Goal: Task Accomplishment & Management: Manage account settings

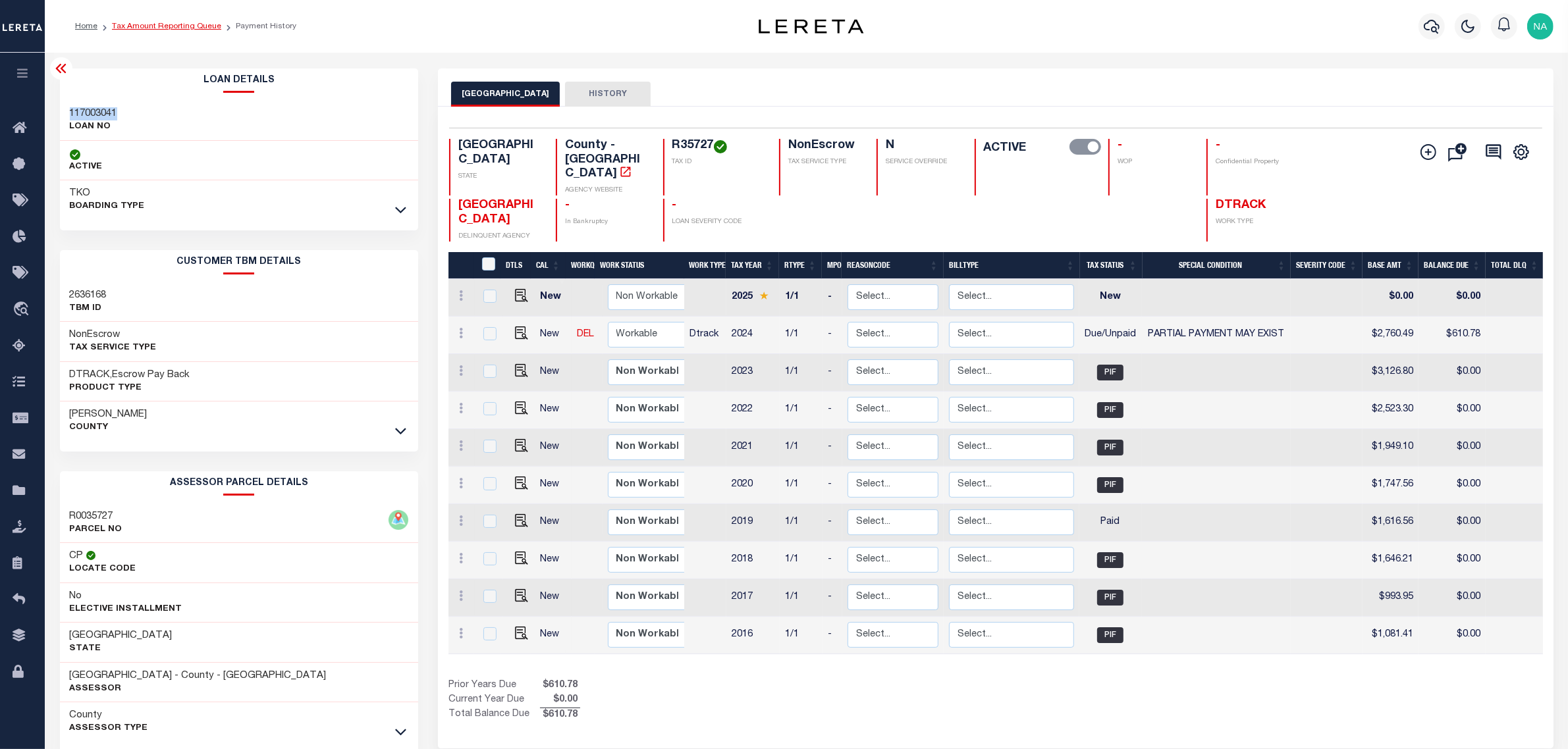
click at [178, 26] on link "Tax Amount Reporting Queue" at bounding box center [166, 26] width 109 height 8
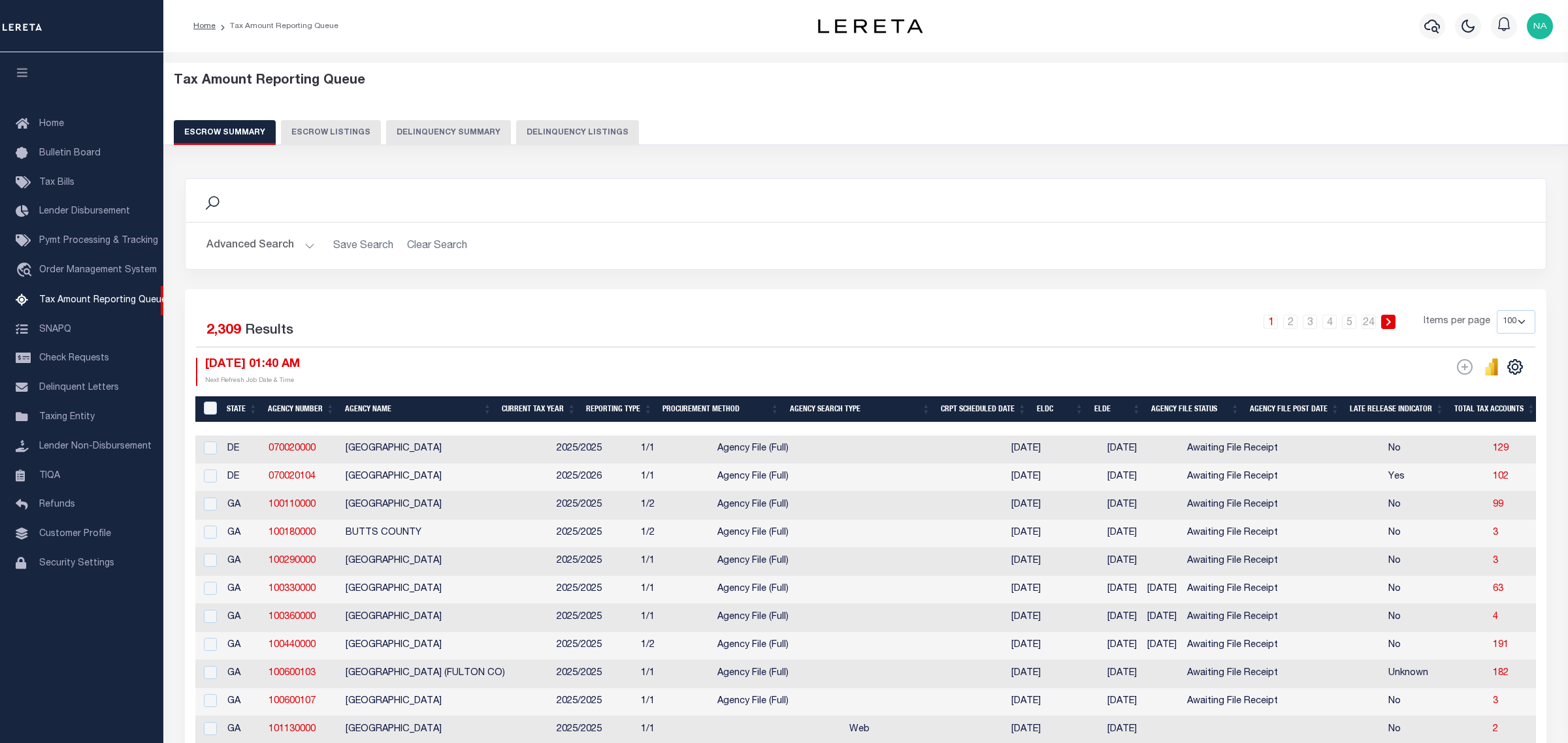
select select "100"
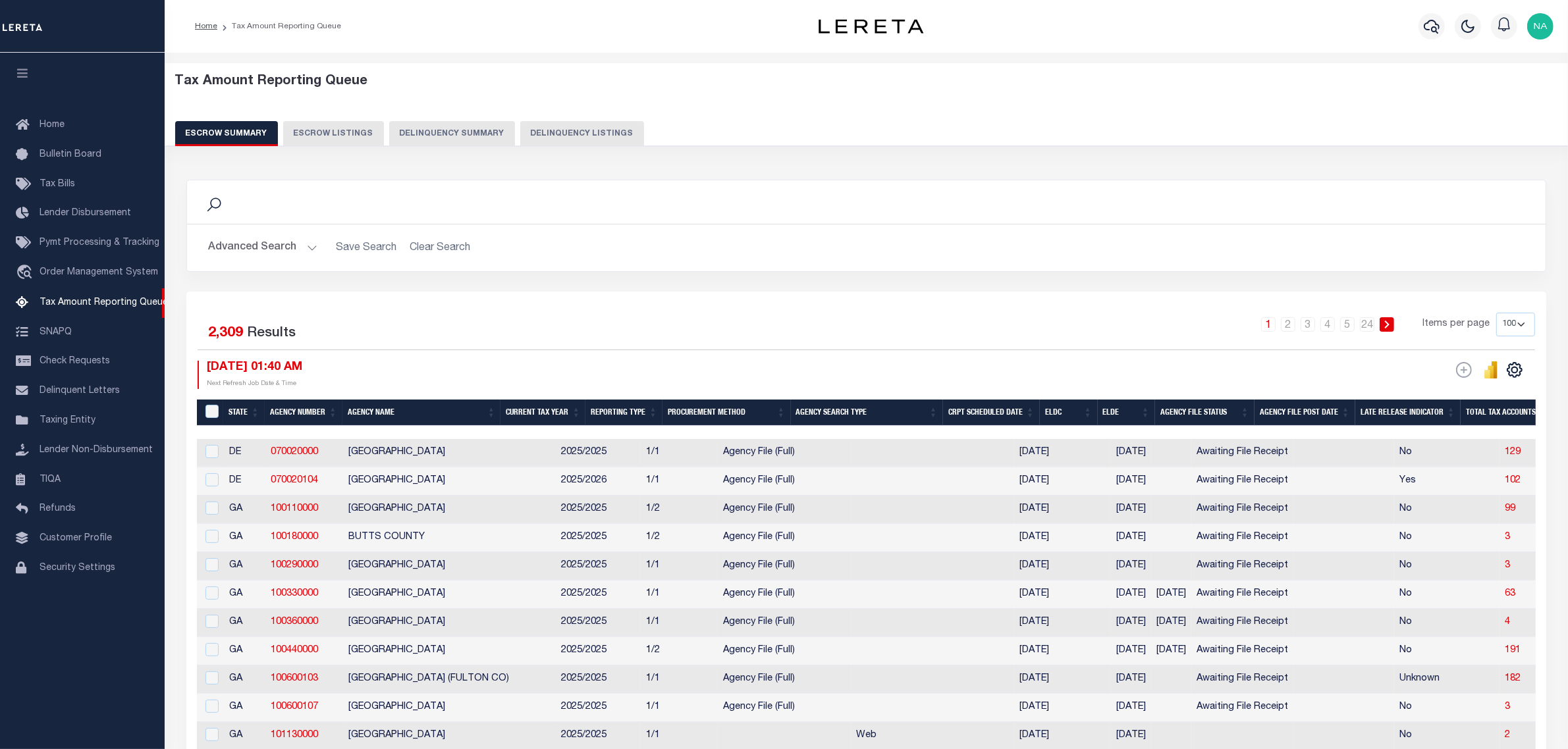
click at [592, 124] on button "Delinquency Listings" at bounding box center [582, 133] width 124 height 25
select select "100"
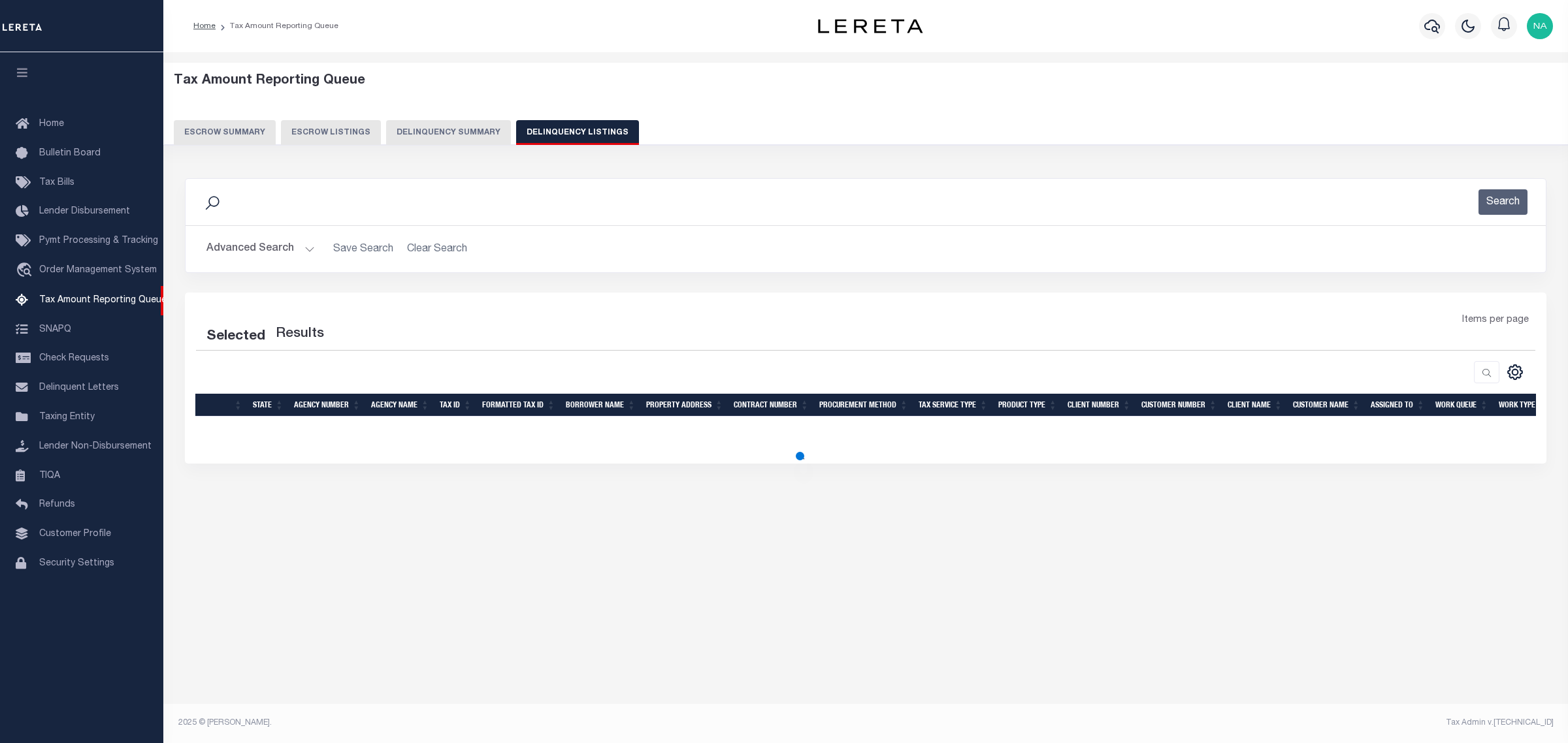
select select "100"
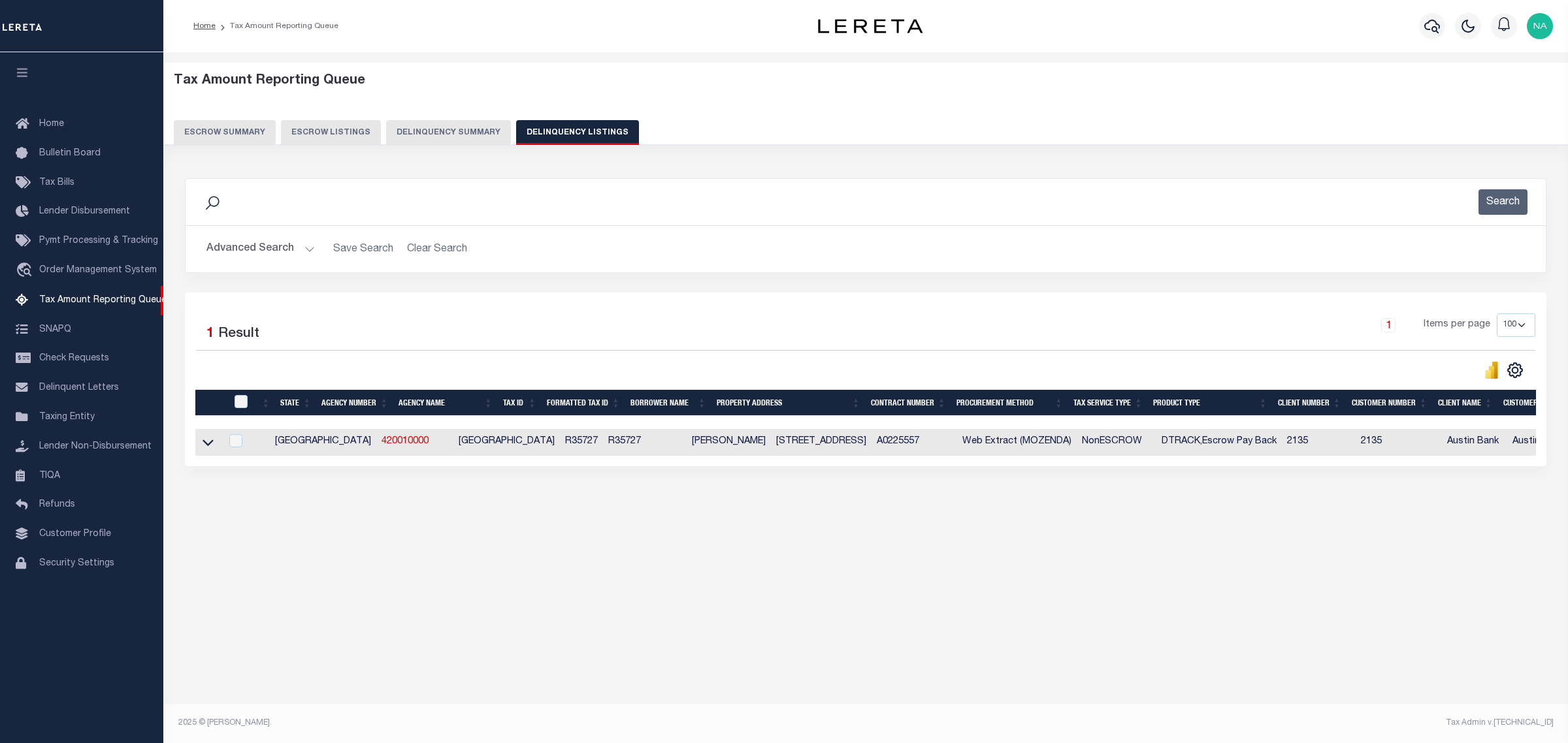
click at [250, 250] on button "Advanced Search" at bounding box center [260, 249] width 108 height 26
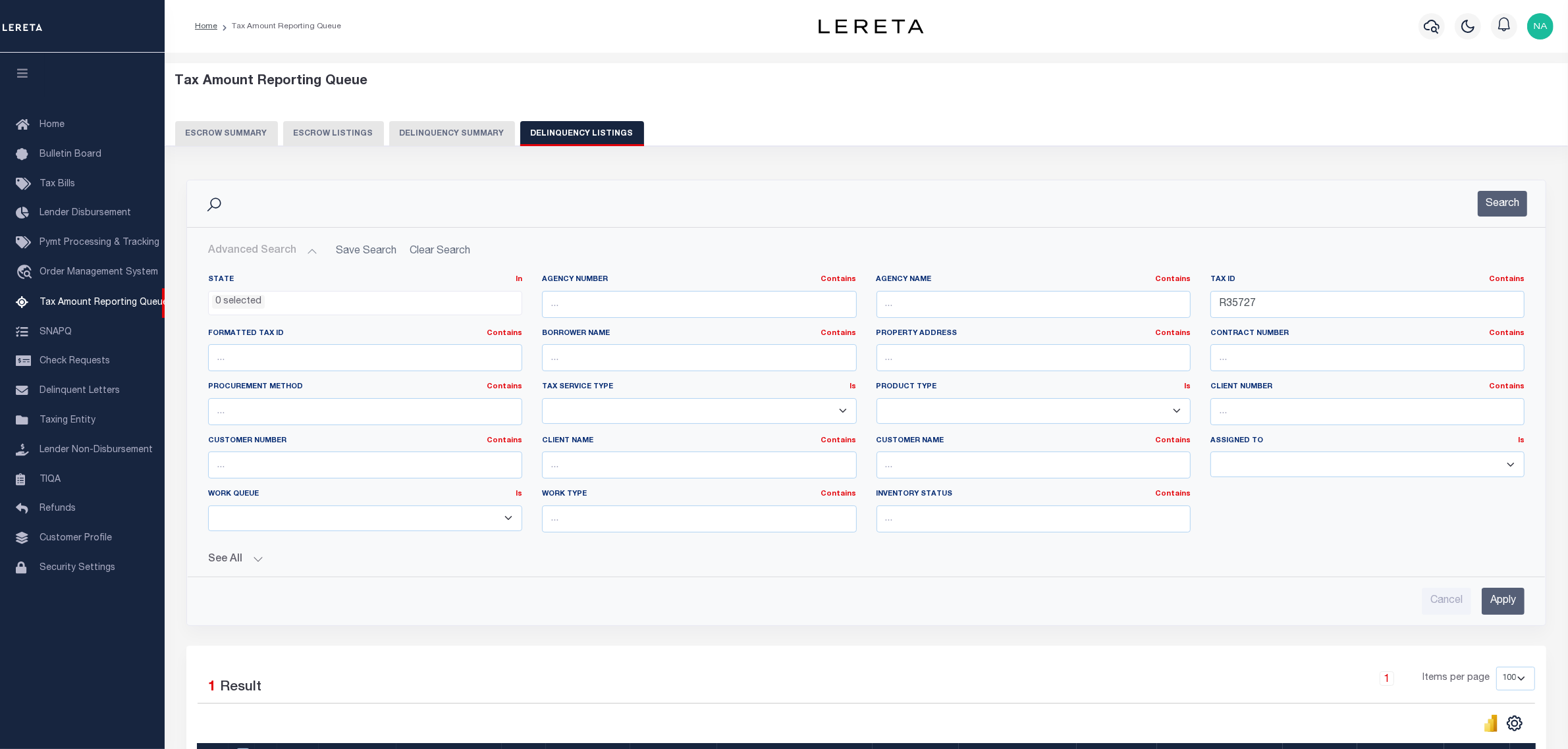
drag, startPoint x: 1302, startPoint y: 326, endPoint x: 1263, endPoint y: 311, distance: 41.8
click at [1265, 318] on div "Tax ID Contains Contains Is R35727" at bounding box center [1367, 302] width 334 height 54
drag, startPoint x: 1263, startPoint y: 307, endPoint x: 1122, endPoint y: 311, distance: 141.1
click at [1129, 311] on div "State In In AK AL AR AZ CA CO CT DC DE FL GA GU HI IA ID IL IN KS KY LA MA MD M…" at bounding box center [867, 409] width 1336 height 269
paste input "823"
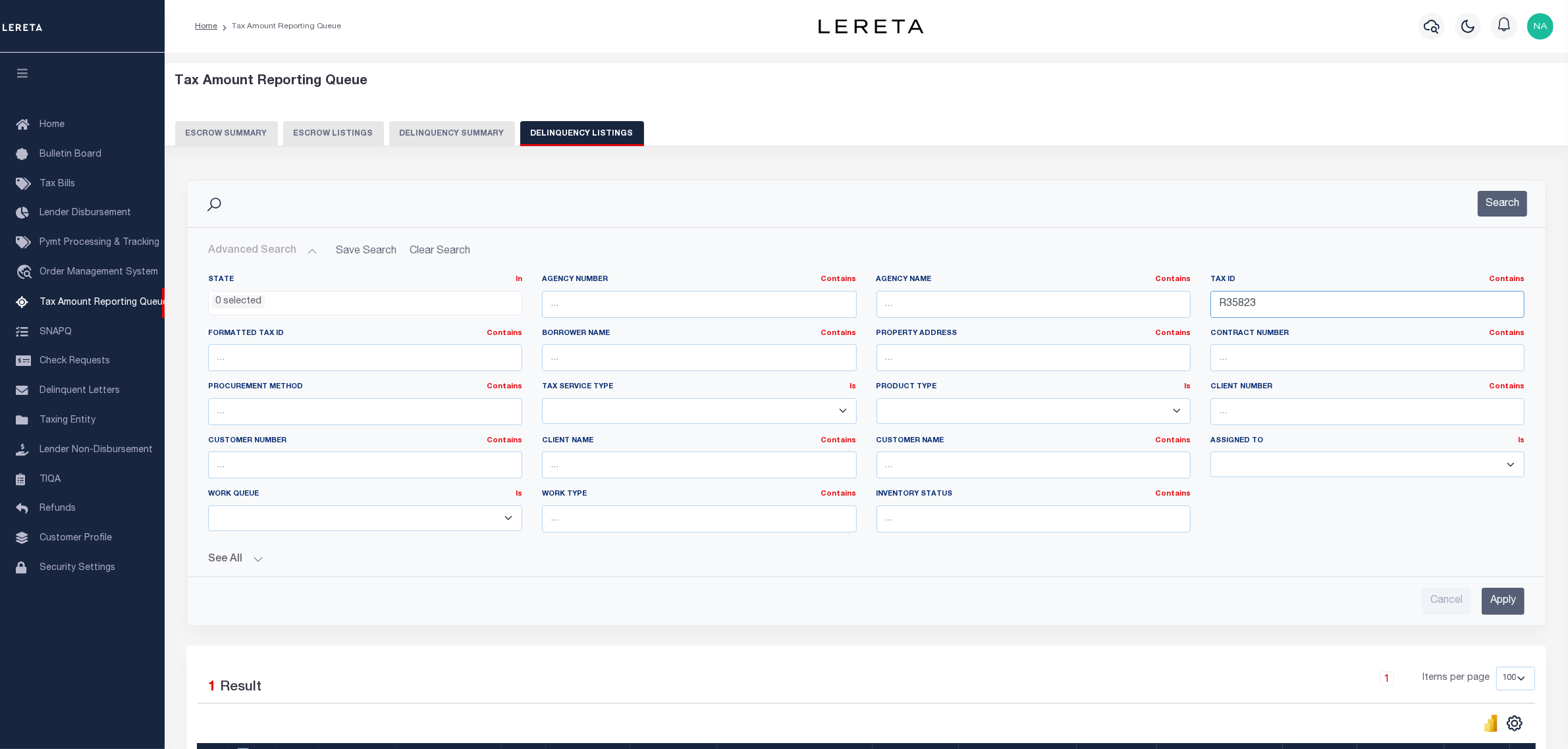
type input "R35823"
click at [1510, 603] on input "Apply" at bounding box center [1503, 602] width 43 height 27
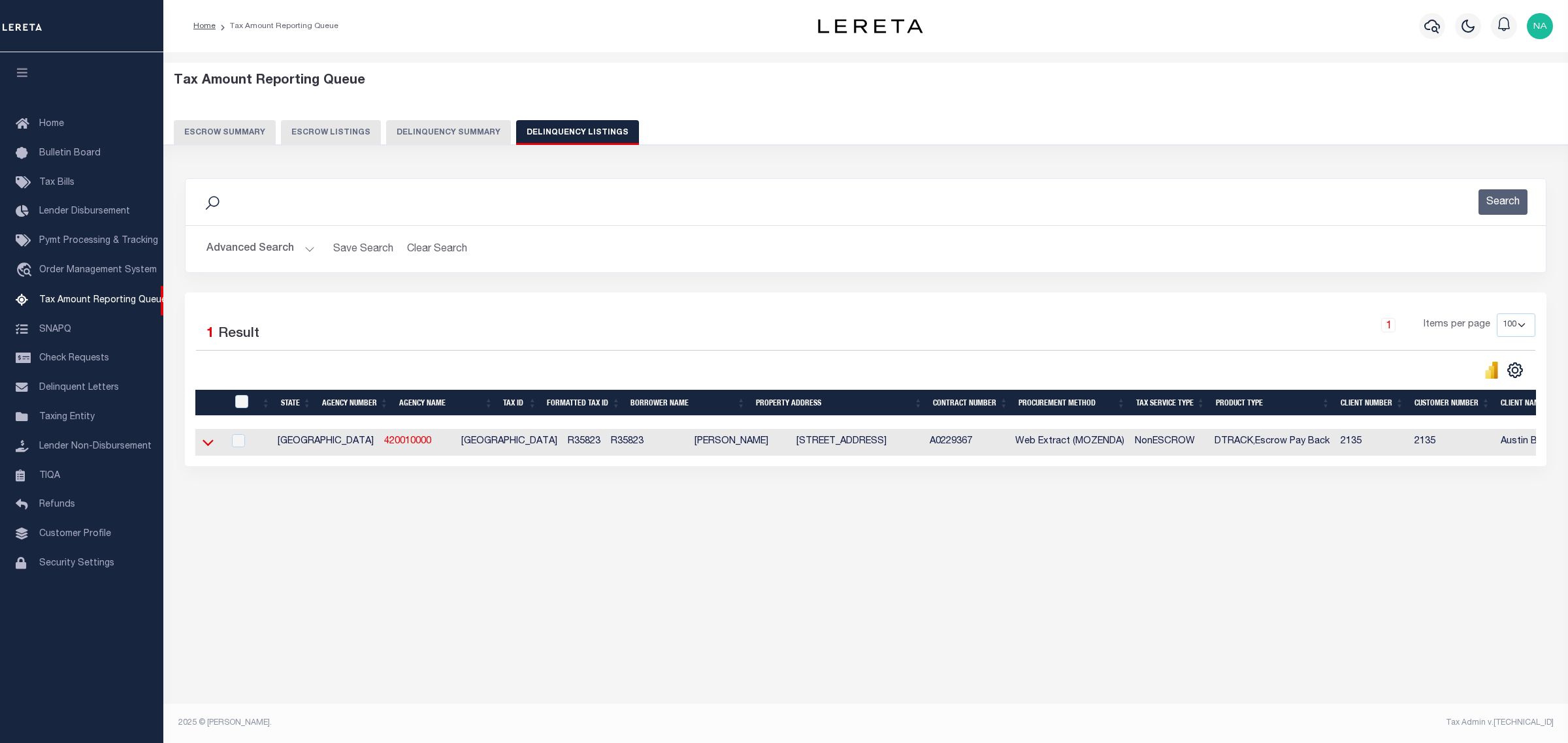
click at [210, 446] on icon at bounding box center [208, 444] width 11 height 7
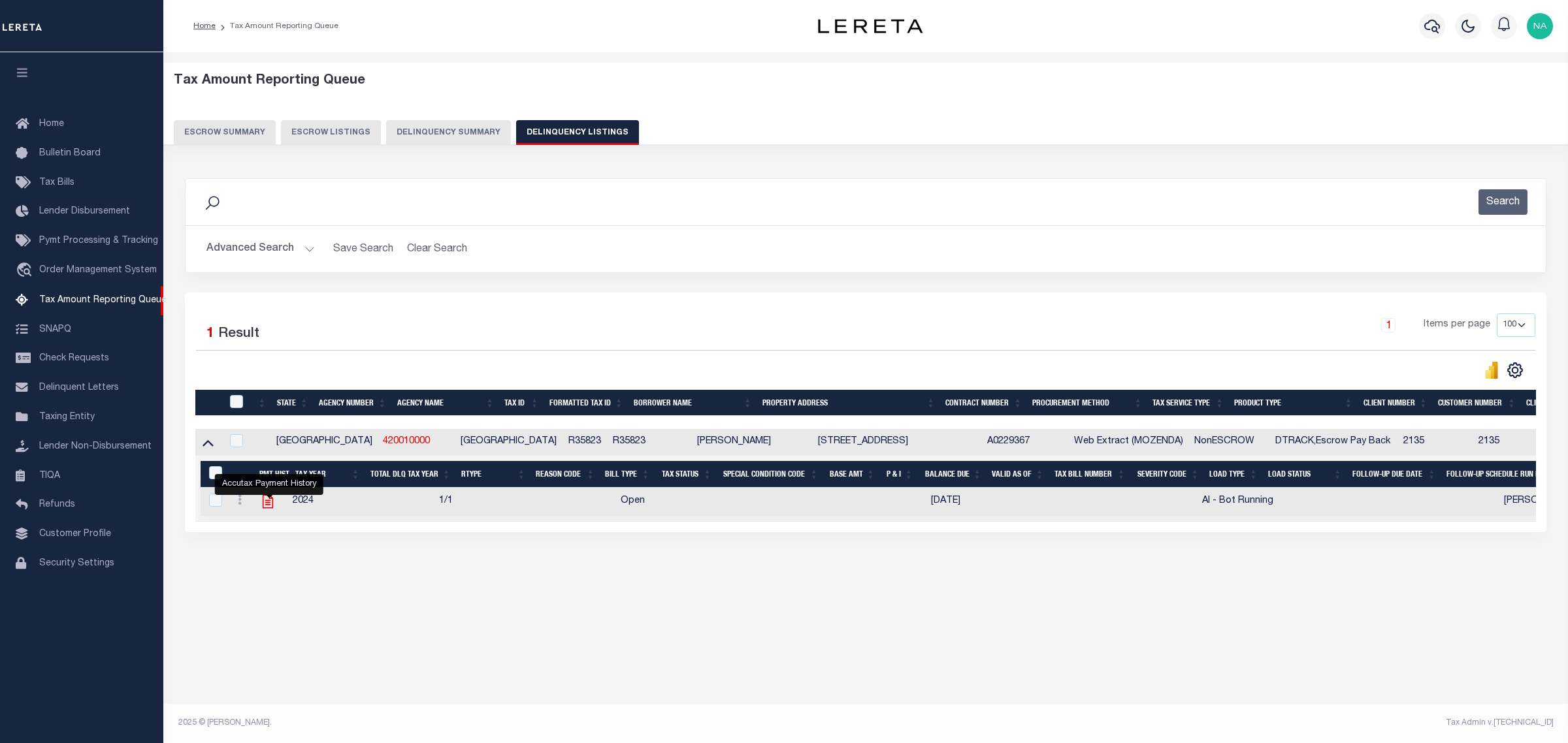
click at [269, 500] on icon "" at bounding box center [268, 501] width 11 height 13
checkbox input "true"
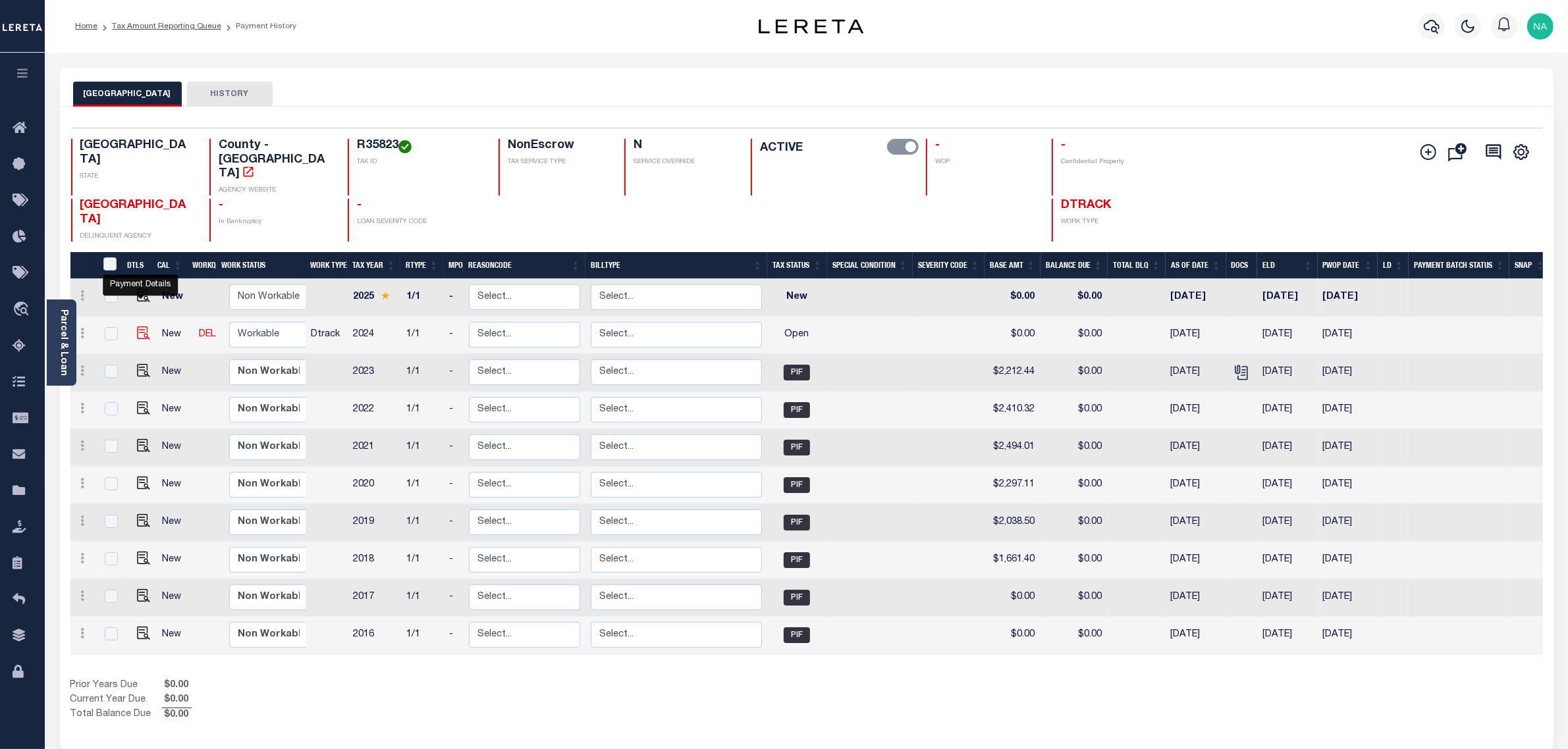
click at [139, 327] on img "" at bounding box center [143, 333] width 13 height 13
checkbox input "true"
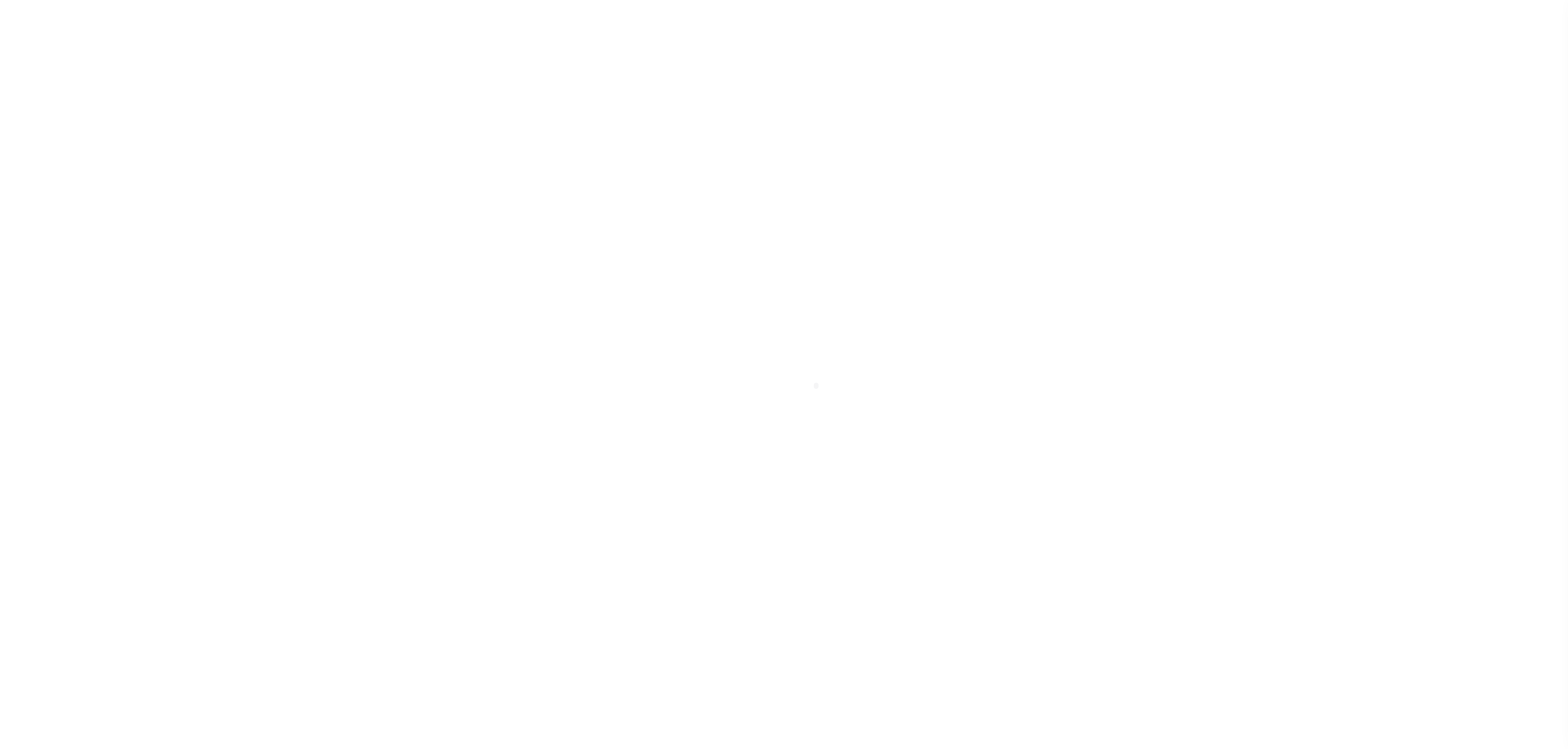
checkbox input "false"
type input "[DATE]"
select select "OP2"
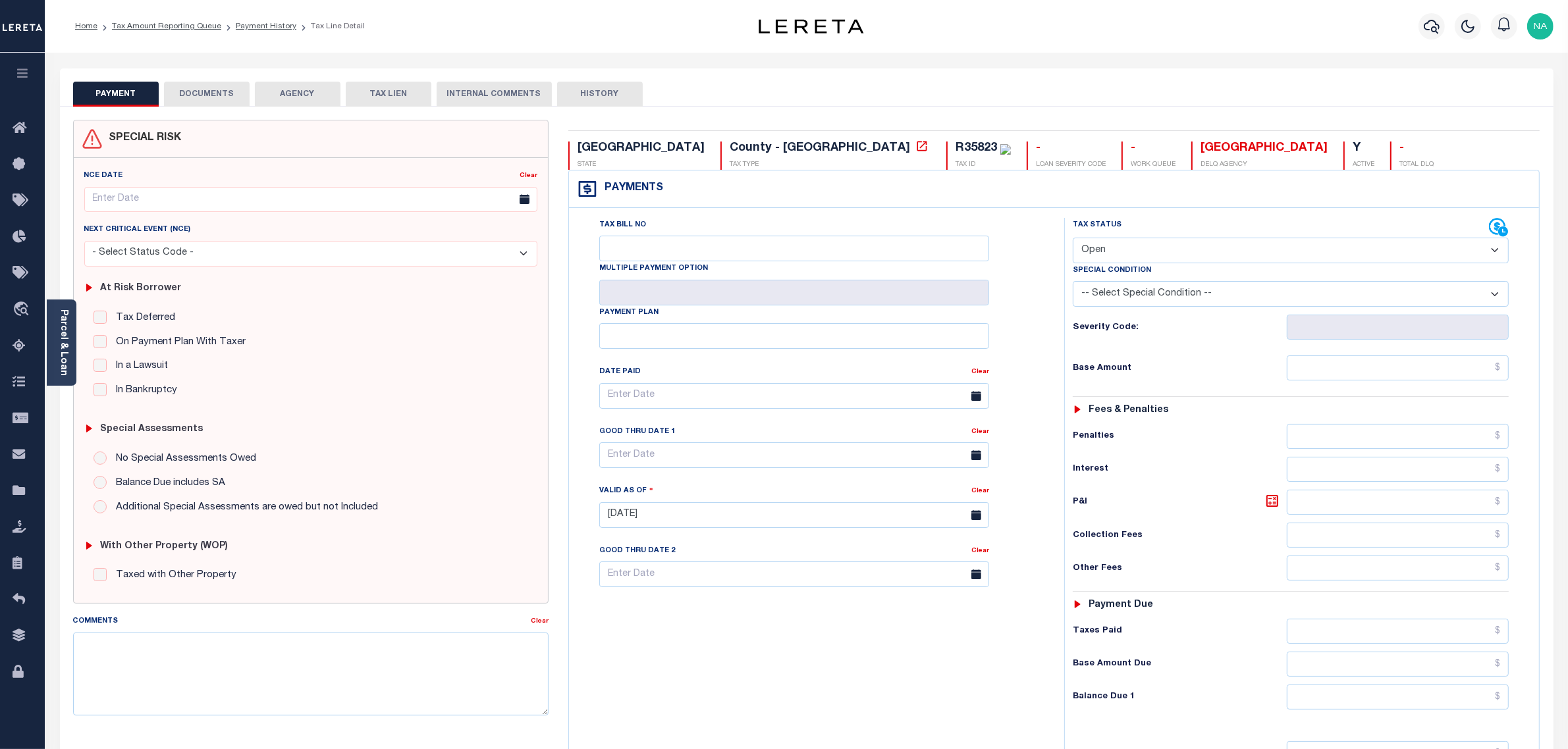
click at [207, 86] on button "DOCUMENTS" at bounding box center [206, 94] width 85 height 25
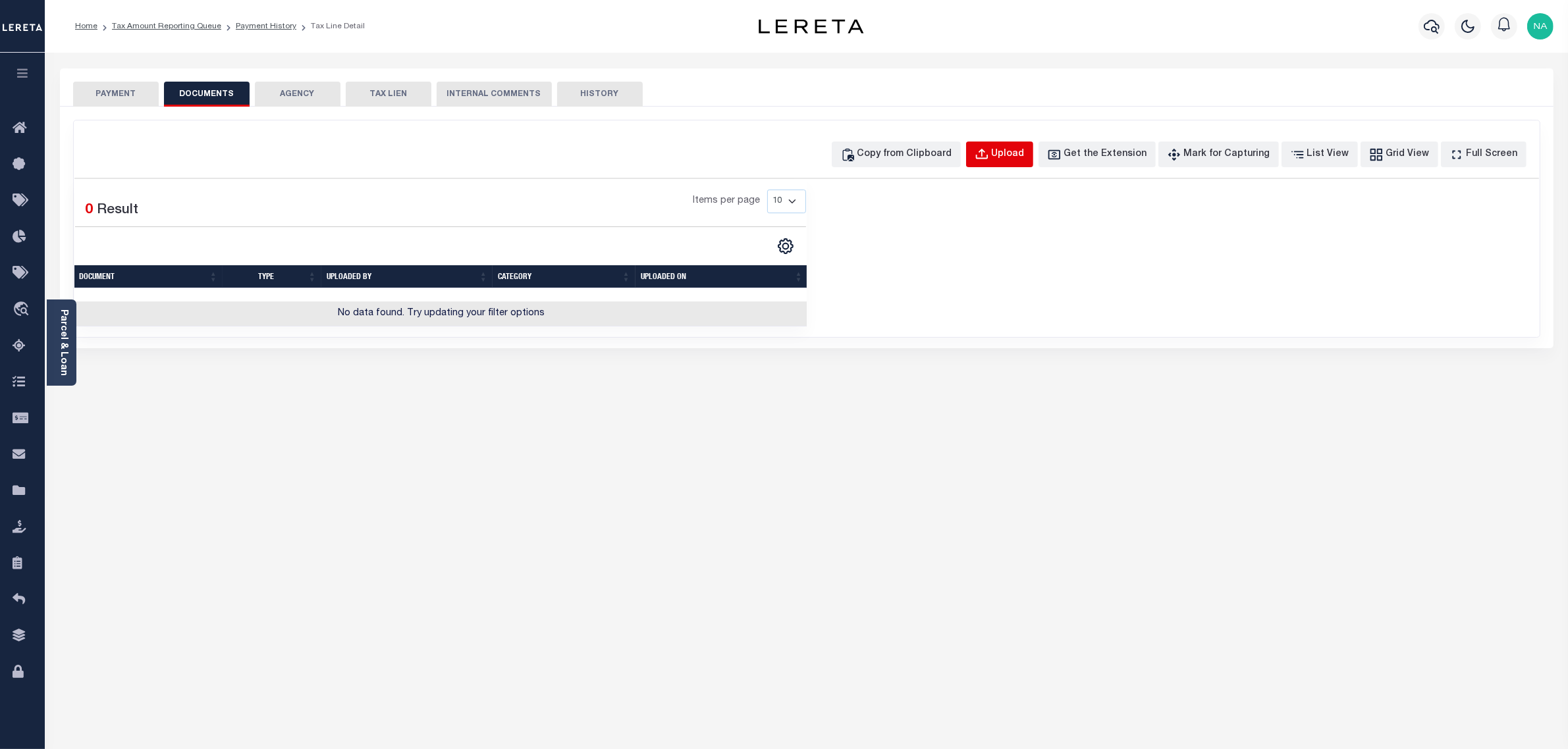
click at [1016, 156] on div "Upload" at bounding box center [1008, 154] width 33 height 14
select select "POP"
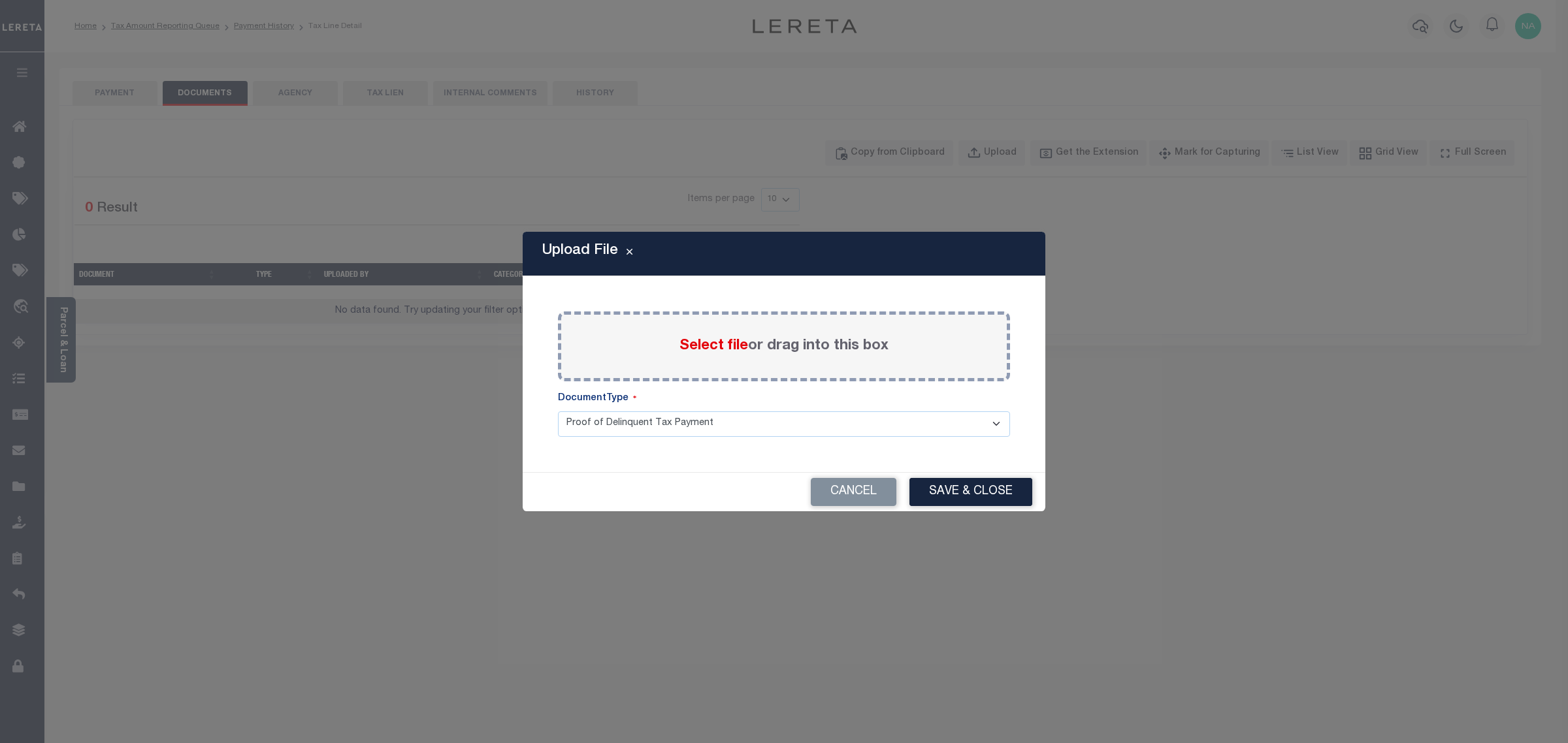
click at [730, 347] on span "Select file" at bounding box center [714, 346] width 68 height 14
click at [0, 0] on input "Select file or drag into this box" at bounding box center [0, 0] width 0 height 0
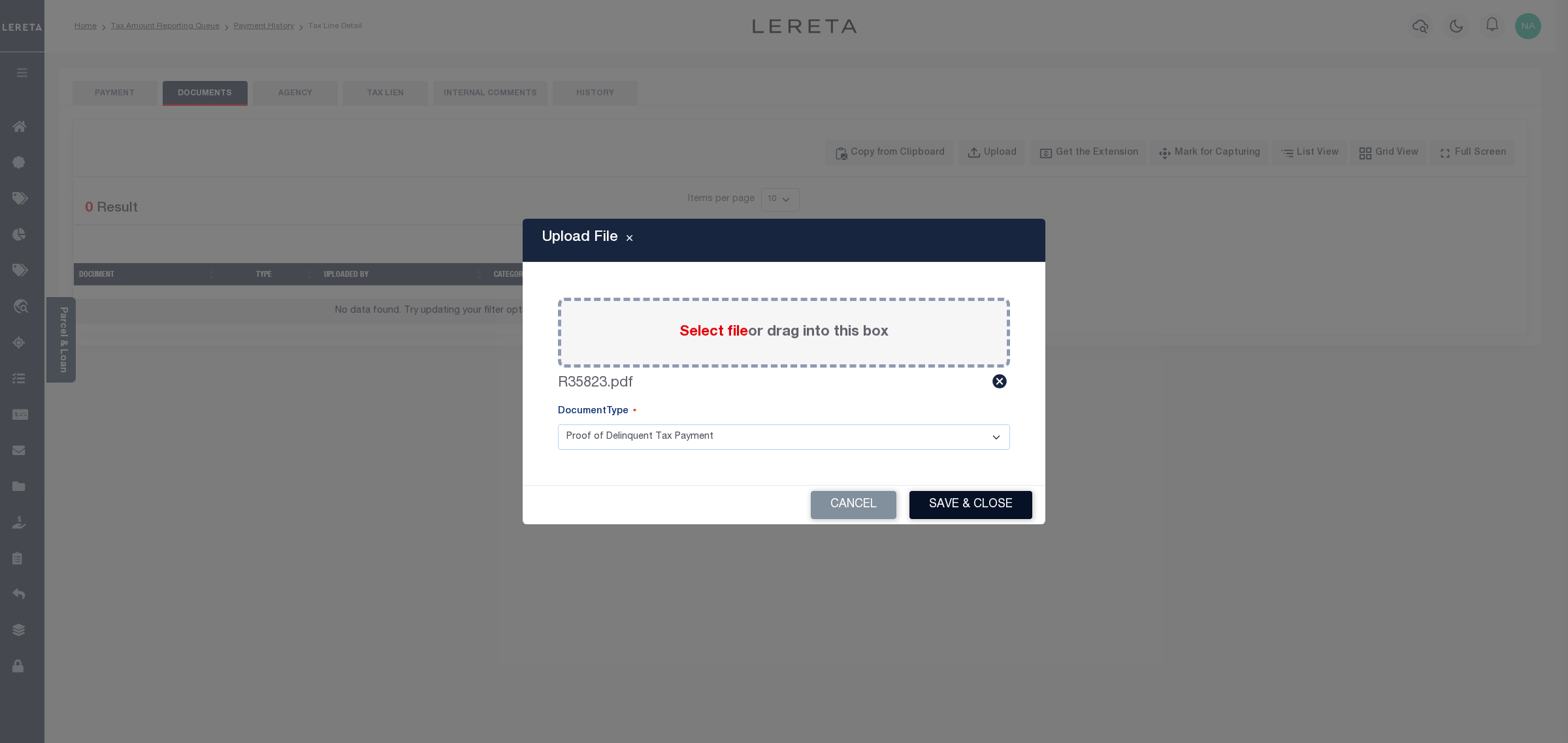
click at [983, 500] on button "Save & Close" at bounding box center [970, 505] width 123 height 28
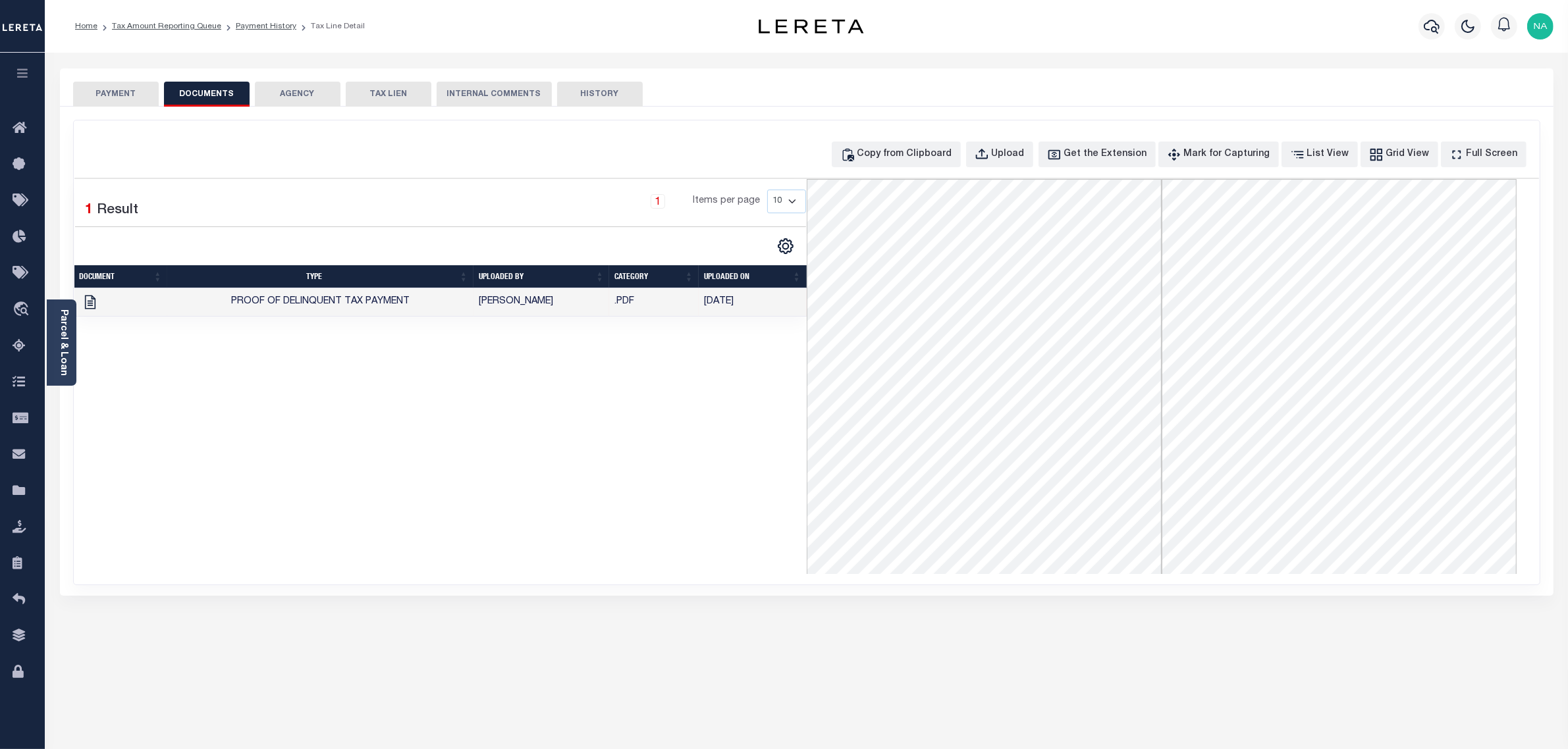
click at [133, 93] on button "PAYMENT" at bounding box center [116, 94] width 85 height 25
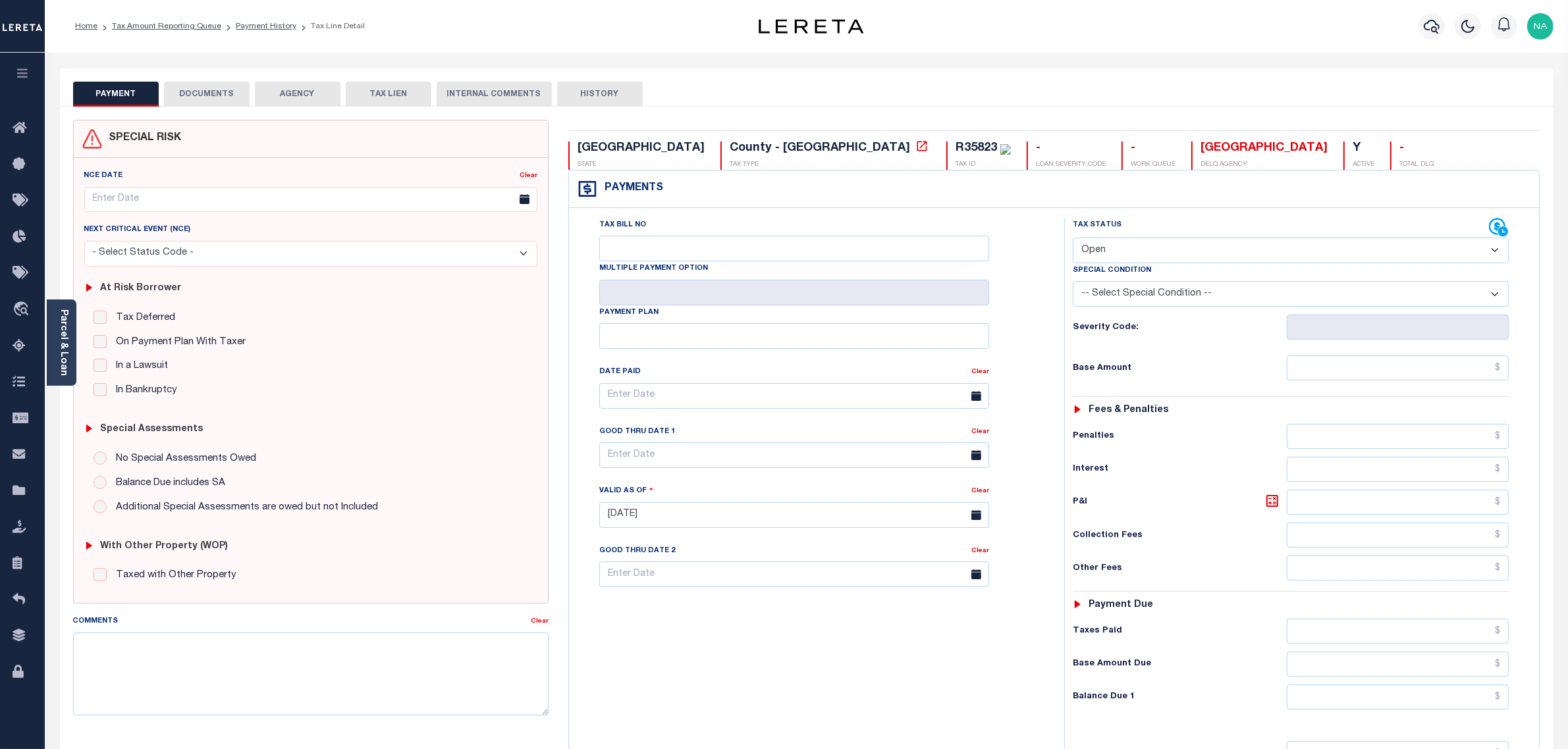
click at [1154, 256] on select "- Select Status Code - Open Due/Unpaid Paid Incomplete No Tax Due Internal Refu…" at bounding box center [1291, 250] width 437 height 26
select select "PYD"
click at [1073, 239] on select "- Select Status Code - Open Due/Unpaid Paid Incomplete No Tax Due Internal Refu…" at bounding box center [1291, 250] width 437 height 26
type input "[DATE]"
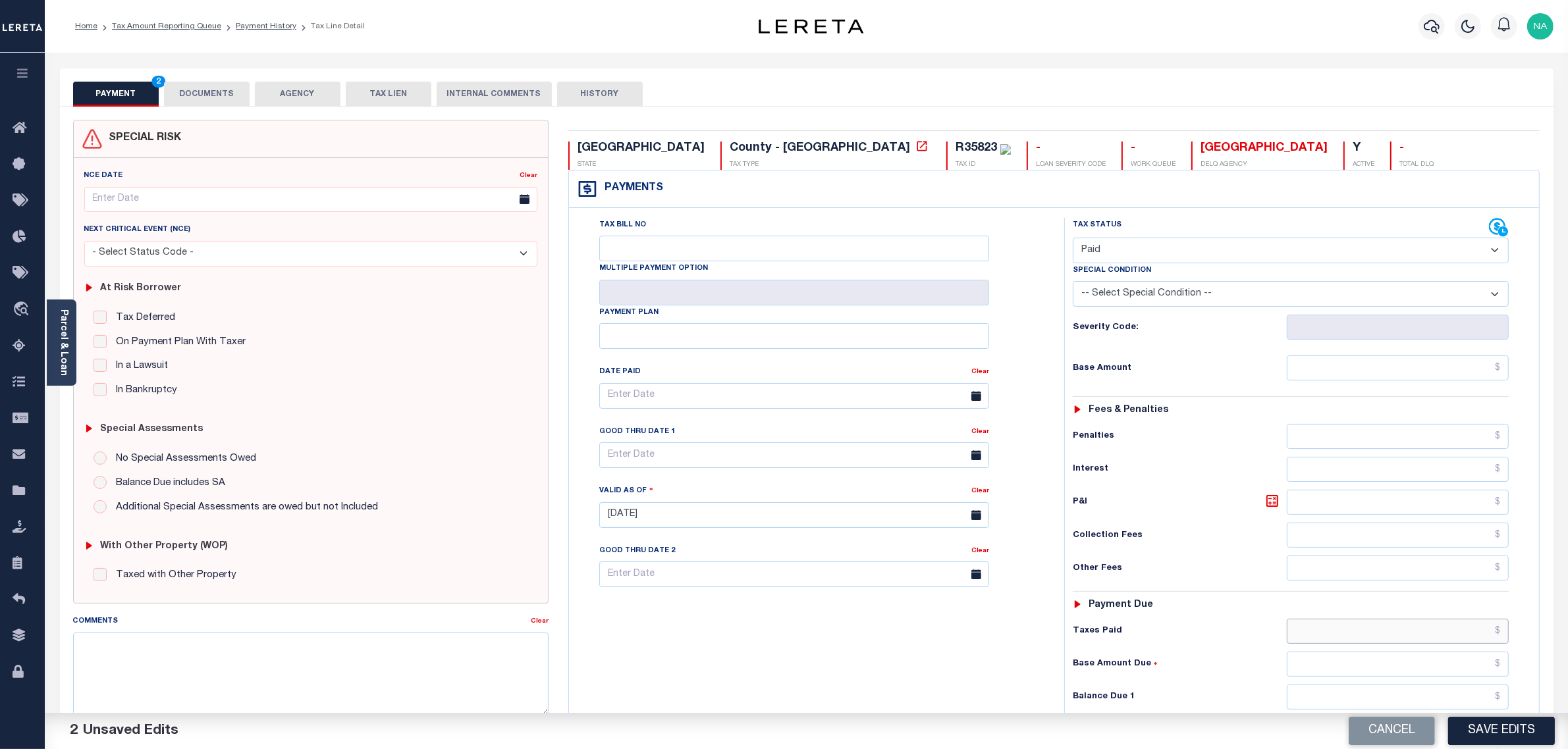
click at [1422, 643] on input "text" at bounding box center [1398, 631] width 223 height 25
paste input "2,642.38"
type input "$2,642.38"
click at [1440, 703] on input "text" at bounding box center [1398, 697] width 223 height 25
type input "$0.00"
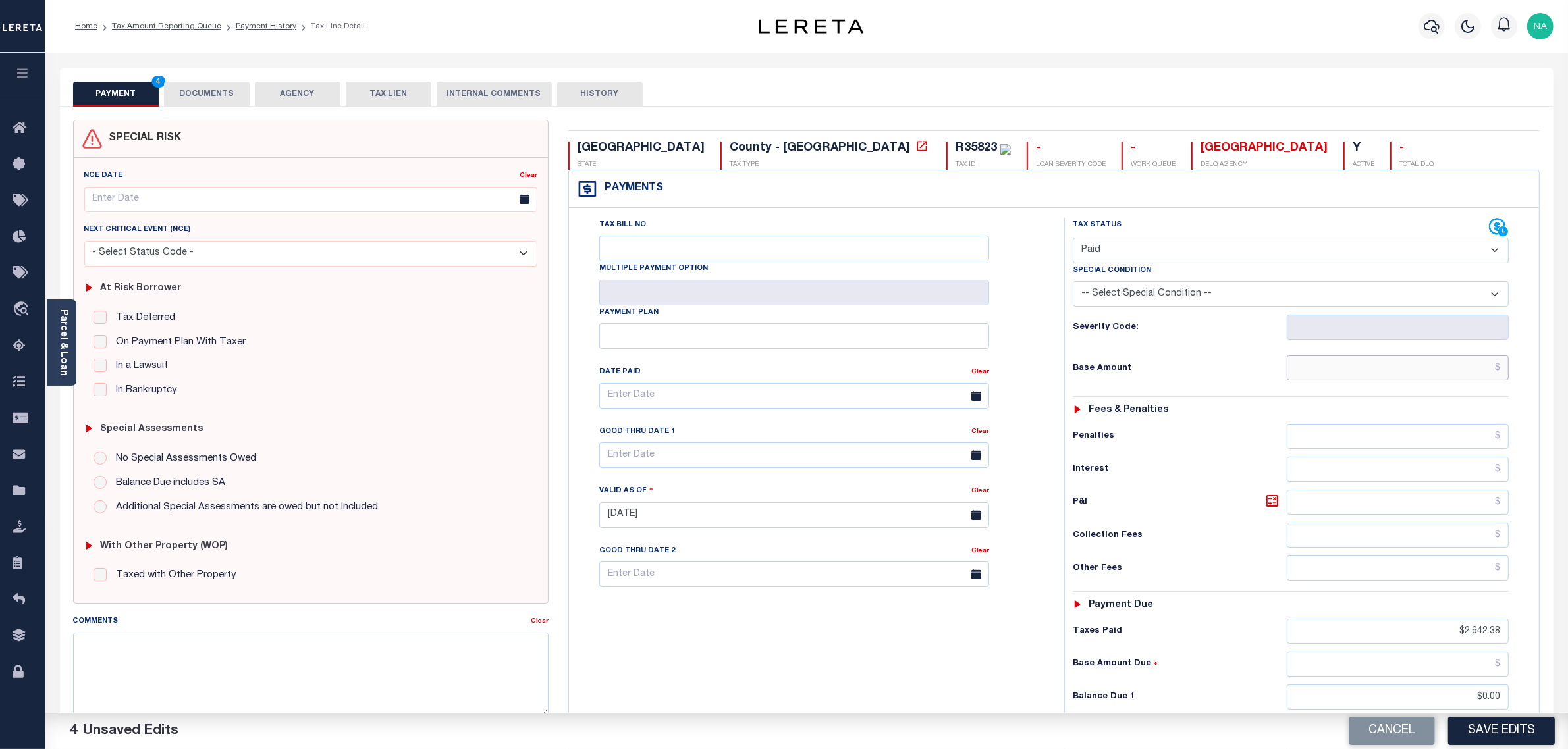
click at [1438, 367] on input "text" at bounding box center [1398, 367] width 223 height 25
paste input "2,297.72"
type input "$2,297.72"
click at [1007, 618] on div "Tax Bill No Multiple Payment Option Payment Plan Clear" at bounding box center [813, 508] width 482 height 581
click at [1517, 729] on button "Save Edits" at bounding box center [1502, 731] width 107 height 28
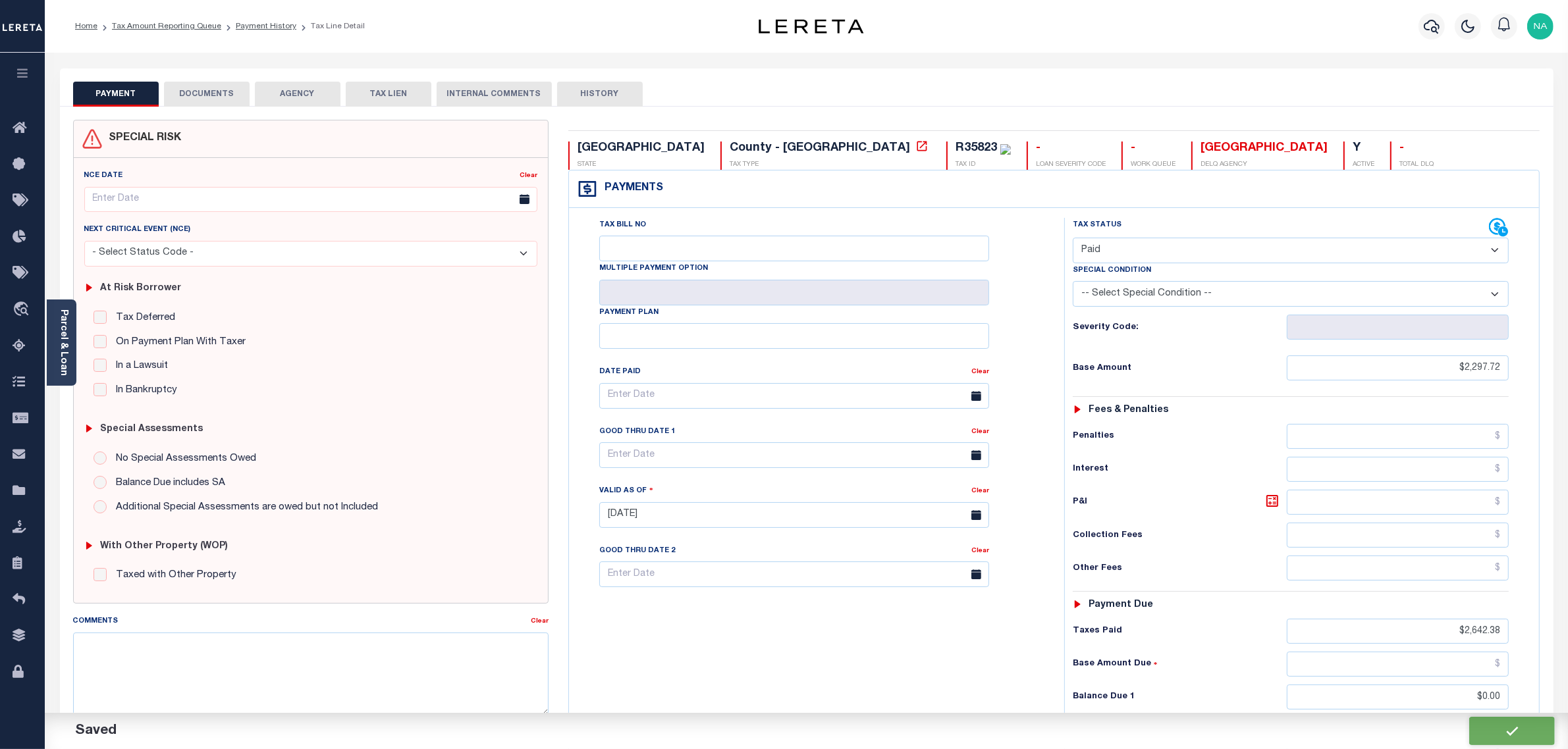
checkbox input "false"
type input "$2,297.72"
type input "$2,642.38"
type input "$0"
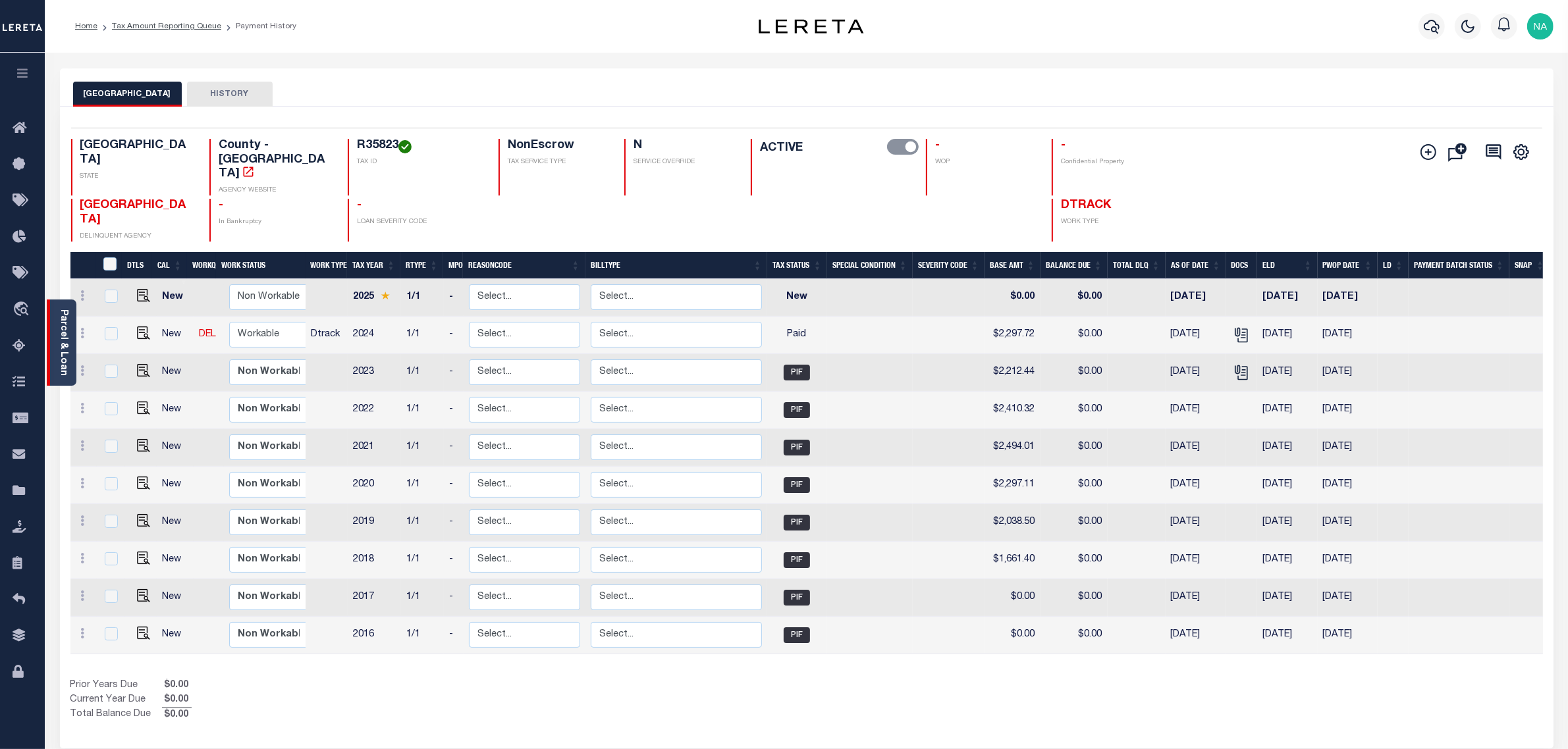
click at [60, 330] on link "Parcel & Loan" at bounding box center [64, 342] width 9 height 66
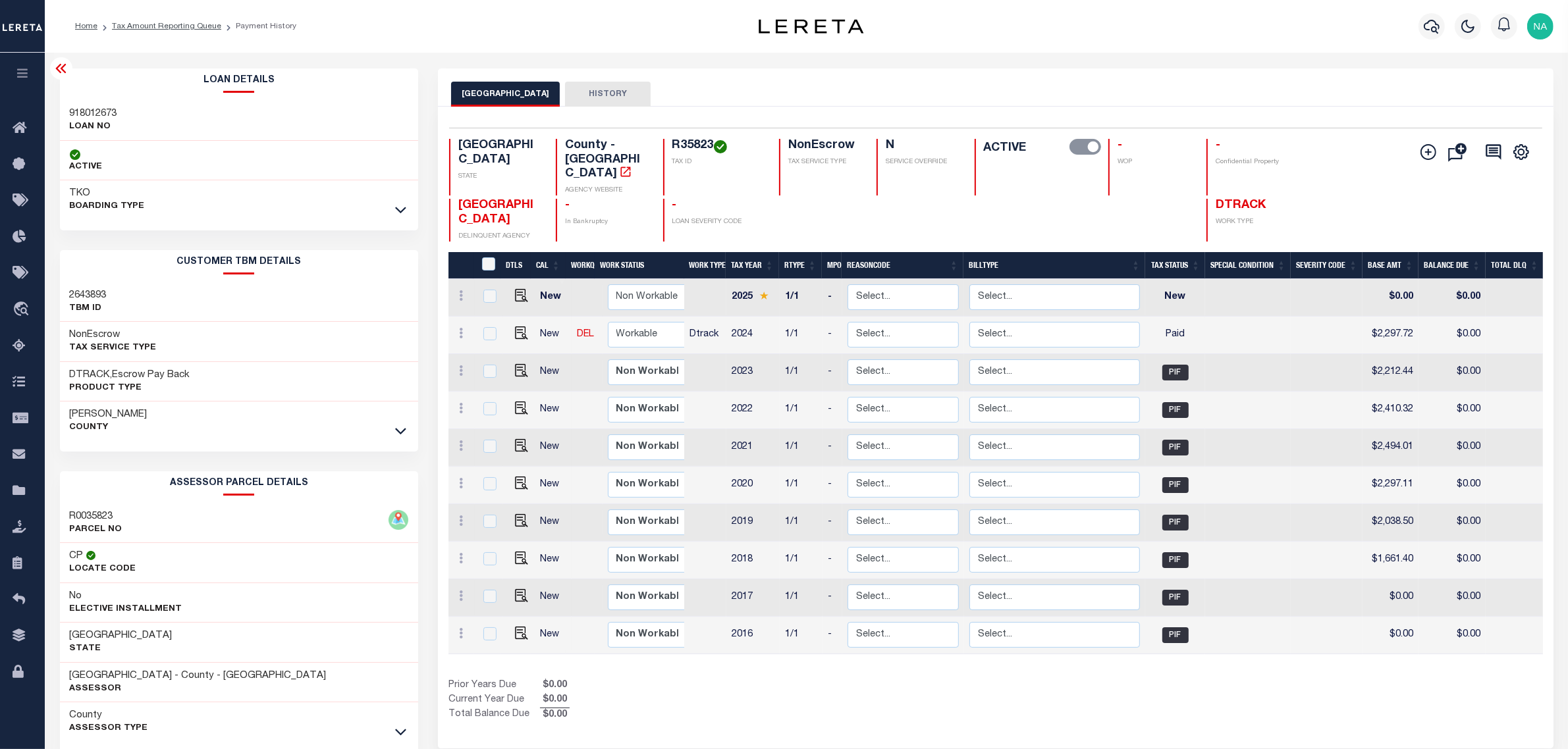
click at [97, 110] on h3 "918012673" at bounding box center [93, 114] width 47 height 13
copy h3 "918012673"
drag, startPoint x: 195, startPoint y: 22, endPoint x: 529, endPoint y: 48, distance: 335.0
click at [195, 22] on link "Tax Amount Reporting Queue" at bounding box center [166, 26] width 109 height 8
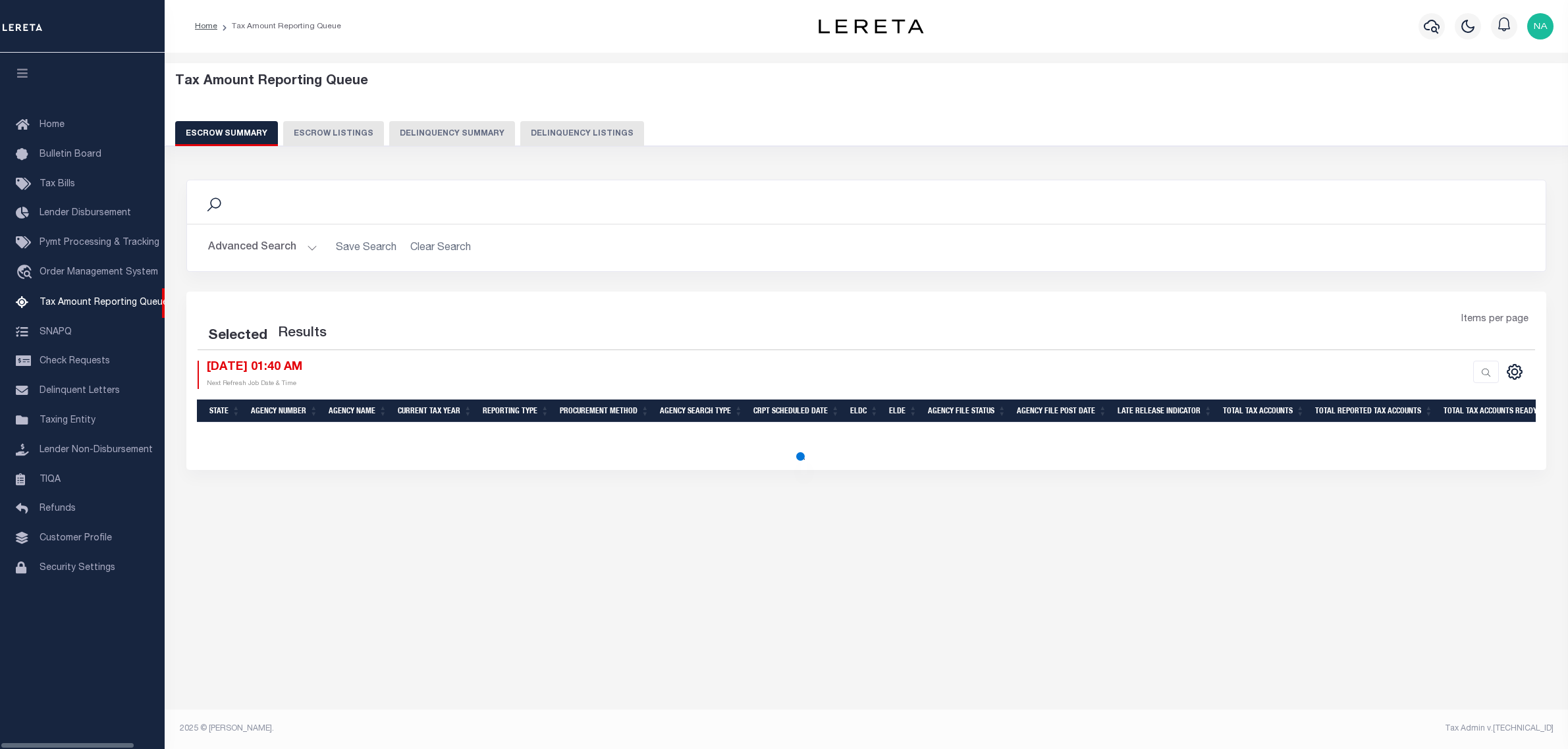
select select "100"
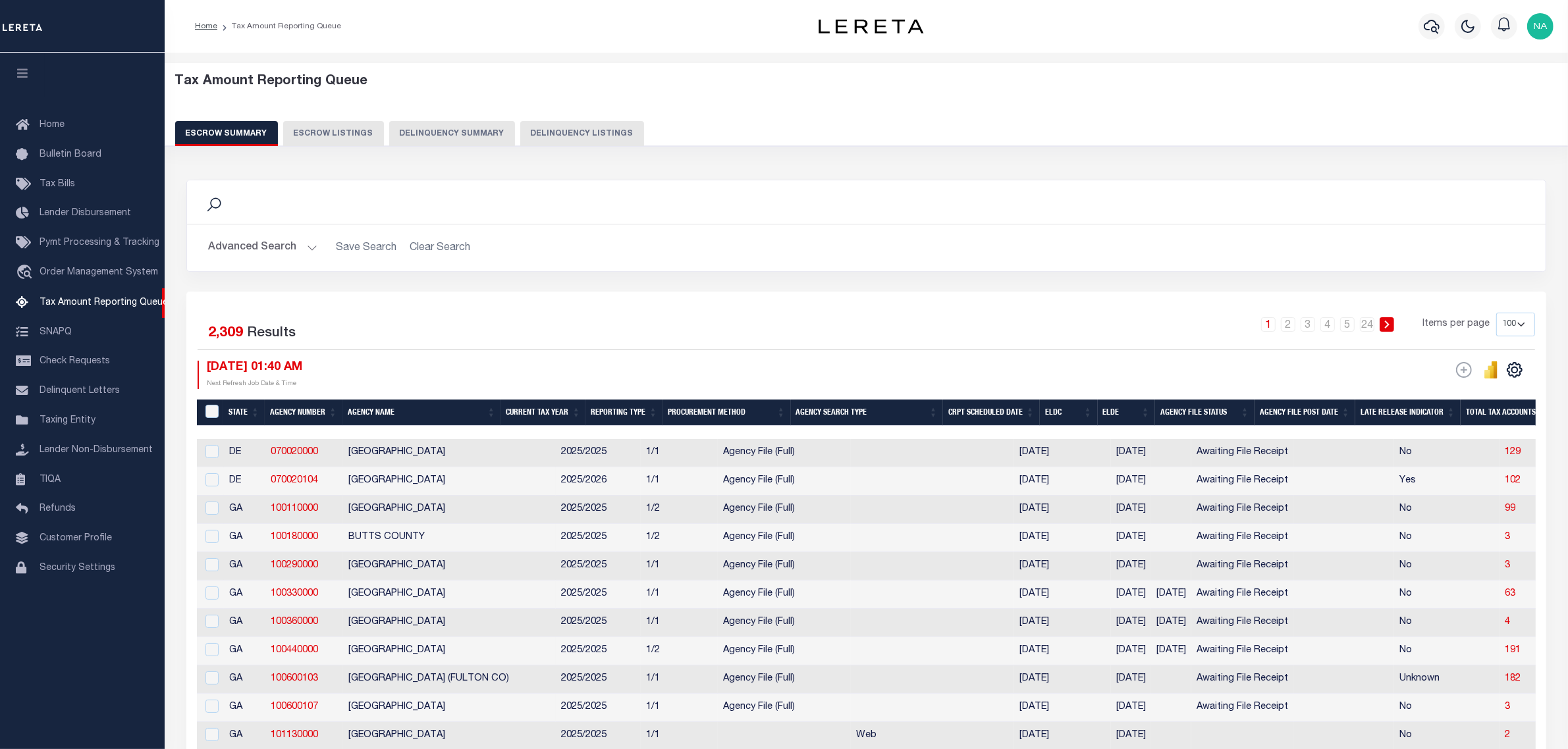
click at [565, 133] on button "Delinquency Listings" at bounding box center [582, 133] width 124 height 25
select select "100"
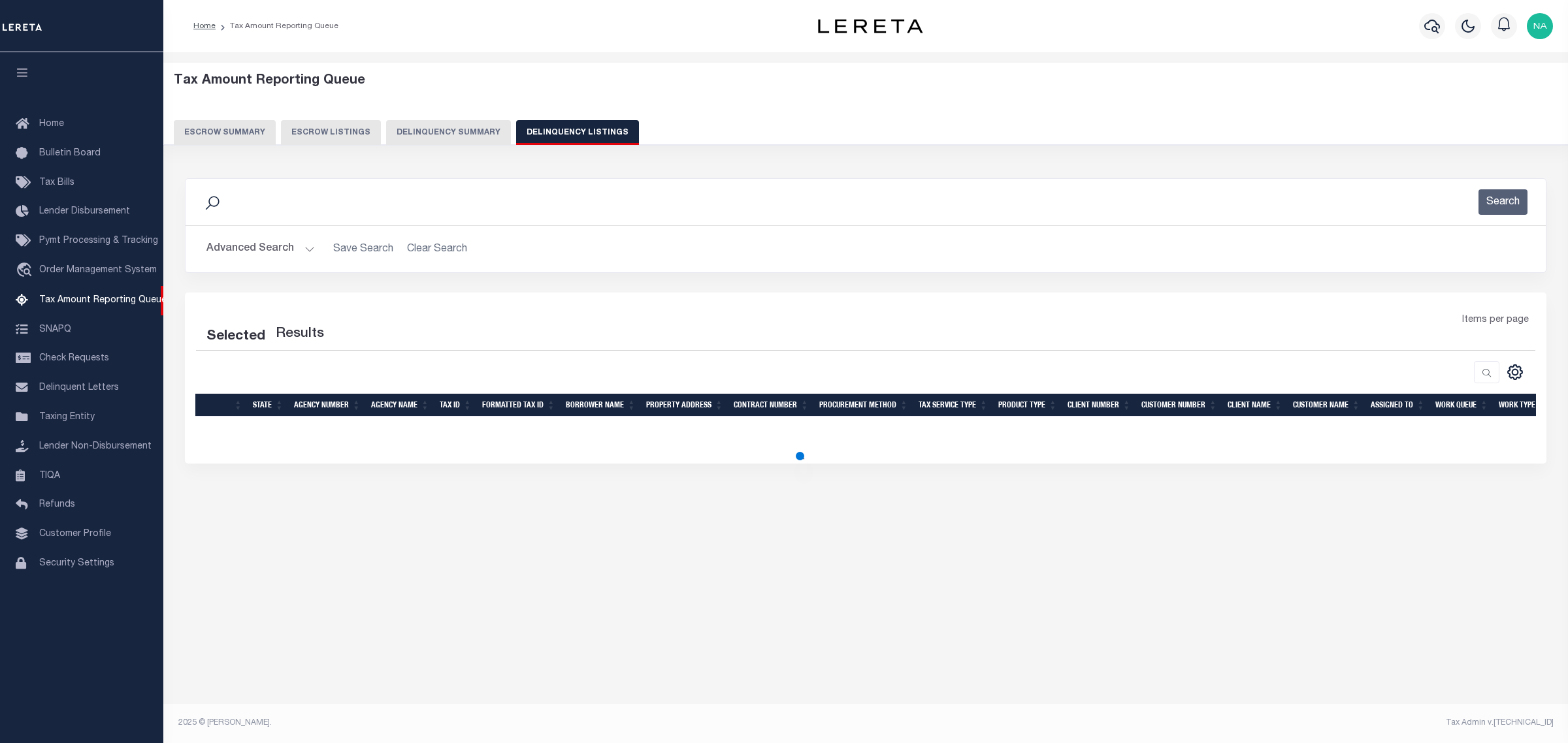
select select "100"
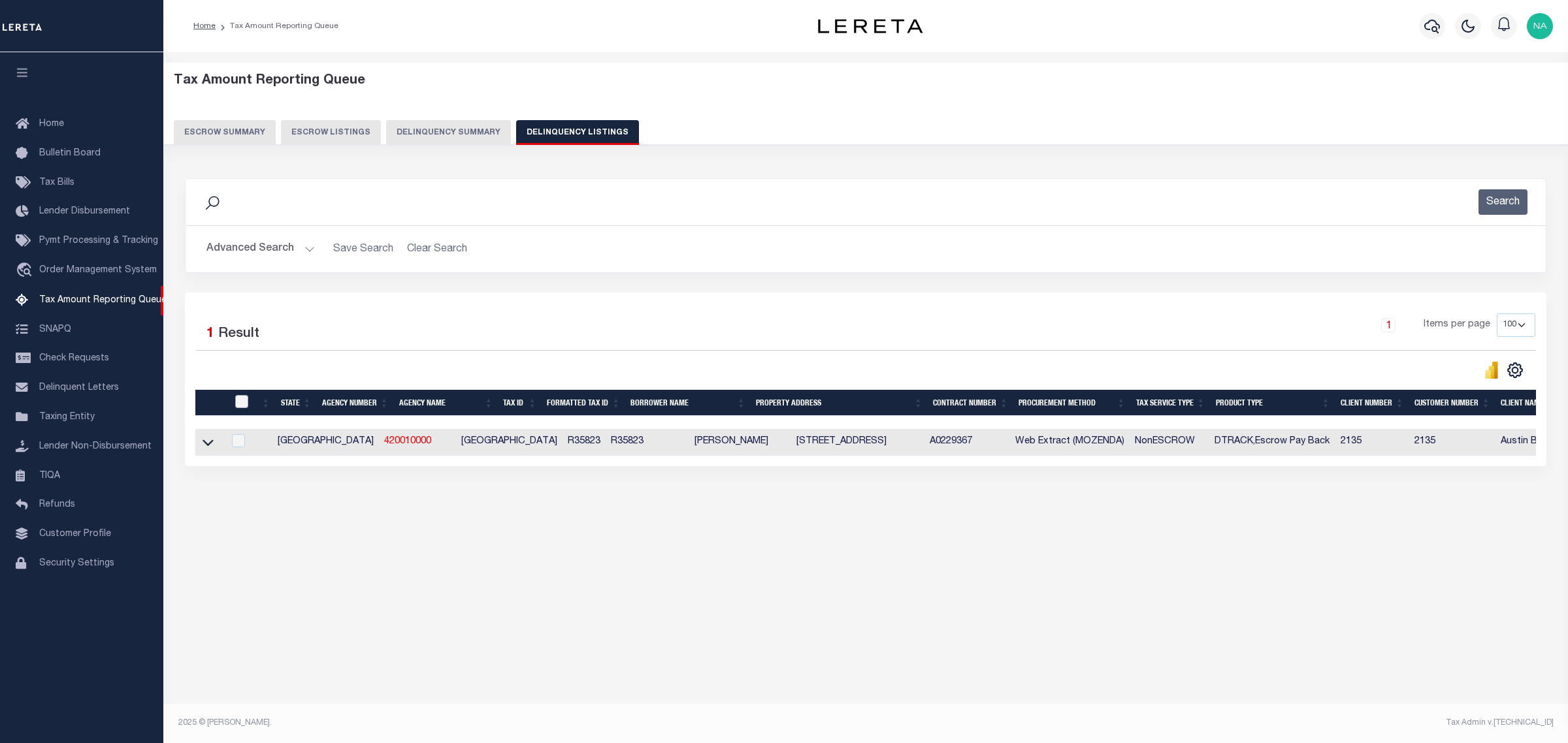
click at [240, 406] on input "checkbox" at bounding box center [241, 401] width 13 height 13
checkbox input "true"
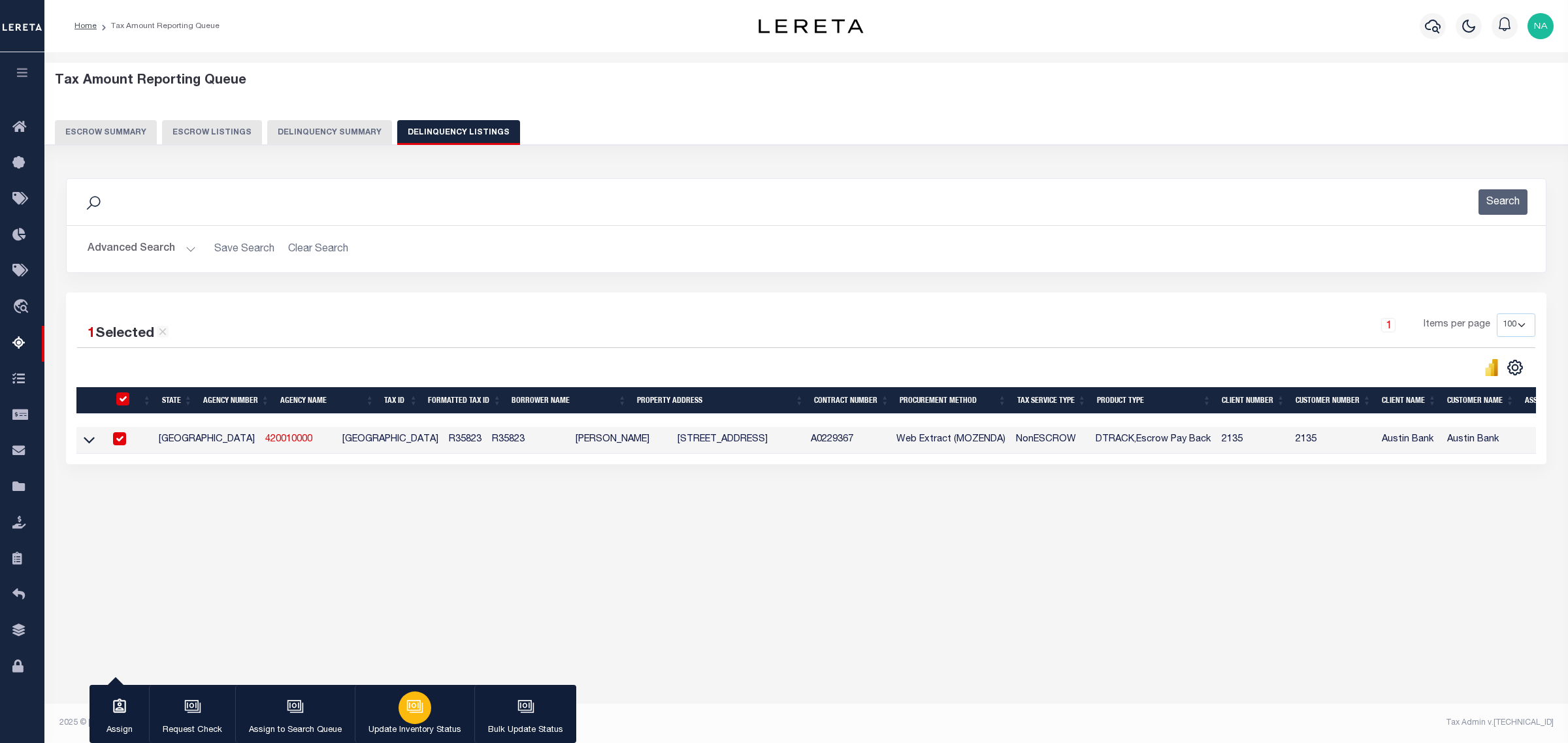
click at [422, 712] on div "button" at bounding box center [414, 707] width 33 height 33
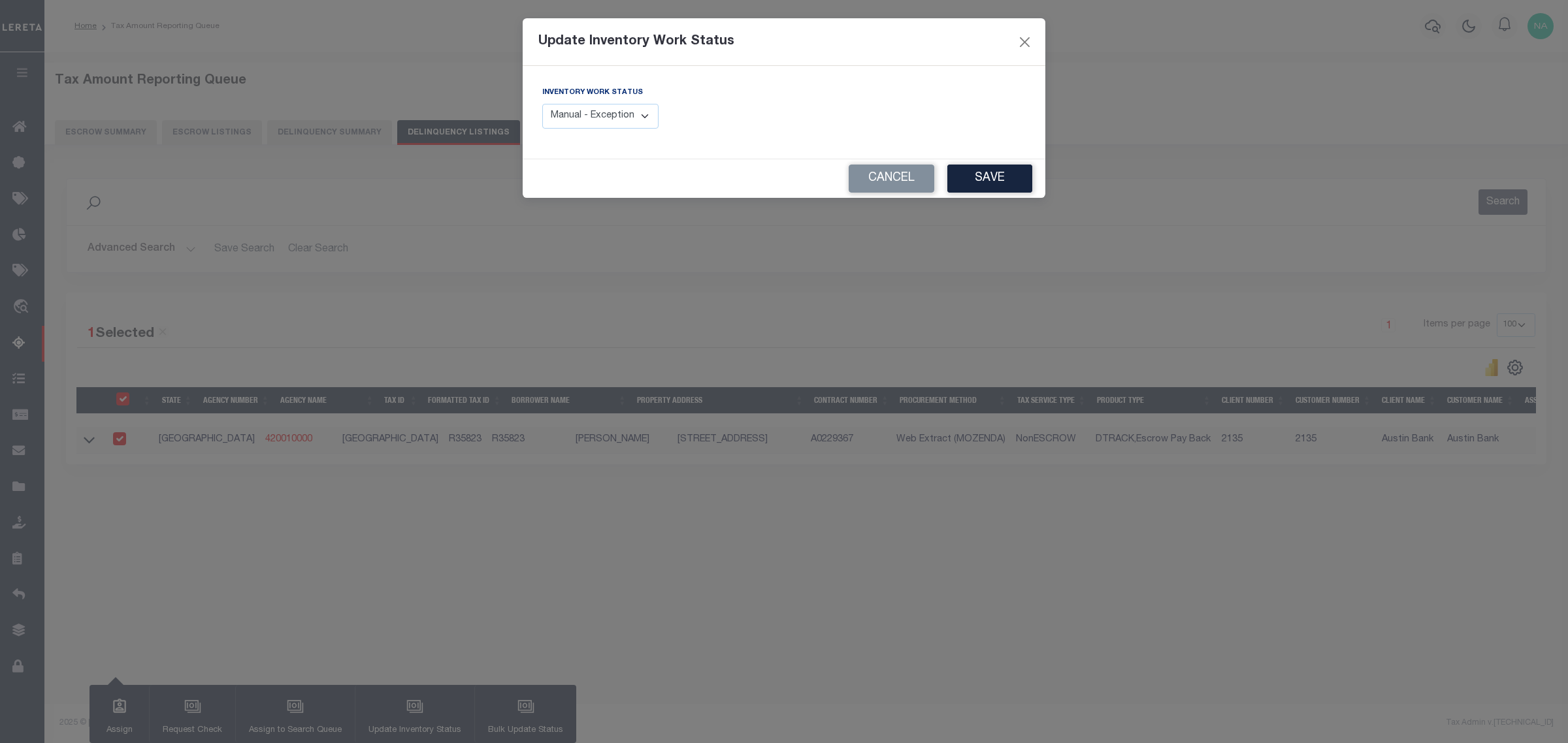
click at [580, 112] on select "Manual - Exception Pended - Awaiting Search Late Add Exception Completed" at bounding box center [600, 117] width 116 height 26
select select "4"
click at [542, 104] on select "Manual - Exception Pended - Awaiting Search Late Add Exception Completed" at bounding box center [600, 117] width 116 height 26
click at [1004, 177] on button "Save" at bounding box center [990, 179] width 85 height 28
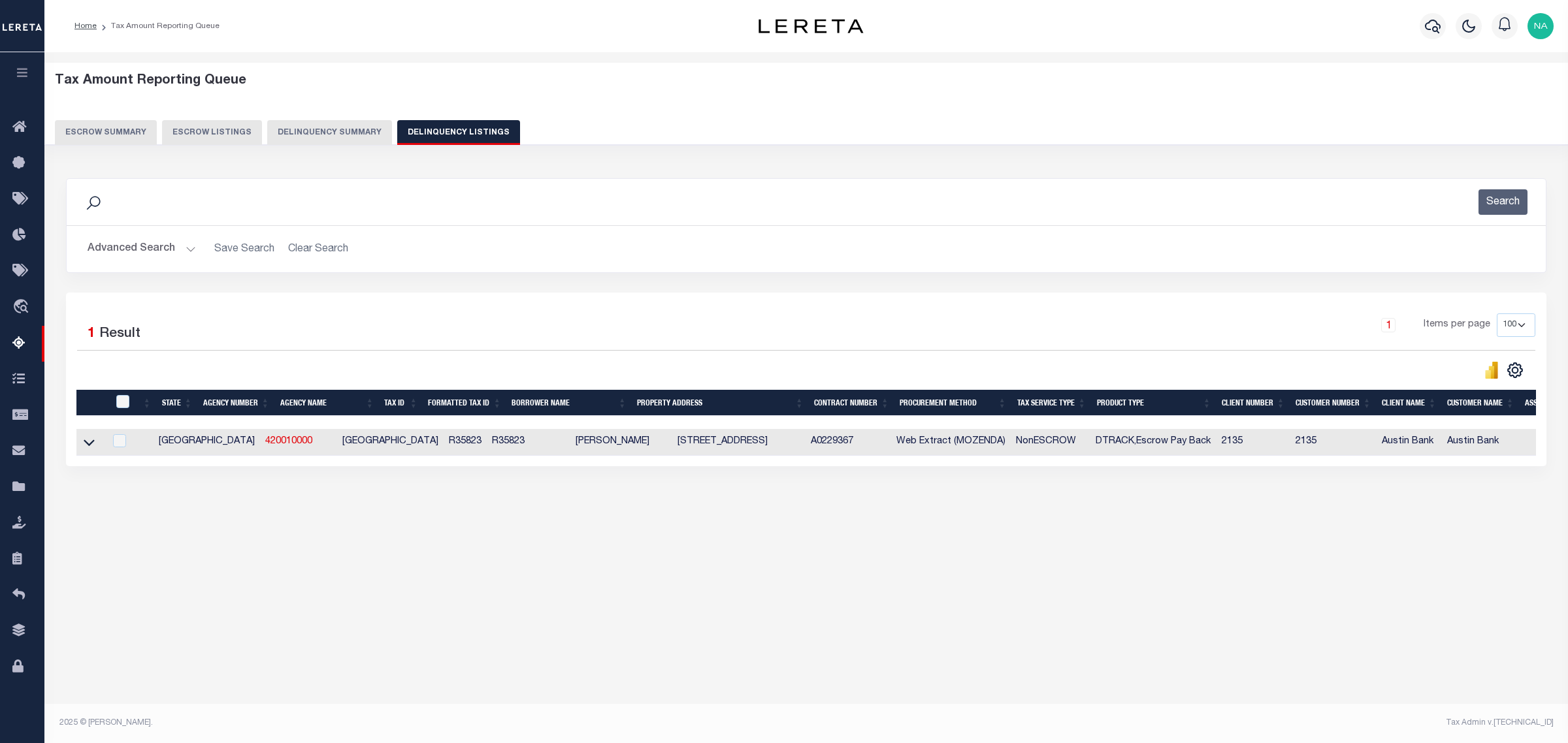
click at [123, 244] on button "Advanced Search" at bounding box center [141, 249] width 108 height 26
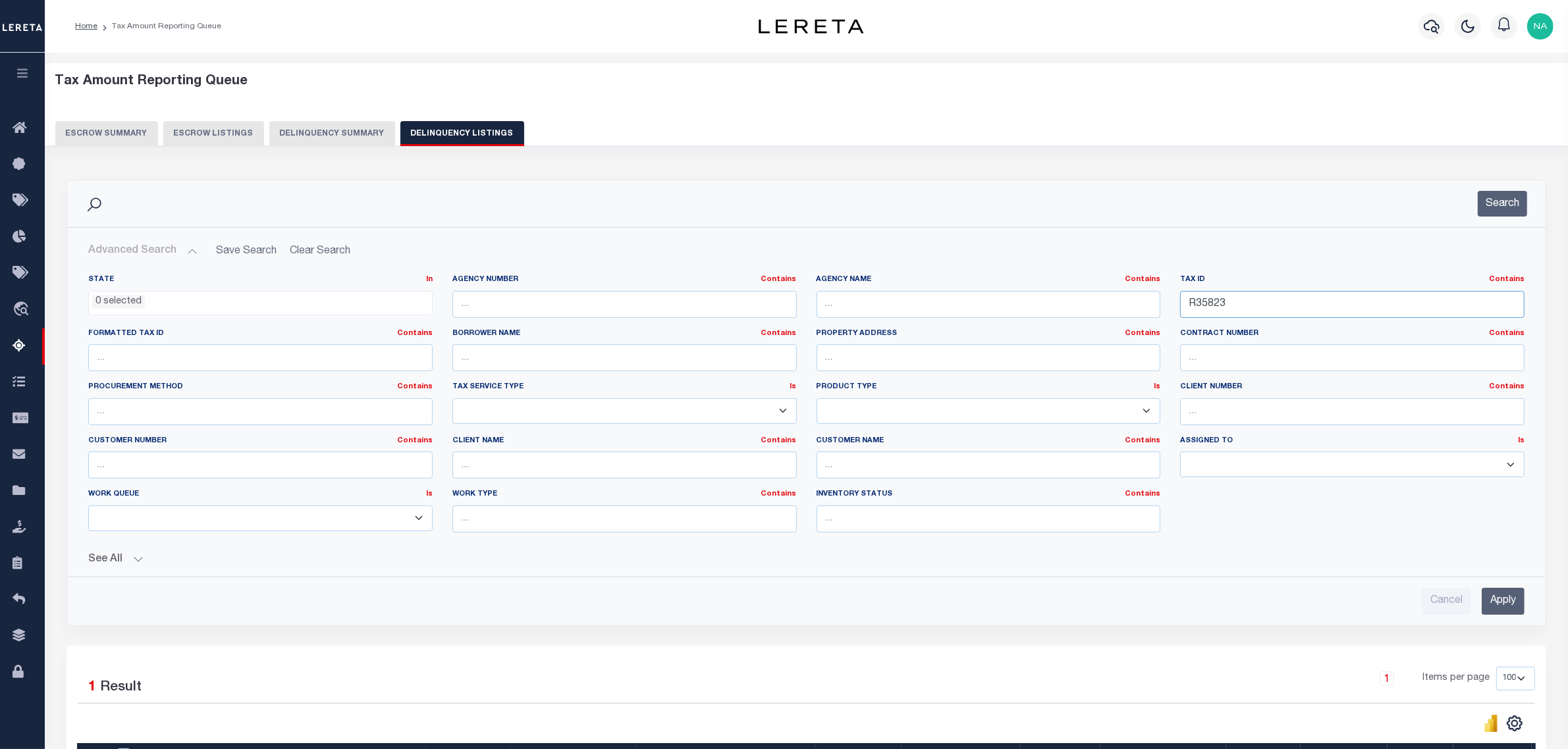
drag, startPoint x: 1246, startPoint y: 304, endPoint x: 890, endPoint y: 309, distance: 356.0
click at [907, 309] on div "State In In AK AL AR AZ CA CO CT DC DE FL GA GU HI IA ID IL IN KS [GEOGRAPHIC_D…" at bounding box center [806, 409] width 1456 height 269
paste input "7"
type input "R35873"
click at [1502, 606] on input "Apply" at bounding box center [1503, 602] width 43 height 27
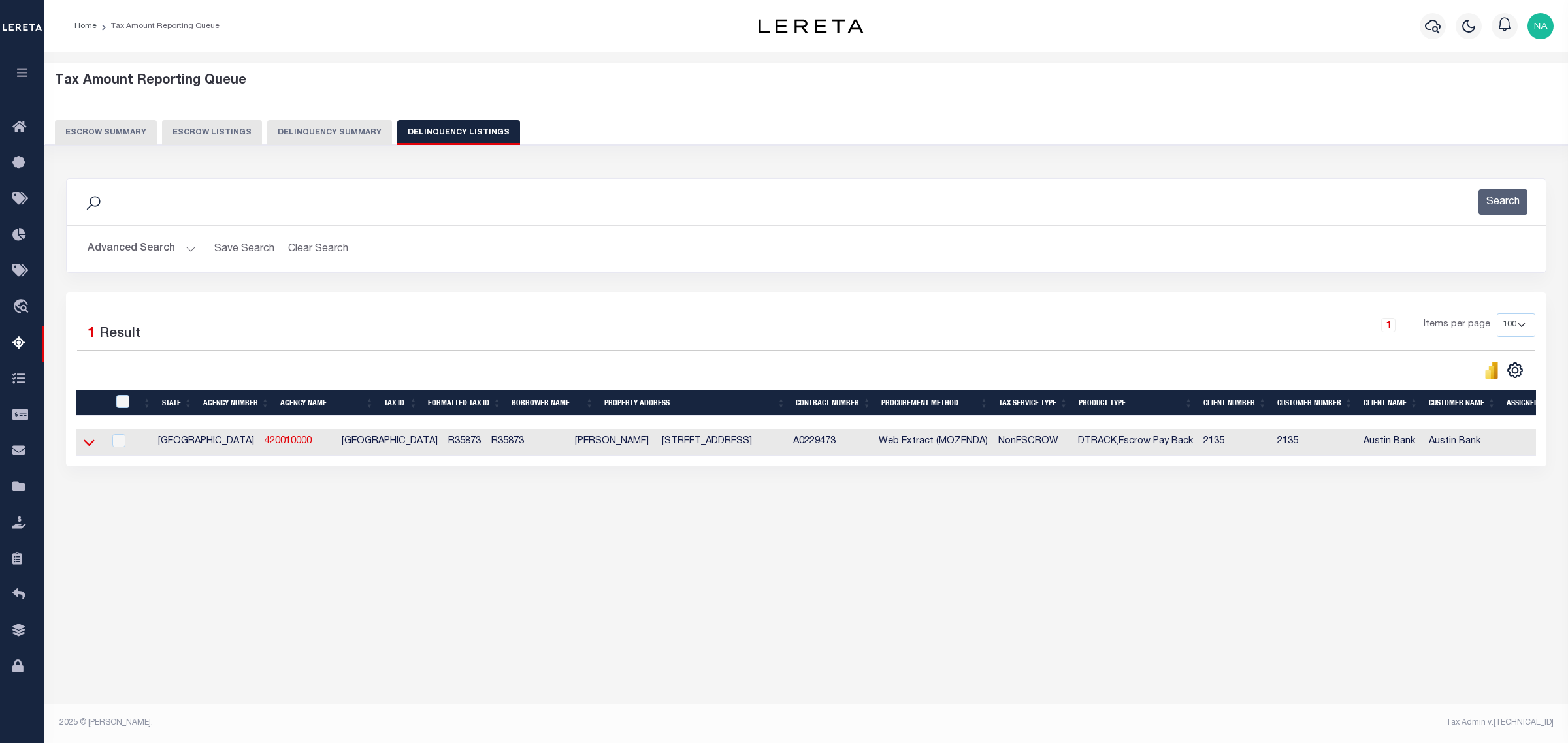
click at [89, 443] on icon at bounding box center [89, 442] width 11 height 13
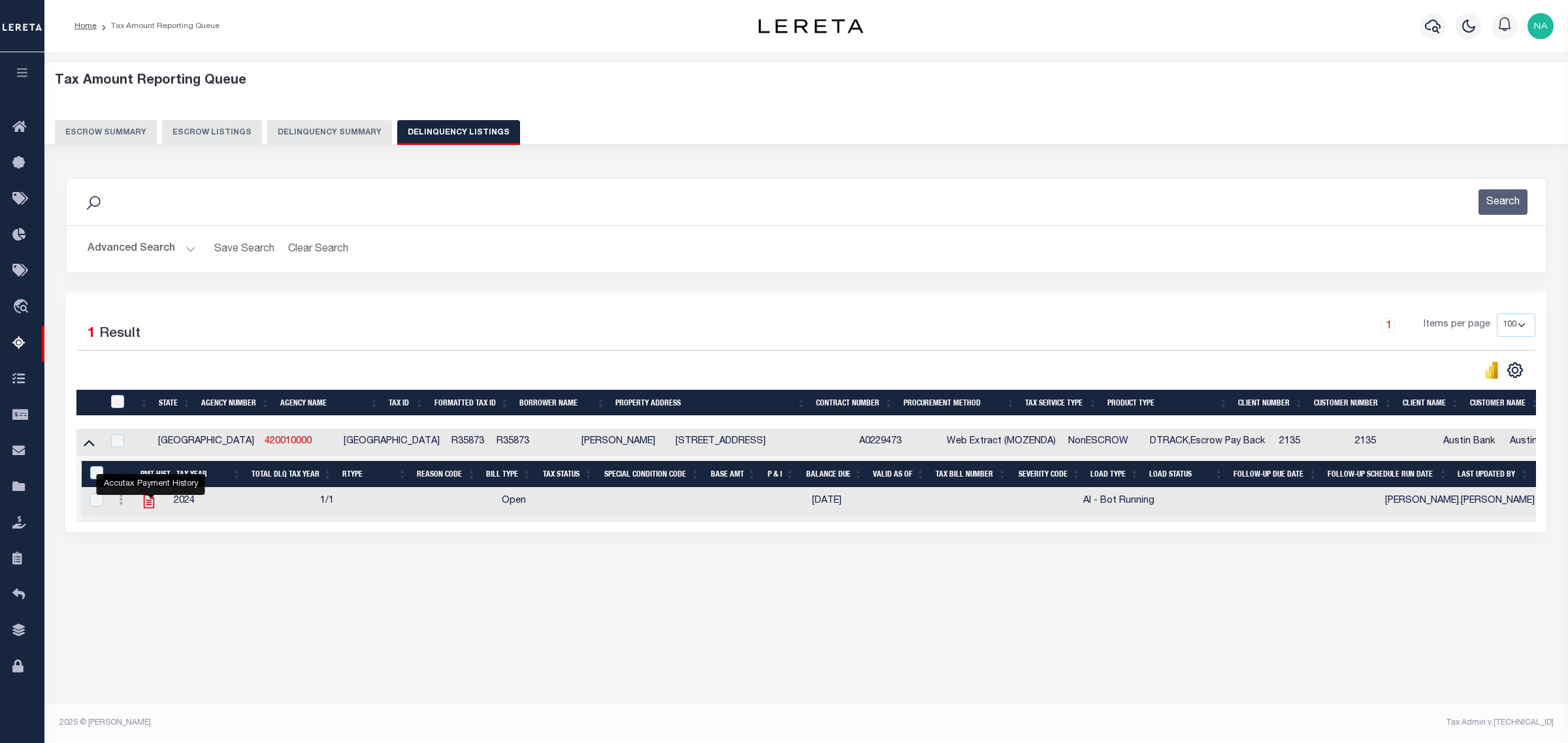
click at [149, 509] on icon "" at bounding box center [149, 501] width 11 height 13
checkbox input "true"
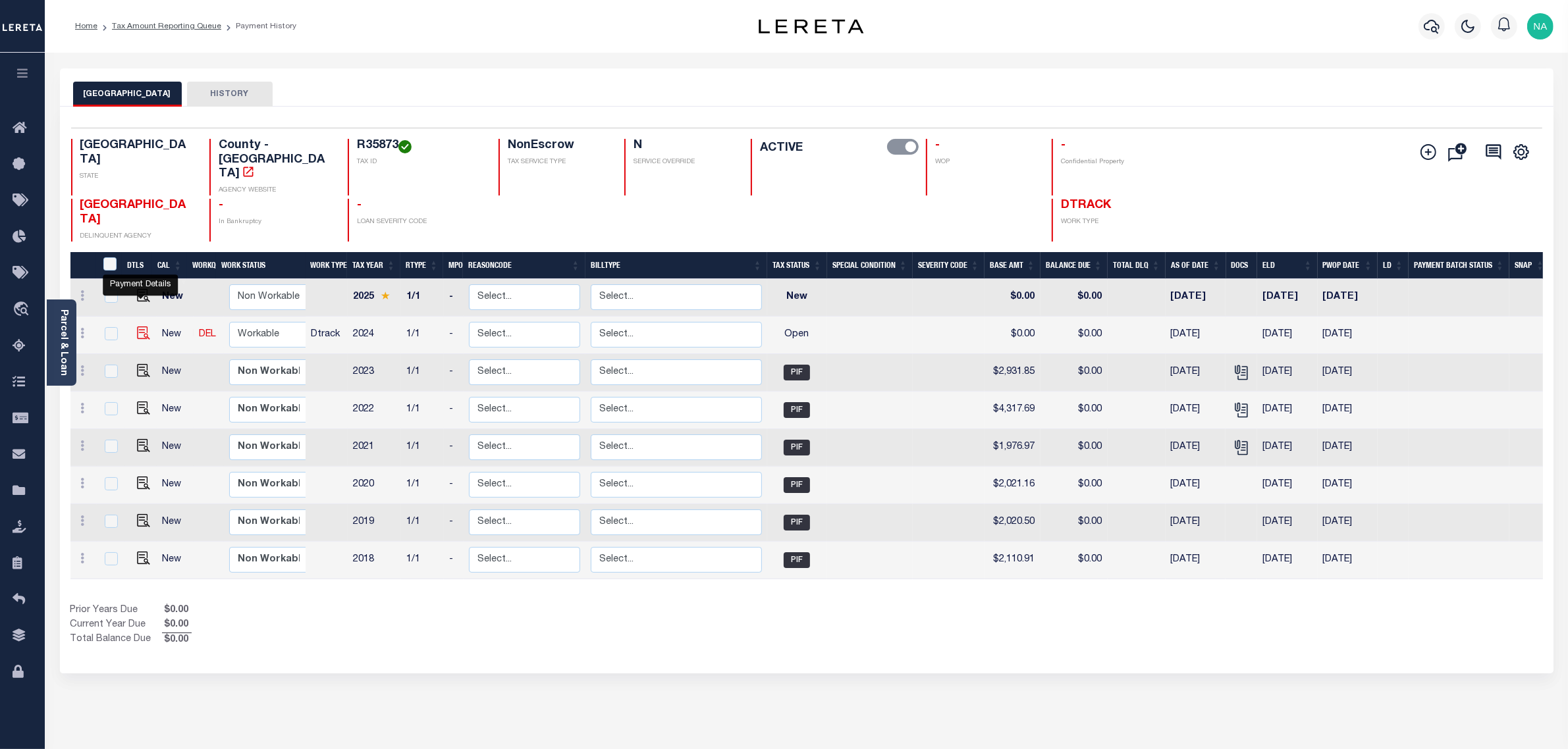
click at [138, 327] on img "" at bounding box center [143, 333] width 13 height 13
checkbox input "true"
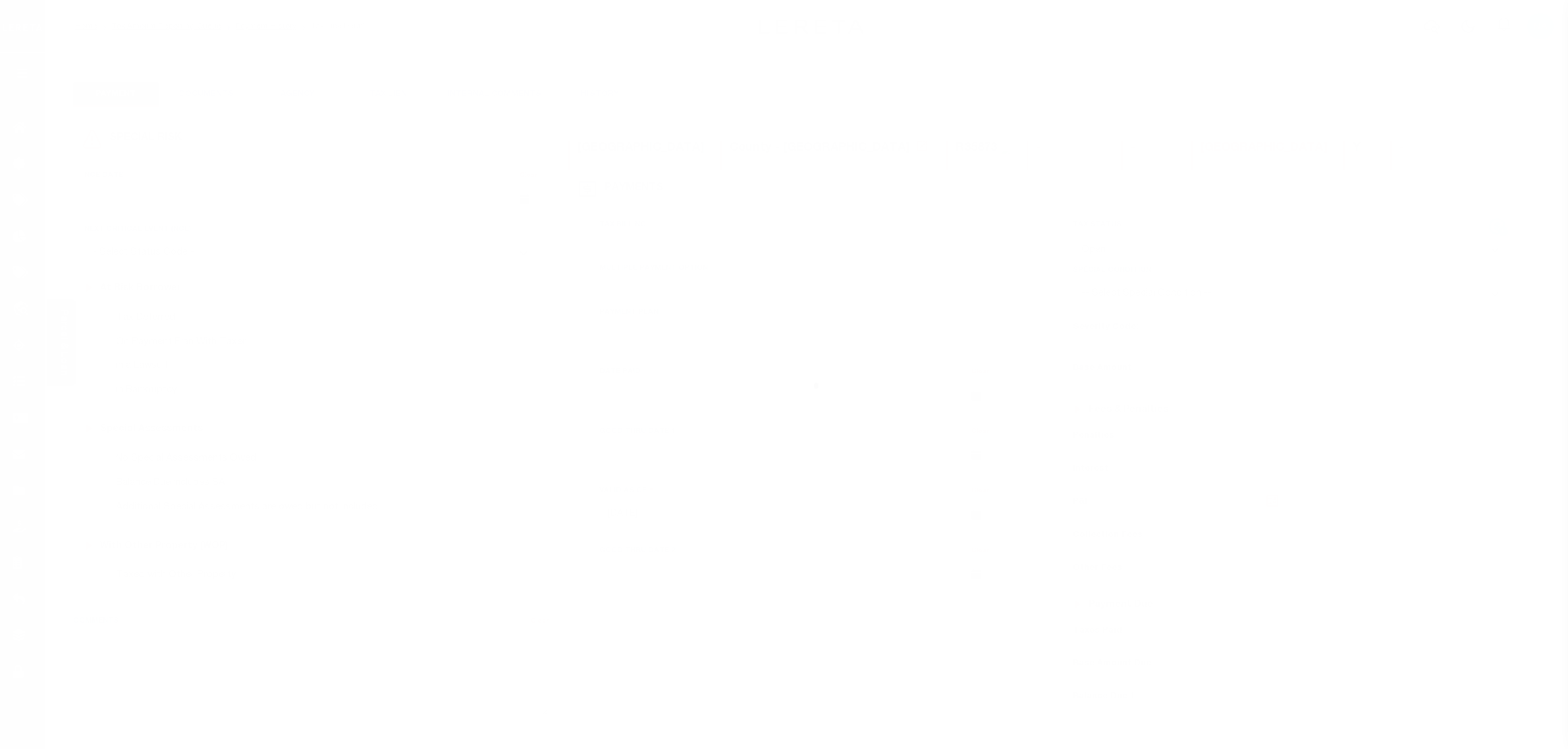
select select "OP2"
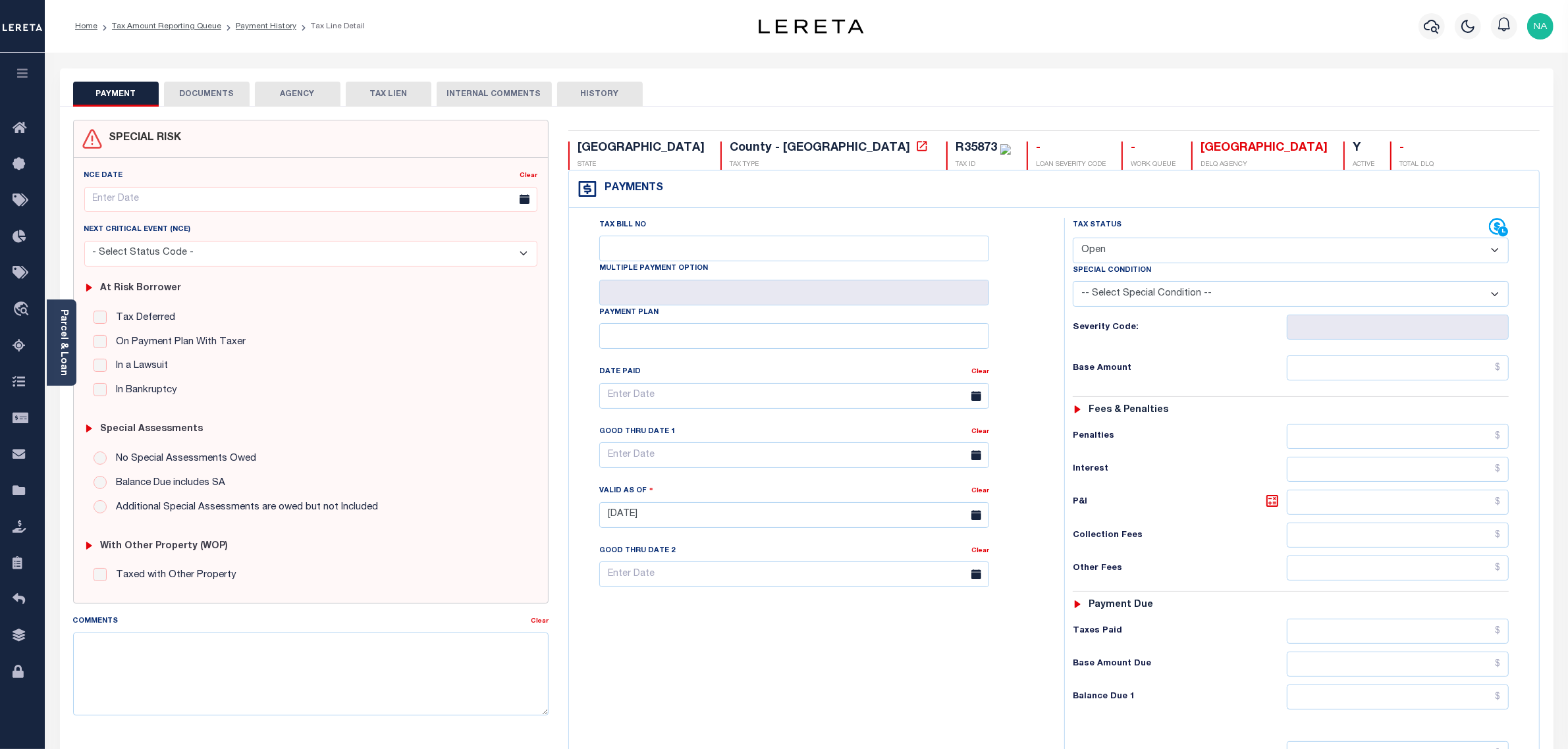
click at [219, 93] on button "DOCUMENTS" at bounding box center [206, 94] width 85 height 25
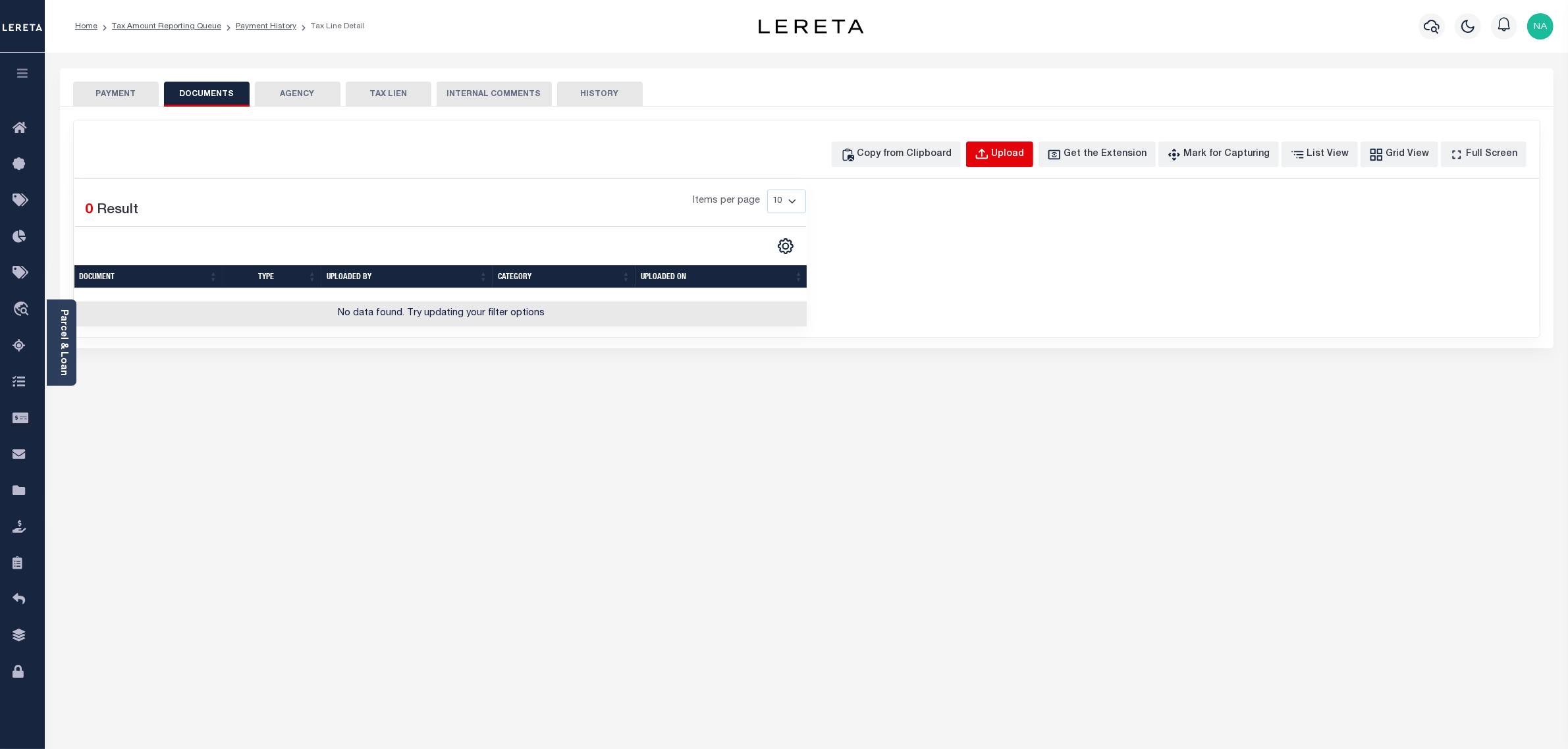
click at [1025, 150] on div "Upload" at bounding box center [1008, 154] width 33 height 14
select select "POP"
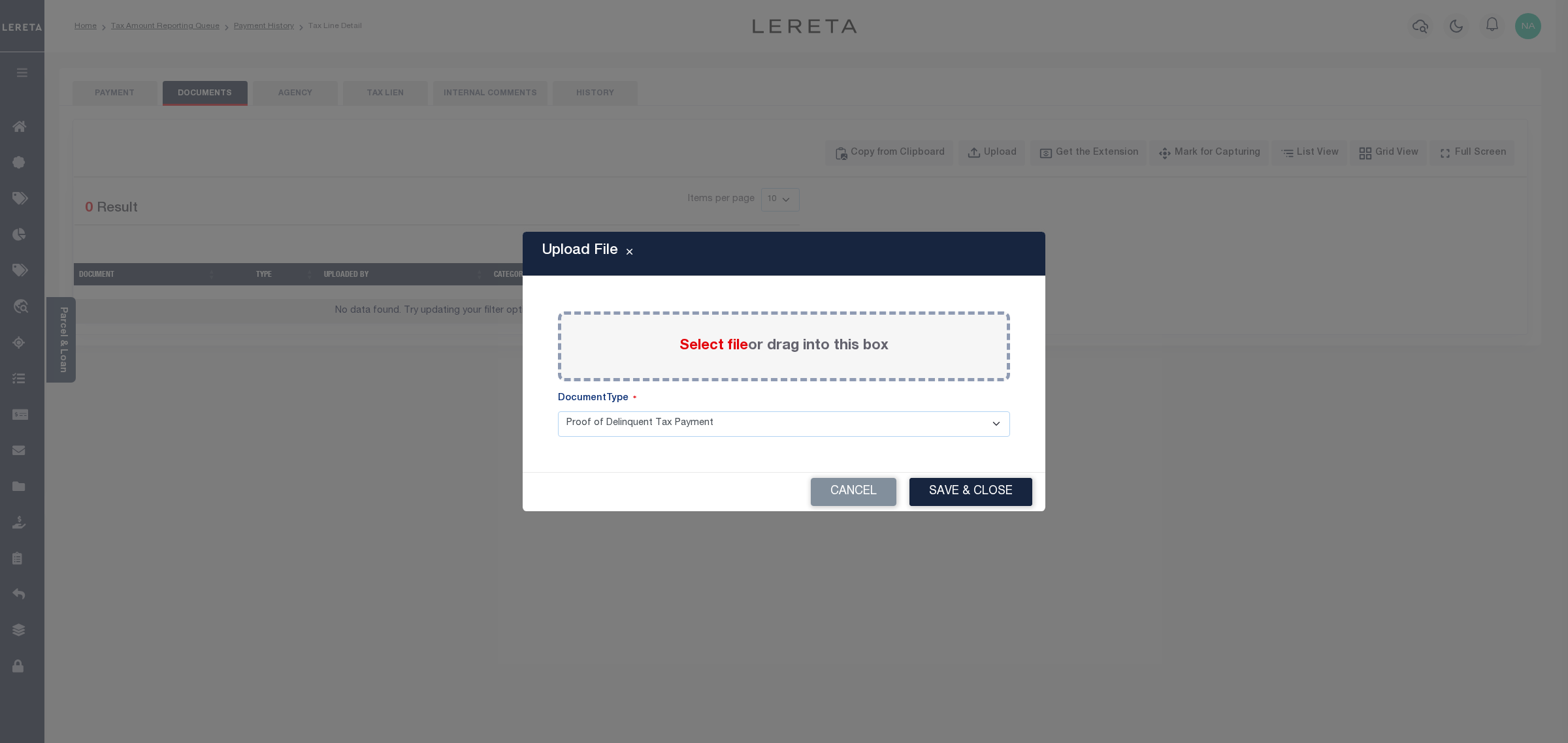
click at [734, 350] on span "Select file" at bounding box center [714, 346] width 68 height 14
click at [0, 0] on input "Select file or drag into this box" at bounding box center [0, 0] width 0 height 0
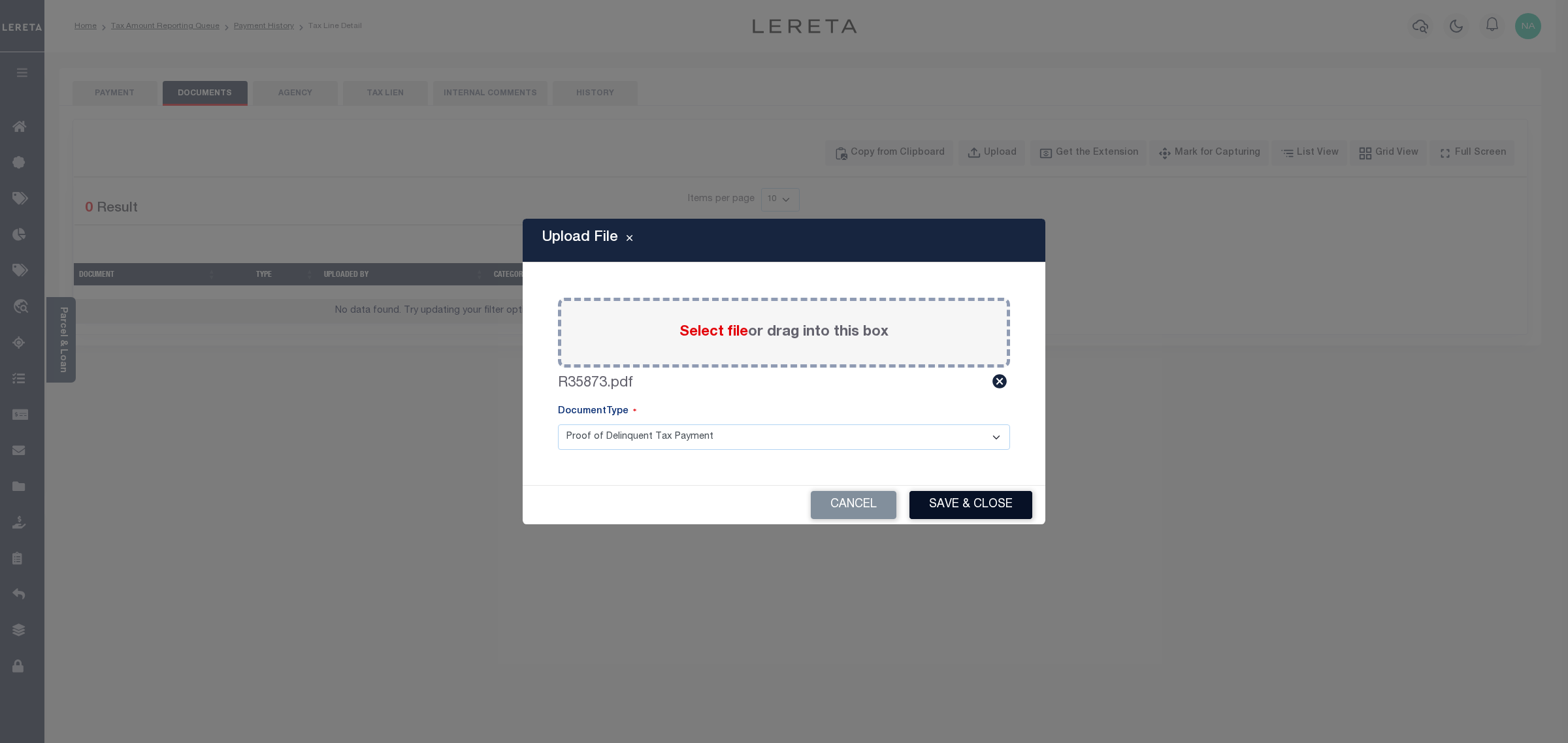
click at [950, 503] on button "Save & Close" at bounding box center [970, 505] width 123 height 28
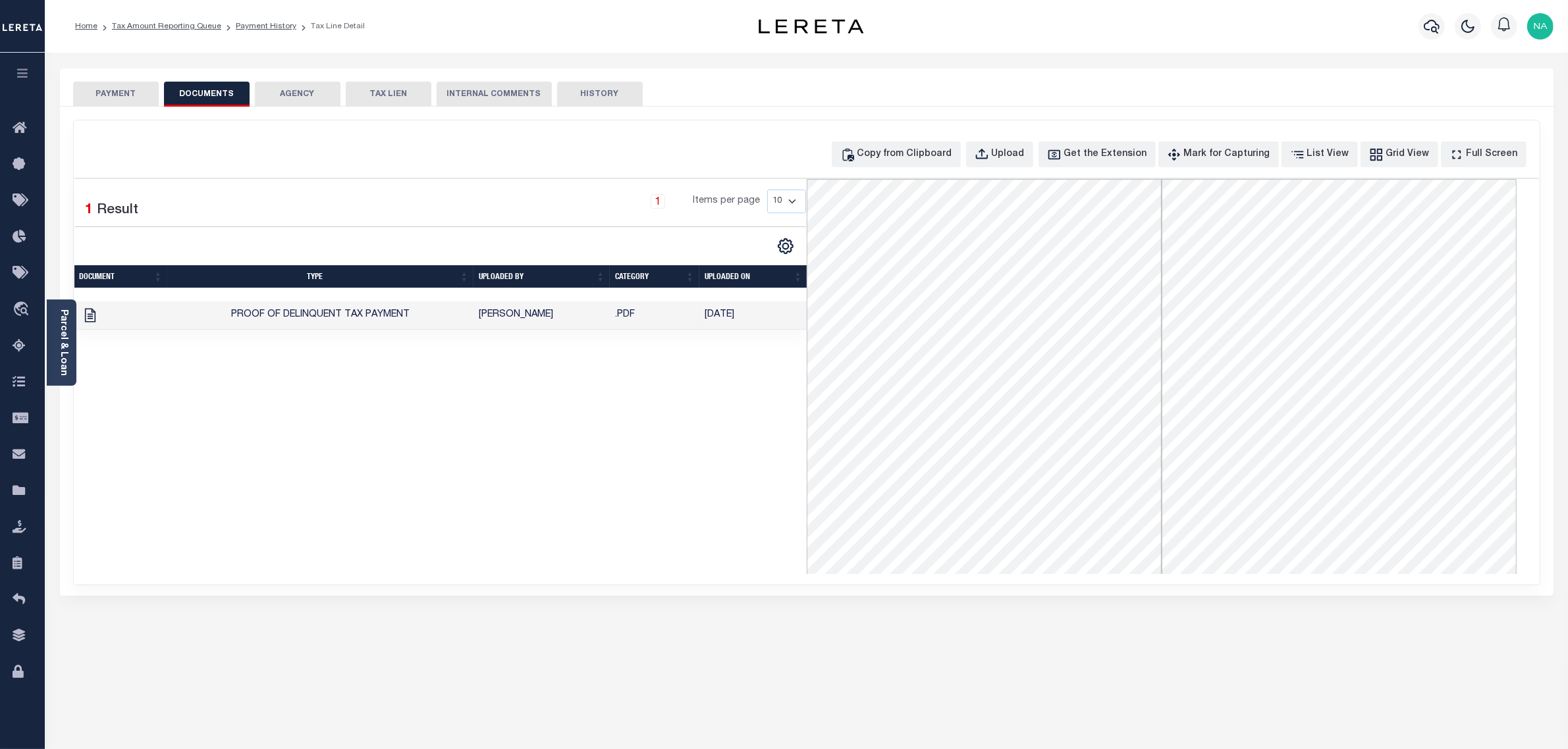
click at [133, 95] on button "PAYMENT" at bounding box center [116, 94] width 85 height 25
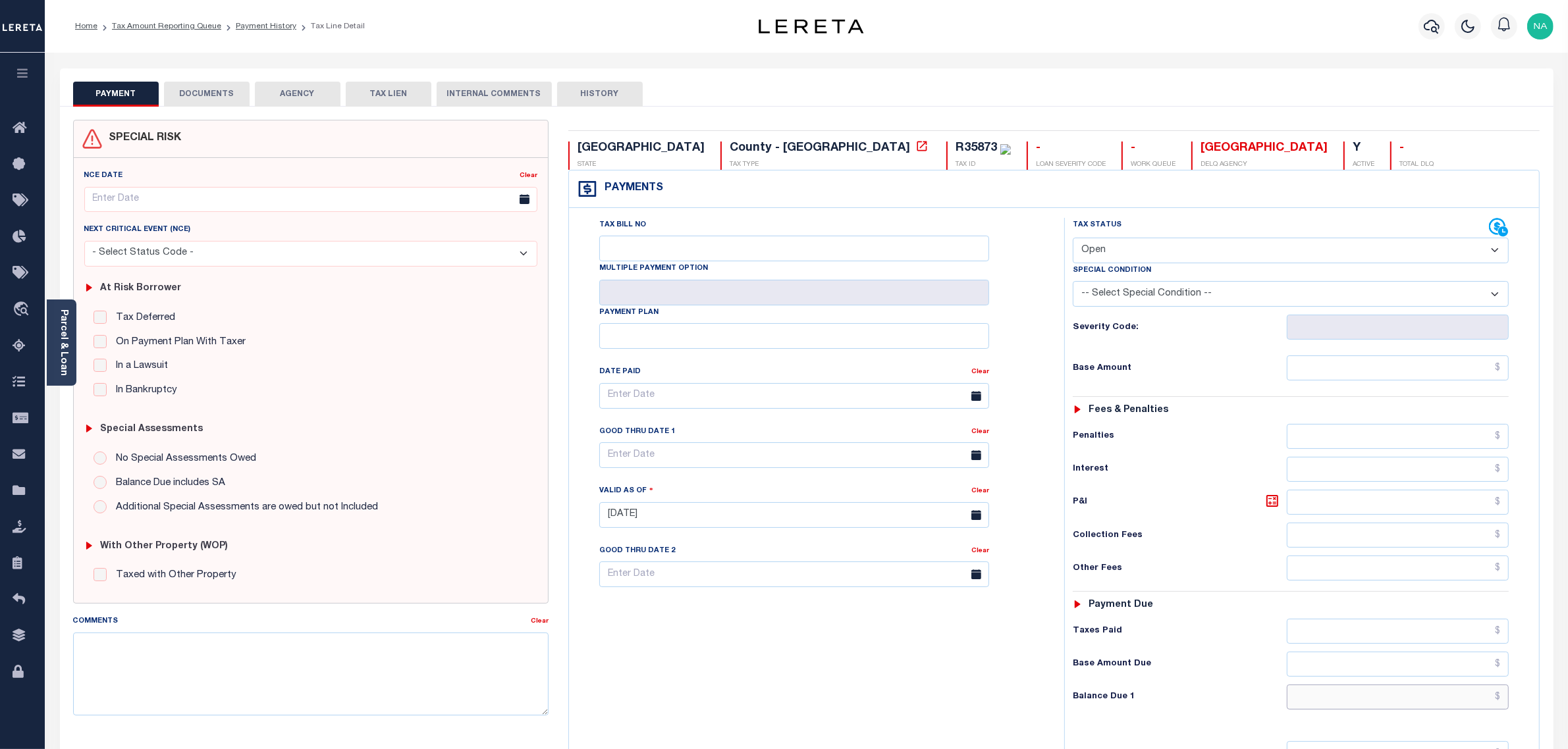
click at [1364, 710] on input "text" at bounding box center [1398, 697] width 223 height 25
paste input "1,624.77"
type input "$1,624.77"
type input "08/14/2025"
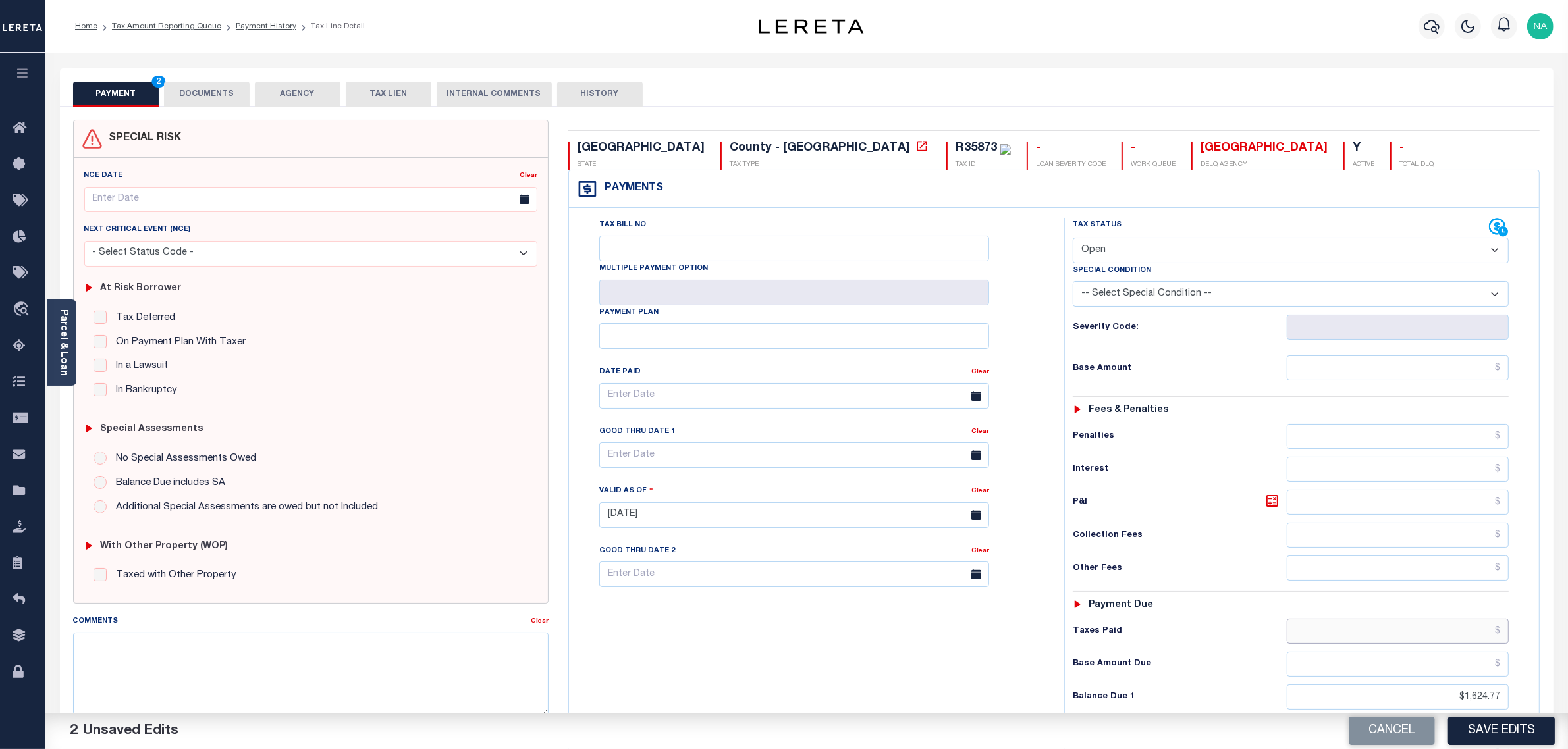
click at [1466, 643] on input "text" at bounding box center [1398, 631] width 223 height 25
paste input "2,000.00"
type input "$2,000.00"
click at [1189, 244] on select "- Select Status Code - Open Due/Unpaid Paid Incomplete No Tax Due Internal Refu…" at bounding box center [1291, 250] width 437 height 26
select select "DUE"
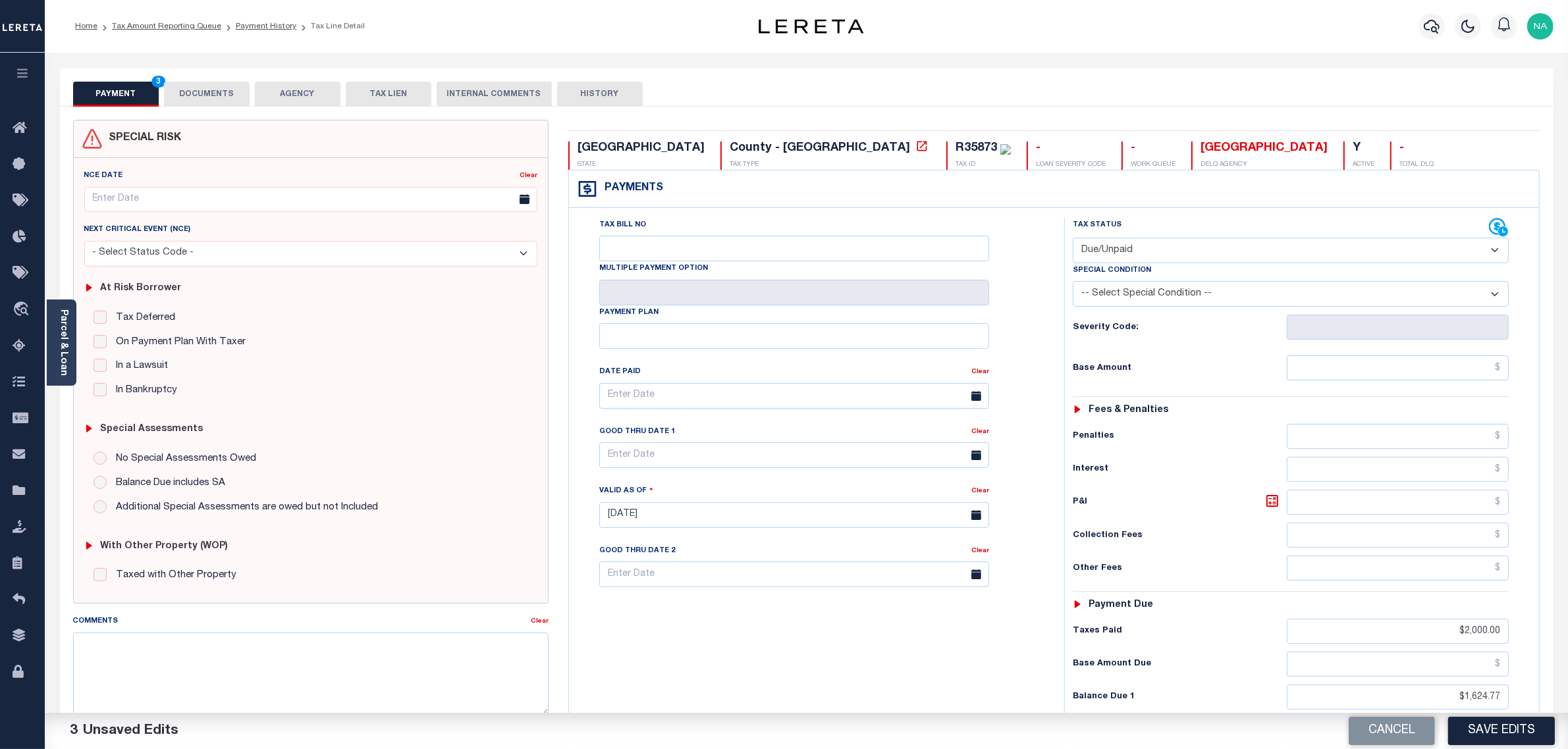
click at [1073, 239] on select "- Select Status Code - Open Due/Unpaid Paid Incomplete No Tax Due Internal Refu…" at bounding box center [1291, 250] width 437 height 26
click at [1136, 290] on select "-- Select Special Condition -- 3RD PARTY TAX LIEN AGENCY TAX LIEN (A.K.A Inside…" at bounding box center [1291, 294] width 437 height 26
select select "15"
click at [1136, 290] on select "-- Select Special Condition -- 3RD PARTY TAX LIEN AGENCY TAX LIEN (A.K.A Inside…" at bounding box center [1291, 294] width 437 height 26
click at [1434, 372] on input "text" at bounding box center [1398, 367] width 223 height 25
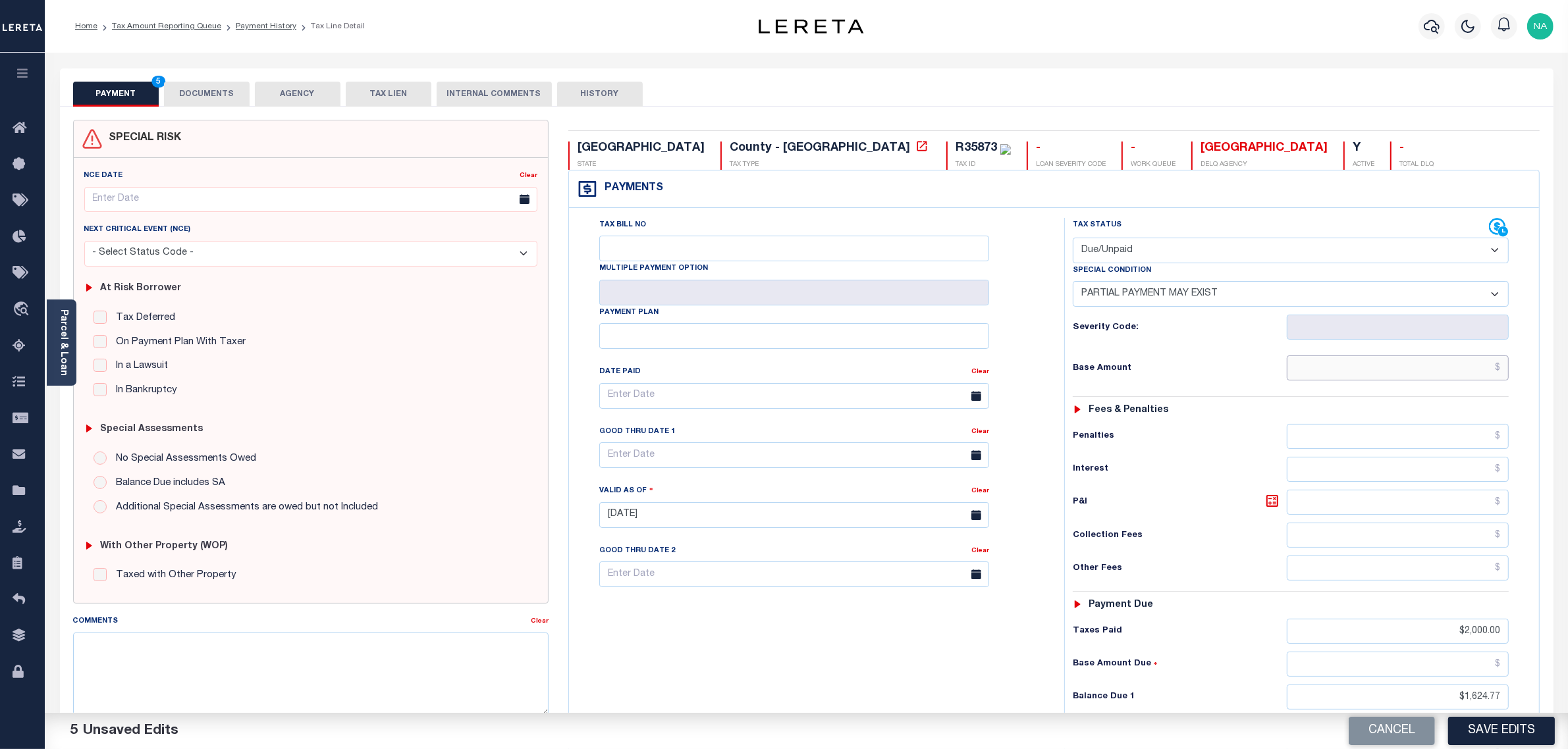
paste input "2,908.69"
type input "$2,908.69"
click at [702, 461] on input "text" at bounding box center [794, 455] width 390 height 26
click at [611, 662] on span "31" at bounding box center [614, 662] width 26 height 26
type input "08/31/2025"
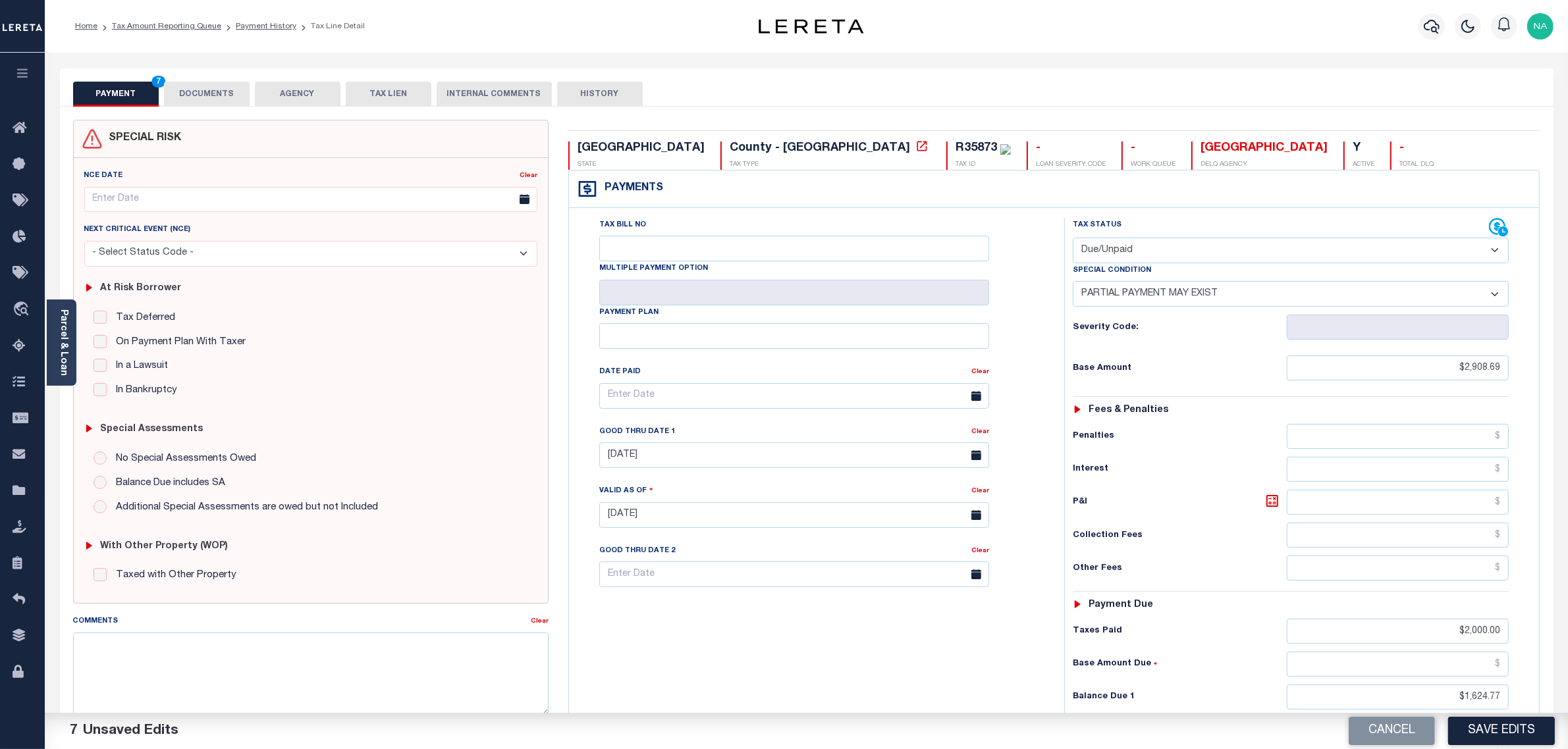
click at [890, 648] on div "Tax Bill No Multiple Payment Option Payment Plan Clear" at bounding box center [813, 508] width 482 height 581
click at [1505, 731] on button "Save Edits" at bounding box center [1502, 731] width 107 height 28
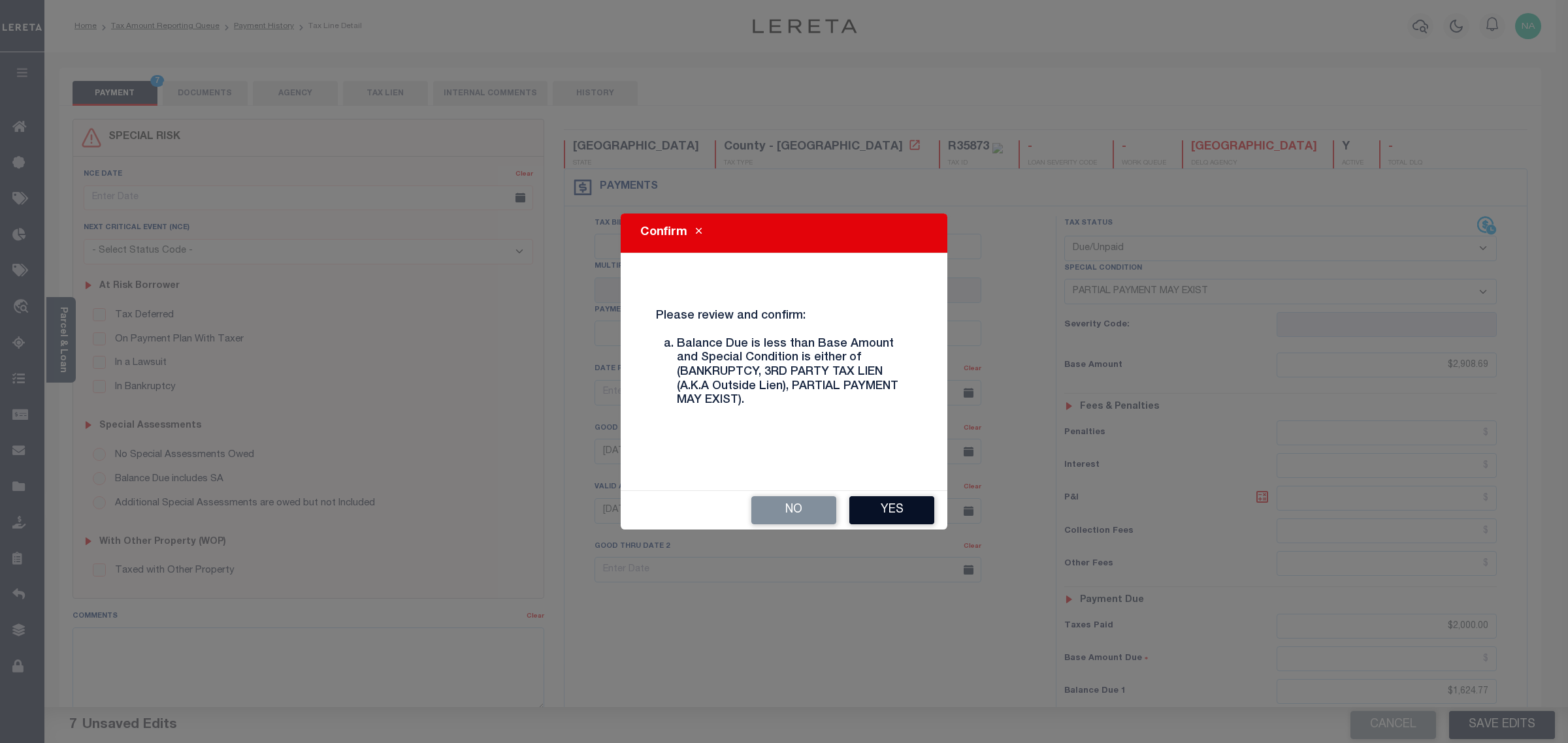
click at [892, 511] on button "Yes" at bounding box center [892, 510] width 85 height 28
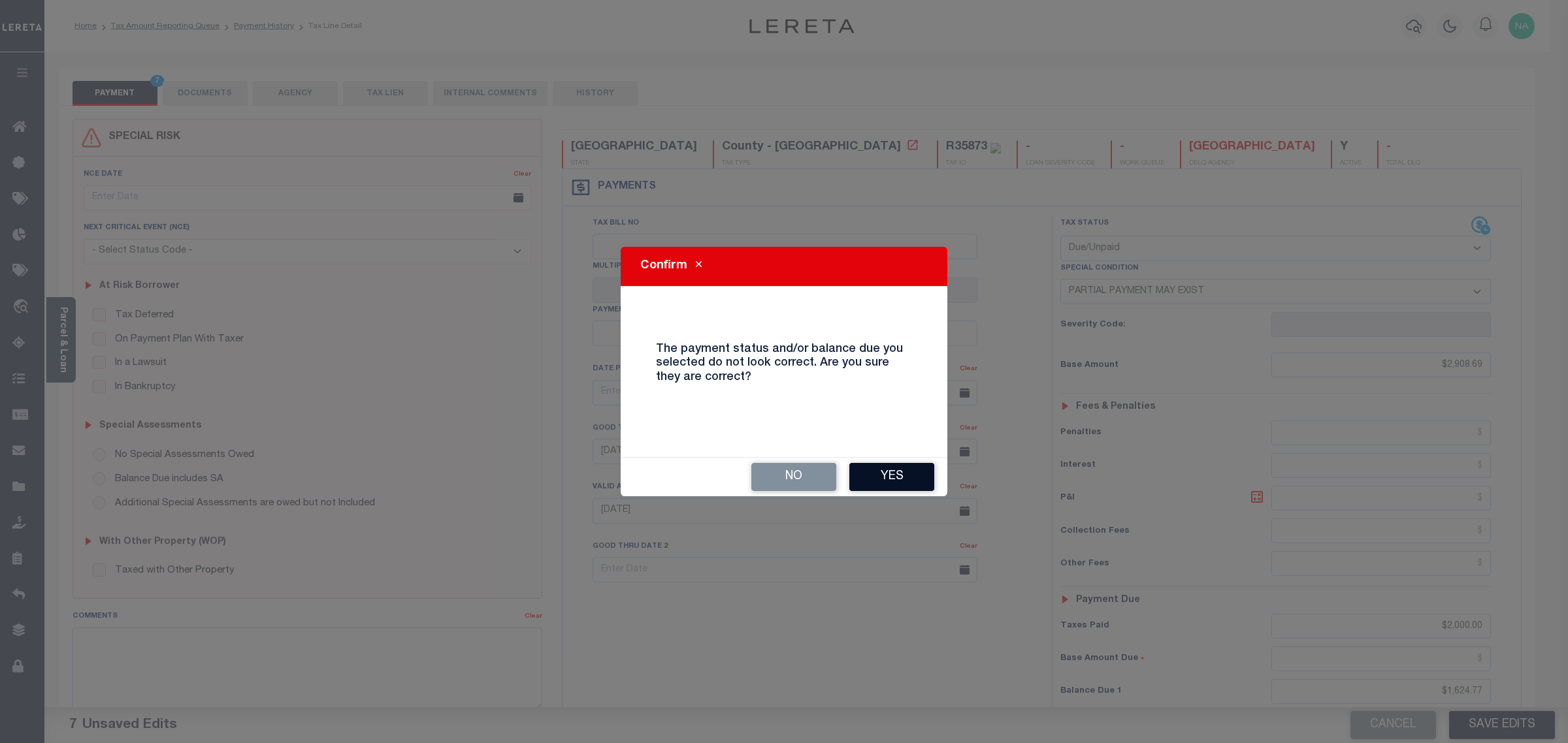
click at [899, 483] on button "Yes" at bounding box center [892, 477] width 85 height 28
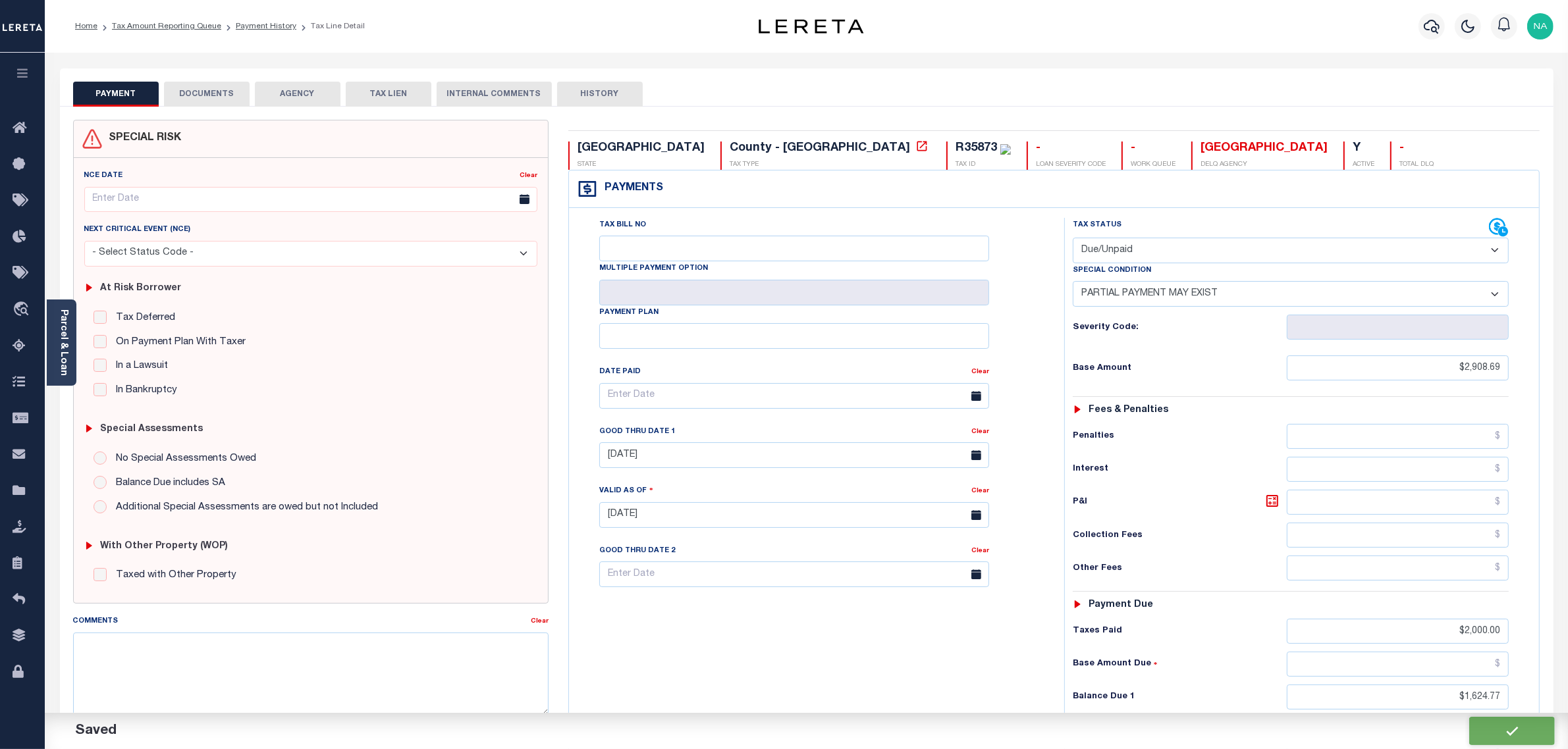
checkbox input "false"
type input "$2,908.69"
type input "$2,000"
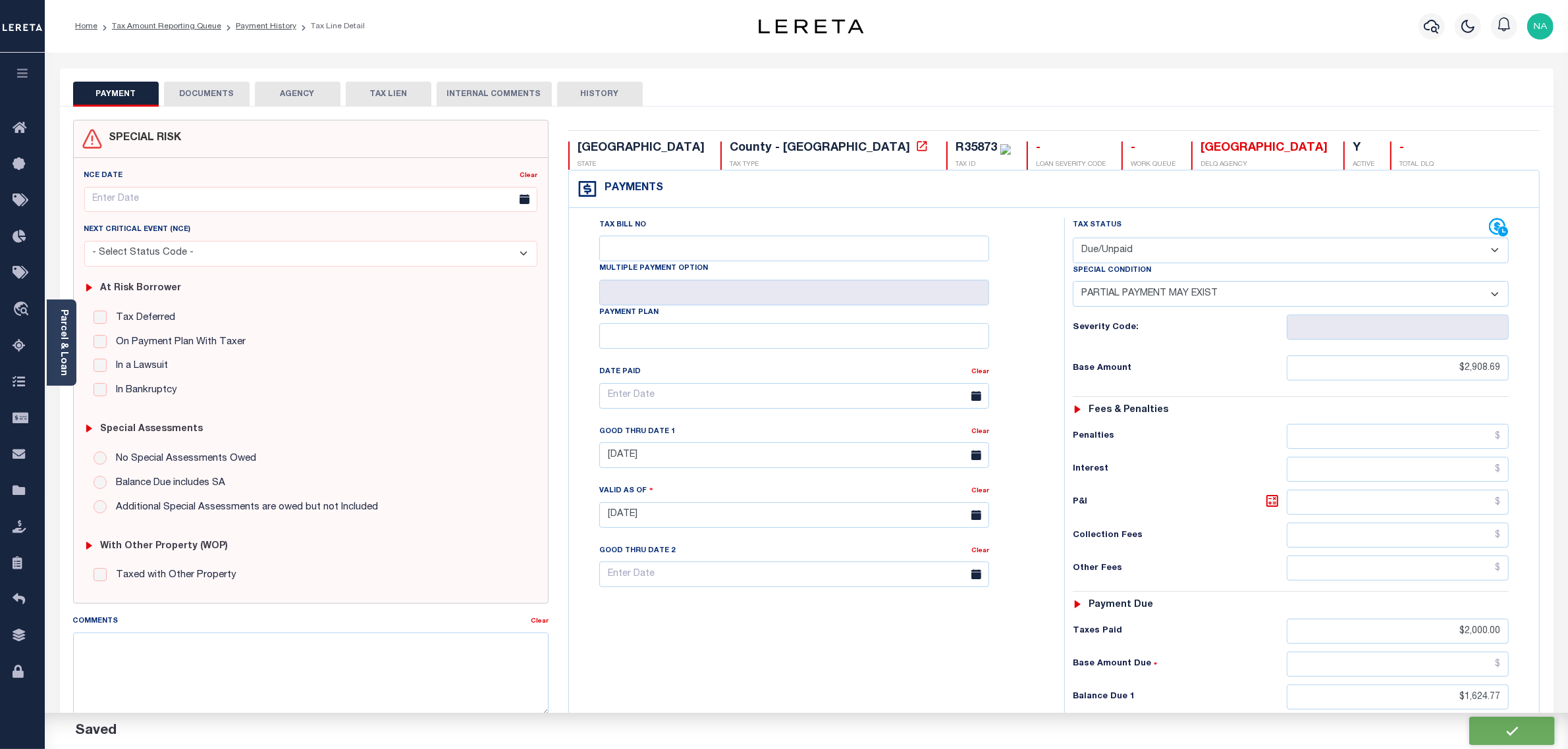
type input "$1,624.77"
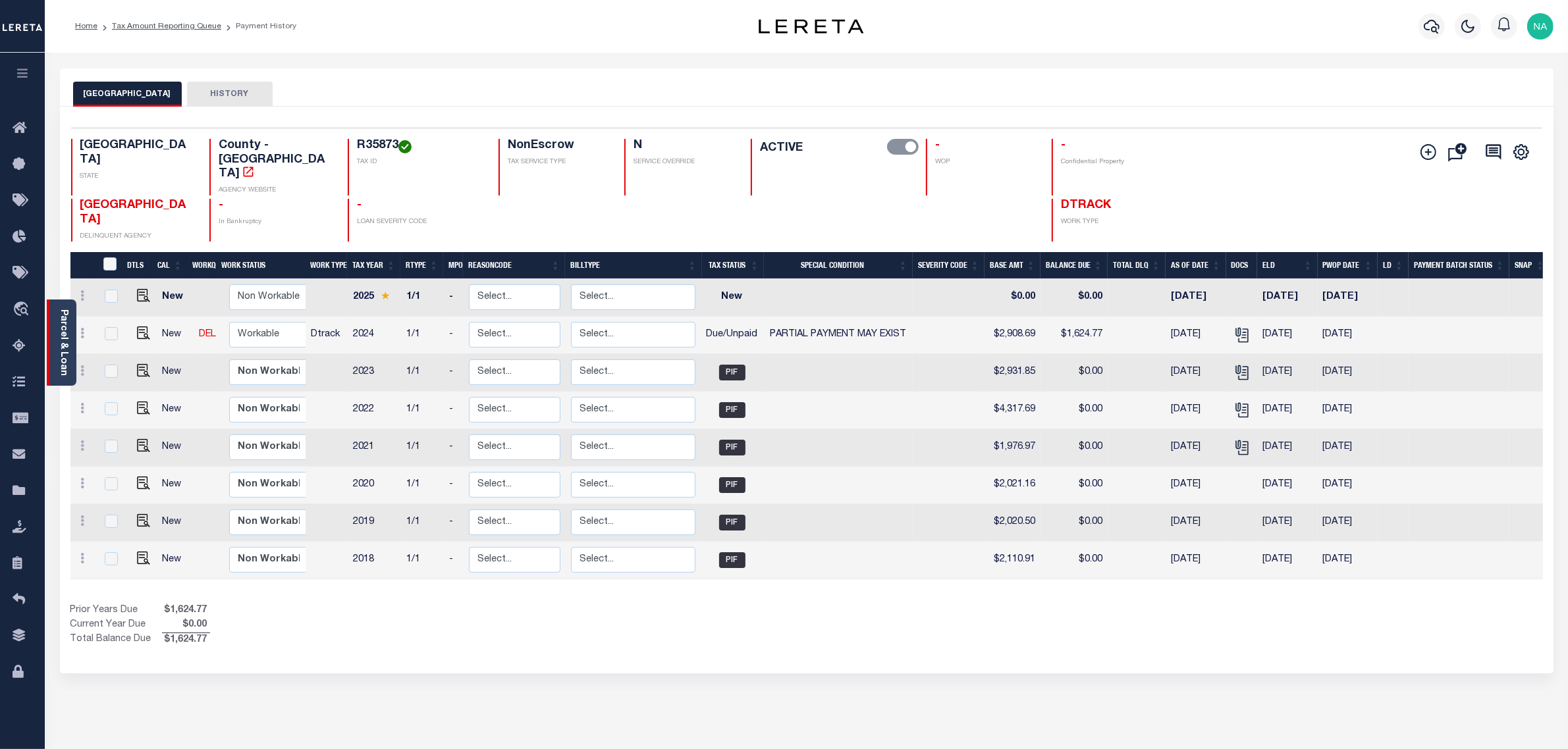
click at [57, 330] on div "Parcel & Loan" at bounding box center [62, 342] width 30 height 86
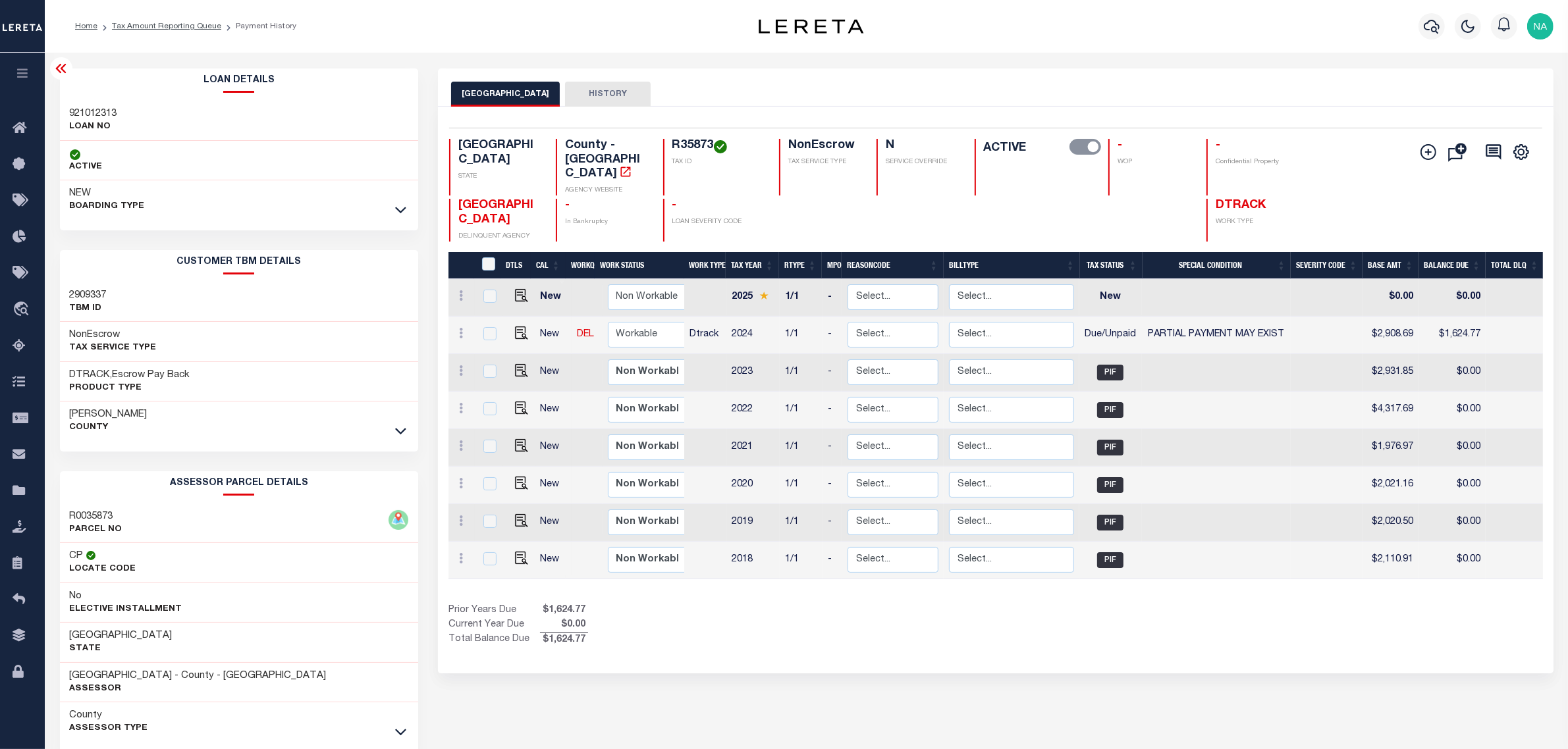
click at [100, 112] on h3 "921012313" at bounding box center [93, 114] width 47 height 13
copy h3 "921012313"
click at [169, 23] on link "Tax Amount Reporting Queue" at bounding box center [166, 26] width 109 height 8
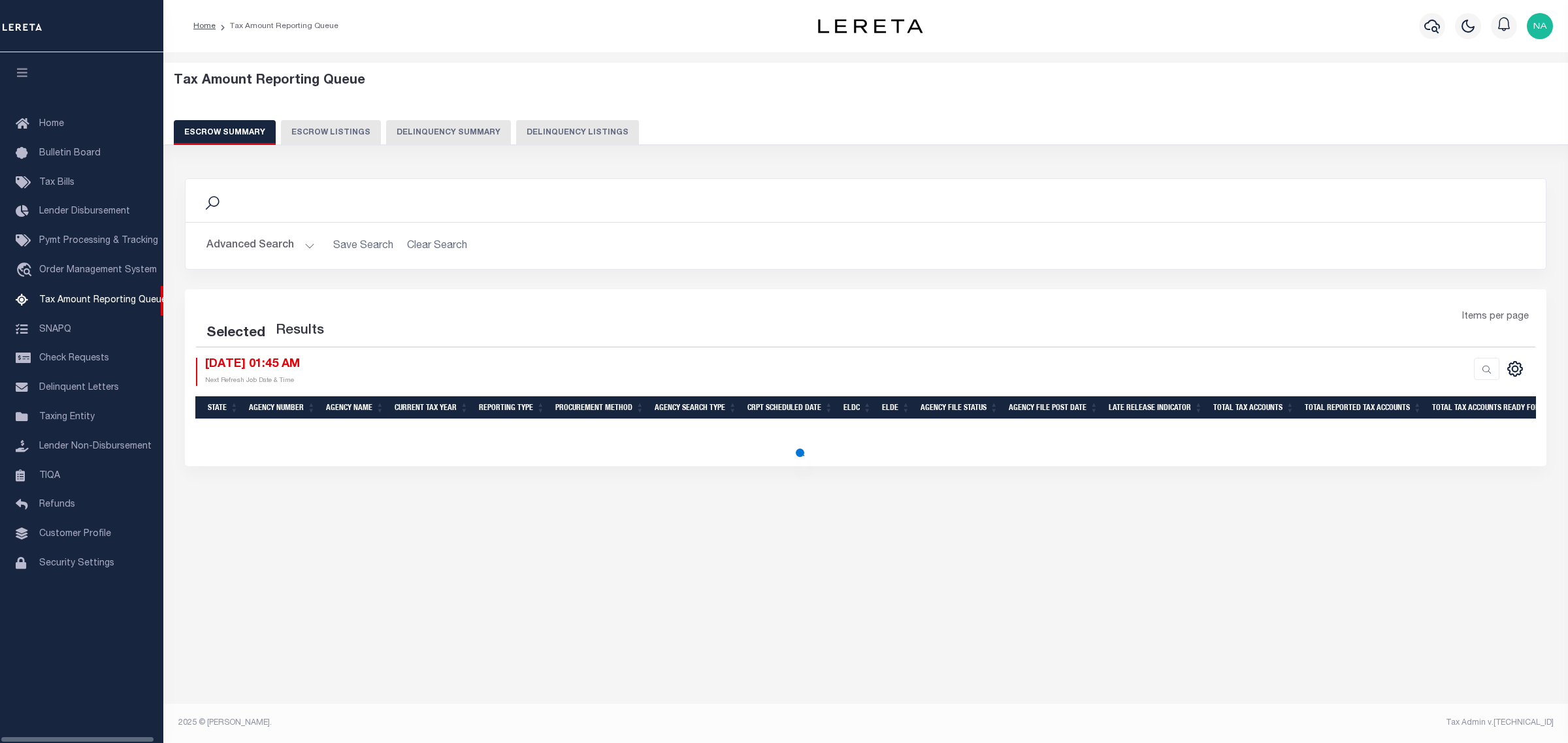
select select "100"
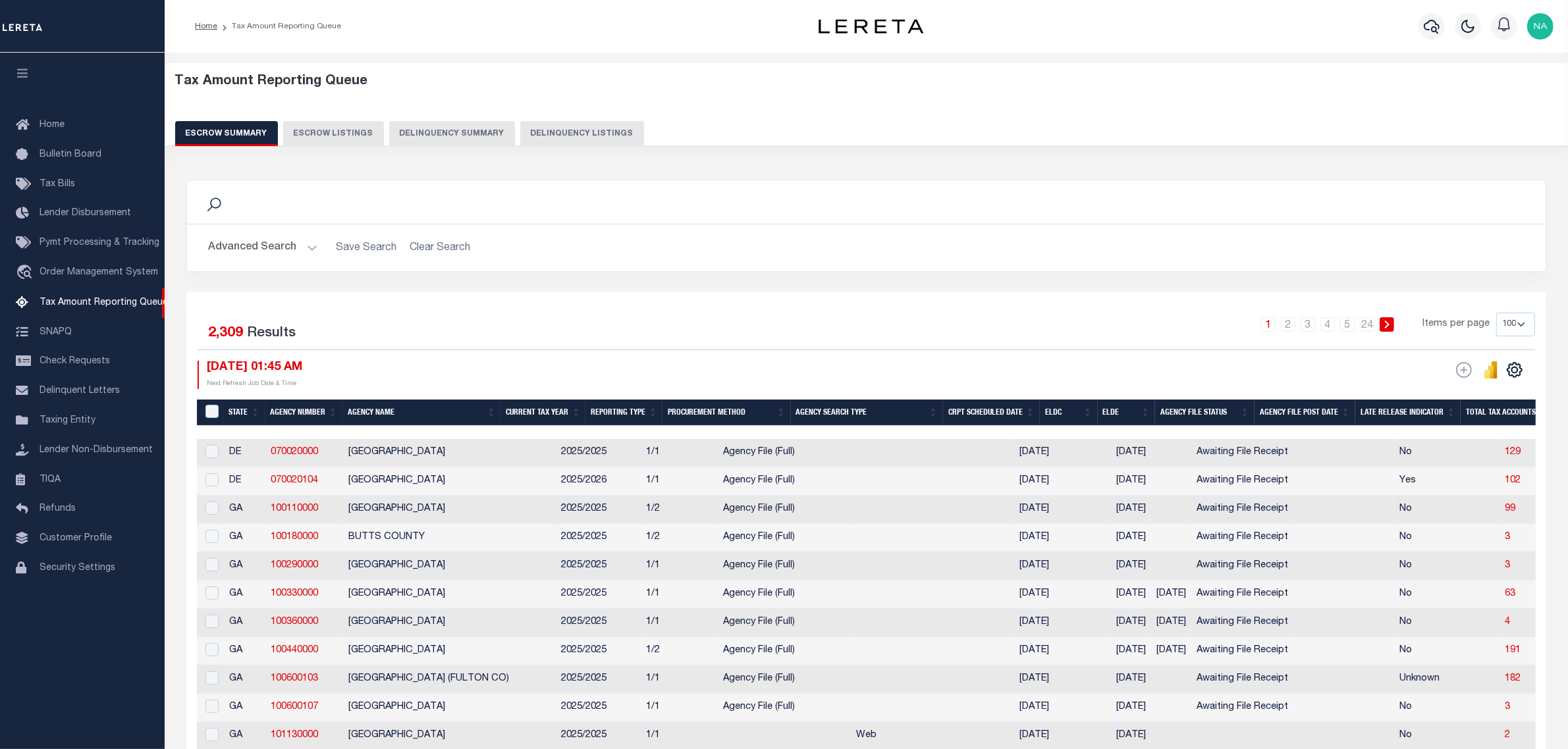
click at [573, 135] on button "Delinquency Listings" at bounding box center [582, 133] width 124 height 25
select select "100"
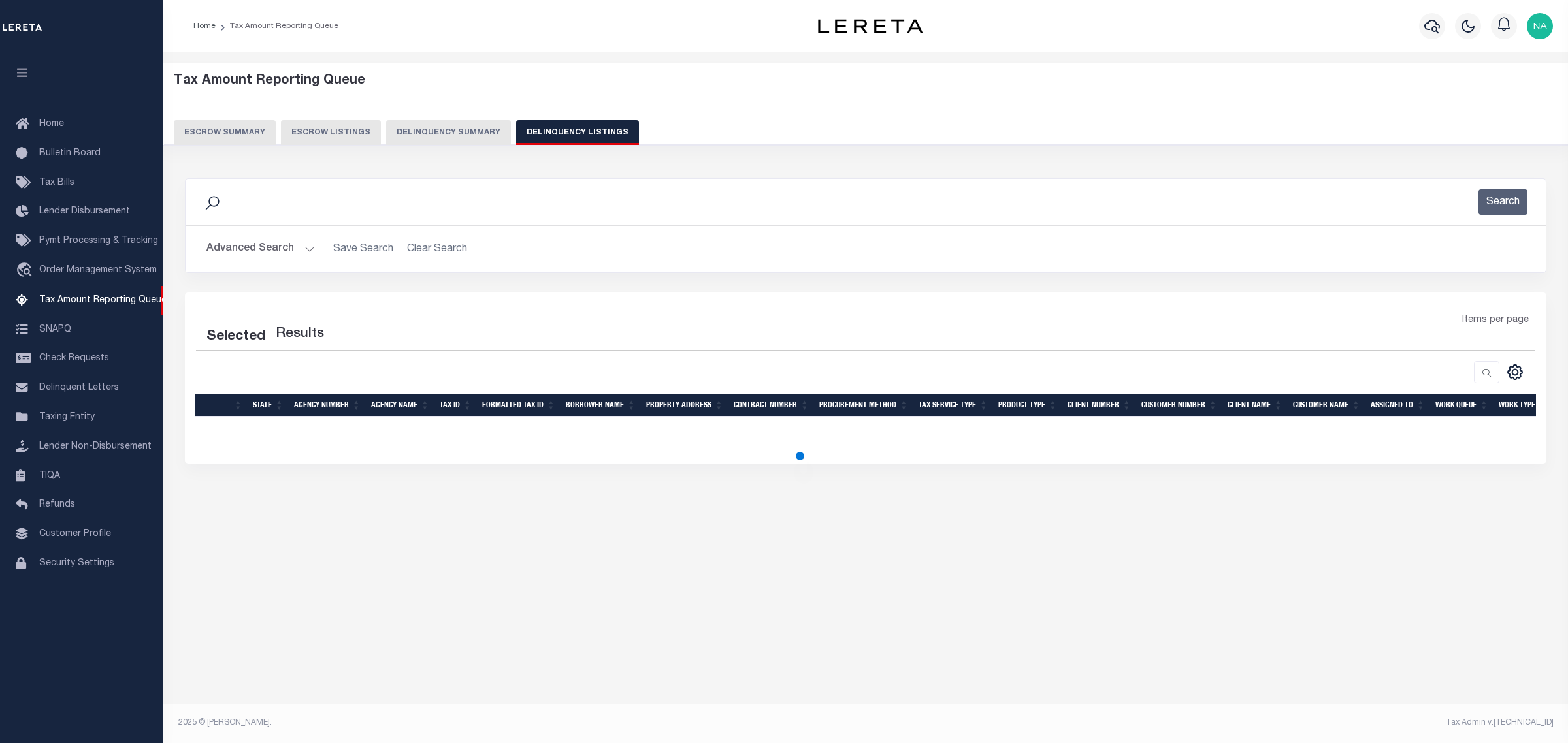
select select "100"
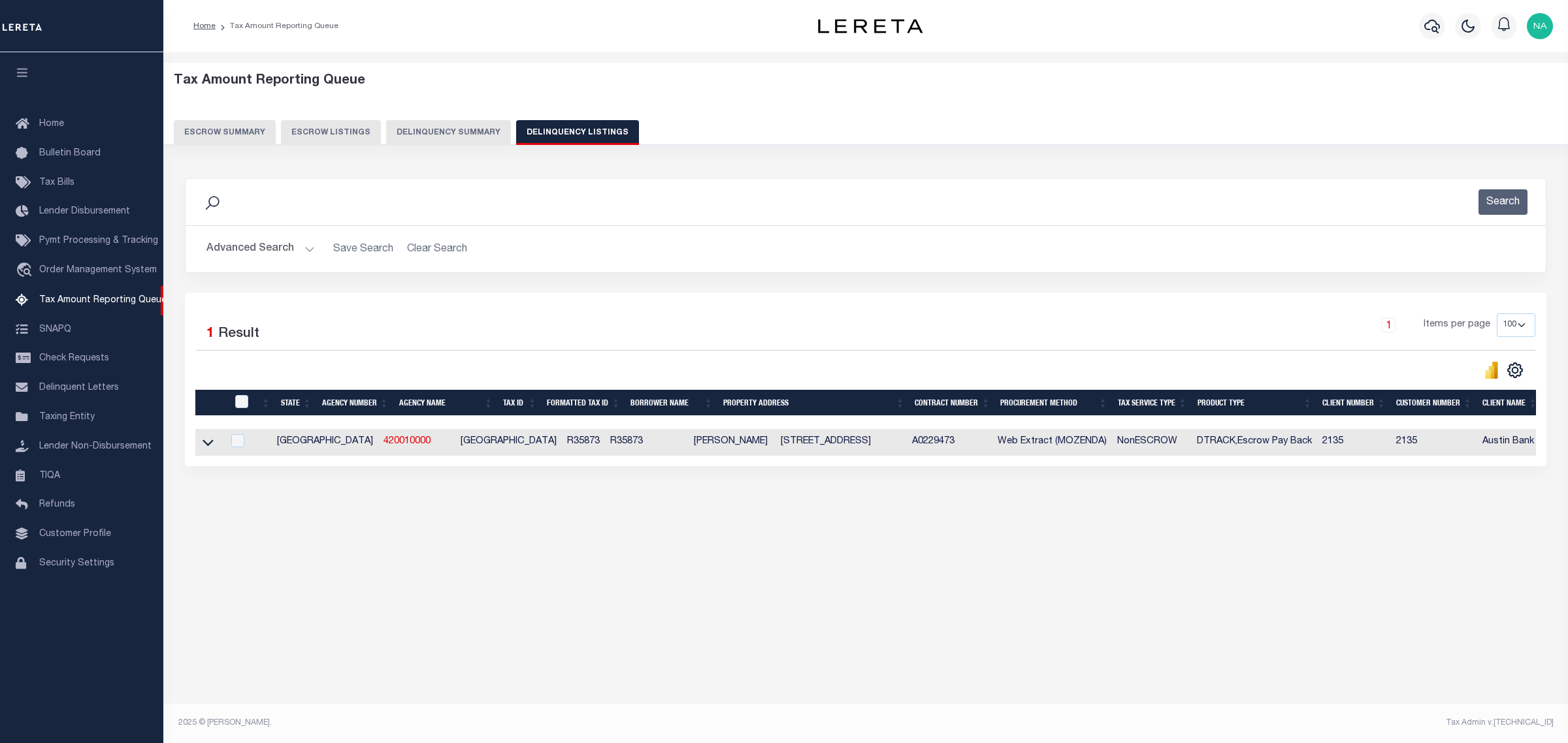
click at [239, 249] on button "Advanced Search" at bounding box center [260, 249] width 108 height 26
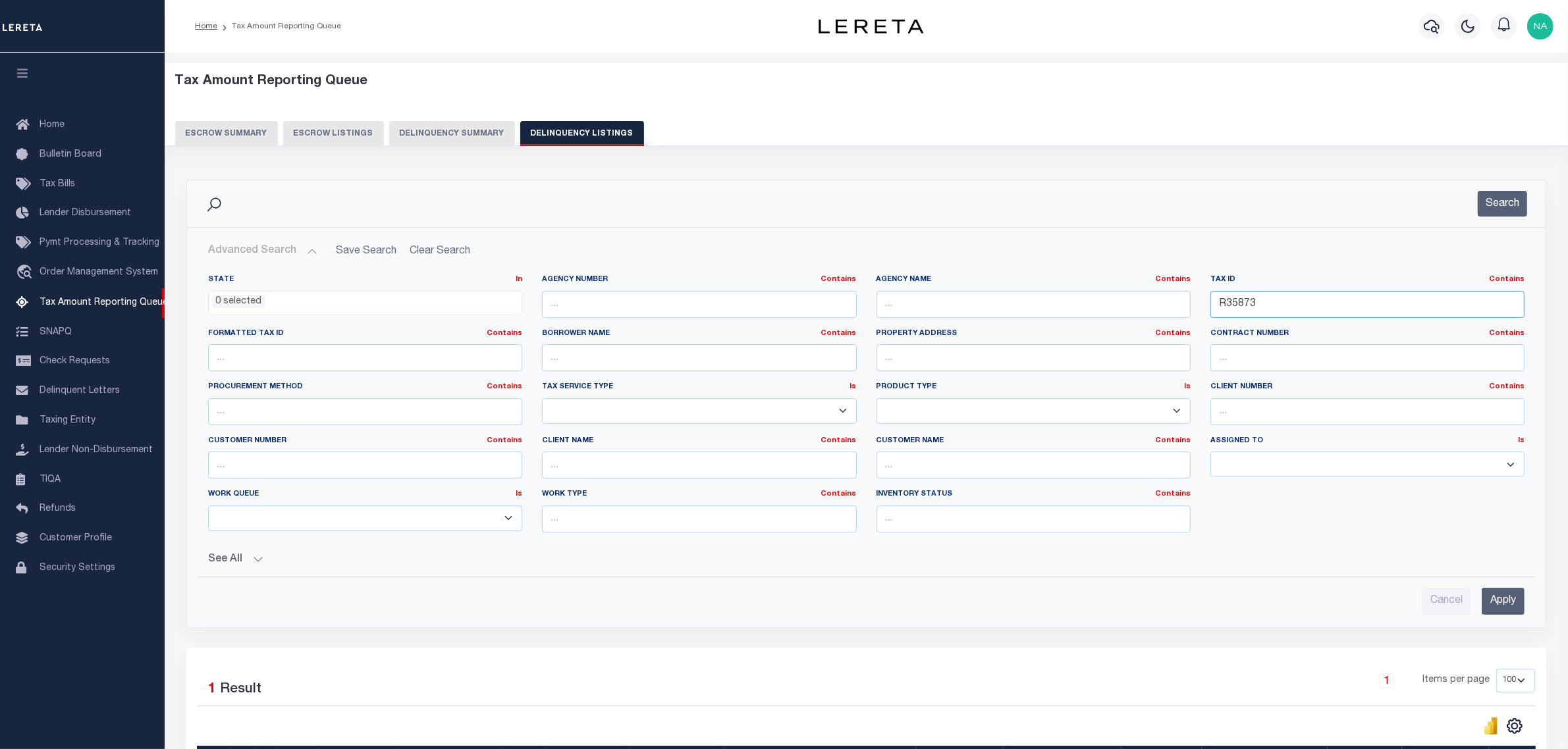
drag, startPoint x: 1199, startPoint y: 306, endPoint x: 1080, endPoint y: 306, distance: 119.0
click at [1081, 306] on div "State In In AK AL AR AZ CA CO CT DC DE FL GA GU HI IA ID IL IN KS KY LA MA MD M…" at bounding box center [867, 409] width 1336 height 269
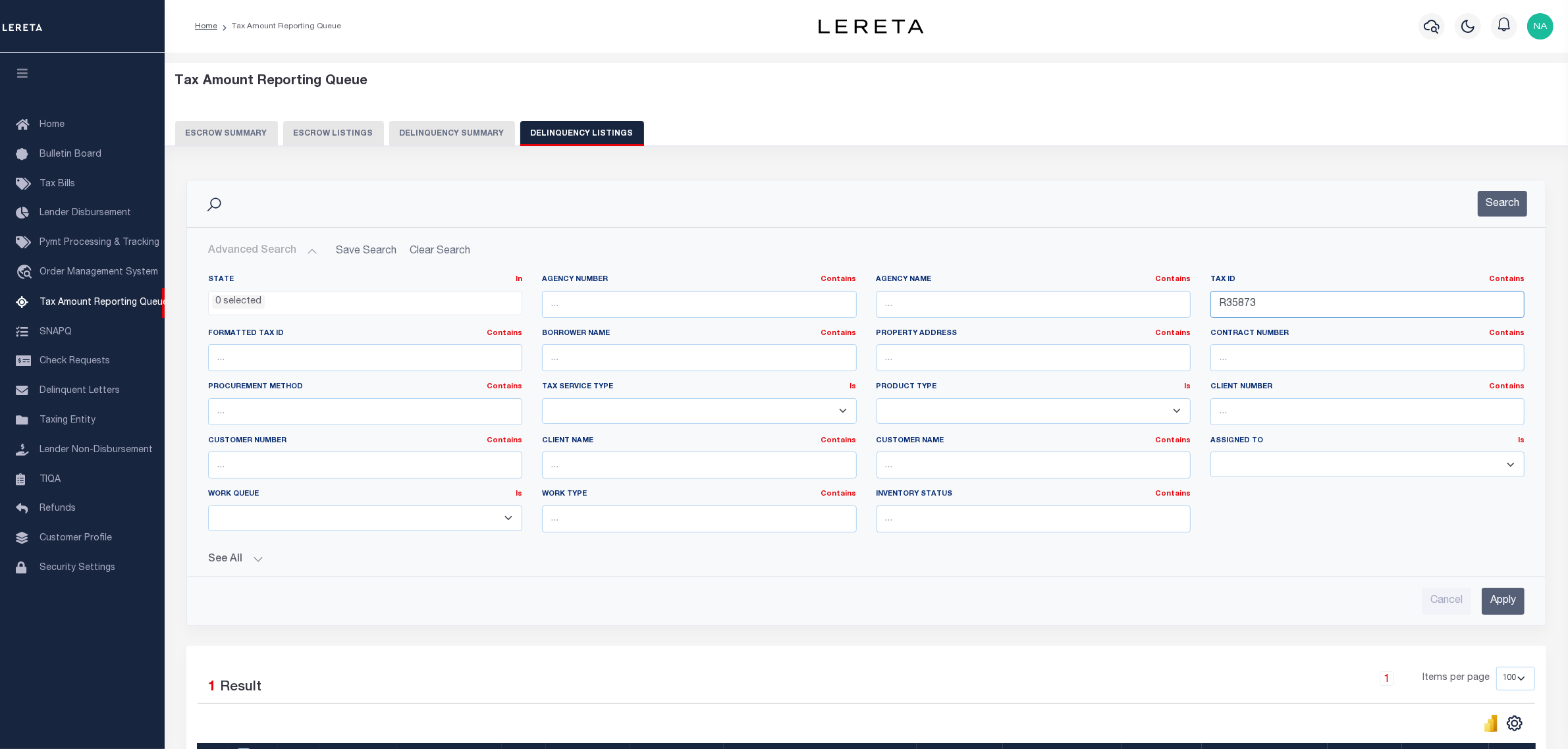
paste input "6461"
type input "R36461"
click at [1510, 602] on input "Apply" at bounding box center [1503, 602] width 43 height 27
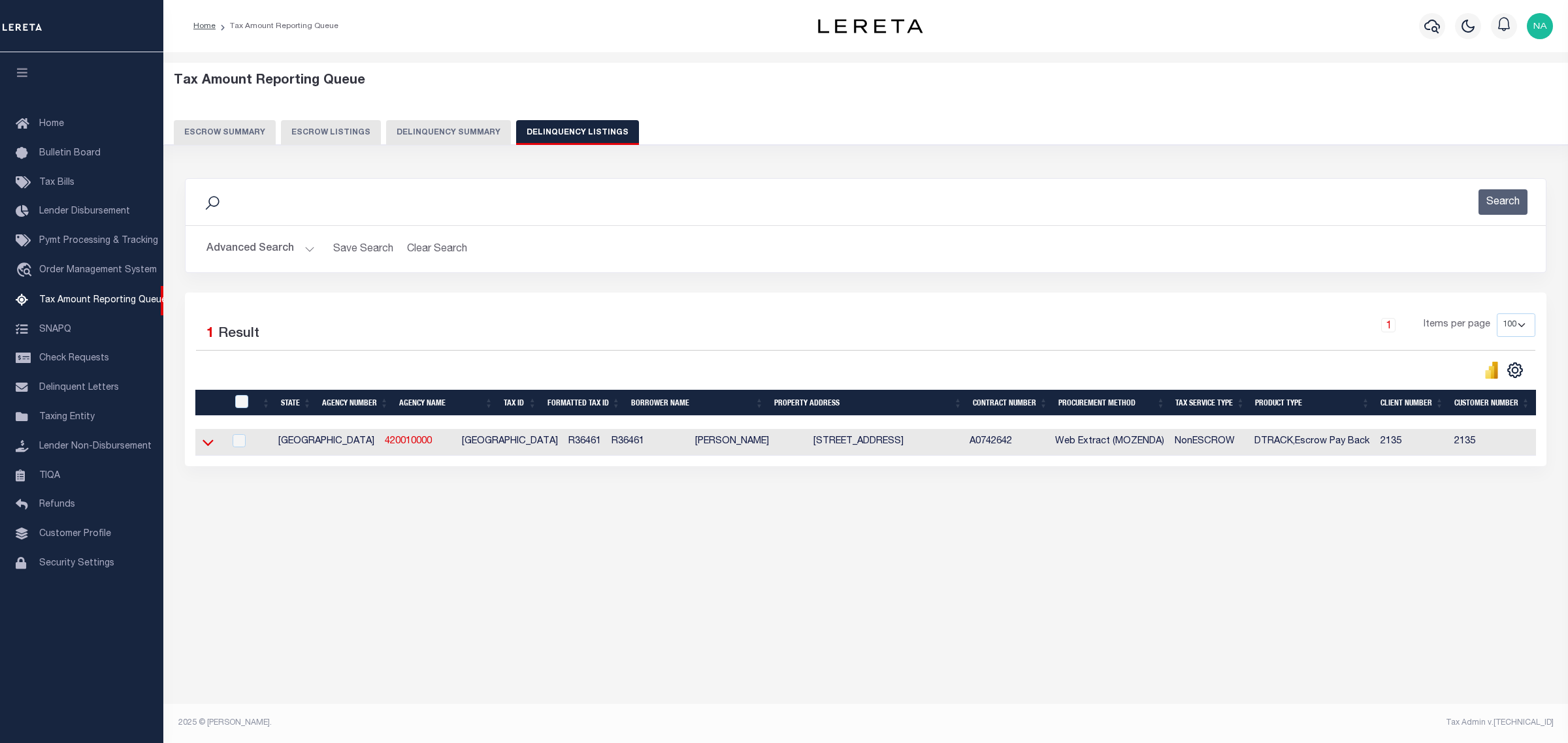
click at [203, 448] on icon at bounding box center [208, 442] width 11 height 13
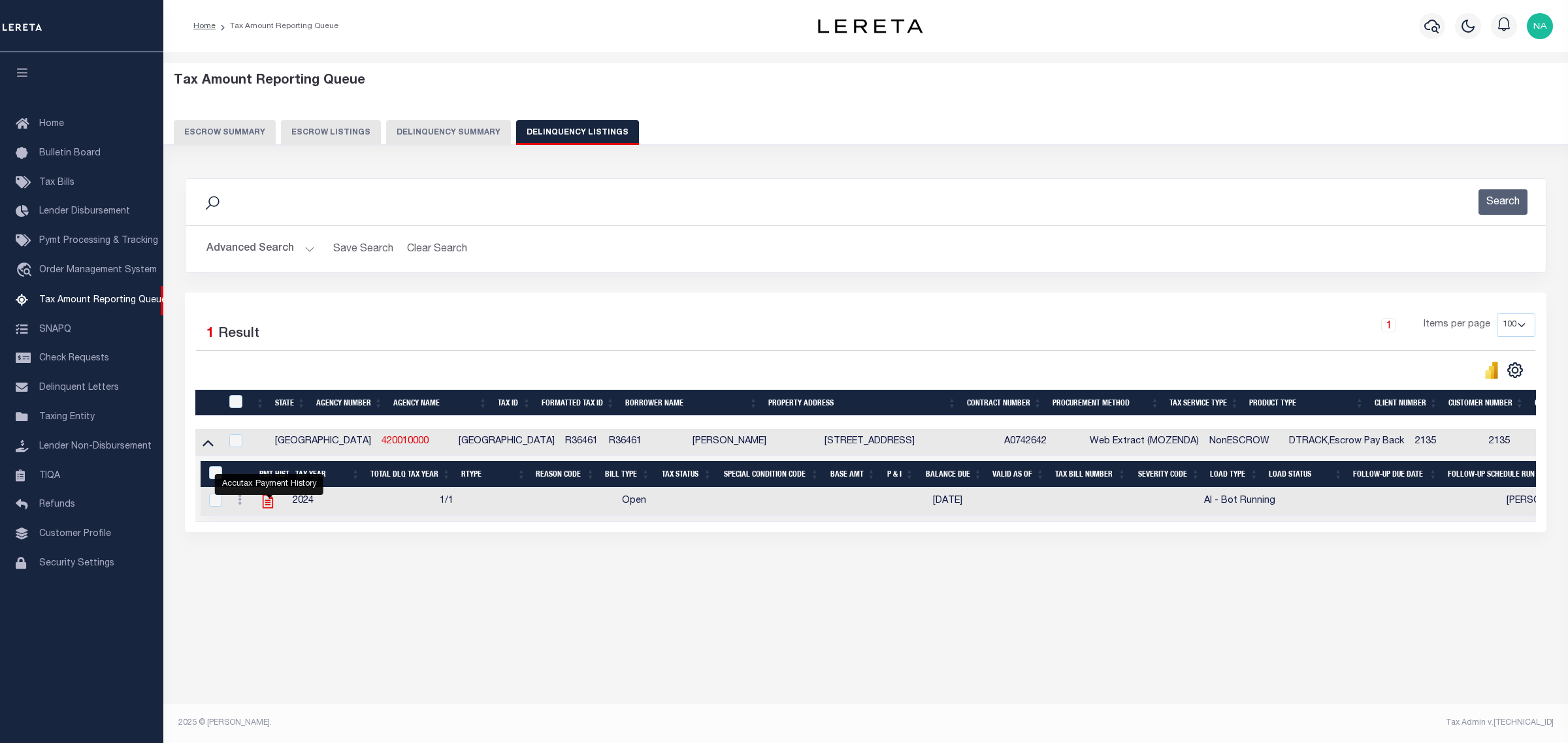
click at [269, 507] on icon "" at bounding box center [267, 501] width 17 height 17
checkbox input "true"
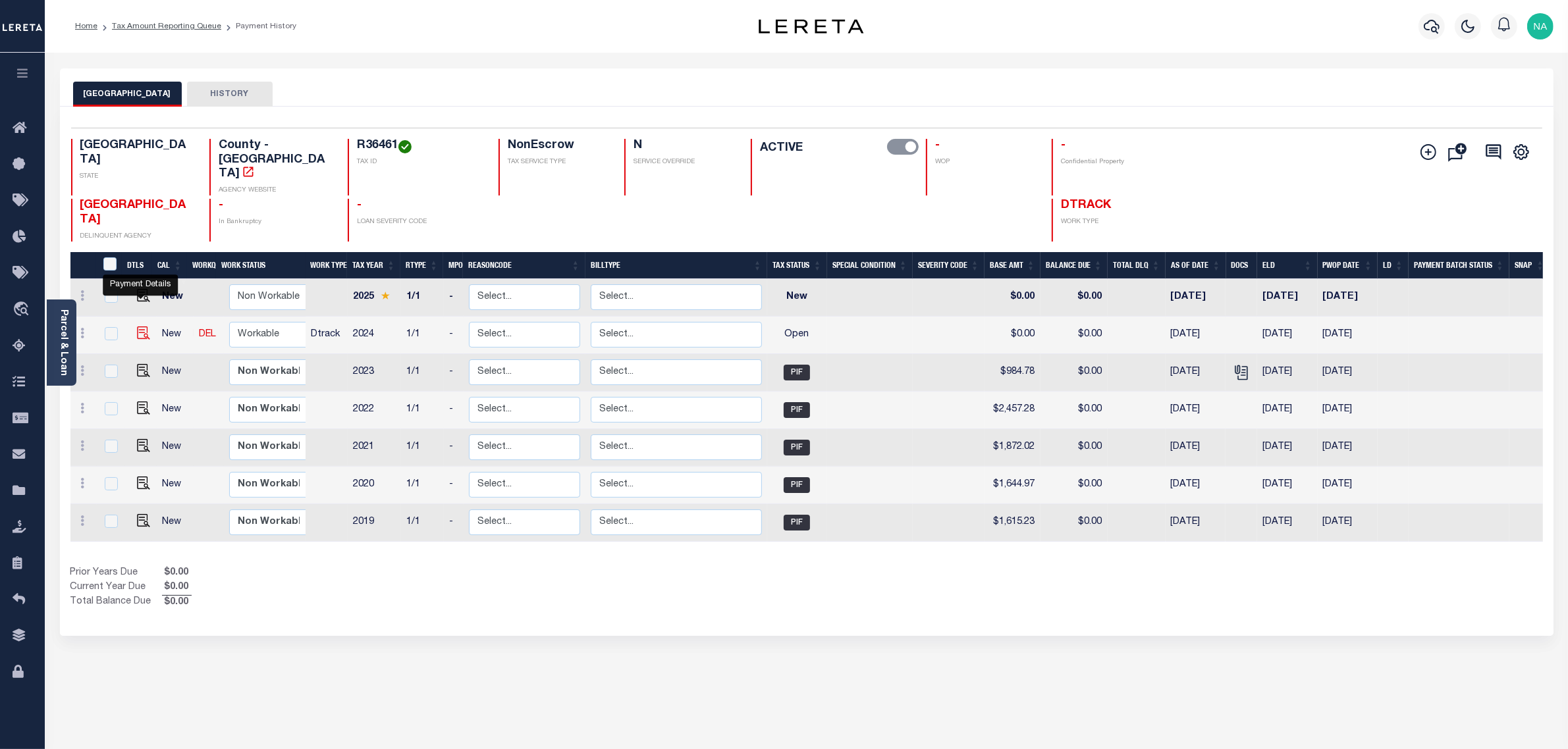
click at [139, 327] on img "" at bounding box center [143, 333] width 13 height 13
checkbox input "true"
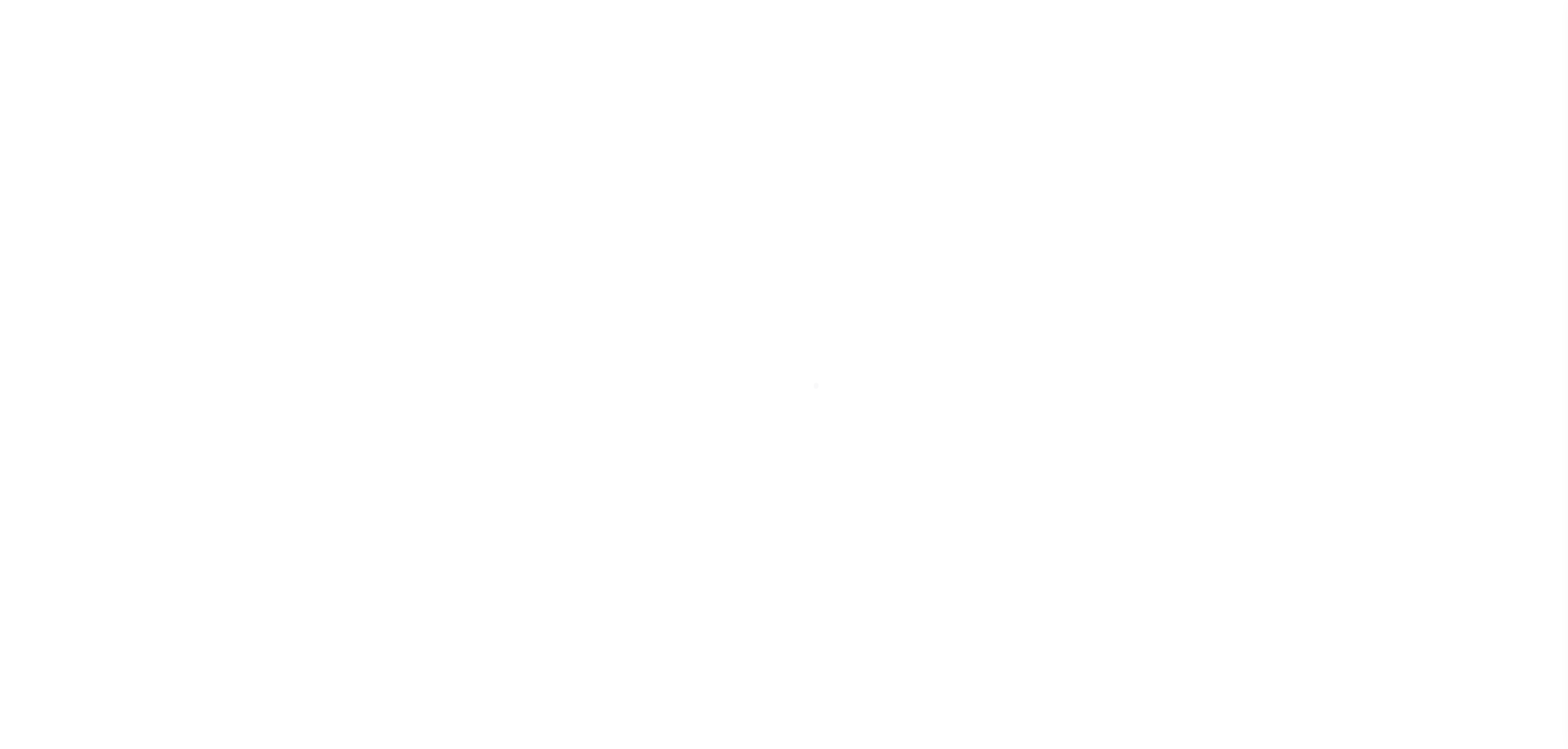
select select "OP2"
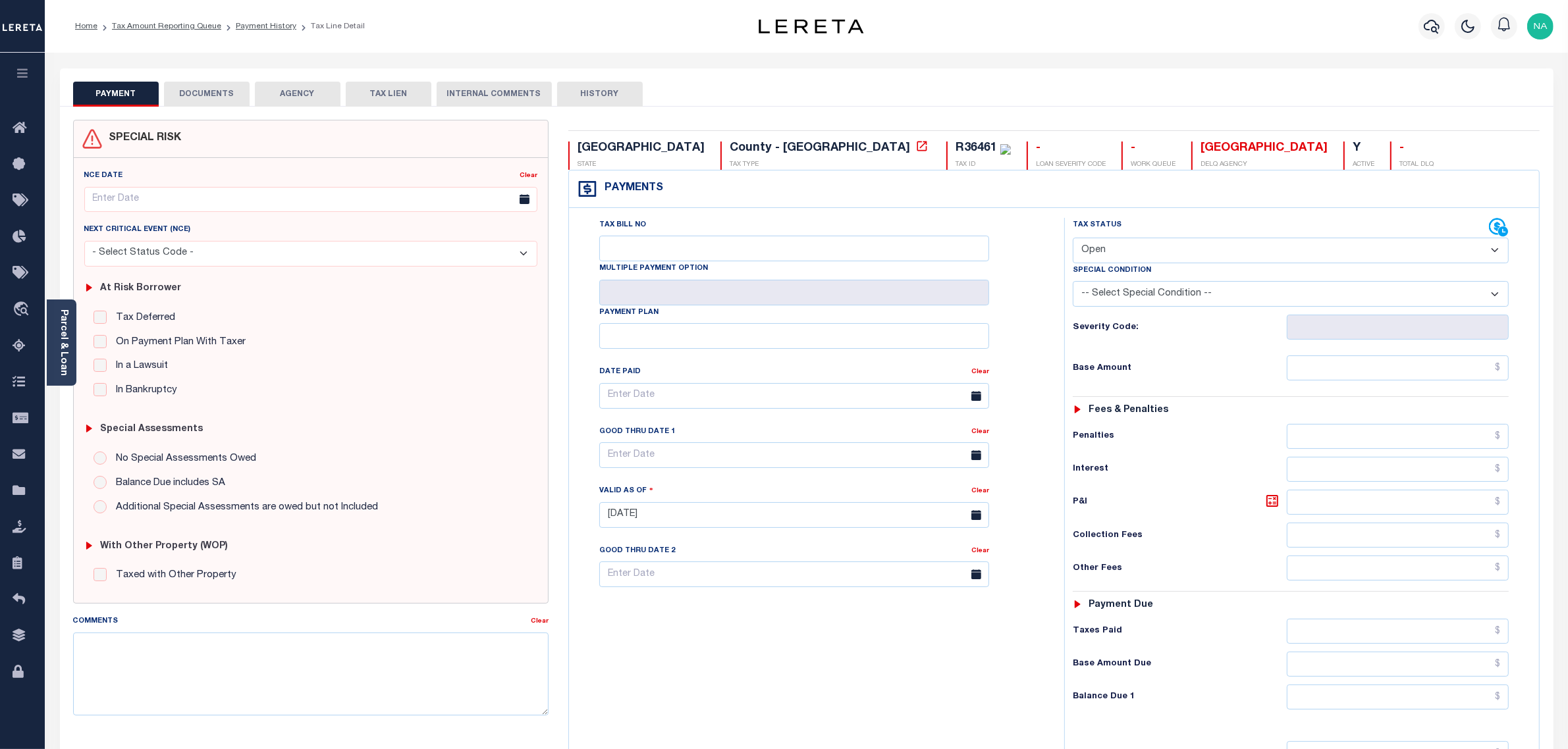
click at [208, 91] on button "DOCUMENTS" at bounding box center [206, 94] width 85 height 25
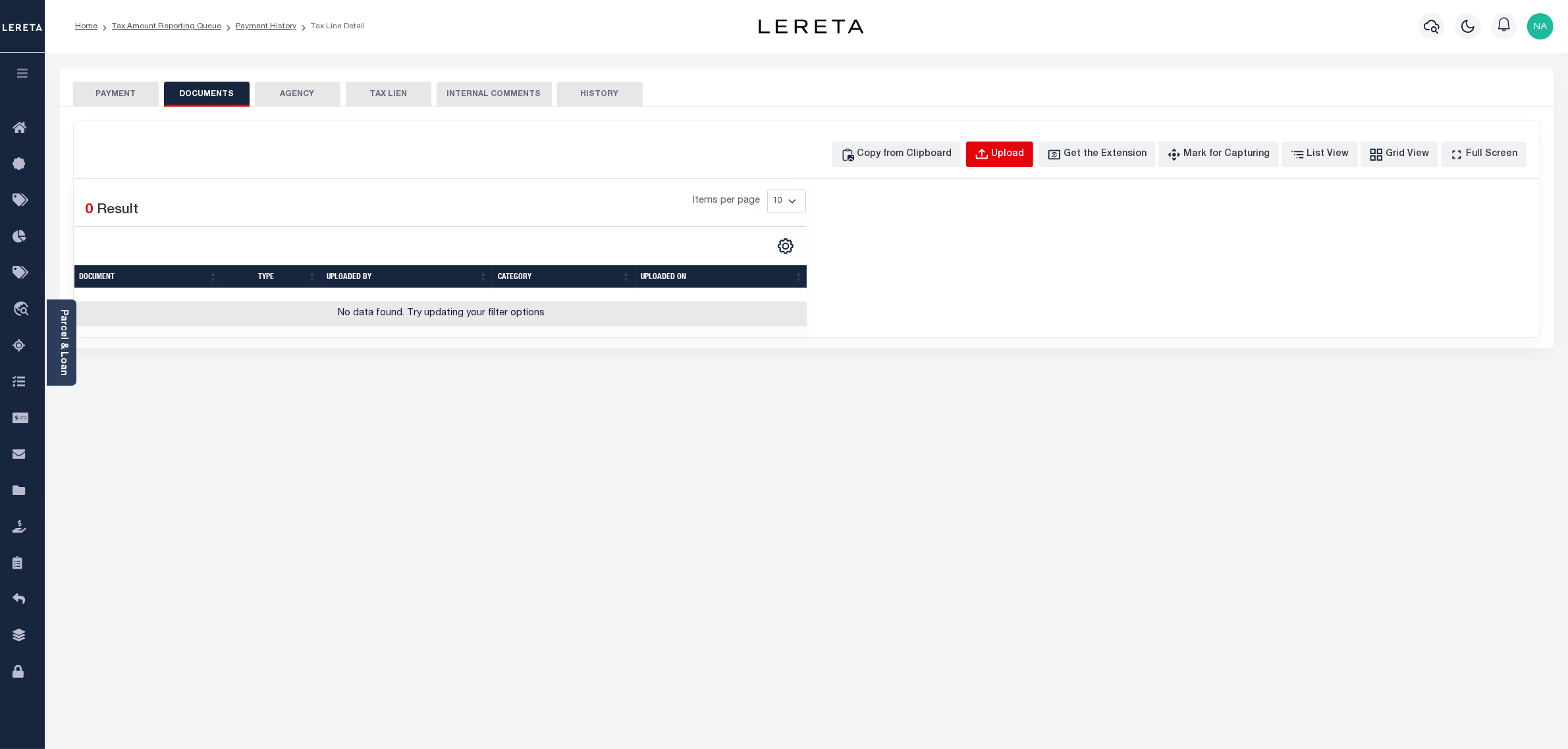
click at [1018, 148] on div "Upload" at bounding box center [1008, 154] width 33 height 14
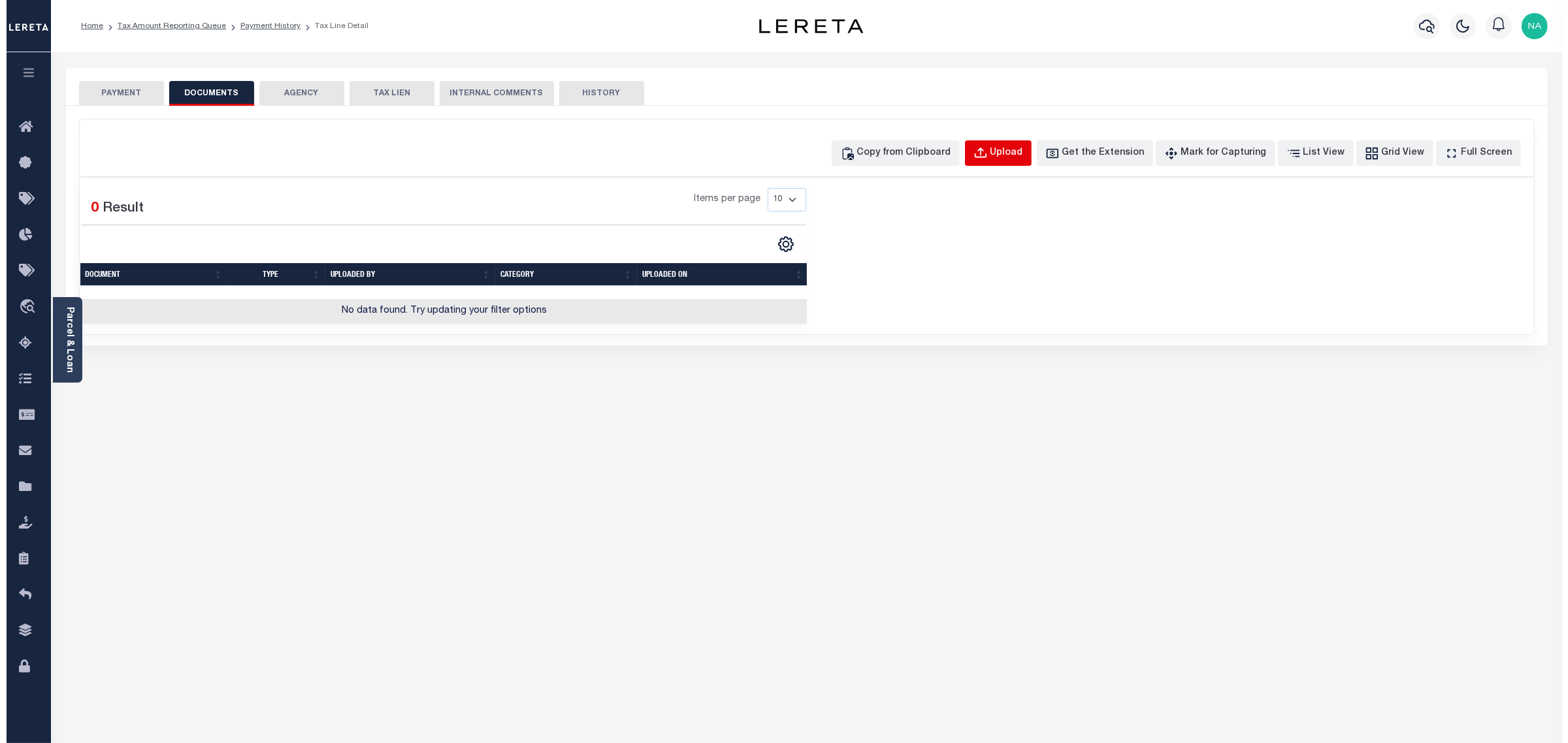
select select "POP"
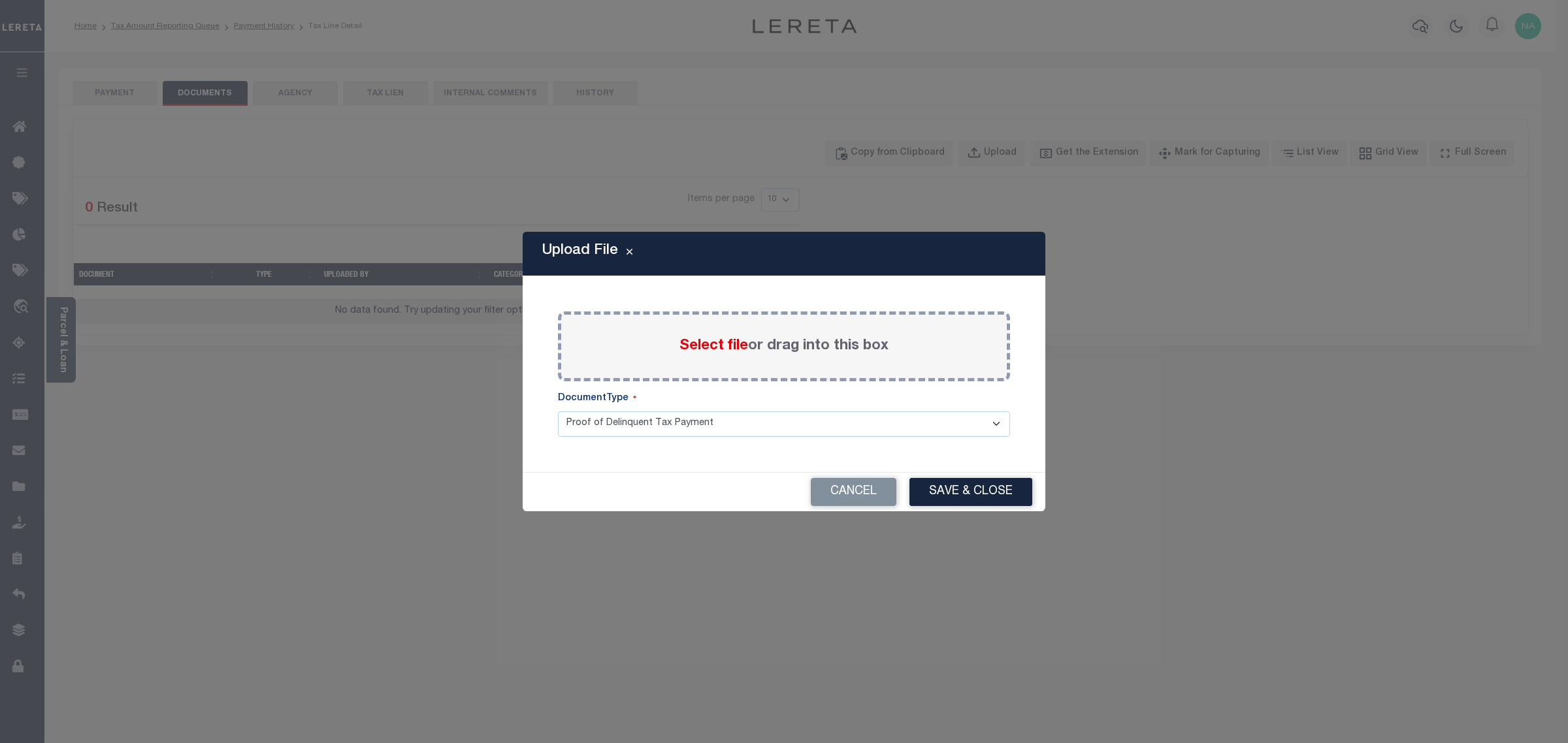
click at [770, 348] on label "Select file or drag into this box" at bounding box center [784, 346] width 209 height 21
click at [0, 0] on input "Select file or drag into this box" at bounding box center [0, 0] width 0 height 0
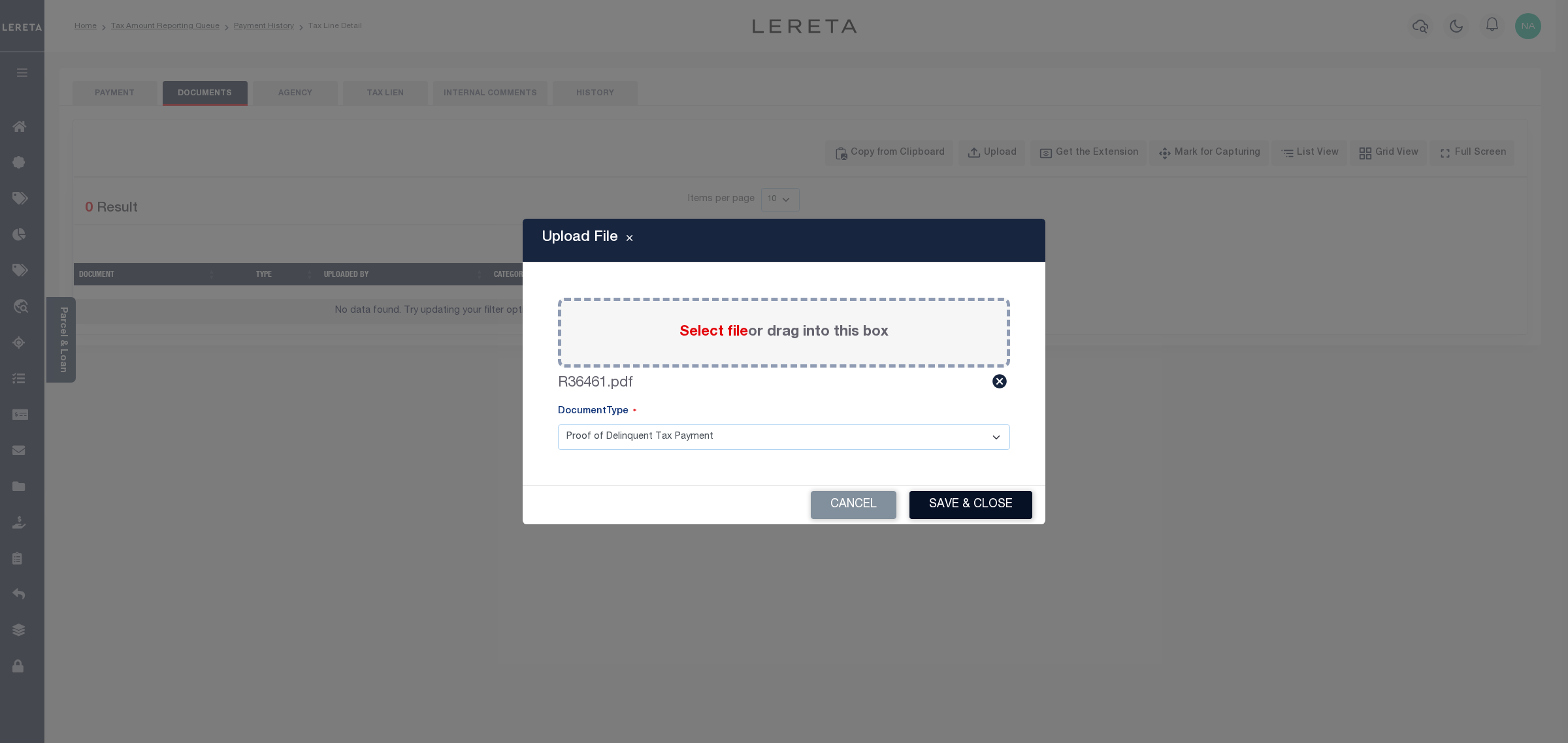
click at [977, 497] on button "Save & Close" at bounding box center [970, 505] width 123 height 28
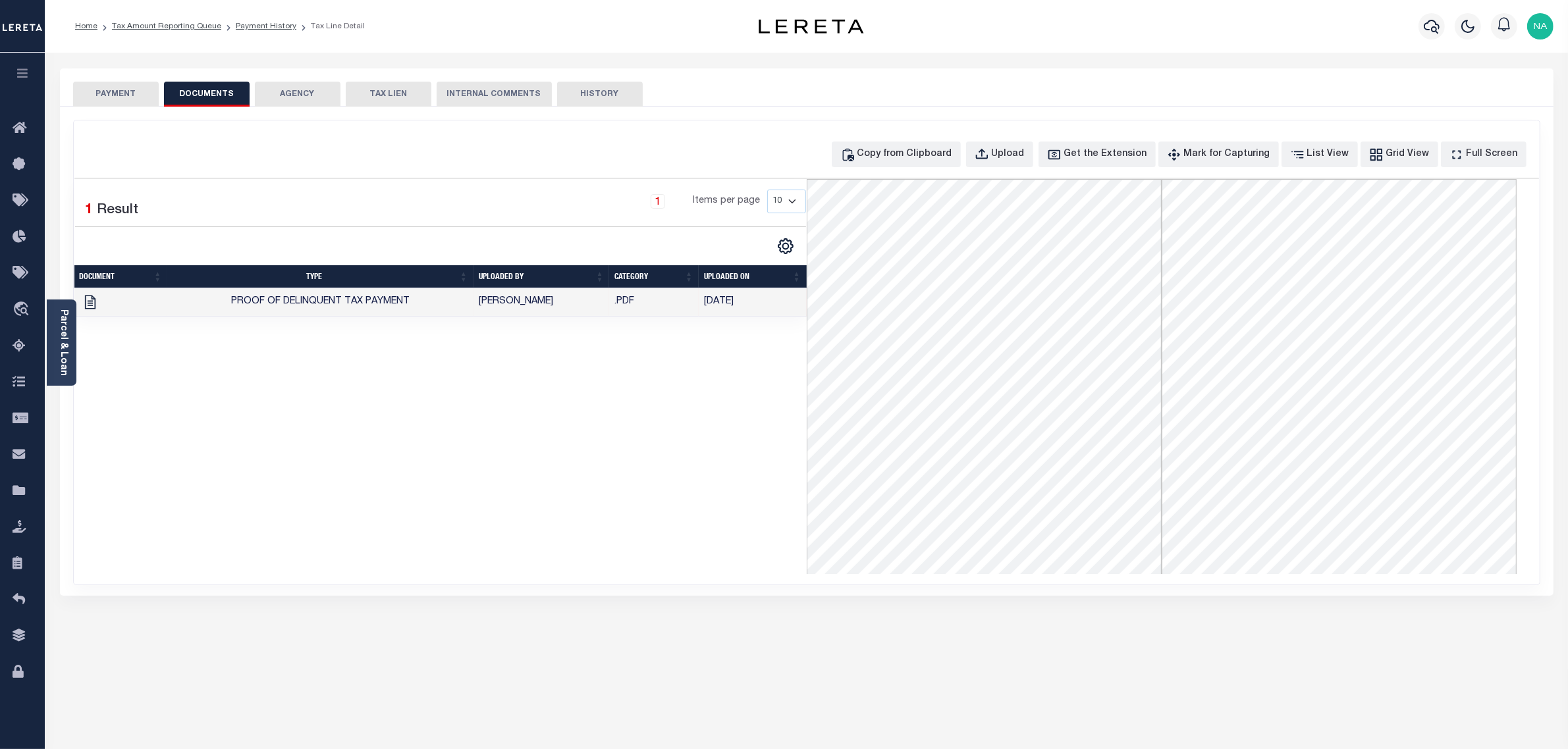
click at [89, 87] on button "PAYMENT" at bounding box center [116, 94] width 85 height 25
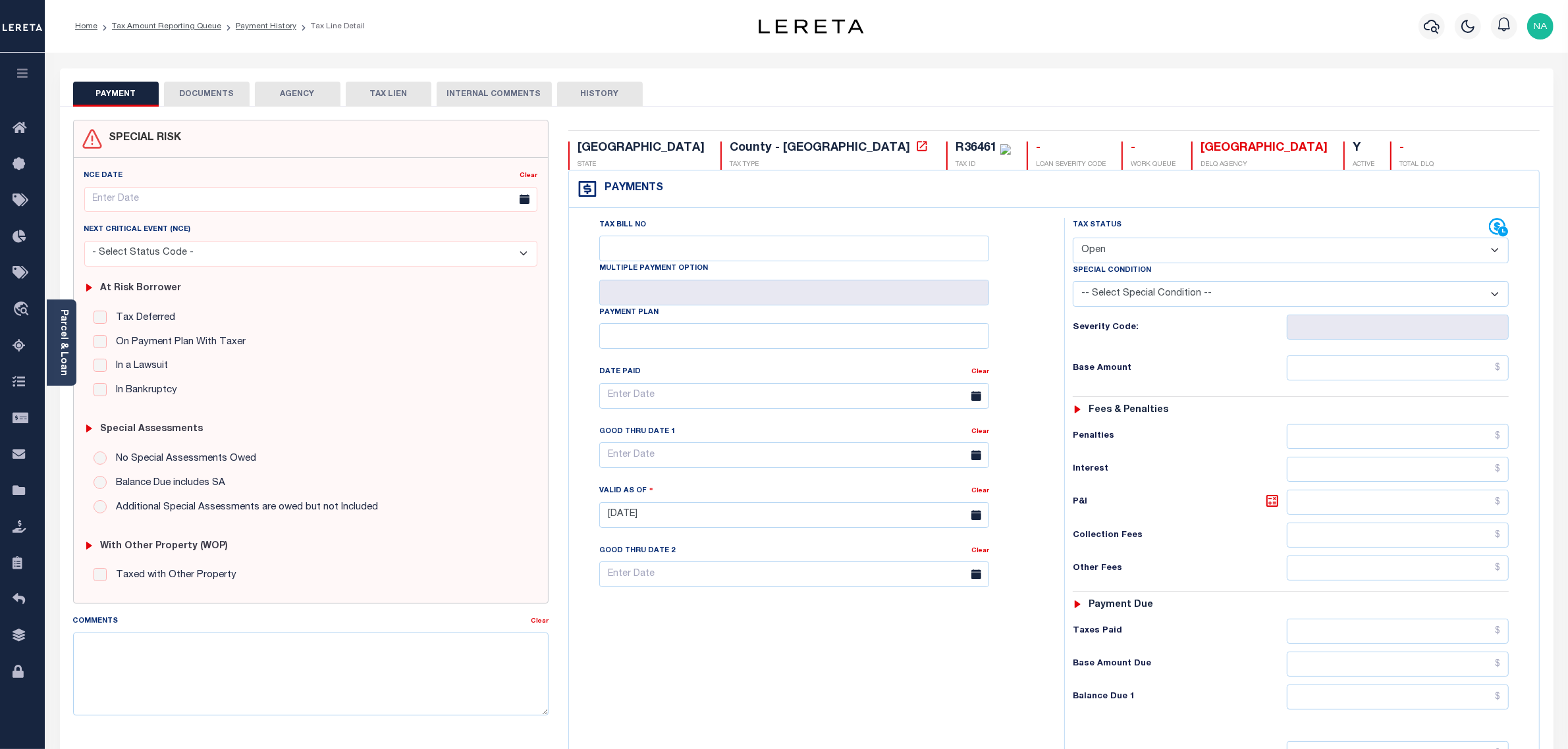
click at [1133, 251] on select "- Select Status Code - Open Due/Unpaid Paid Incomplete No Tax Due Internal Refu…" at bounding box center [1291, 250] width 437 height 26
select select "PYD"
click at [1073, 239] on select "- Select Status Code - Open Due/Unpaid Paid Incomplete No Tax Due Internal Refu…" at bounding box center [1291, 250] width 437 height 26
type input "[DATE]"
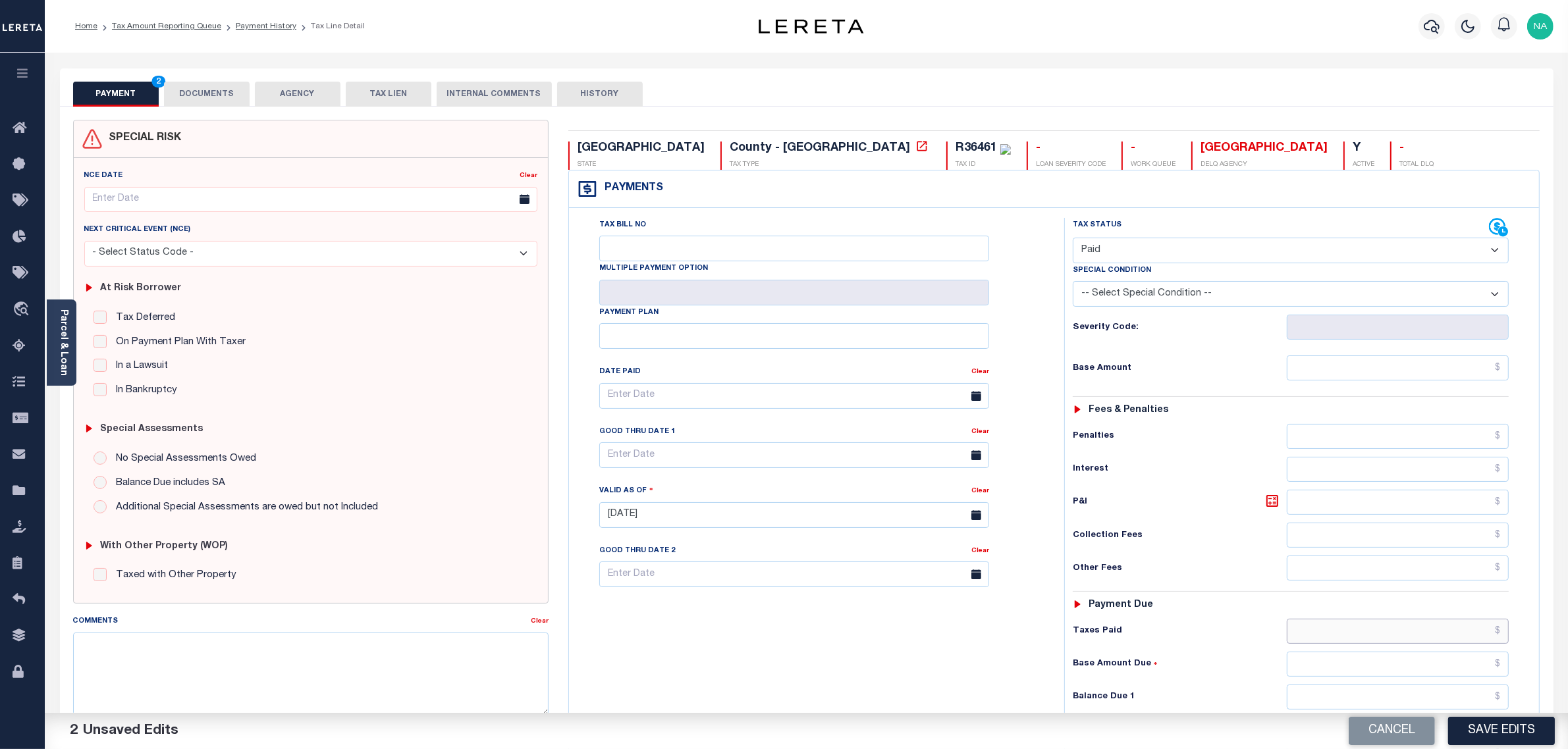
click at [1453, 637] on input "text" at bounding box center [1398, 631] width 223 height 25
paste input "1,289.79"
type input "$1,289.79"
click at [1443, 702] on input "text" at bounding box center [1398, 697] width 223 height 25
type input "$0.00"
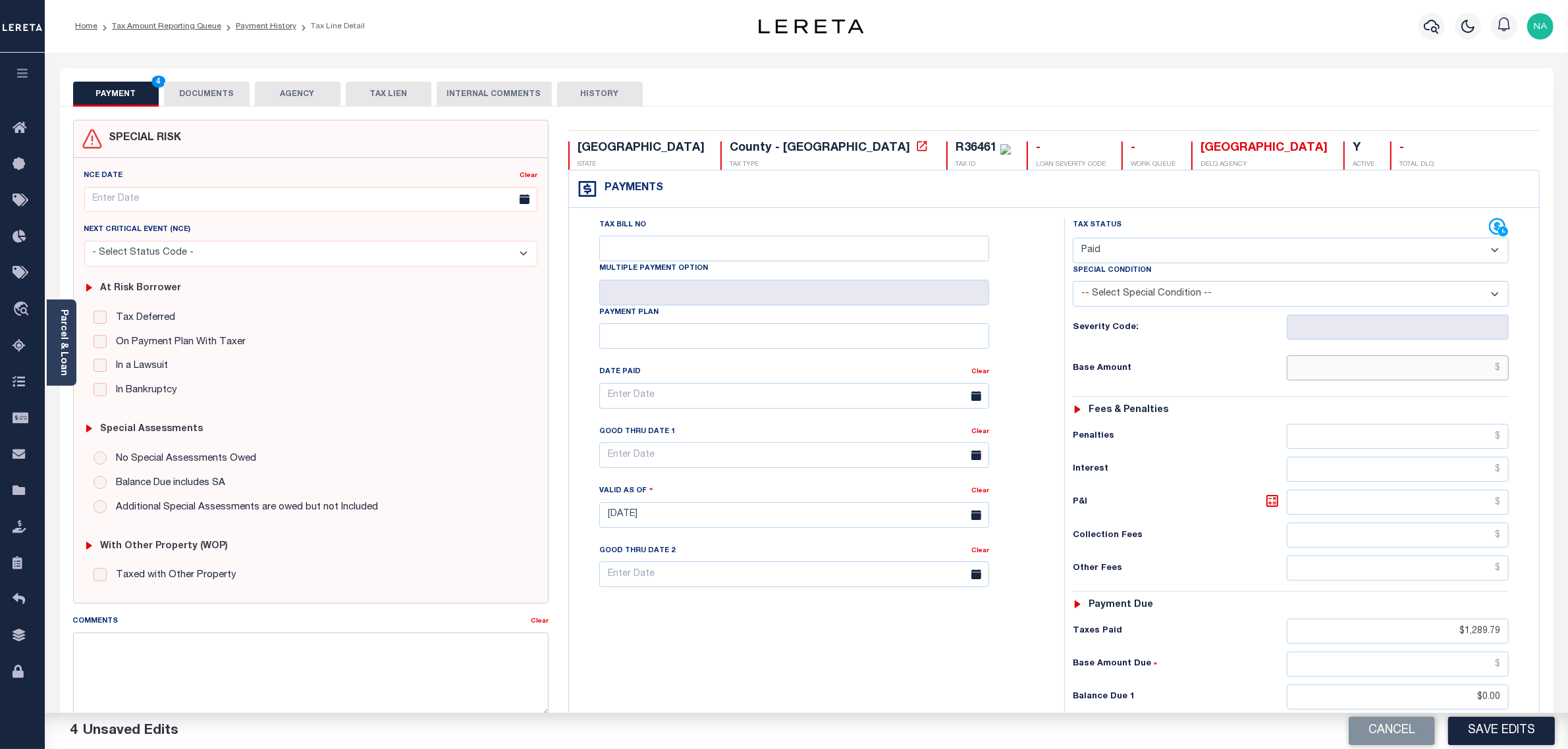
click at [1428, 369] on input "text" at bounding box center [1398, 367] width 223 height 25
paste input "1,183.28"
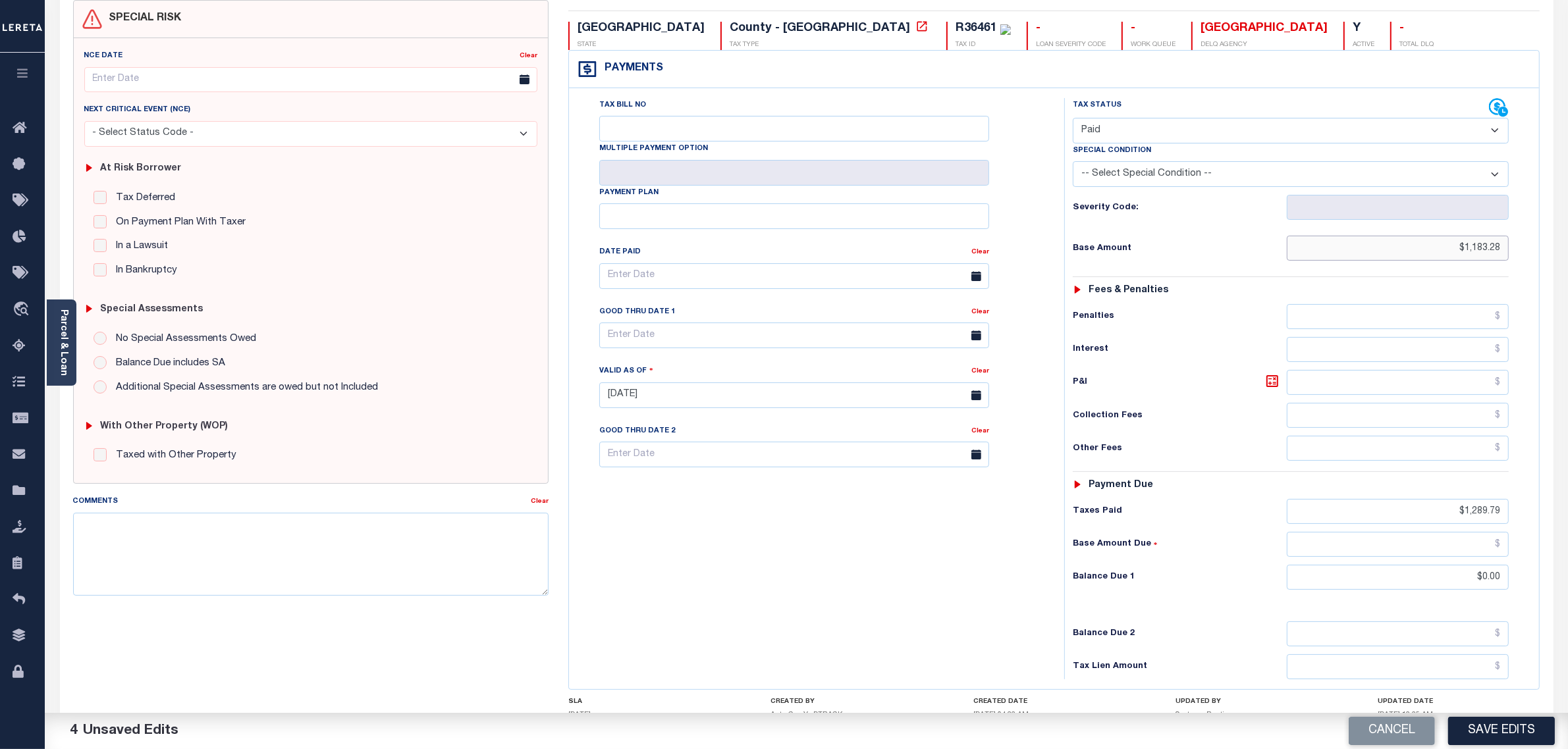
scroll to position [164, 0]
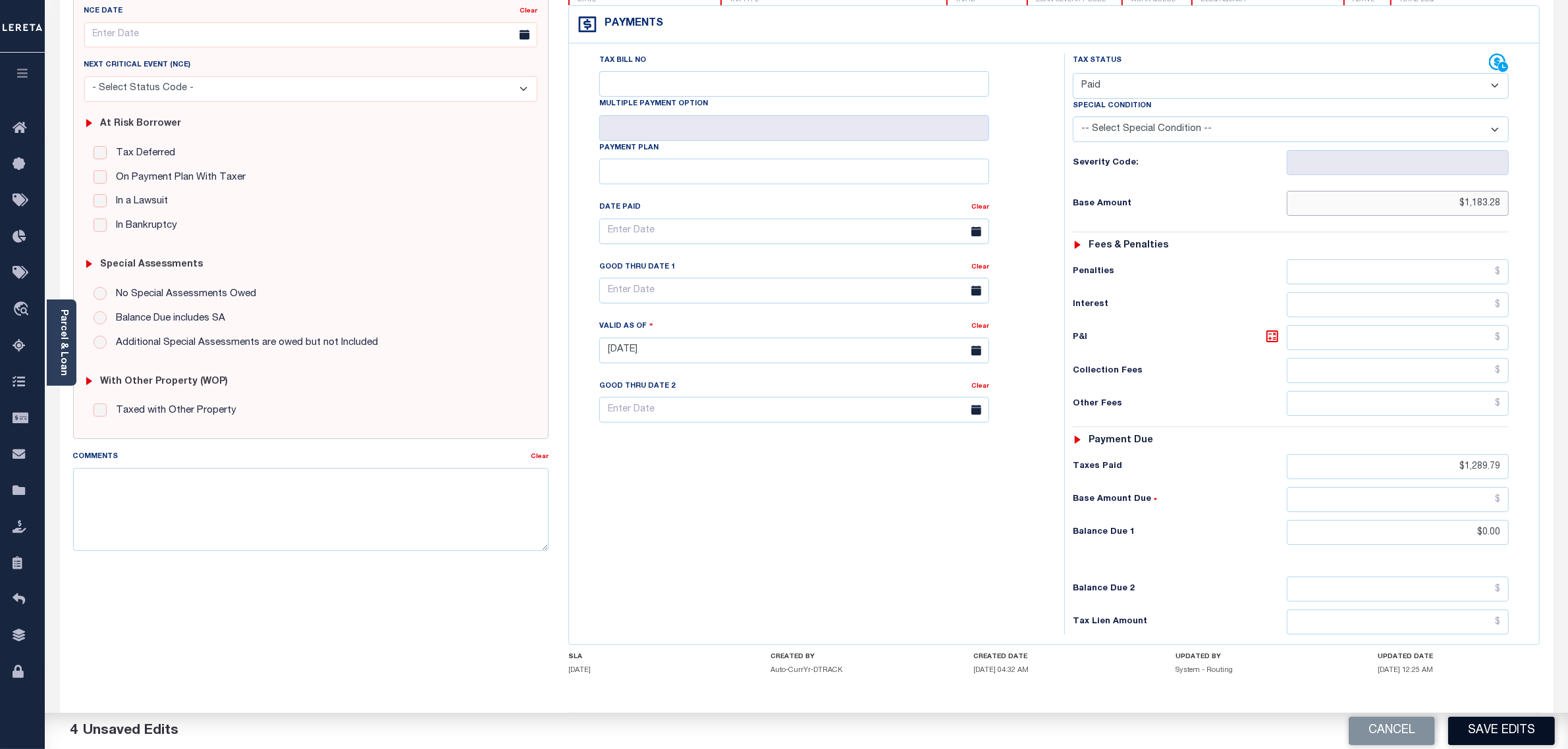
type input "$1,183.28"
click at [1518, 737] on button "Save Edits" at bounding box center [1502, 731] width 107 height 28
checkbox input "false"
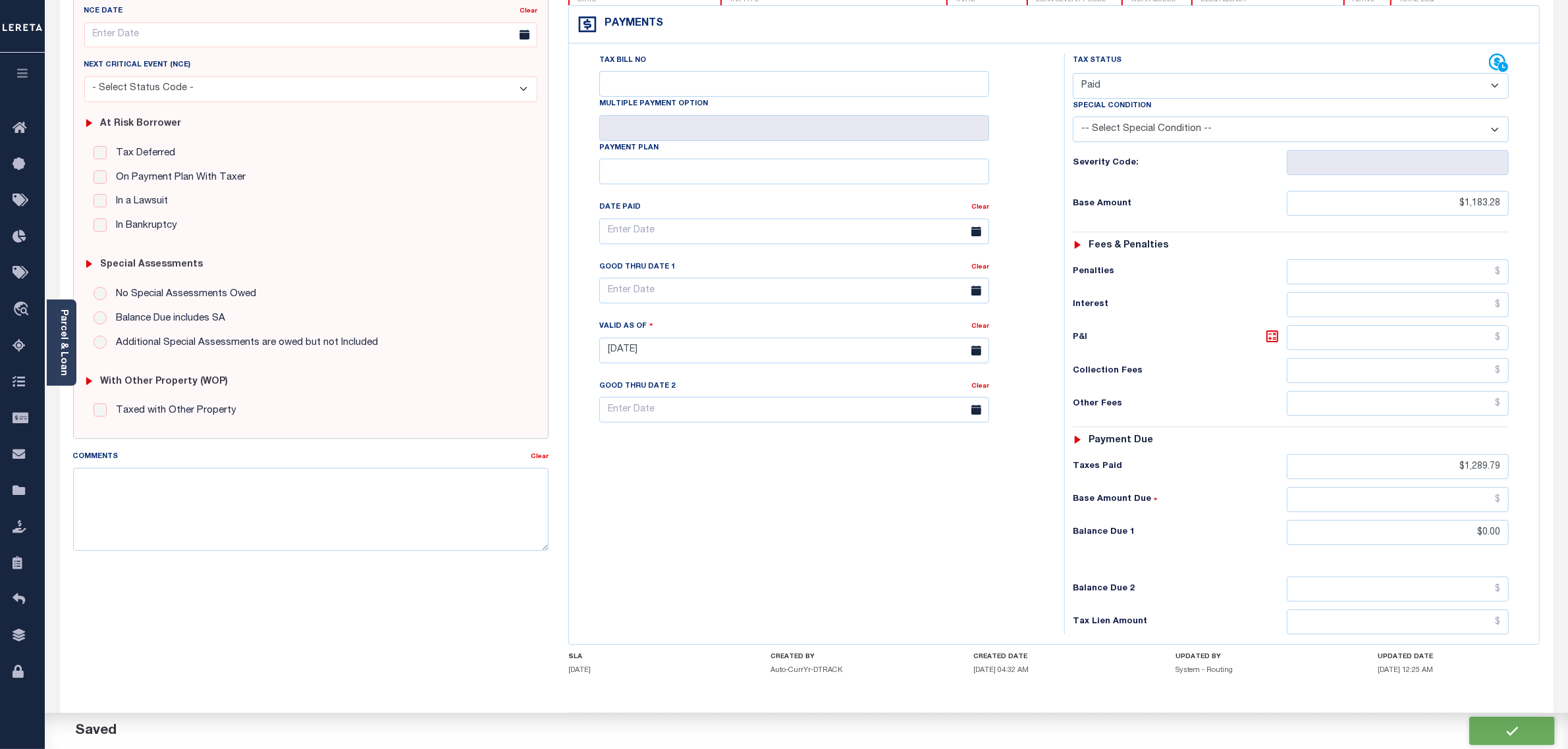
checkbox input "false"
type input "$1,183.28"
type input "$1,289.79"
type input "$0"
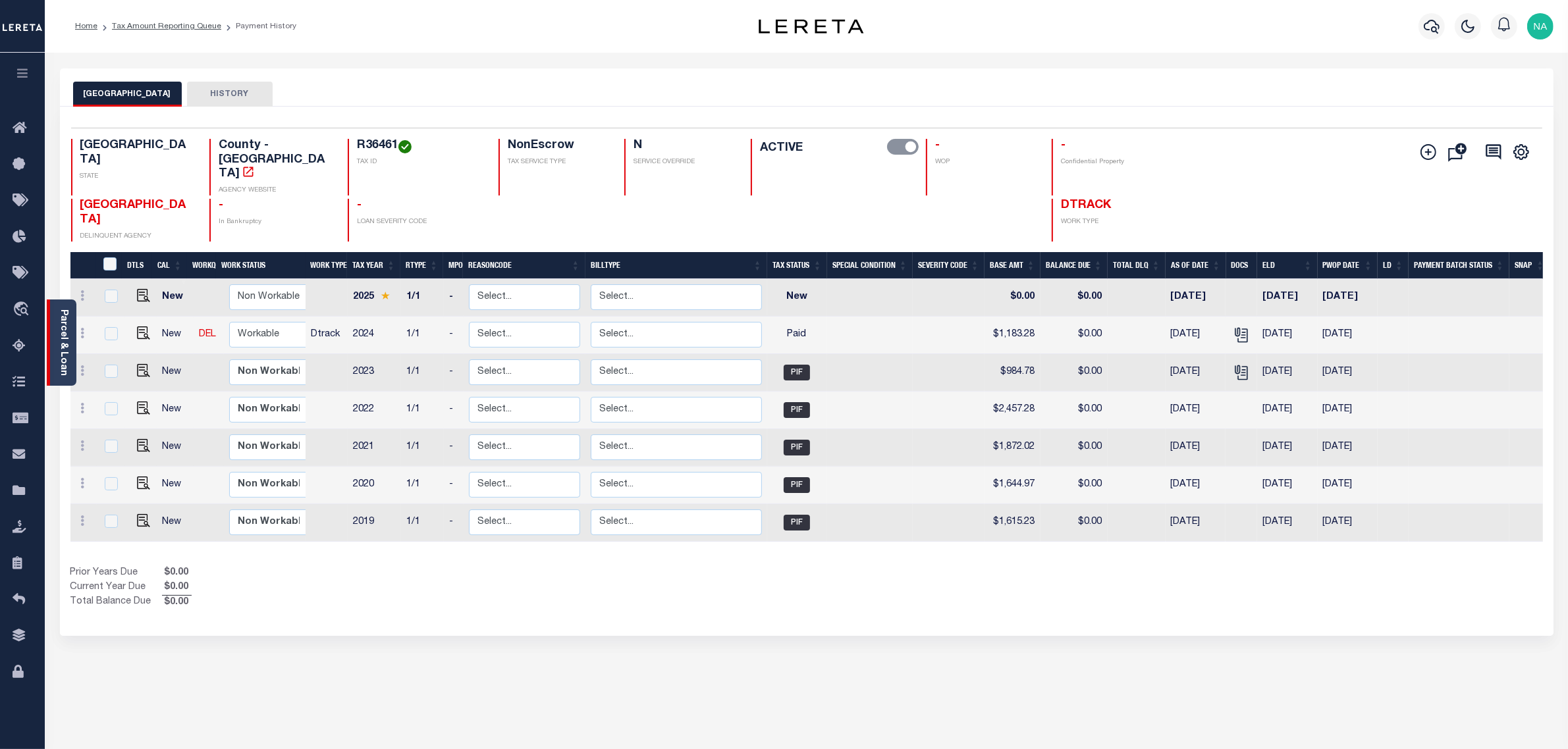
click at [60, 350] on link "Parcel & Loan" at bounding box center [64, 342] width 9 height 66
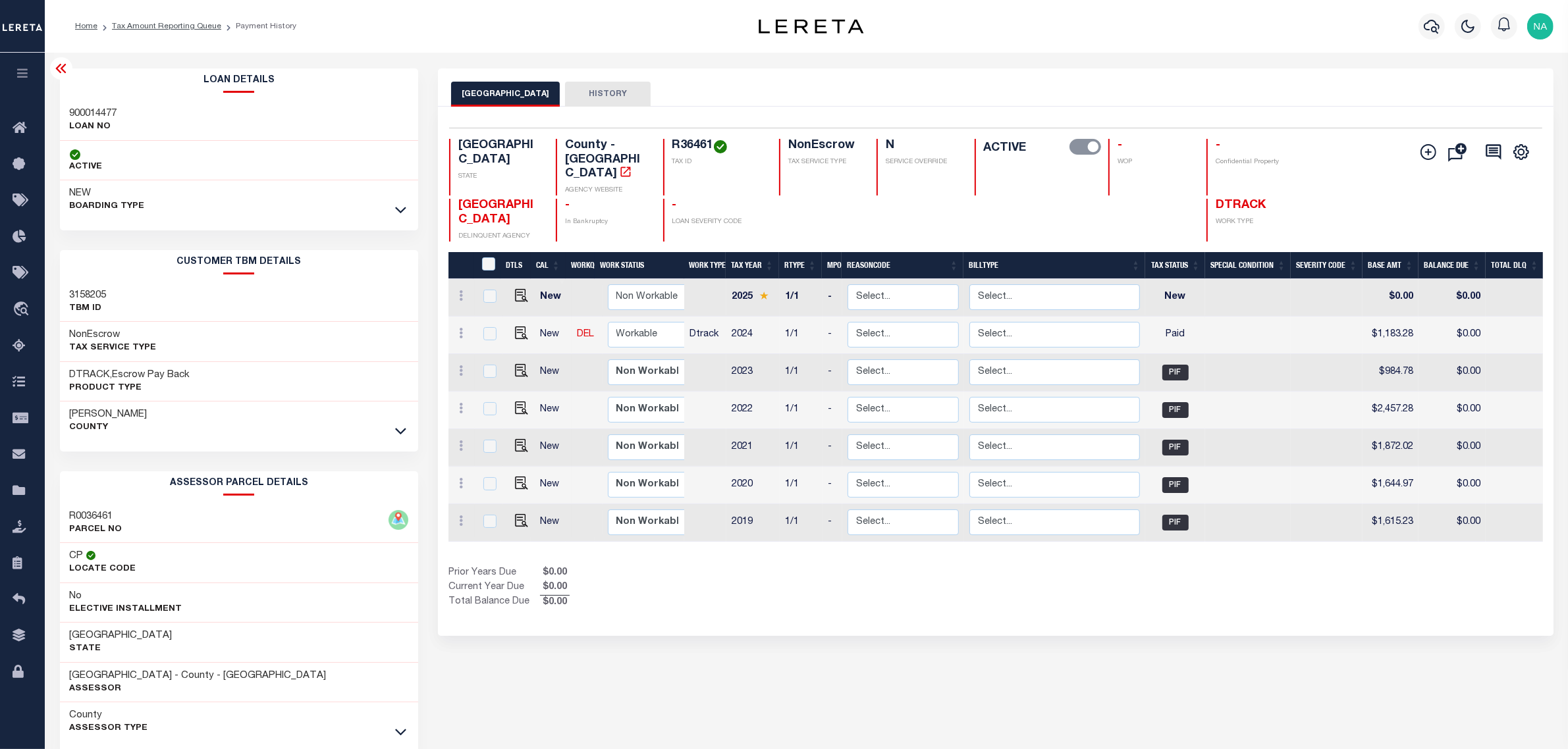
click at [92, 112] on h3 "900014477" at bounding box center [93, 114] width 47 height 13
copy h3 "900014477"
click at [202, 24] on link "Tax Amount Reporting Queue" at bounding box center [166, 26] width 109 height 8
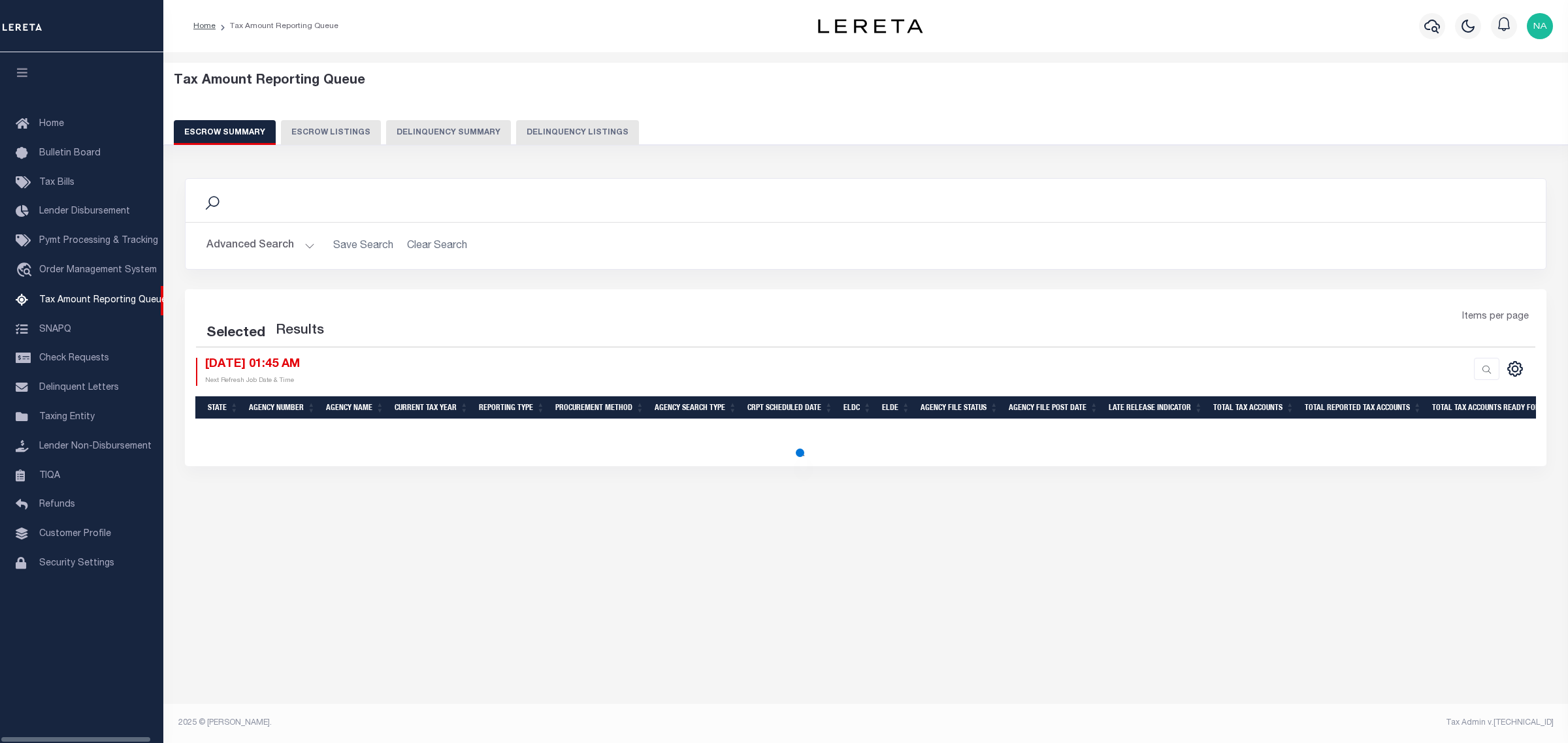
select select "100"
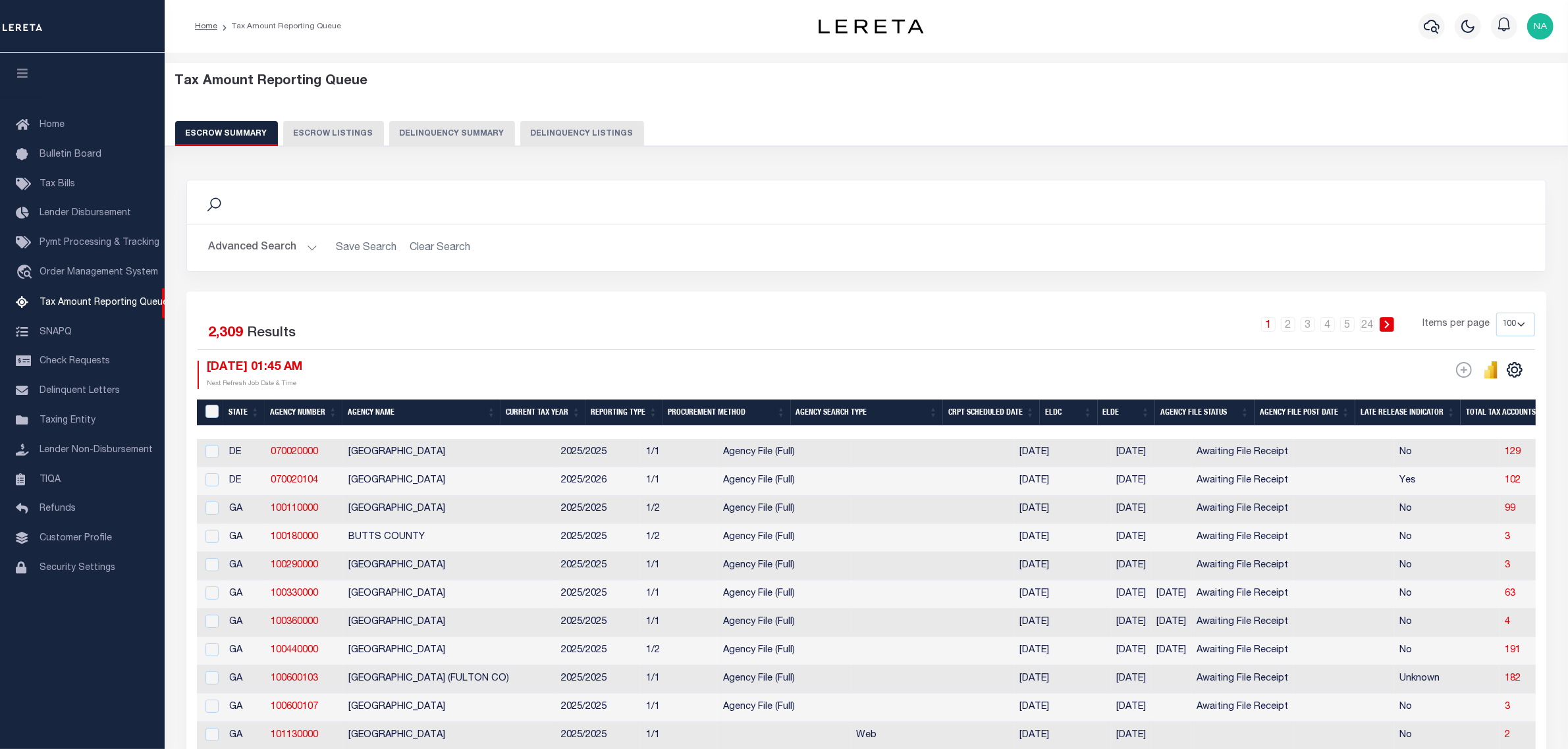
click at [584, 127] on button "Delinquency Listings" at bounding box center [582, 133] width 124 height 25
select select "100"
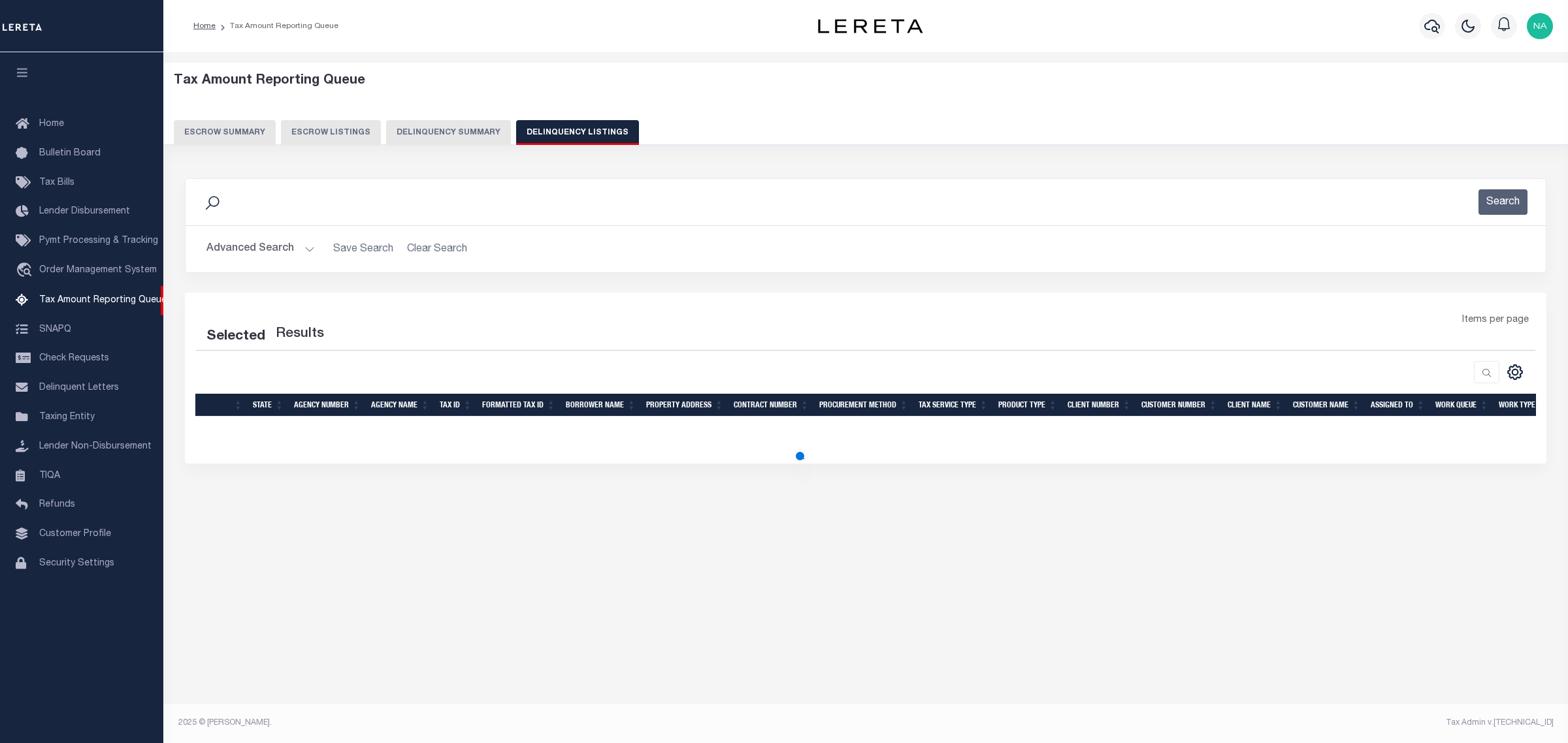
select select "100"
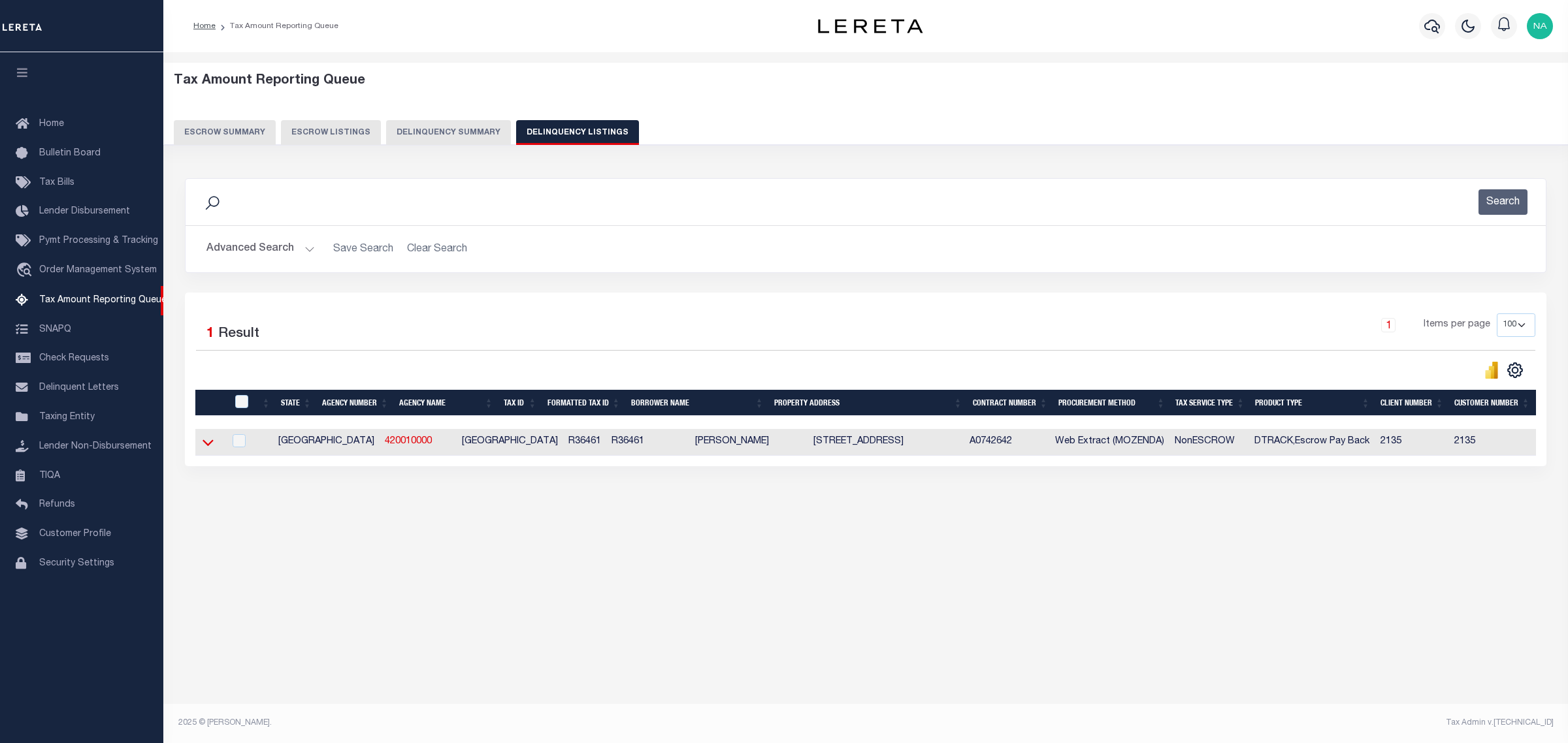
click at [212, 445] on icon at bounding box center [208, 444] width 11 height 7
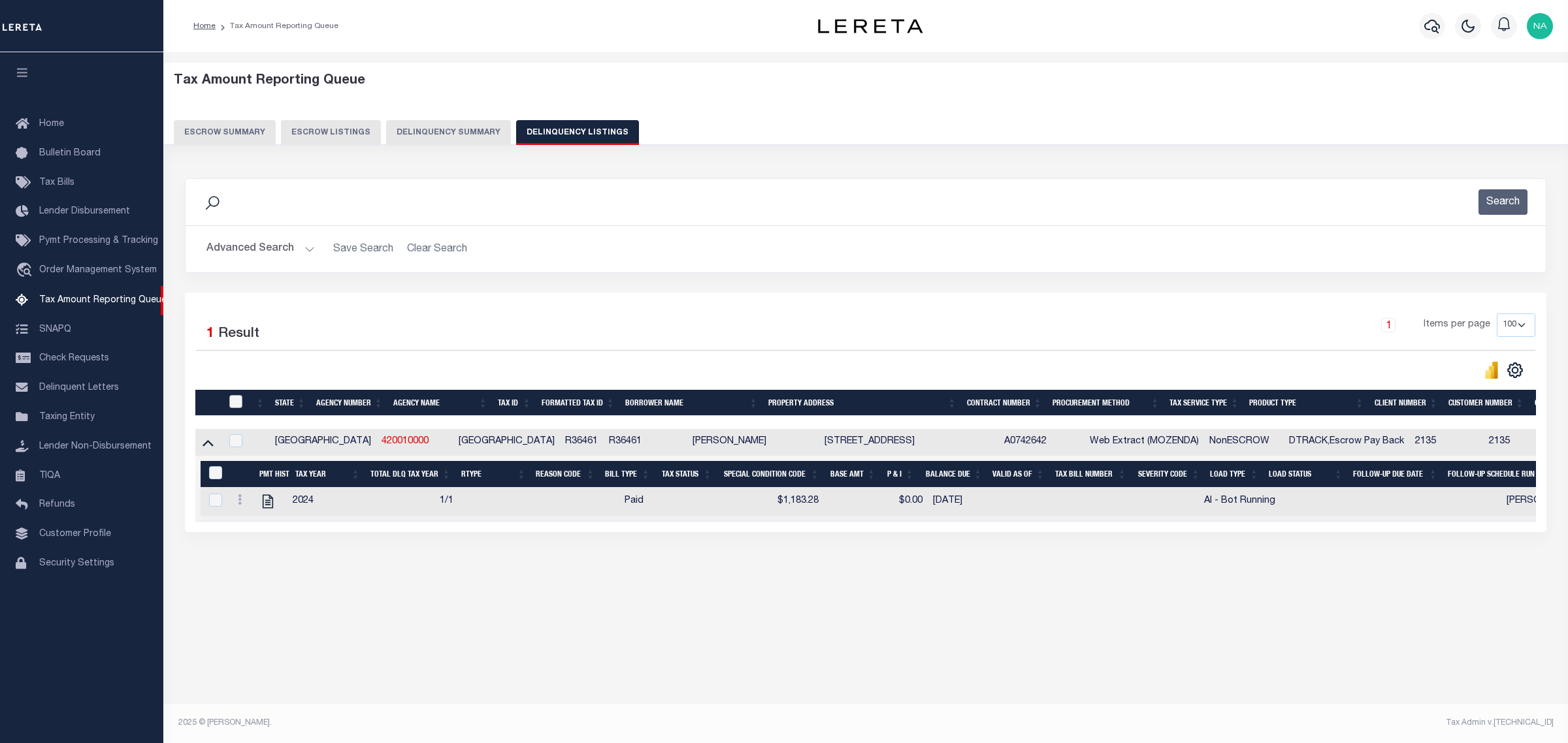
click at [236, 403] on input "checkbox" at bounding box center [235, 401] width 13 height 13
checkbox input "true"
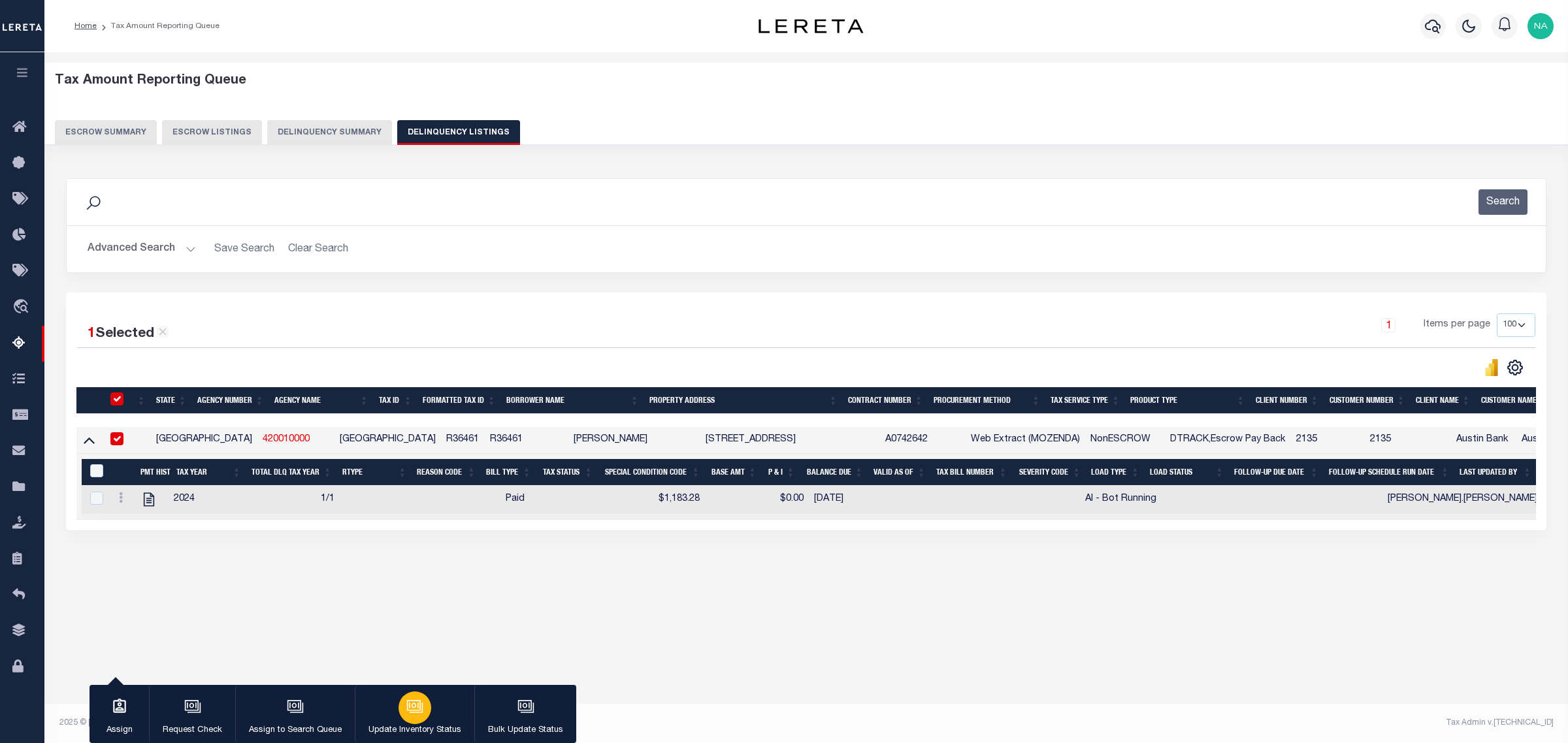
click at [422, 710] on div "button" at bounding box center [414, 707] width 33 height 33
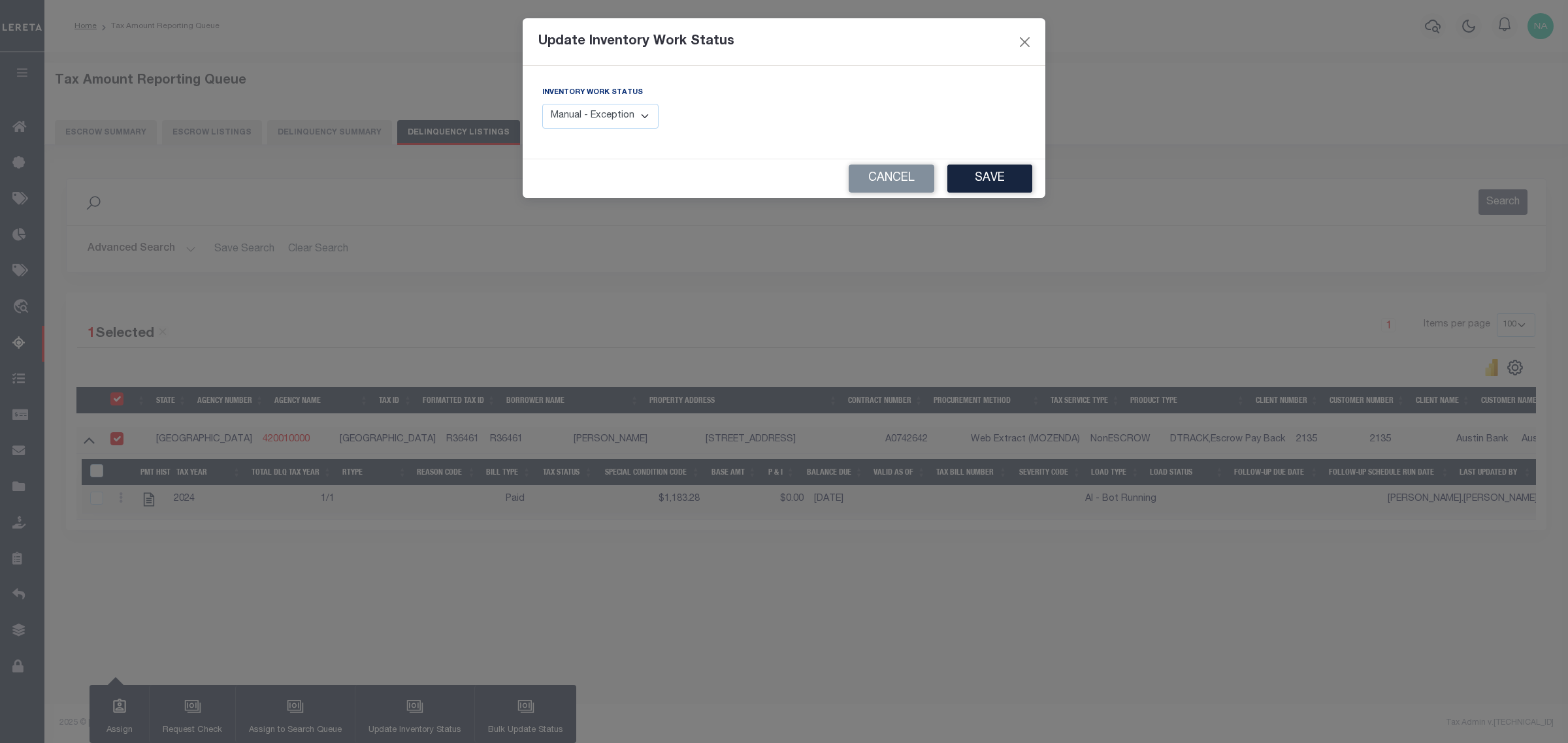
click at [587, 118] on select "Manual - Exception Pended - Awaiting Search Late Add Exception Completed" at bounding box center [600, 117] width 116 height 26
select select "4"
click at [542, 104] on select "Manual - Exception Pended - Awaiting Search Late Add Exception Completed" at bounding box center [600, 117] width 116 height 26
click at [985, 177] on button "Save" at bounding box center [990, 179] width 85 height 28
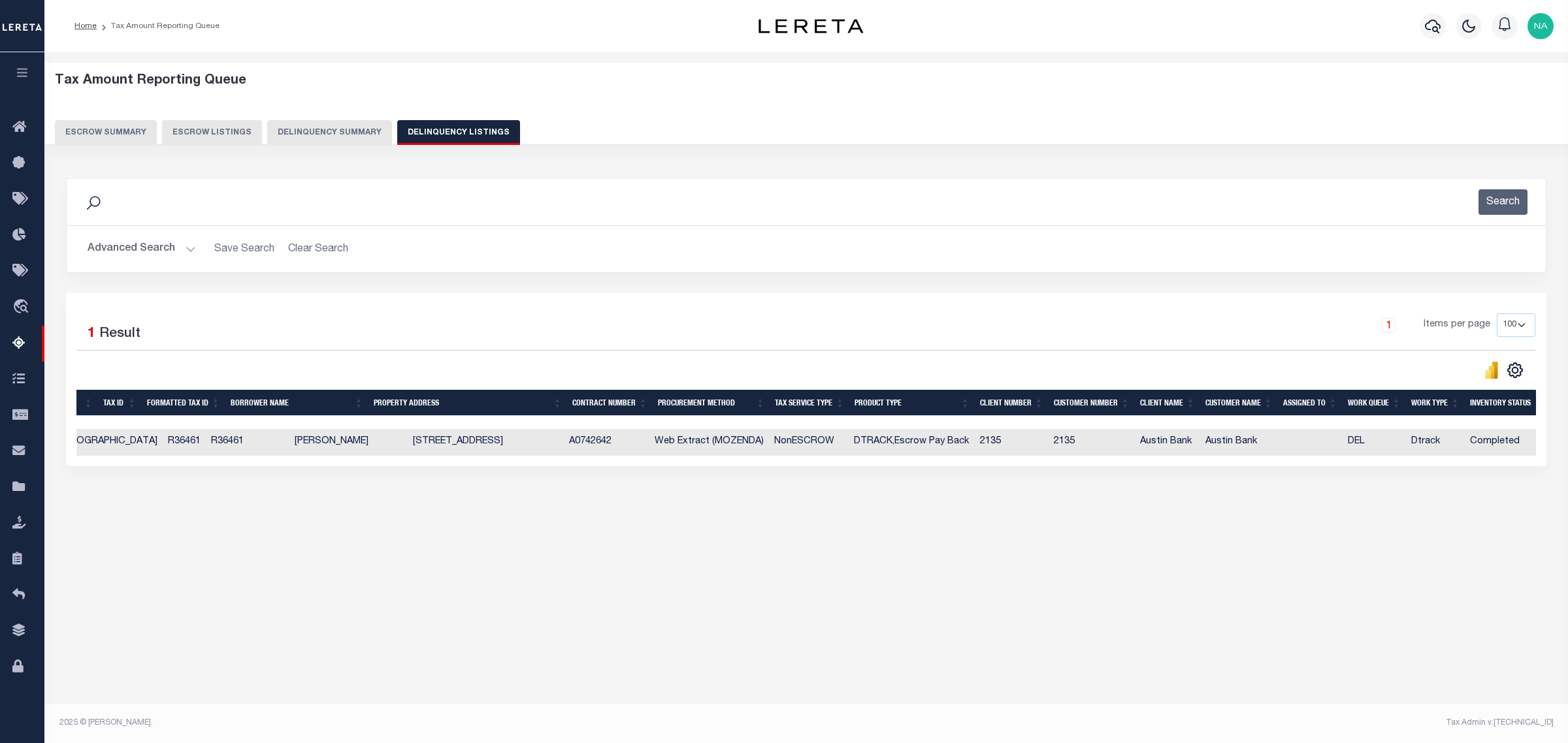
scroll to position [0, 293]
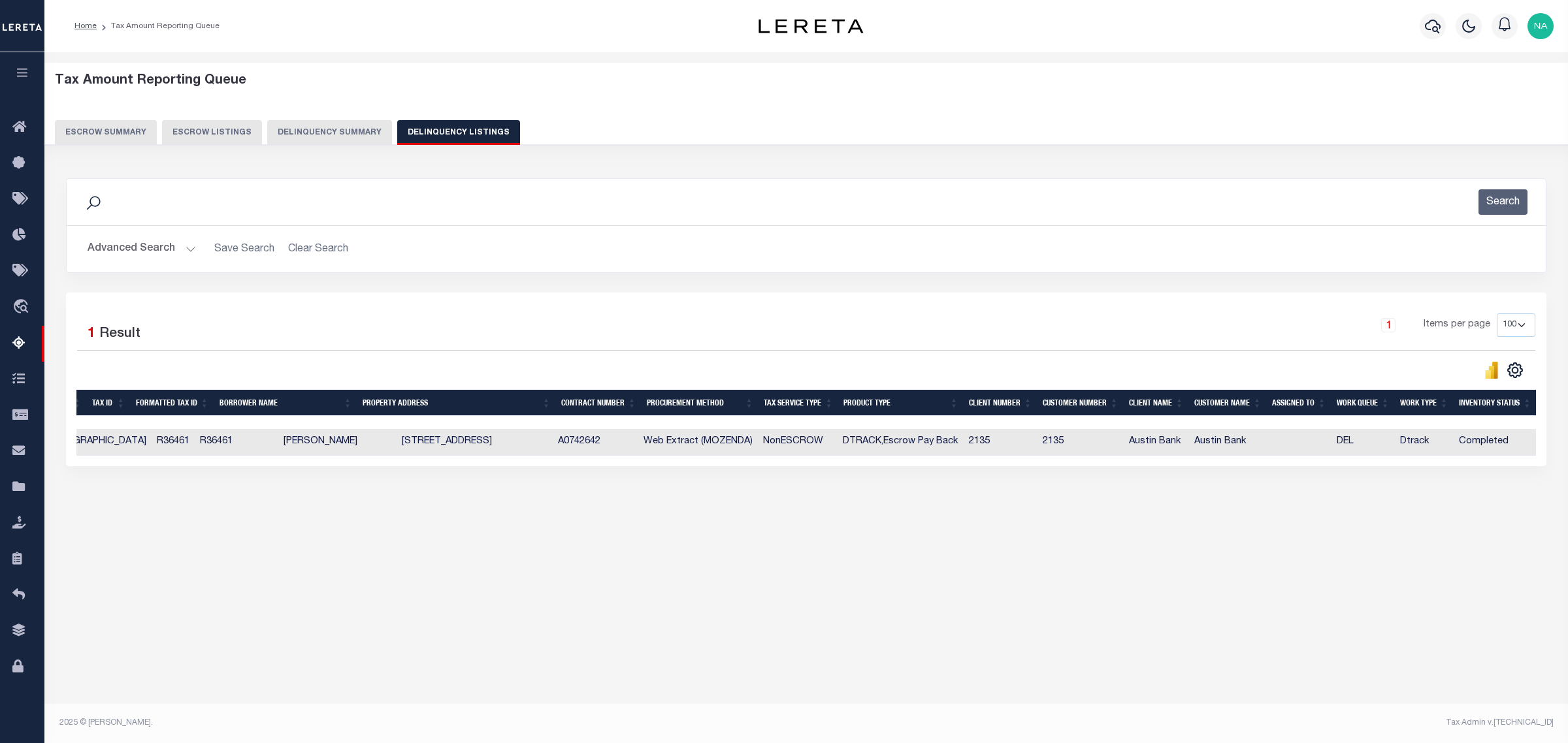
click at [151, 250] on button "Advanced Search" at bounding box center [141, 249] width 108 height 26
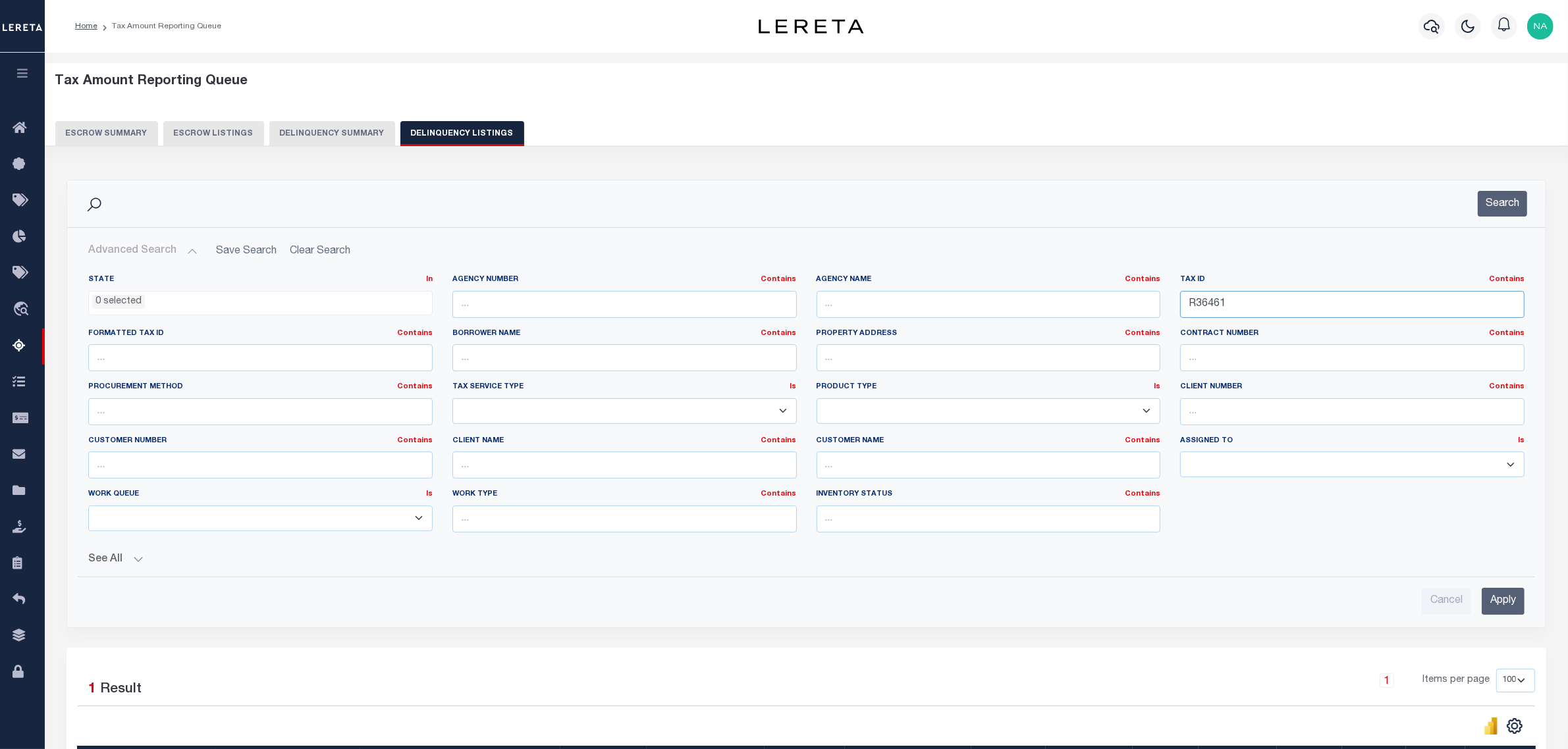
drag, startPoint x: 1291, startPoint y: 301, endPoint x: 966, endPoint y: 304, distance: 325.0
click at [967, 304] on div "State In In AK AL AR AZ CA CO CT DC DE FL GA GU HI IA ID IL IN KS [GEOGRAPHIC_D…" at bounding box center [806, 409] width 1456 height 269
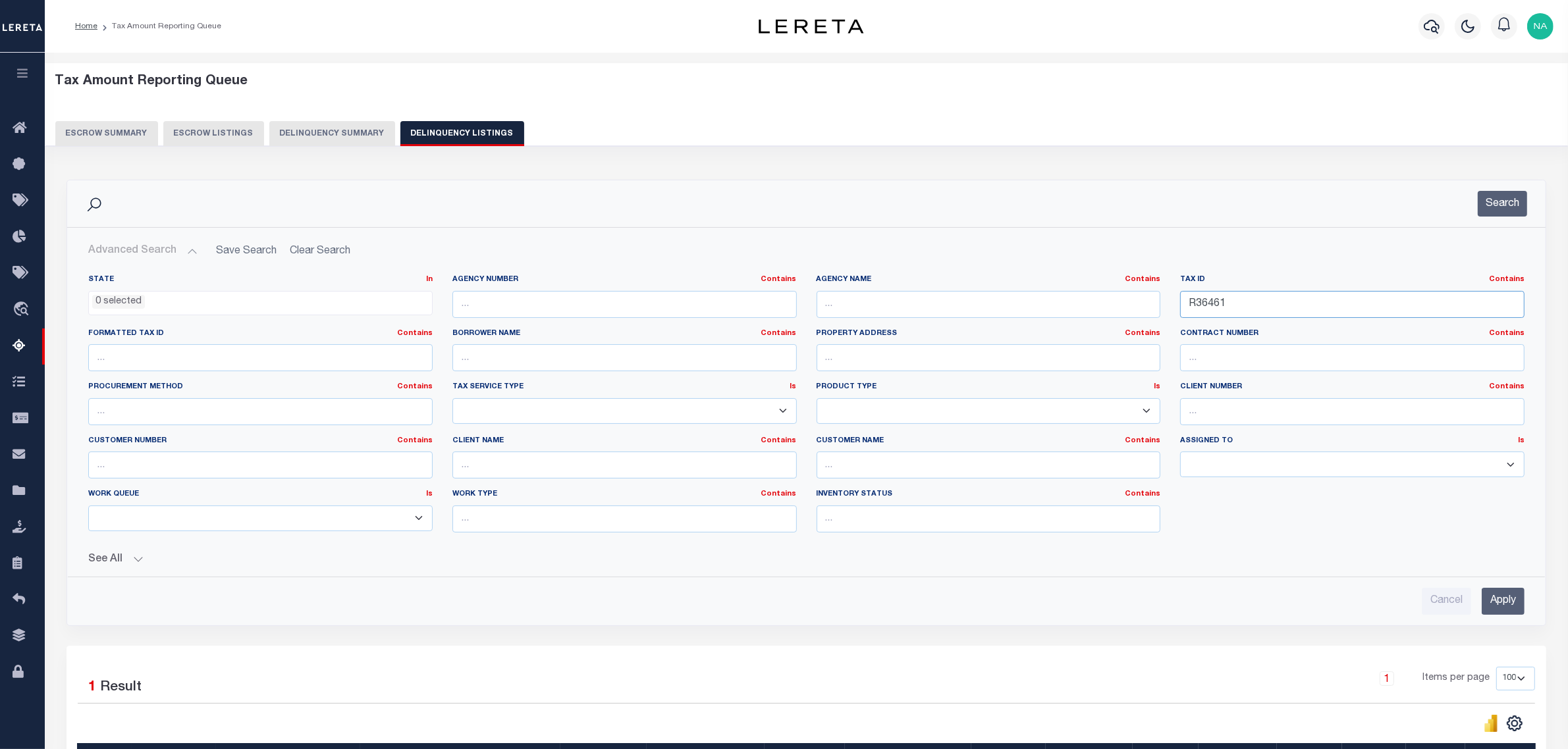
paste input "648"
type input "R36648"
click at [1498, 600] on input "Apply" at bounding box center [1503, 602] width 43 height 27
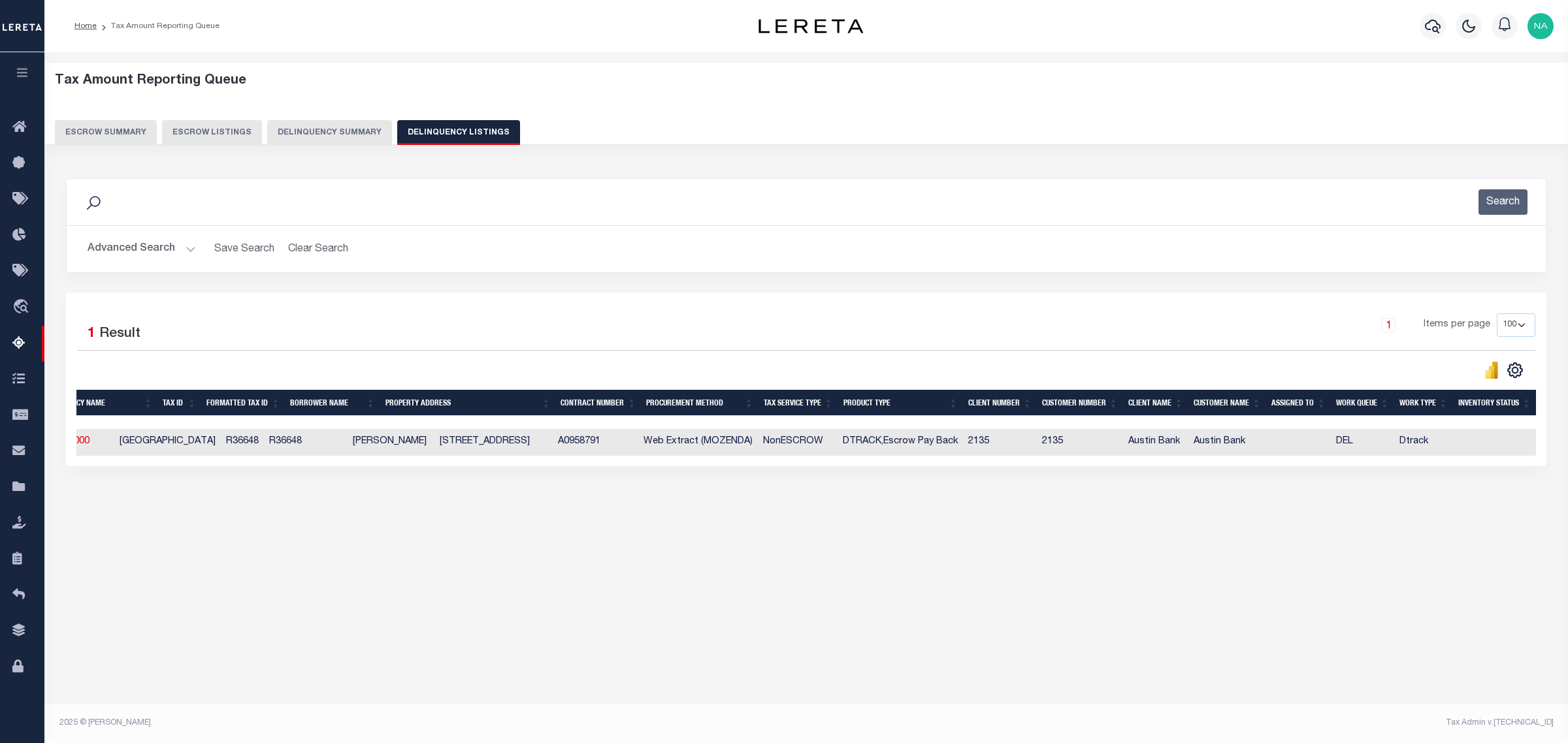
scroll to position [0, 221]
click at [140, 466] on div "1 Selected 1 Result 1 Items per page 10 25 50 100 500" at bounding box center [806, 379] width 1480 height 174
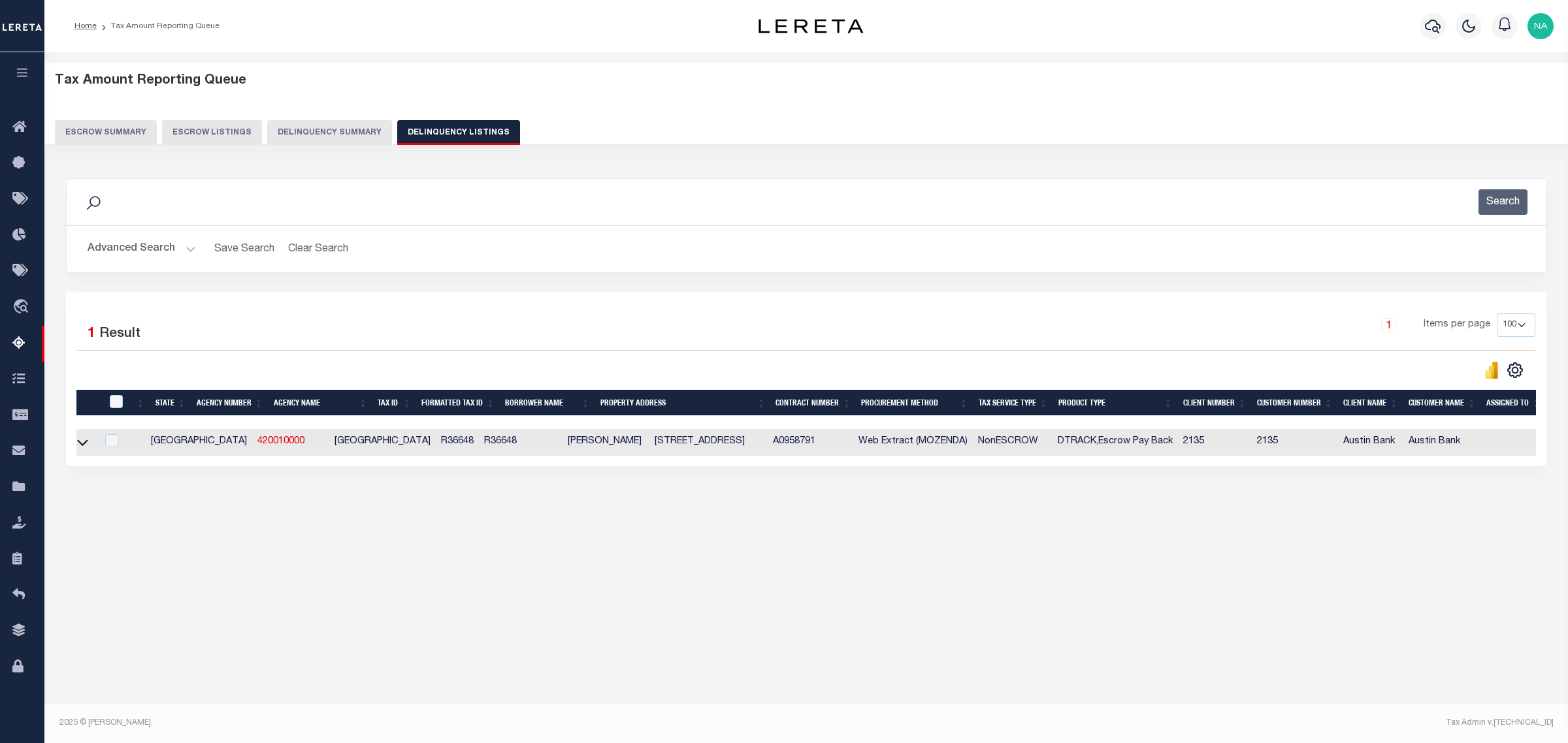
scroll to position [0, 0]
click at [89, 445] on icon at bounding box center [89, 442] width 11 height 13
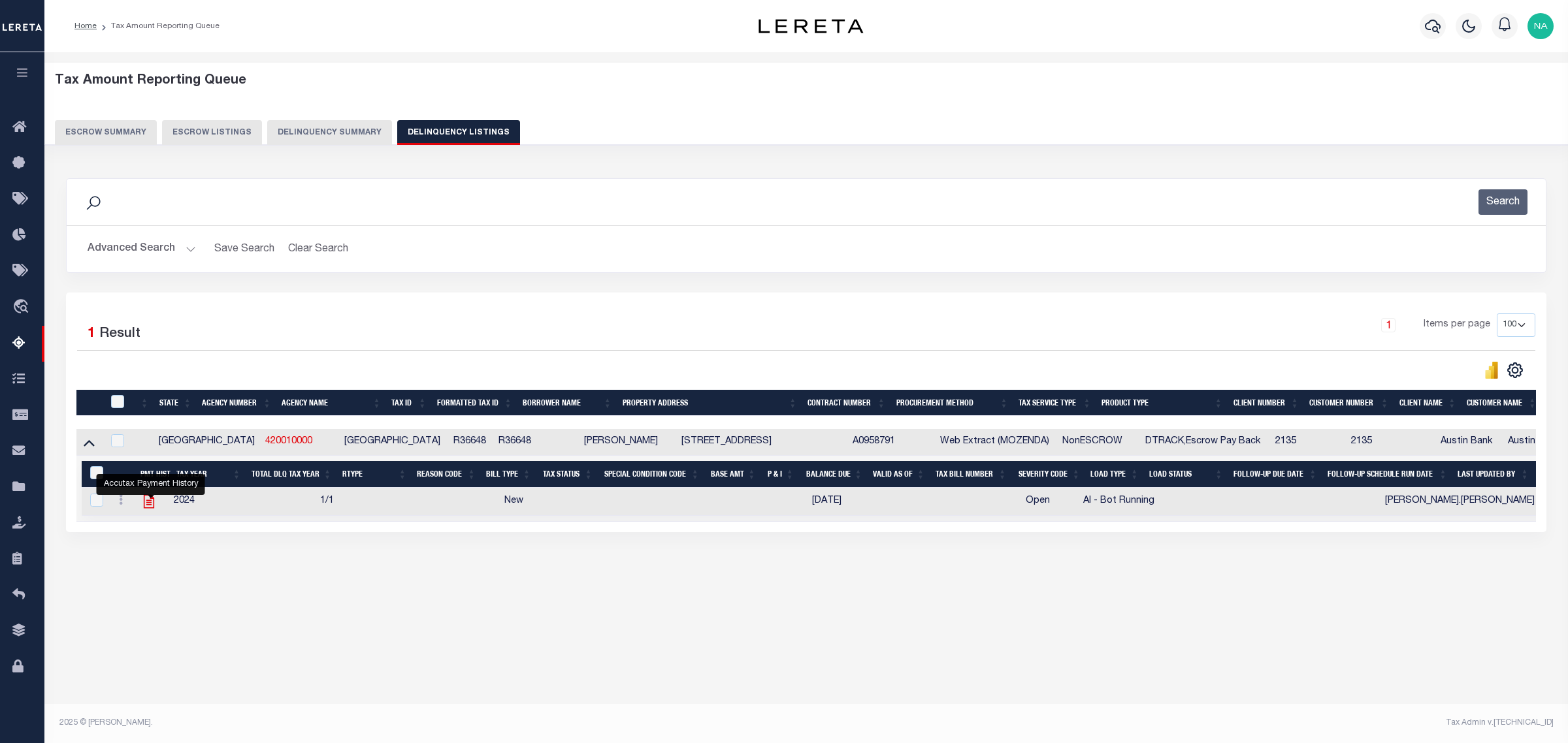
click at [148, 507] on icon "" at bounding box center [148, 501] width 17 height 17
checkbox input "true"
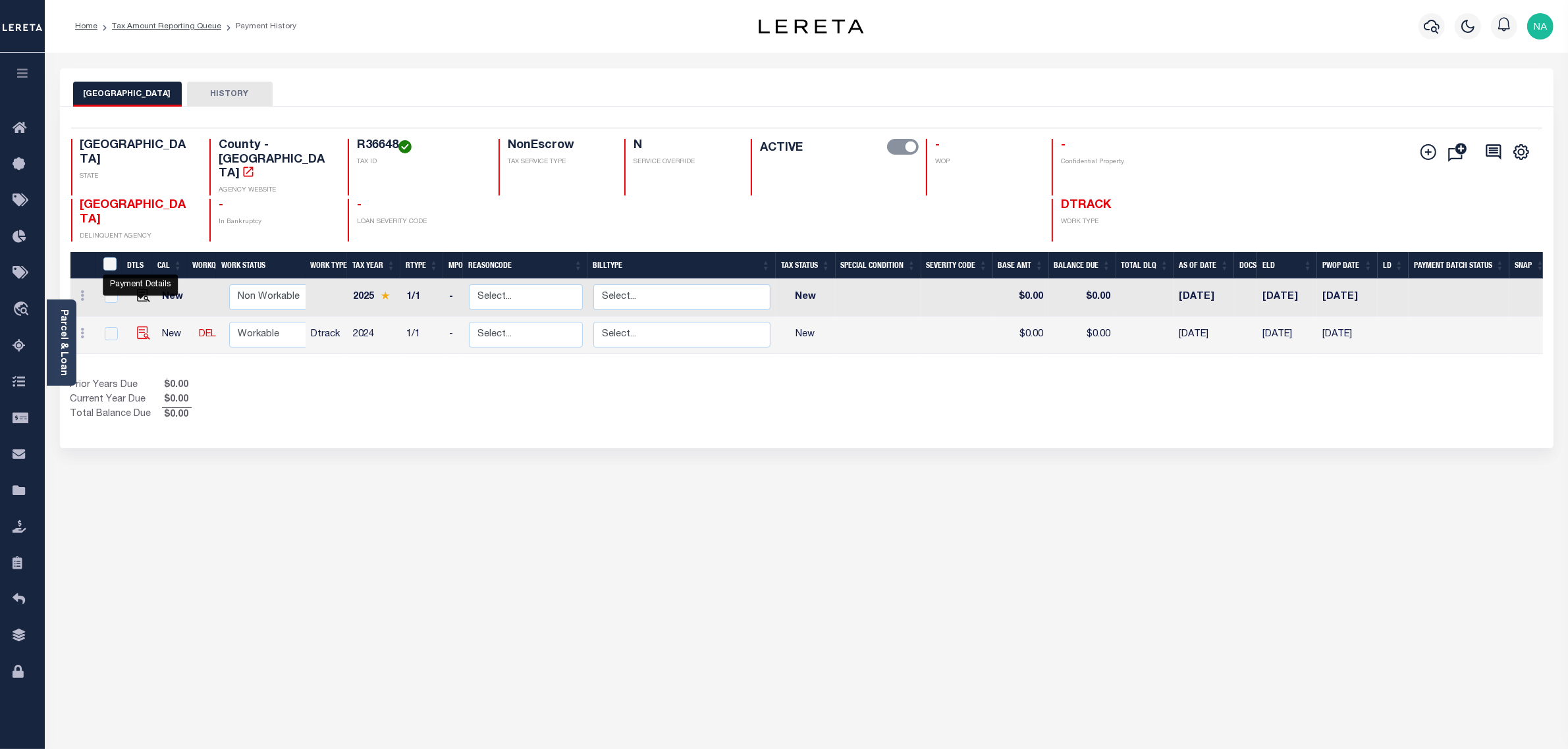
click at [139, 327] on img "" at bounding box center [143, 333] width 13 height 13
checkbox input "true"
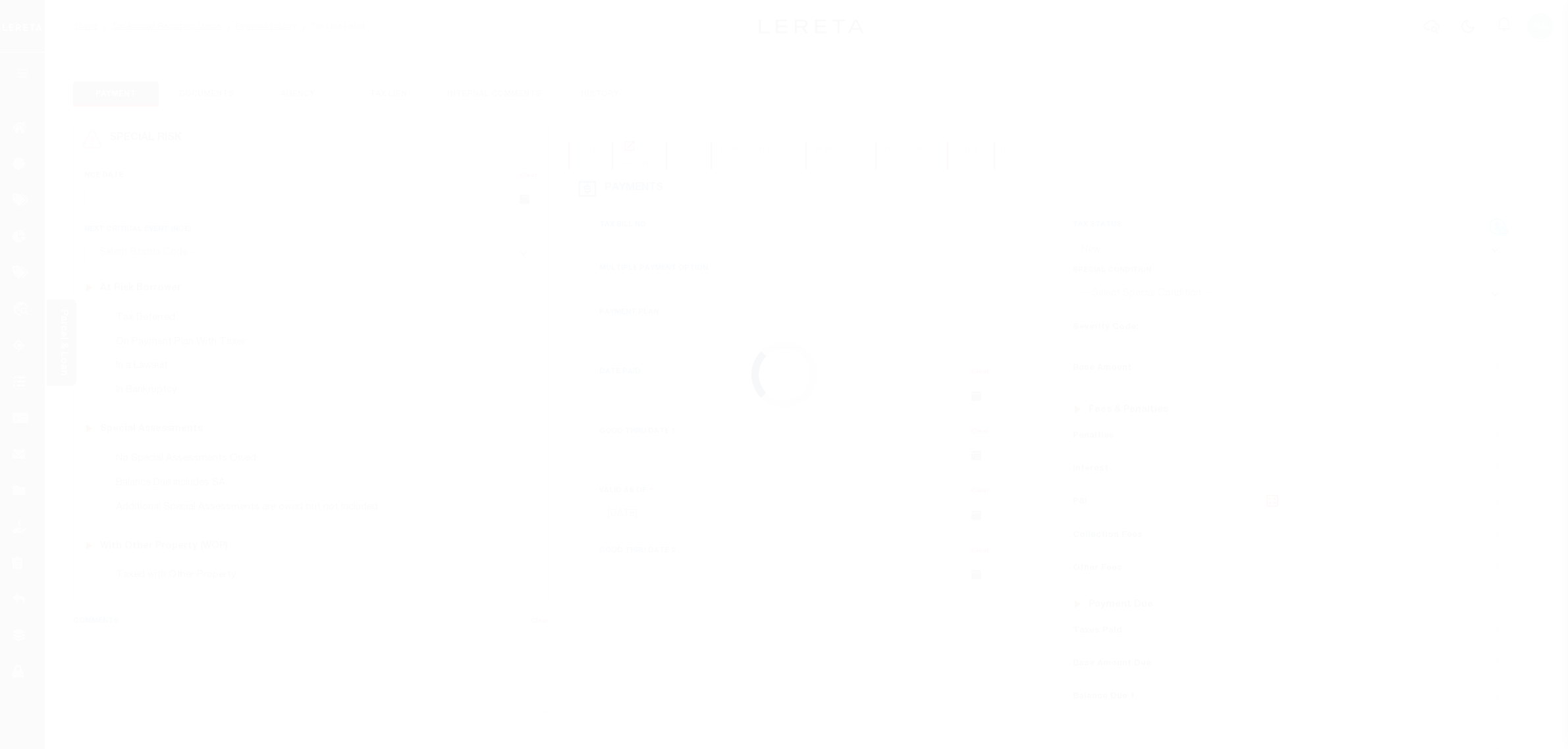
select select "NW2"
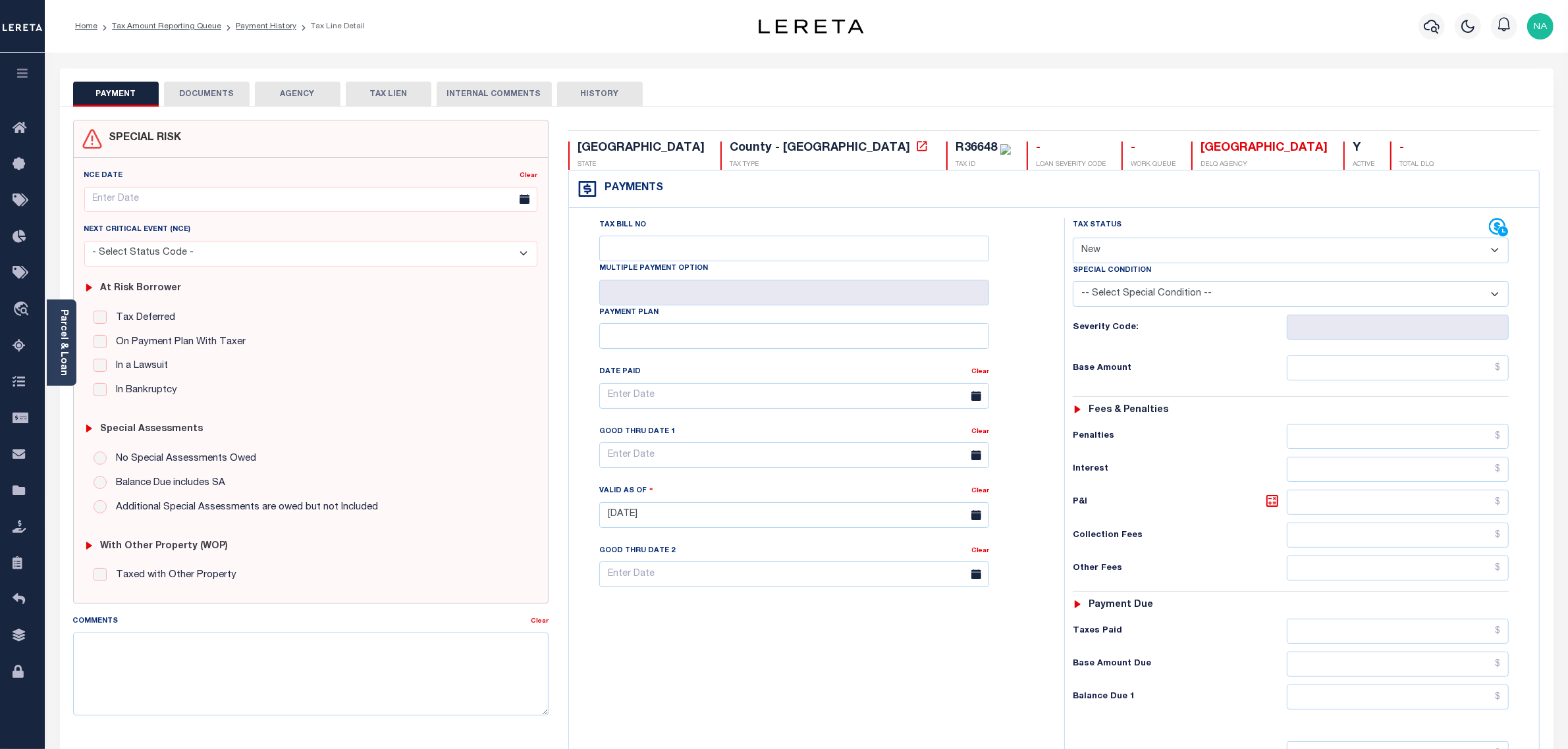
click at [214, 99] on button "DOCUMENTS" at bounding box center [206, 94] width 85 height 25
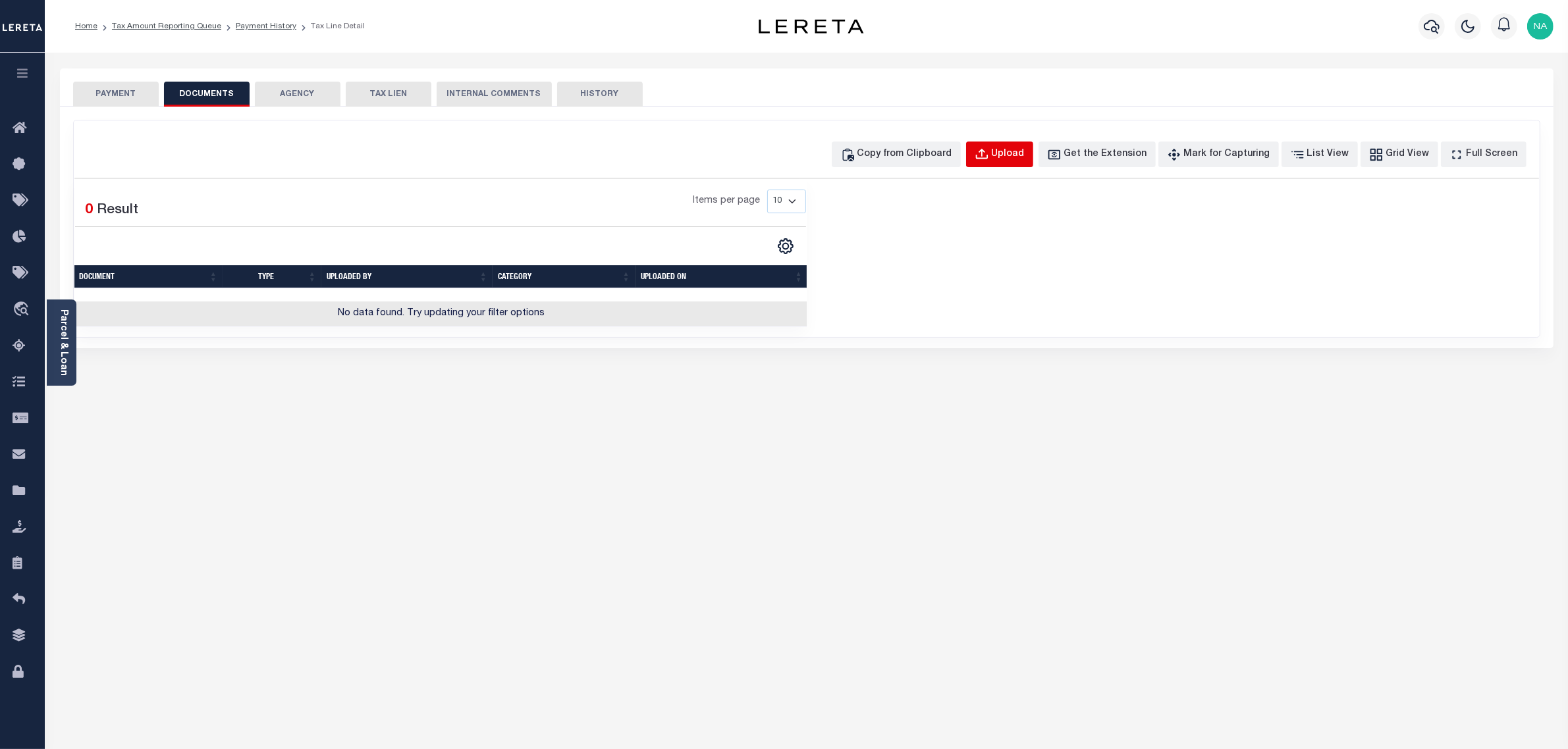
click at [1025, 152] on div "Upload" at bounding box center [1008, 154] width 33 height 14
select select "POP"
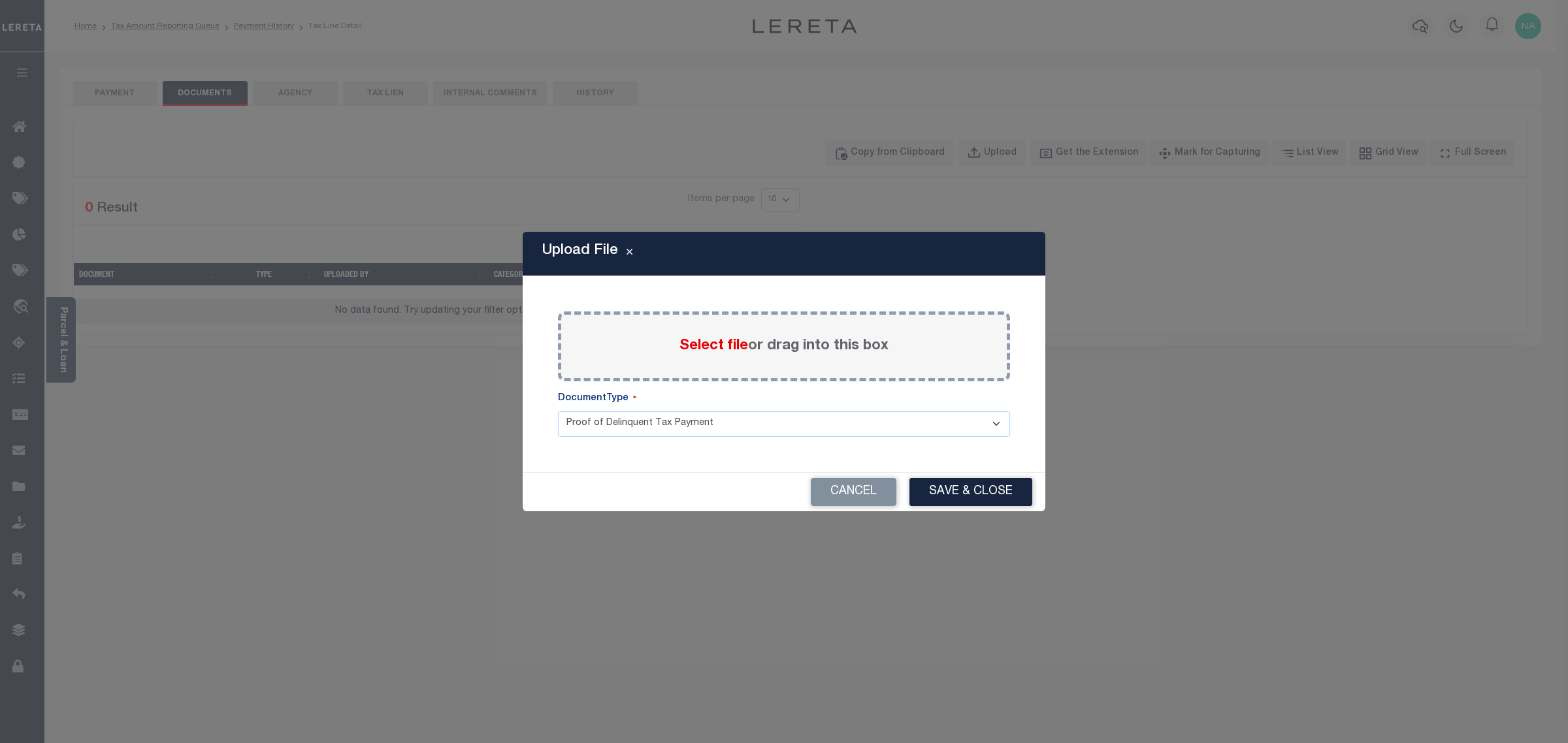
click at [765, 342] on label "Select file or drag into this box" at bounding box center [784, 346] width 209 height 21
click at [0, 0] on input "Select file or drag into this box" at bounding box center [0, 0] width 0 height 0
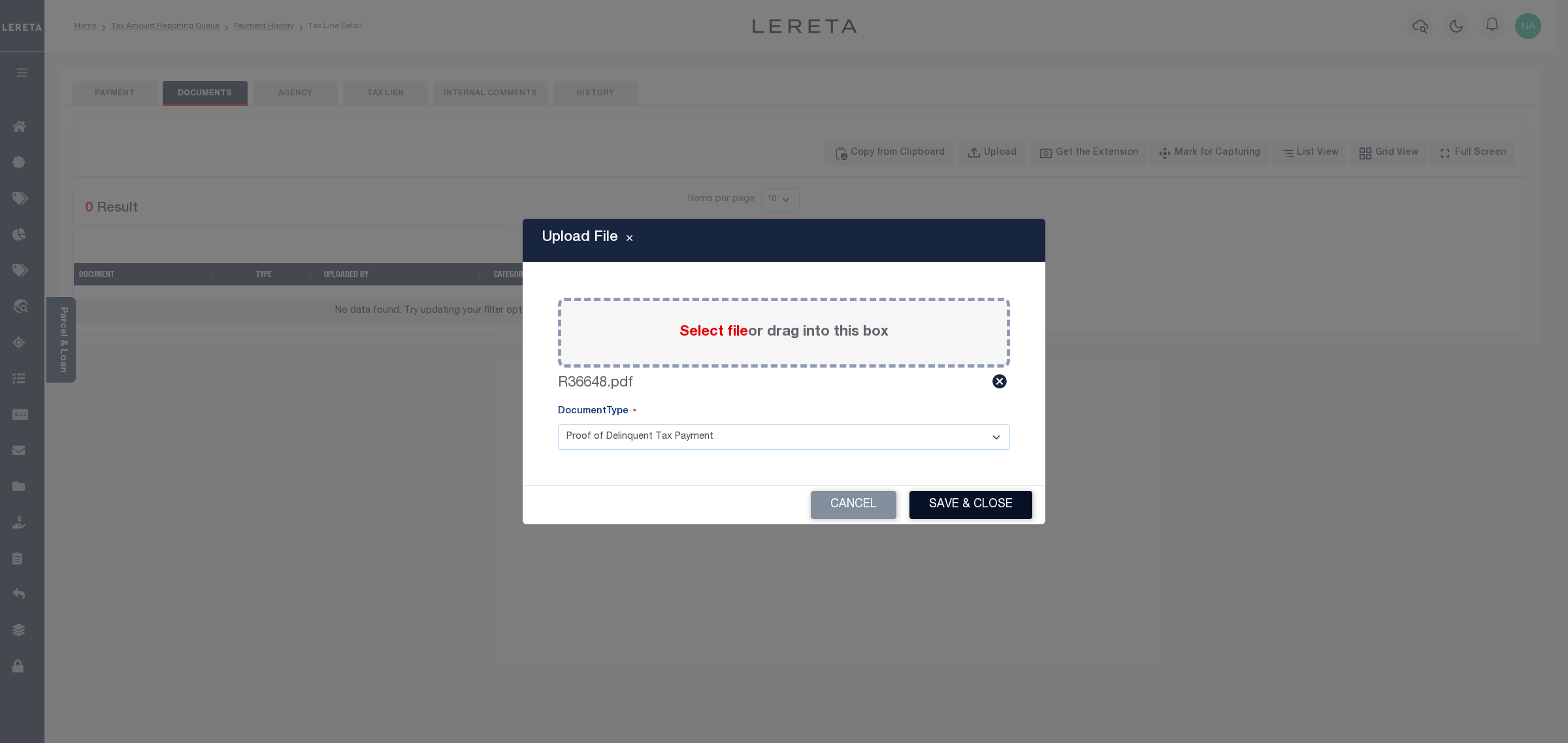
click at [949, 508] on button "Save & Close" at bounding box center [970, 505] width 123 height 28
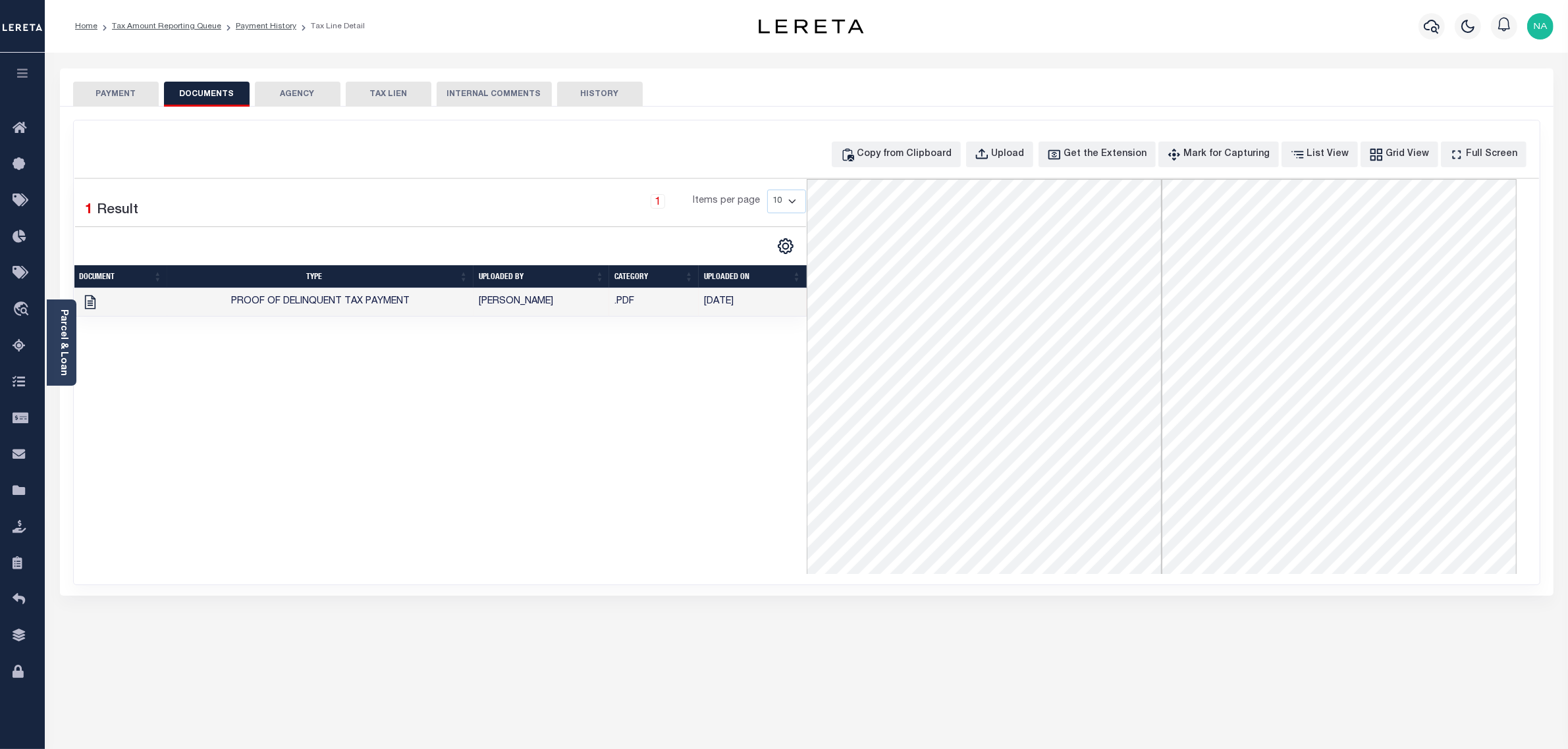
click at [124, 93] on button "PAYMENT" at bounding box center [116, 94] width 85 height 25
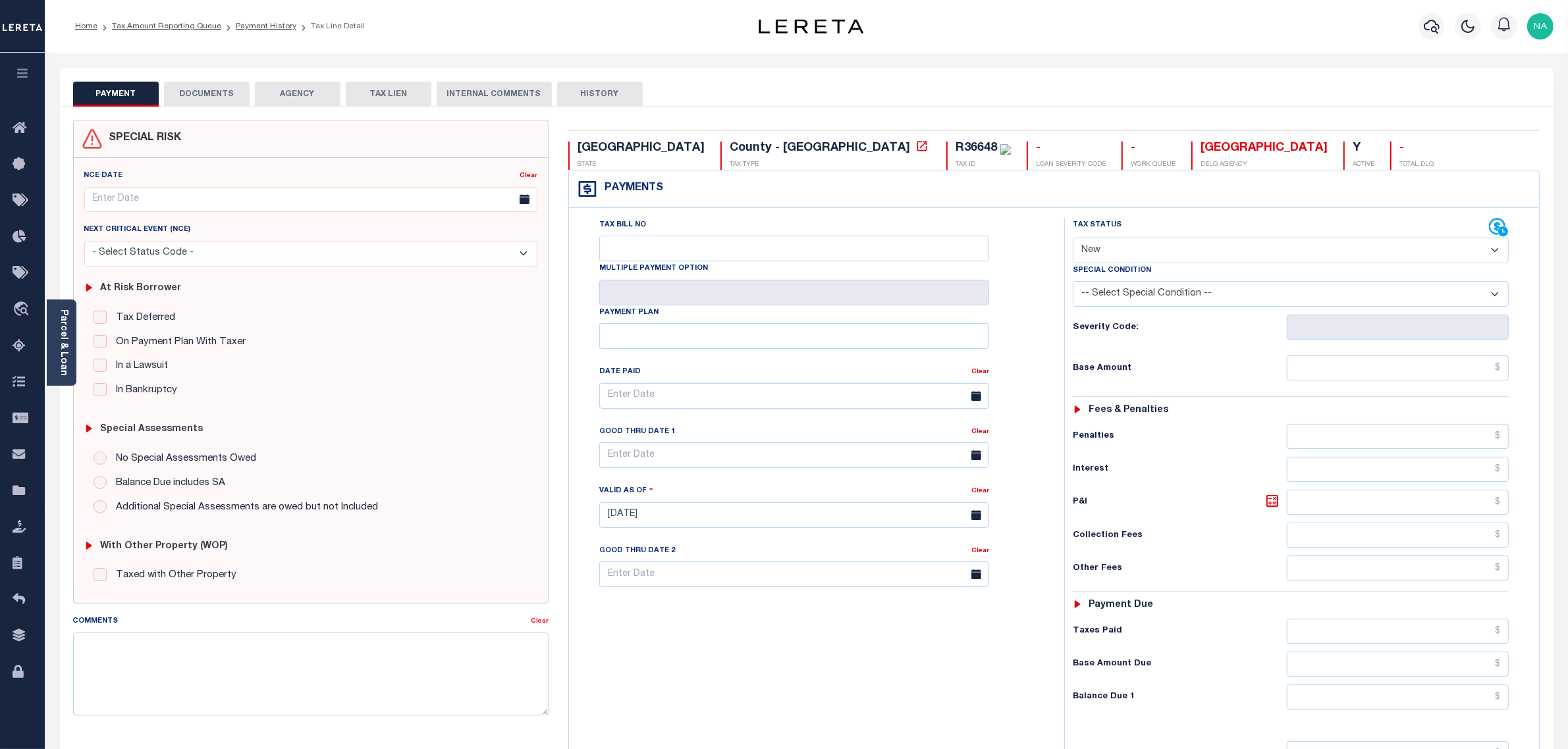
click at [1118, 238] on select "- Select Status Code - Open Due/Unpaid Paid Incomplete No Tax Due Internal Refu…" at bounding box center [1291, 250] width 437 height 26
select select "PYD"
click at [1073, 239] on select "- Select Status Code - Open Due/Unpaid Paid Incomplete No Tax Due Internal Refu…" at bounding box center [1291, 250] width 437 height 26
type input "[DATE]"
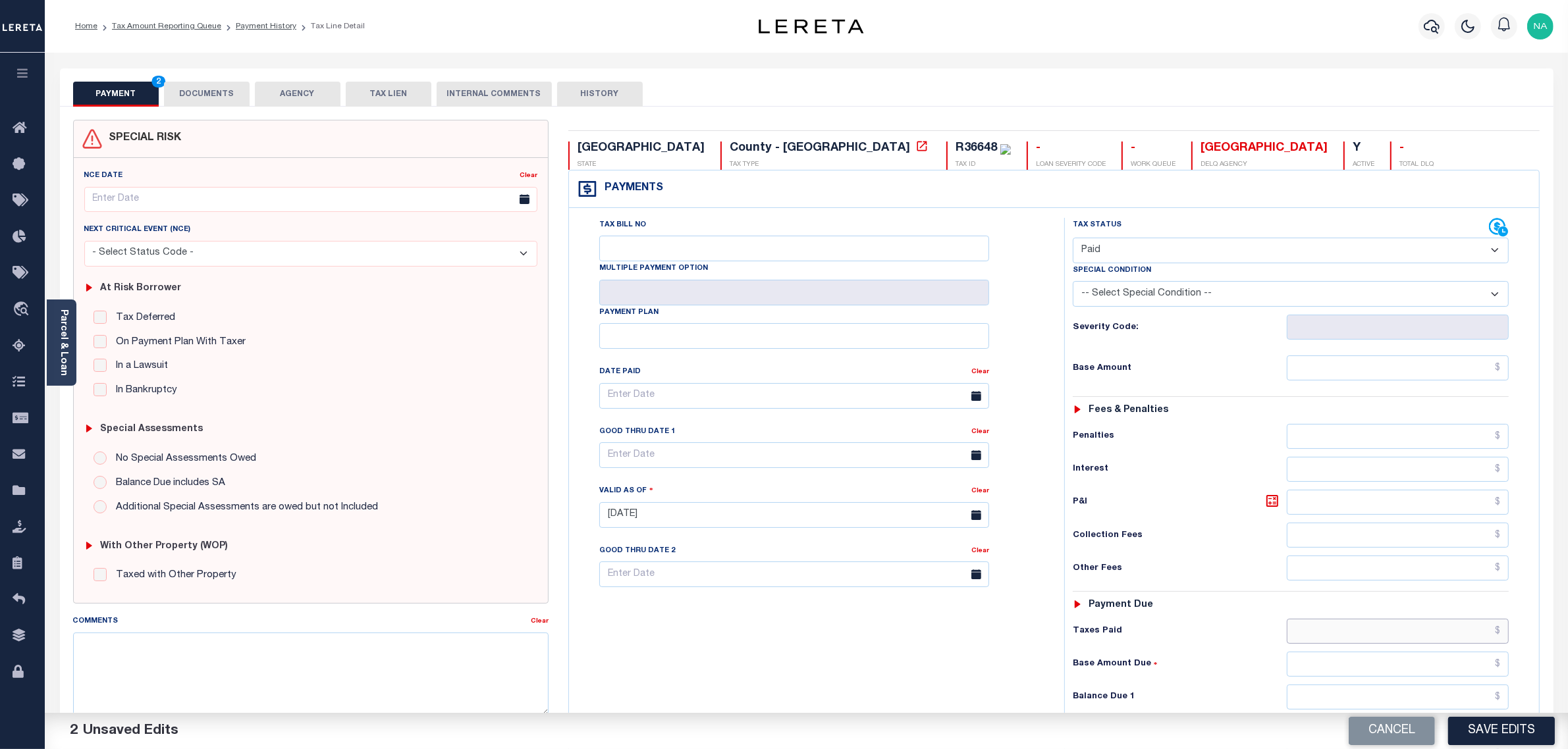
click at [1462, 627] on input "text" at bounding box center [1398, 631] width 223 height 25
paste input "3,165.72"
type input "$3,165.72"
click at [1469, 696] on input "text" at bounding box center [1398, 697] width 223 height 25
type input "$0.00"
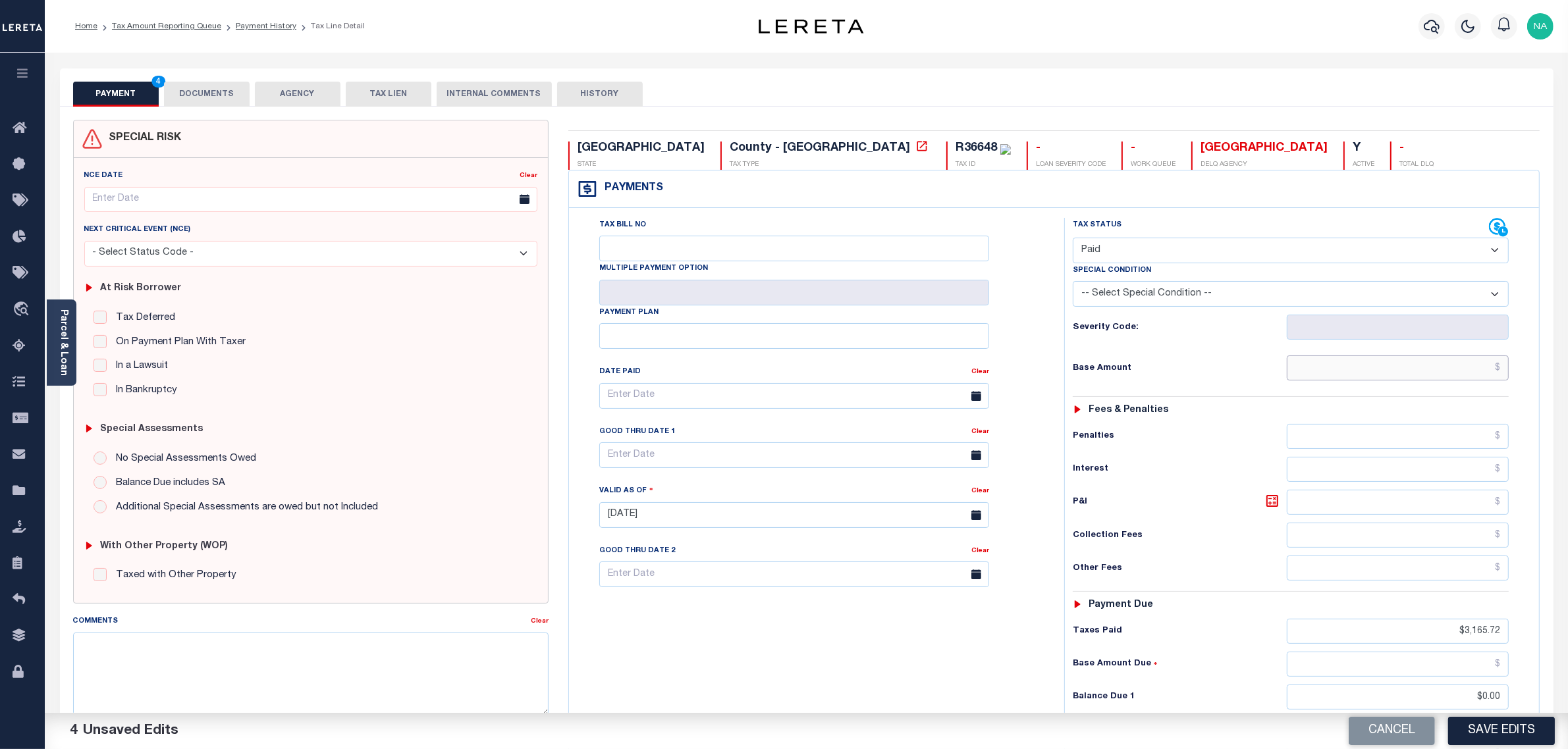
click at [1444, 376] on input "text" at bounding box center [1398, 367] width 223 height 25
paste input "2,836.27"
type input "$2,836.27"
click at [1487, 725] on button "Save Edits" at bounding box center [1502, 731] width 107 height 28
checkbox input "false"
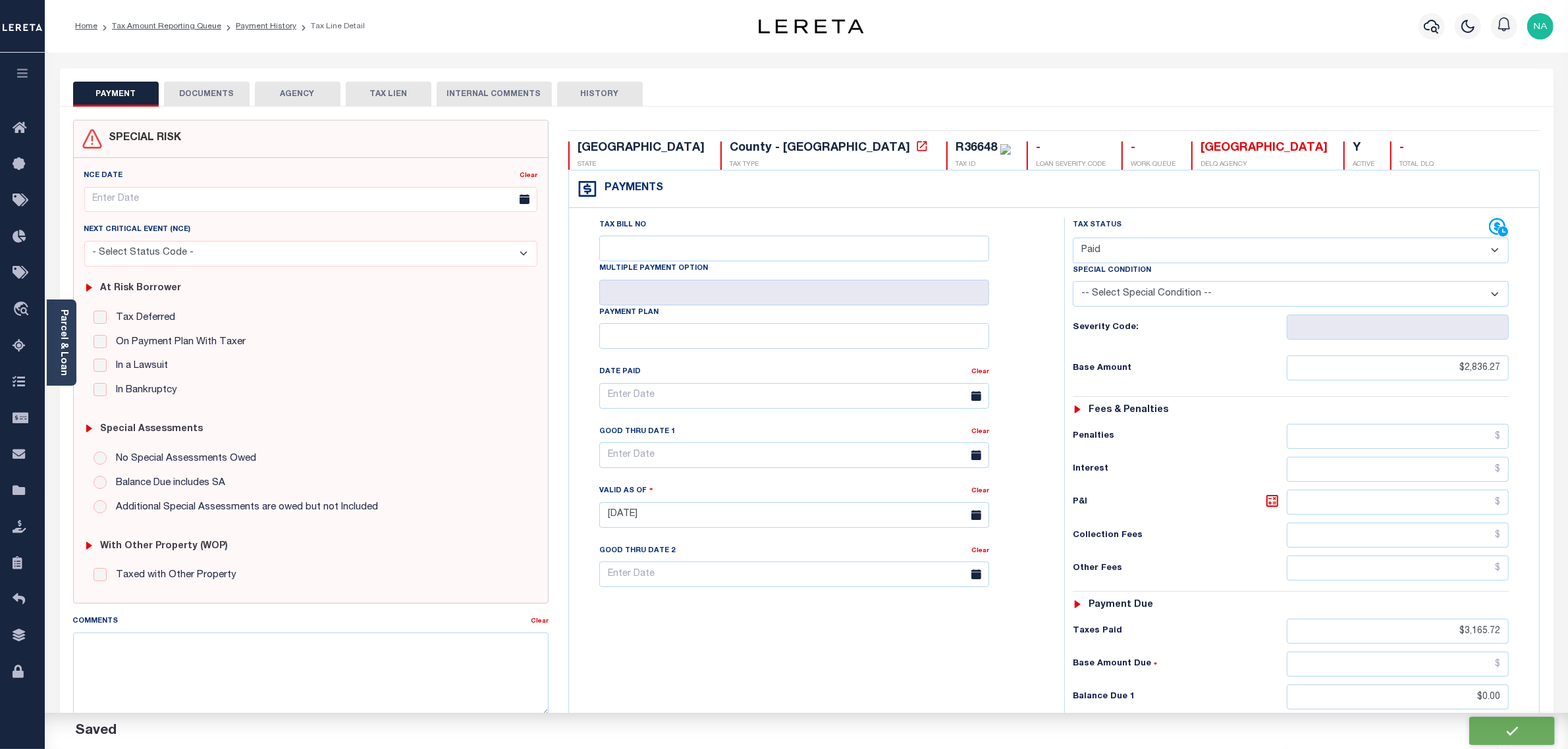
checkbox input "false"
type input "$2,836.27"
type input "$3,165.72"
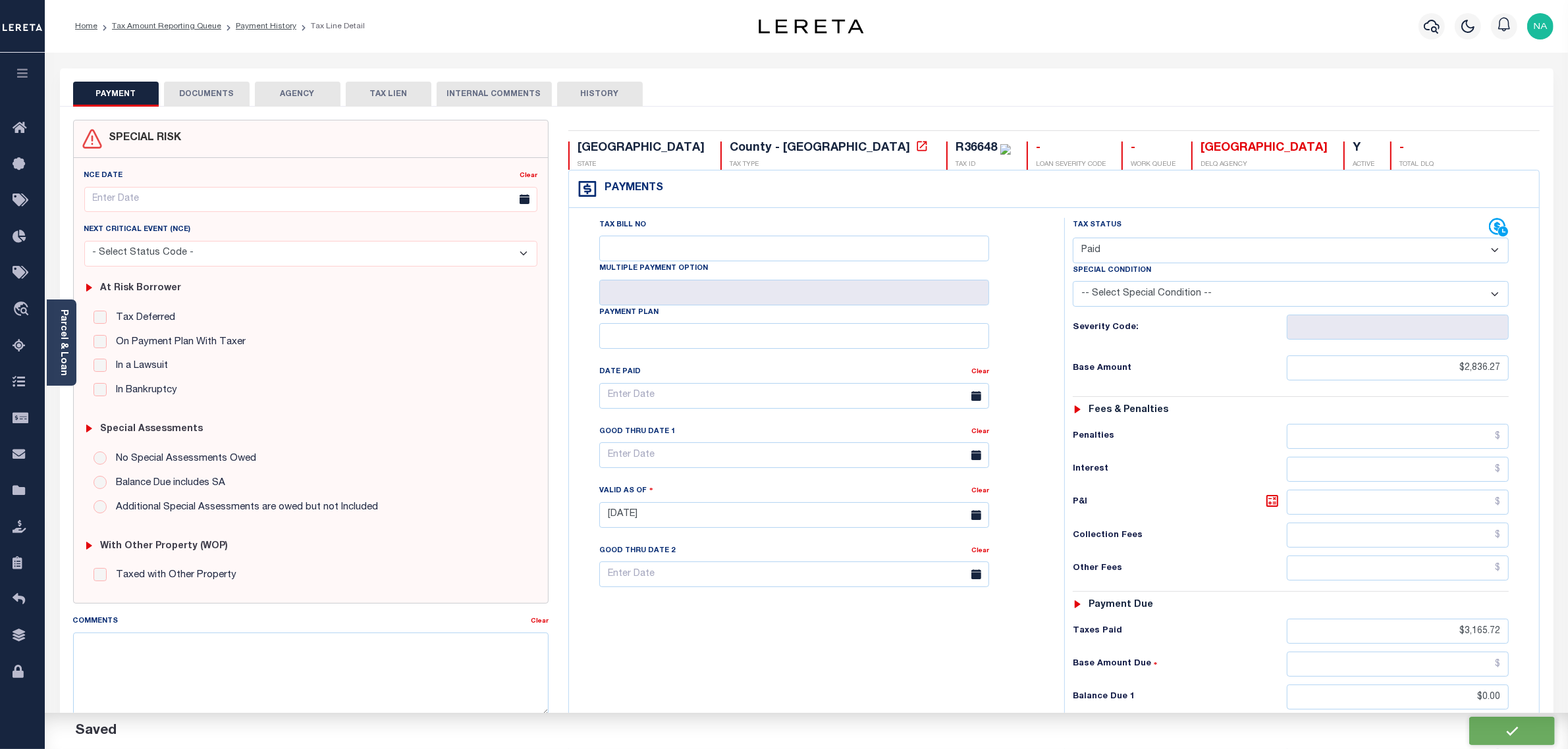
type input "$0"
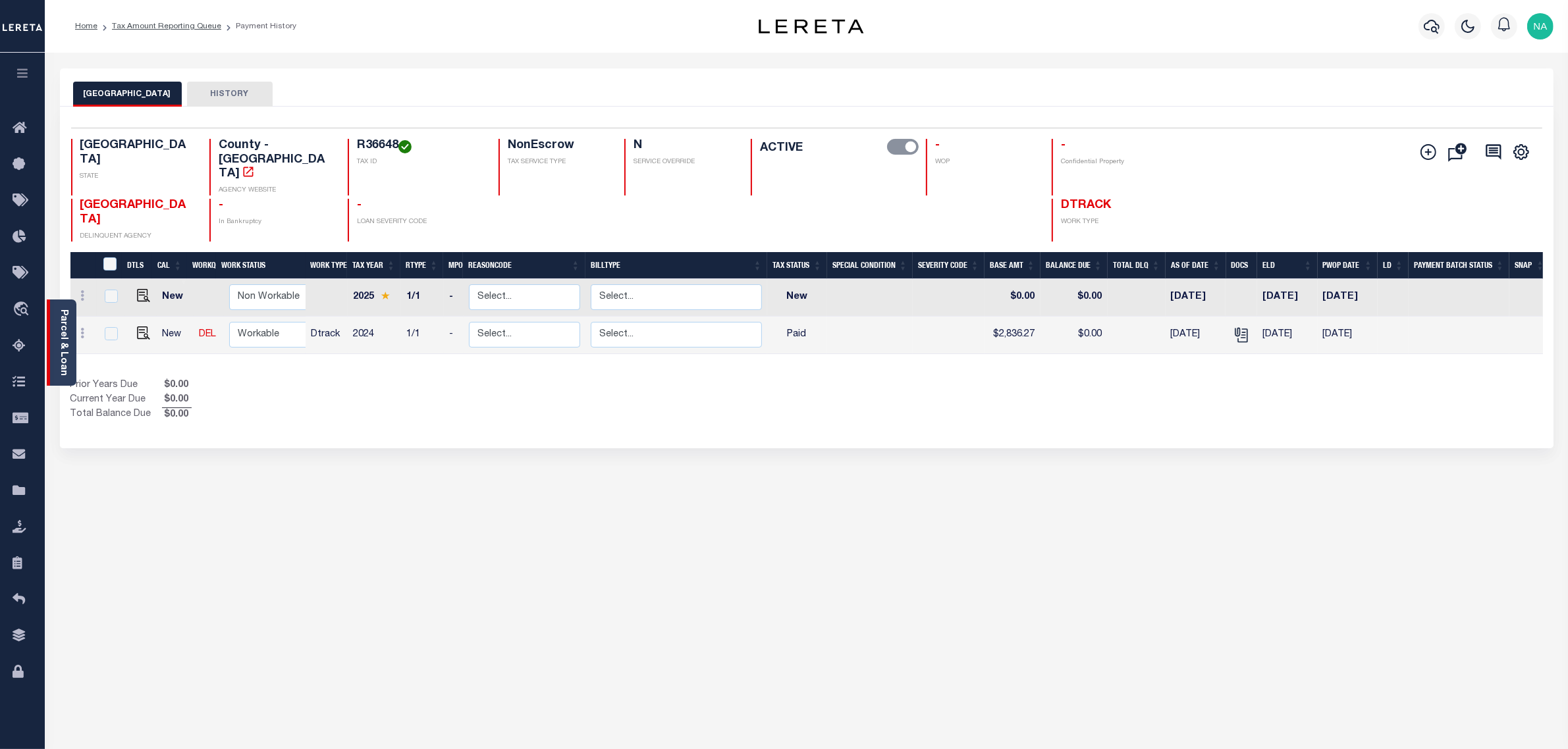
click at [62, 333] on link "Parcel & Loan" at bounding box center [64, 342] width 9 height 66
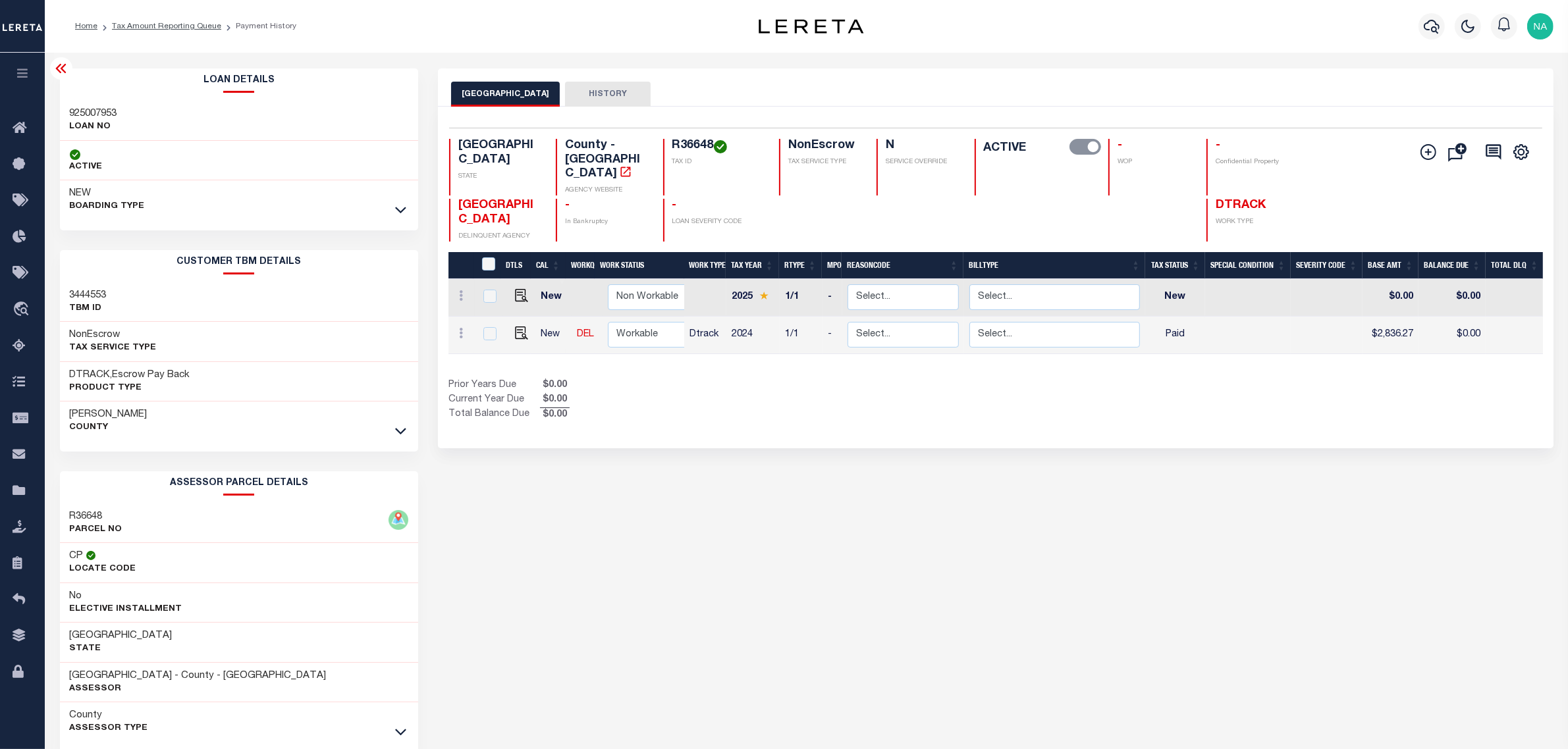
click at [100, 109] on h3 "925007953" at bounding box center [93, 114] width 47 height 13
copy h3 "925007953"
click at [202, 24] on link "Tax Amount Reporting Queue" at bounding box center [166, 26] width 109 height 8
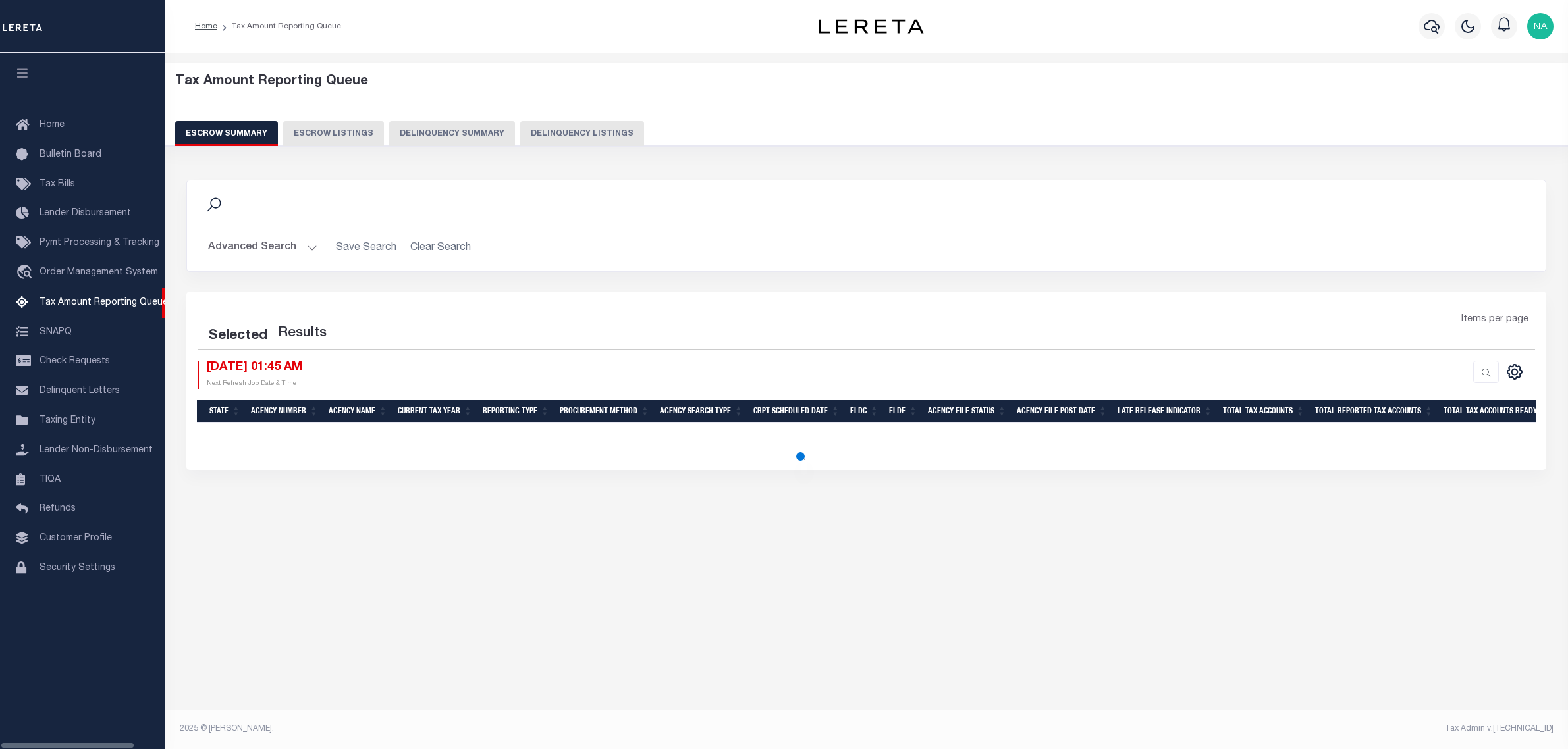
select select "100"
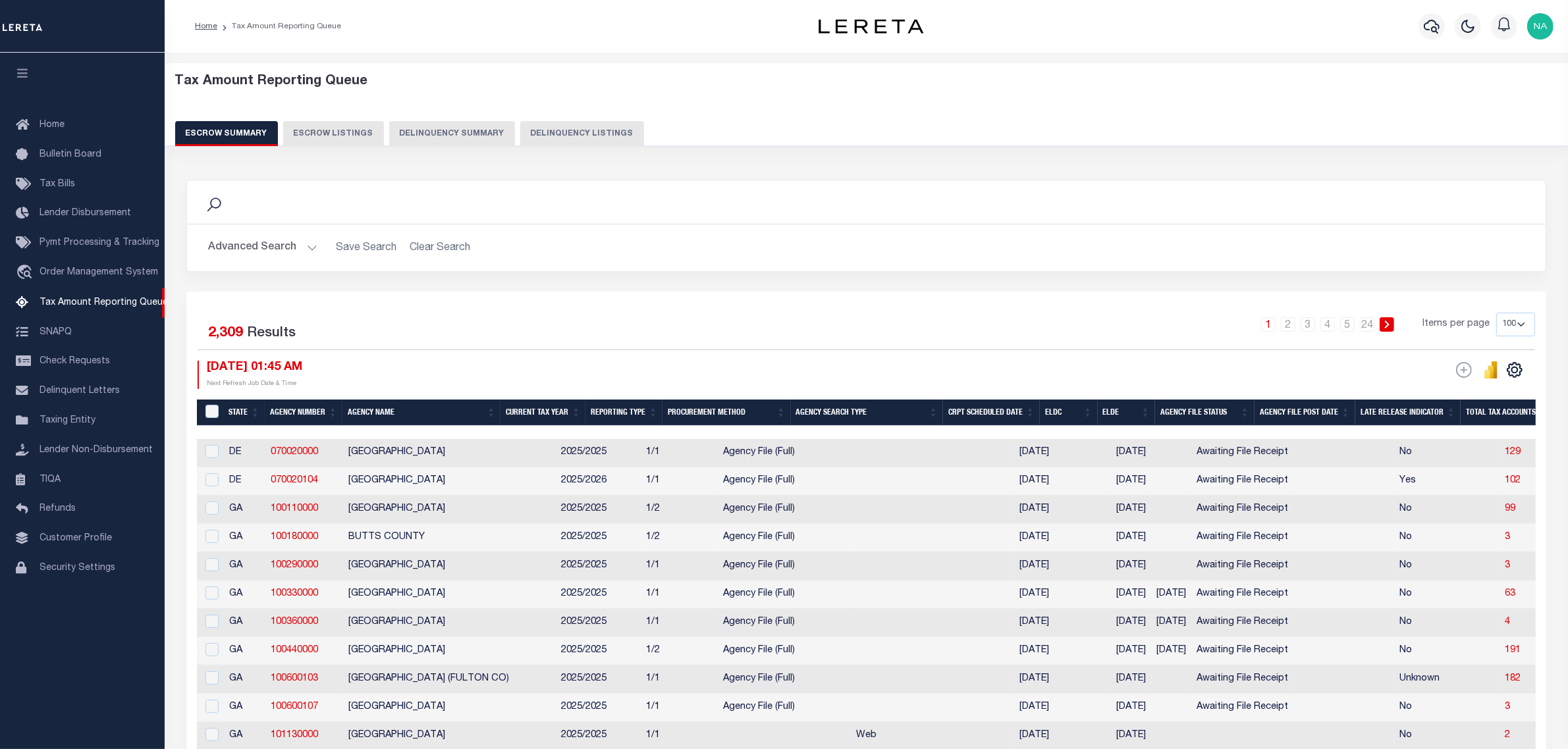
click at [586, 129] on button "Delinquency Listings" at bounding box center [582, 133] width 124 height 25
select select "100"
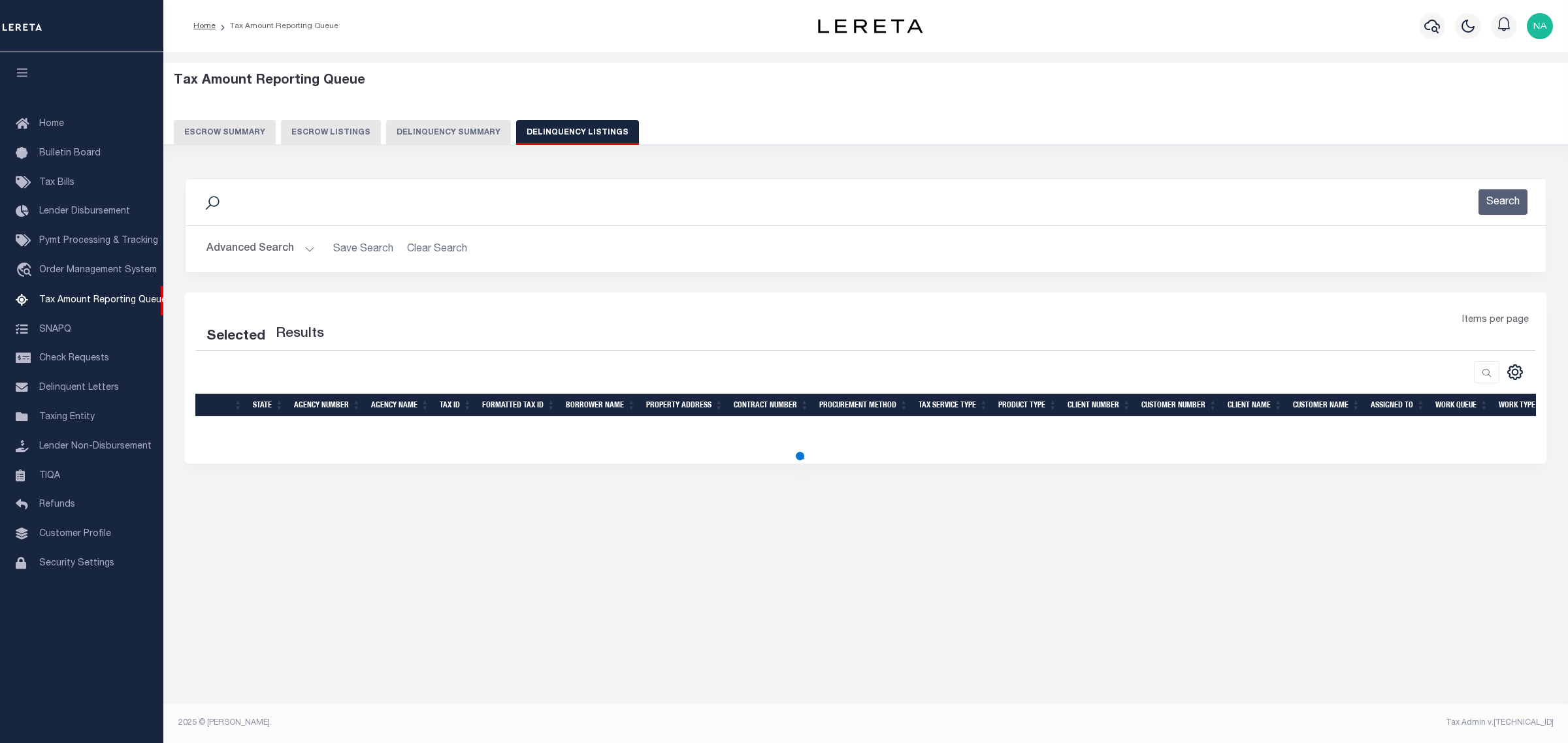
select select "100"
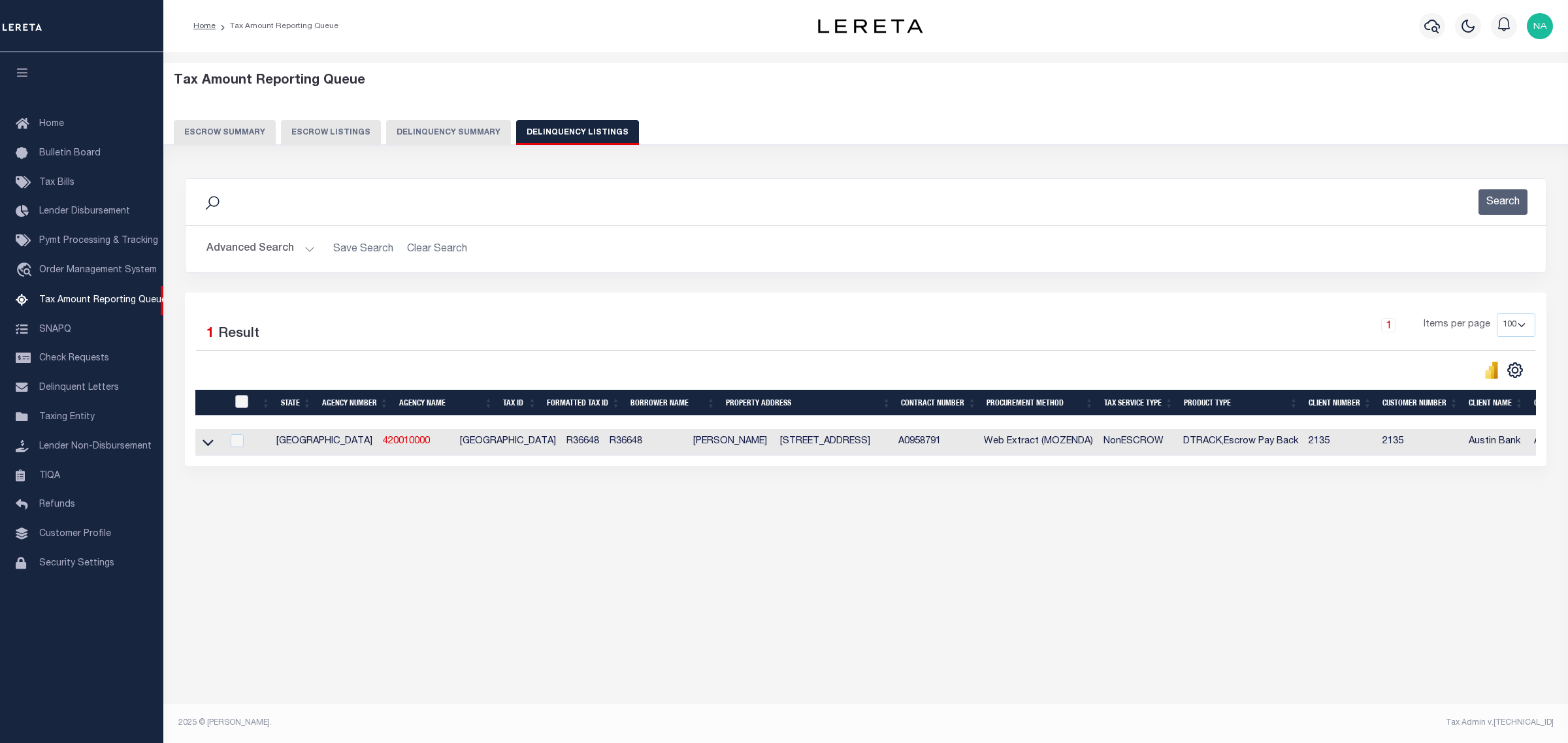
click at [240, 405] on input "checkbox" at bounding box center [241, 401] width 13 height 13
checkbox input "true"
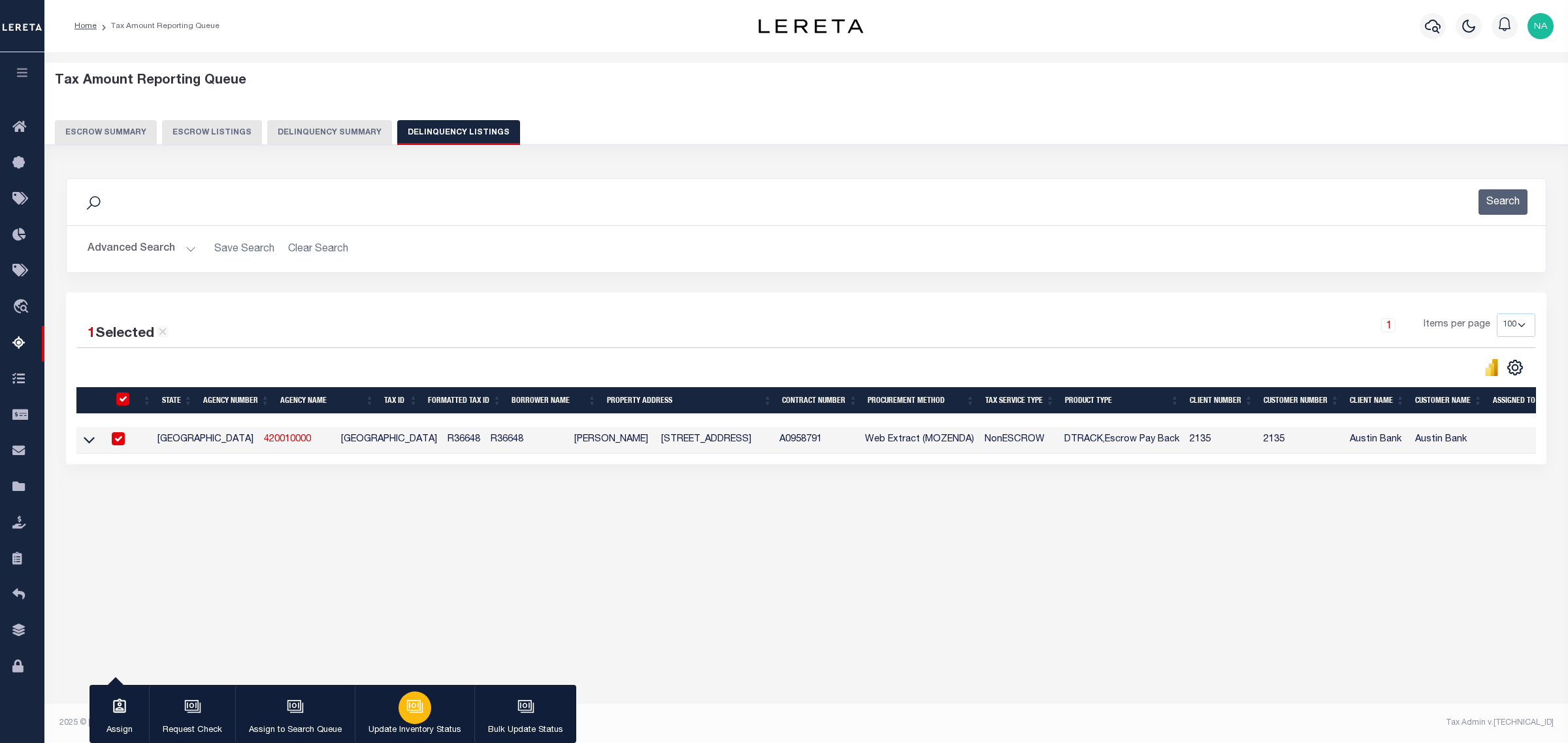
click at [414, 705] on icon "button" at bounding box center [414, 706] width 17 height 17
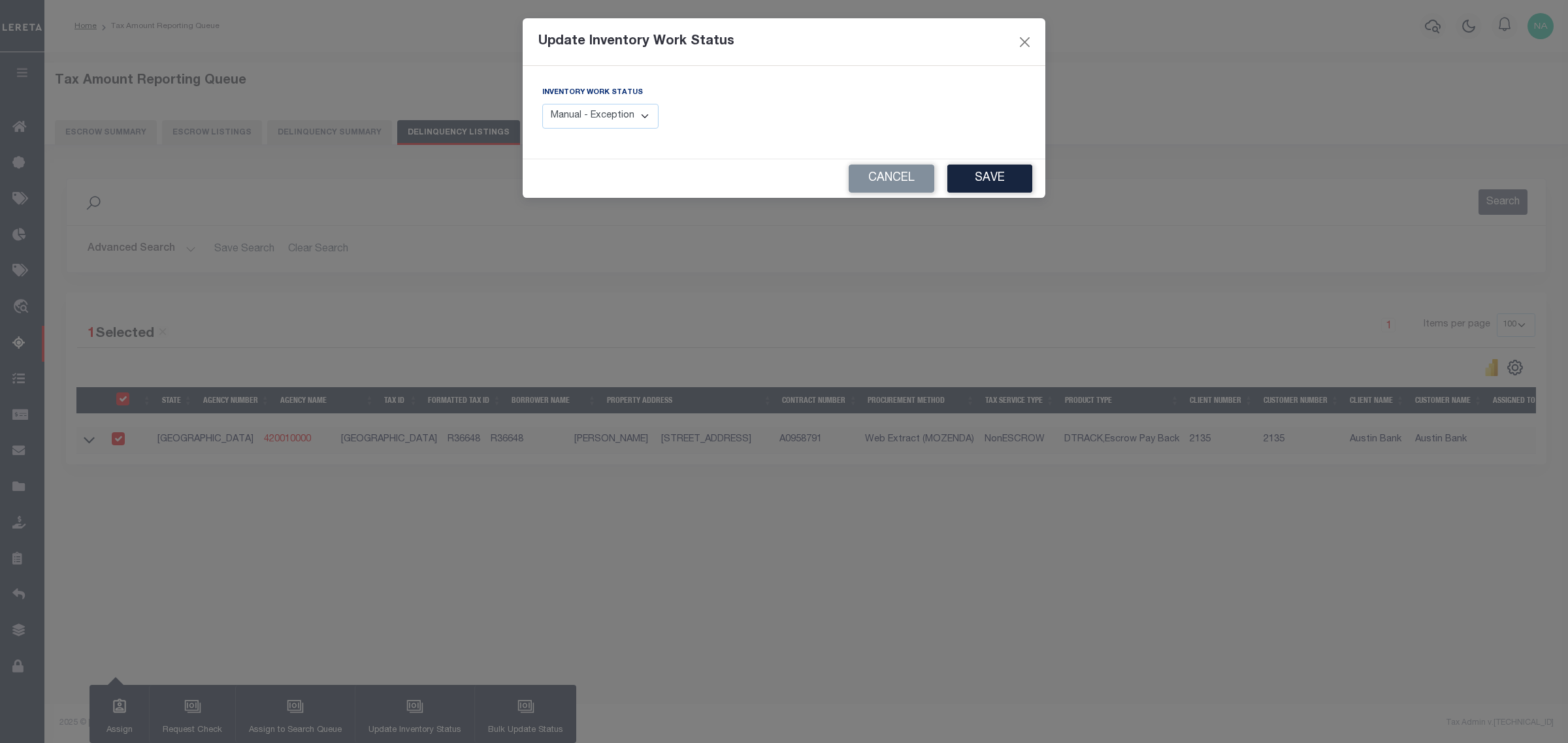
click at [614, 112] on select "Manual - Exception Pended - Awaiting Search Late Add Exception Completed" at bounding box center [600, 117] width 116 height 26
select select "4"
click at [542, 104] on select "Manual - Exception Pended - Awaiting Search Late Add Exception Completed" at bounding box center [600, 117] width 116 height 26
click at [978, 177] on button "Save" at bounding box center [990, 179] width 85 height 28
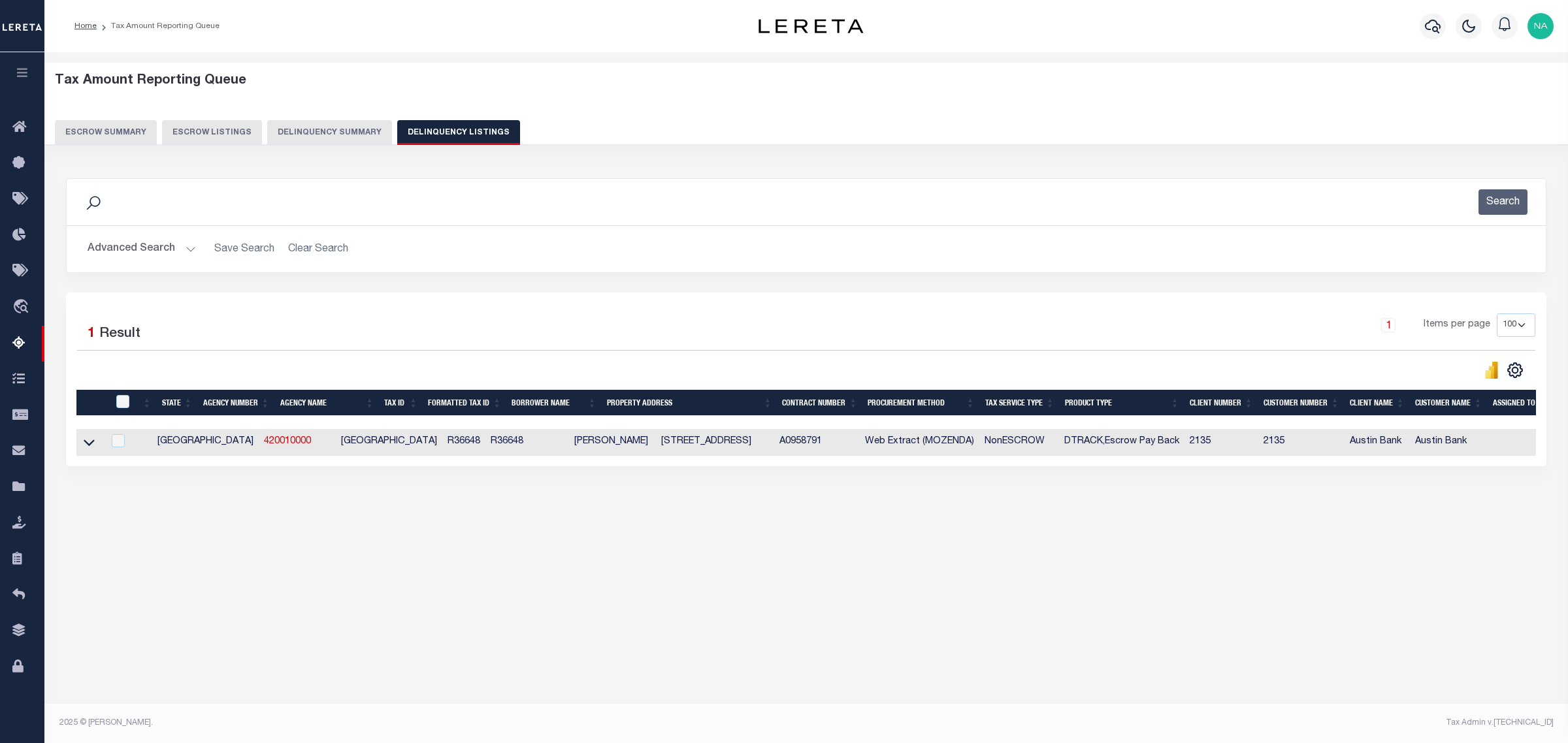
click at [108, 246] on button "Advanced Search" at bounding box center [141, 249] width 108 height 26
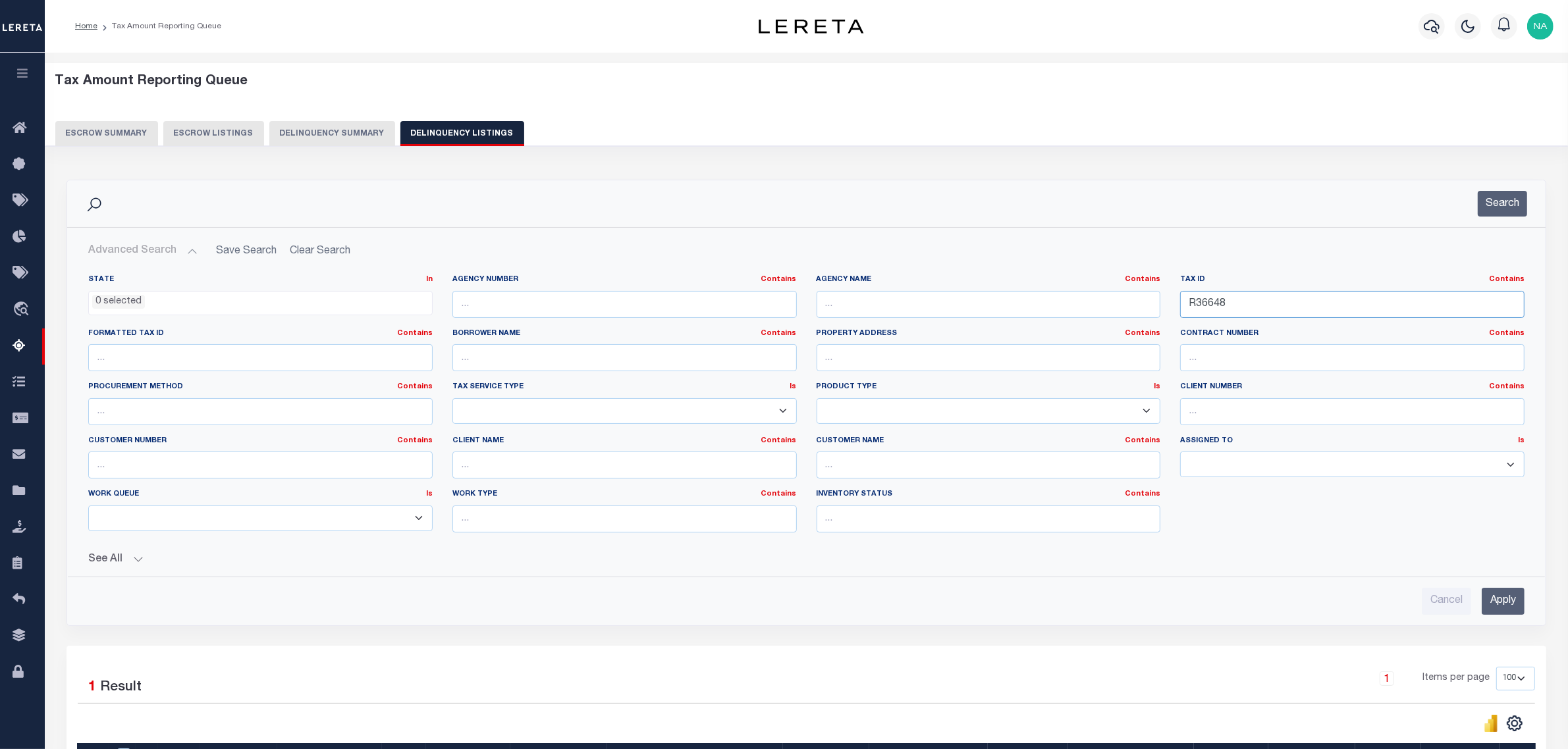
drag, startPoint x: 1242, startPoint y: 308, endPoint x: 1046, endPoint y: 308, distance: 196.0
click at [1047, 308] on div "State In In AK AL AR AZ CA CO CT DC DE FL GA GU HI IA ID IL IN KS [GEOGRAPHIC_D…" at bounding box center [806, 409] width 1456 height 269
paste input "7339"
type input "R37339"
click at [1503, 601] on input "Apply" at bounding box center [1503, 602] width 43 height 27
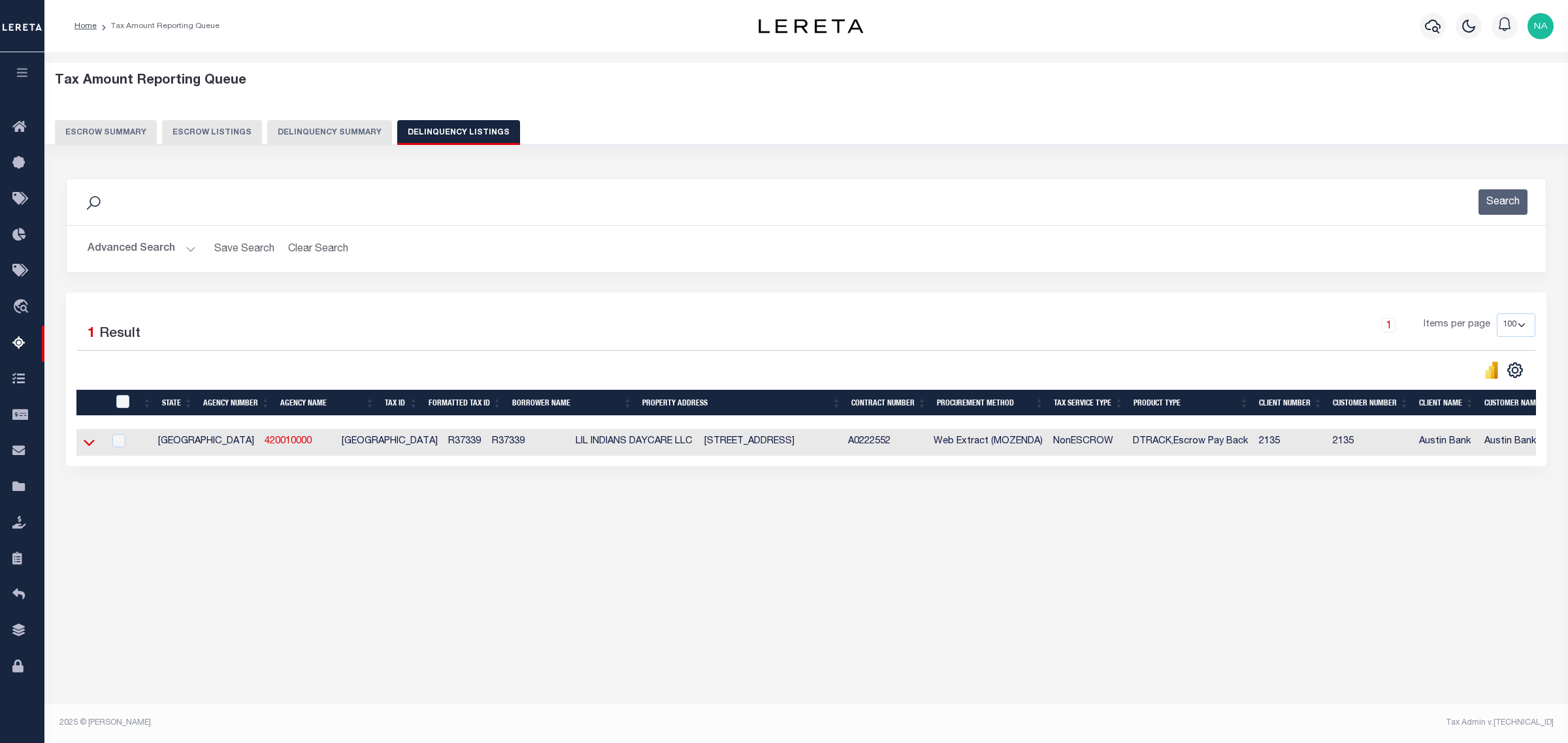
click at [92, 442] on icon at bounding box center [89, 442] width 11 height 13
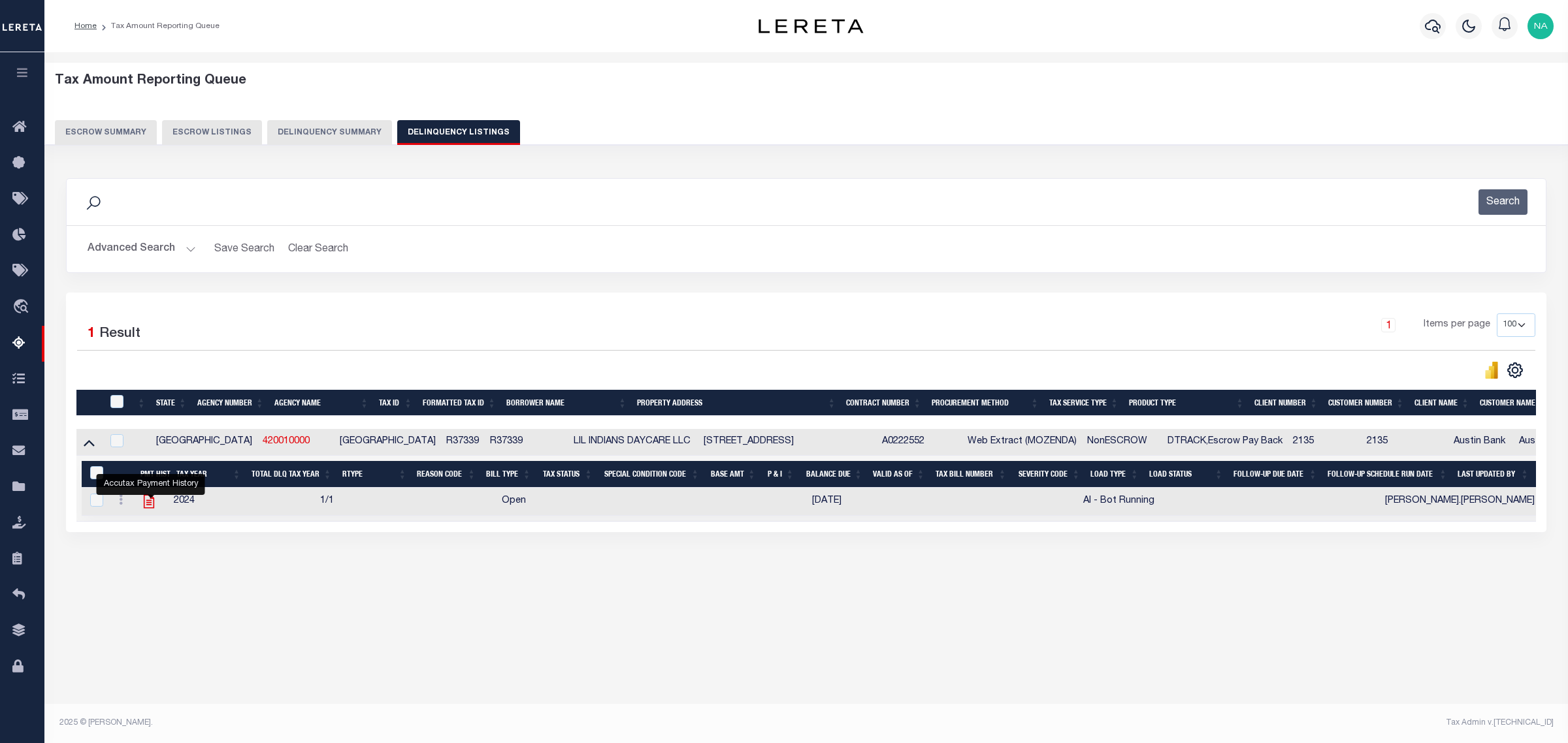
click at [150, 508] on icon "" at bounding box center [148, 501] width 17 height 17
checkbox input "true"
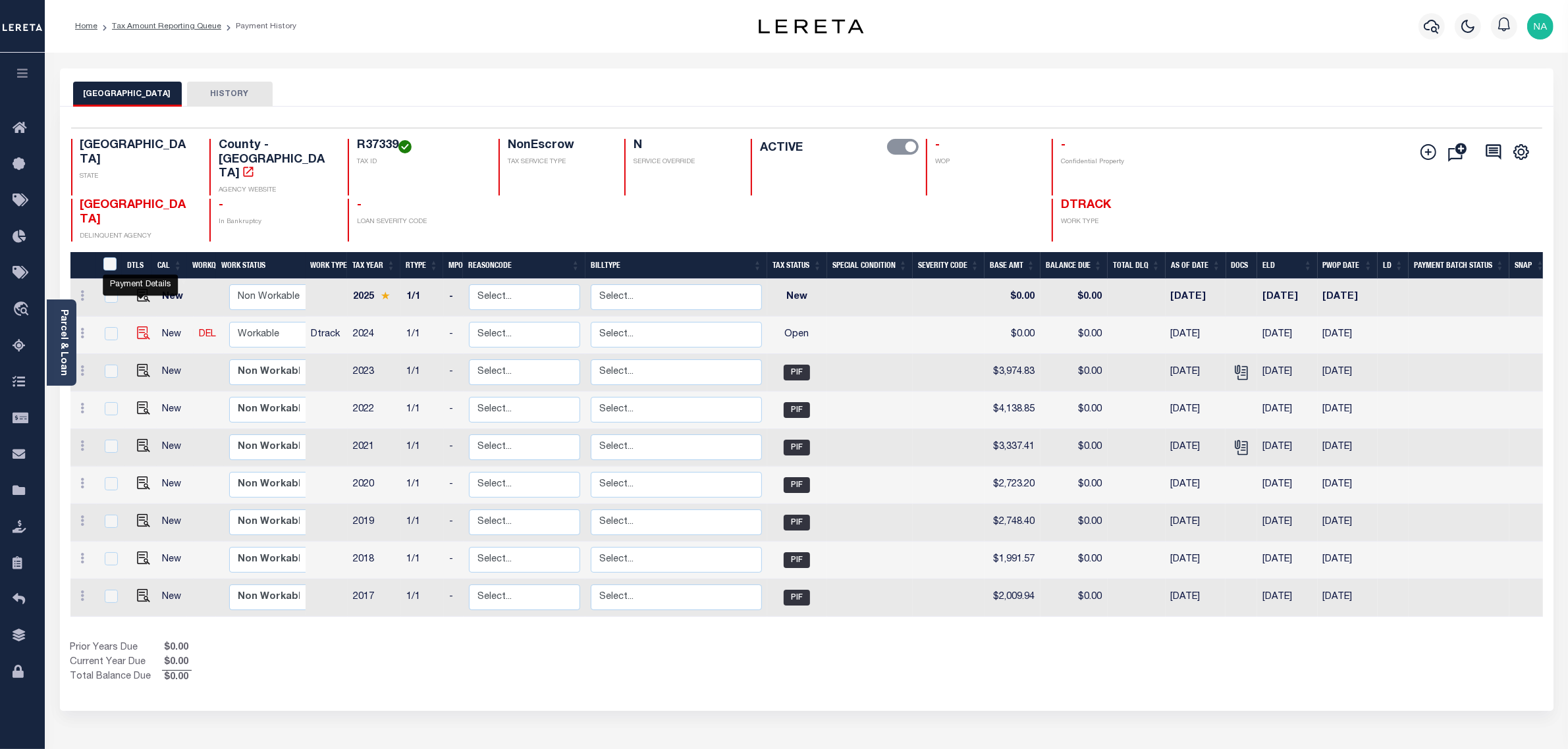
click at [139, 327] on img "" at bounding box center [143, 333] width 13 height 13
checkbox input "true"
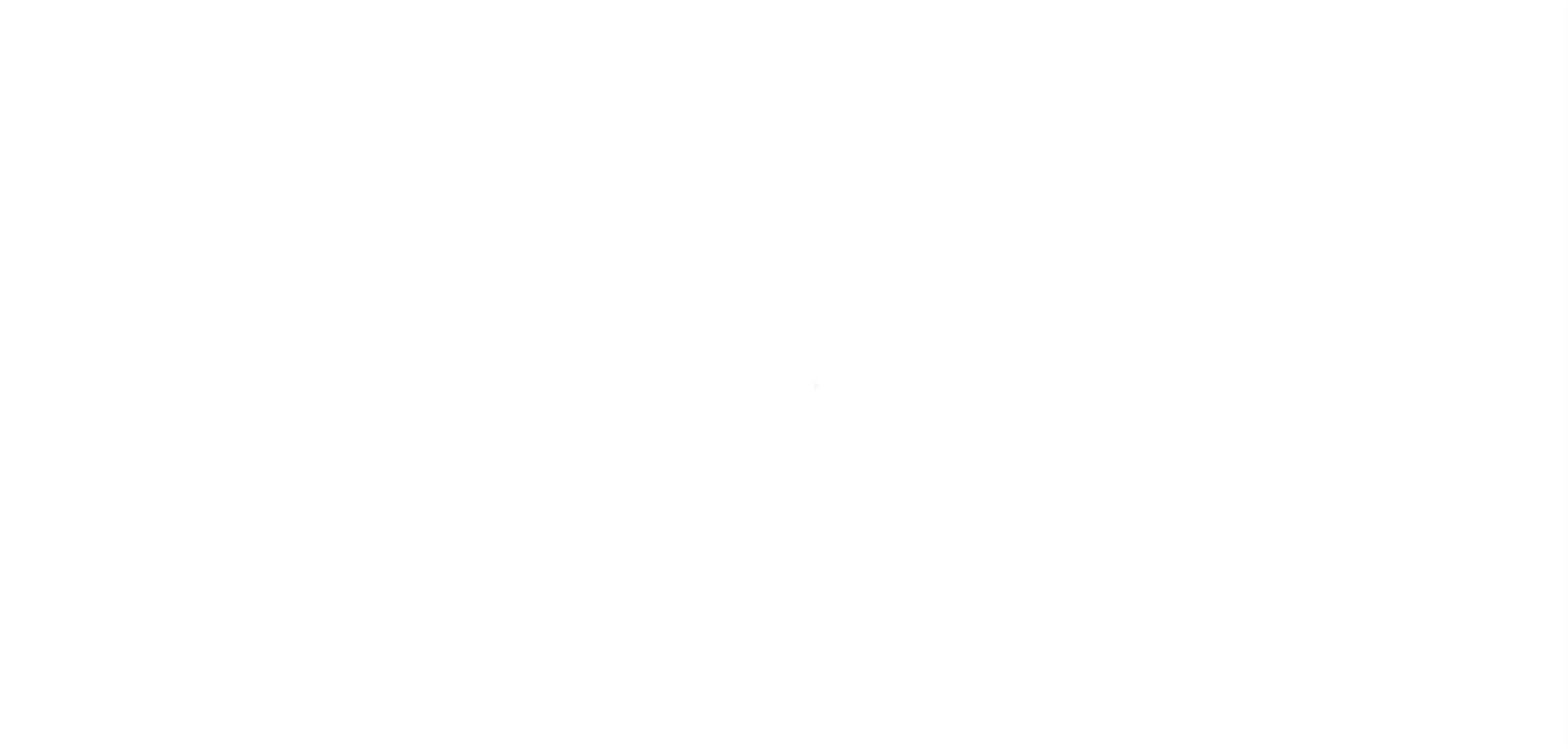
select select "OP2"
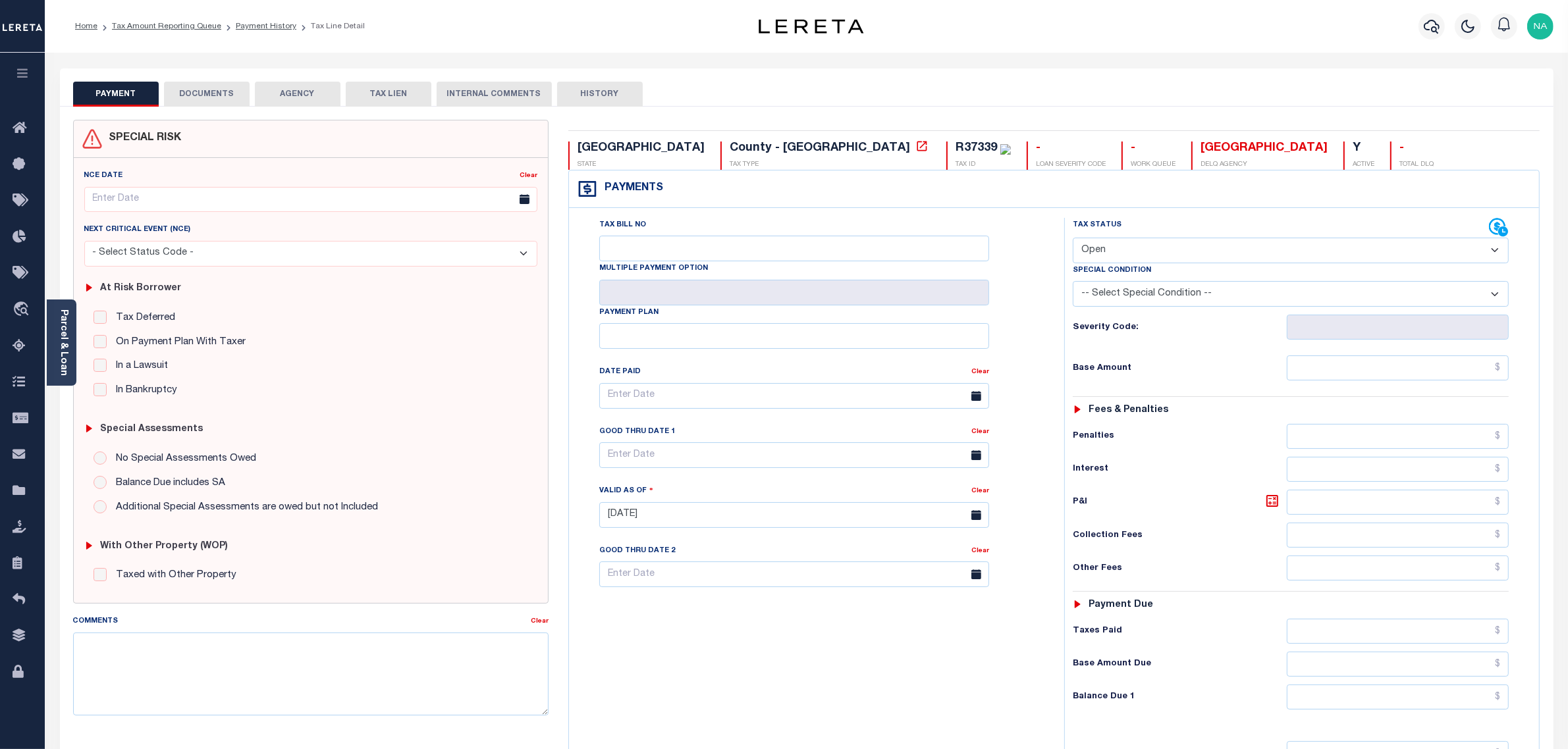
click at [213, 97] on button "DOCUMENTS" at bounding box center [206, 94] width 85 height 25
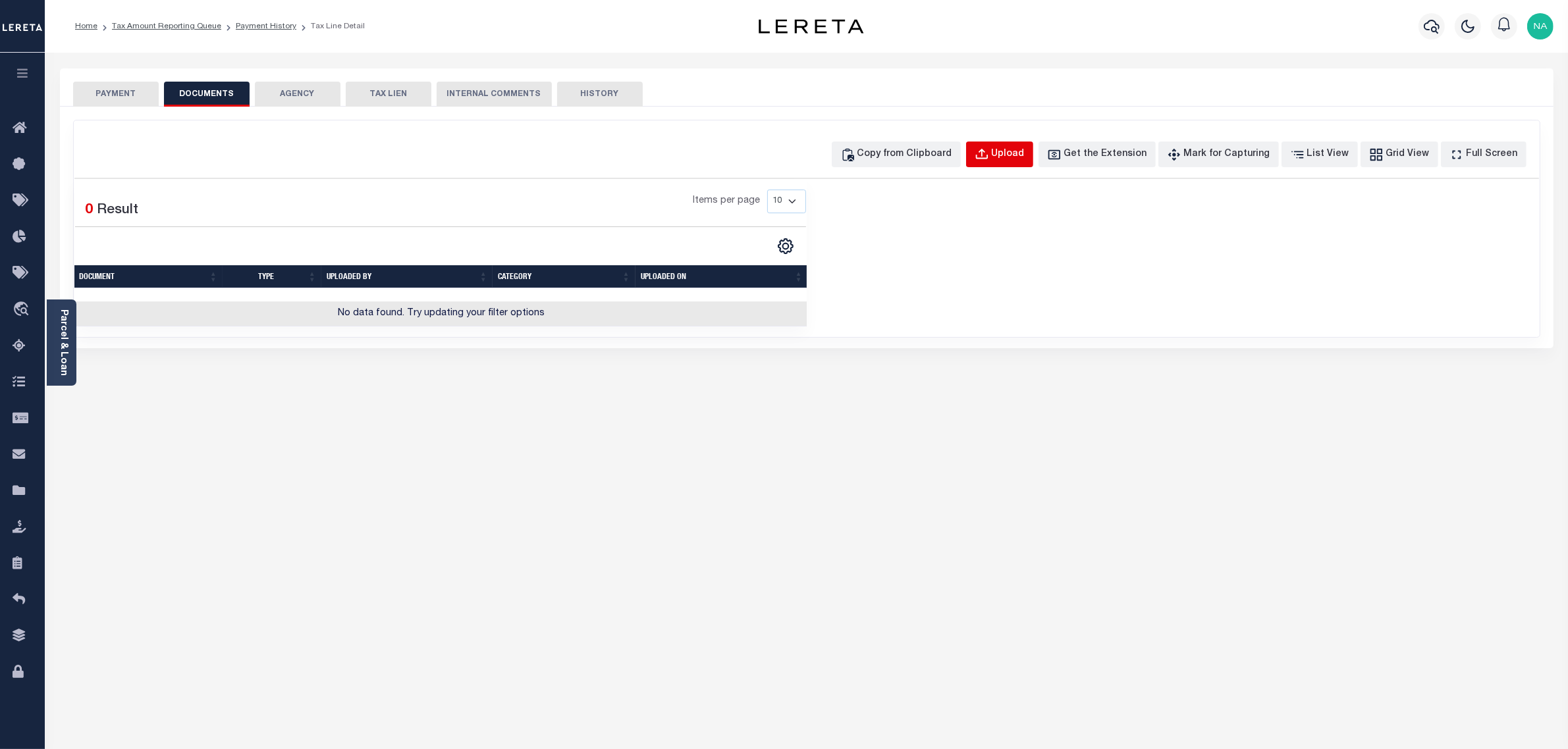
click at [1025, 152] on div "Upload" at bounding box center [1008, 154] width 33 height 14
select select "POP"
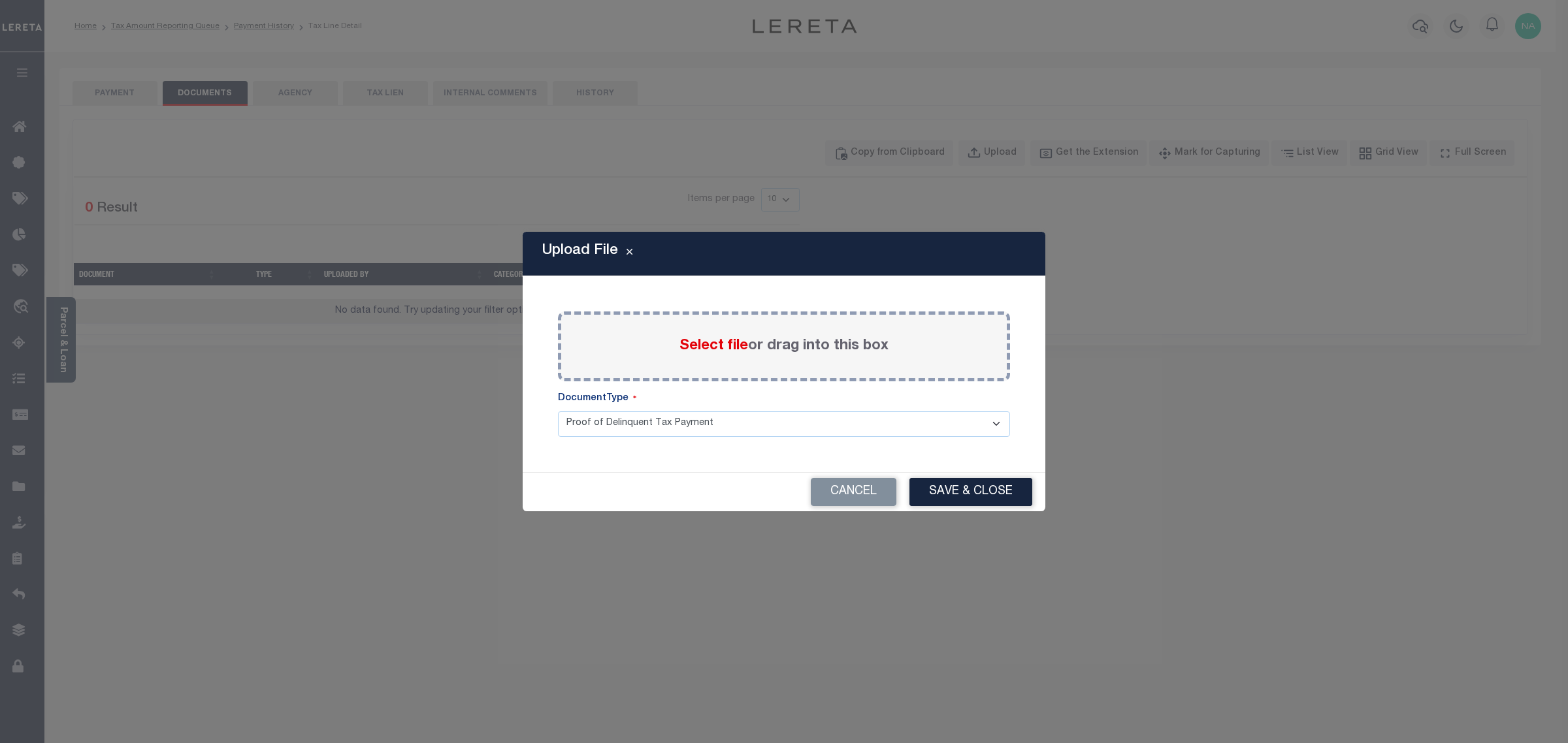
click at [735, 347] on span "Select file" at bounding box center [714, 346] width 68 height 14
click at [0, 0] on input "Select file or drag into this box" at bounding box center [0, 0] width 0 height 0
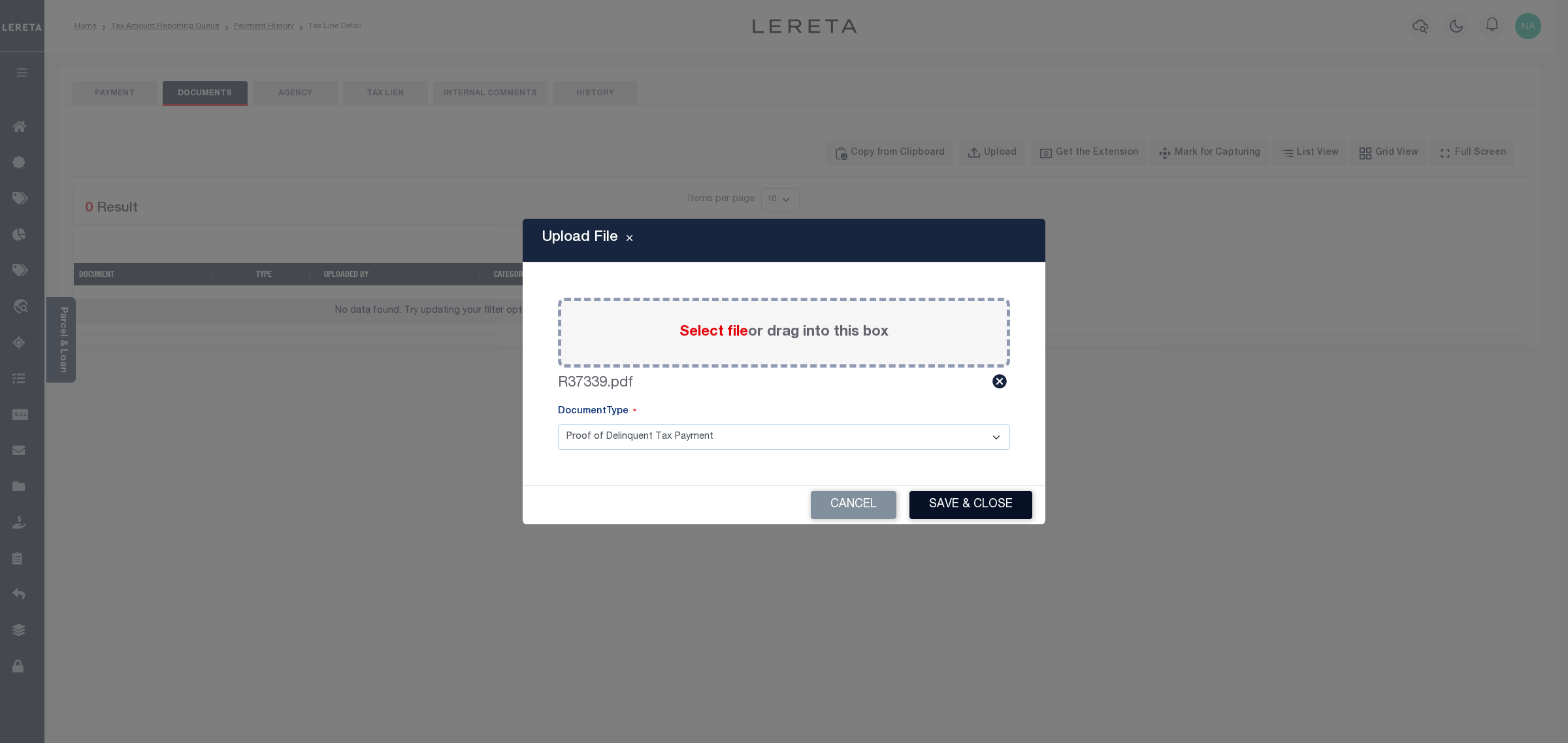
click at [950, 509] on button "Save & Close" at bounding box center [970, 505] width 123 height 28
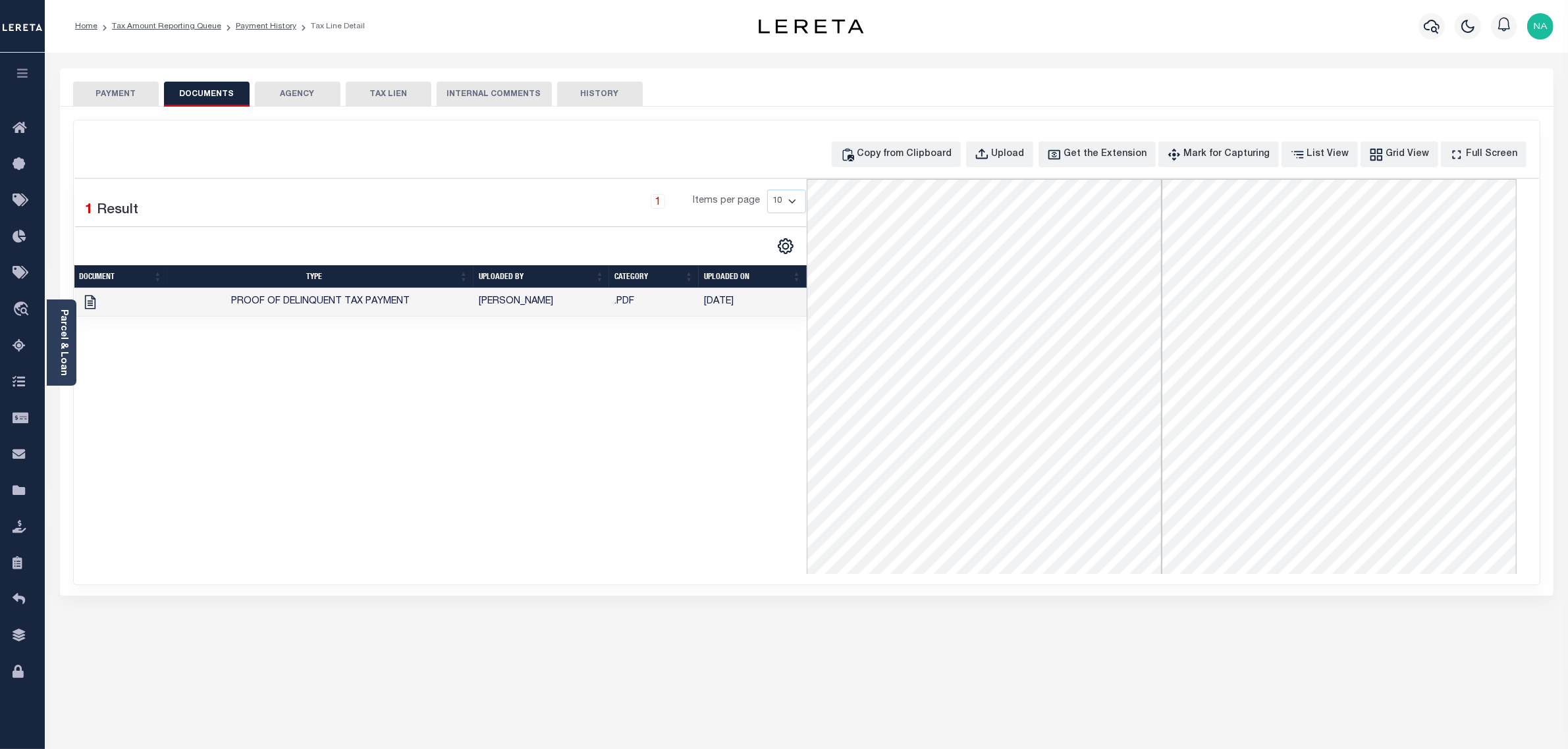
click at [104, 93] on button "PAYMENT" at bounding box center [116, 94] width 85 height 25
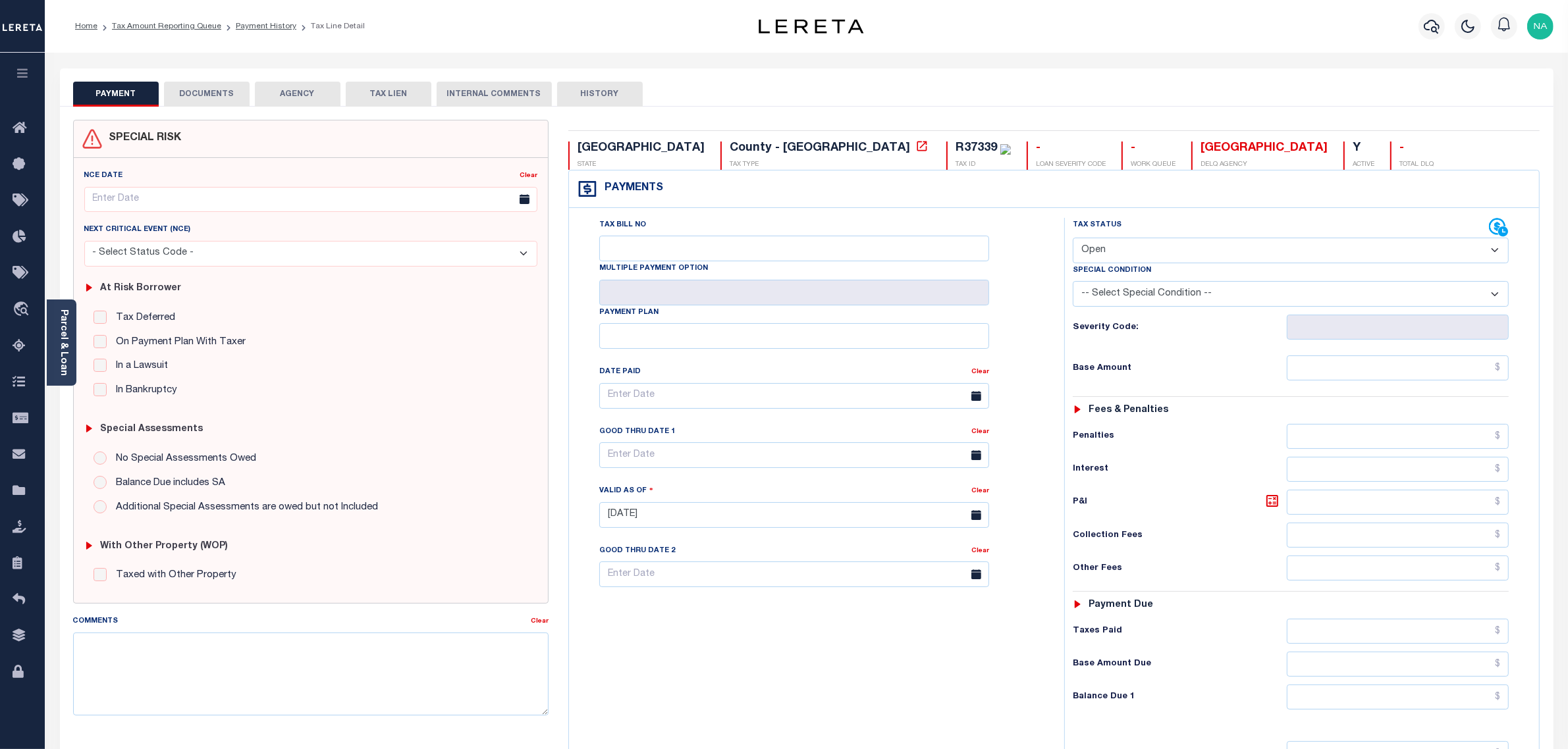
click at [1110, 252] on select "- Select Status Code - Open Due/Unpaid Paid Incomplete No Tax Due Internal Refu…" at bounding box center [1291, 250] width 437 height 26
select select "PYD"
click at [1073, 239] on select "- Select Status Code - Open Due/Unpaid Paid Incomplete No Tax Due Internal Refu…" at bounding box center [1291, 250] width 437 height 26
type input "[DATE]"
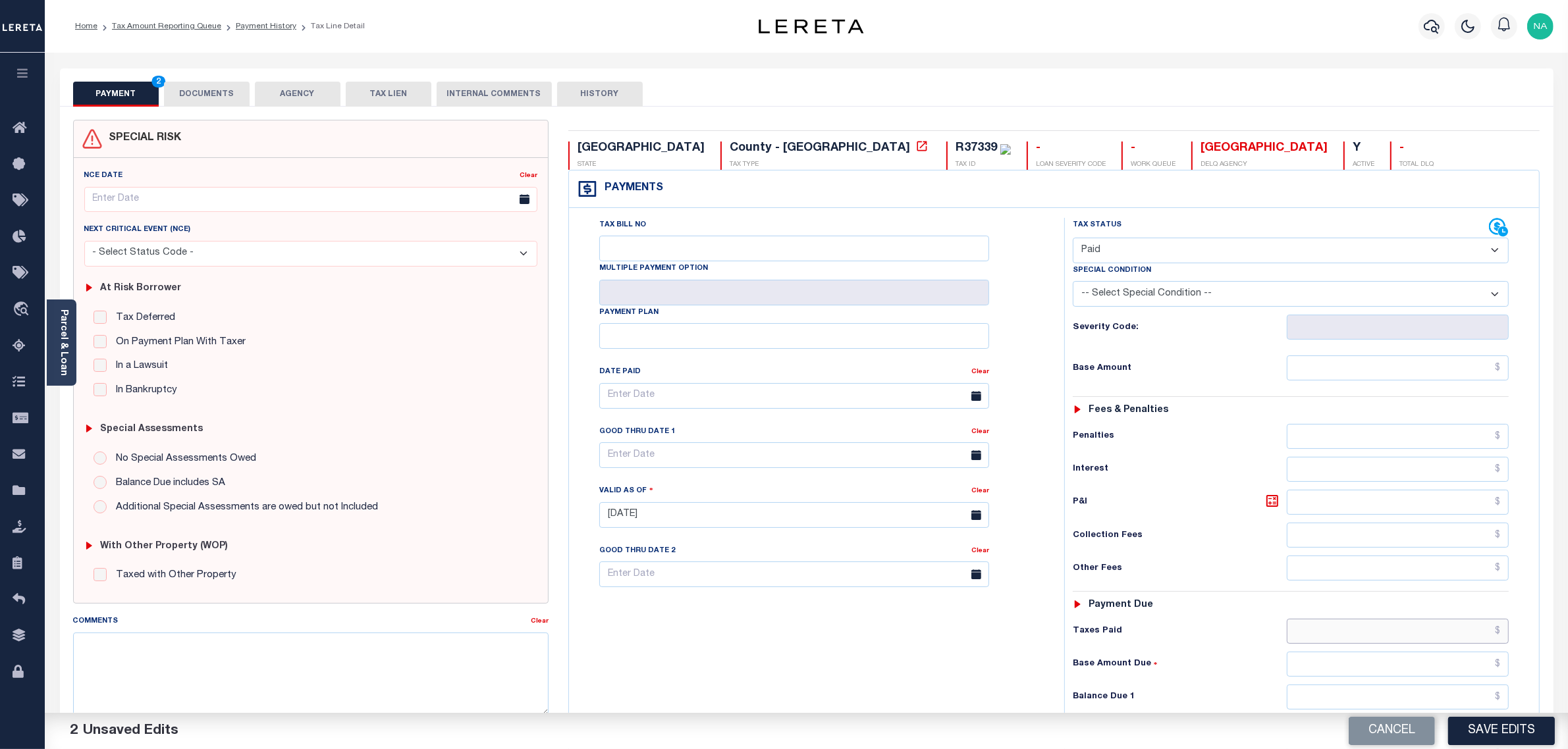
click at [1472, 640] on input "text" at bounding box center [1398, 631] width 223 height 25
paste input "4,562.42"
type input "$4,562.42"
click at [1470, 693] on input "text" at bounding box center [1398, 697] width 223 height 25
type input "$0.00"
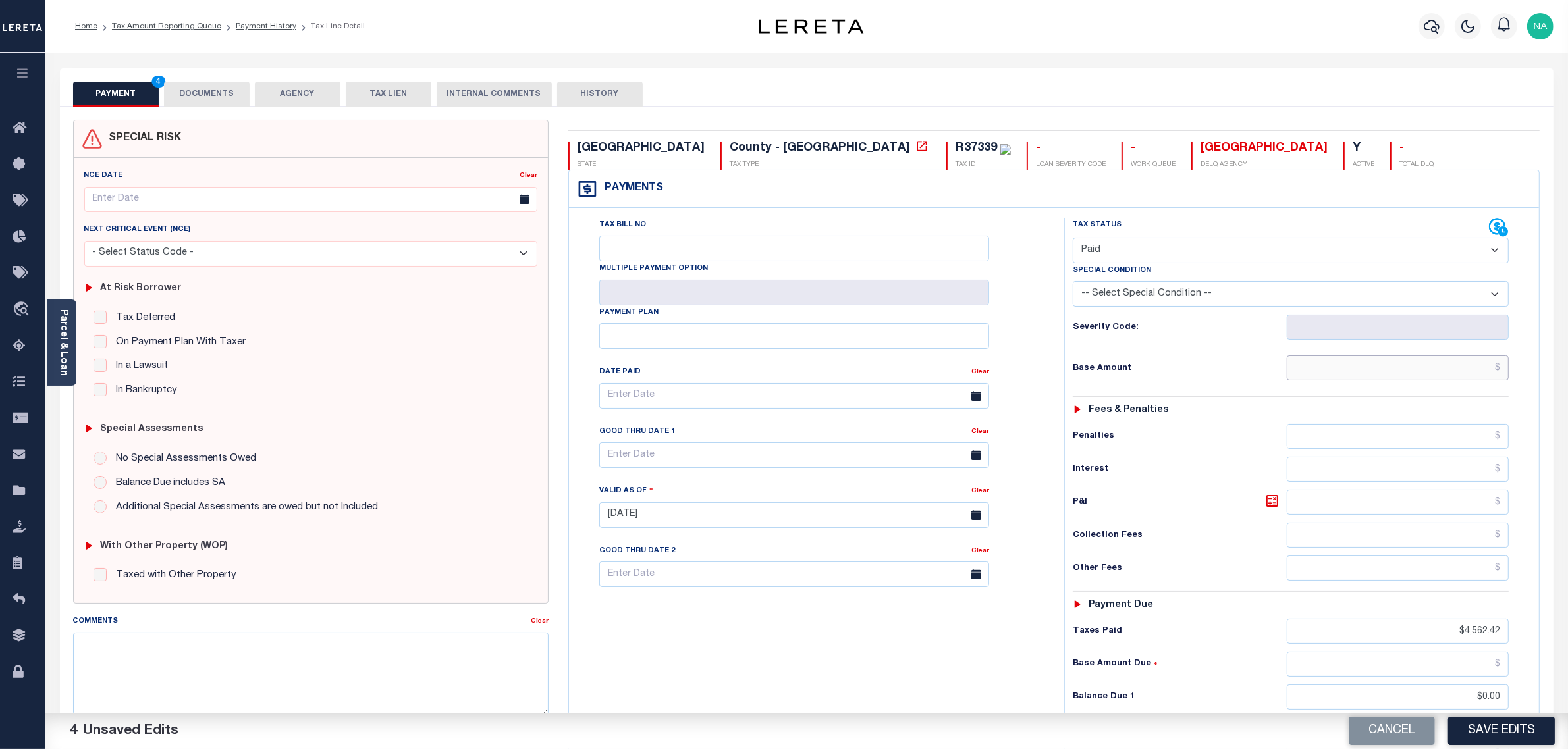
click at [1418, 376] on input "text" at bounding box center [1398, 367] width 223 height 25
click at [1457, 376] on input "text" at bounding box center [1398, 367] width 223 height 25
click at [1462, 371] on input "text" at bounding box center [1398, 367] width 223 height 25
paste input "3,967.31"
type input "$3,967.31"
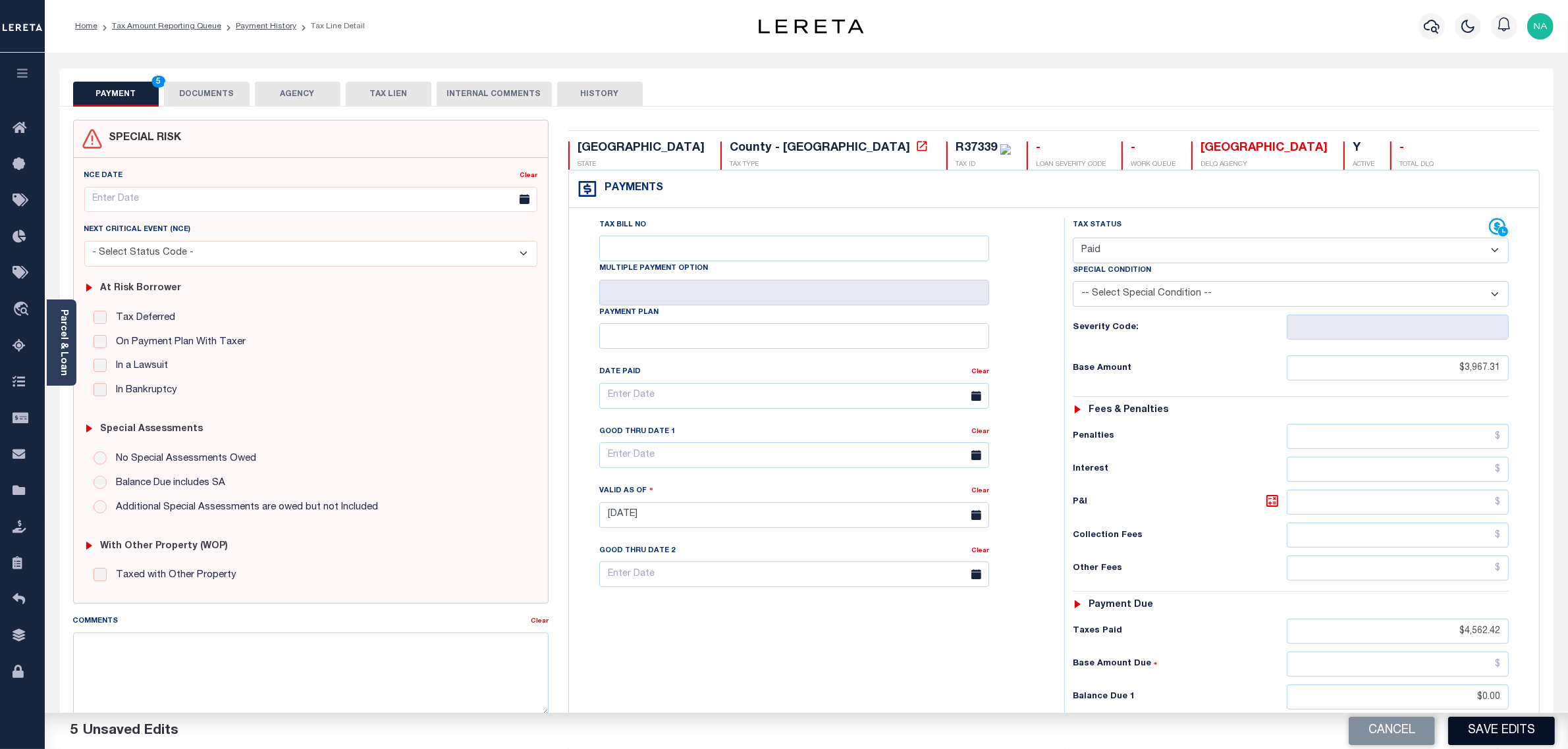
click at [1515, 729] on button "Save Edits" at bounding box center [1502, 731] width 107 height 28
checkbox input "false"
type input "$3,967.31"
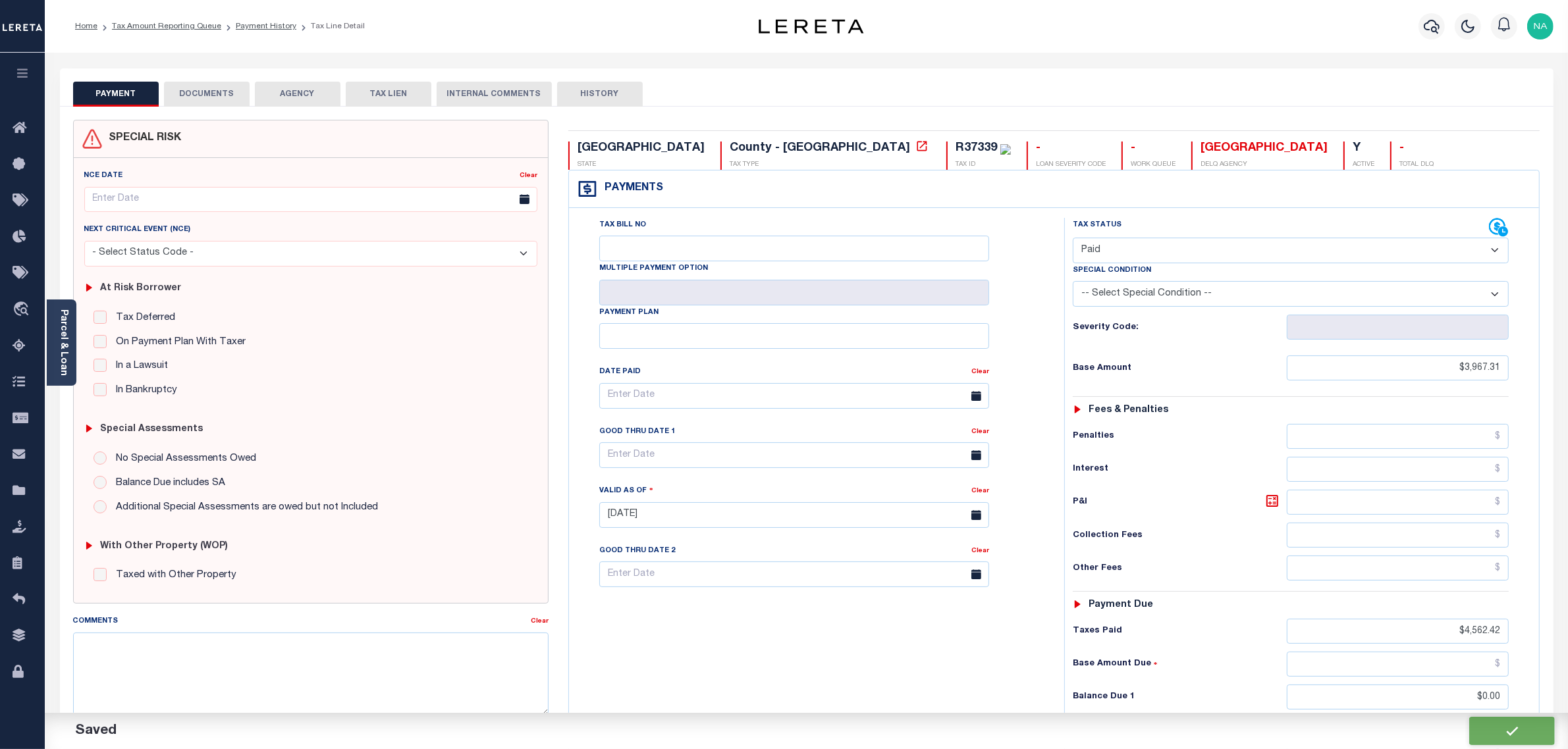
type input "$4,562.42"
type input "$0"
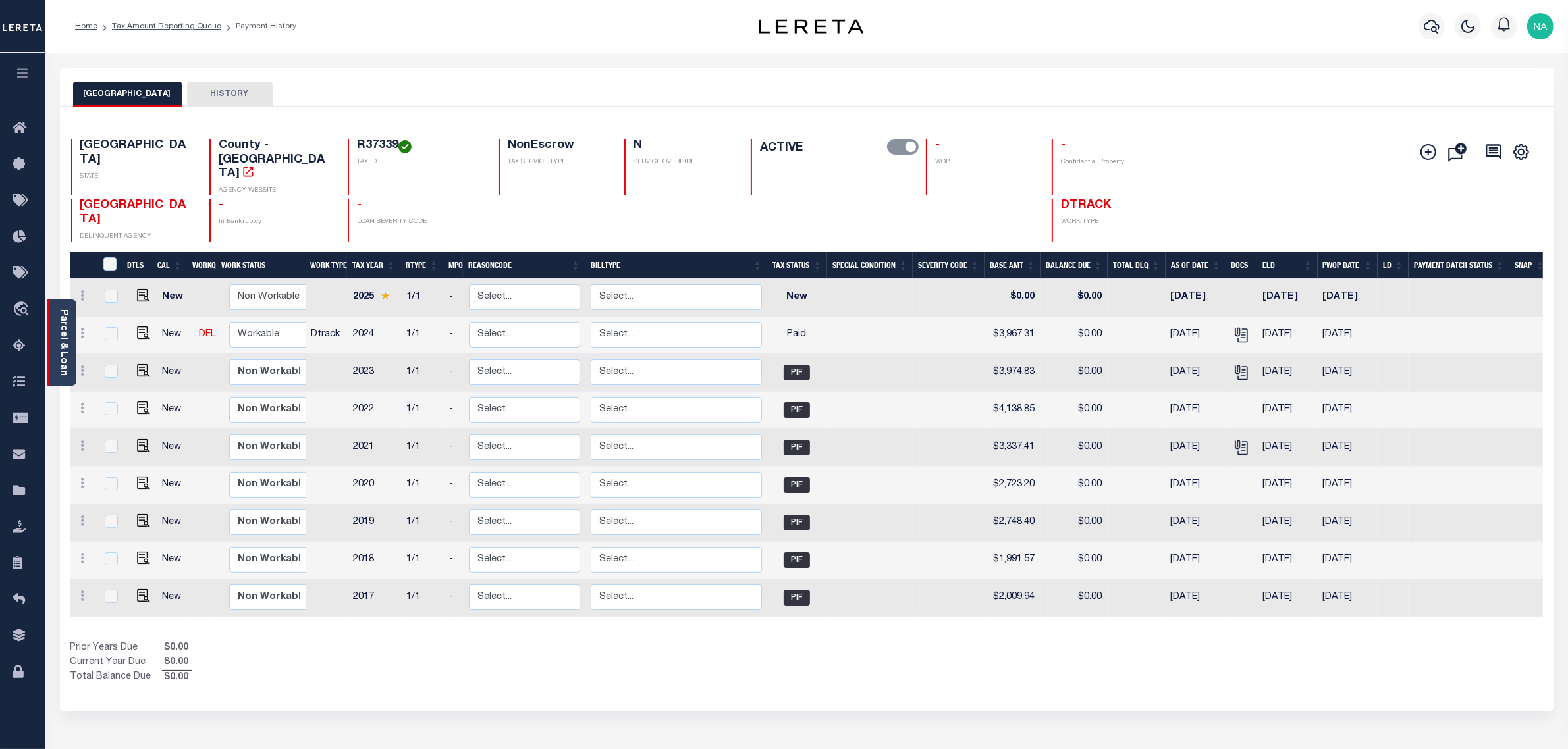
click at [64, 329] on link "Parcel & Loan" at bounding box center [64, 342] width 9 height 66
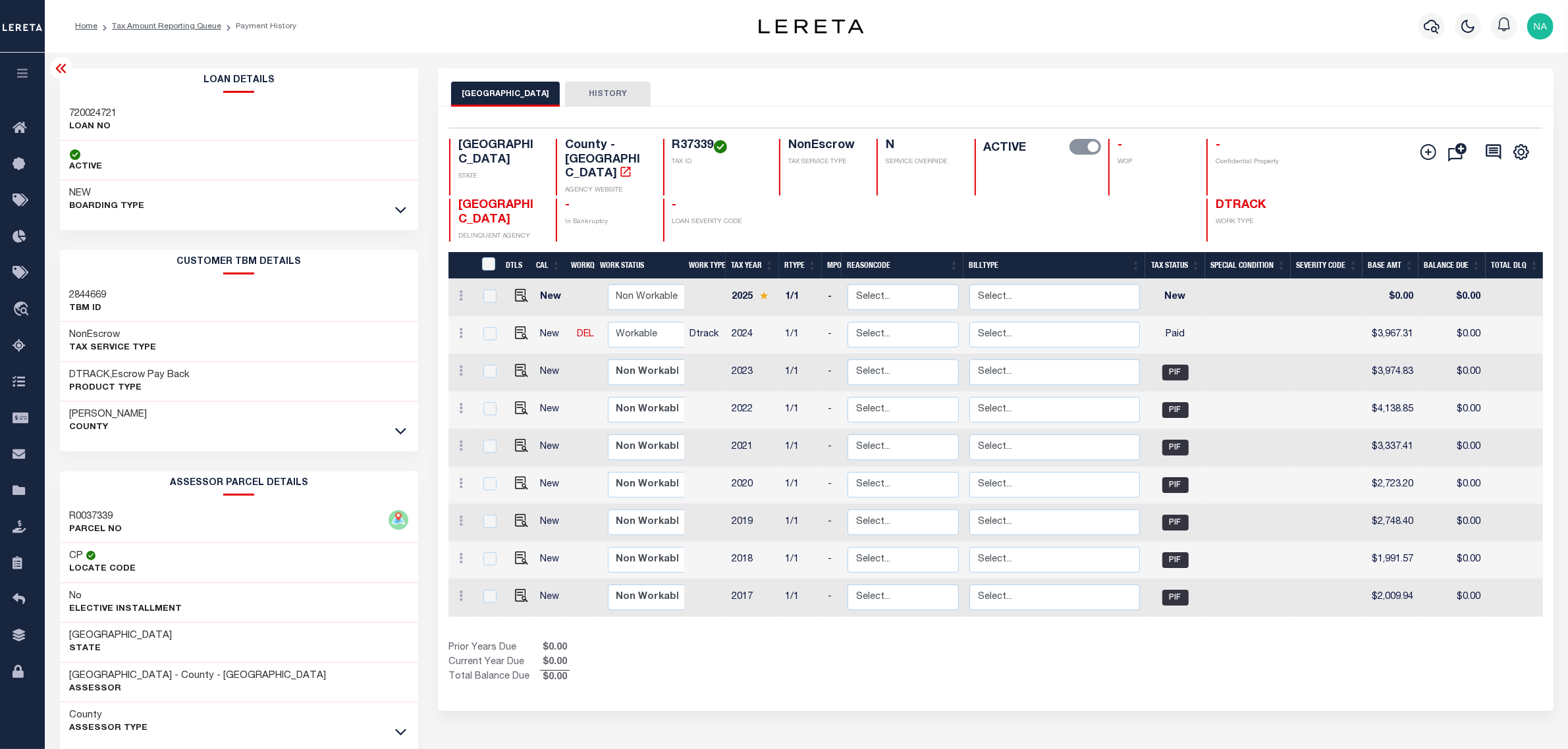
click at [85, 110] on h3 "720024721" at bounding box center [93, 114] width 47 height 13
copy h3 "720024721"
click at [198, 22] on link "Tax Amount Reporting Queue" at bounding box center [166, 26] width 109 height 8
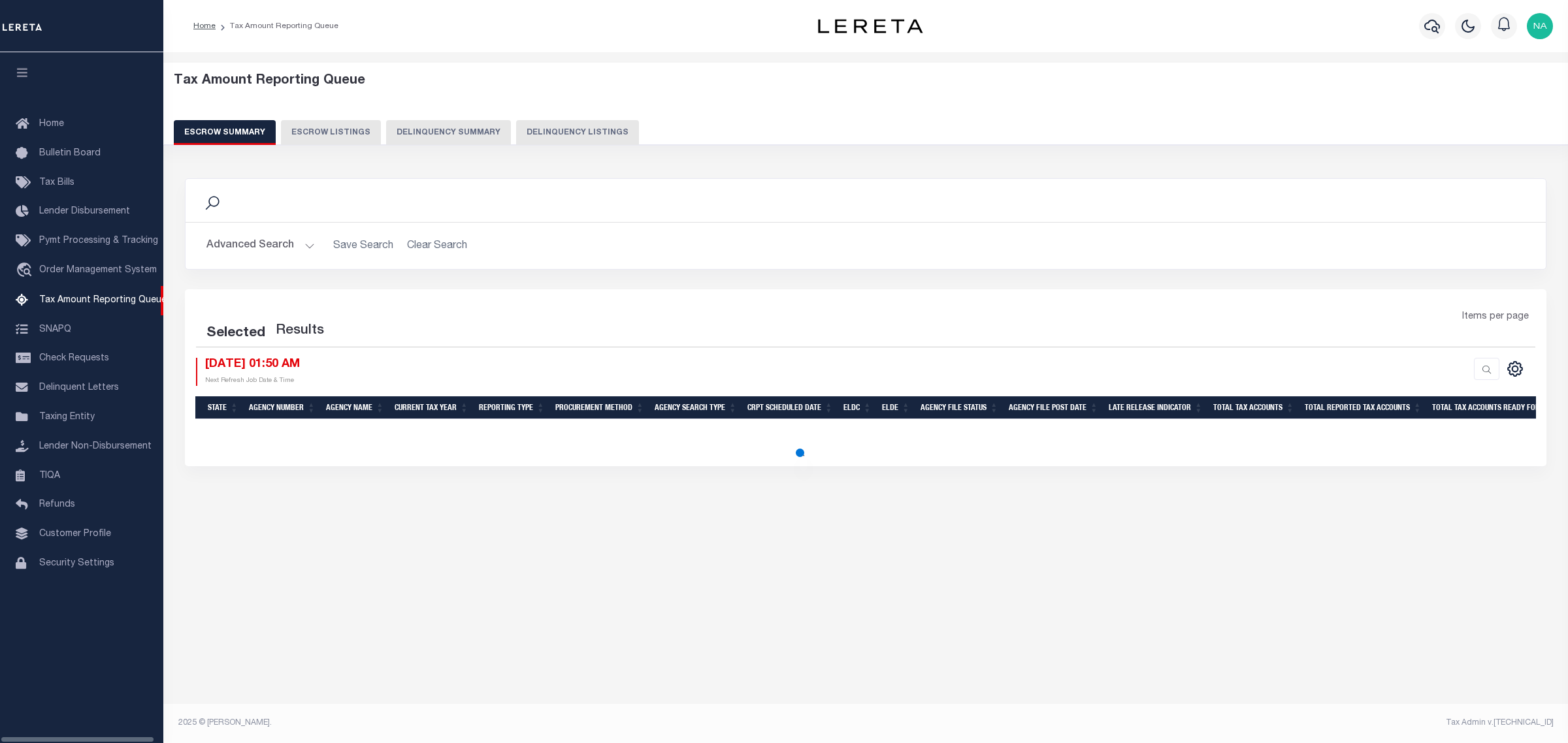
select select "100"
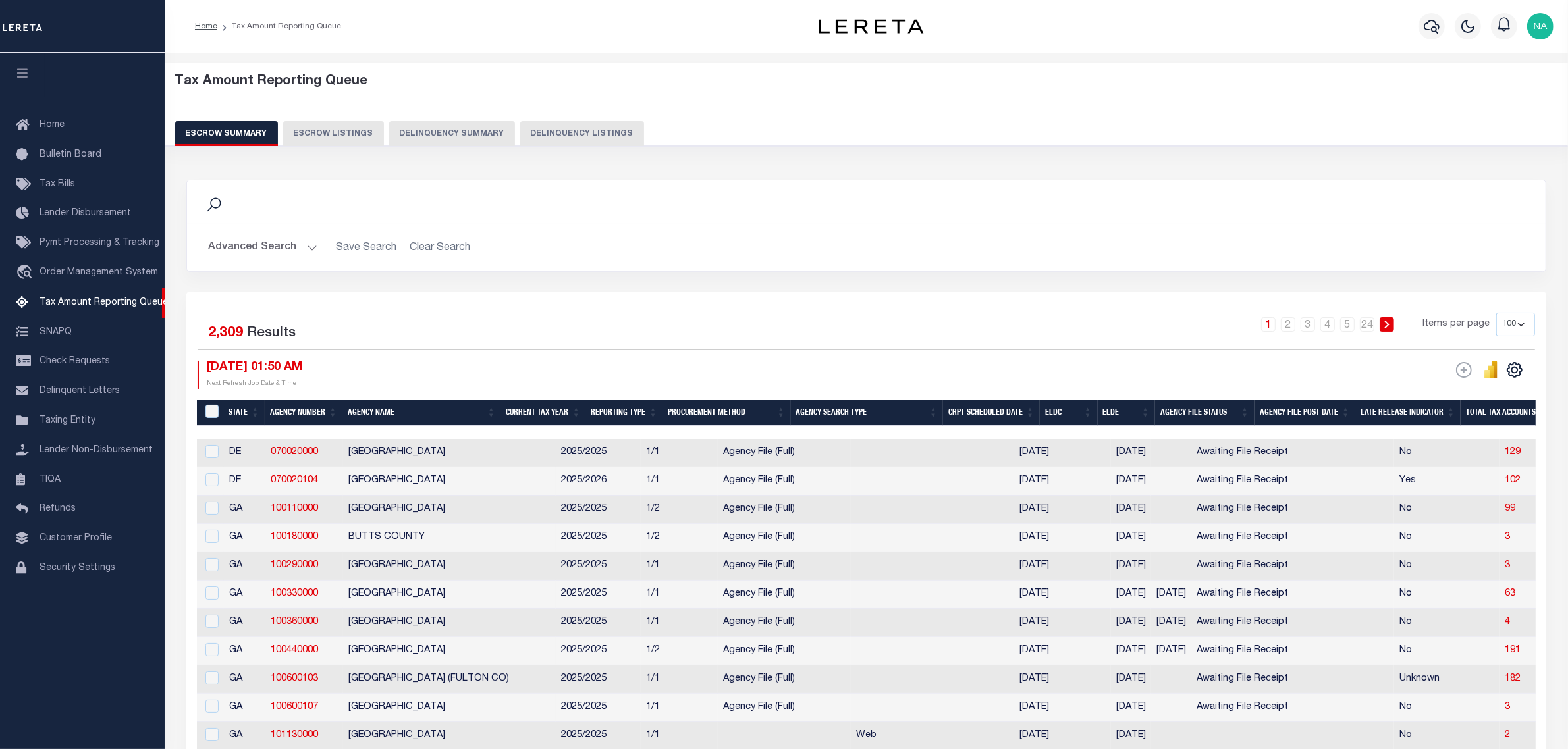
click at [594, 136] on button "Delinquency Listings" at bounding box center [582, 133] width 124 height 25
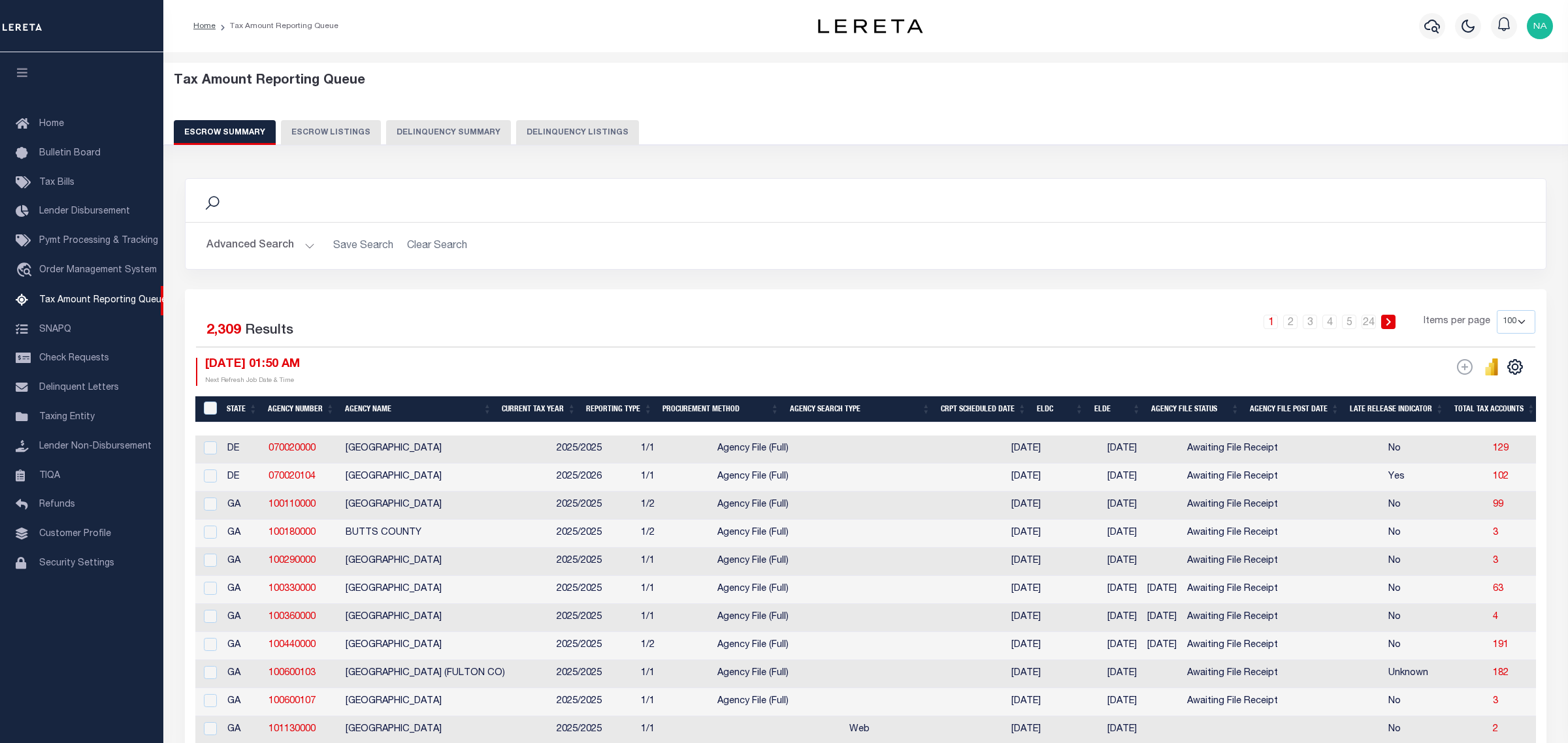
select select "100"
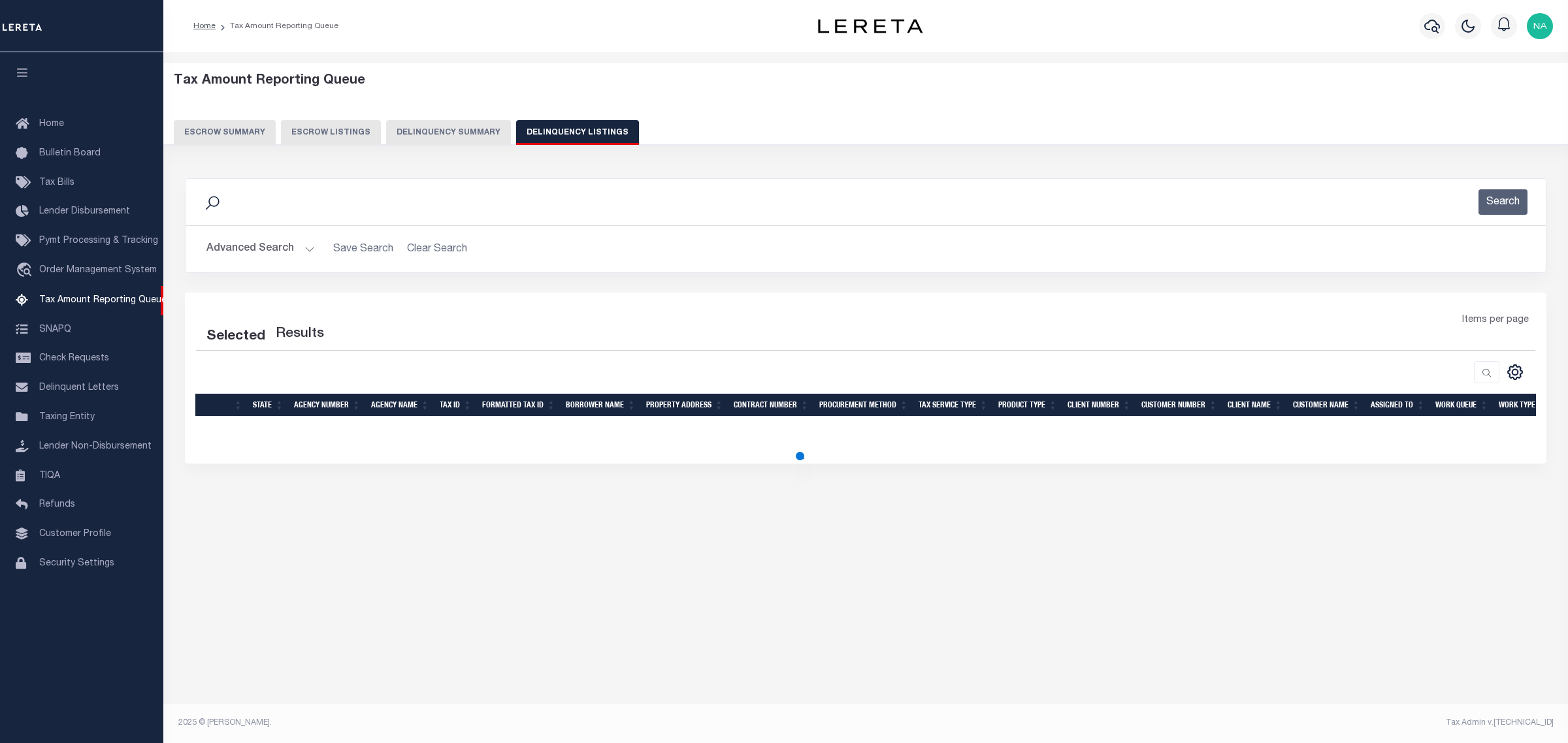
select select "100"
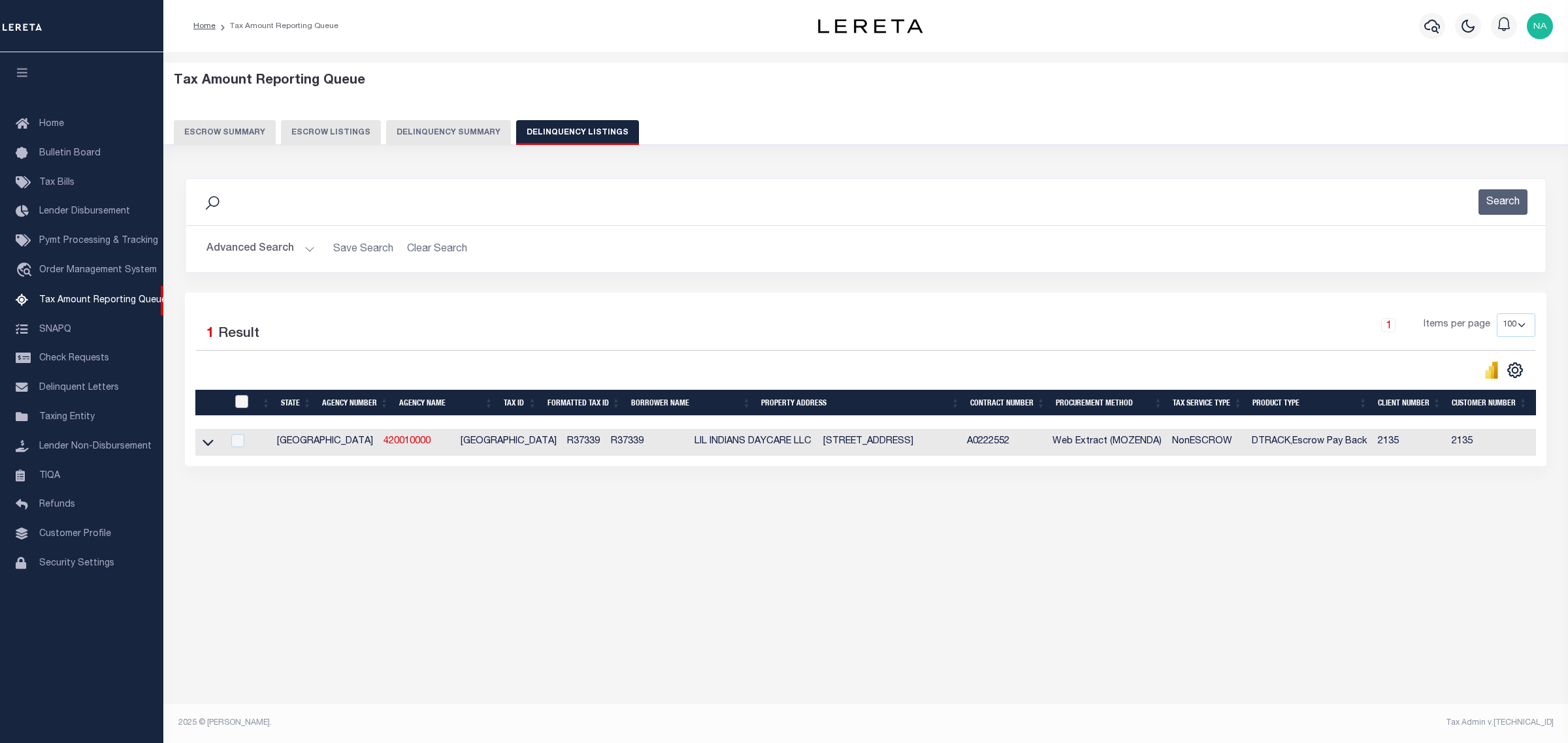
click at [246, 400] on input "checkbox" at bounding box center [241, 401] width 13 height 13
checkbox input "true"
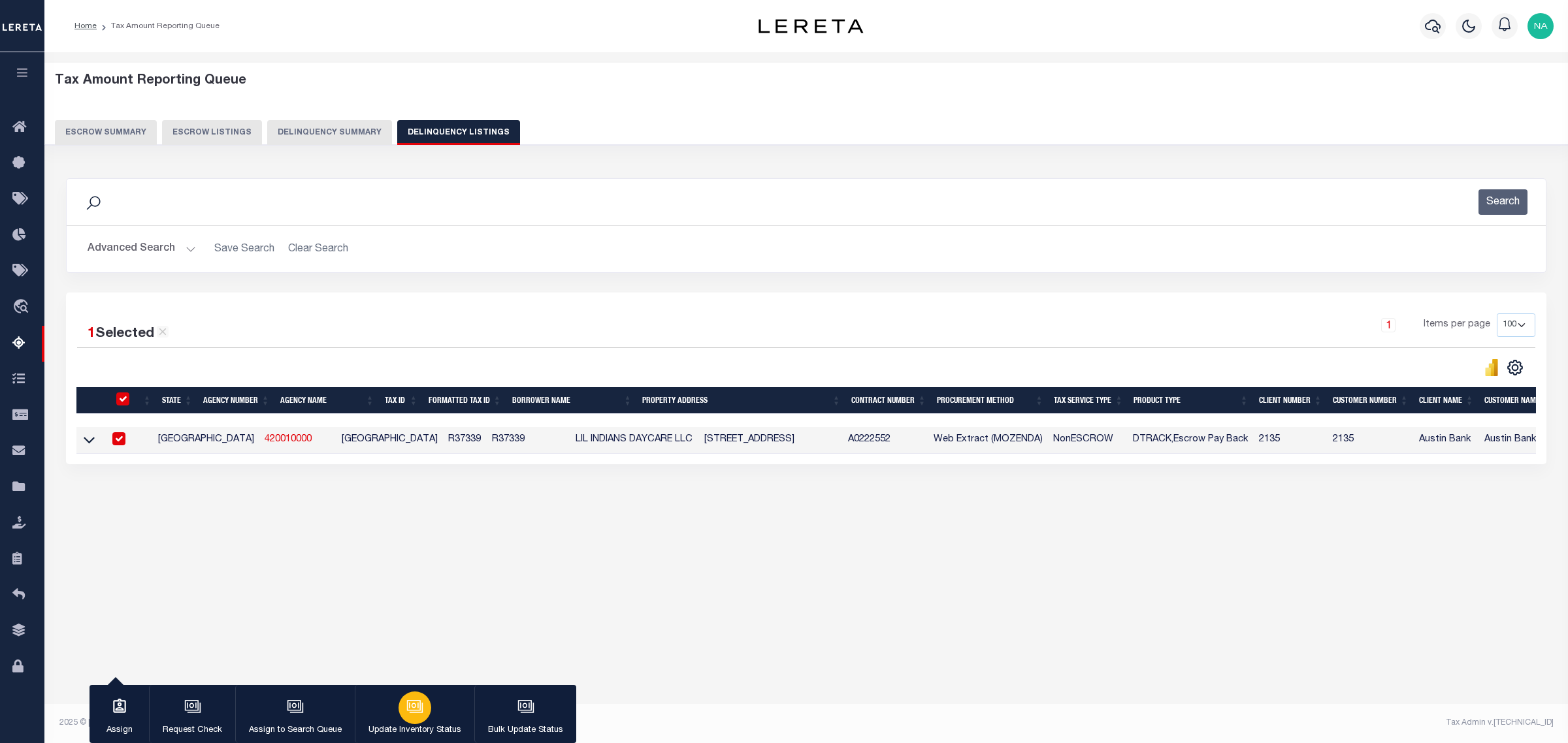
click at [398, 709] on div "button" at bounding box center [414, 707] width 33 height 33
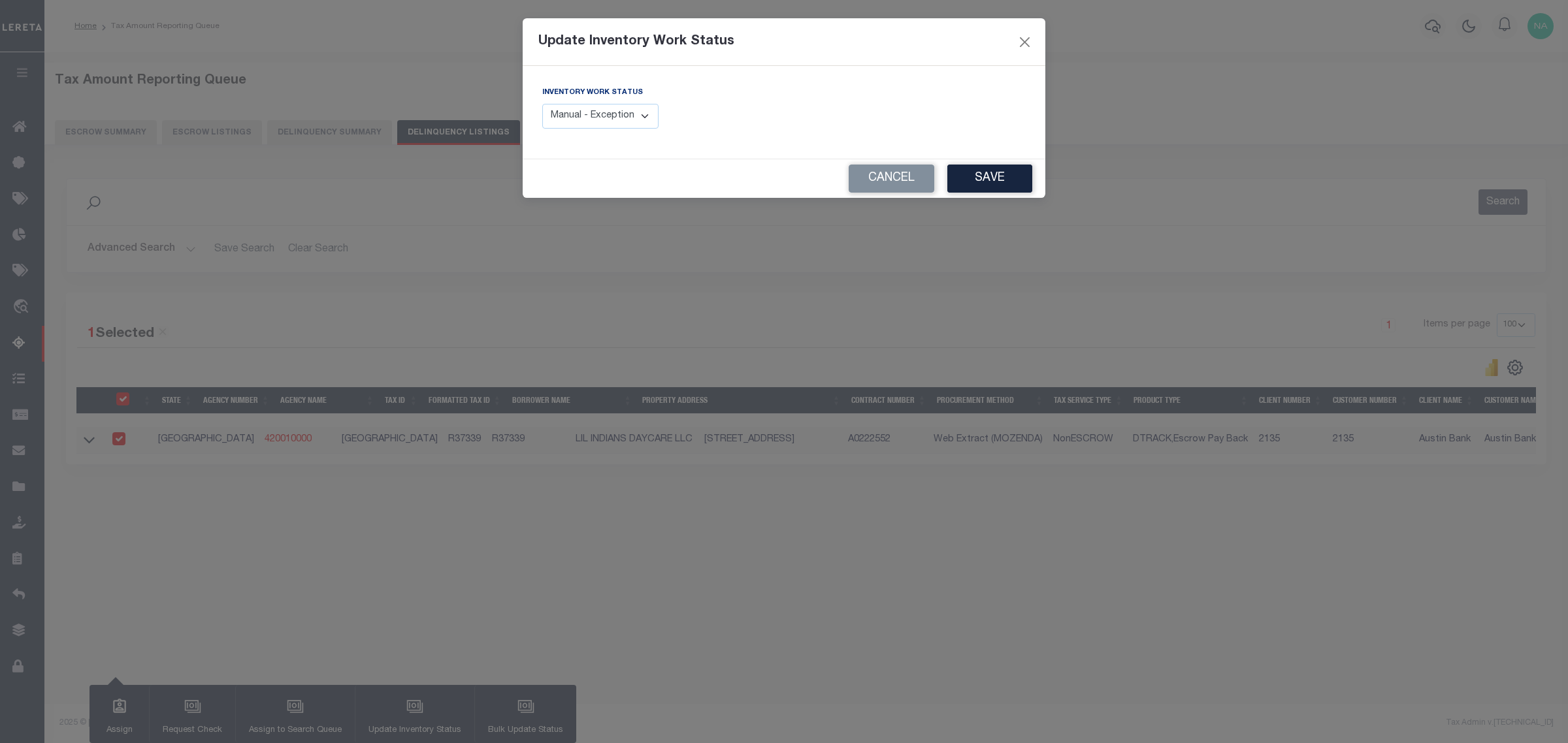
click at [592, 108] on select "Manual - Exception Pended - Awaiting Search Late Add Exception Completed" at bounding box center [600, 117] width 116 height 26
select select "4"
click at [542, 104] on select "Manual - Exception Pended - Awaiting Search Late Add Exception Completed" at bounding box center [600, 117] width 116 height 26
click at [974, 181] on button "Save" at bounding box center [990, 179] width 85 height 28
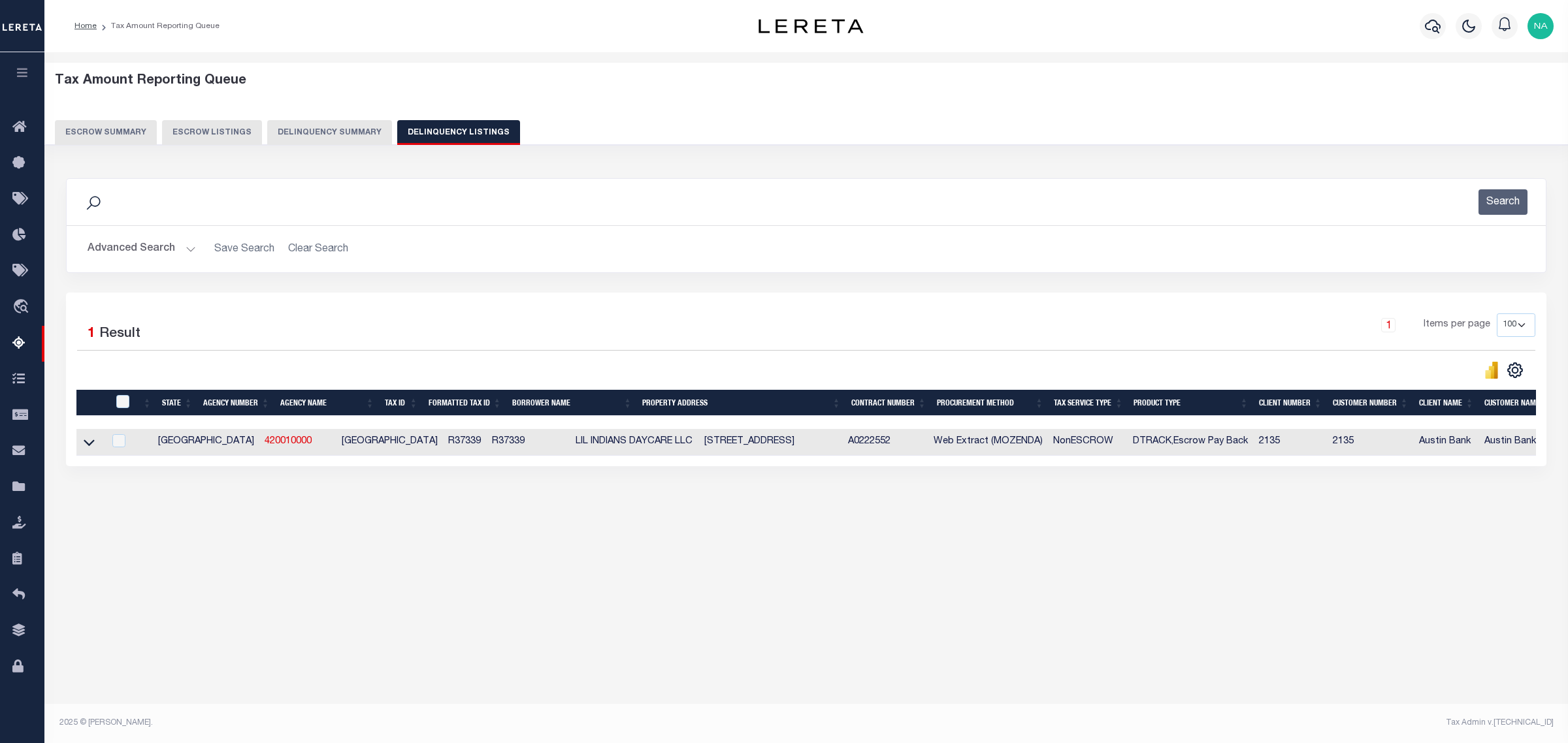
click at [146, 255] on button "Advanced Search" at bounding box center [141, 249] width 108 height 26
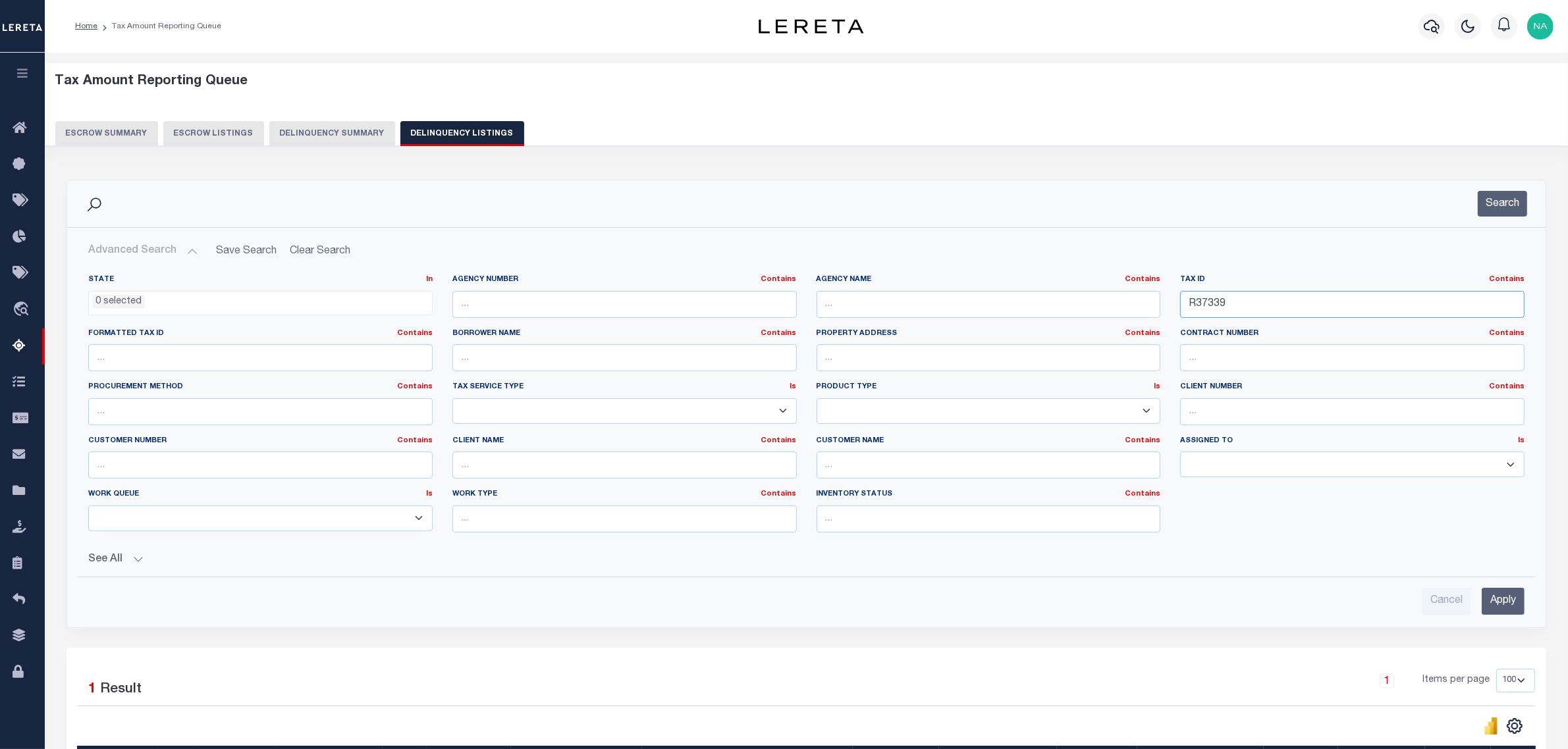
drag, startPoint x: 1154, startPoint y: 304, endPoint x: 915, endPoint y: 300, distance: 239.0
click at [919, 301] on div "State In In AK AL AR AZ CA CO CT DC DE FL GA GU HI IA ID IL IN KS KY LA MA MD M…" at bounding box center [806, 409] width 1456 height 269
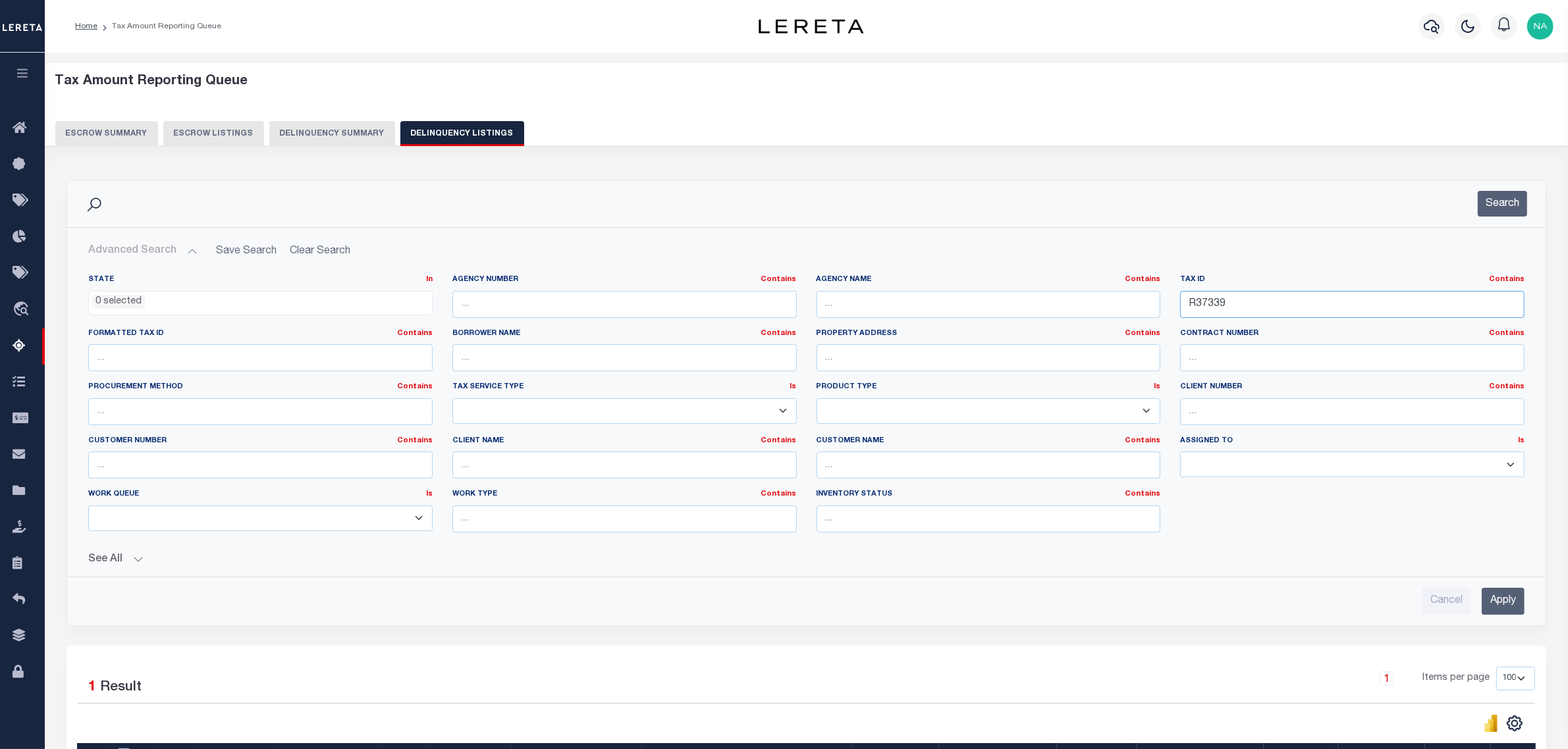
paste input "494"
type input "R37494"
click at [1504, 606] on input "Apply" at bounding box center [1503, 602] width 43 height 27
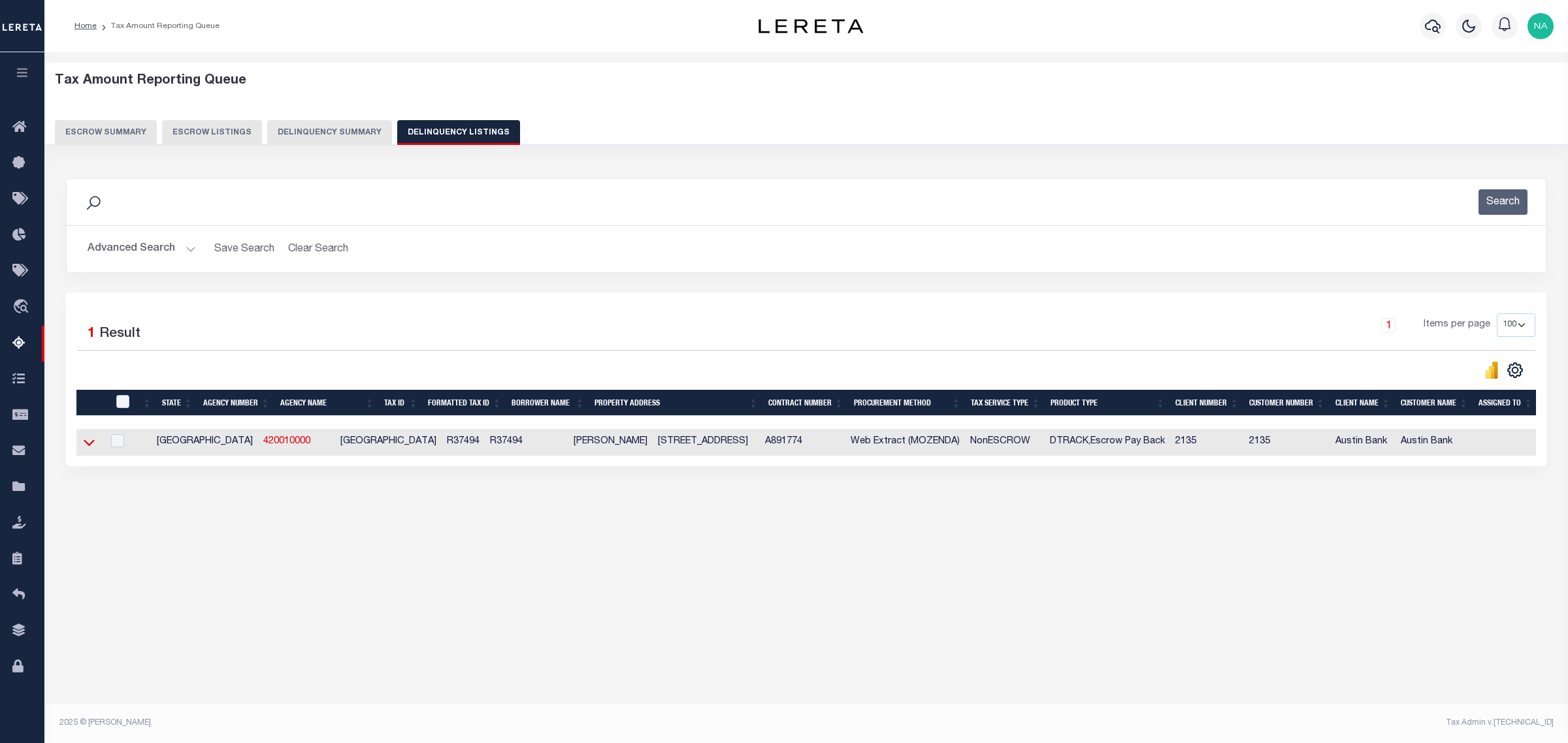
click at [91, 445] on icon at bounding box center [89, 442] width 11 height 13
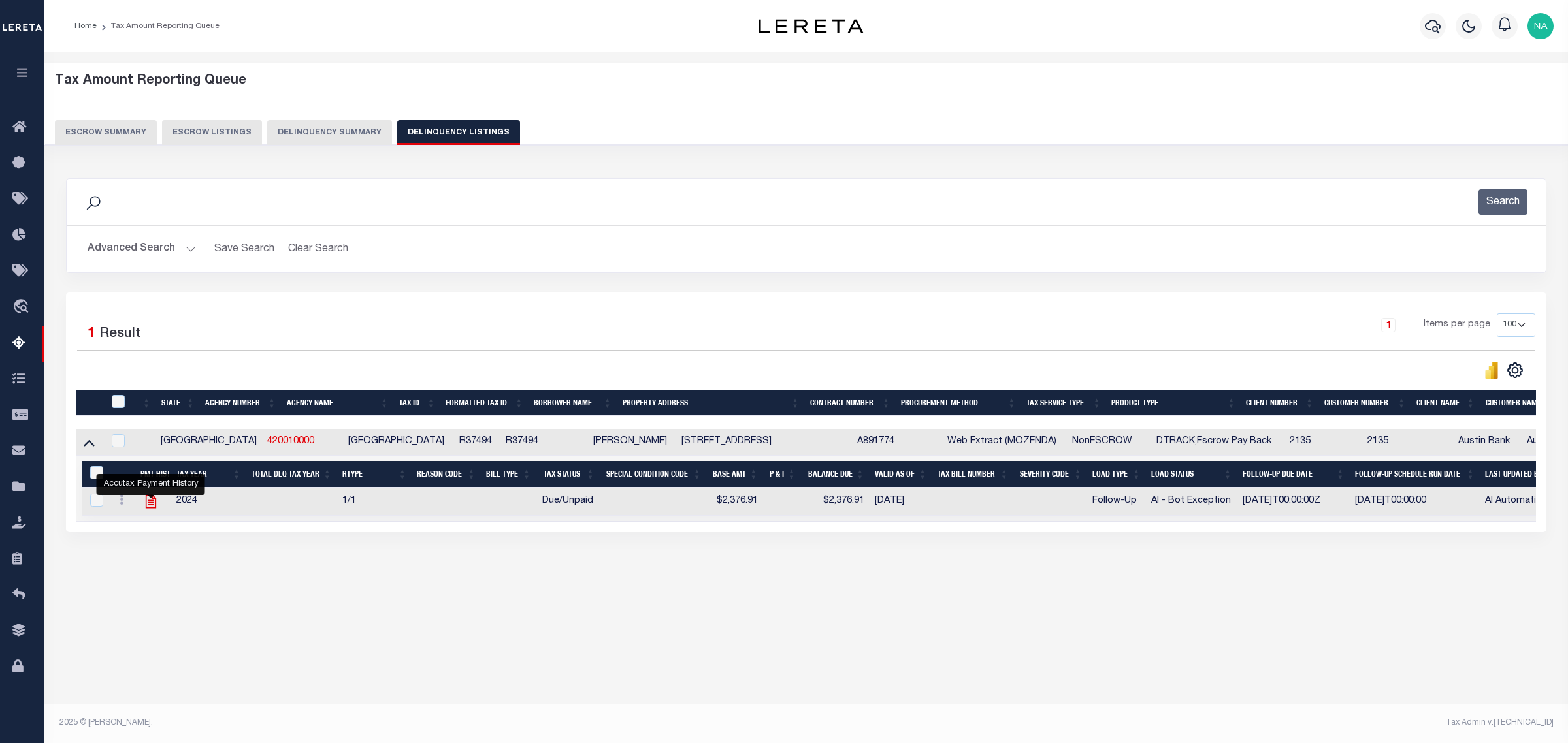
click at [152, 507] on icon "" at bounding box center [150, 501] width 17 height 17
checkbox input "true"
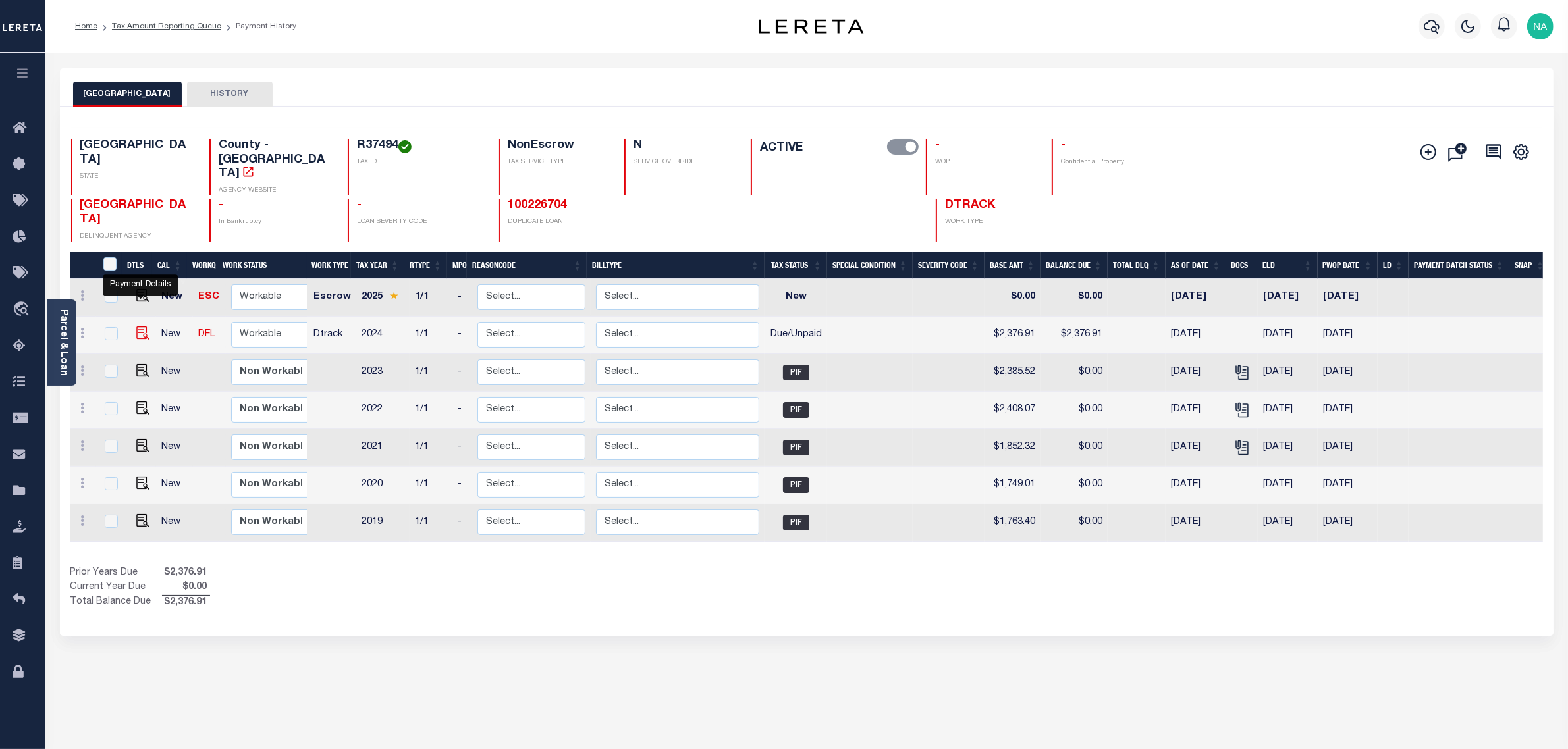
click at [138, 327] on img "" at bounding box center [142, 333] width 13 height 13
checkbox input "true"
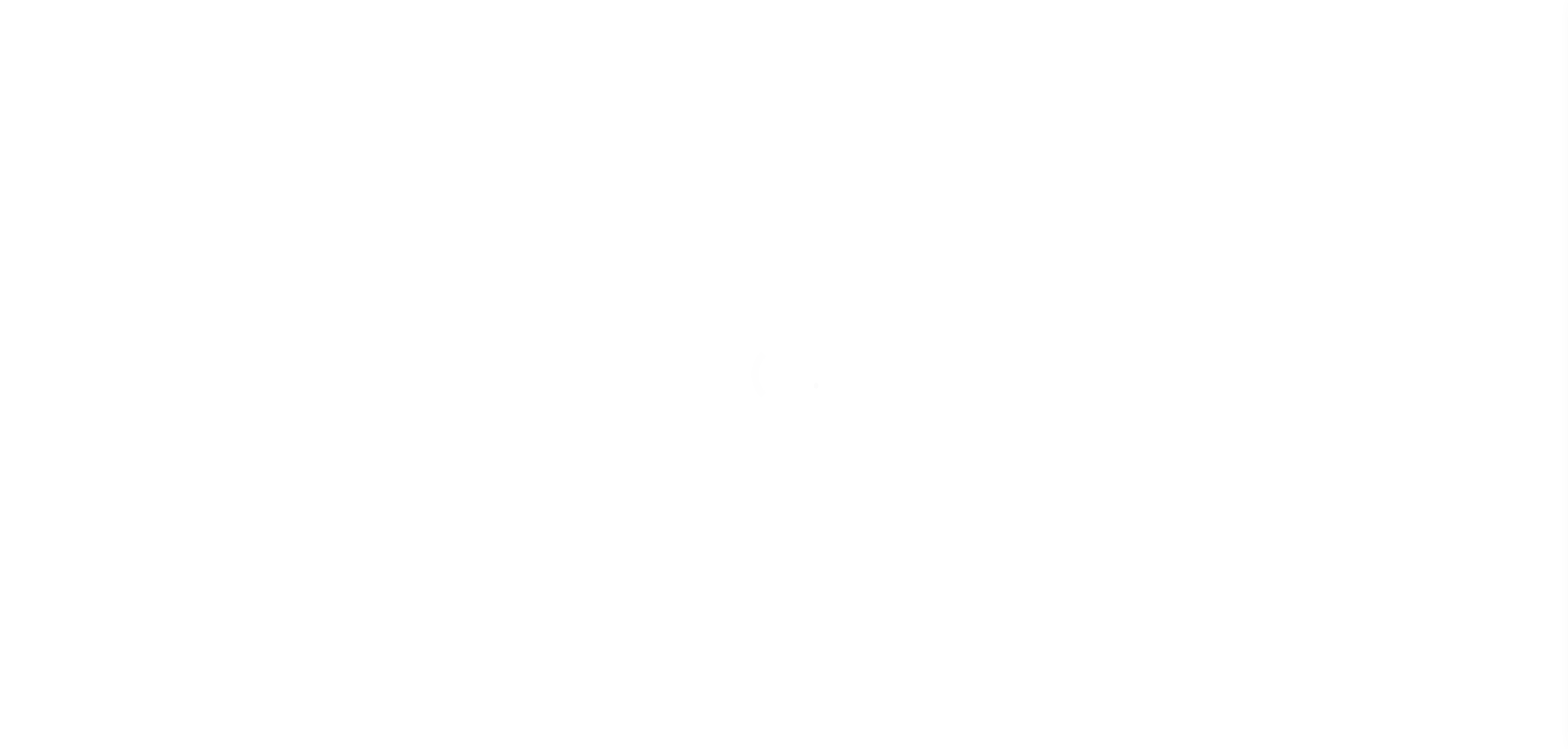
type input "12/11/2024"
select select "DUE"
type input "$2,376.91"
type input "$0"
type input "$2,376.91"
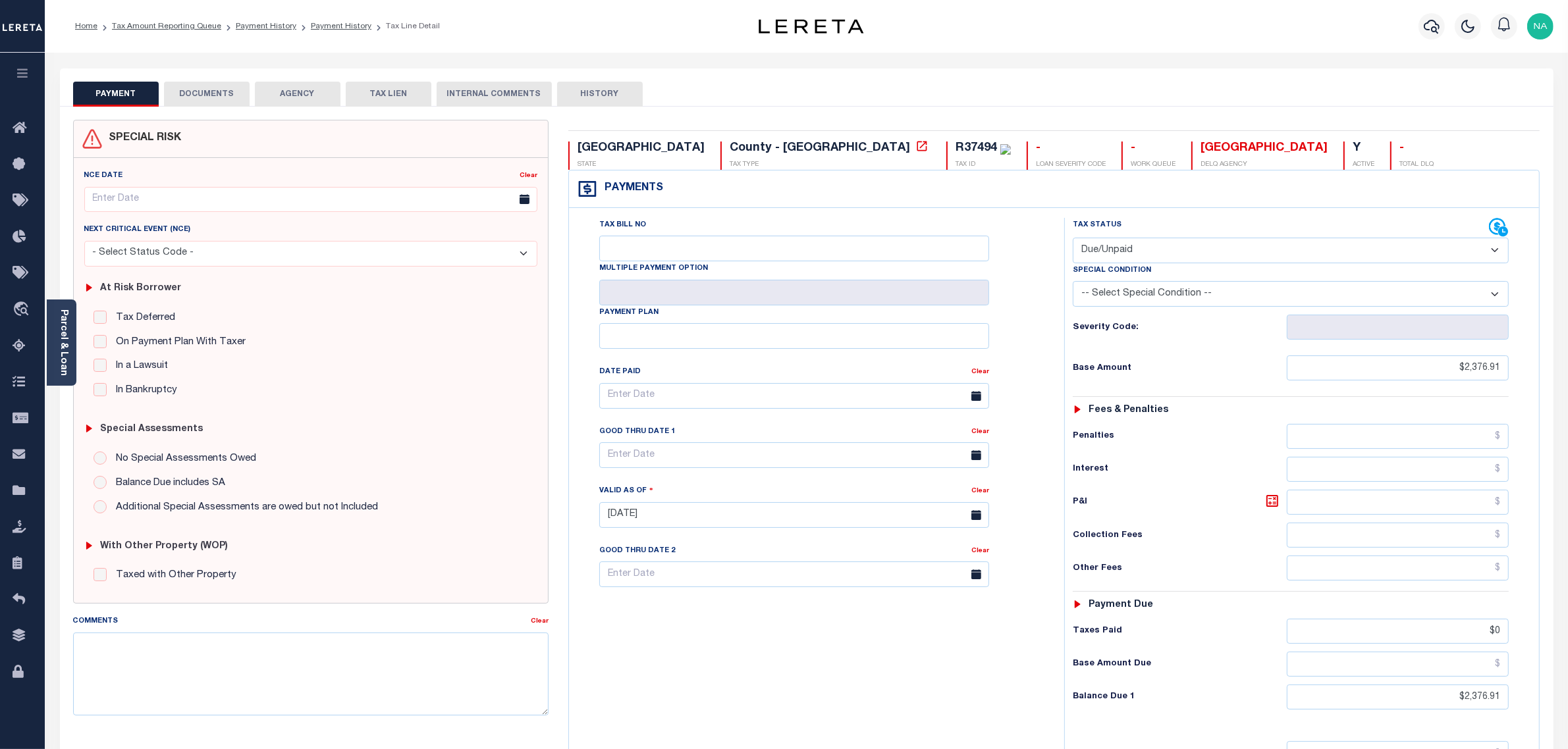
click at [198, 94] on button "DOCUMENTS" at bounding box center [206, 94] width 85 height 25
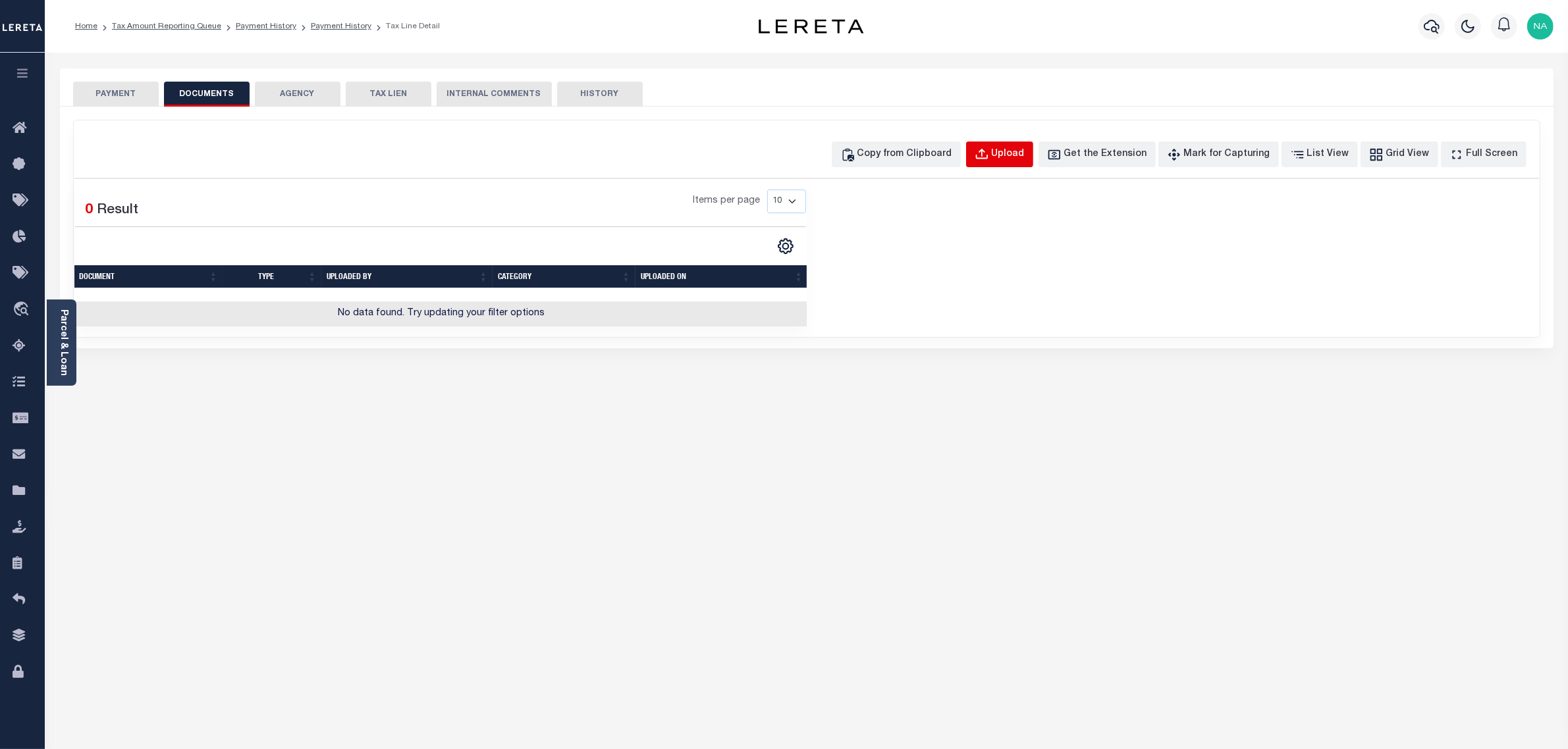
click at [1024, 158] on div "Upload" at bounding box center [1008, 154] width 33 height 14
select select "POP"
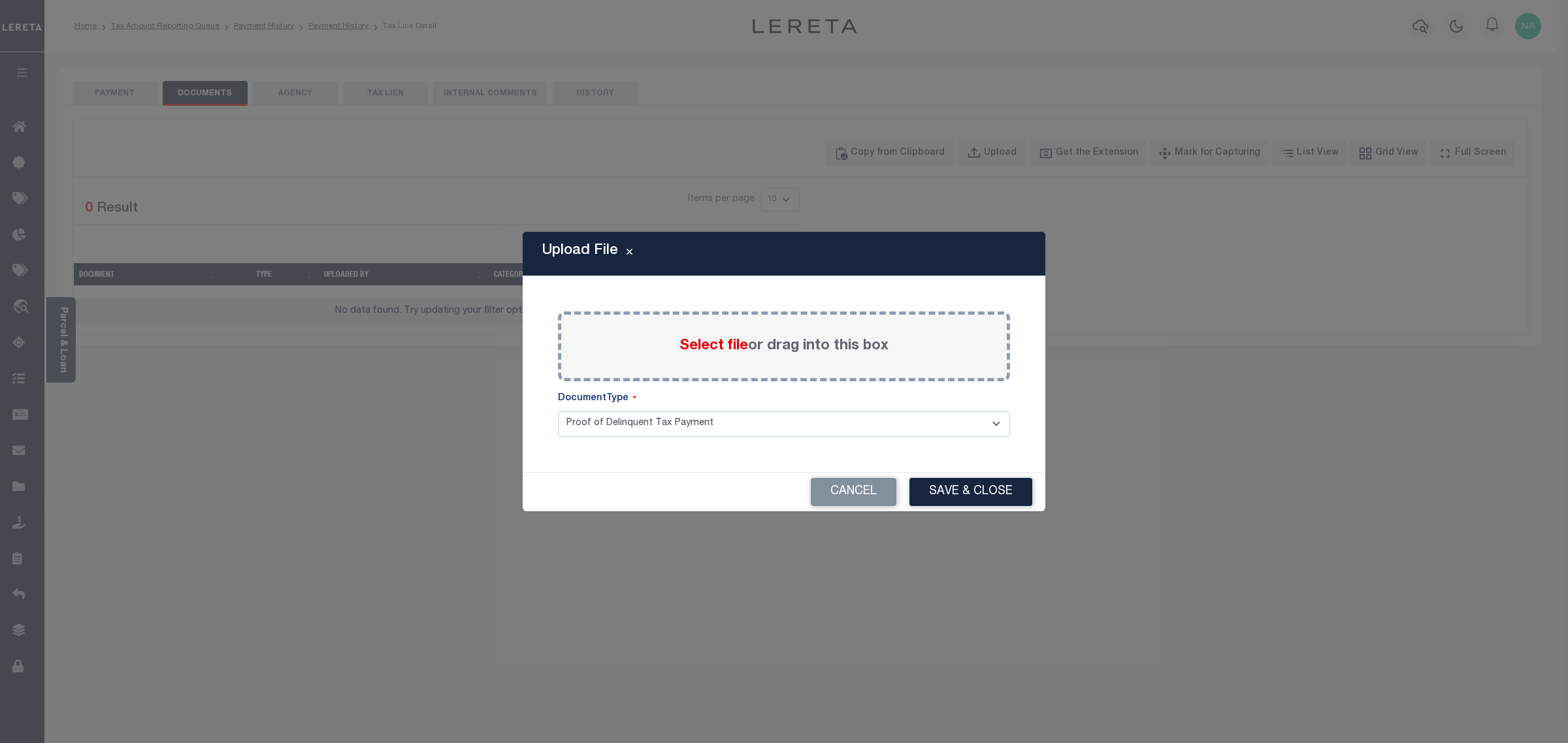
click at [709, 348] on span "Select file" at bounding box center [714, 346] width 68 height 14
click at [0, 0] on input "Select file or drag into this box" at bounding box center [0, 0] width 0 height 0
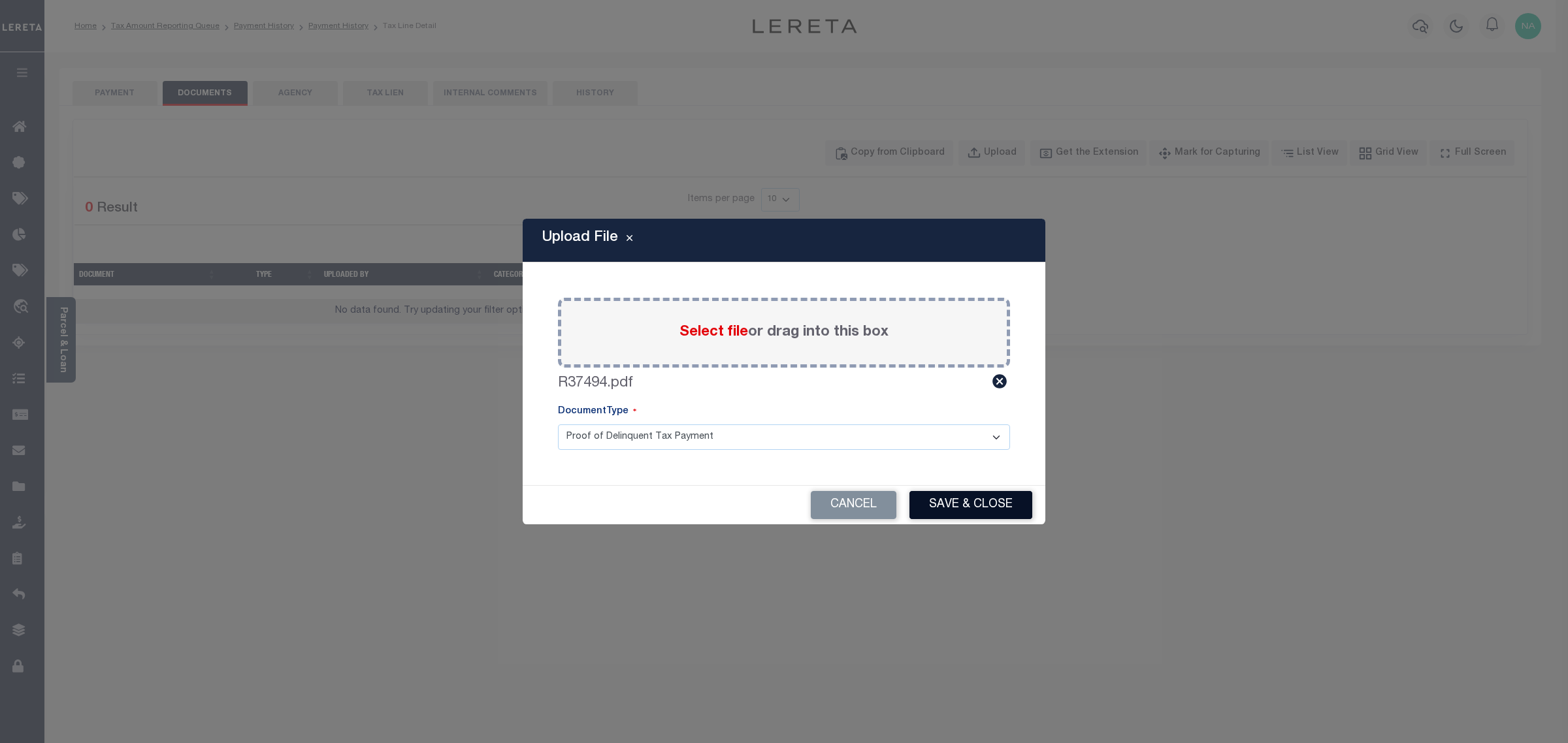
click at [984, 504] on button "Save & Close" at bounding box center [970, 505] width 123 height 28
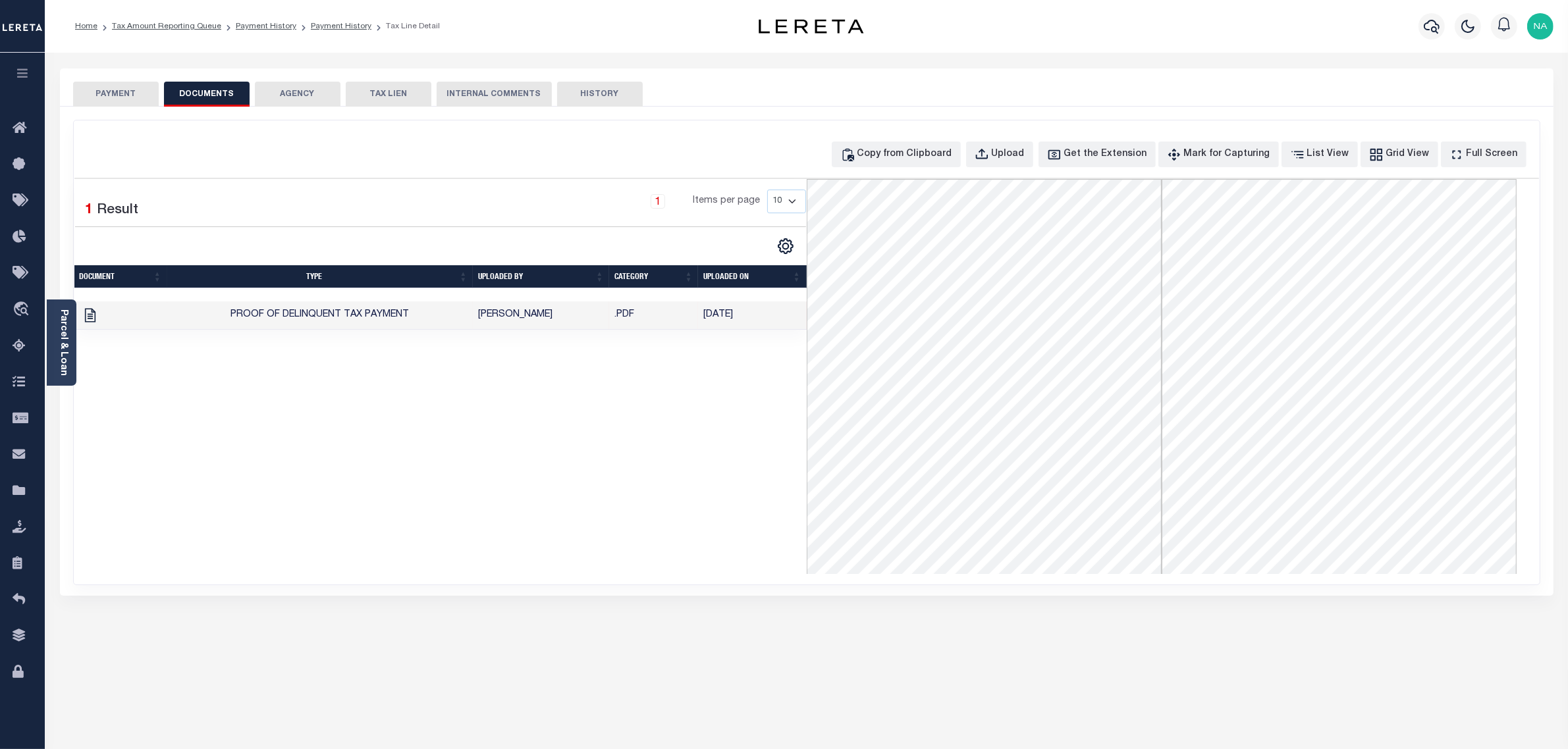
click at [97, 94] on button "PAYMENT" at bounding box center [116, 94] width 85 height 25
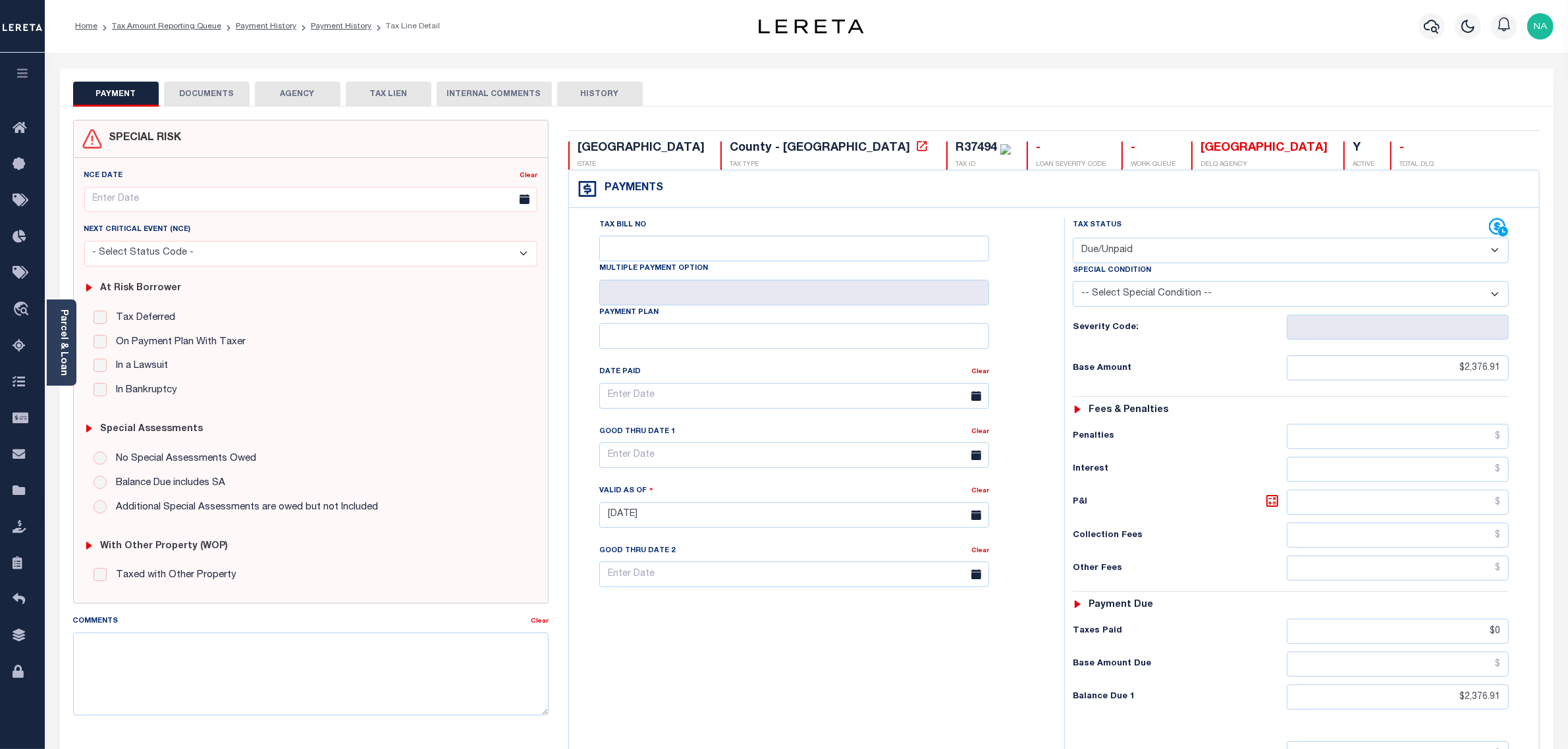
click at [1117, 248] on select "- Select Status Code - Open Due/Unpaid Paid Incomplete No Tax Due Internal Refu…" at bounding box center [1291, 250] width 437 height 26
select select "PYD"
click at [1073, 239] on select "- Select Status Code - Open Due/Unpaid Paid Incomplete No Tax Due Internal Refu…" at bounding box center [1291, 250] width 437 height 26
type input "[DATE]"
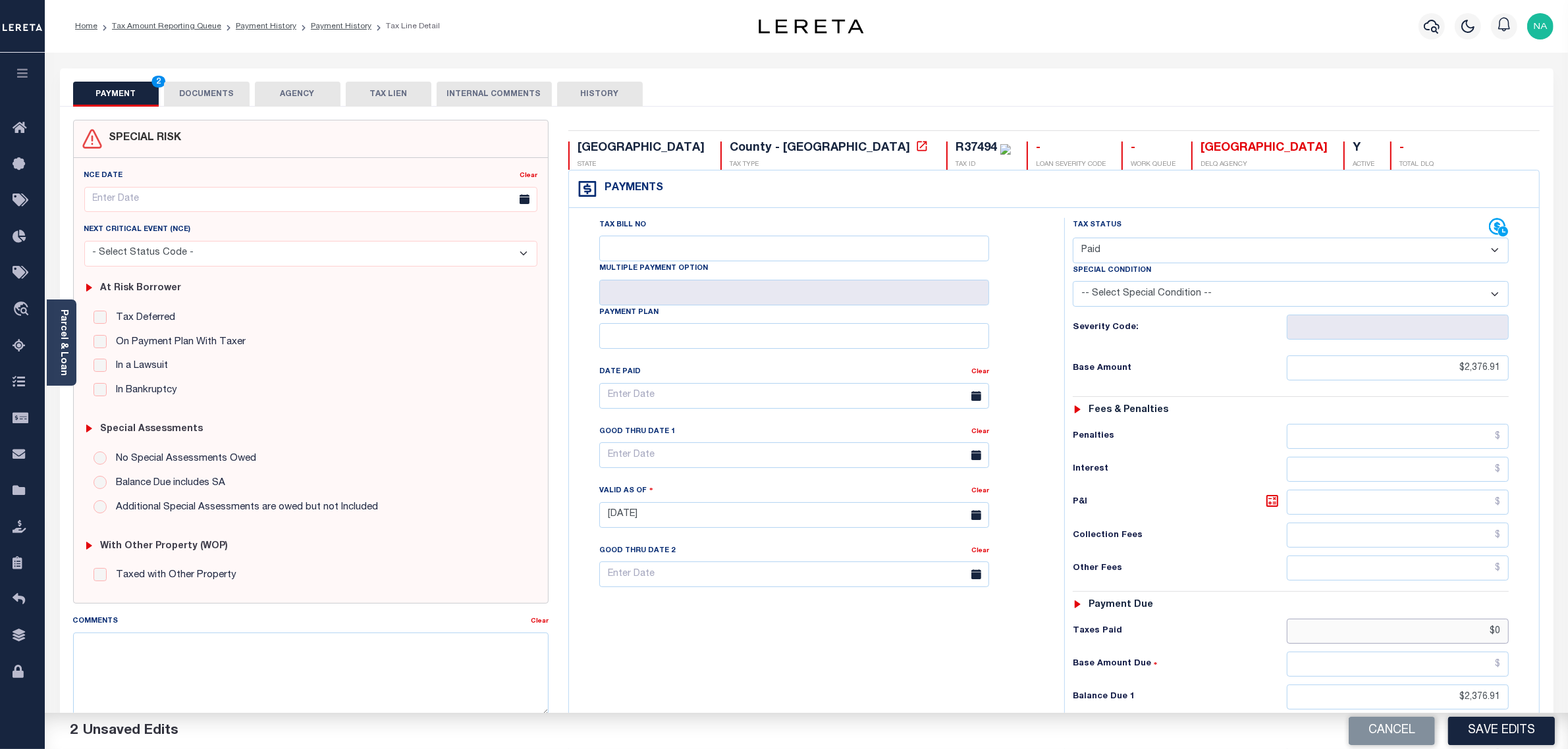
drag, startPoint x: 1484, startPoint y: 642, endPoint x: 1542, endPoint y: 636, distance: 58.3
click at [1542, 636] on div "TX STATE County - TX TAX TYPE R37494 TAX ID - LOAN SEVERITY CODE - WORK QUEUE A…" at bounding box center [1054, 529] width 991 height 819
paste input "2,376.91"
type input "$2,376.91"
drag, startPoint x: 1441, startPoint y: 706, endPoint x: 1535, endPoint y: 687, distance: 95.9
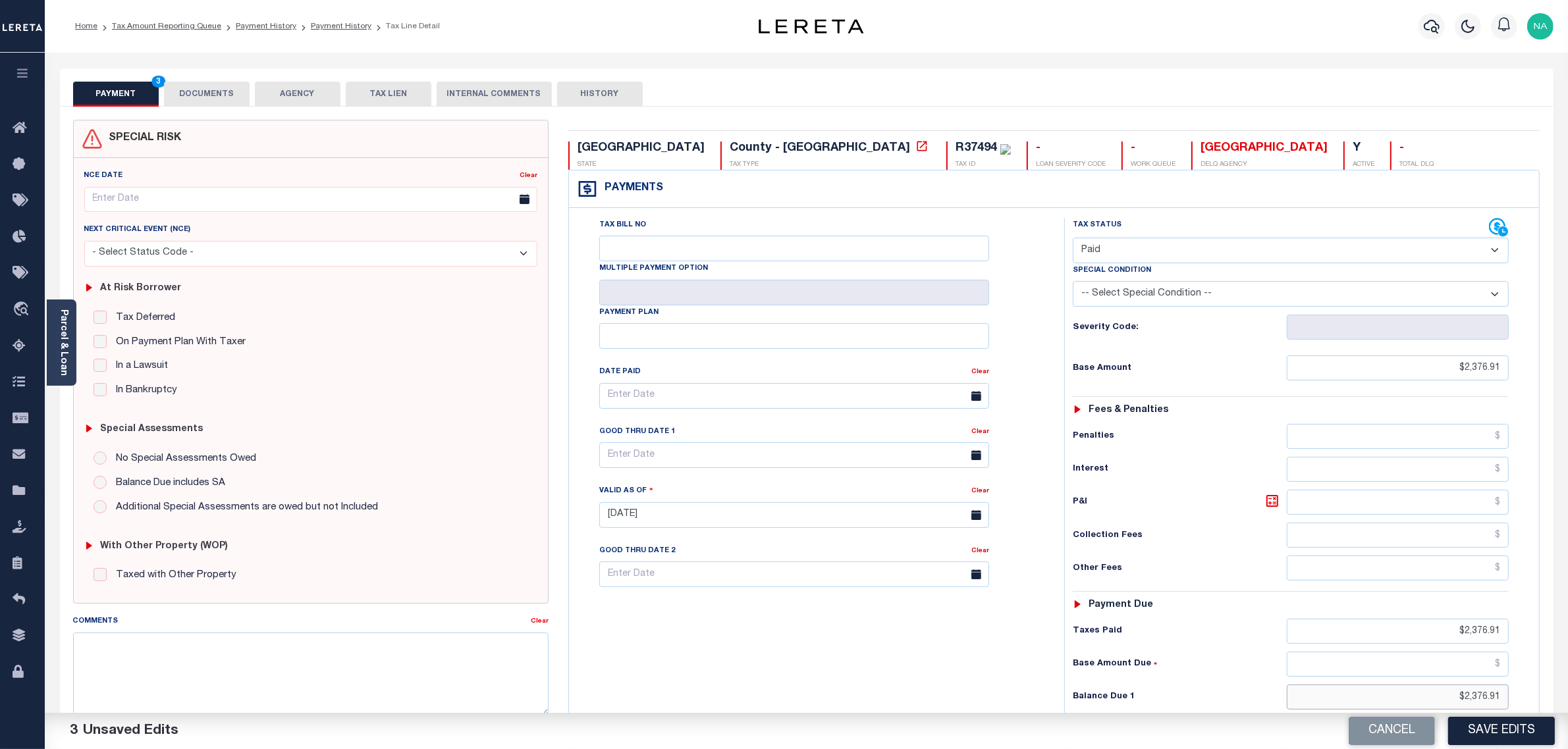
click at [1535, 687] on div "Tax Status Status" at bounding box center [1296, 508] width 482 height 581
type input "$0.00"
click at [1486, 731] on button "Save Edits" at bounding box center [1502, 731] width 107 height 28
checkbox input "false"
type input "$2,376.91"
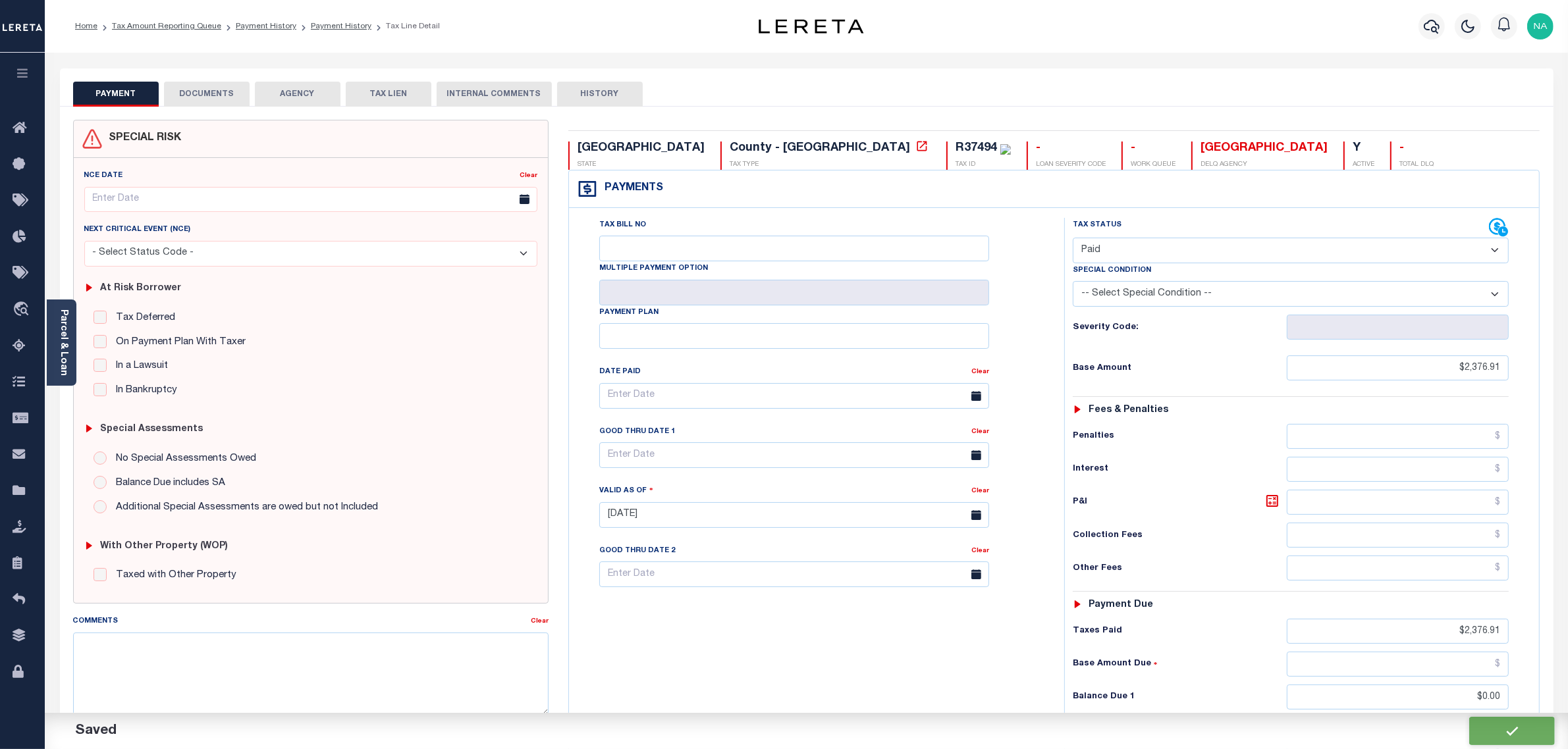
type input "$2,376.91"
type input "$0"
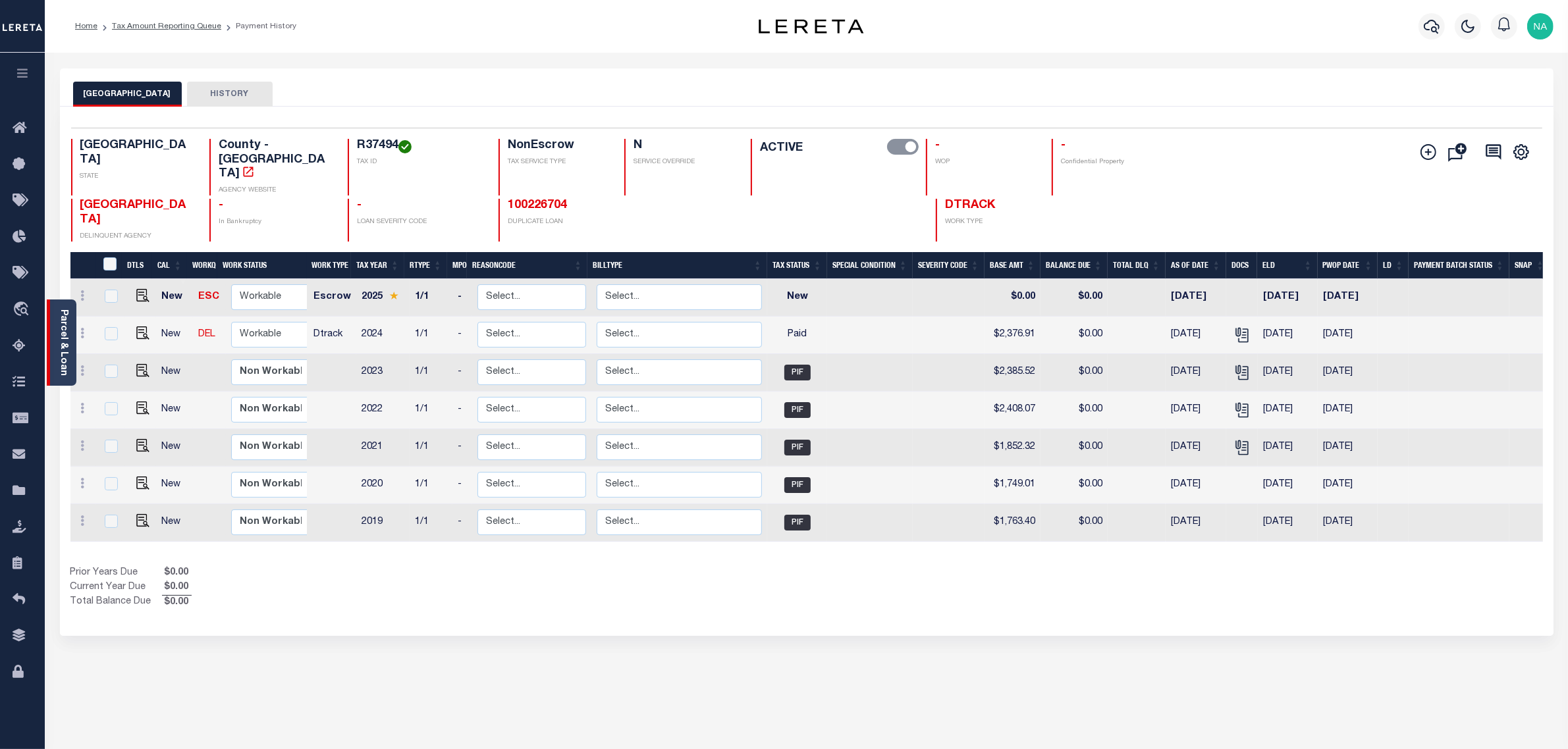
click at [64, 341] on link "Parcel & Loan" at bounding box center [64, 342] width 9 height 66
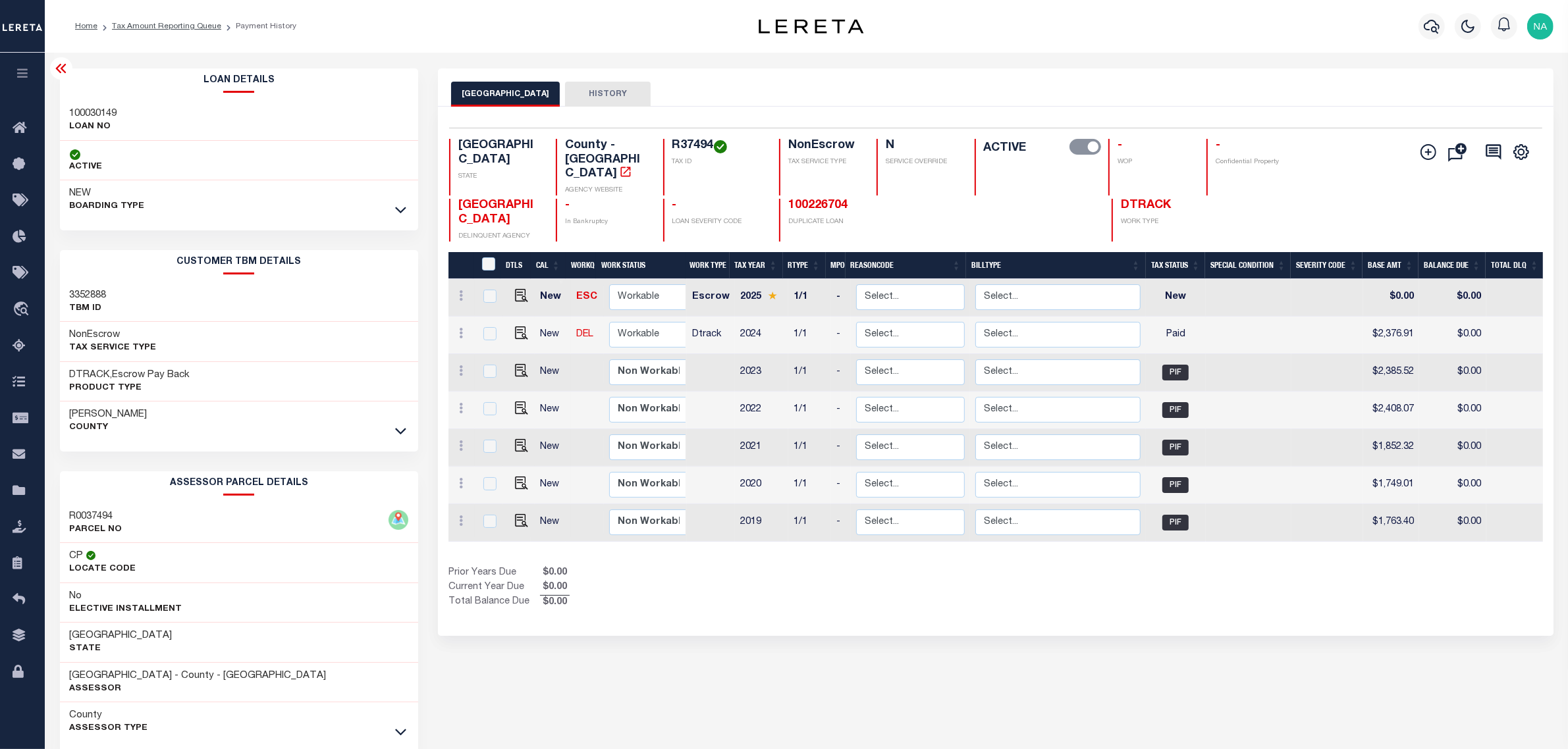
click at [97, 108] on h3 "100030149" at bounding box center [93, 114] width 47 height 13
copy h3 "100030149"
click at [200, 25] on link "Tax Amount Reporting Queue" at bounding box center [166, 26] width 109 height 8
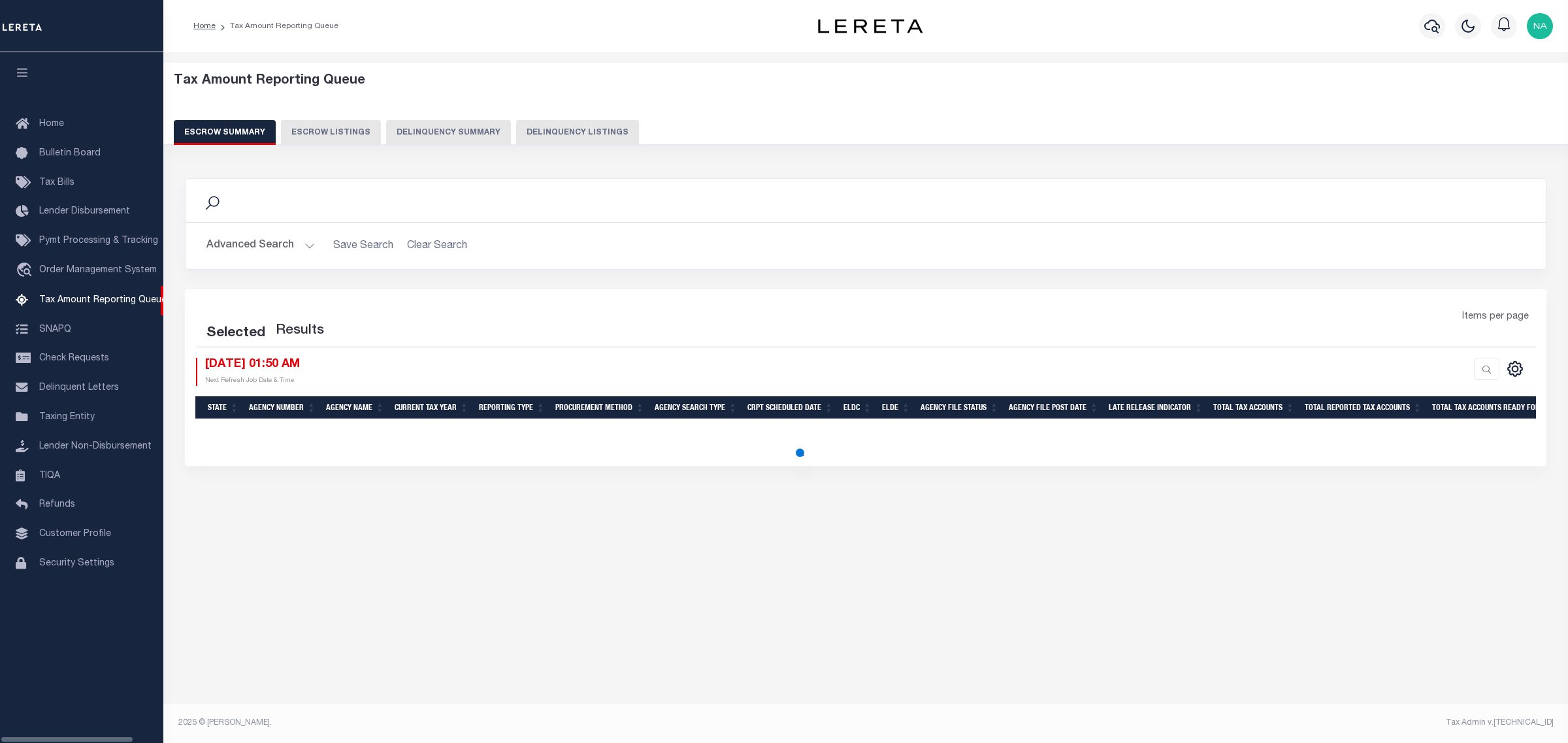
select select "100"
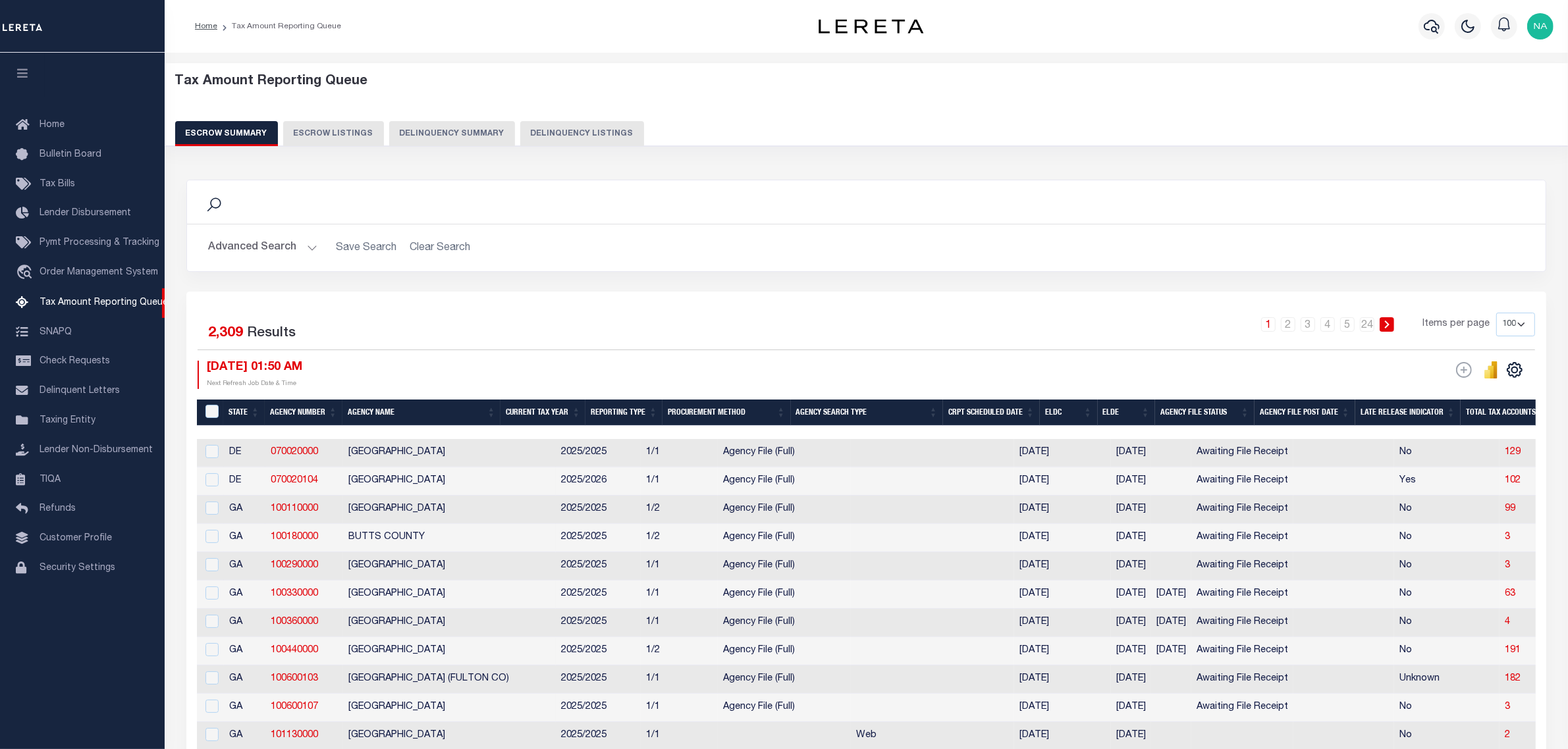
click at [557, 126] on button "Delinquency Listings" at bounding box center [582, 133] width 124 height 25
select select "100"
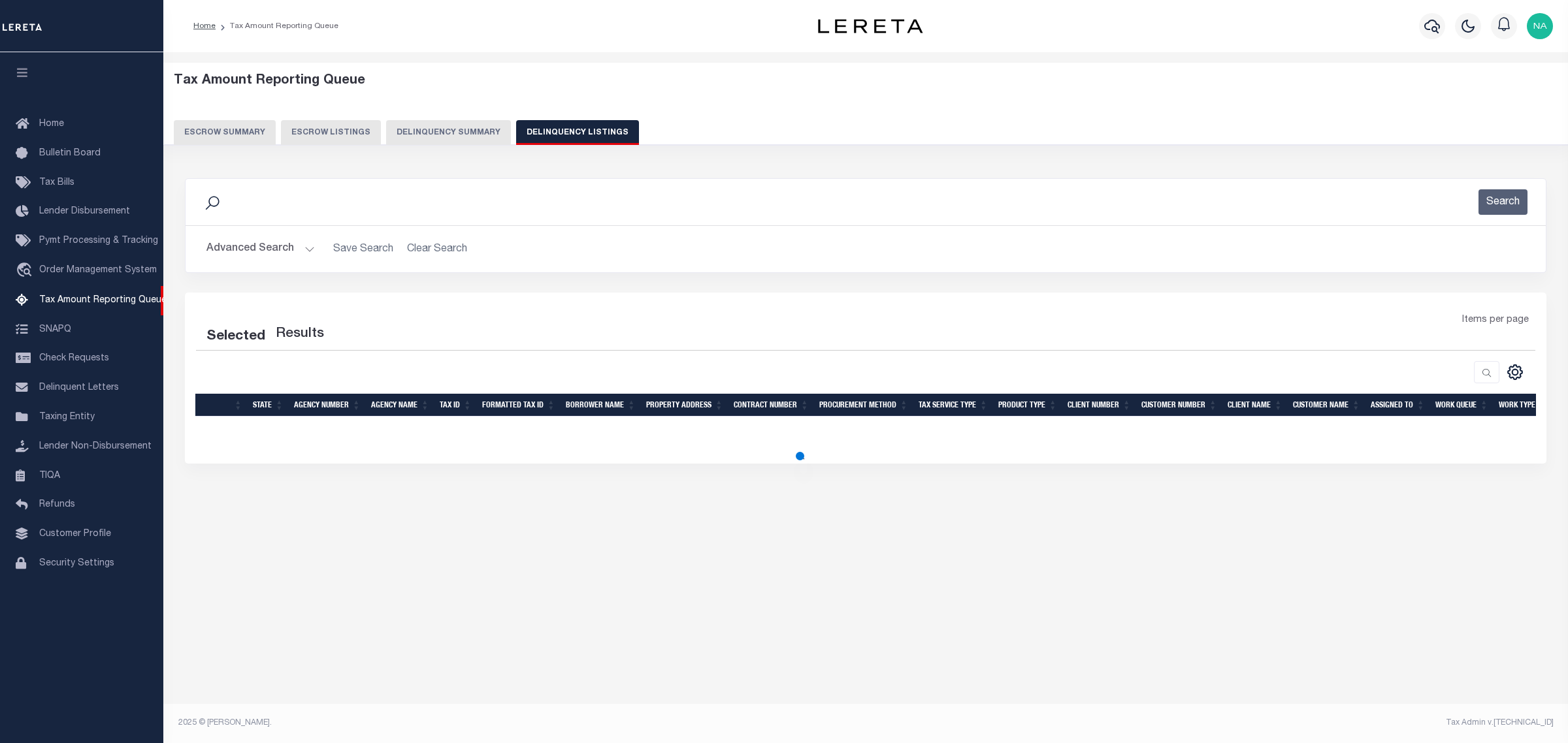
select select "100"
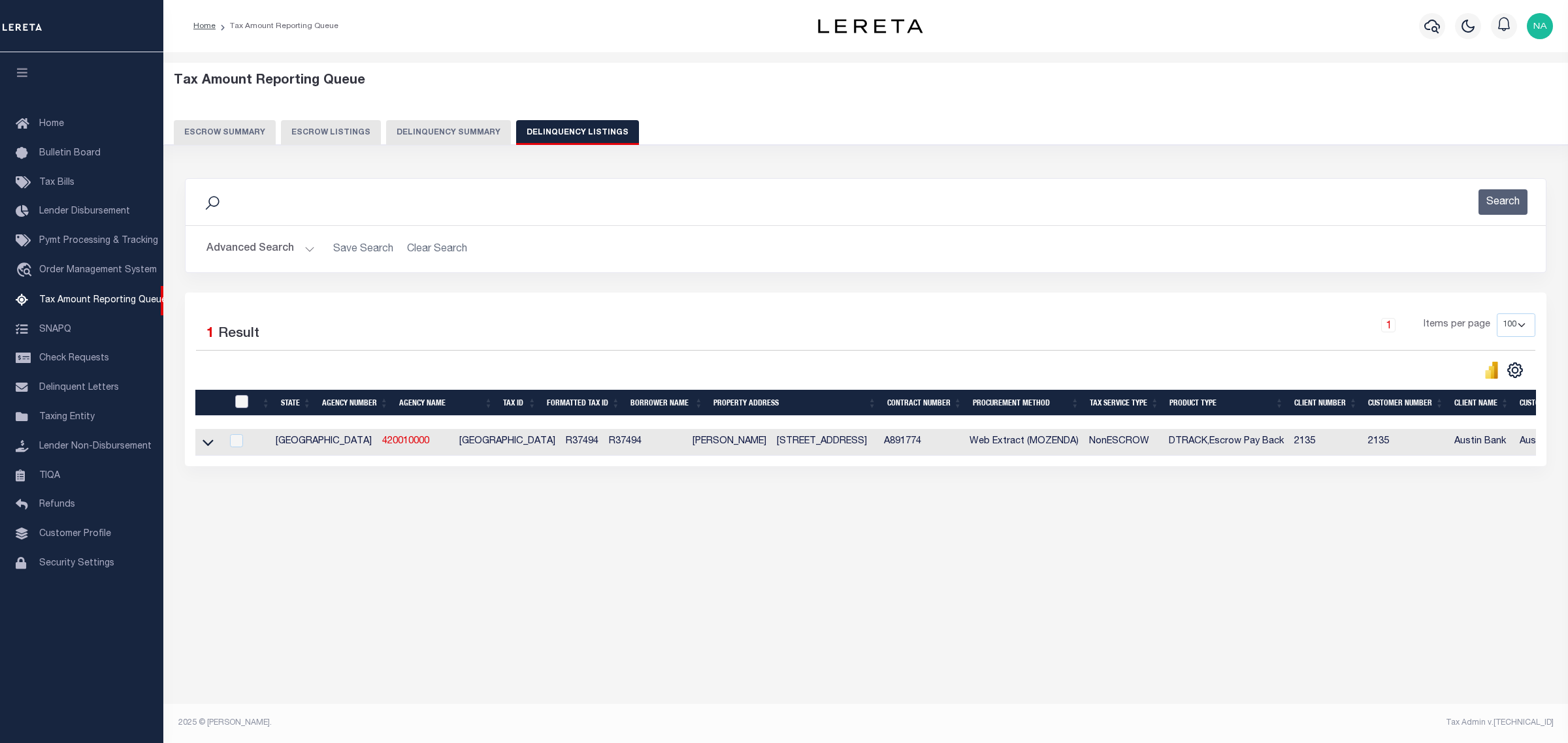
click at [239, 406] on input "checkbox" at bounding box center [241, 401] width 13 height 13
checkbox input "true"
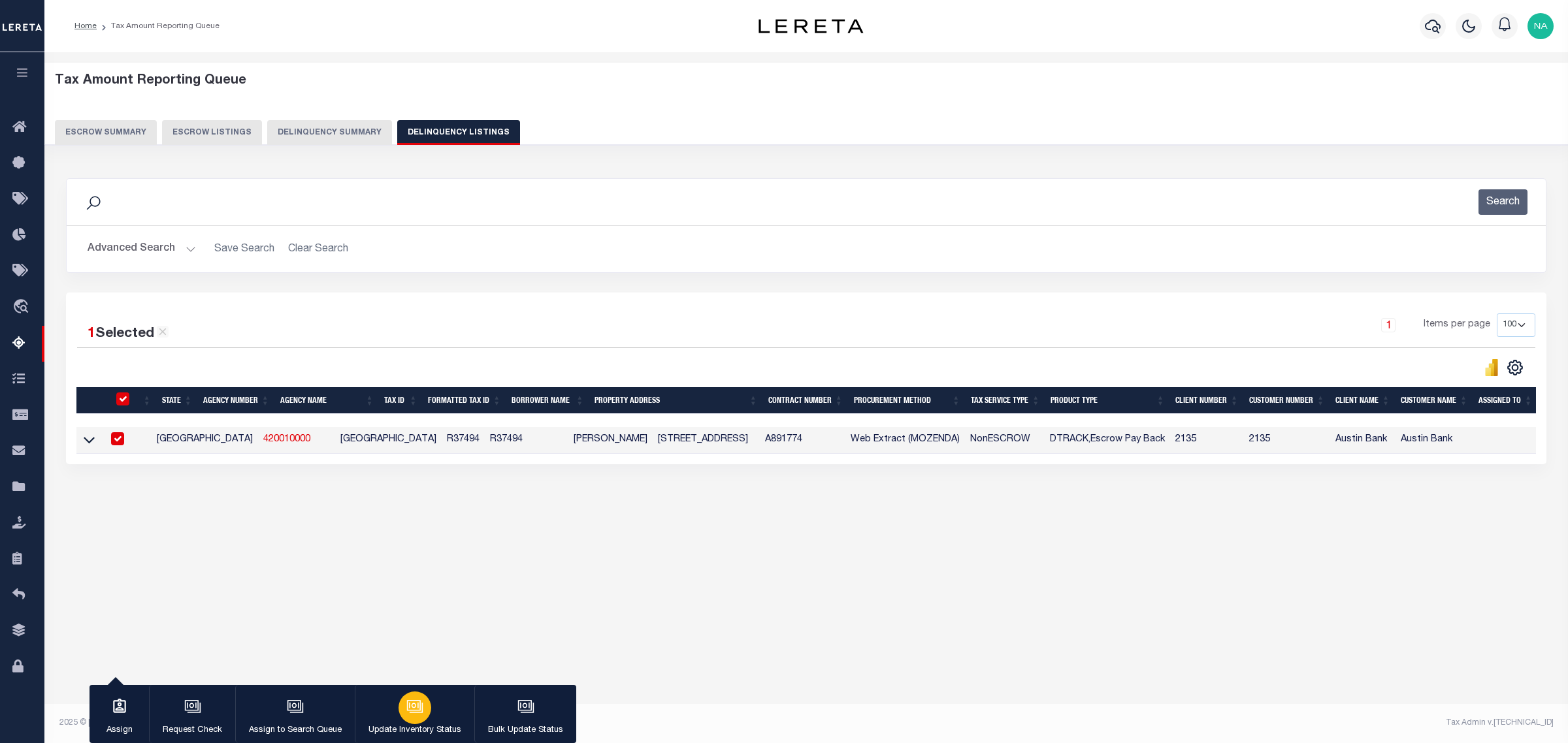
click at [416, 718] on div "button" at bounding box center [414, 707] width 33 height 33
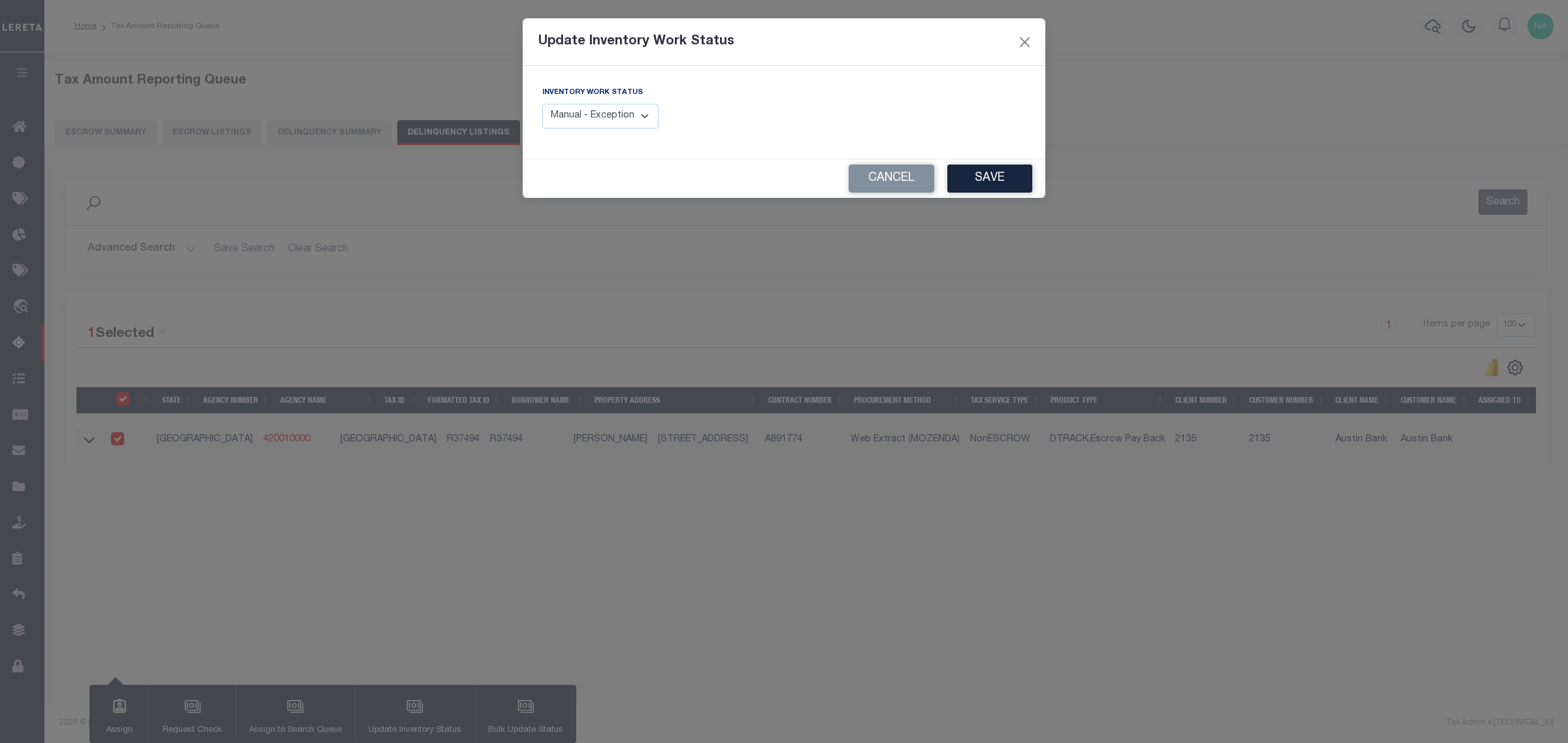
click at [591, 119] on select "Manual - Exception Pended - Awaiting Search Late Add Exception Completed" at bounding box center [600, 117] width 116 height 26
select select "4"
click at [542, 104] on select "Manual - Exception Pended - Awaiting Search Late Add Exception Completed" at bounding box center [600, 117] width 116 height 26
click at [997, 168] on button "Save" at bounding box center [990, 179] width 85 height 28
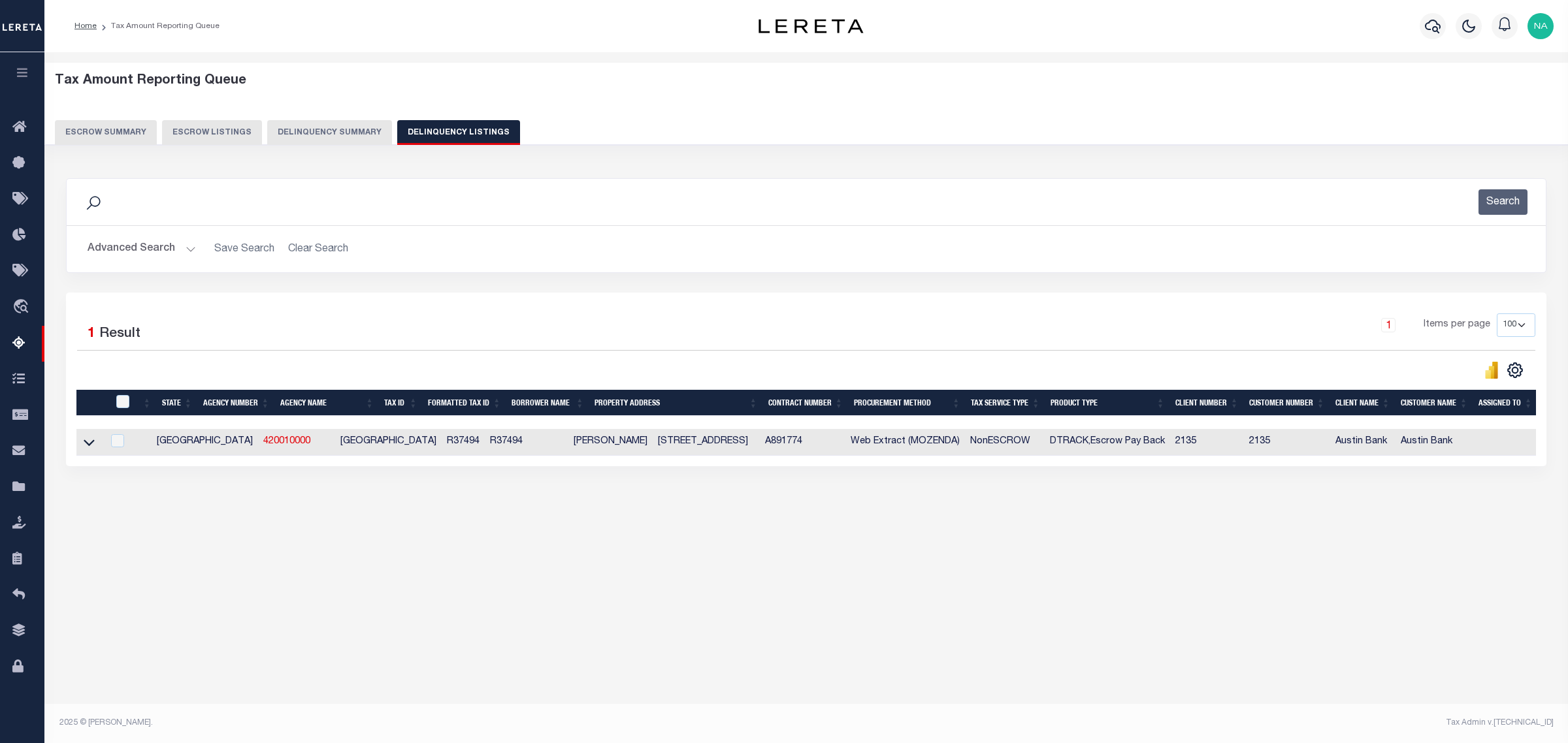
click at [147, 250] on button "Advanced Search" at bounding box center [141, 249] width 108 height 26
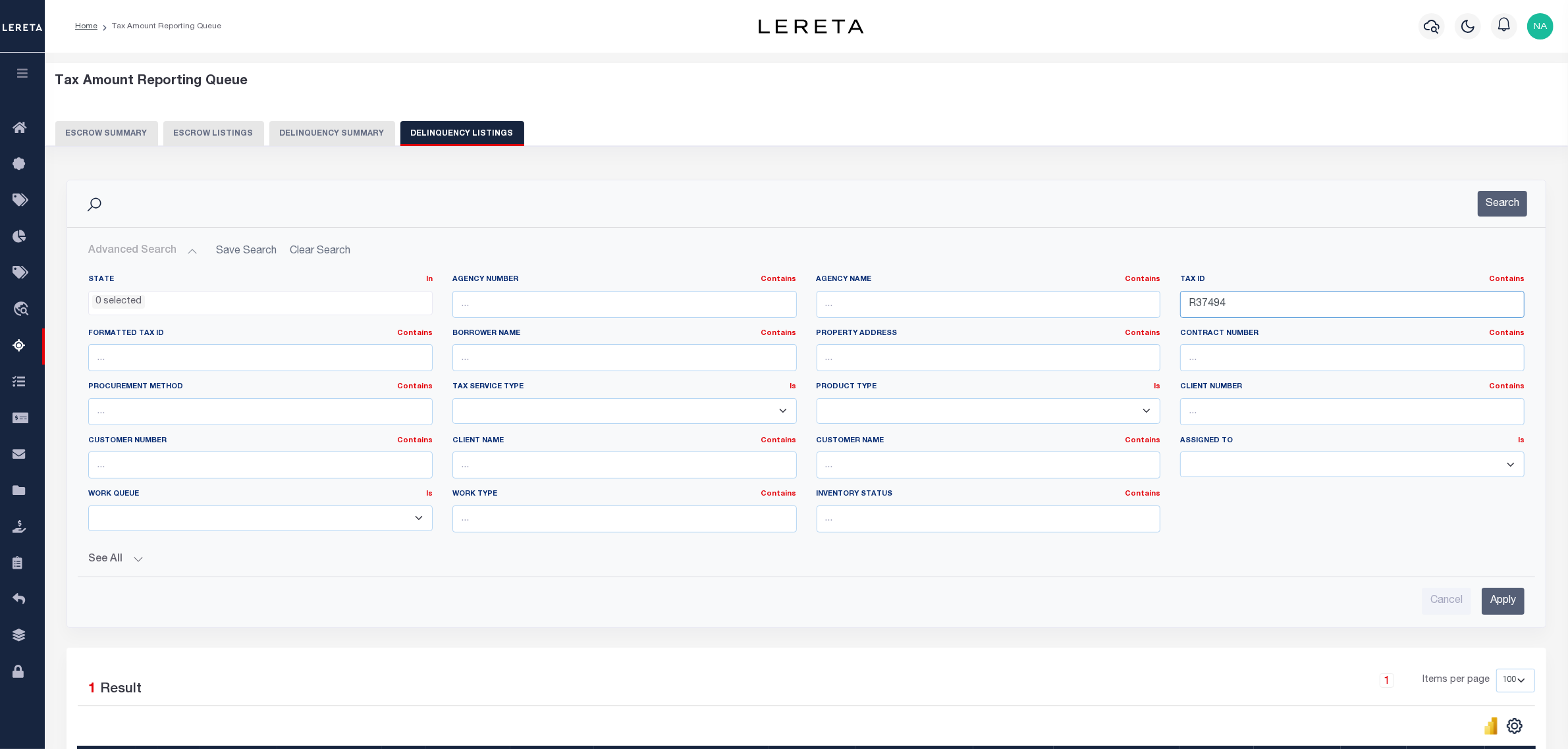
drag, startPoint x: 1246, startPoint y: 303, endPoint x: 979, endPoint y: 303, distance: 267.0
click at [979, 303] on div "State In In AK AL AR AZ CA CO CT DC DE FL GA GU HI IA ID IL IN KS KY LA MA MD M…" at bounding box center [806, 409] width 1456 height 269
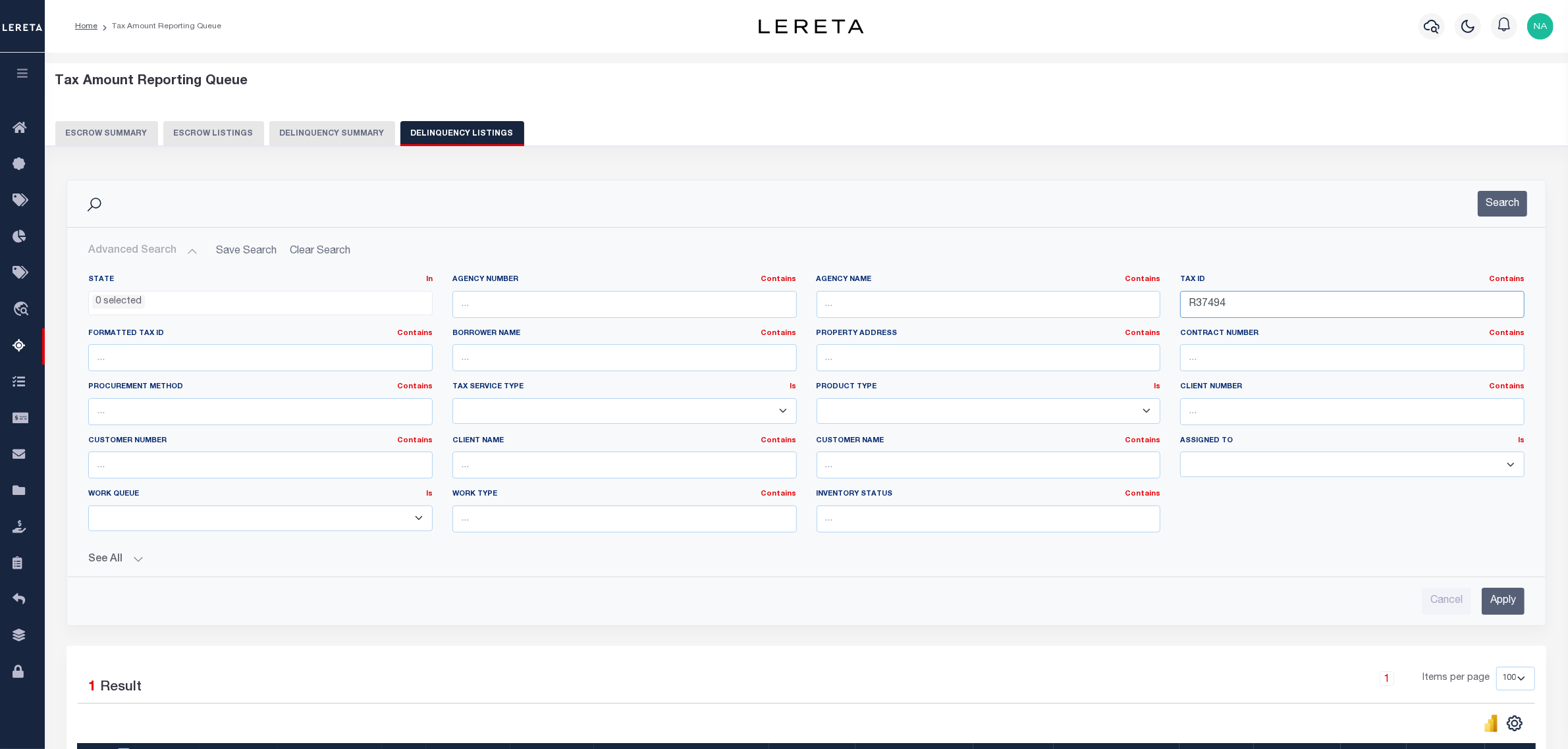
paste input "565"
type input "R37565"
click at [1509, 599] on input "Apply" at bounding box center [1503, 602] width 43 height 27
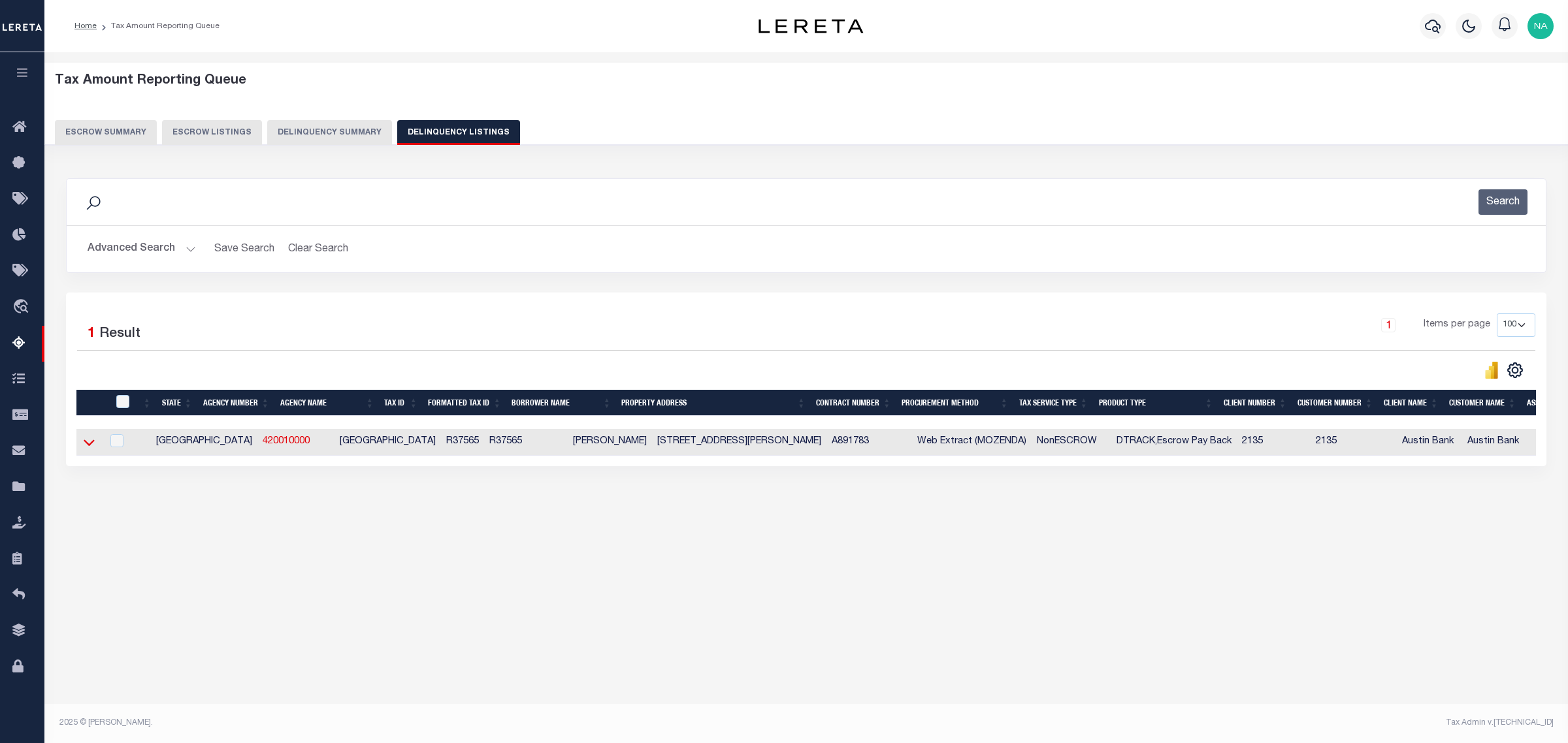
click at [87, 442] on icon at bounding box center [89, 442] width 11 height 13
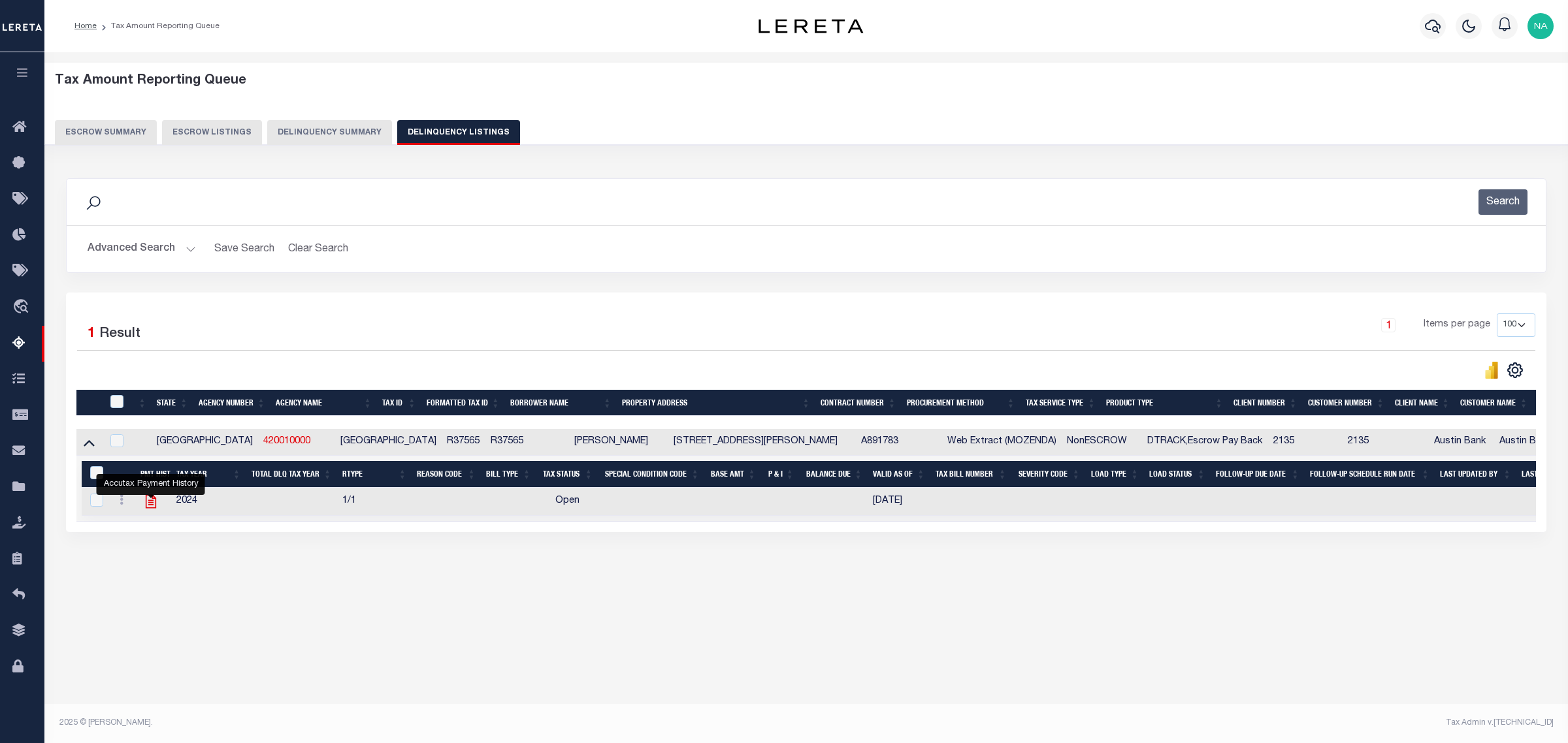
click at [154, 507] on icon "" at bounding box center [150, 501] width 17 height 17
checkbox input "true"
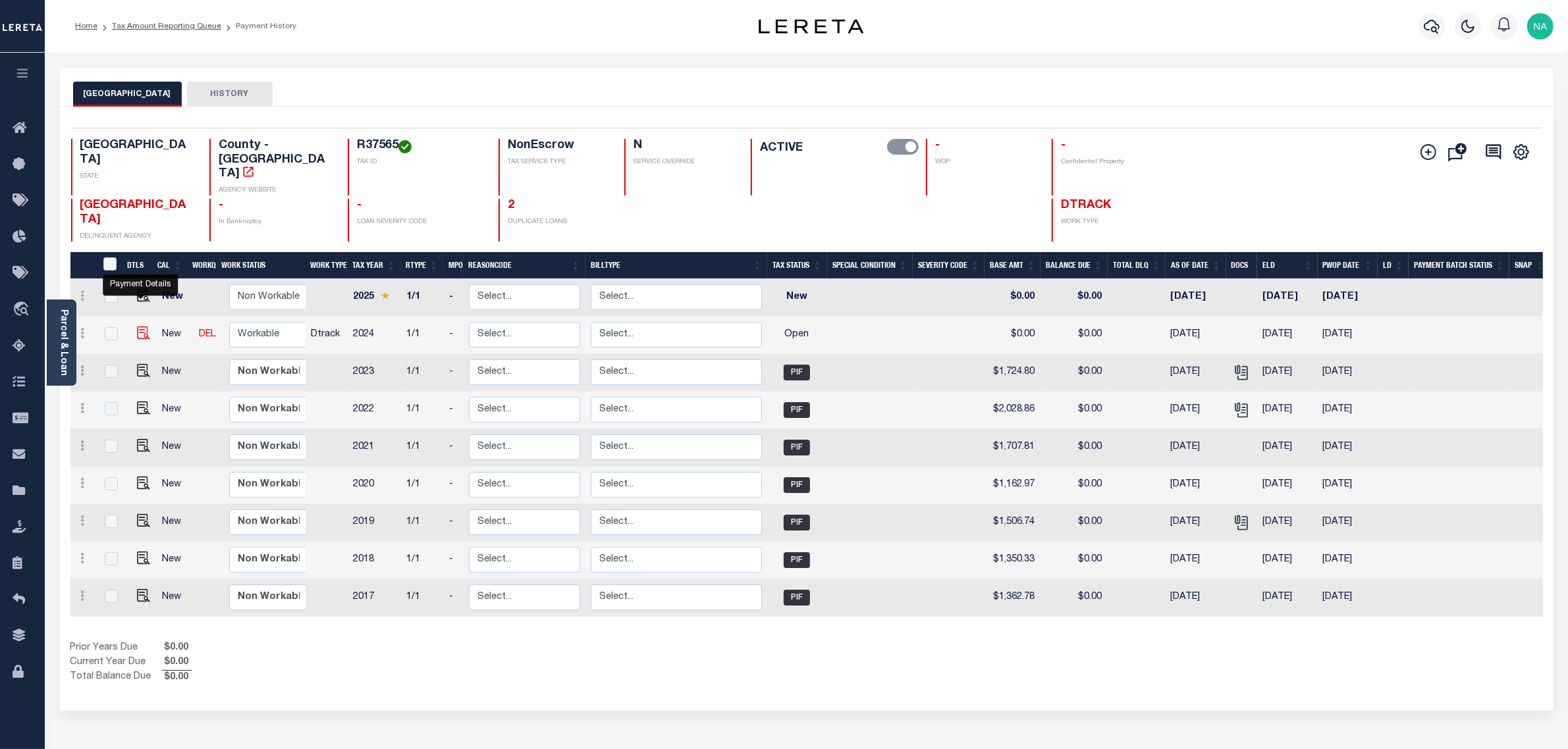
click at [137, 327] on img "" at bounding box center [143, 333] width 13 height 13
checkbox input "true"
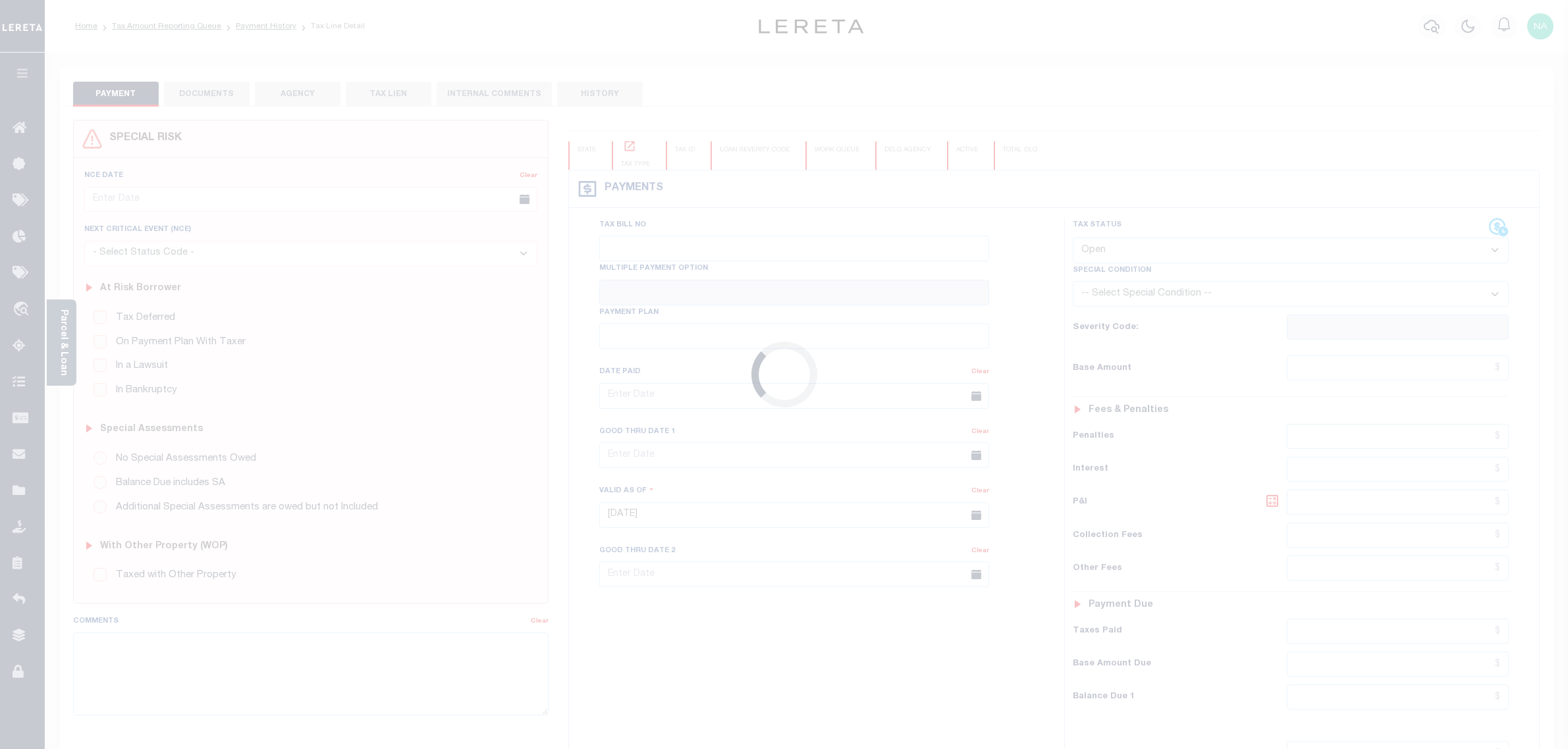
select select "OP2"
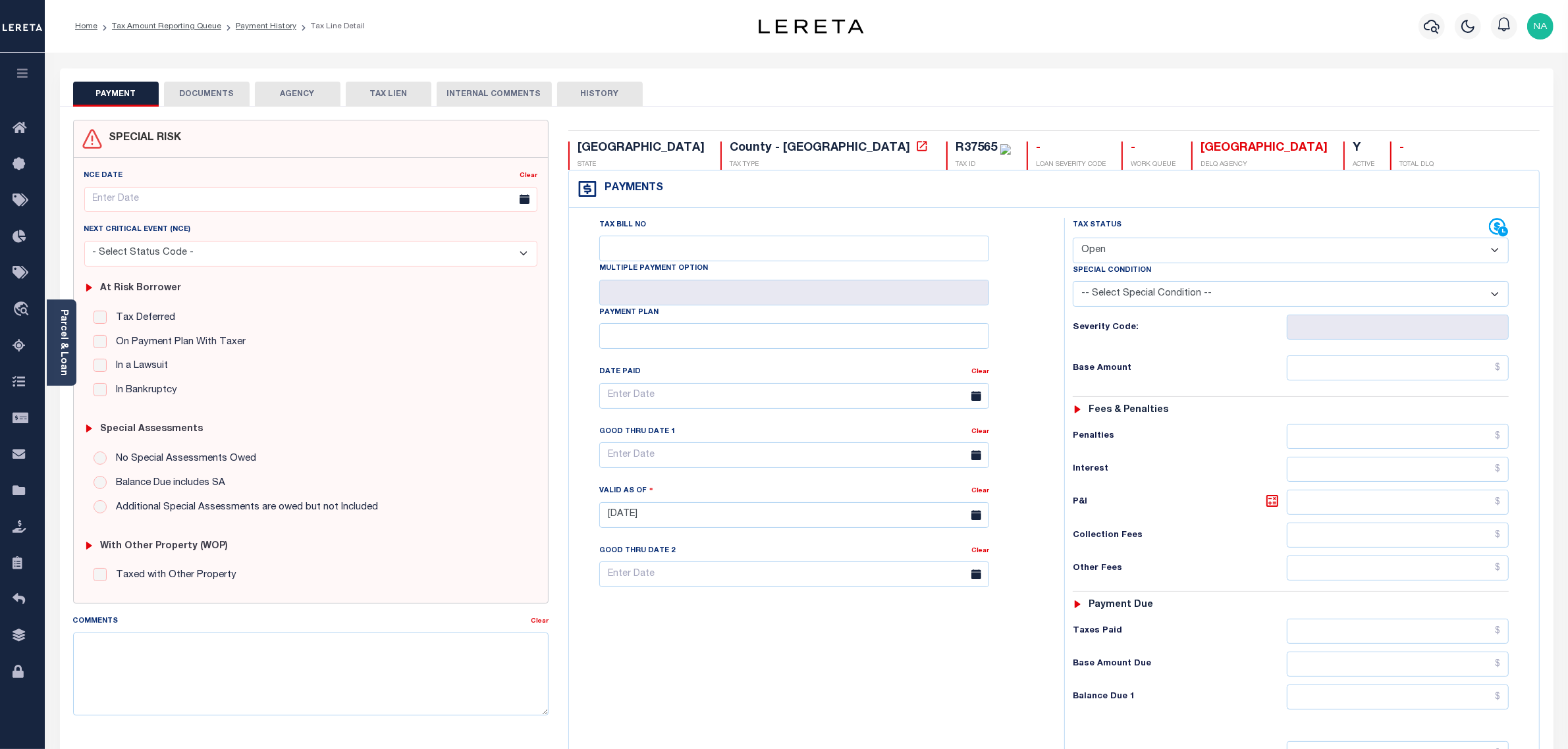
click at [207, 94] on button "DOCUMENTS" at bounding box center [206, 94] width 85 height 25
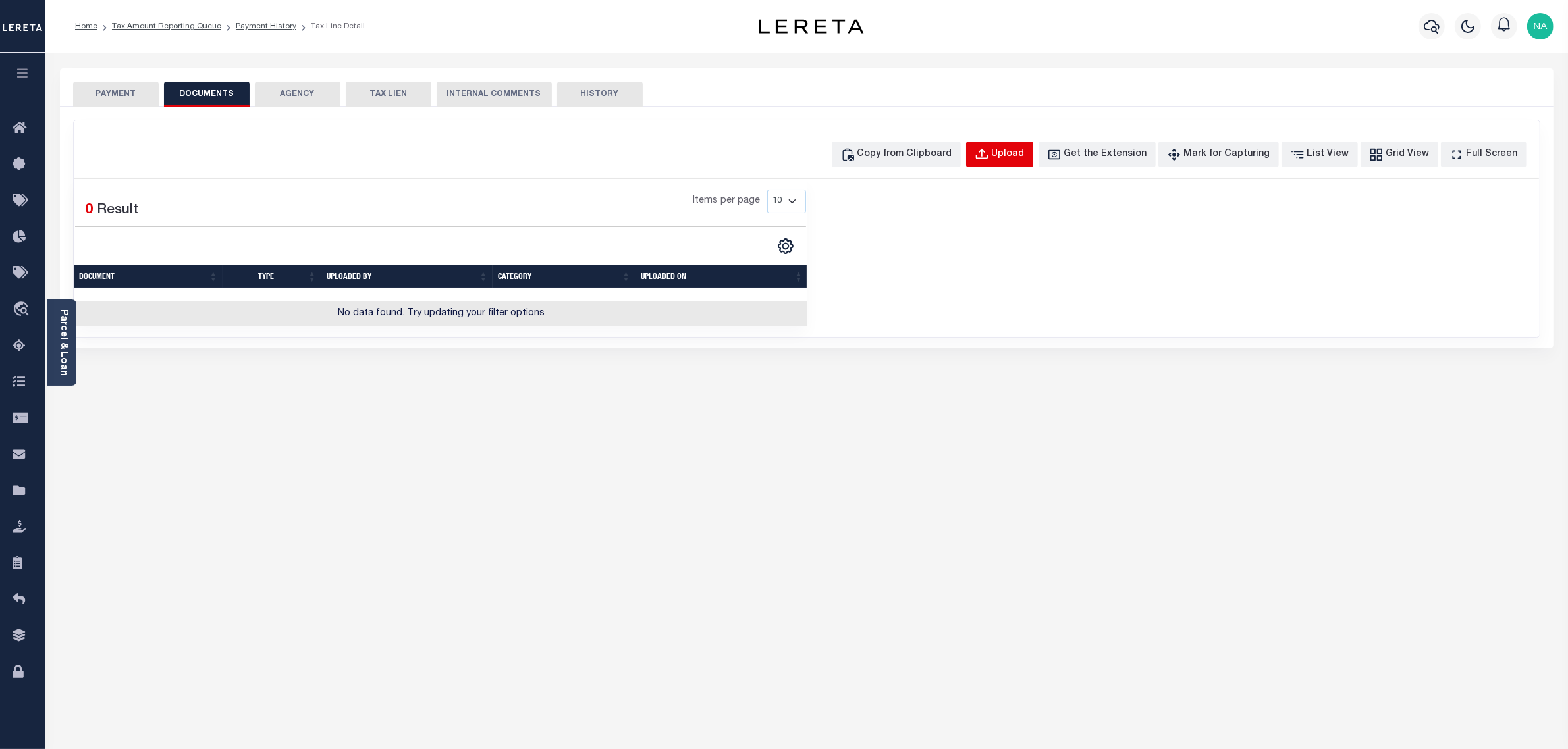
click at [1022, 154] on div "Upload" at bounding box center [1008, 154] width 33 height 14
select select "POP"
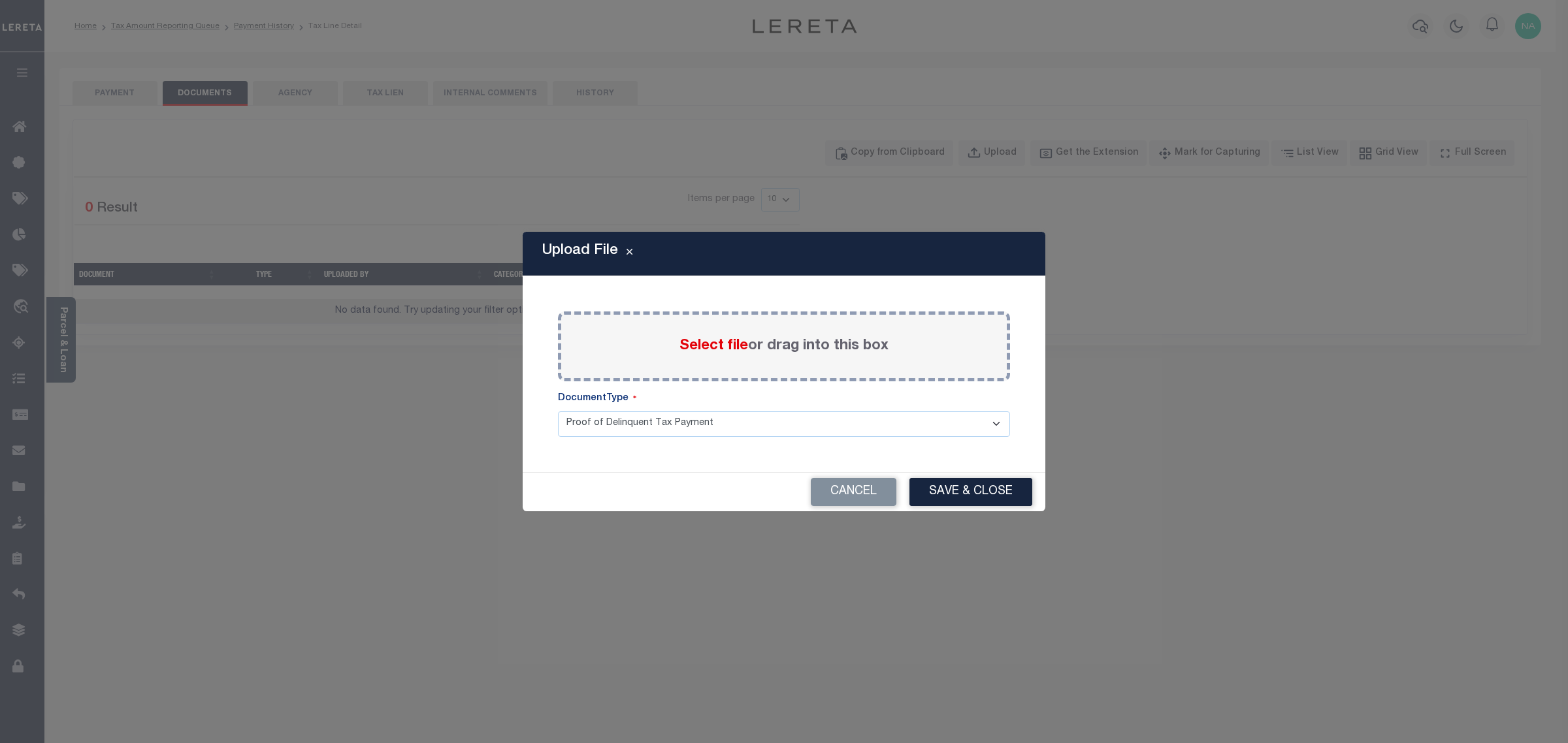
click at [716, 340] on span "Select file" at bounding box center [714, 346] width 68 height 14
click at [0, 0] on input "Select file or drag into this box" at bounding box center [0, 0] width 0 height 0
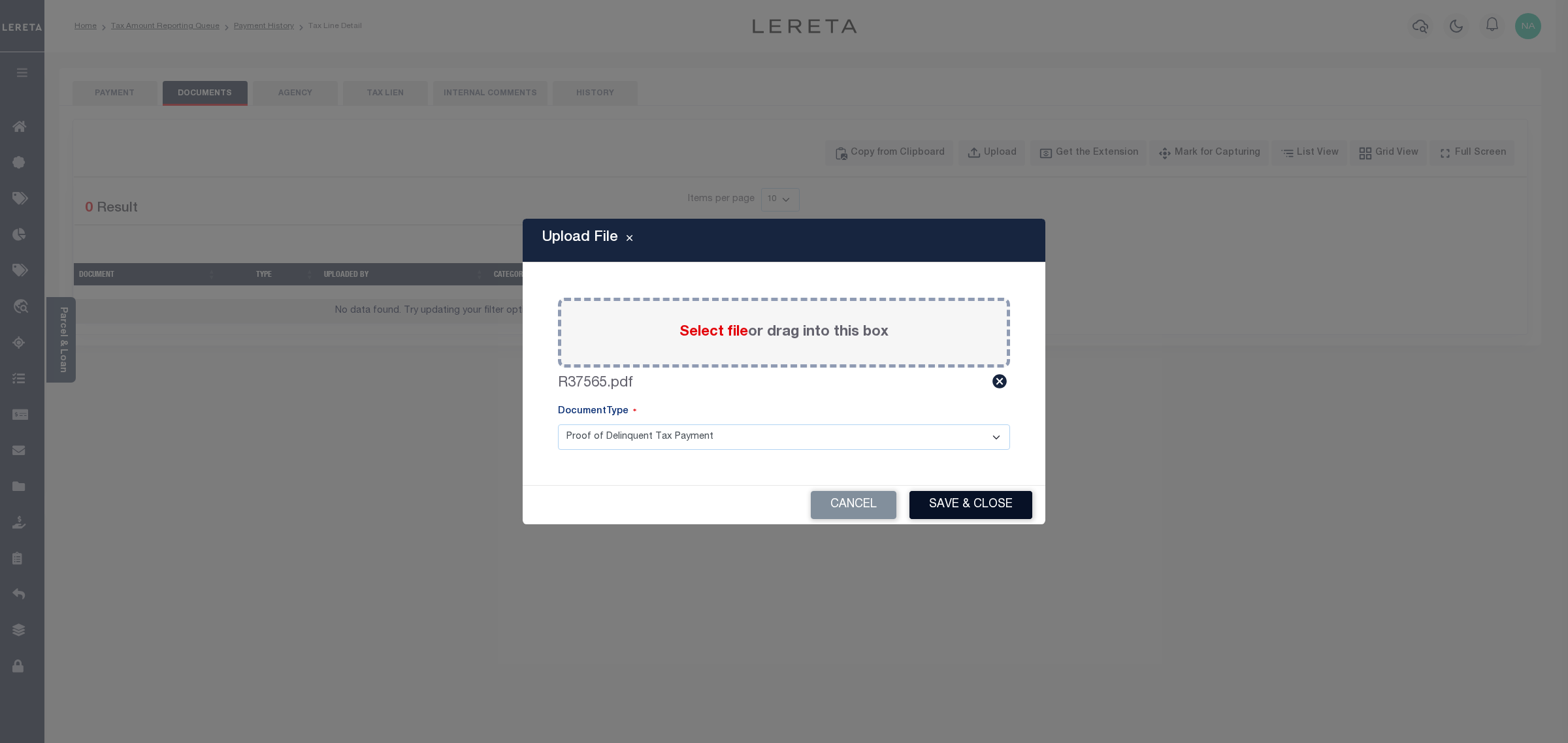
click at [976, 509] on button "Save & Close" at bounding box center [970, 505] width 123 height 28
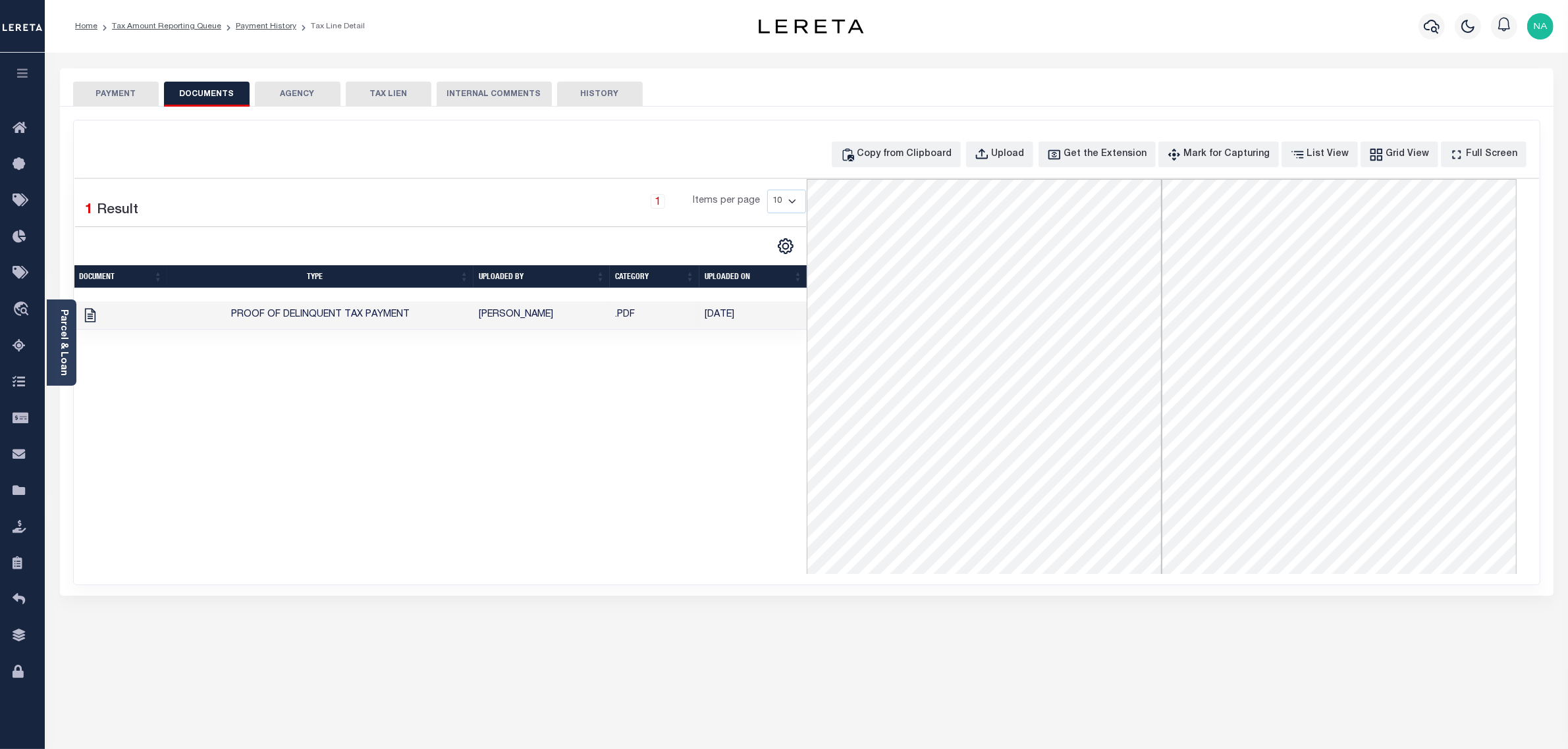
click at [130, 91] on button "PAYMENT" at bounding box center [116, 94] width 85 height 25
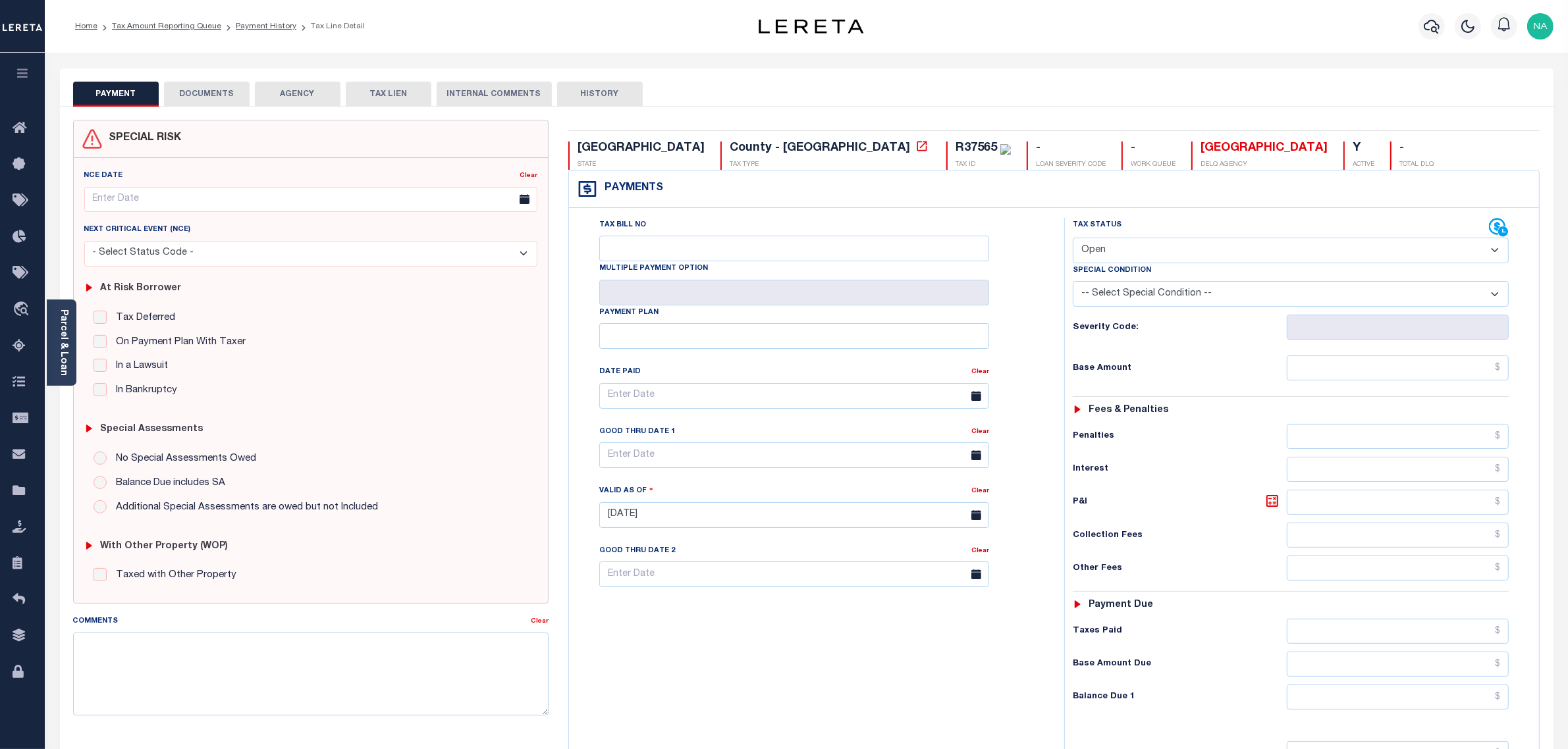
click at [1151, 252] on select "- Select Status Code - Open Due/Unpaid Paid Incomplete No Tax Due Internal Refu…" at bounding box center [1291, 250] width 437 height 26
select select "PYD"
click at [1073, 239] on select "- Select Status Code - Open Due/Unpaid Paid Incomplete No Tax Due Internal Refu…" at bounding box center [1291, 250] width 437 height 26
type input "[DATE]"
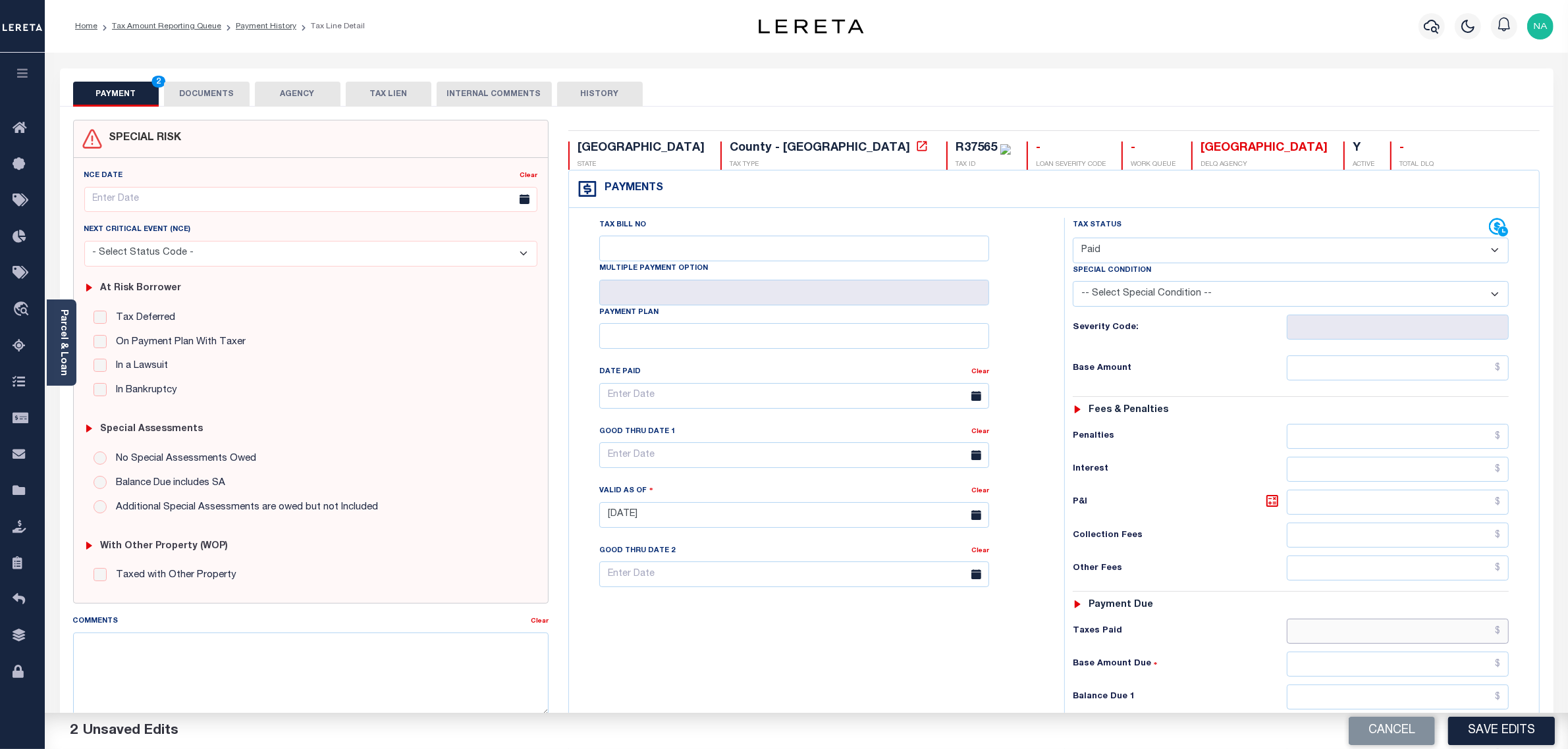
click at [1466, 637] on input "text" at bounding box center [1398, 631] width 223 height 25
paste input "1,718.54"
type input "$1,718.54"
click at [1474, 698] on input "text" at bounding box center [1398, 697] width 223 height 25
type input "$0.00"
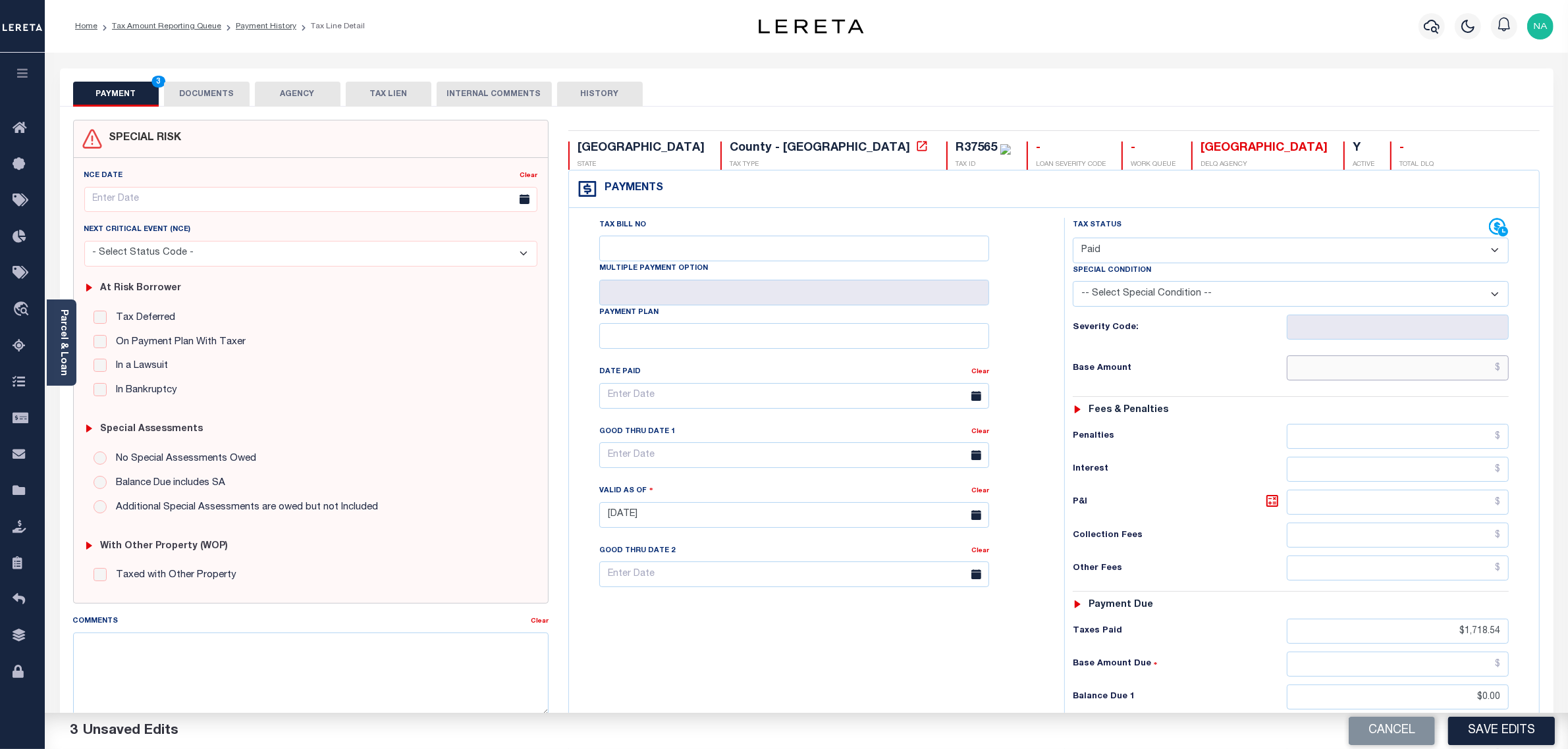
click at [1452, 364] on input "text" at bounding box center [1398, 367] width 223 height 25
paste input "1,718.54"
type input "$1,718.54"
click at [1505, 725] on button "Save Edits" at bounding box center [1502, 731] width 107 height 28
checkbox input "false"
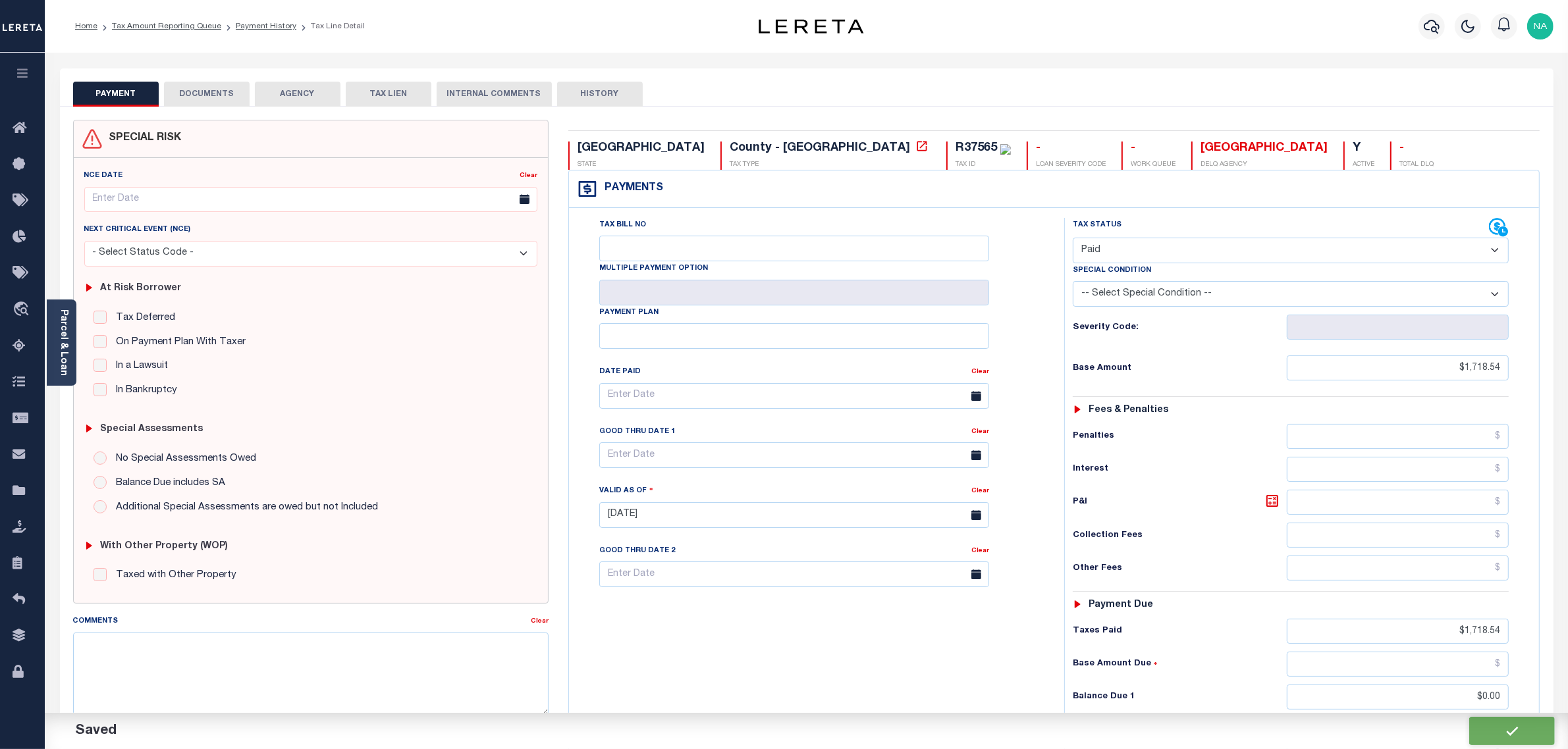
type input "$1,718.54"
type input "$0"
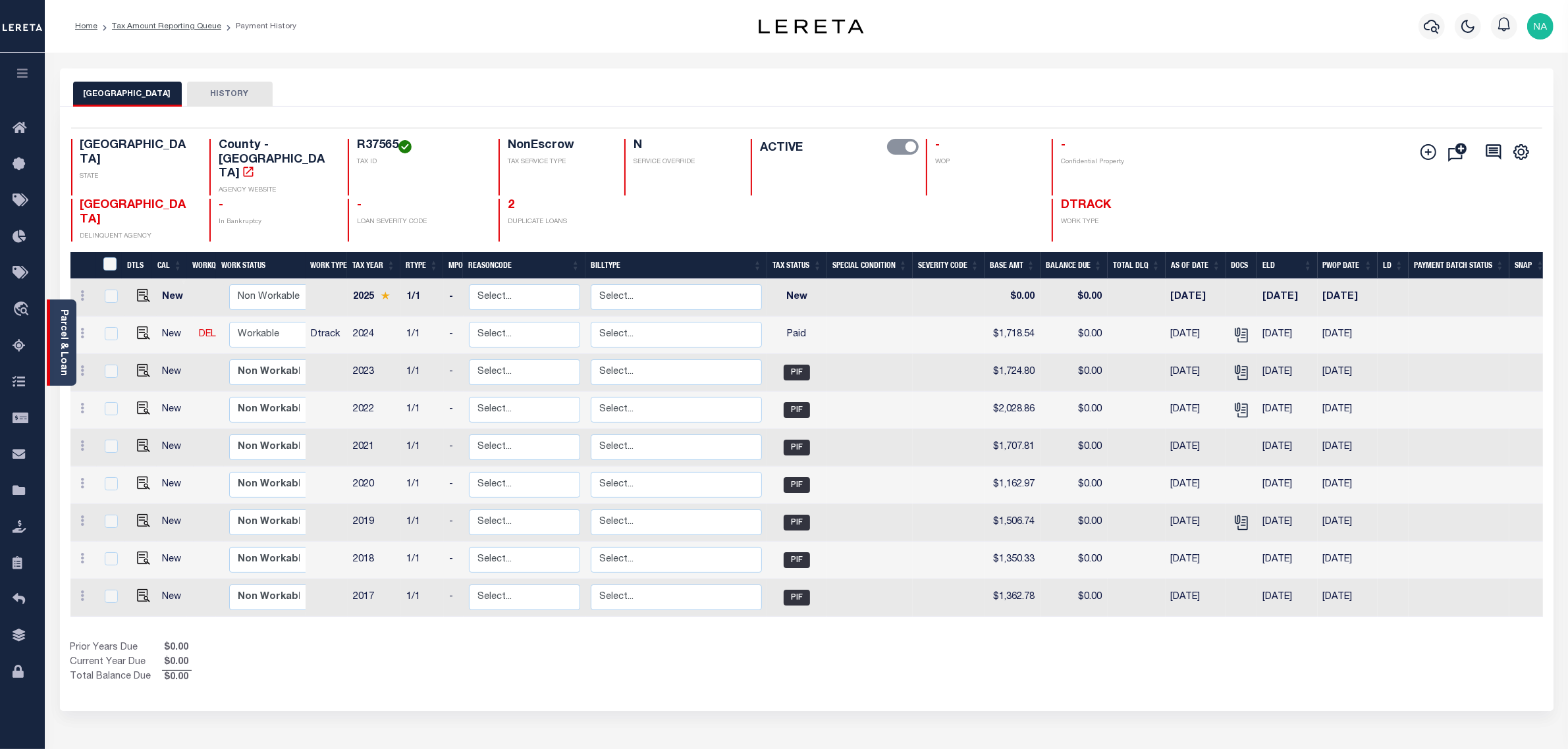
click at [64, 316] on link "Parcel & Loan" at bounding box center [64, 342] width 9 height 66
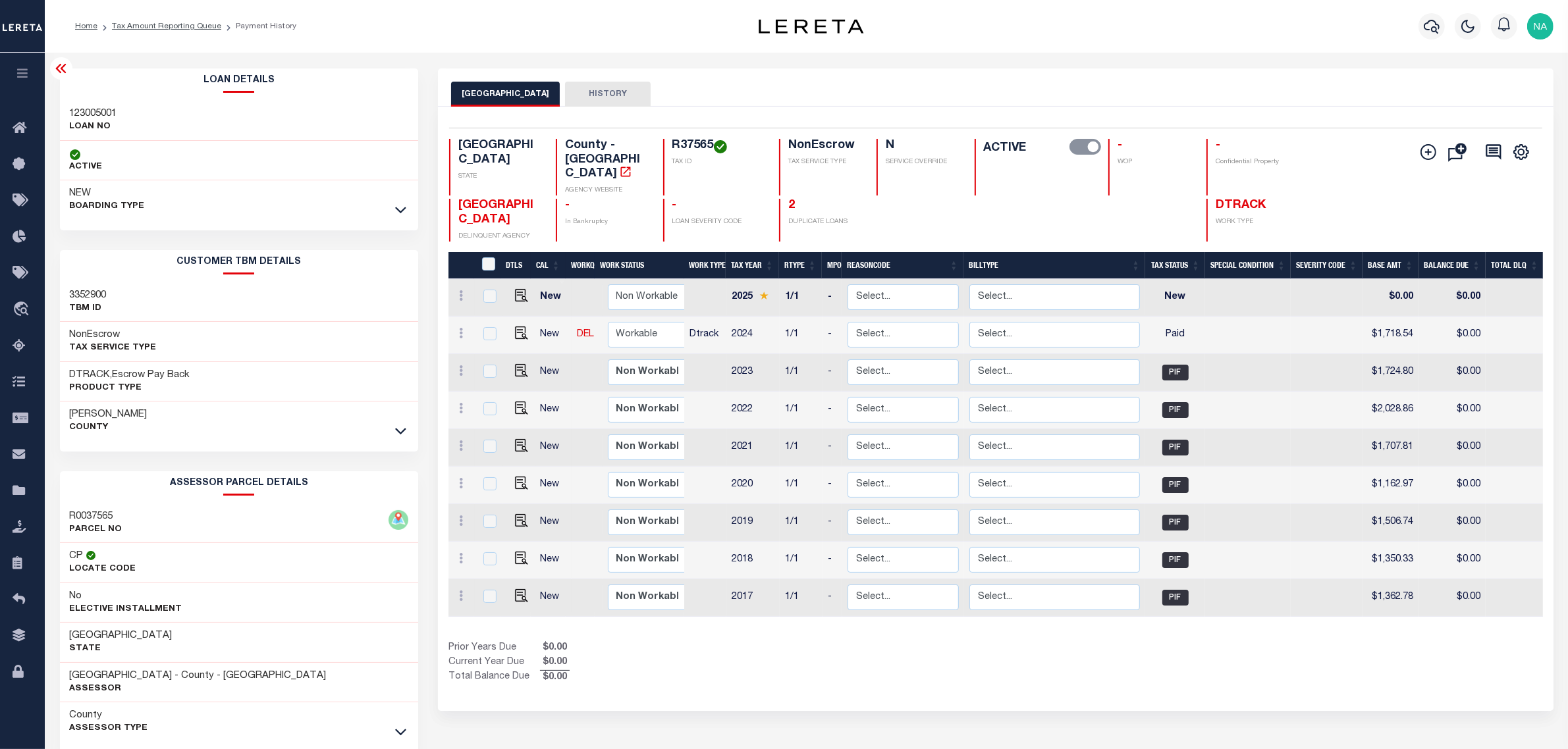
click at [96, 117] on h3 "123005001" at bounding box center [93, 114] width 47 height 13
copy h3 "123005001"
click at [189, 22] on link "Tax Amount Reporting Queue" at bounding box center [166, 26] width 109 height 8
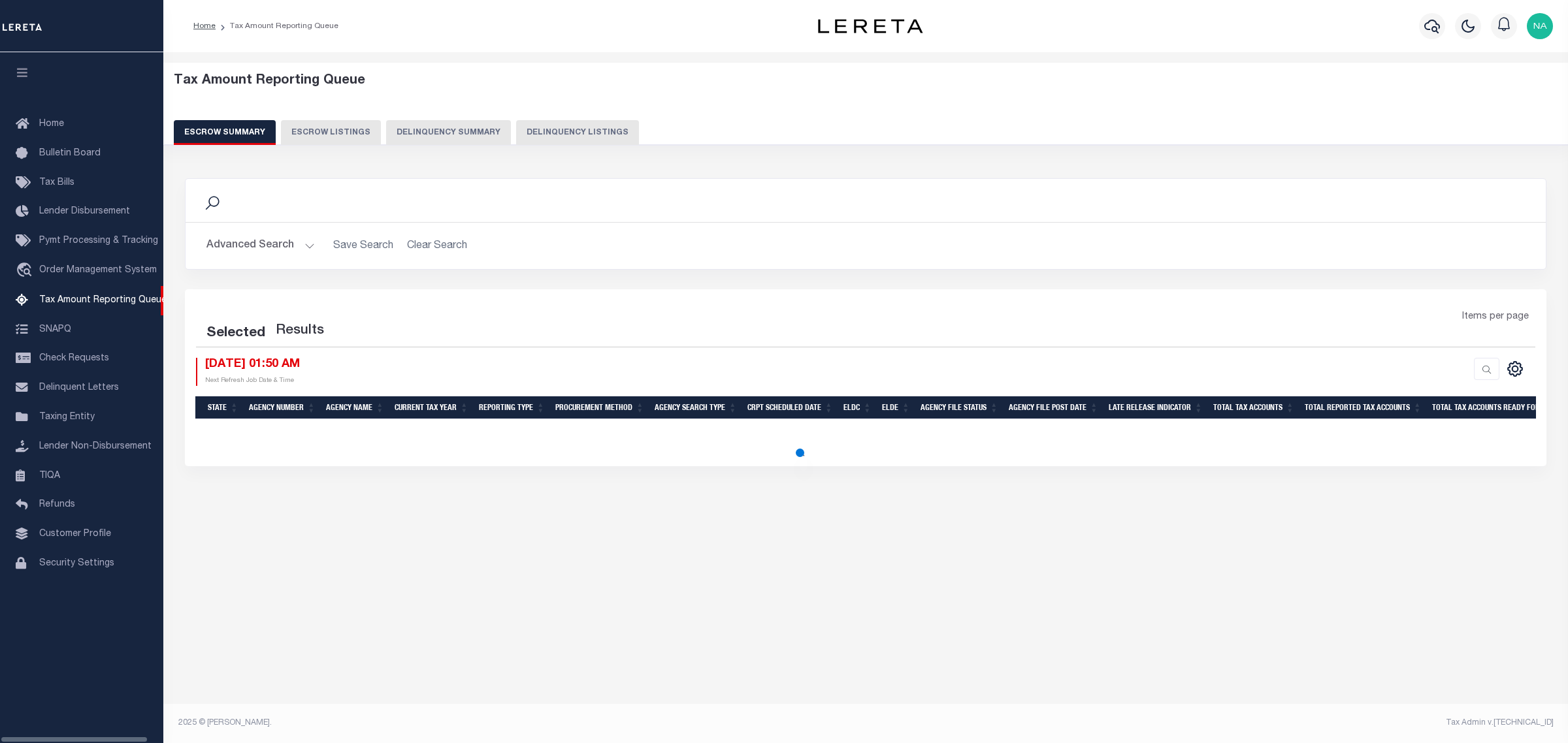
click at [554, 128] on button "Delinquency Listings" at bounding box center [578, 132] width 123 height 25
select select "100"
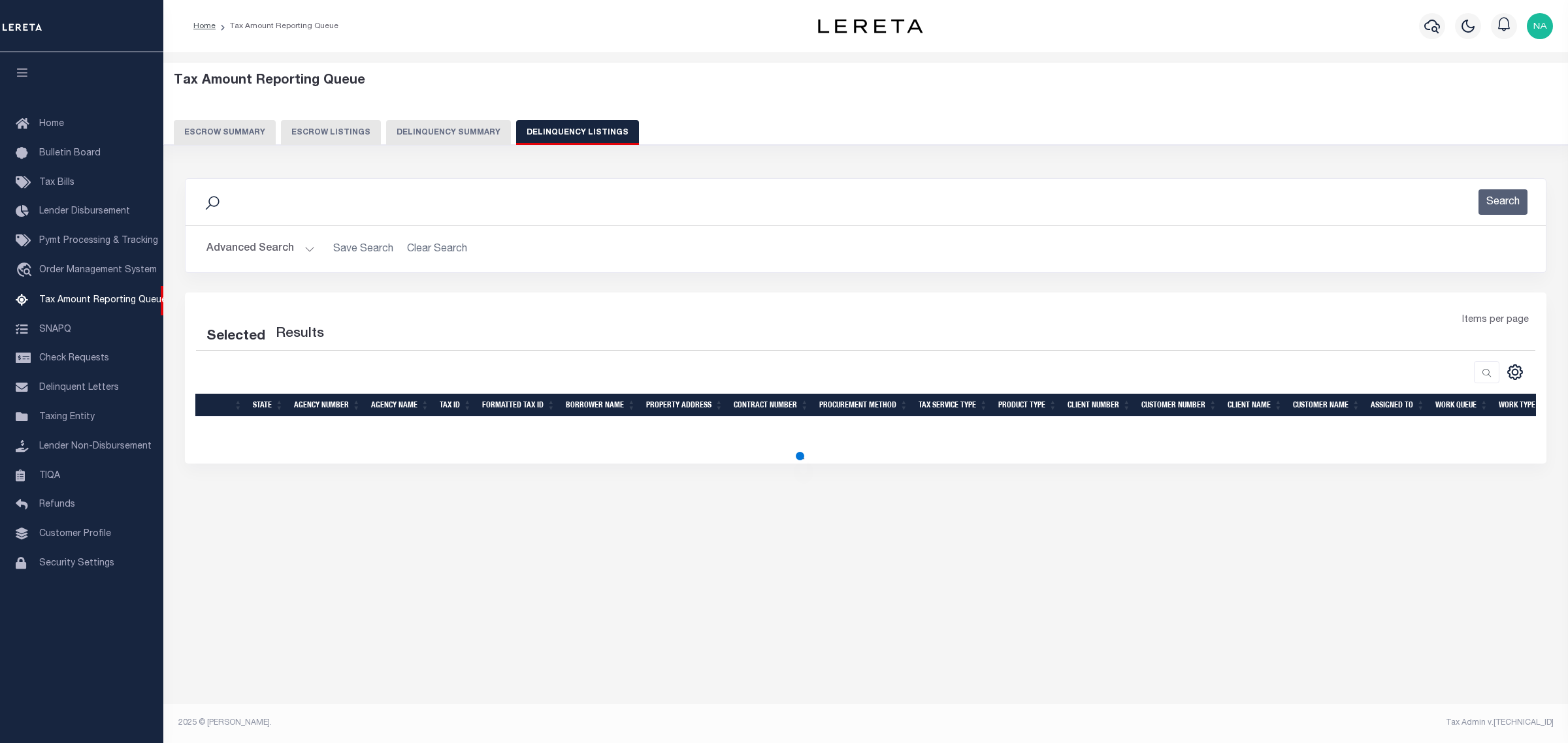
select select "100"
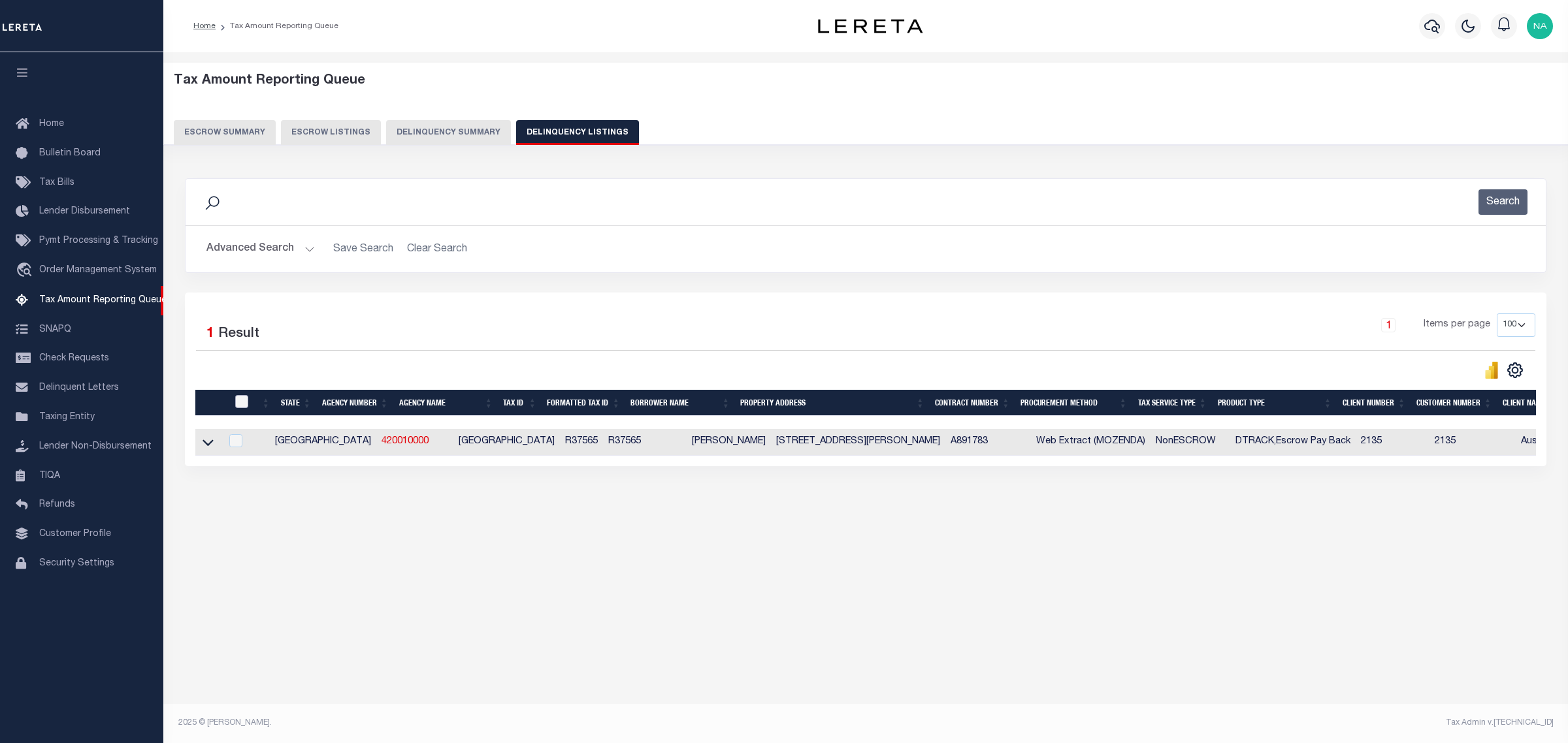
click at [240, 406] on input "checkbox" at bounding box center [241, 401] width 13 height 13
checkbox input "true"
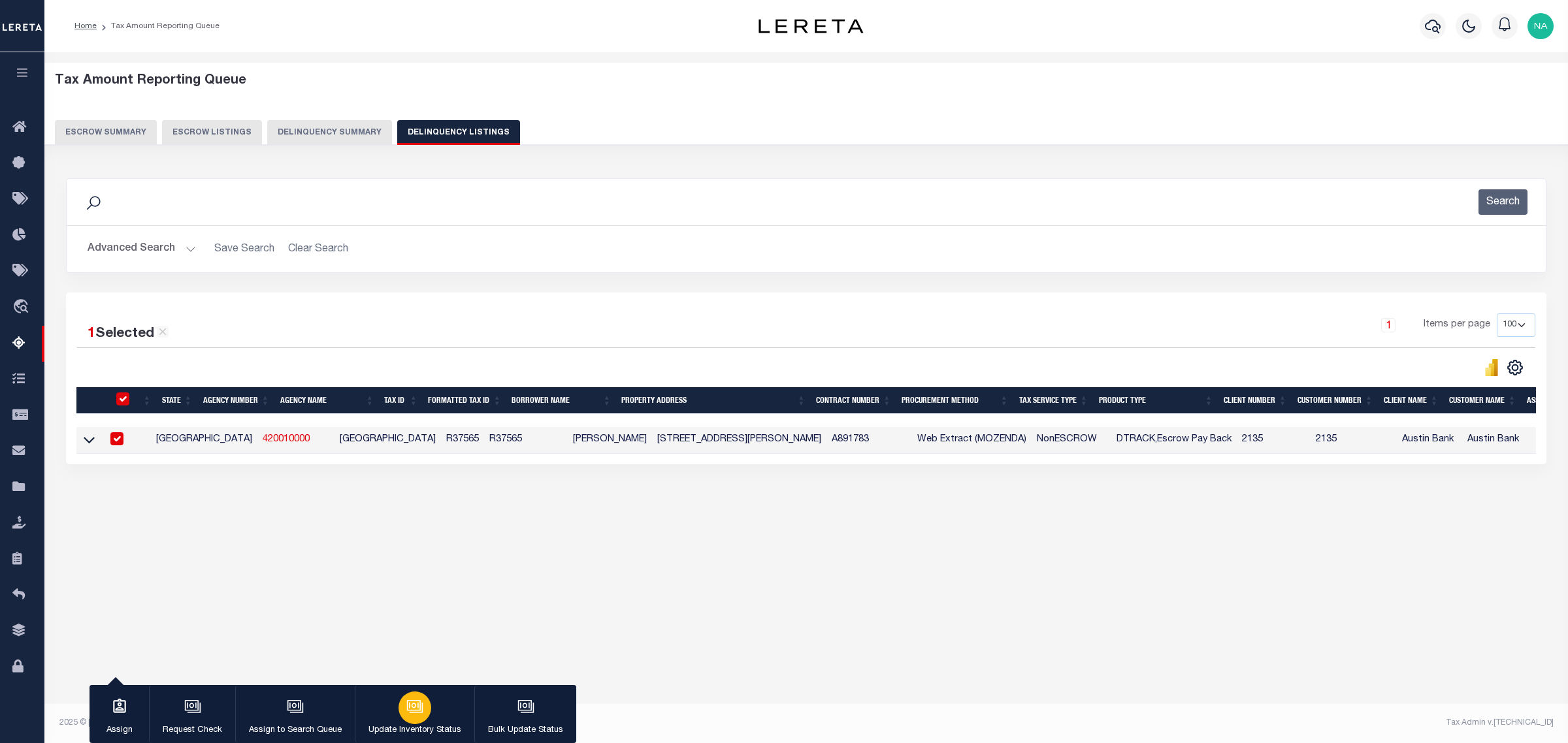
click at [424, 709] on div "button" at bounding box center [414, 707] width 33 height 33
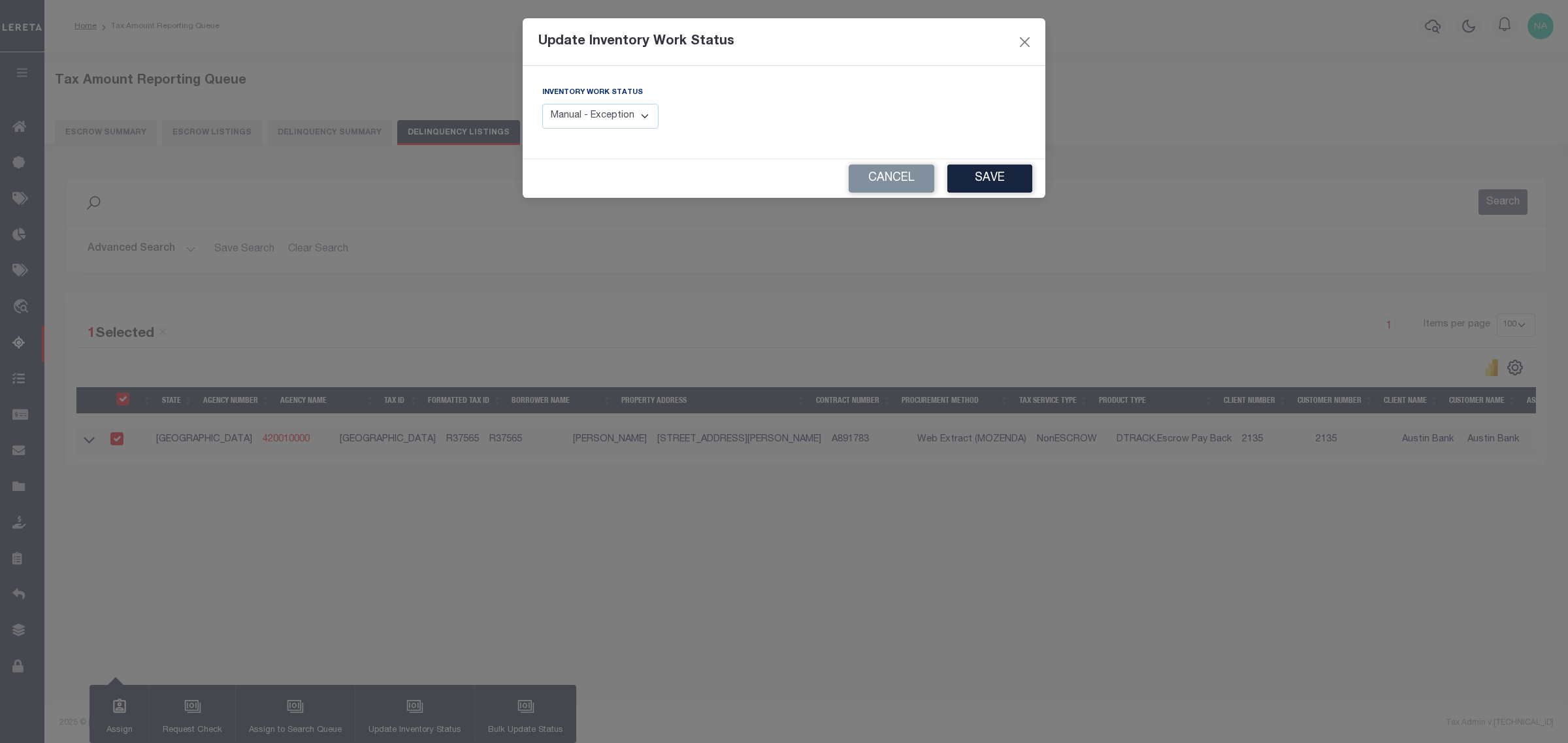
click at [614, 115] on select "Manual - Exception Pended - Awaiting Search Late Add Exception Completed" at bounding box center [600, 117] width 116 height 26
select select "4"
click at [542, 104] on select "Manual - Exception Pended - Awaiting Search Late Add Exception Completed" at bounding box center [600, 117] width 116 height 26
drag, startPoint x: 990, startPoint y: 181, endPoint x: 1473, endPoint y: 175, distance: 483.0
click at [991, 181] on button "Save" at bounding box center [990, 179] width 85 height 28
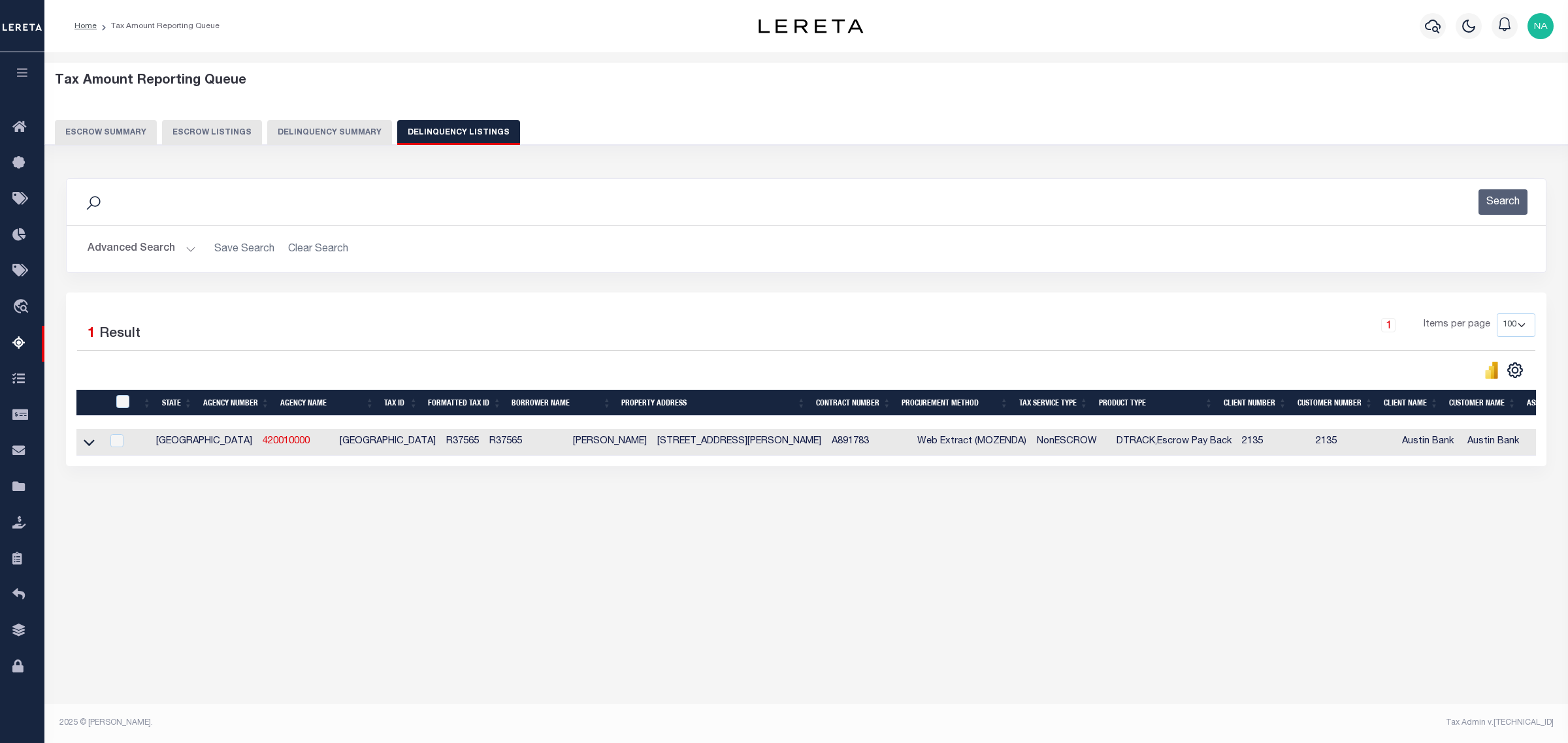
click at [168, 249] on button "Advanced Search" at bounding box center [141, 249] width 108 height 26
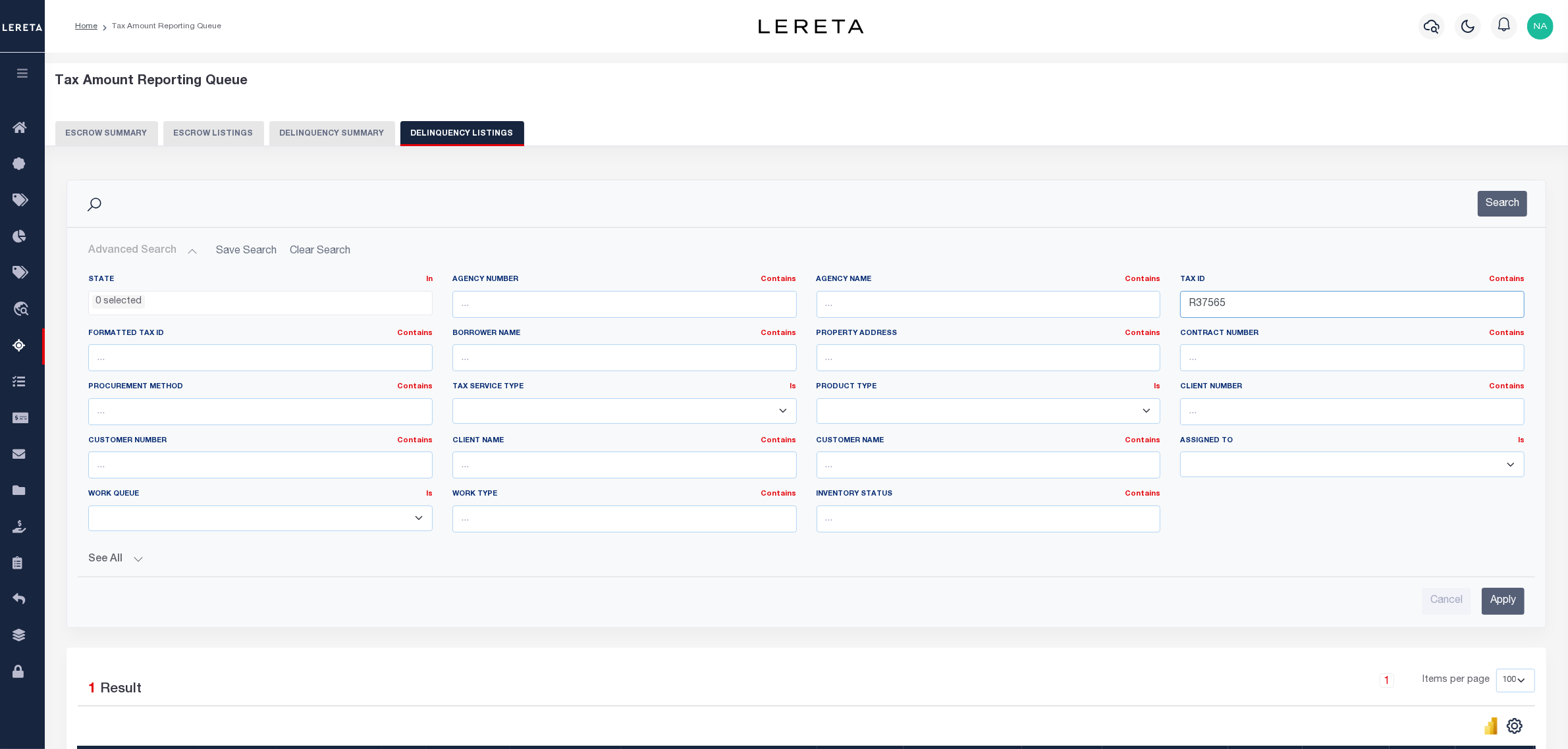
drag, startPoint x: 1273, startPoint y: 292, endPoint x: 1062, endPoint y: 308, distance: 211.6
click at [1072, 308] on div "State In In AK AL AR AZ CA CO CT DC DE FL GA GU HI IA ID IL IN KS KY LA MA MD M…" at bounding box center [806, 409] width 1456 height 269
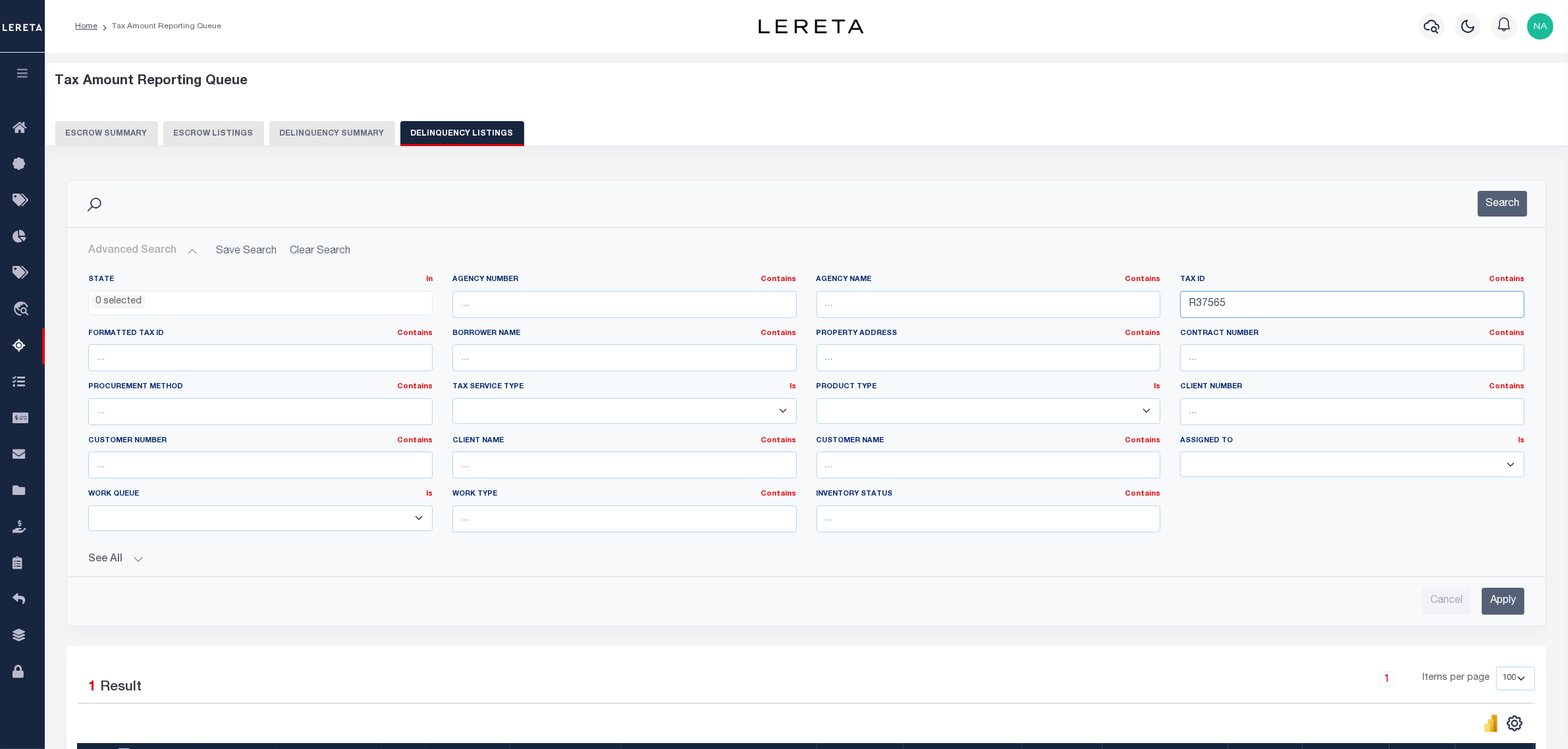
paste input "8947"
type input "R38947"
click at [1512, 604] on input "Apply" at bounding box center [1503, 602] width 43 height 27
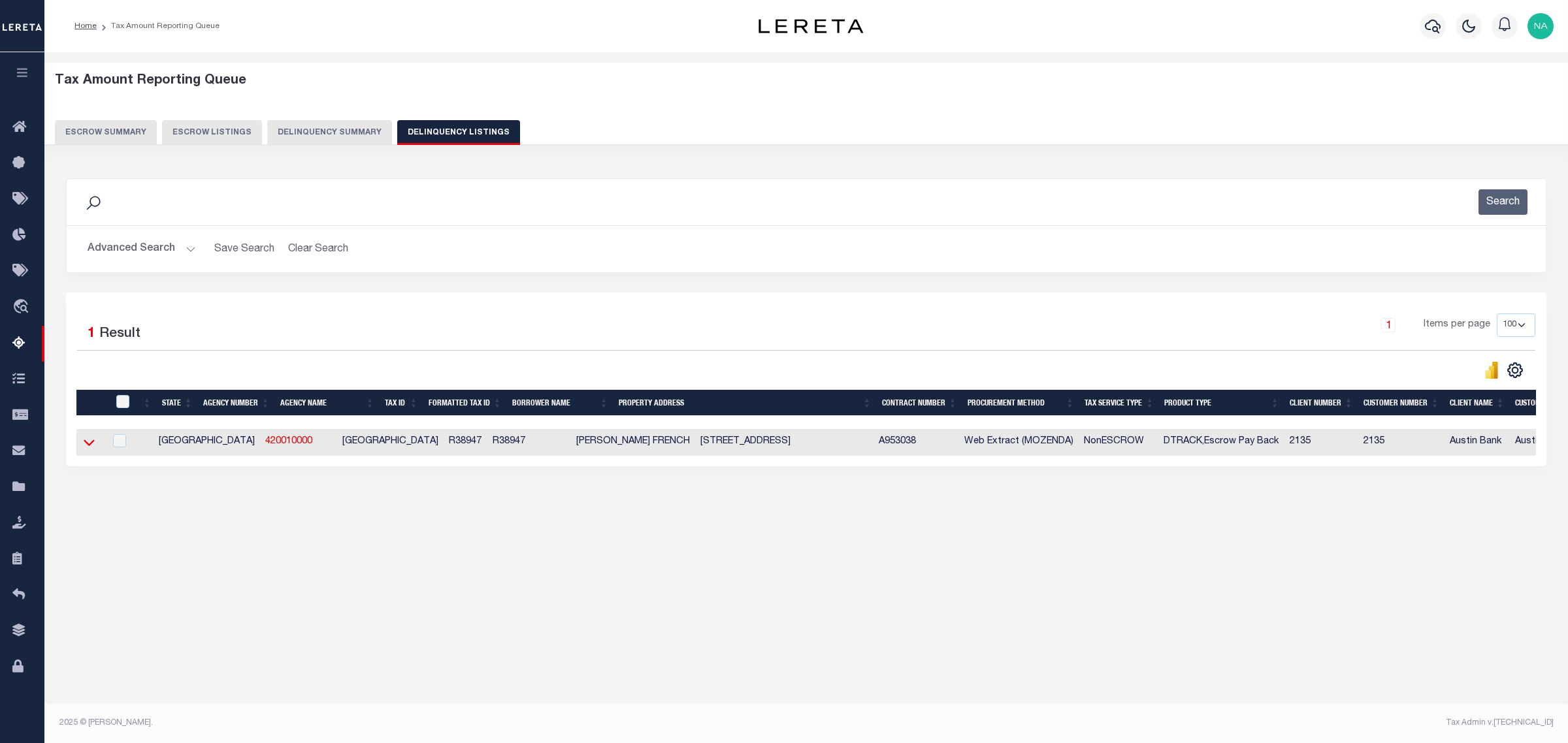
click at [91, 446] on icon at bounding box center [89, 444] width 11 height 7
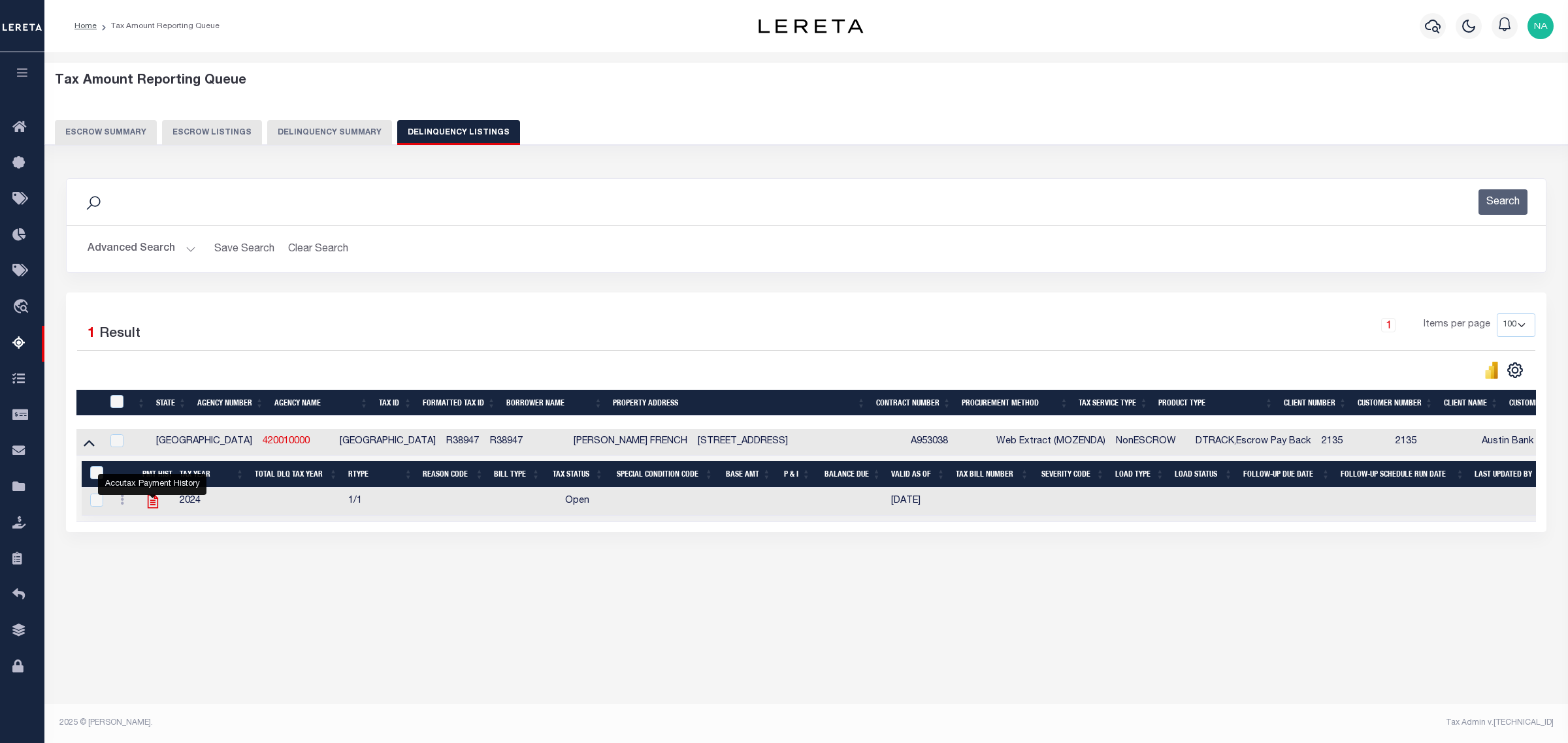
click at [151, 506] on icon "" at bounding box center [152, 501] width 17 height 17
checkbox input "true"
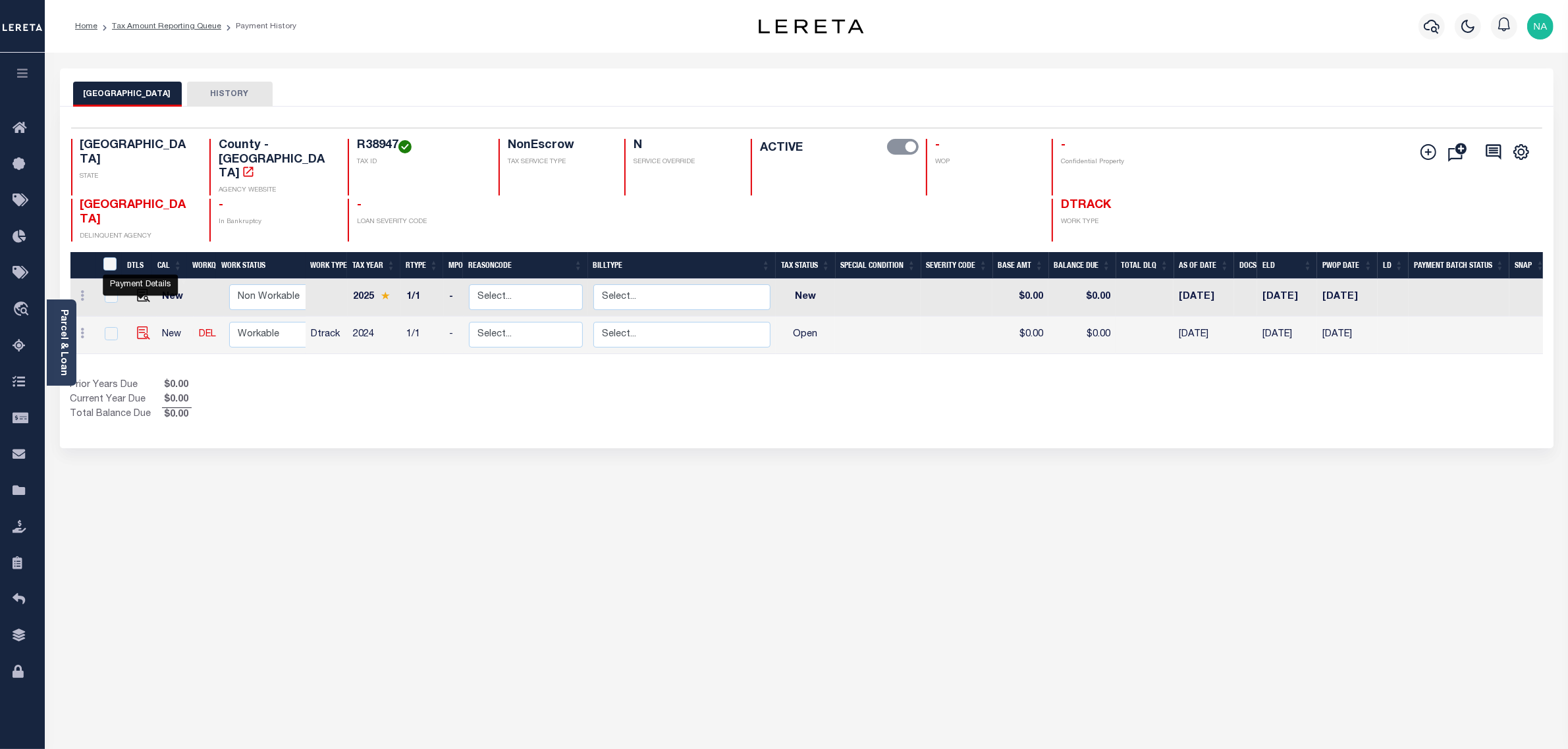
click at [141, 327] on img "" at bounding box center [143, 333] width 13 height 13
checkbox input "true"
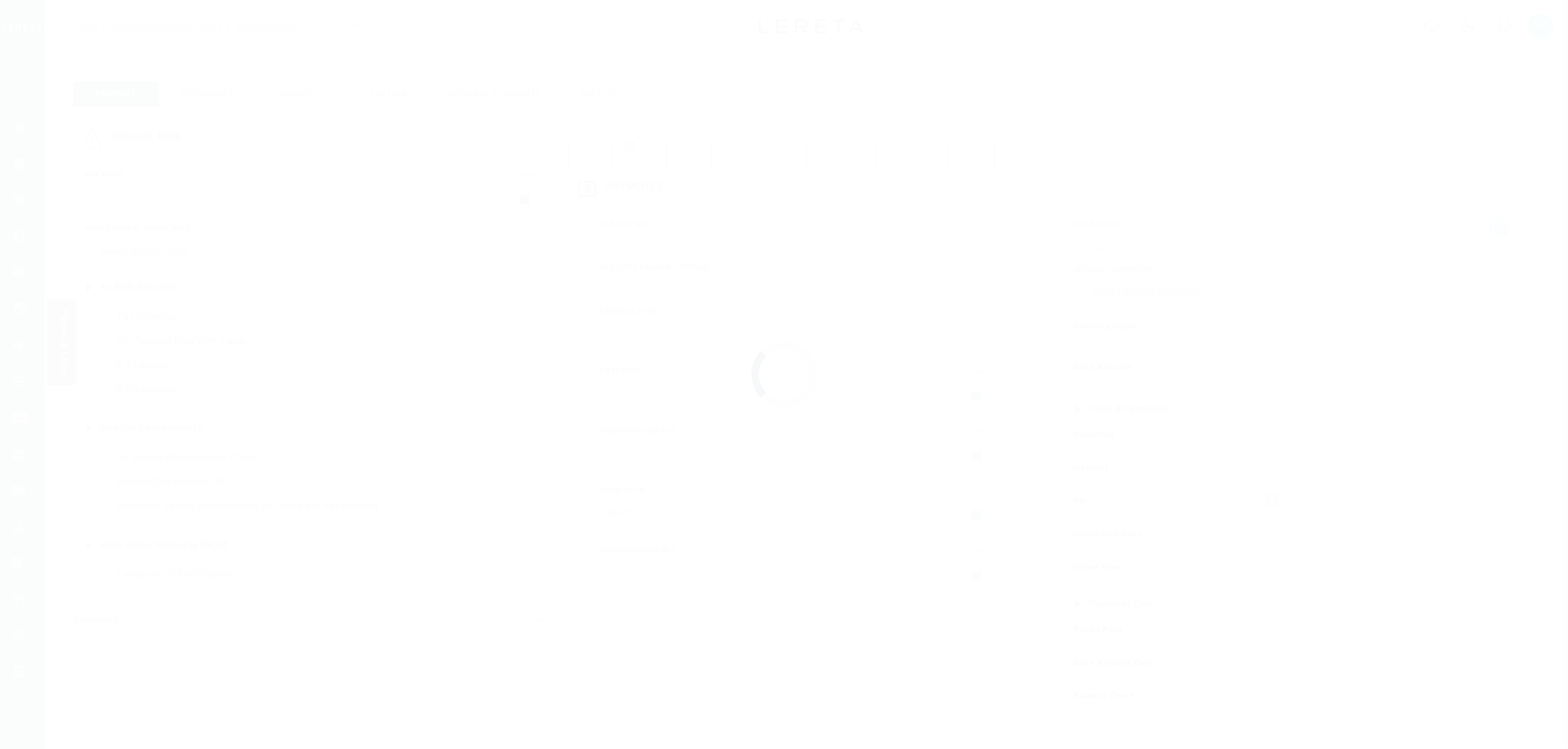
select select "OP2"
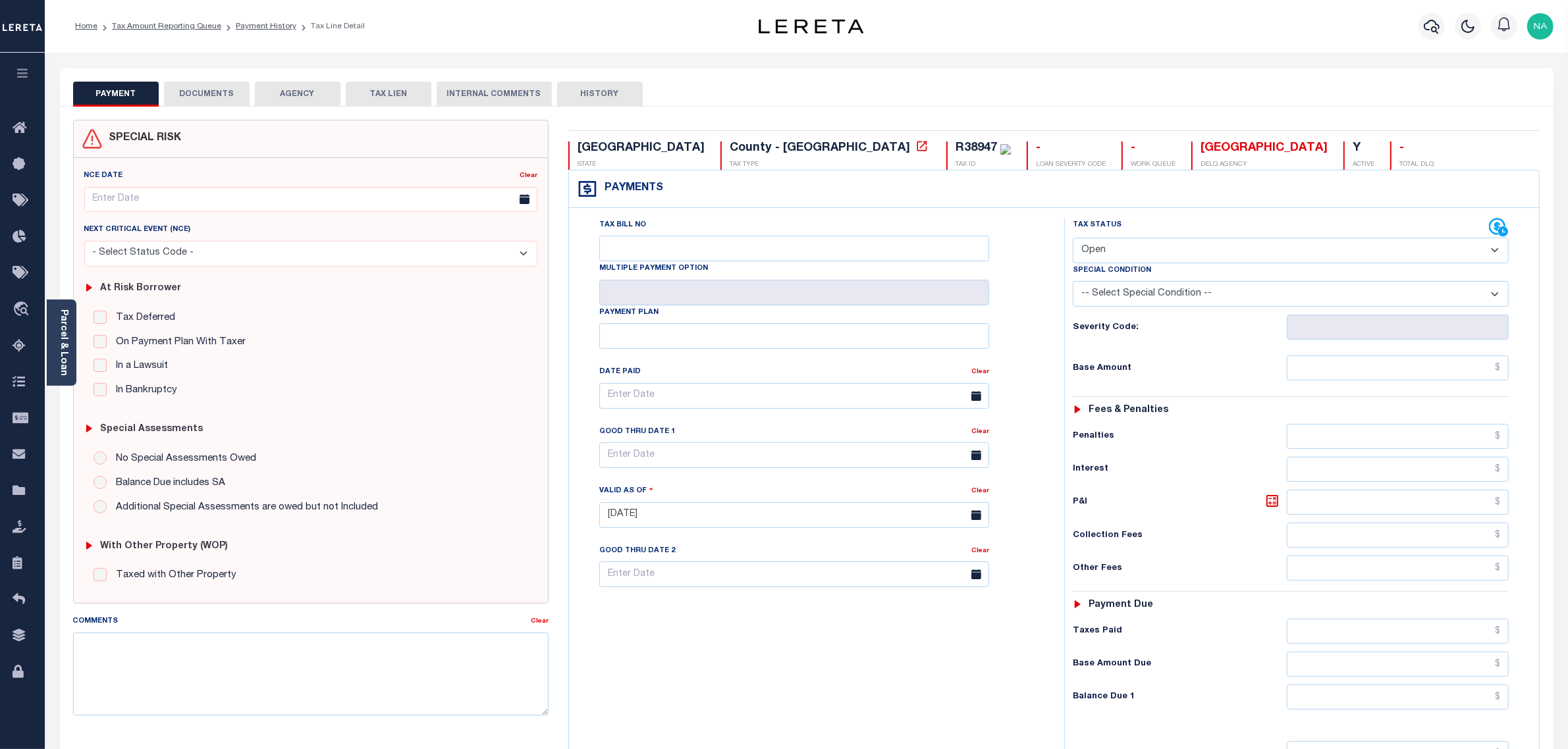
click at [218, 96] on button "DOCUMENTS" at bounding box center [206, 94] width 85 height 25
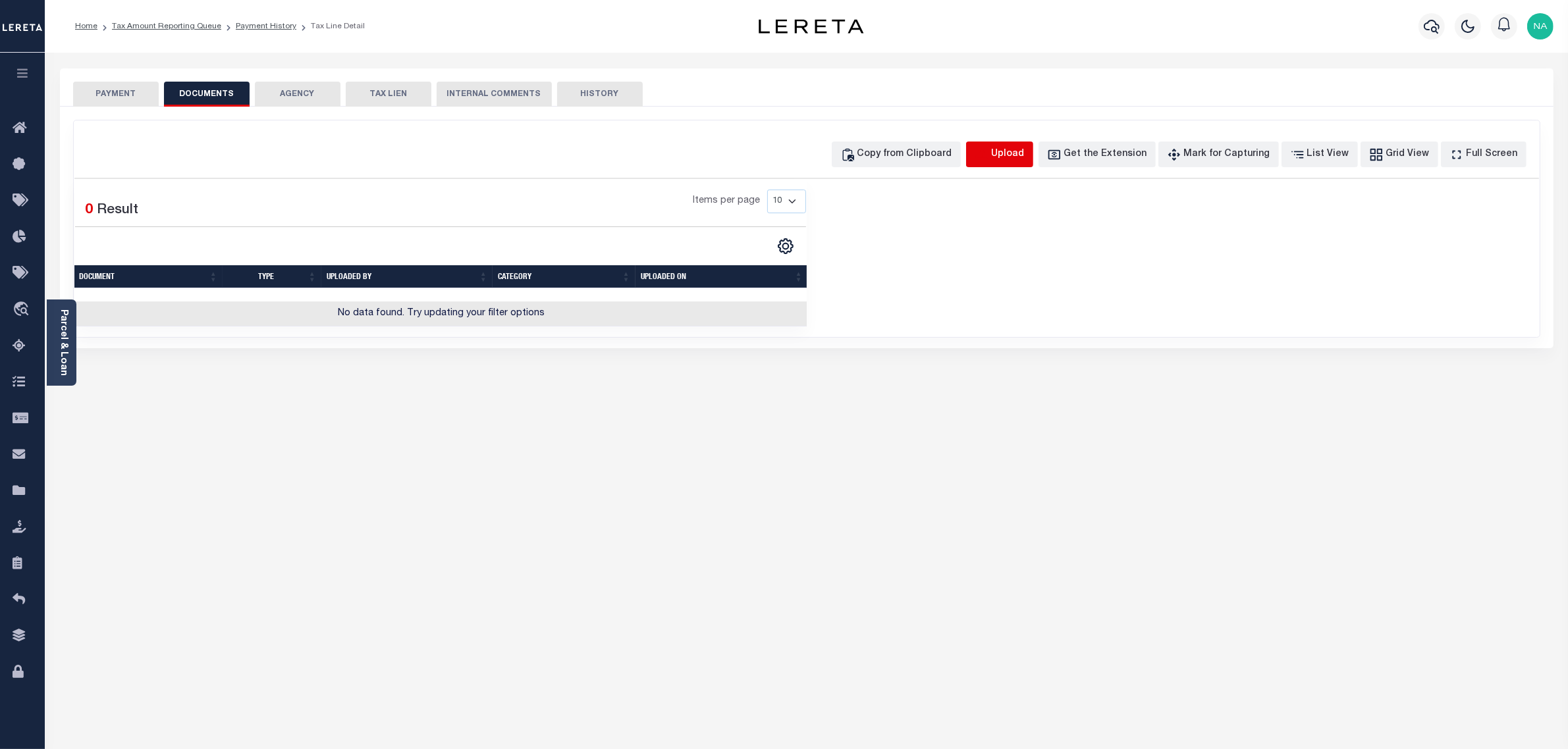
click at [989, 152] on icon "button" at bounding box center [982, 154] width 14 height 14
select select "POP"
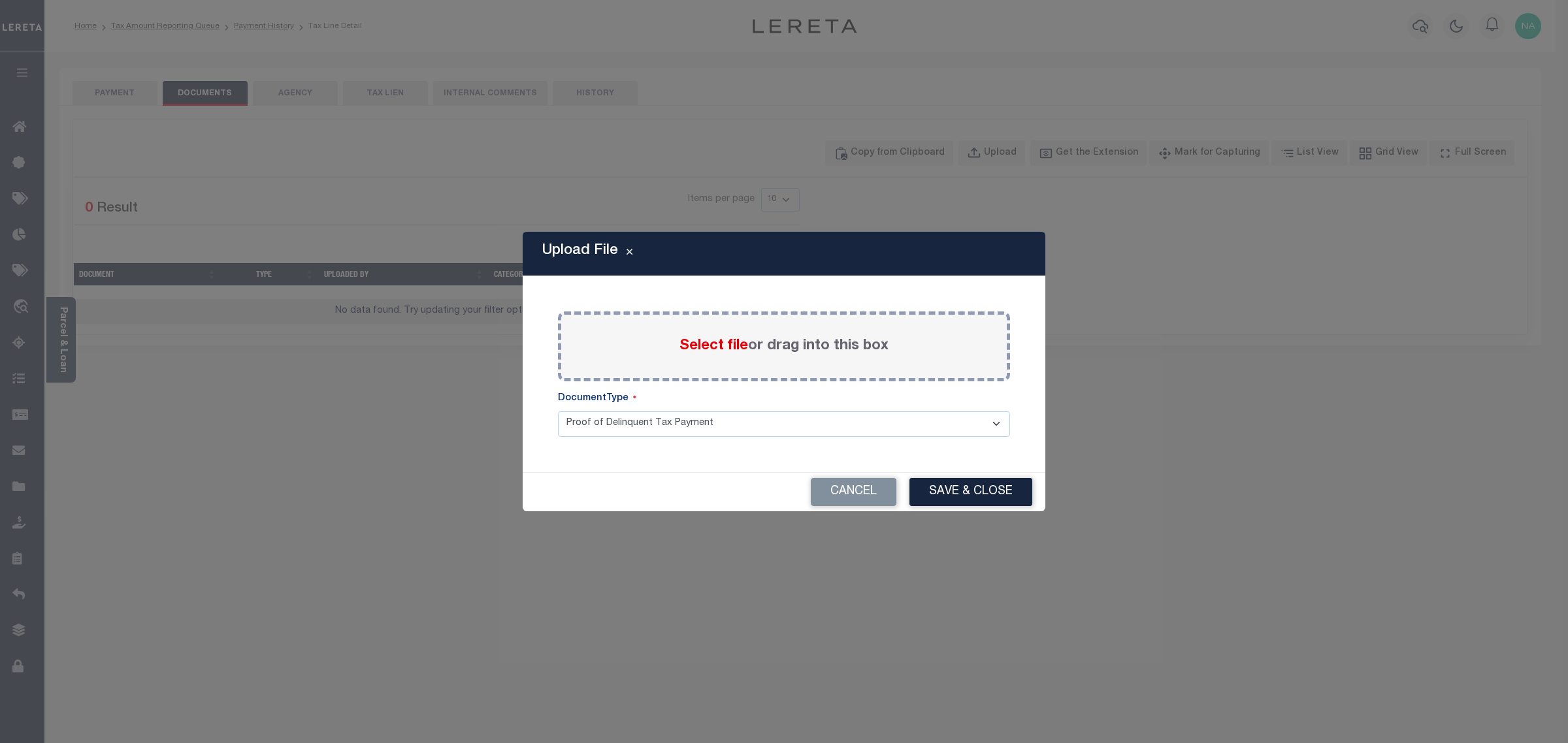
click at [876, 340] on label "Select file or drag into this box" at bounding box center [784, 346] width 209 height 21
click at [0, 0] on input "Select file or drag into this box" at bounding box center [0, 0] width 0 height 0
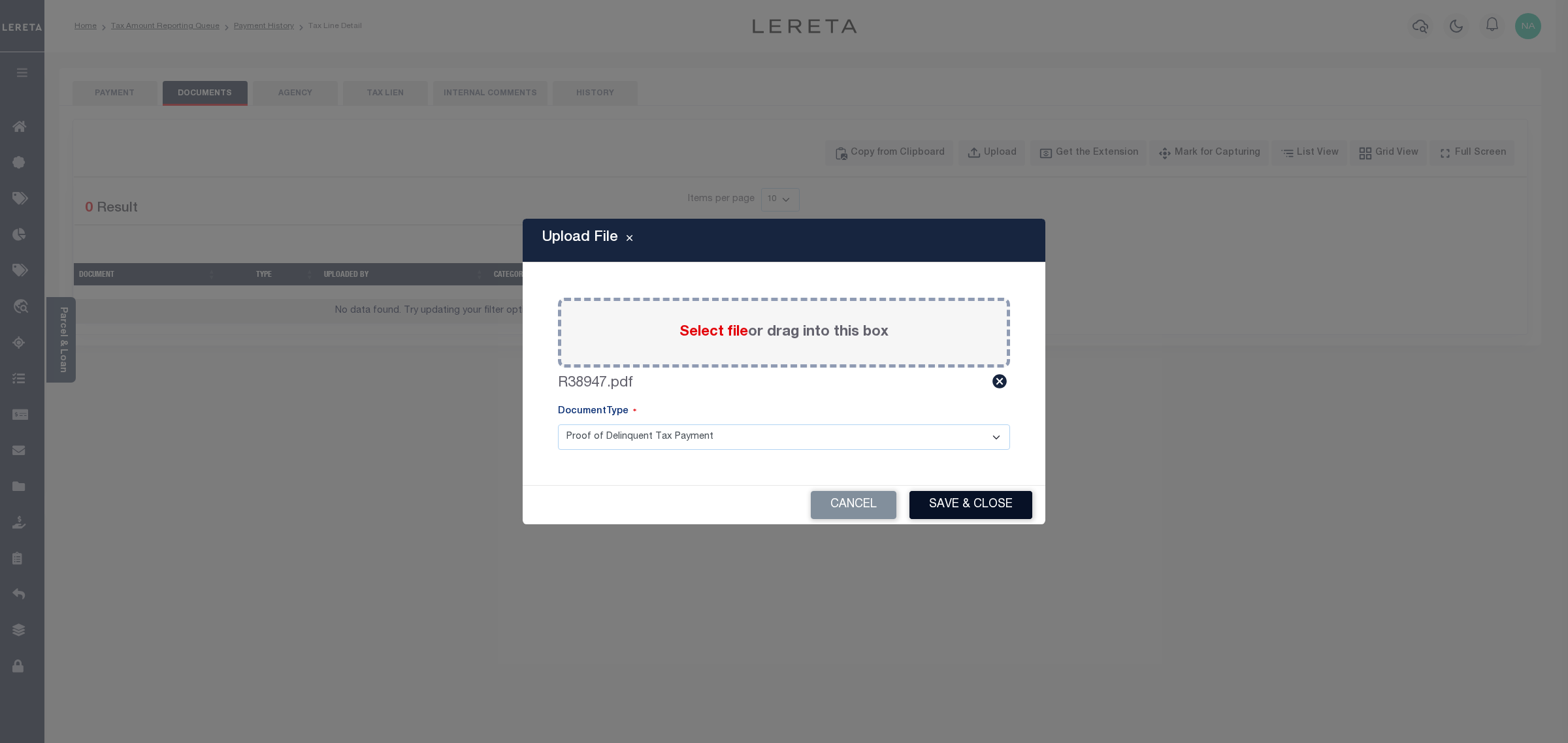
click at [984, 501] on button "Save & Close" at bounding box center [970, 505] width 123 height 28
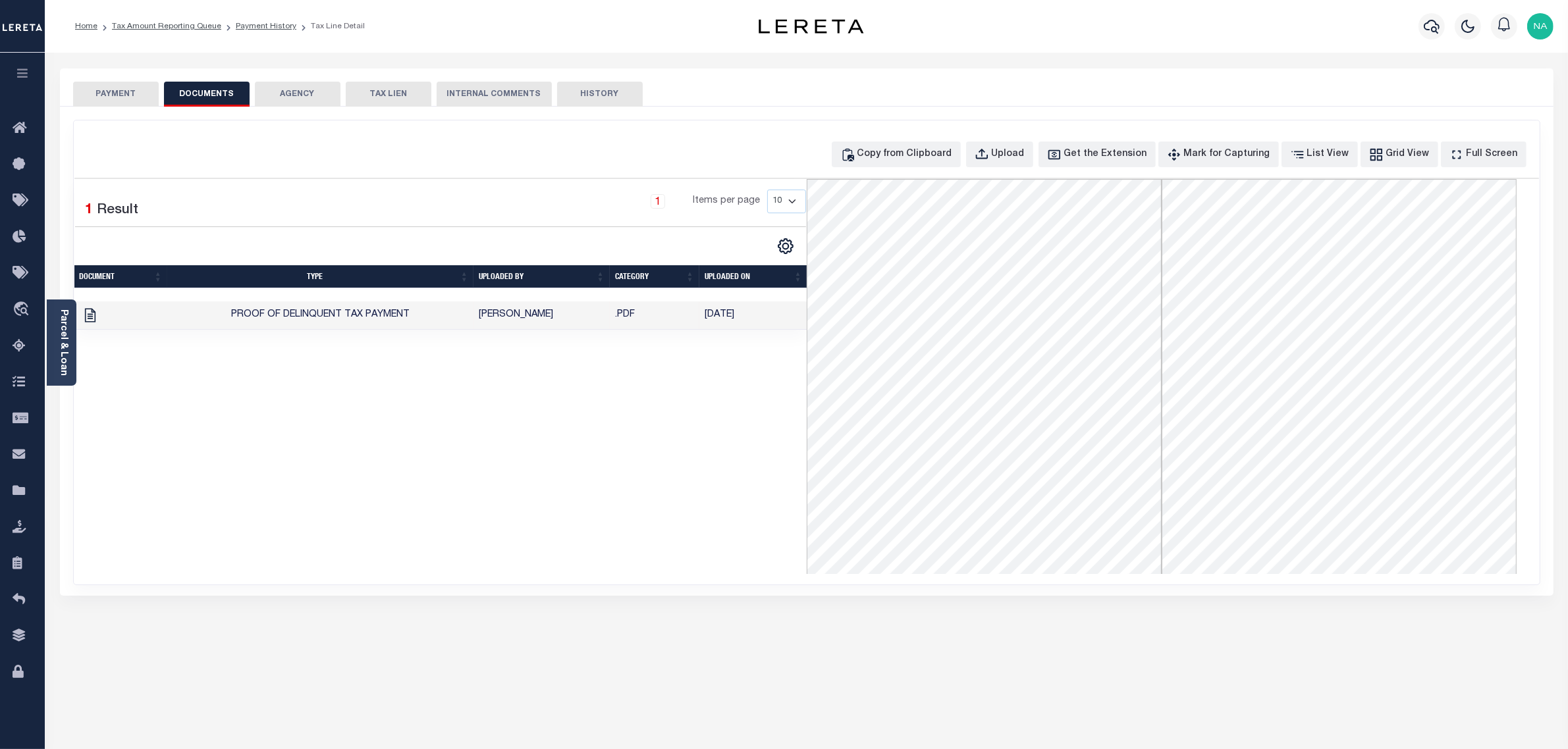
click at [97, 89] on button "PAYMENT" at bounding box center [116, 94] width 85 height 25
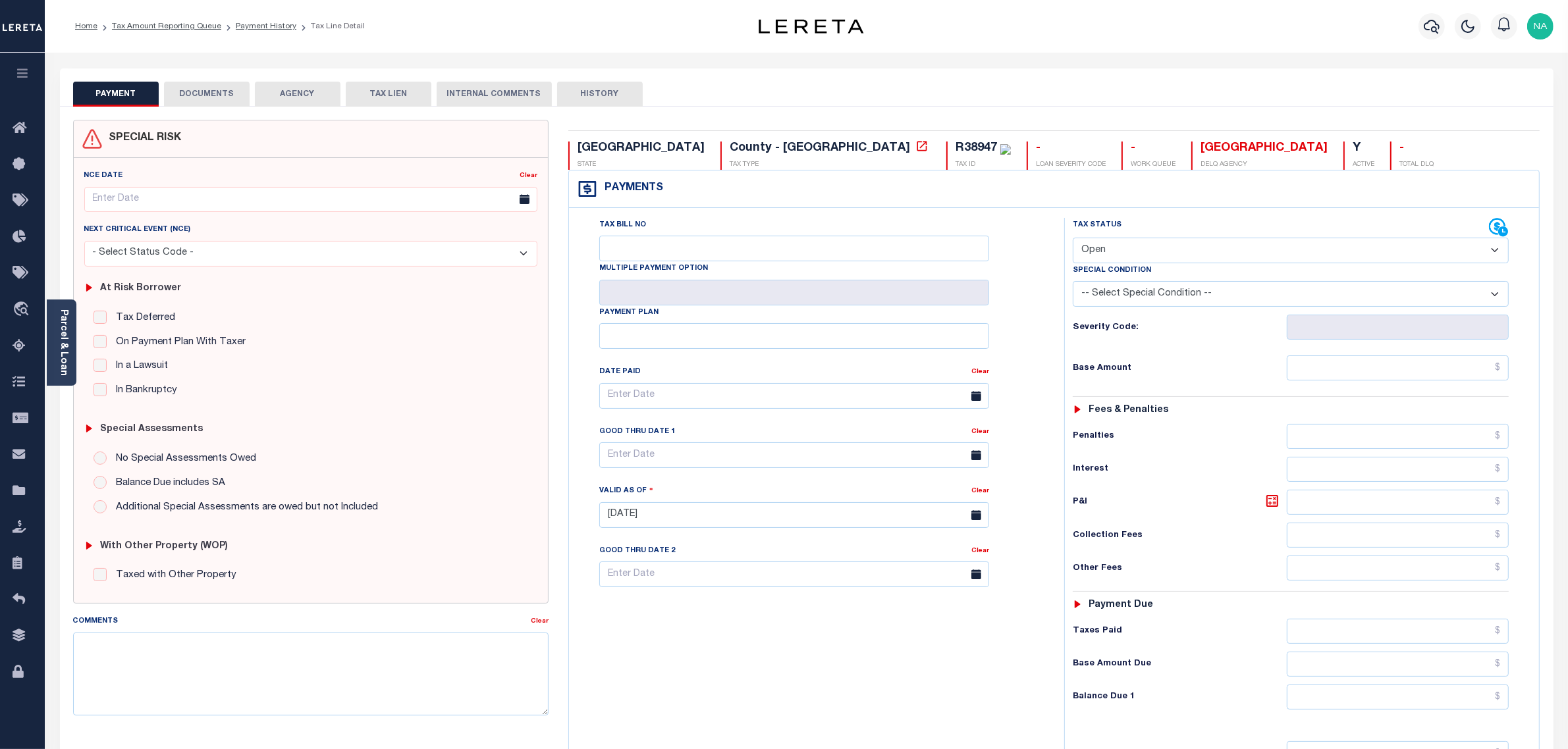
click at [1148, 247] on select "- Select Status Code - Open Due/Unpaid Paid Incomplete No Tax Due Internal Refu…" at bounding box center [1291, 250] width 437 height 26
select select "PYD"
click at [1073, 239] on select "- Select Status Code - Open Due/Unpaid Paid Incomplete No Tax Due Internal Refu…" at bounding box center [1291, 250] width 437 height 26
type input "[DATE]"
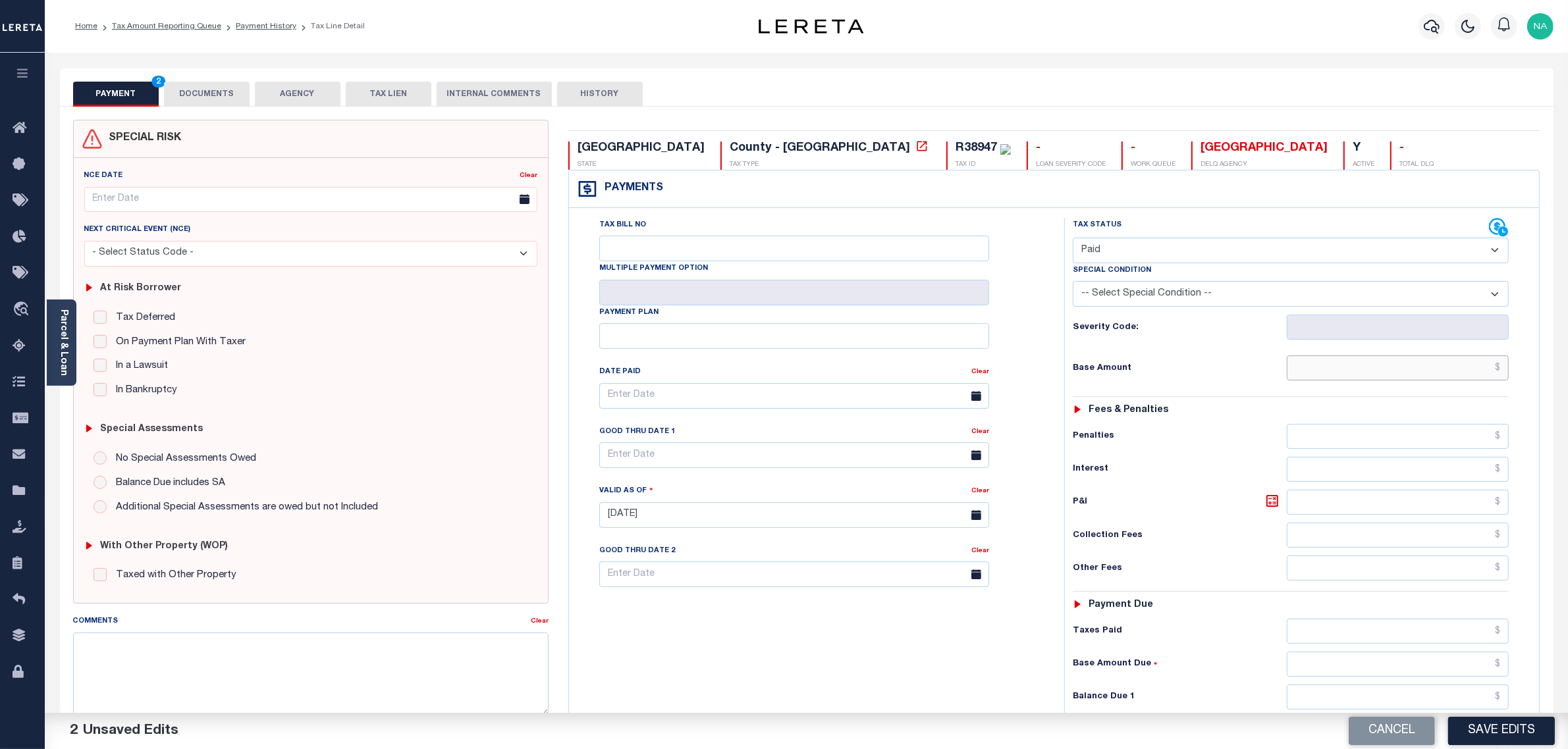
click at [1473, 376] on input "text" at bounding box center [1398, 367] width 223 height 25
paste input "9,961.34"
type input "$9,961.34"
click at [1476, 639] on input "text" at bounding box center [1398, 631] width 223 height 25
paste input "9,961.34"
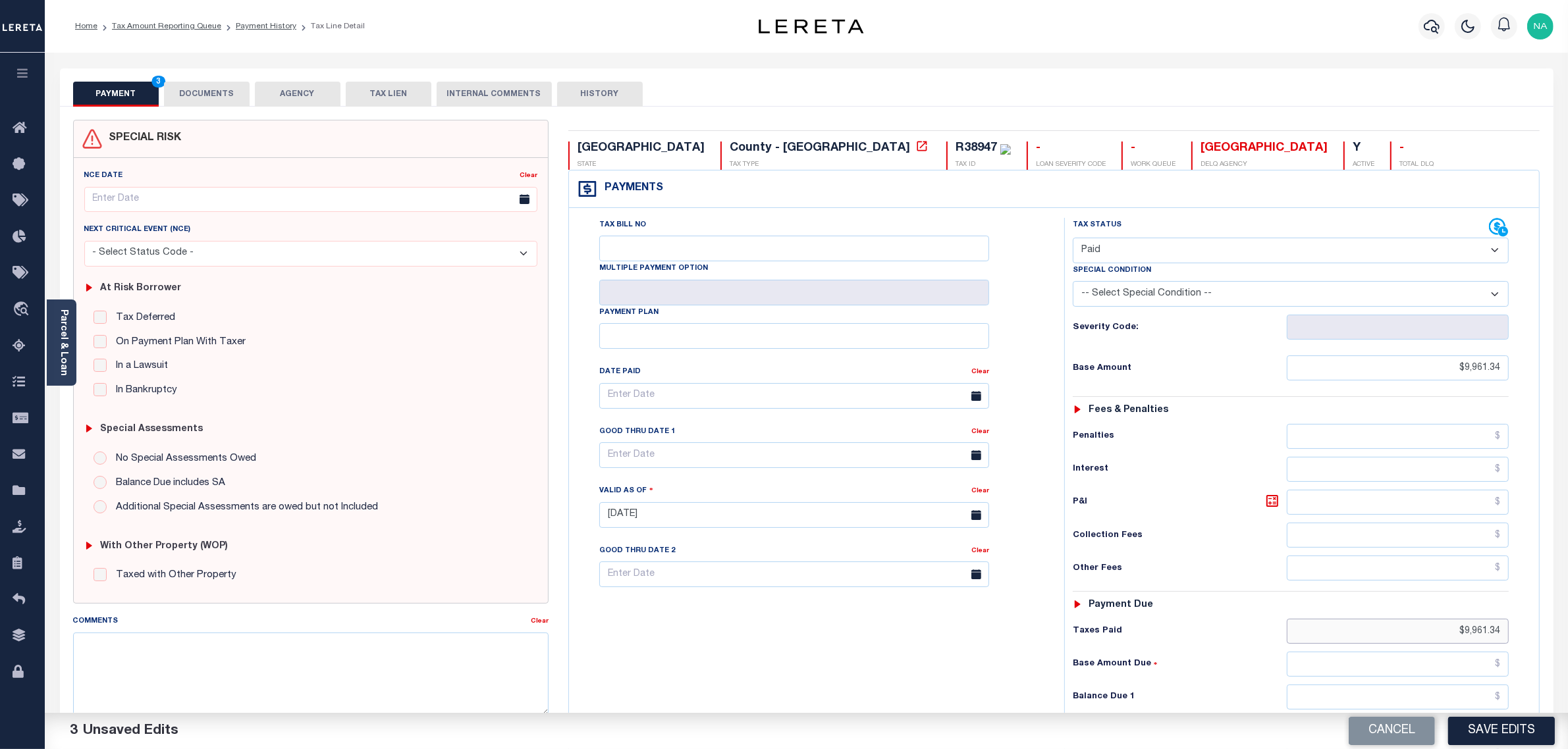
type input "$9,961.34"
click at [1466, 701] on input "text" at bounding box center [1398, 697] width 223 height 25
type input "$0.00"
click at [1483, 727] on button "Save Edits" at bounding box center [1502, 731] width 107 height 28
checkbox input "false"
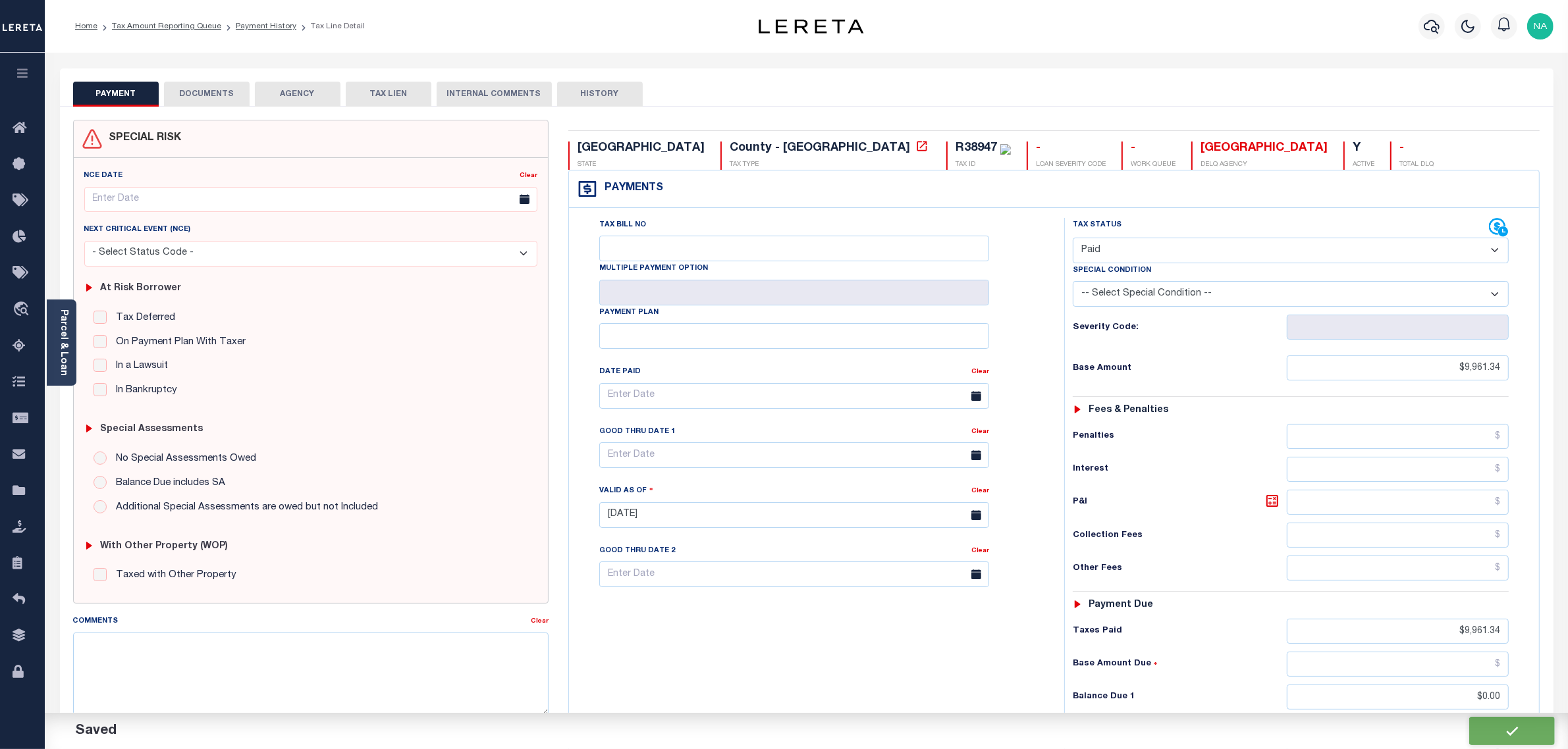
checkbox input "false"
type input "$9,961.34"
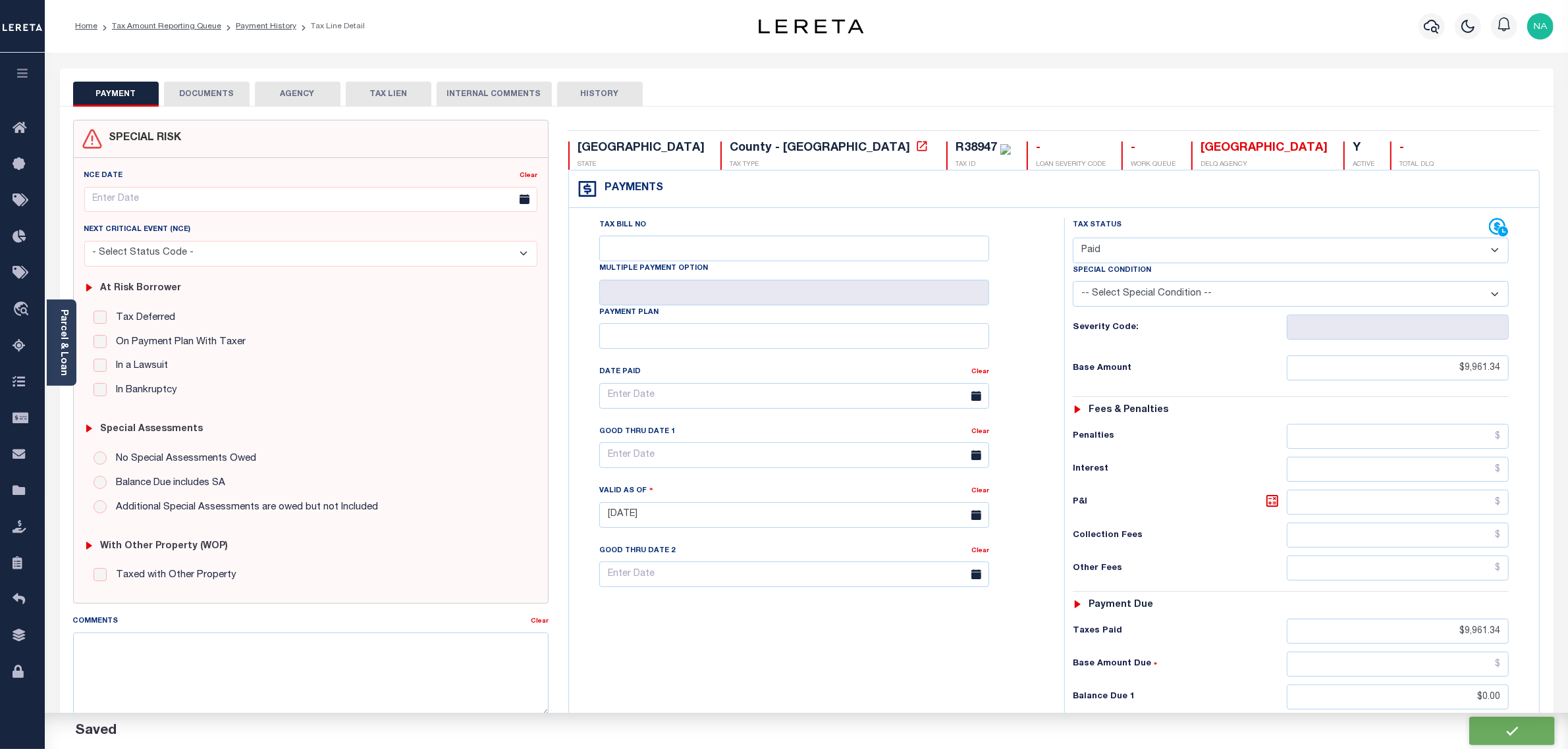
type input "$0"
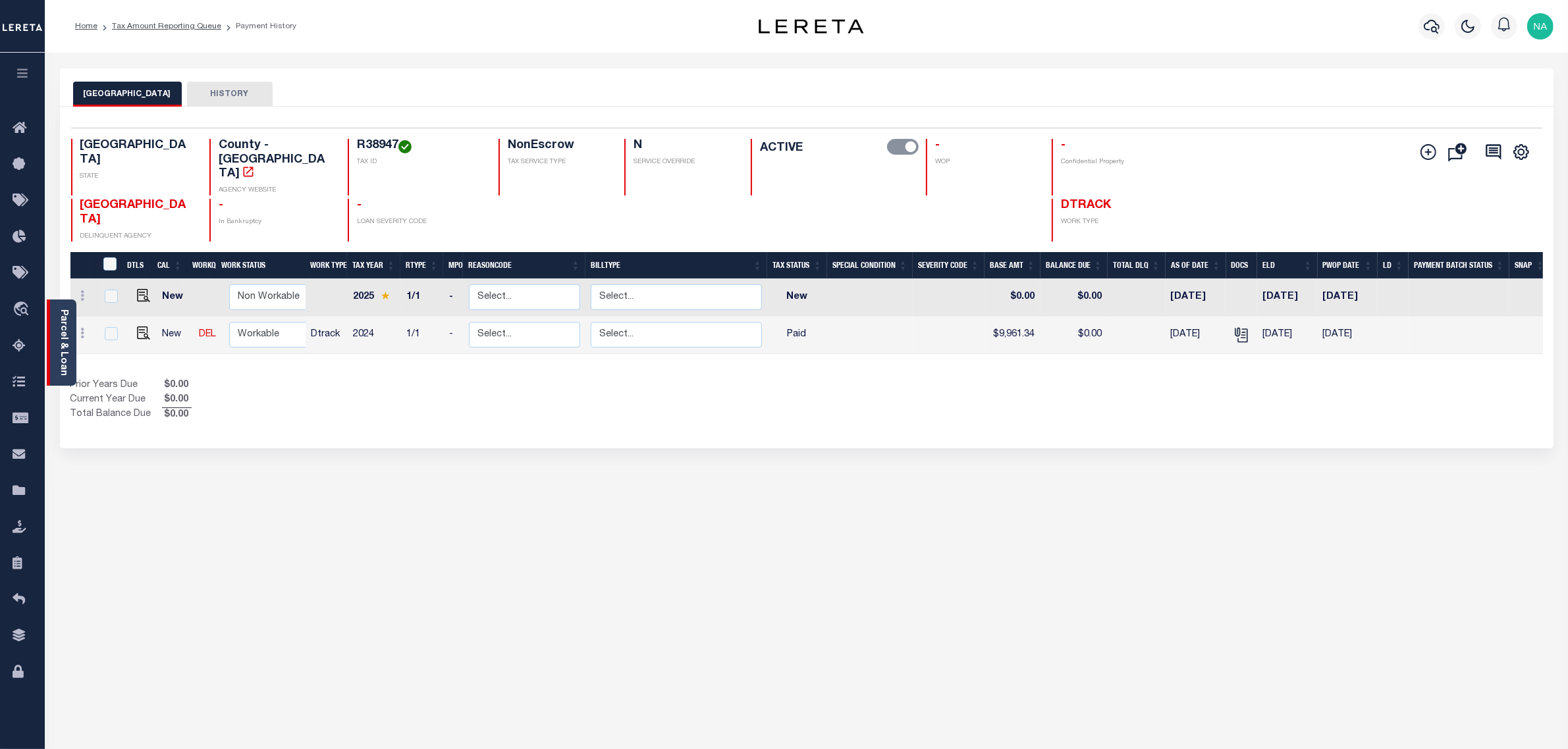
click at [59, 332] on link "Parcel & Loan" at bounding box center [64, 342] width 9 height 66
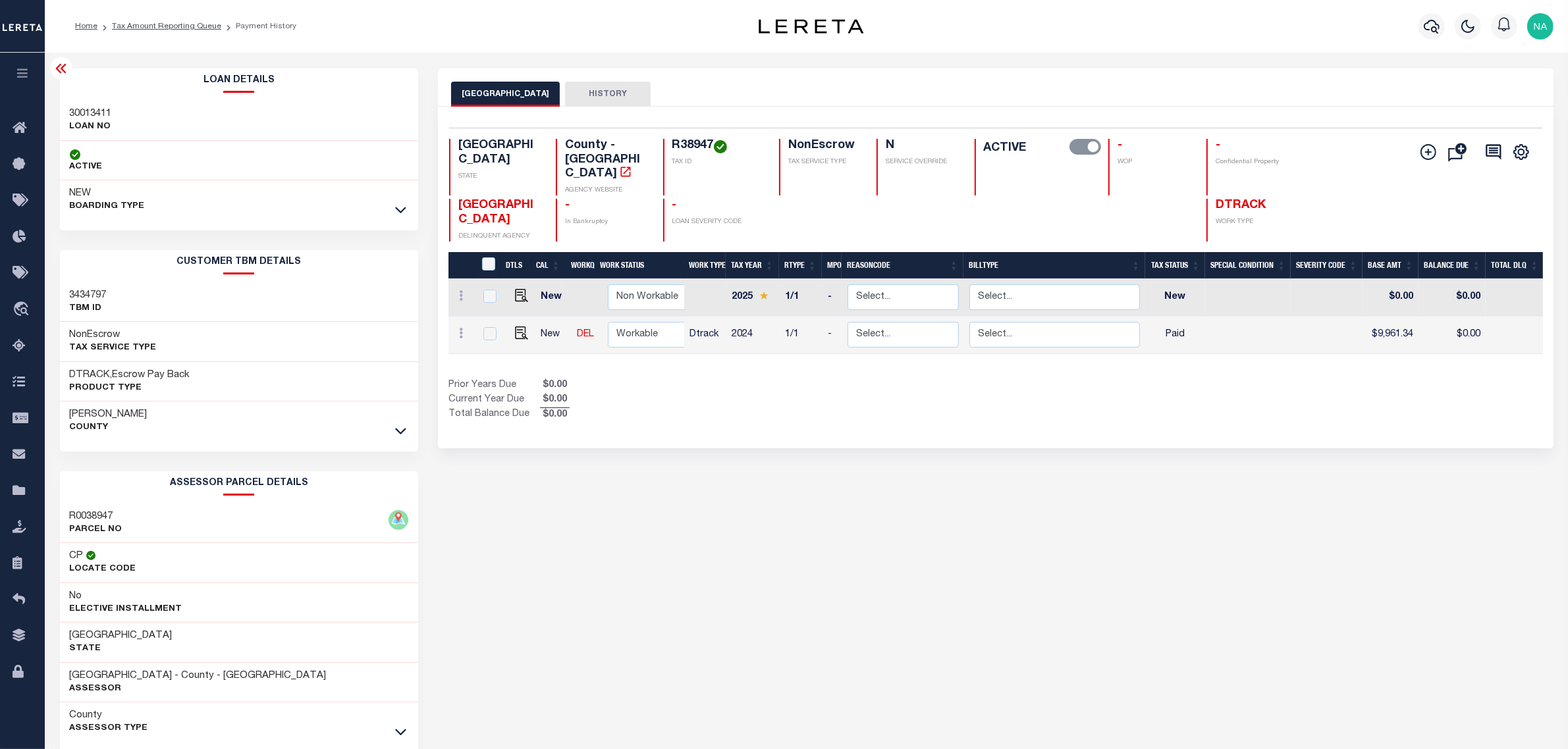
click at [96, 112] on h3 "30013411" at bounding box center [91, 114] width 42 height 13
copy h3 "30013411"
click at [166, 22] on link "Tax Amount Reporting Queue" at bounding box center [166, 26] width 109 height 8
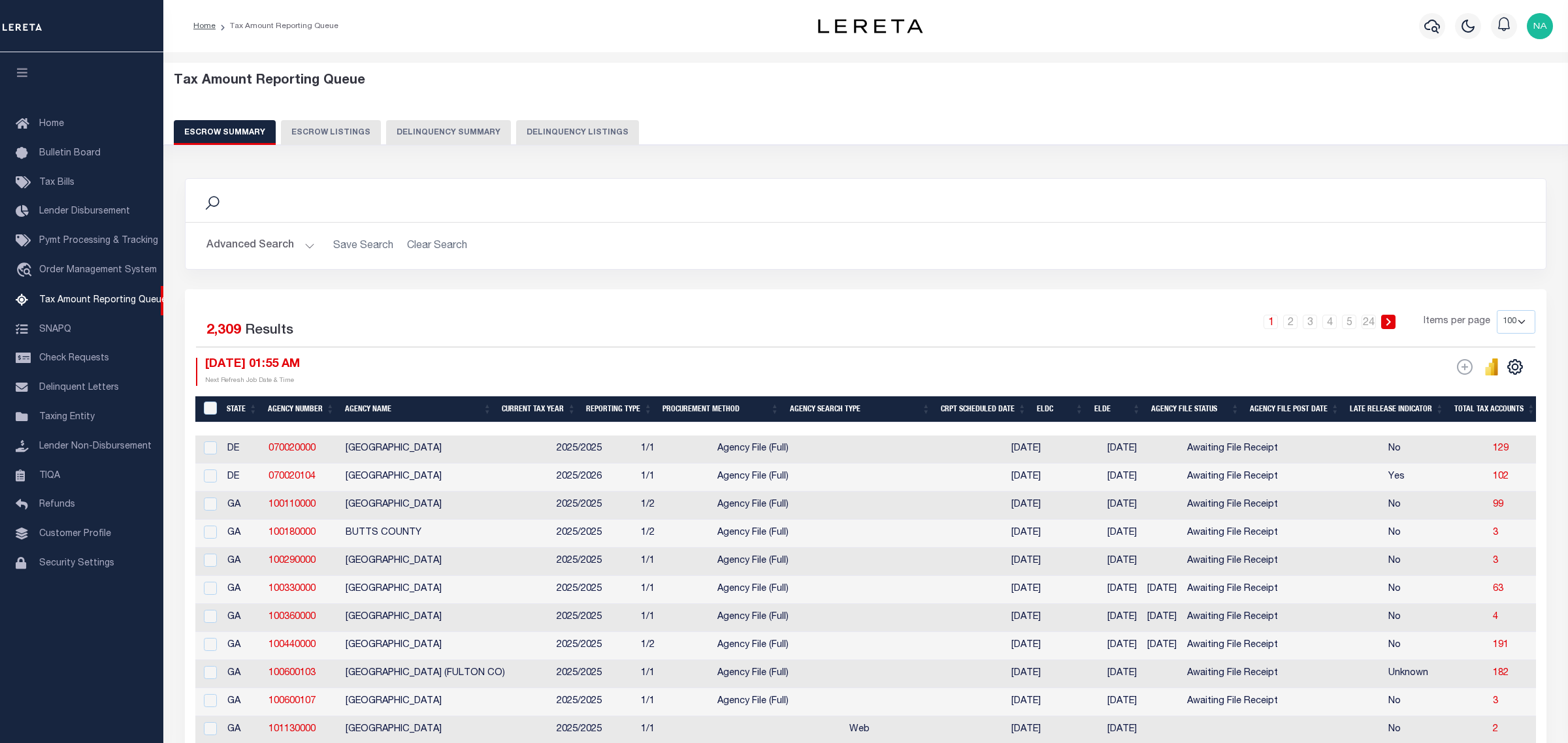
drag, startPoint x: 0, startPoint y: 0, endPoint x: 571, endPoint y: 131, distance: 585.8
click at [571, 131] on button "Delinquency Listings" at bounding box center [578, 132] width 123 height 25
select select "100"
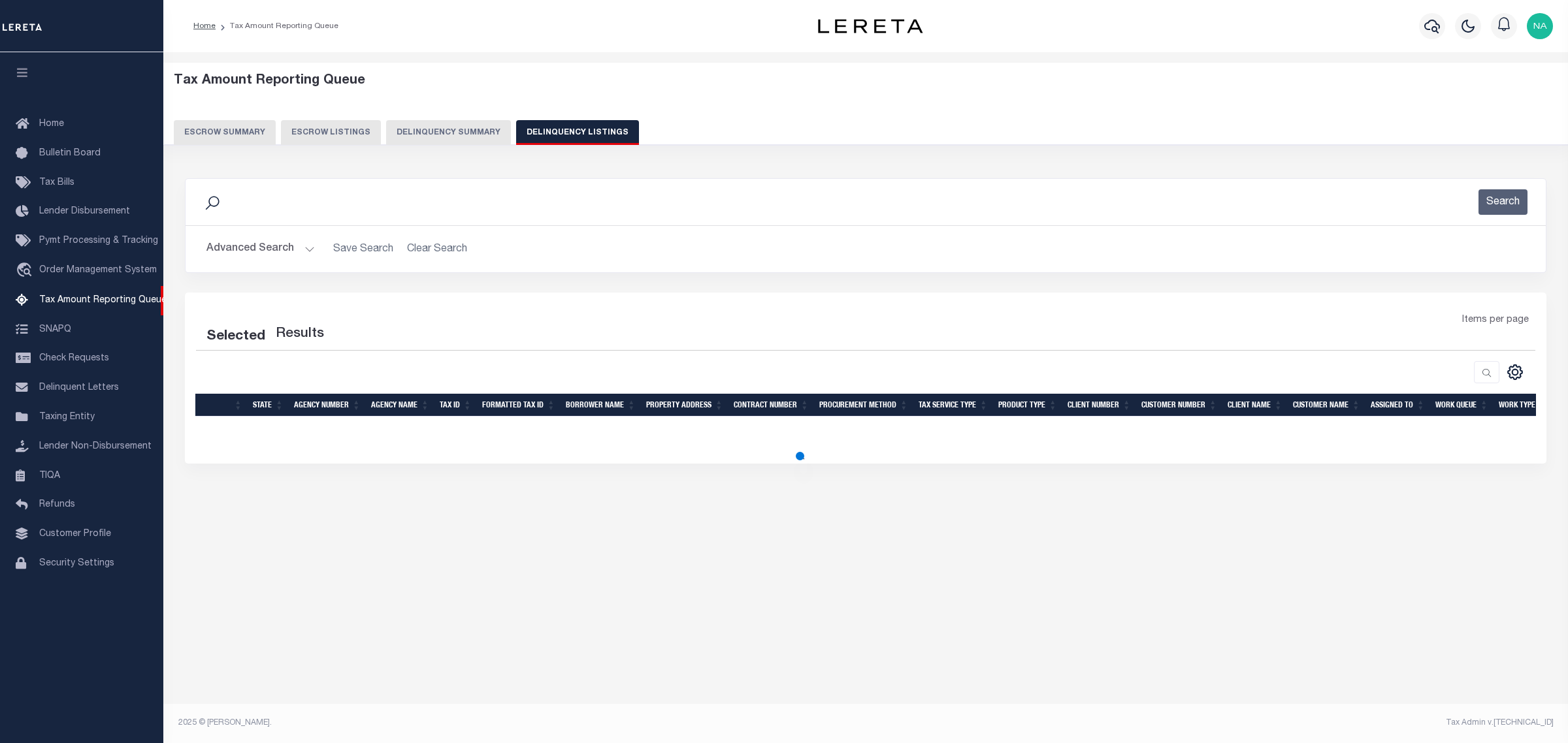
select select "100"
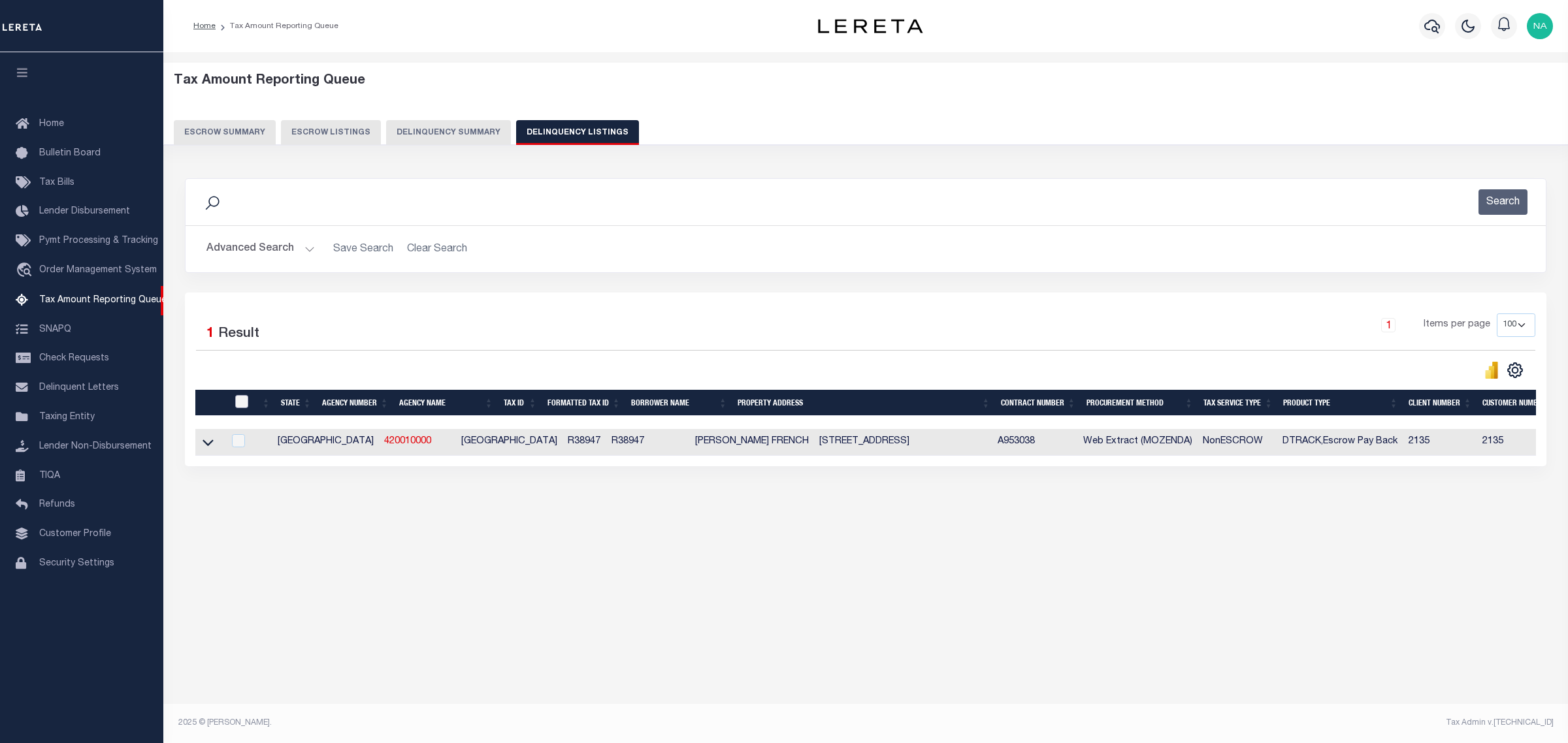
click at [236, 400] on input "checkbox" at bounding box center [241, 401] width 13 height 13
checkbox input "true"
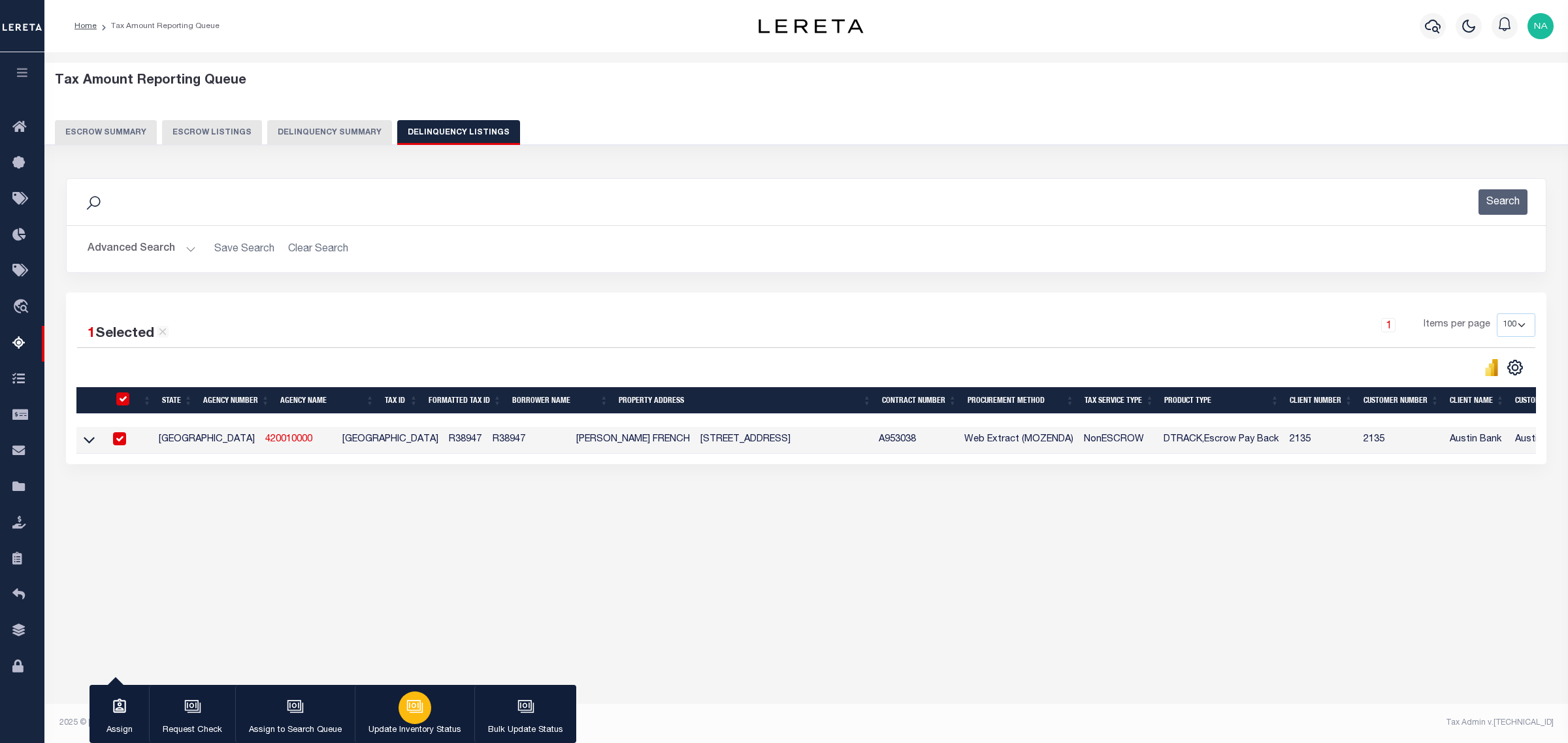
click at [406, 715] on icon "button" at bounding box center [414, 706] width 17 height 17
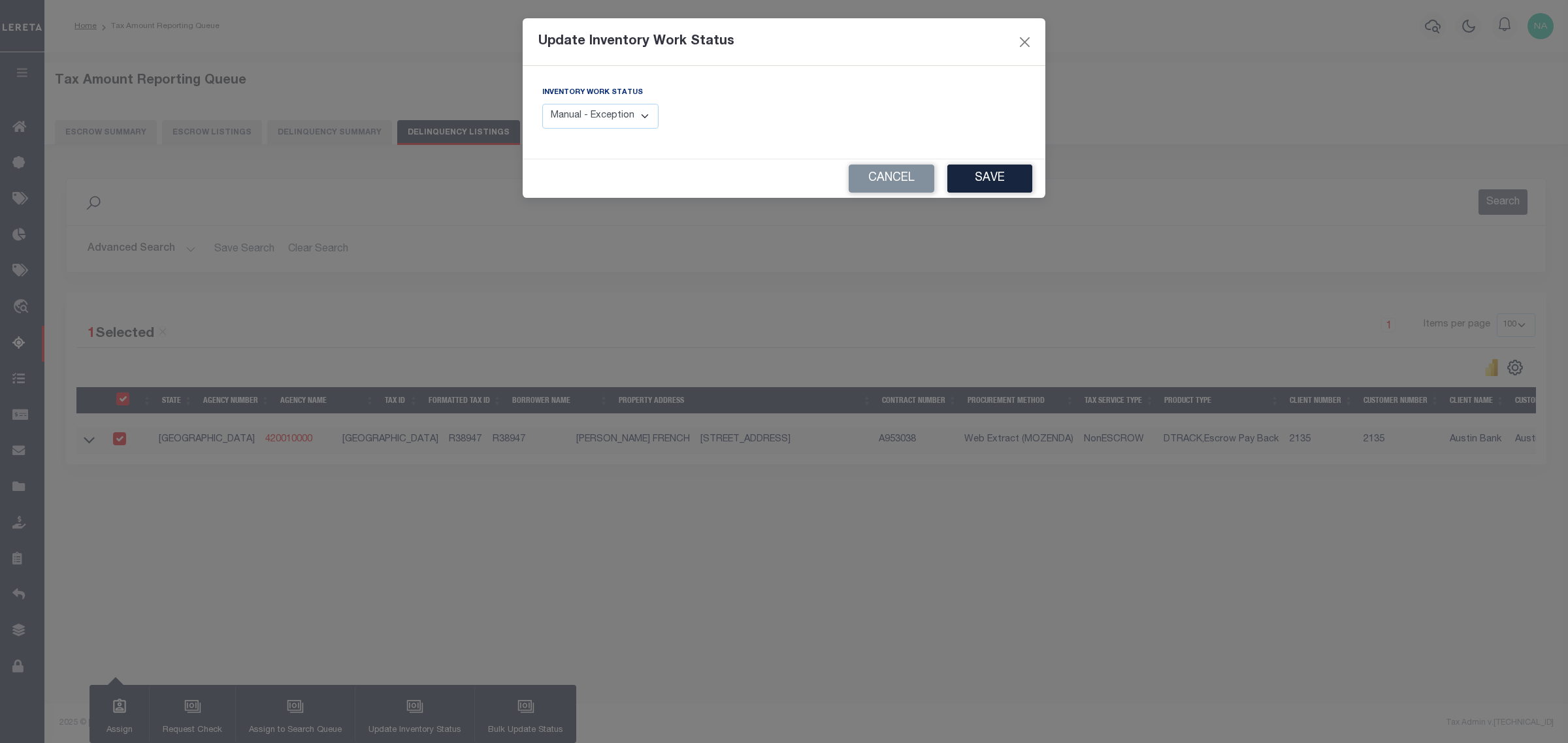
click at [612, 107] on select "Manual - Exception Pended - Awaiting Search Late Add Exception Completed" at bounding box center [600, 117] width 116 height 26
select select "4"
click at [542, 104] on select "Manual - Exception Pended - Awaiting Search Late Add Exception Completed" at bounding box center [600, 117] width 116 height 26
click at [987, 183] on button "Save" at bounding box center [990, 179] width 85 height 28
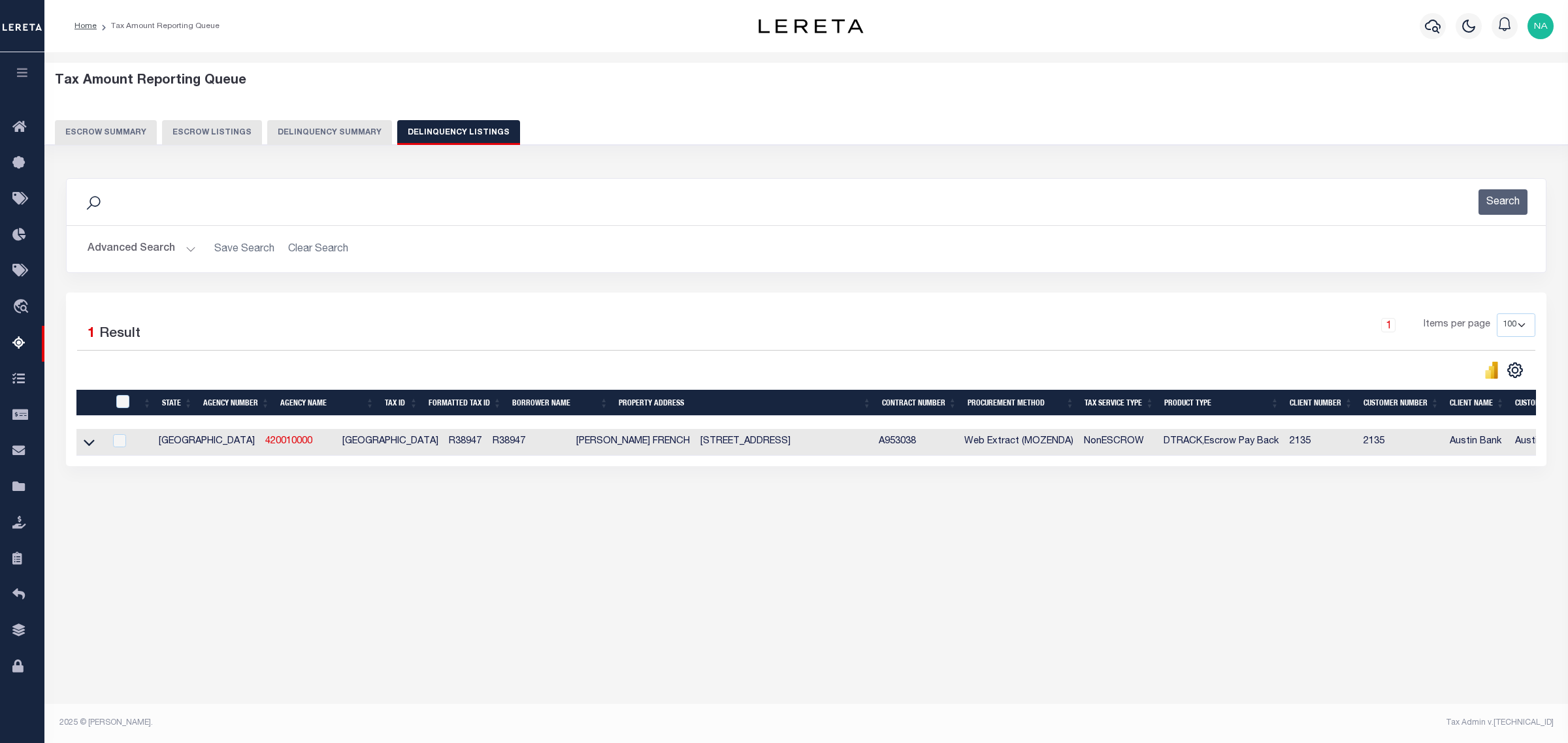
click at [150, 253] on button "Advanced Search" at bounding box center [141, 249] width 108 height 26
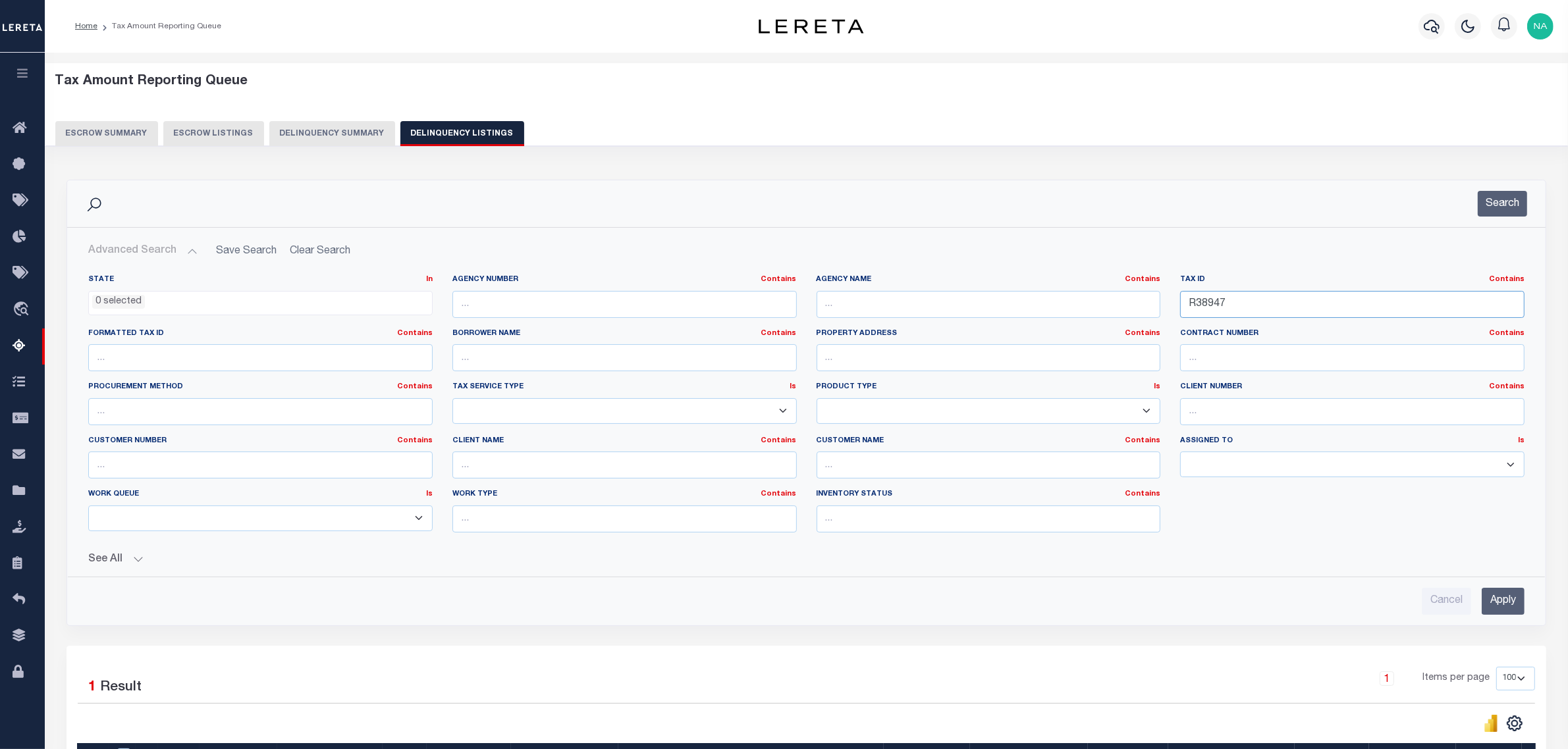
drag, startPoint x: 1258, startPoint y: 304, endPoint x: 1002, endPoint y: 304, distance: 256.0
click at [1005, 304] on div "State In In AK AL AR AZ CA CO CT DC DE FL GA GU HI IA ID IL IN KS KY LA MA MD M…" at bounding box center [806, 409] width 1456 height 269
paste input "92424"
type input "R392424"
click at [1510, 606] on input "Apply" at bounding box center [1503, 602] width 43 height 27
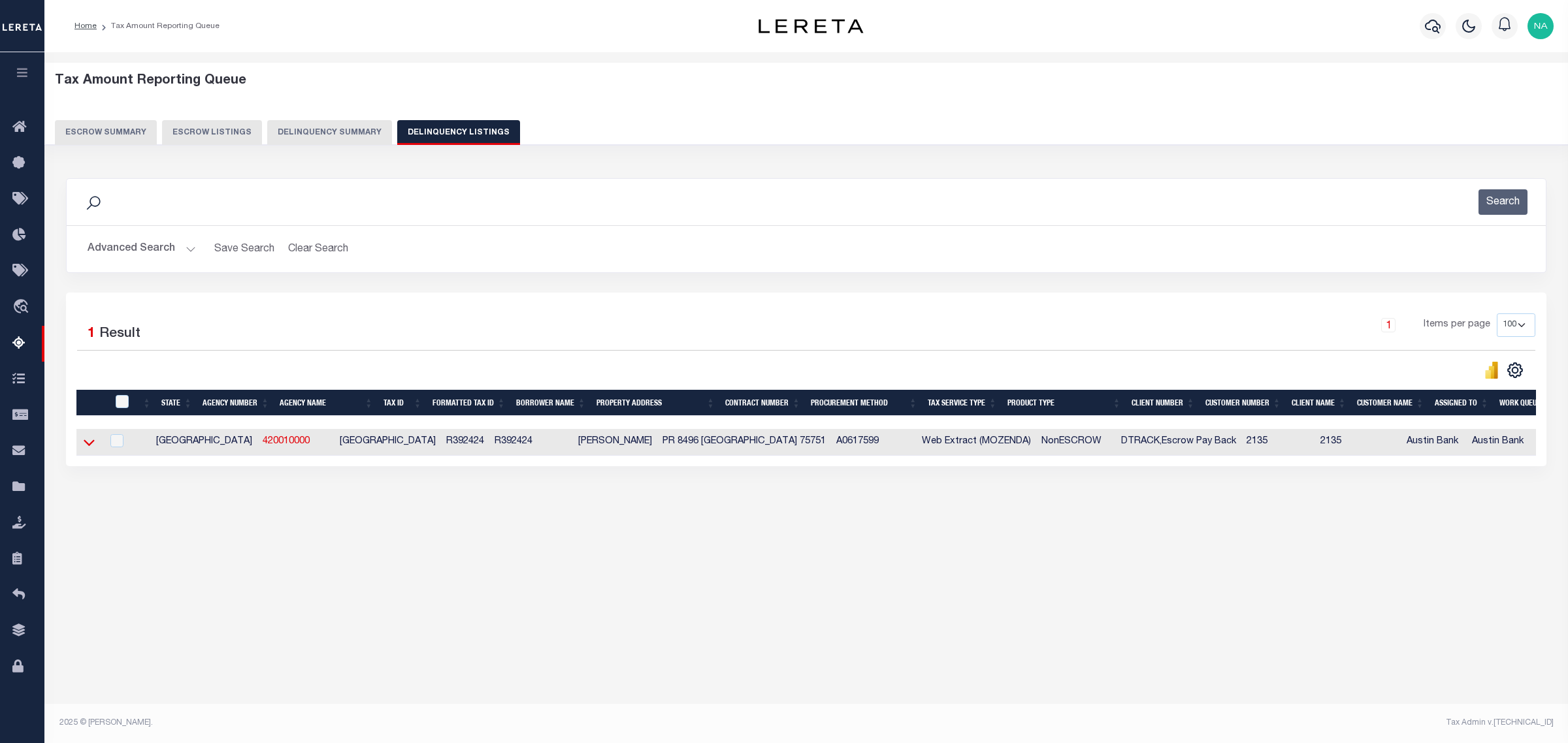
click at [89, 444] on icon at bounding box center [89, 442] width 11 height 13
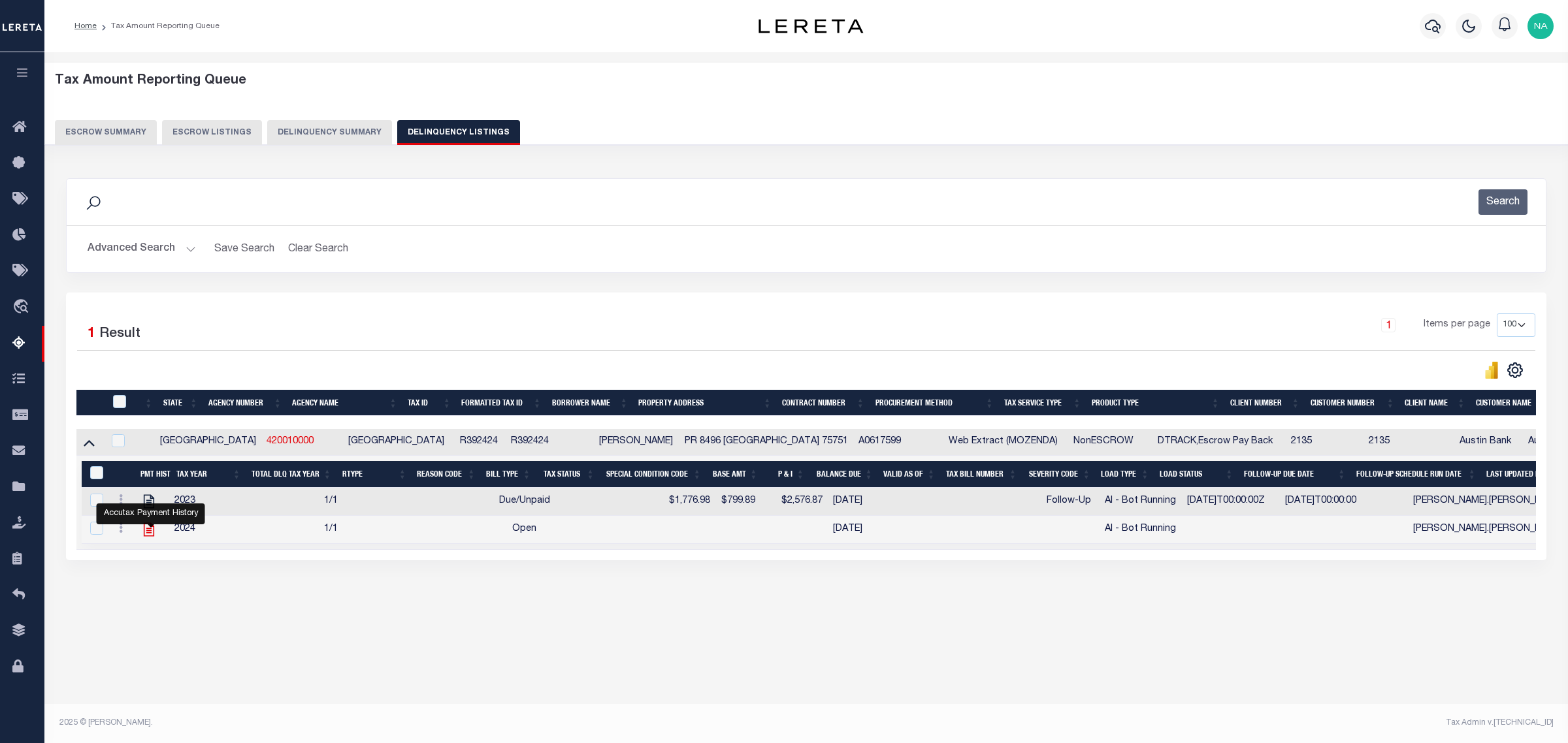
click at [147, 534] on icon "" at bounding box center [148, 529] width 17 height 17
checkbox input "true"
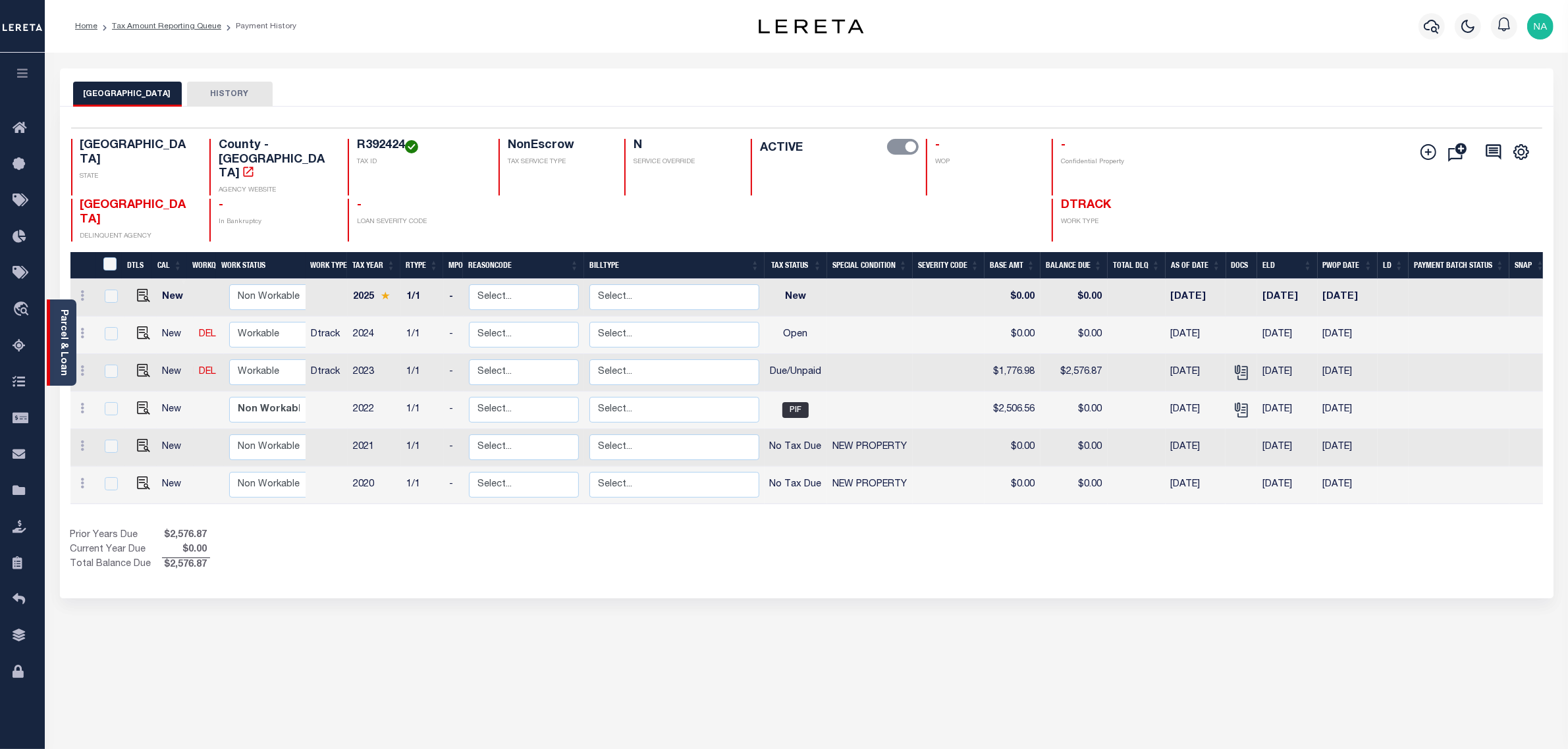
click at [62, 343] on link "Parcel & Loan" at bounding box center [64, 342] width 9 height 66
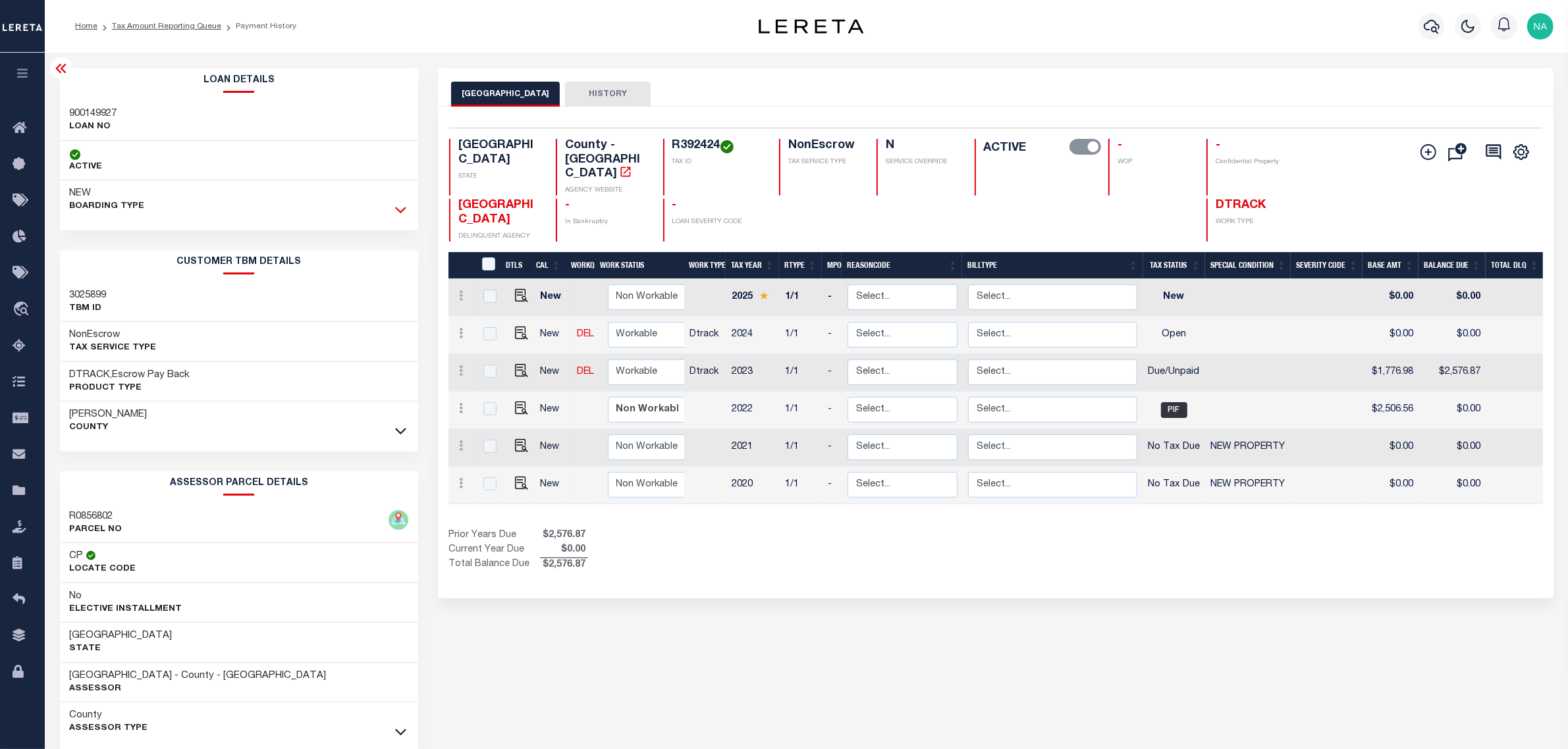
click at [400, 206] on icon at bounding box center [401, 210] width 12 height 14
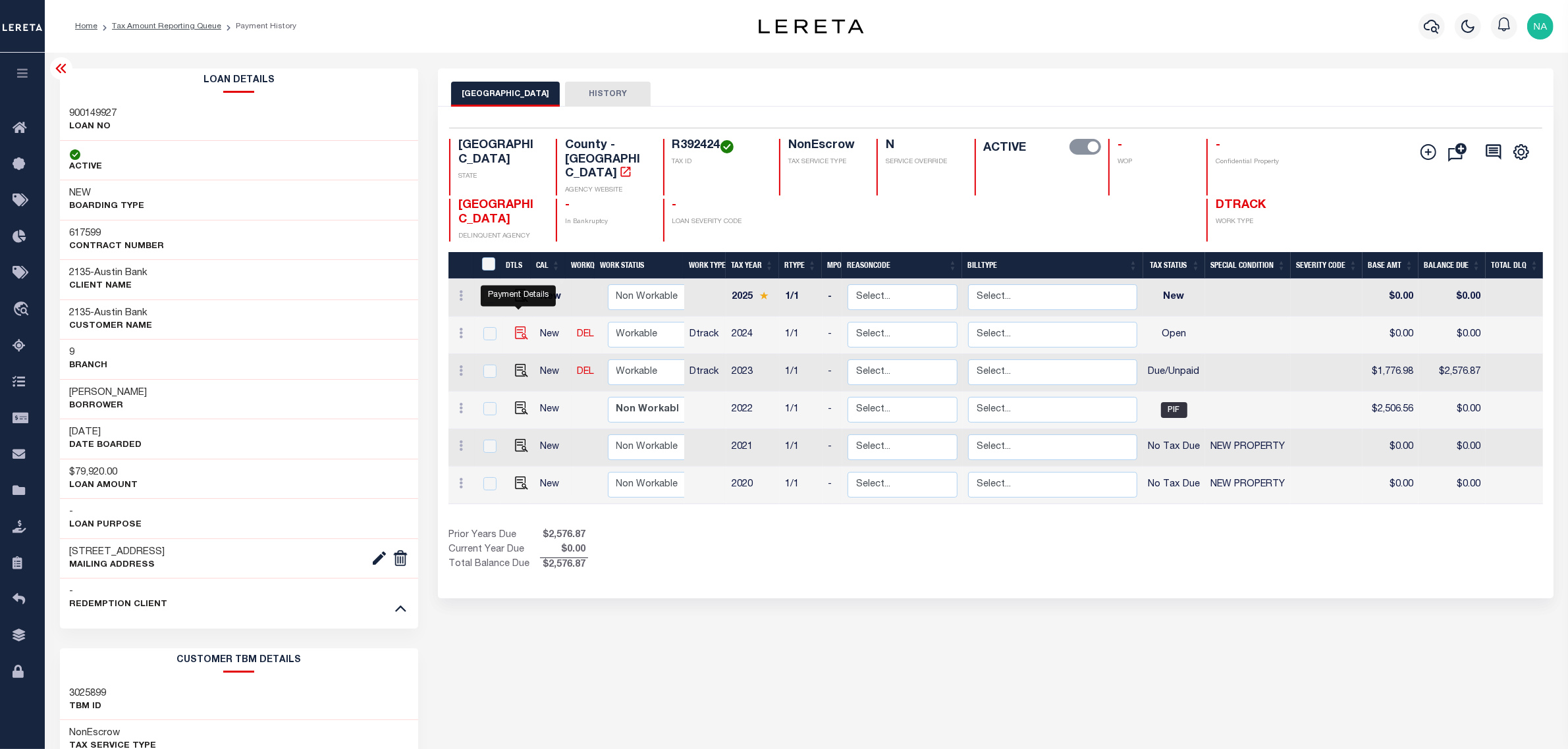
click at [519, 327] on img "" at bounding box center [521, 333] width 13 height 13
checkbox input "true"
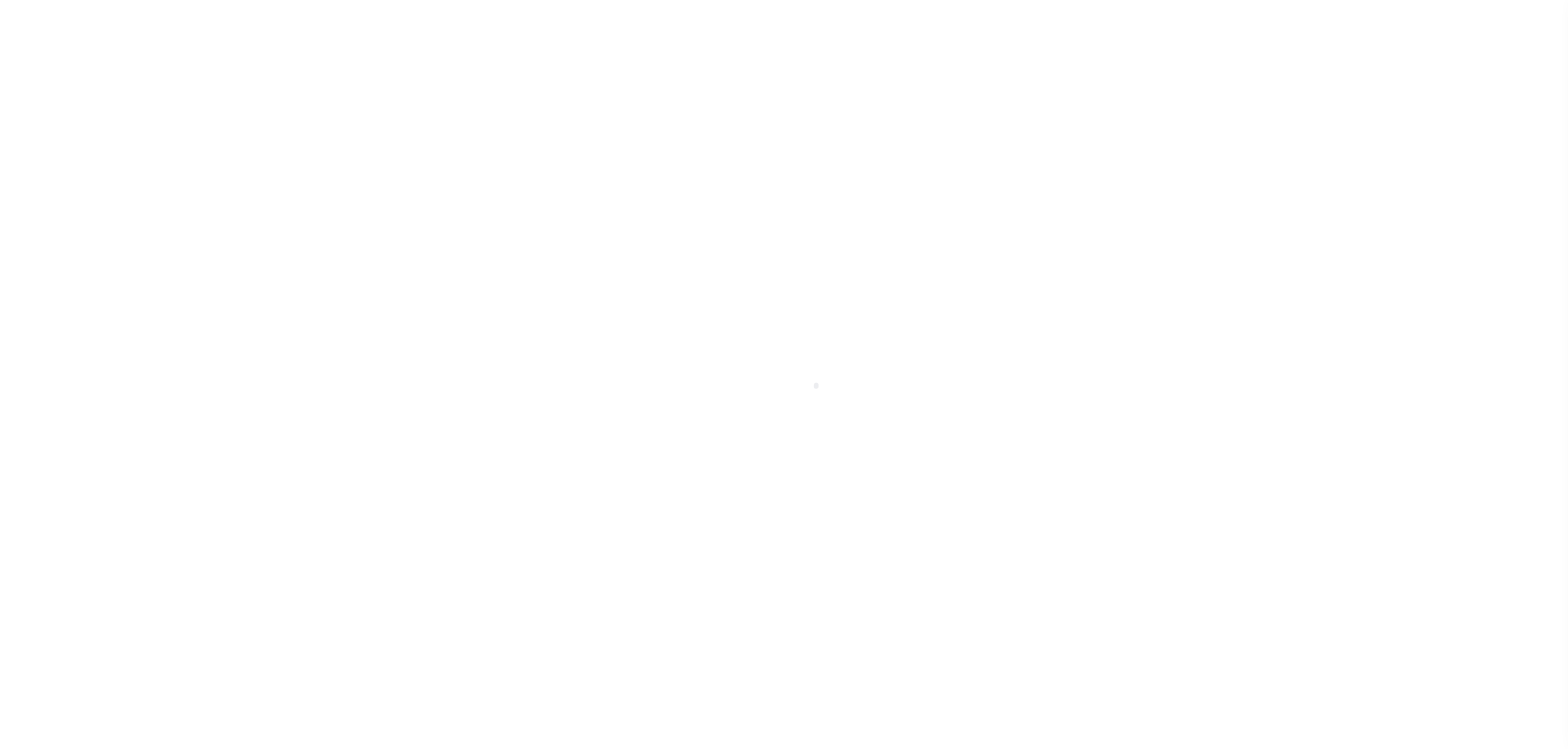
checkbox input "false"
type input "[DATE]"
select select "OP2"
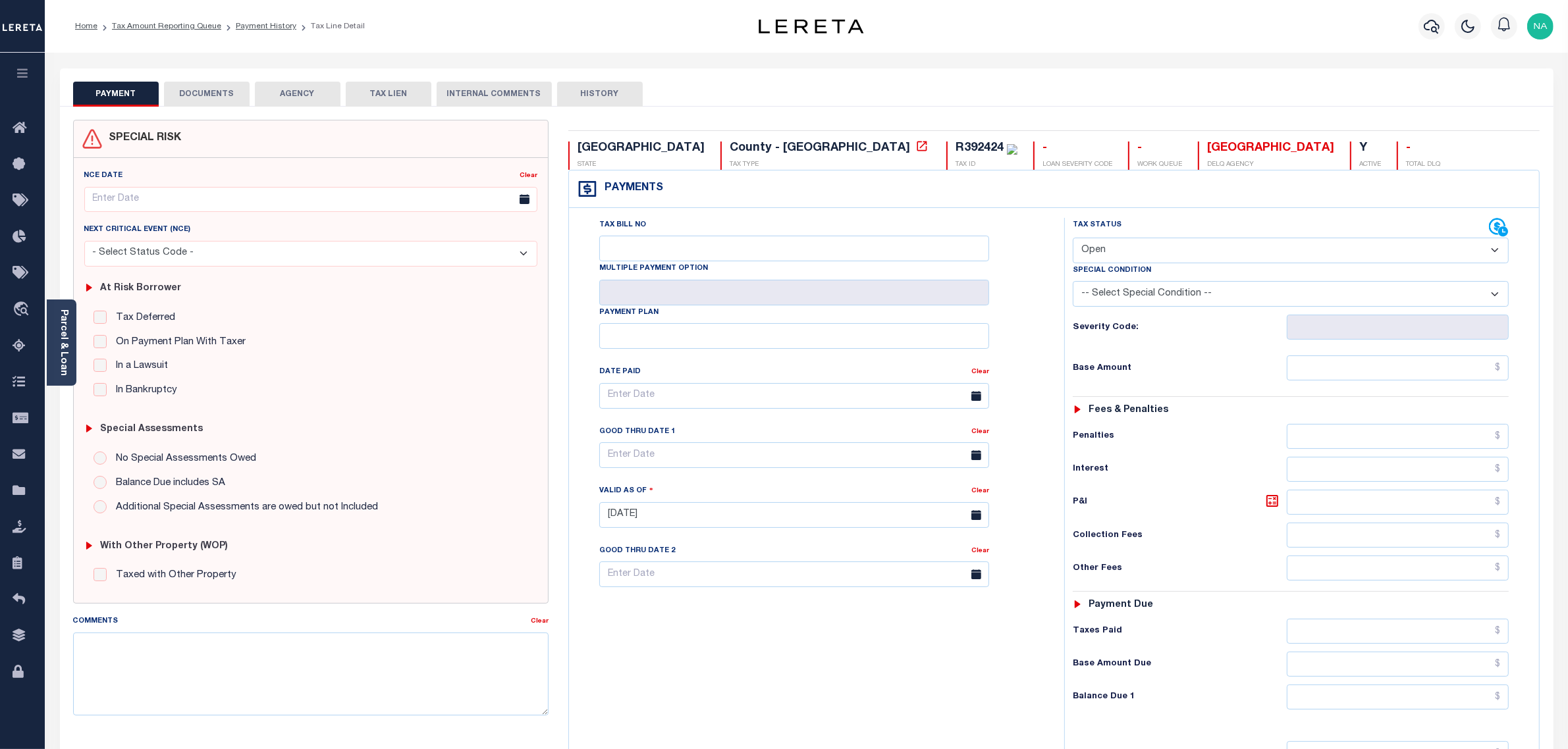
click at [207, 95] on button "DOCUMENTS" at bounding box center [206, 94] width 85 height 25
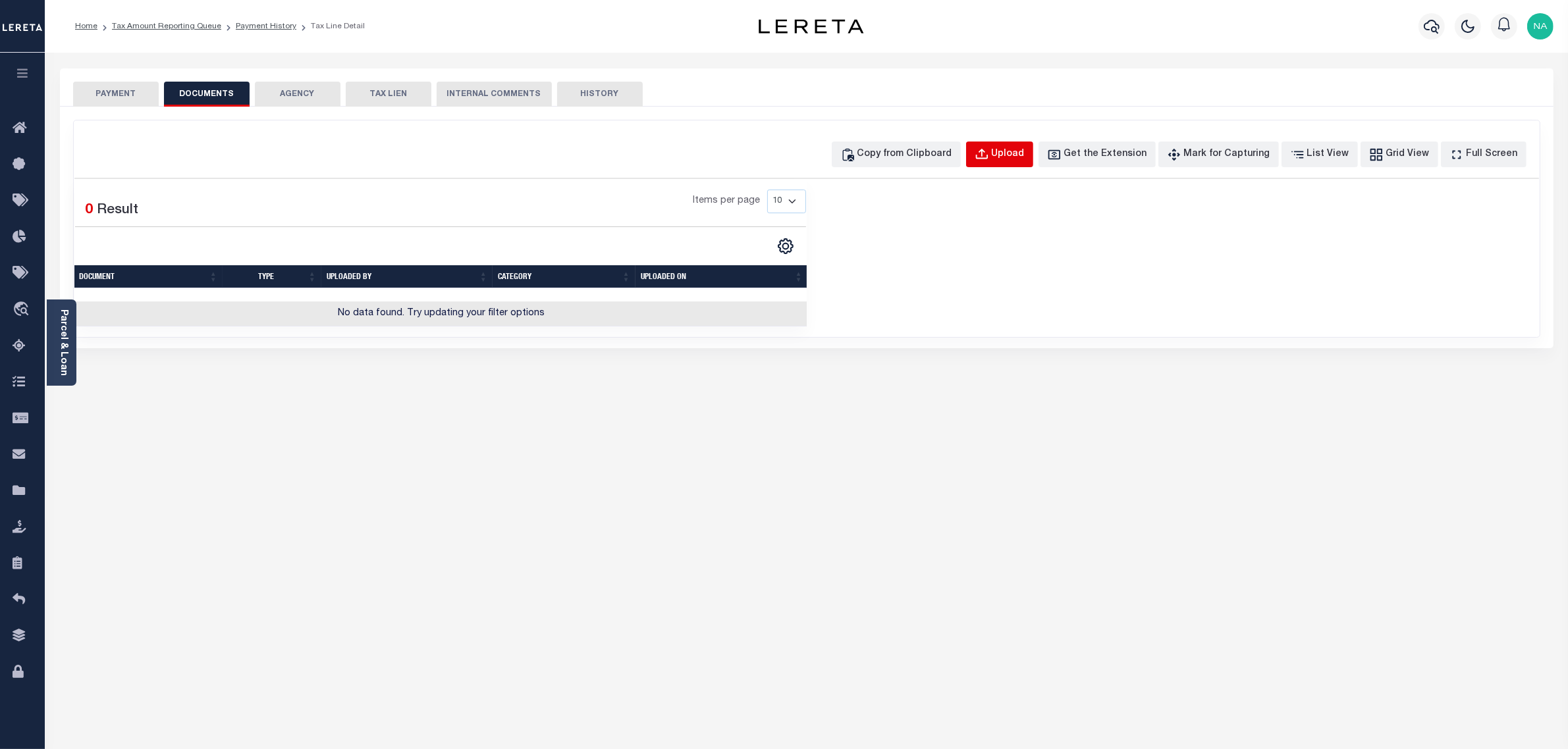
click at [1020, 160] on div "Upload" at bounding box center [1008, 154] width 33 height 14
select select "POP"
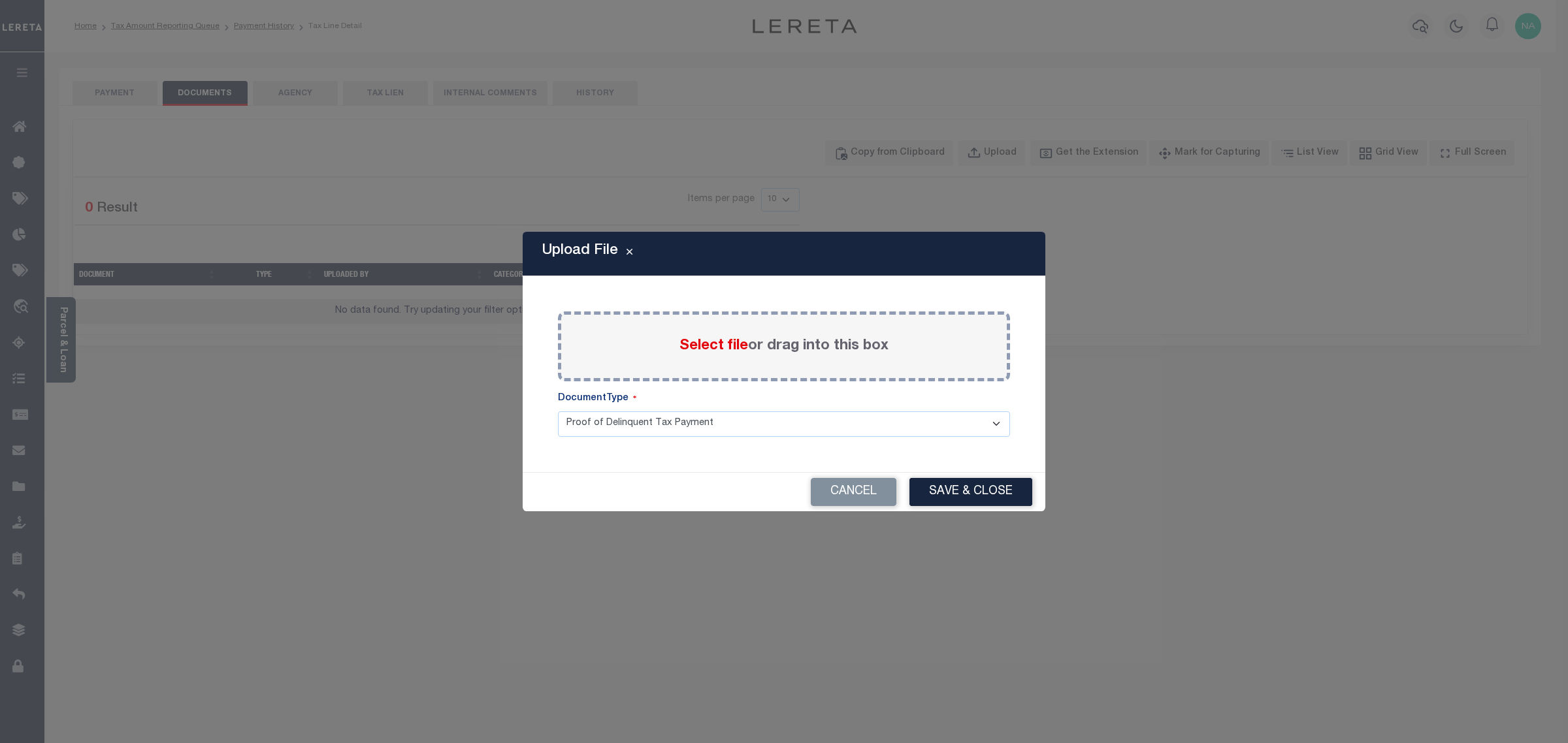
click at [864, 340] on label "Select file or drag into this box" at bounding box center [784, 346] width 209 height 21
click at [0, 0] on input "Select file or drag into this box" at bounding box center [0, 0] width 0 height 0
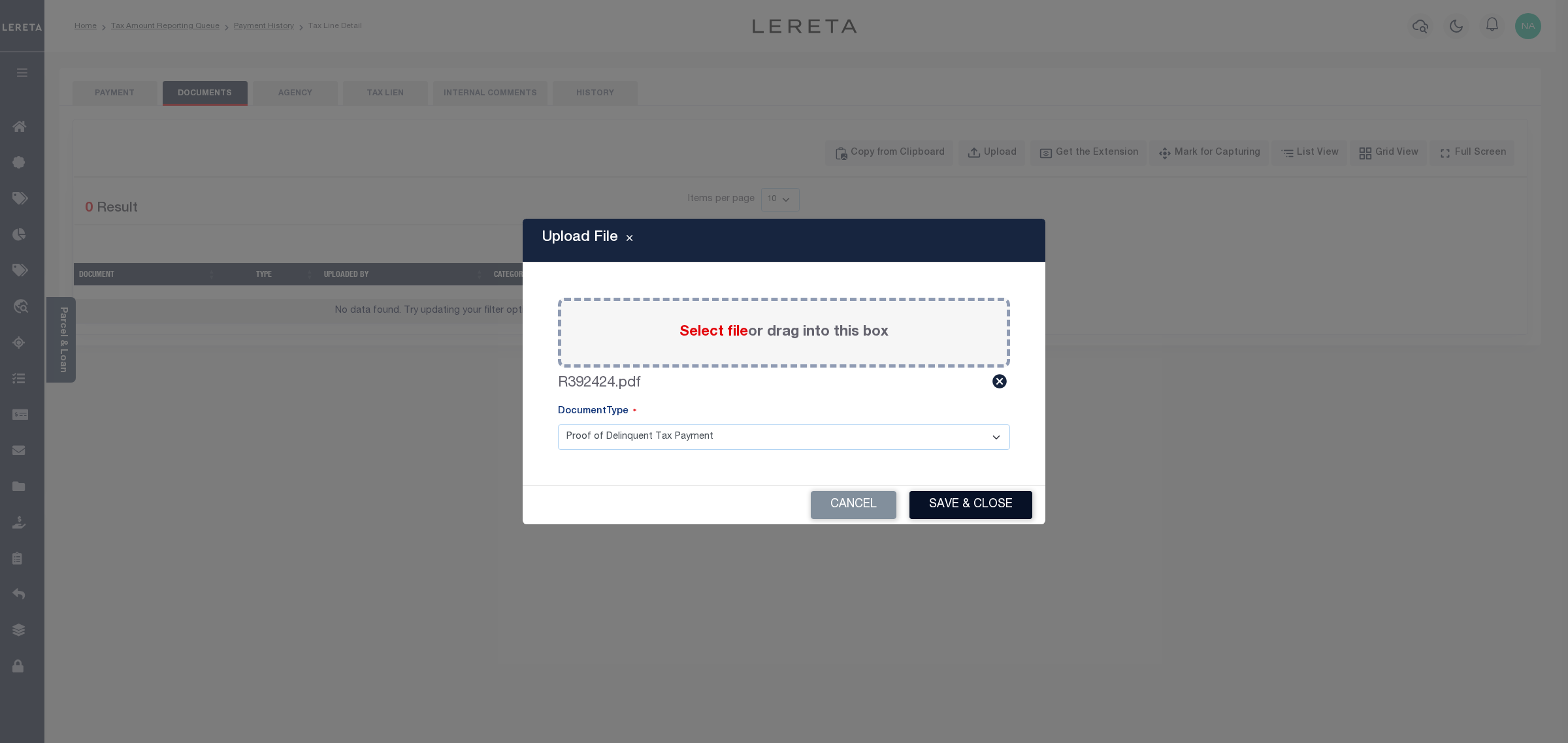
click at [962, 507] on button "Save & Close" at bounding box center [970, 505] width 123 height 28
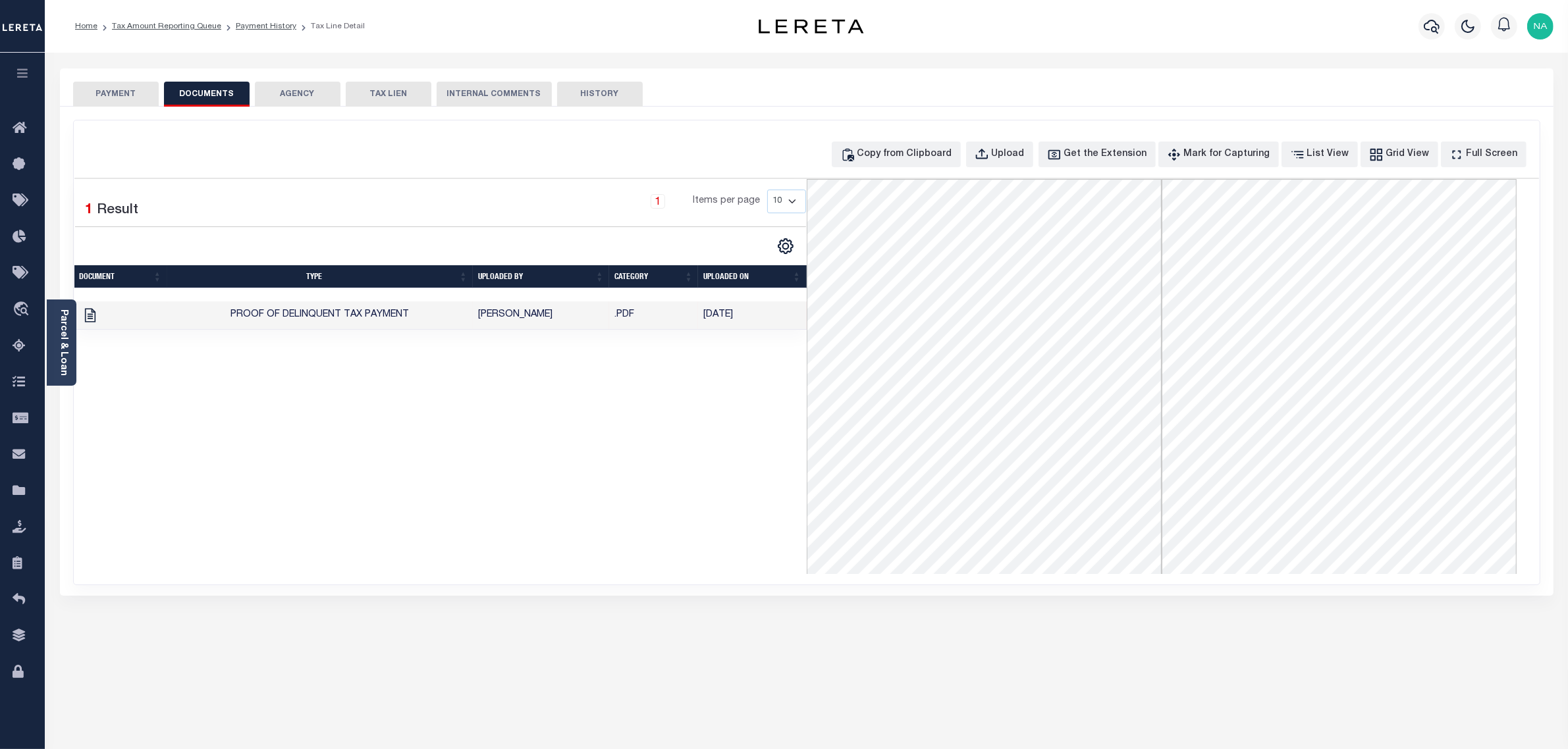
click at [112, 96] on button "PAYMENT" at bounding box center [116, 94] width 85 height 25
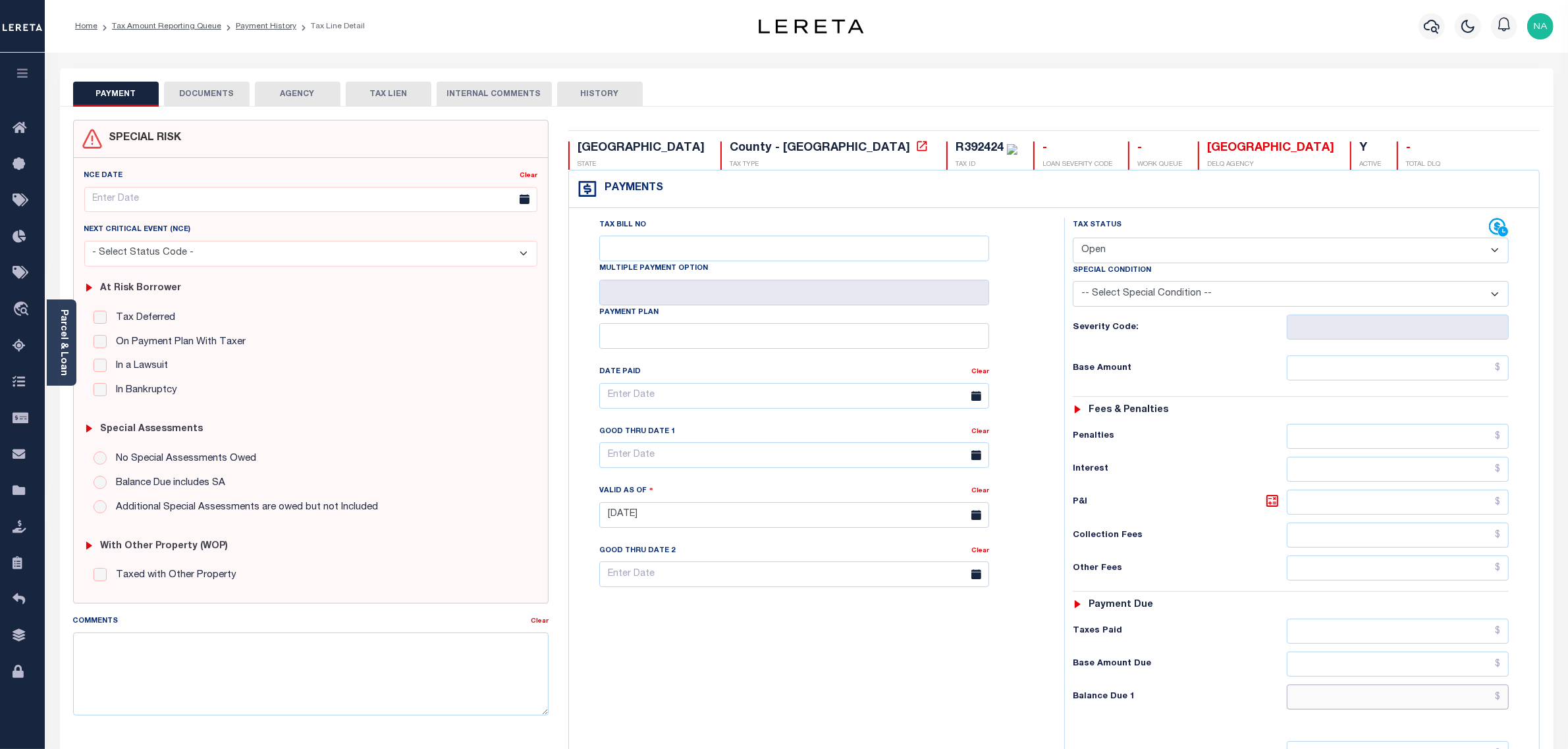
click at [1443, 703] on input "text" at bounding box center [1398, 697] width 223 height 25
paste input "3,194.41"
type input "$3,194.41"
type input "[DATE]"
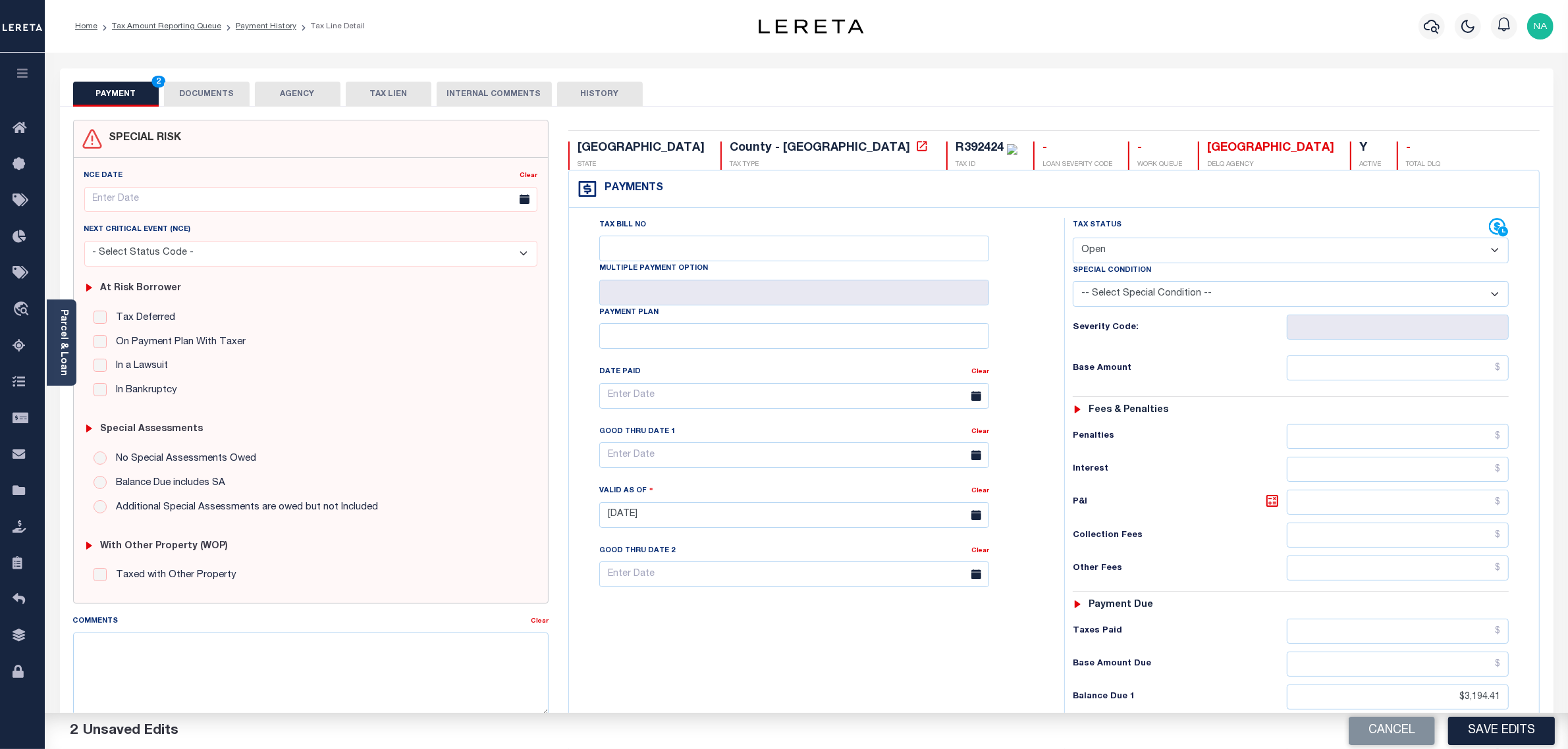
click at [1104, 246] on select "- Select Status Code - Open Due/Unpaid Paid Incomplete No Tax Due Internal Refu…" at bounding box center [1291, 250] width 437 height 26
select select "DUE"
click at [1073, 239] on select "- Select Status Code - Open Due/Unpaid Paid Incomplete No Tax Due Internal Refu…" at bounding box center [1291, 250] width 437 height 26
click at [1438, 374] on input "text" at bounding box center [1398, 367] width 223 height 25
paste input "2,304.18"
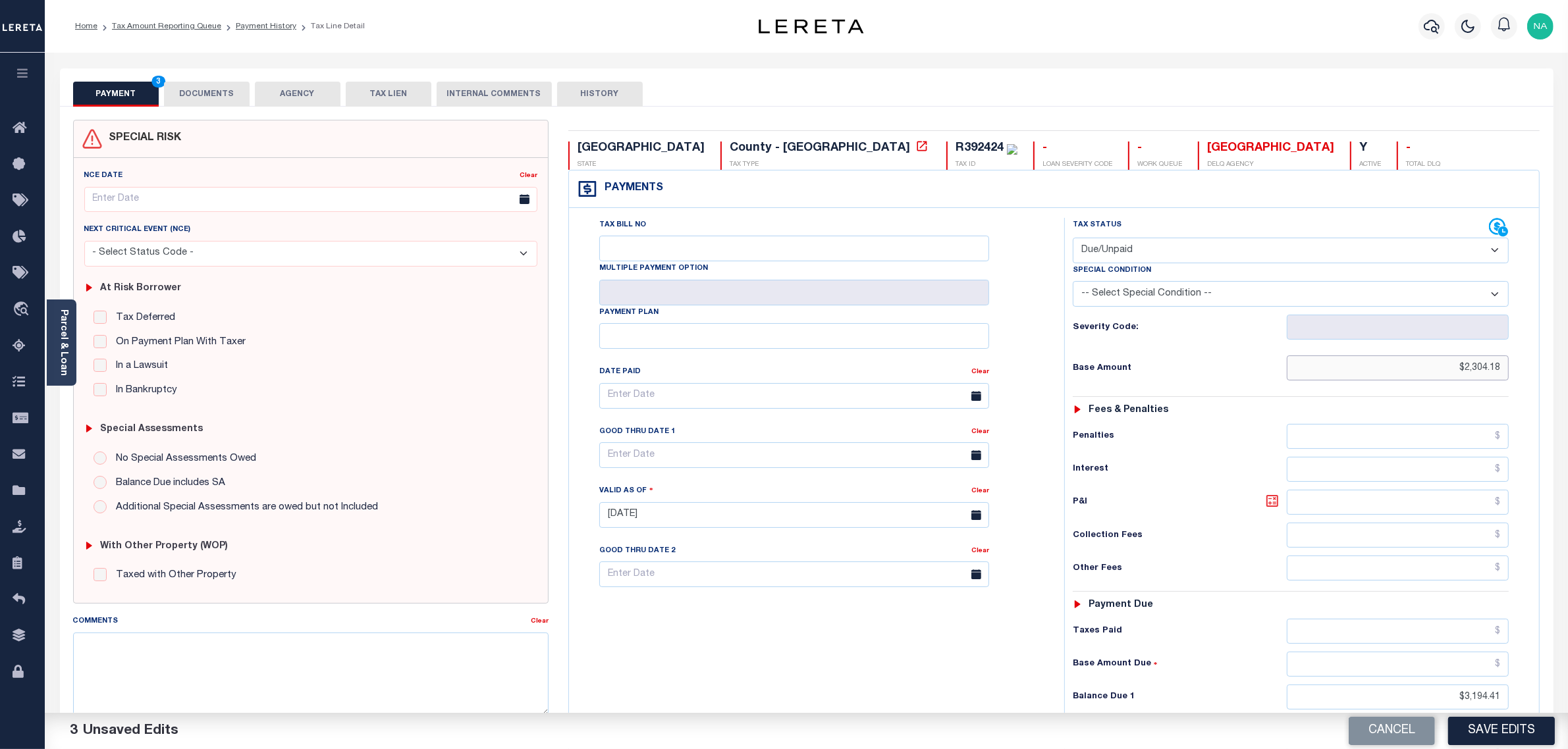
type input "$2,304.18"
click at [1272, 501] on icon at bounding box center [1273, 501] width 12 height 12
type input "$890.23"
click at [660, 451] on input "text" at bounding box center [794, 455] width 390 height 26
click at [613, 665] on span "31" at bounding box center [614, 662] width 26 height 26
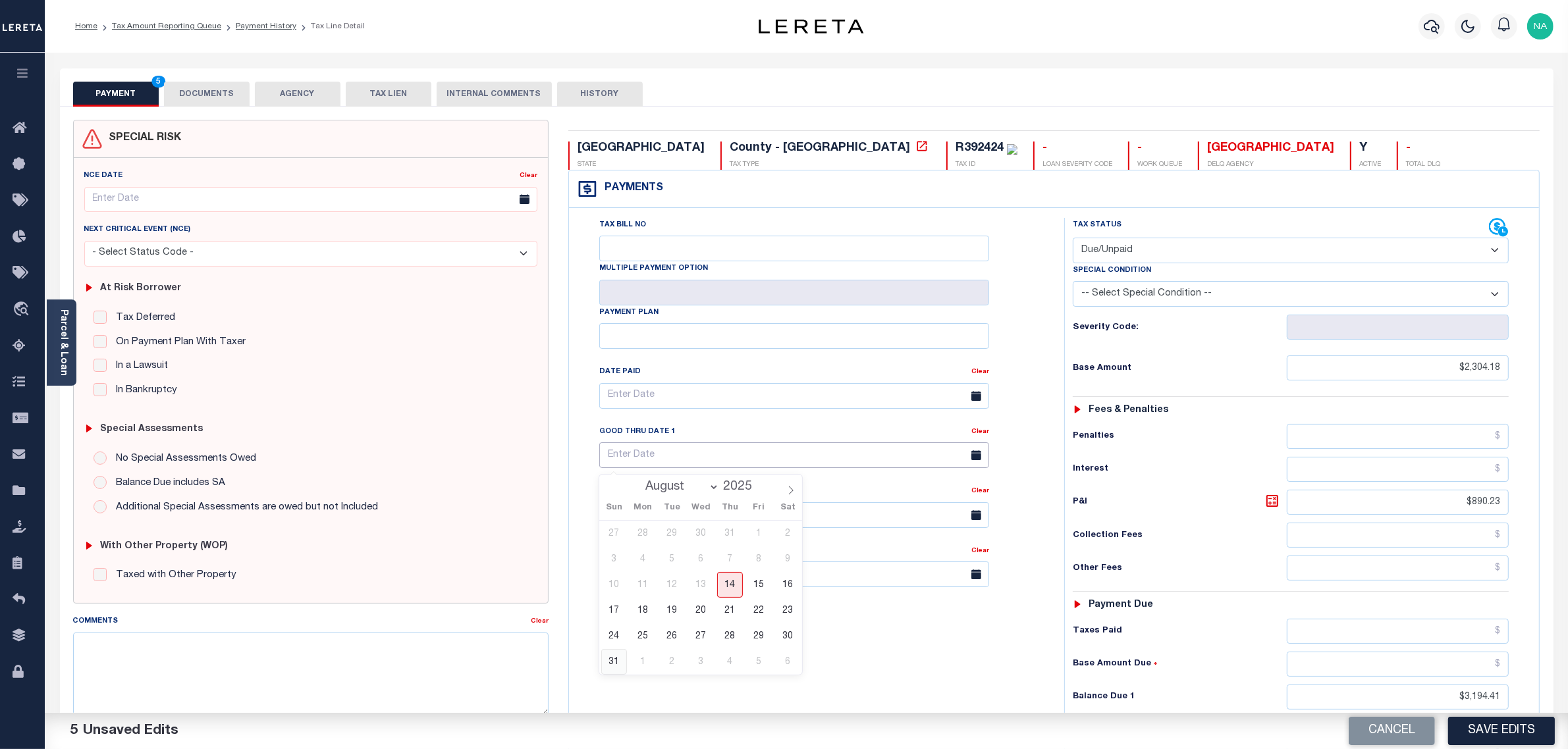
type input "[DATE]"
click at [820, 666] on div "Tax Bill No Multiple Payment Option Payment Plan Clear" at bounding box center [813, 508] width 482 height 581
click at [208, 95] on button "DOCUMENTS" at bounding box center [206, 94] width 85 height 25
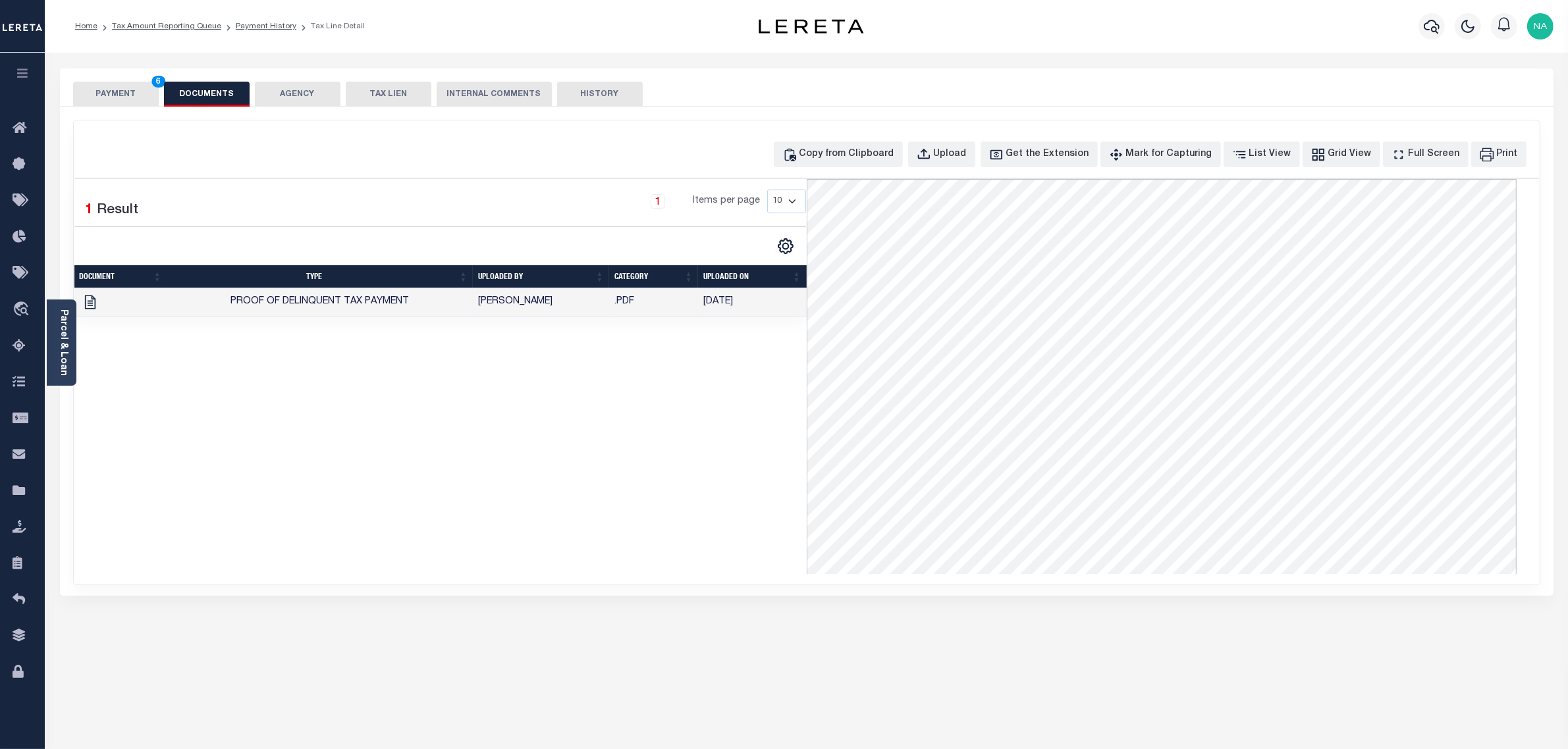
click at [124, 94] on button "PAYMENT 6" at bounding box center [116, 94] width 85 height 25
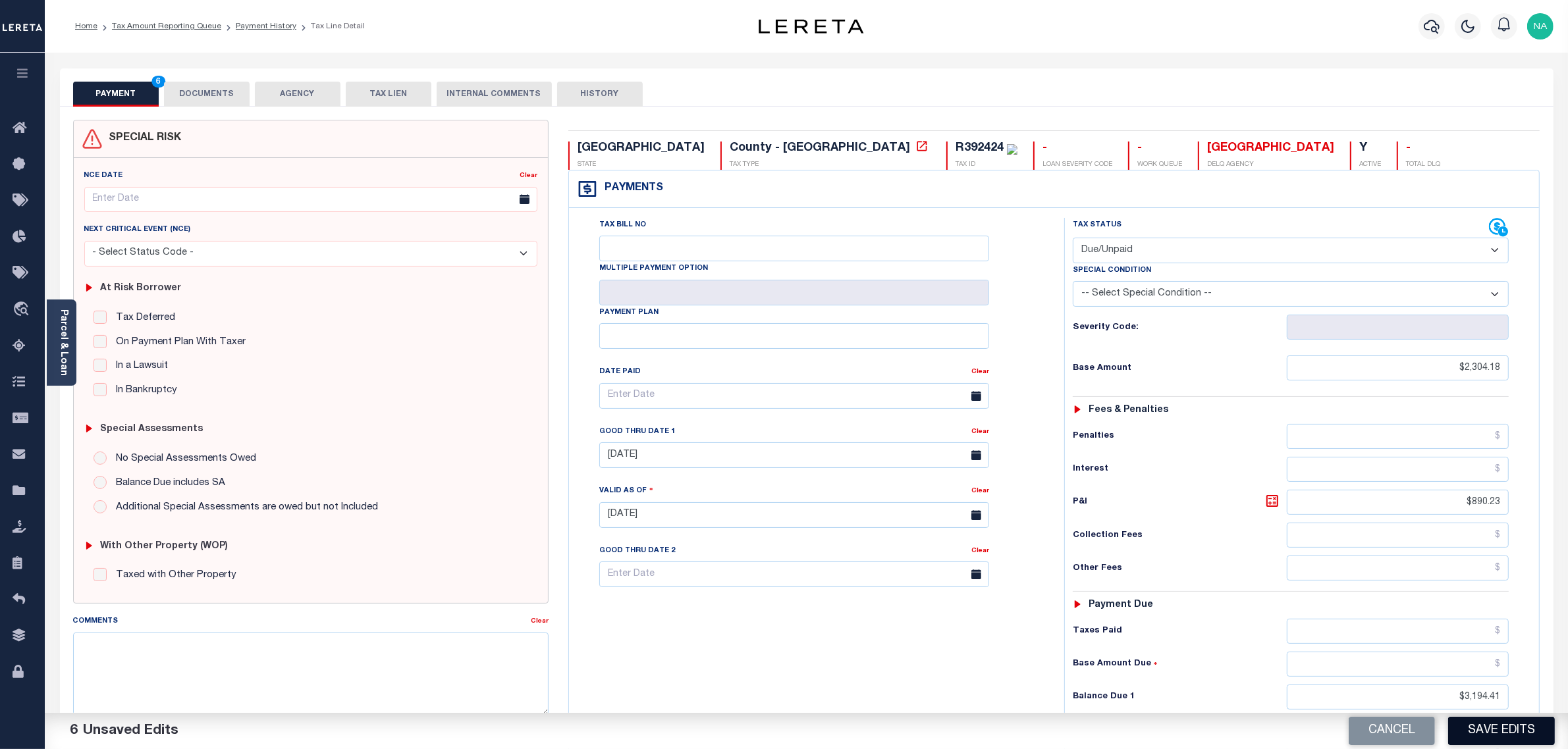
click at [1477, 729] on button "Save Edits" at bounding box center [1502, 731] width 107 height 28
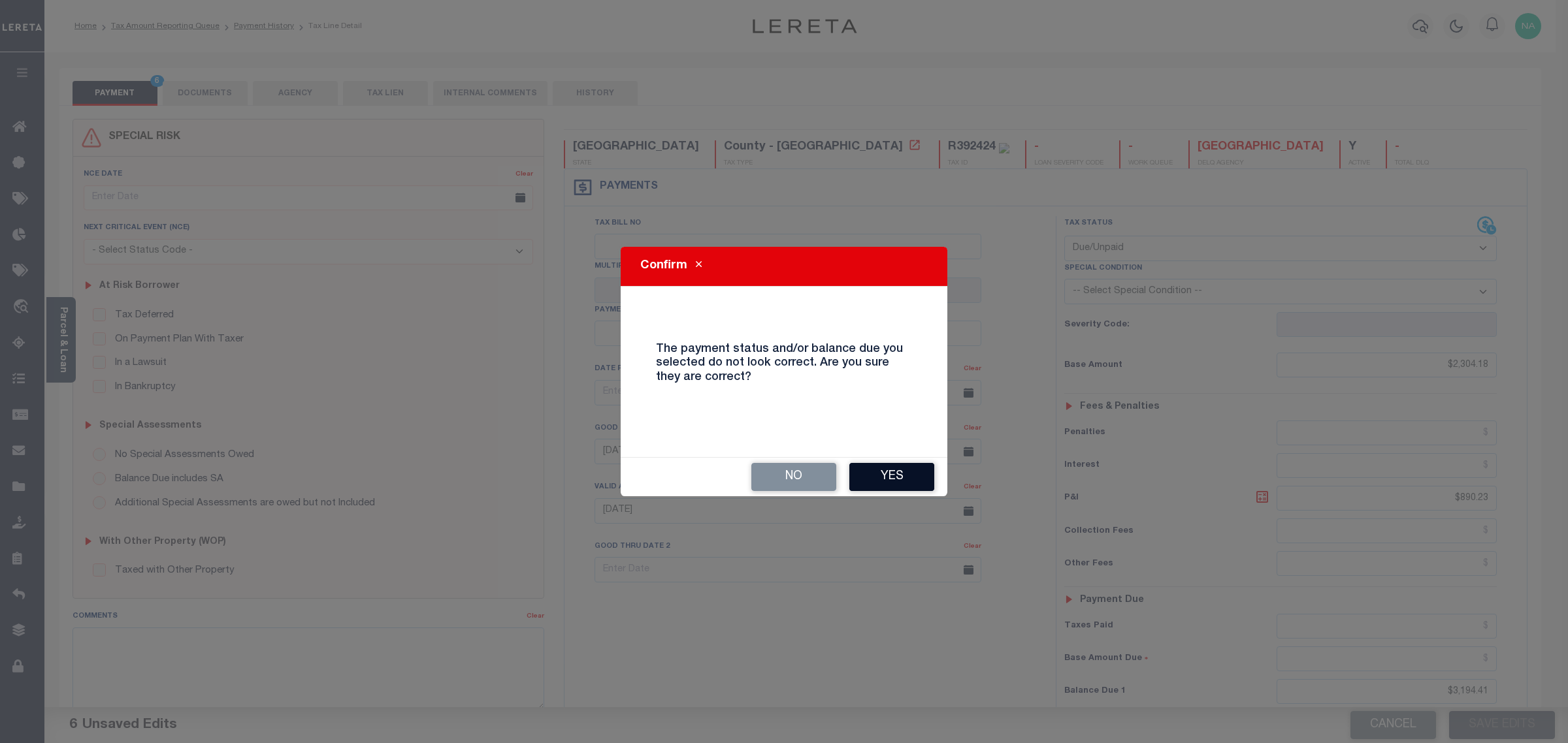
click at [897, 477] on button "Yes" at bounding box center [892, 477] width 85 height 28
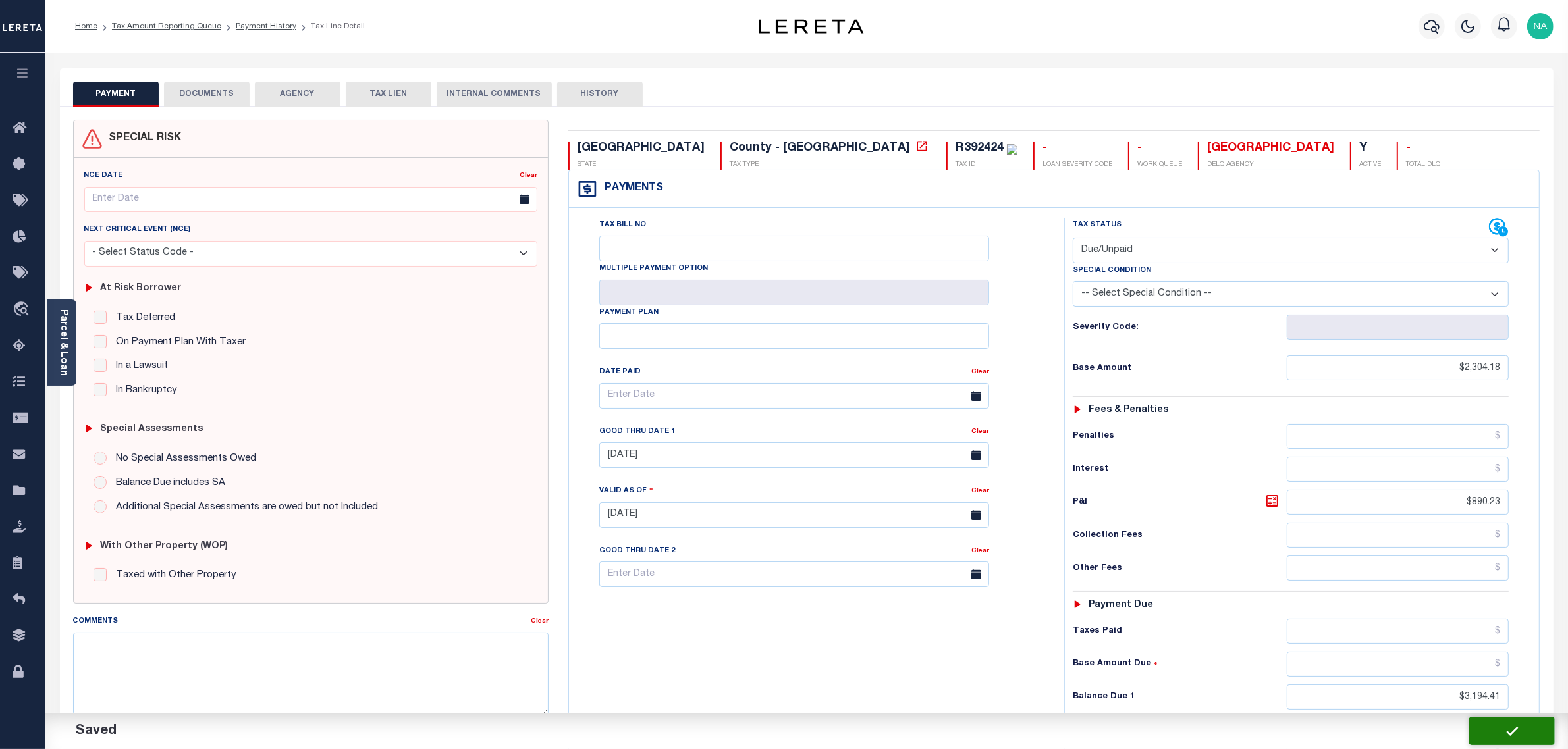
checkbox input "false"
type input "$2,304.18"
type input "$890.23"
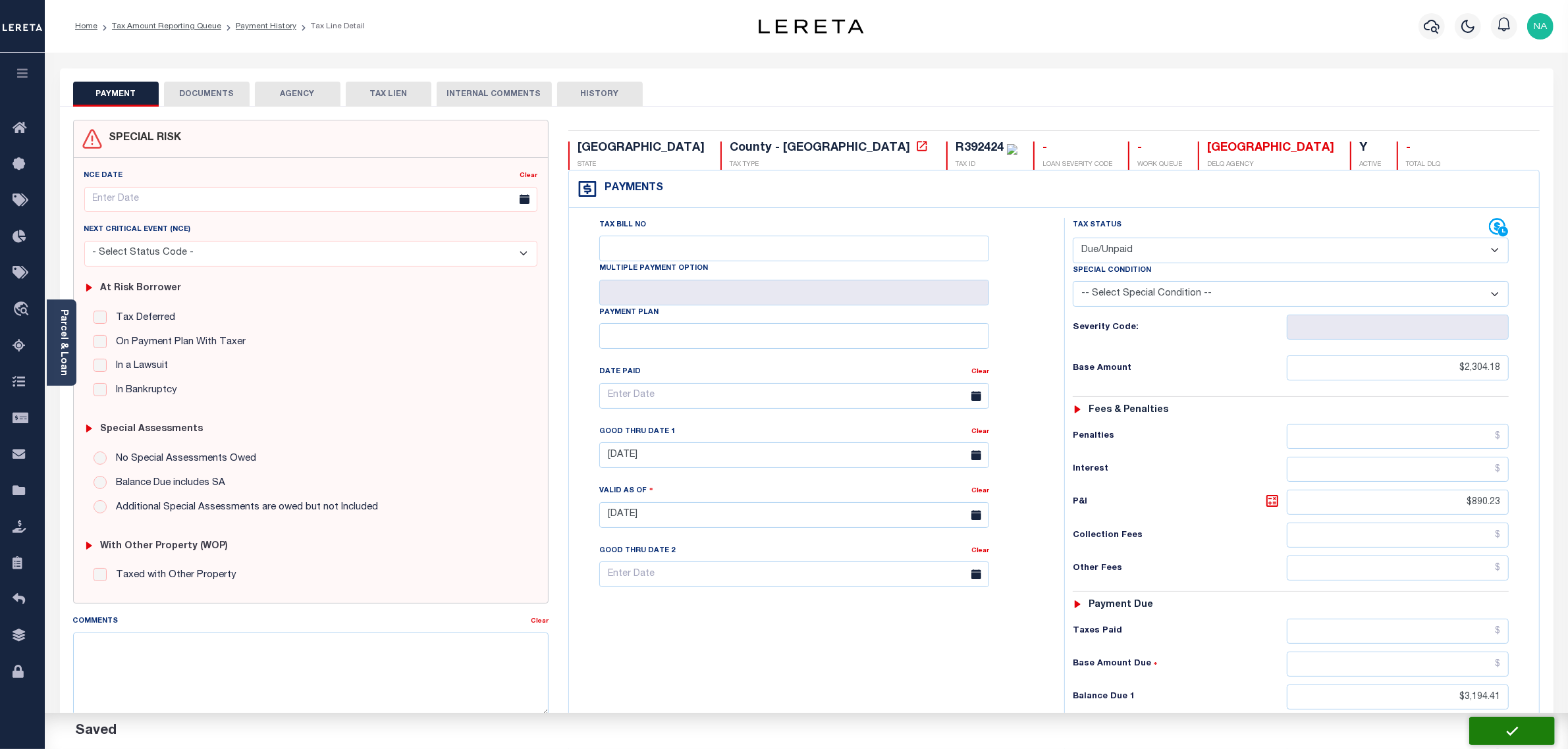
type input "$3,194.41"
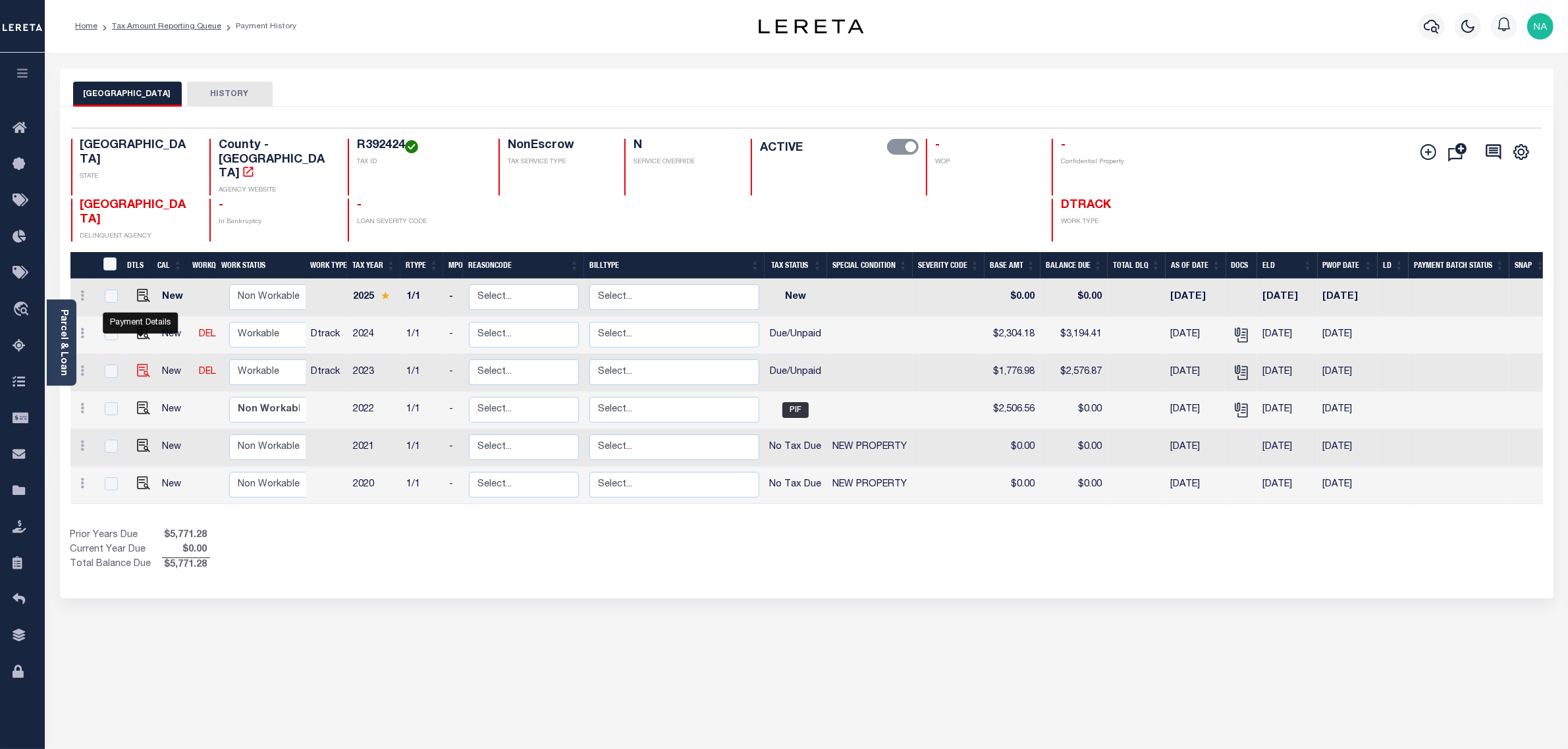
click at [141, 364] on img "" at bounding box center [143, 370] width 13 height 13
checkbox input "true"
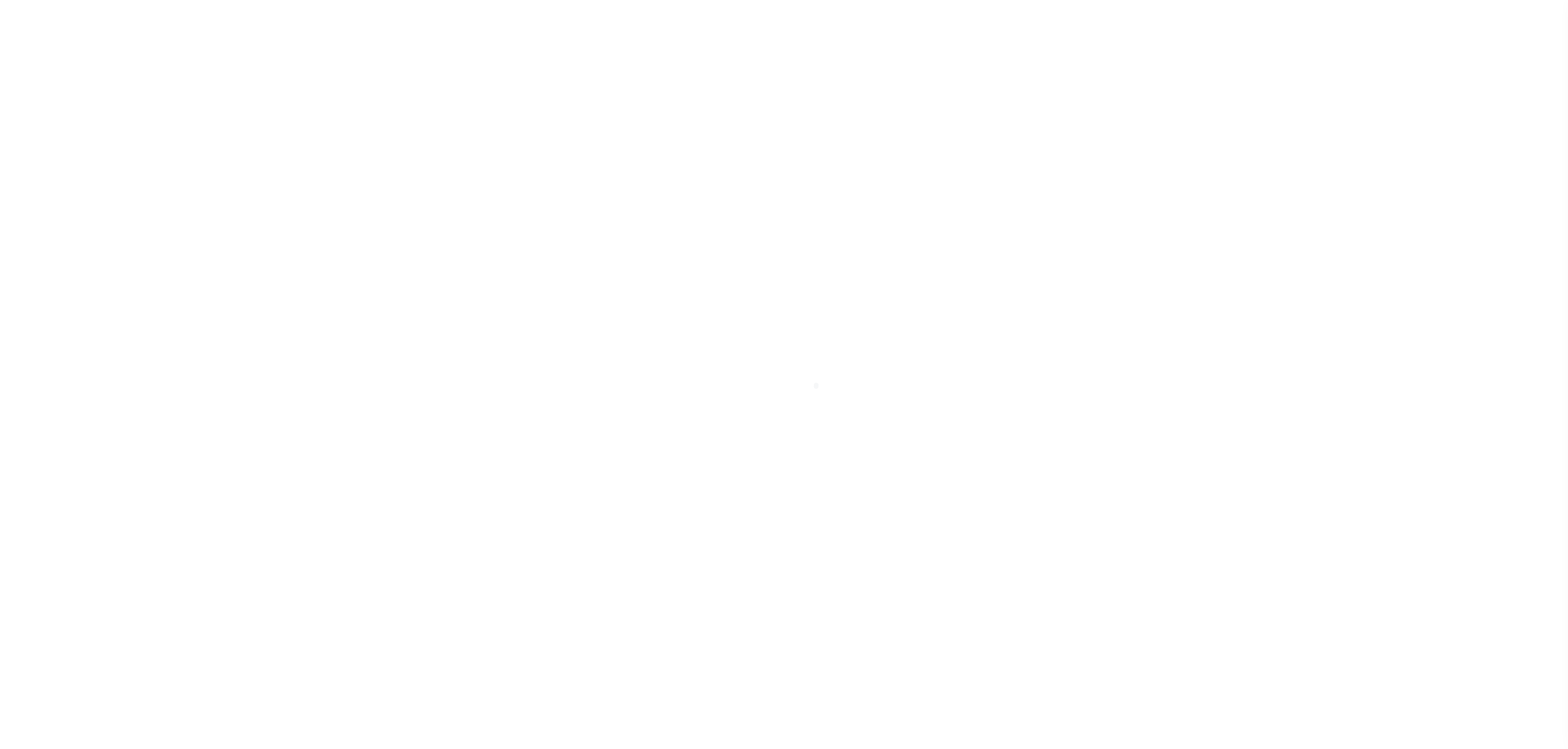
select select "DUE"
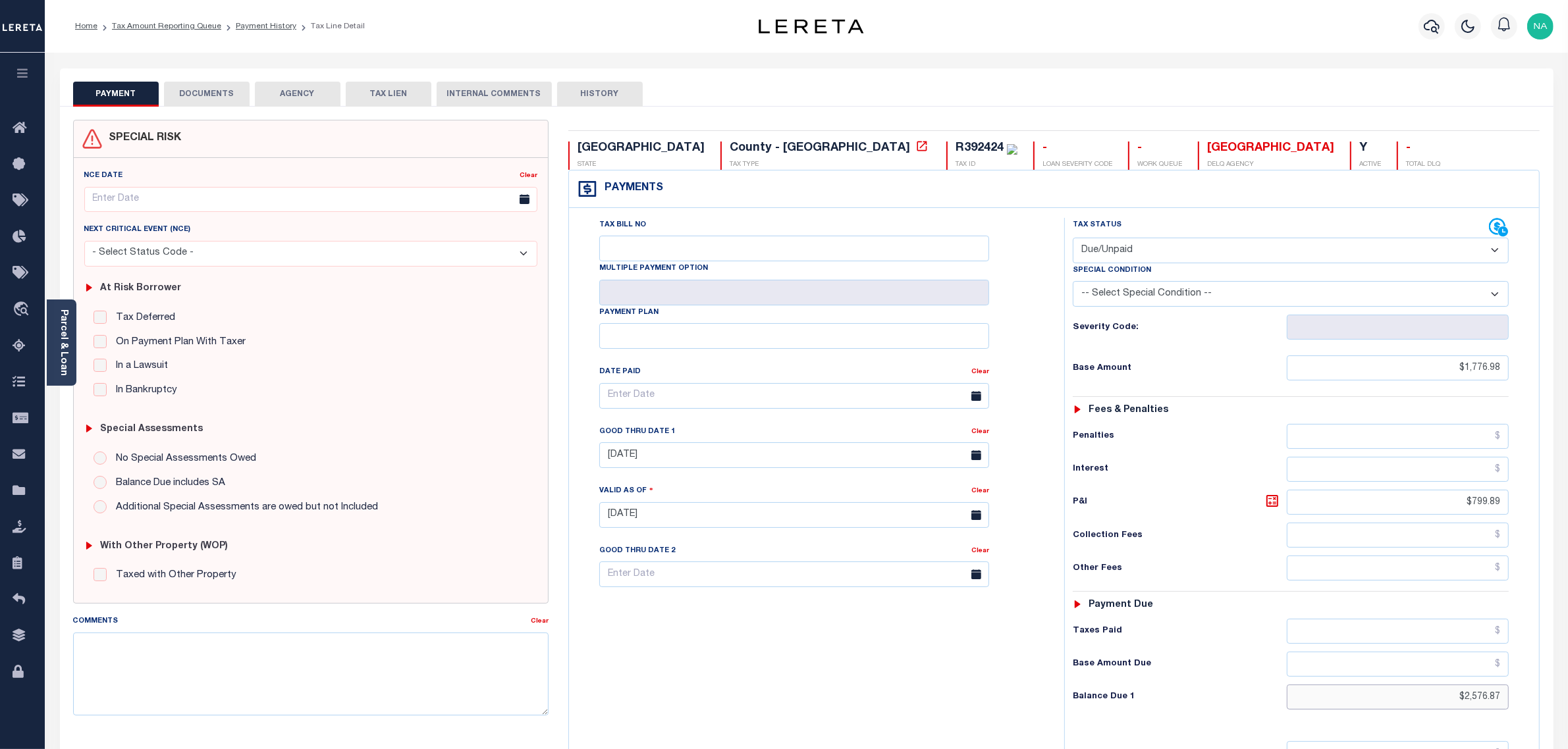
drag, startPoint x: 1437, startPoint y: 703, endPoint x: 1554, endPoint y: 699, distance: 117.1
click at [1554, 699] on div "PAYMENT DOCUMENTS AGENCY DELINQUENT PAYEE" at bounding box center [807, 519] width 1514 height 901
paste input "2,722.34"
type input "$2,722.34"
type input "[DATE]"
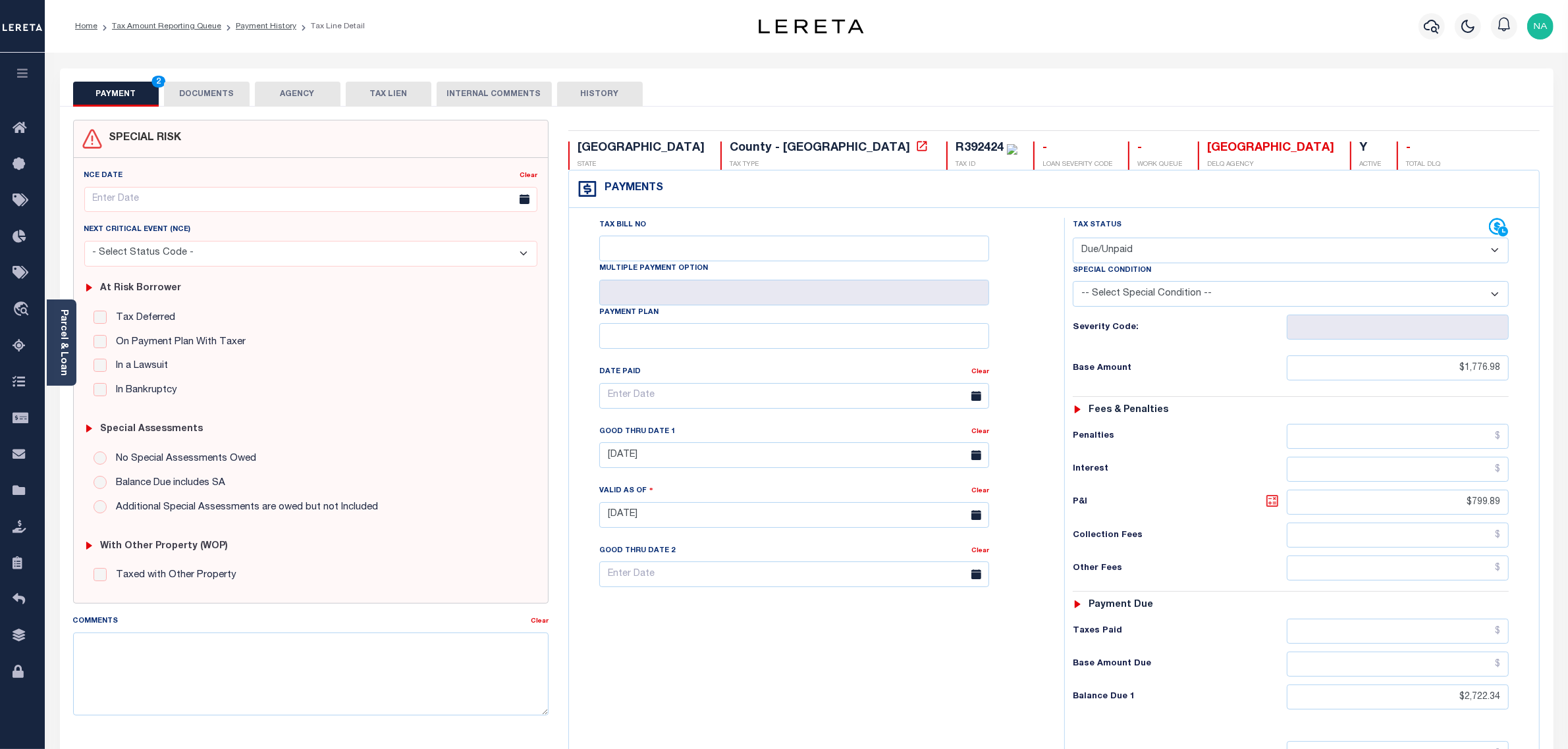
click at [1276, 505] on icon at bounding box center [1273, 501] width 8 height 8
type input "$945.36"
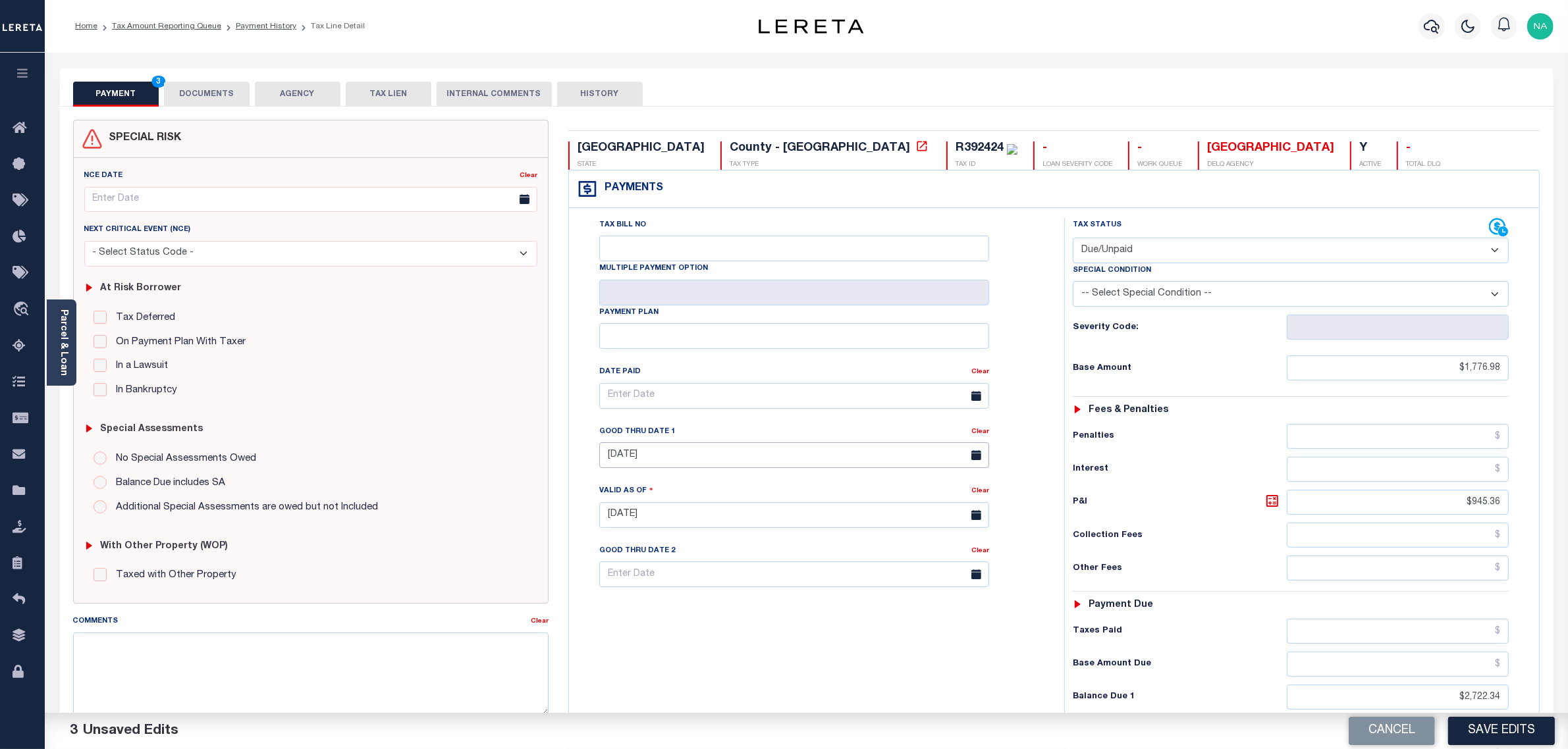
click at [691, 466] on input "[DATE]" at bounding box center [794, 455] width 390 height 26
click at [609, 665] on span "31" at bounding box center [614, 662] width 26 height 26
type input "08/31/2025"
click at [762, 633] on div "Tax Bill No Multiple Payment Option Payment Plan Clear" at bounding box center [813, 508] width 482 height 581
click at [988, 672] on div "Tax Bill No Multiple Payment Option Payment Plan Clear" at bounding box center [813, 508] width 482 height 581
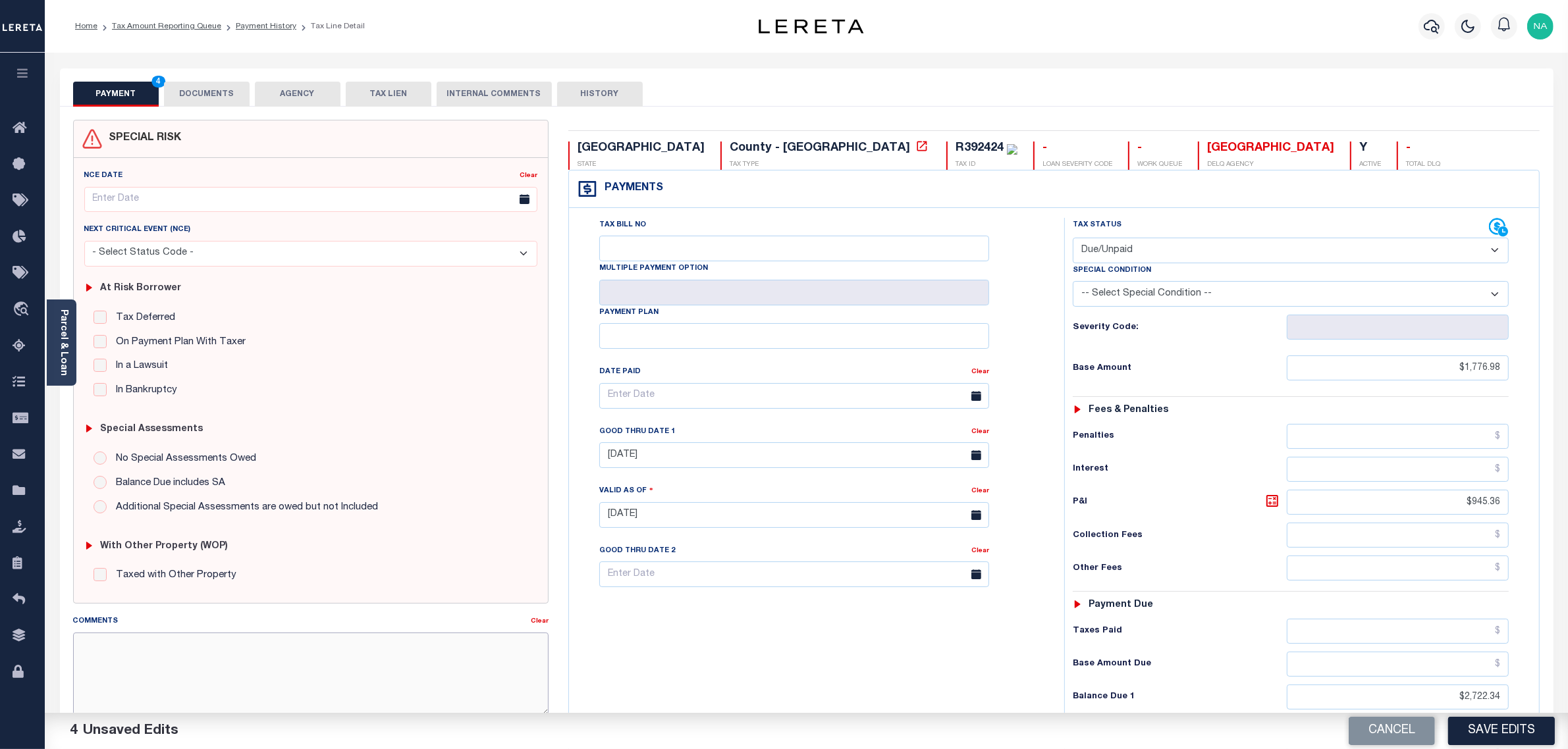
click at [442, 657] on textarea "Comments" at bounding box center [311, 674] width 476 height 83
paste textarea "For document please refer 2024 tax year document."
type textarea "For document please refer 2024 tax year document."
click at [1481, 729] on button "Save Edits" at bounding box center [1502, 731] width 107 height 28
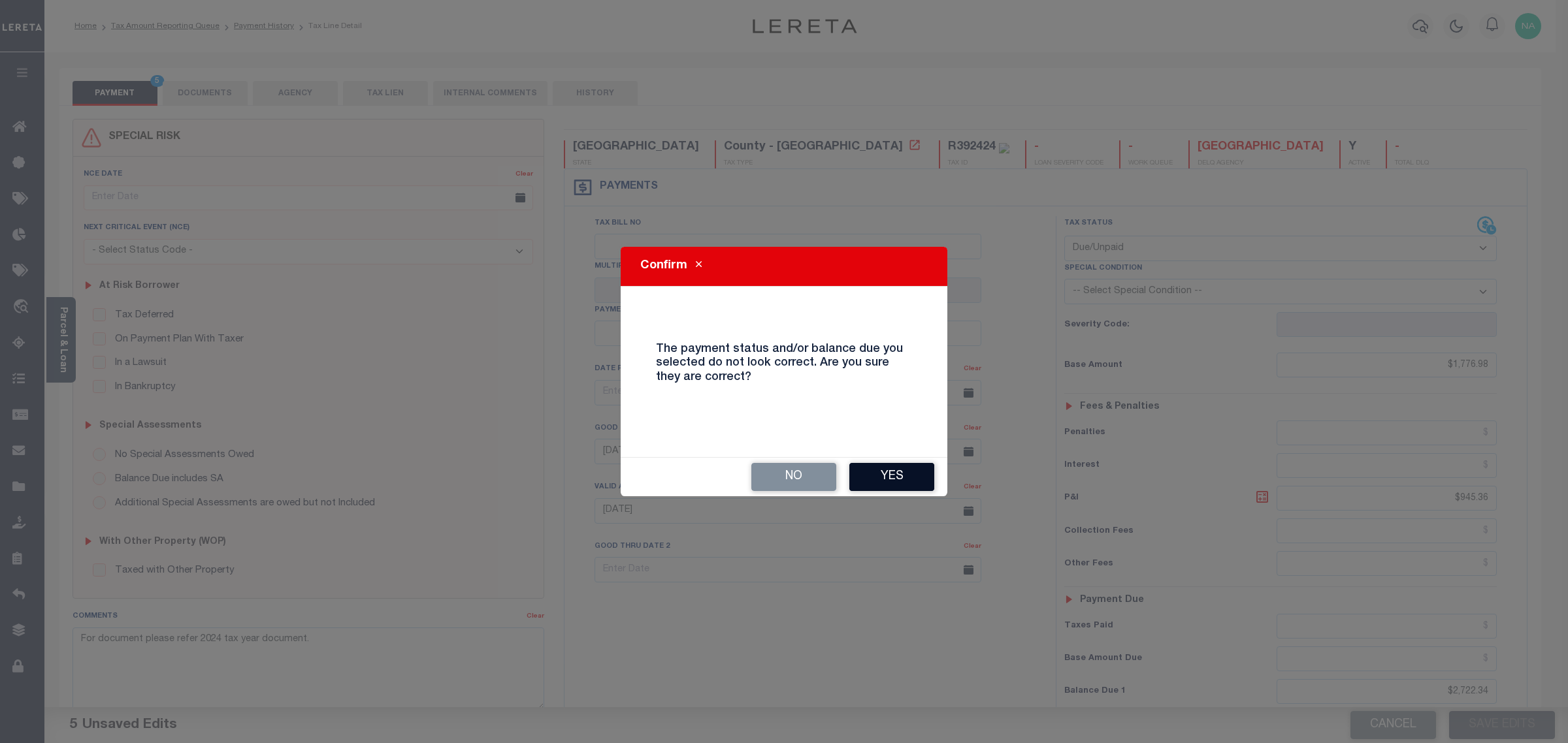
click at [885, 477] on button "Yes" at bounding box center [892, 477] width 85 height 28
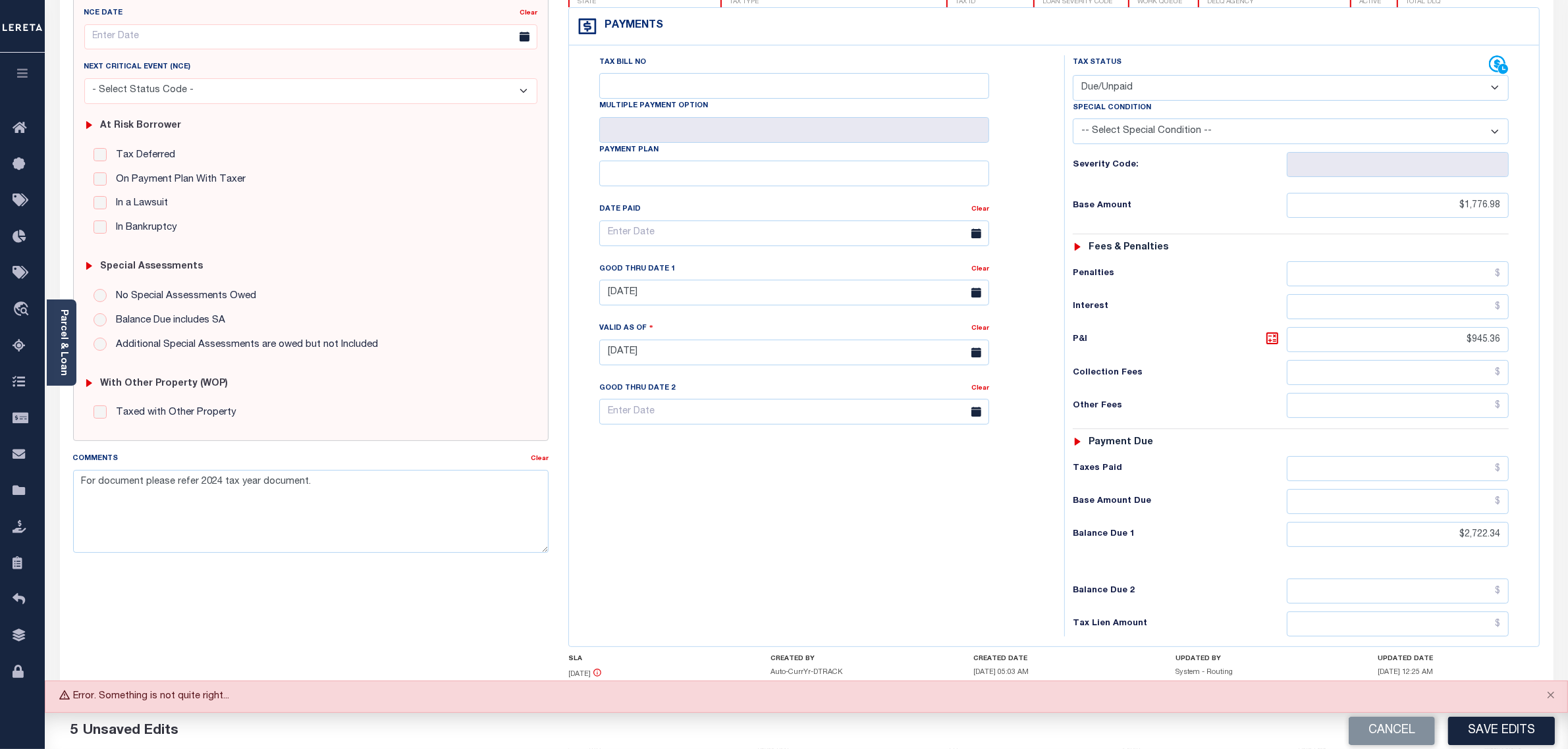
scroll to position [164, 0]
click at [1551, 692] on button "Close" at bounding box center [1551, 696] width 33 height 29
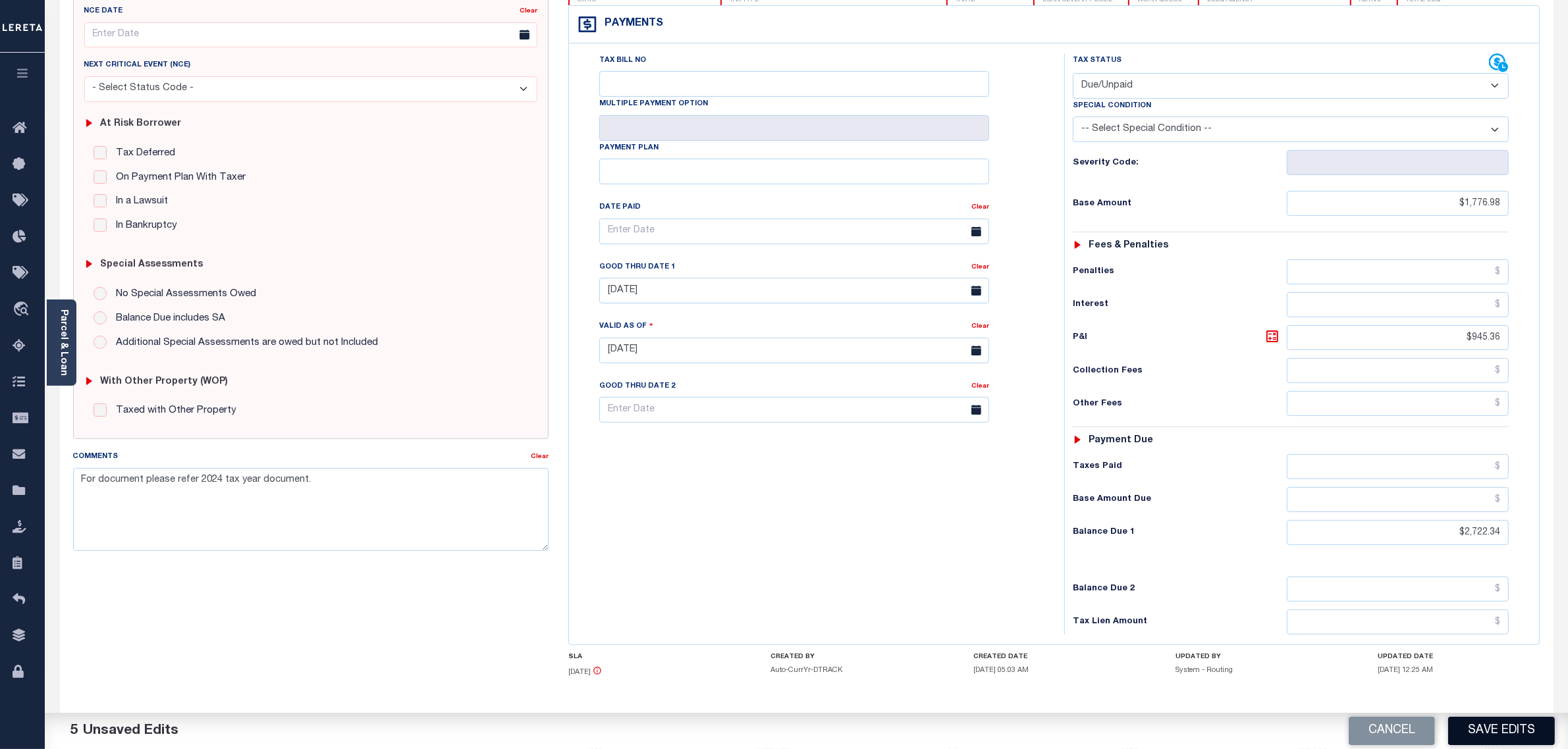
click at [1495, 718] on button "Save Edits" at bounding box center [1502, 731] width 107 height 28
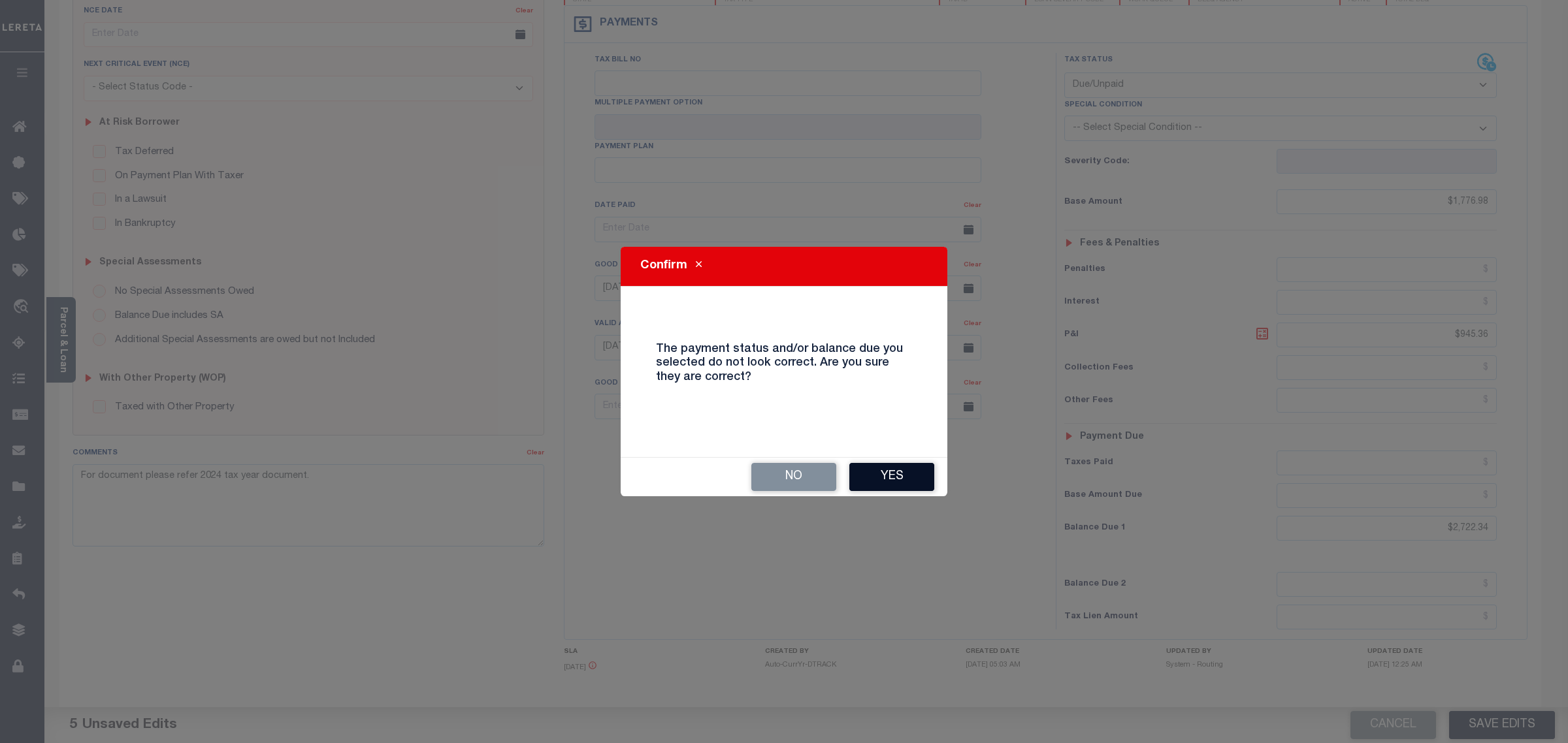
click at [917, 472] on button "Yes" at bounding box center [892, 477] width 85 height 28
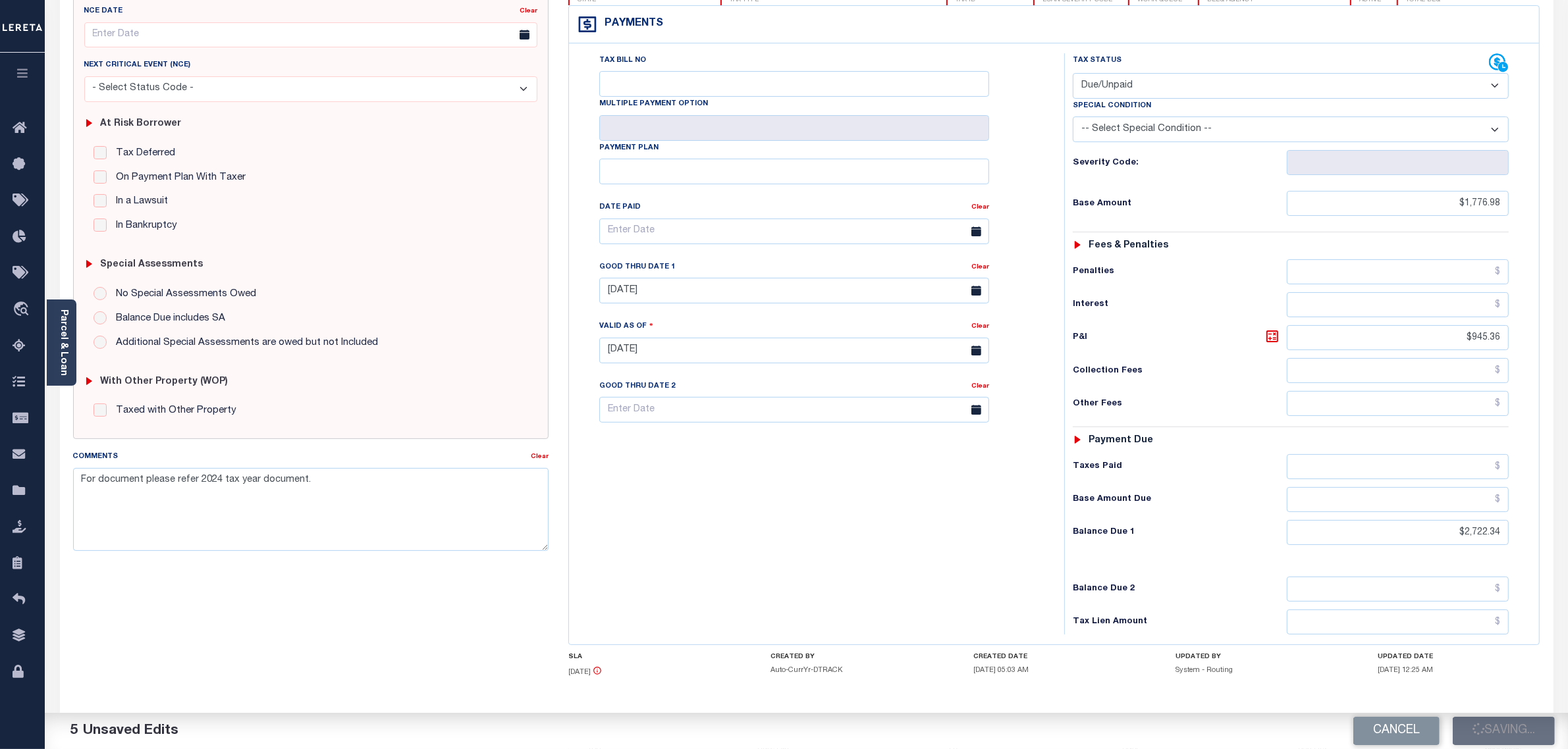
click at [930, 562] on div "Tax Bill No Multiple Payment Option Payment Plan Clear" at bounding box center [813, 344] width 482 height 581
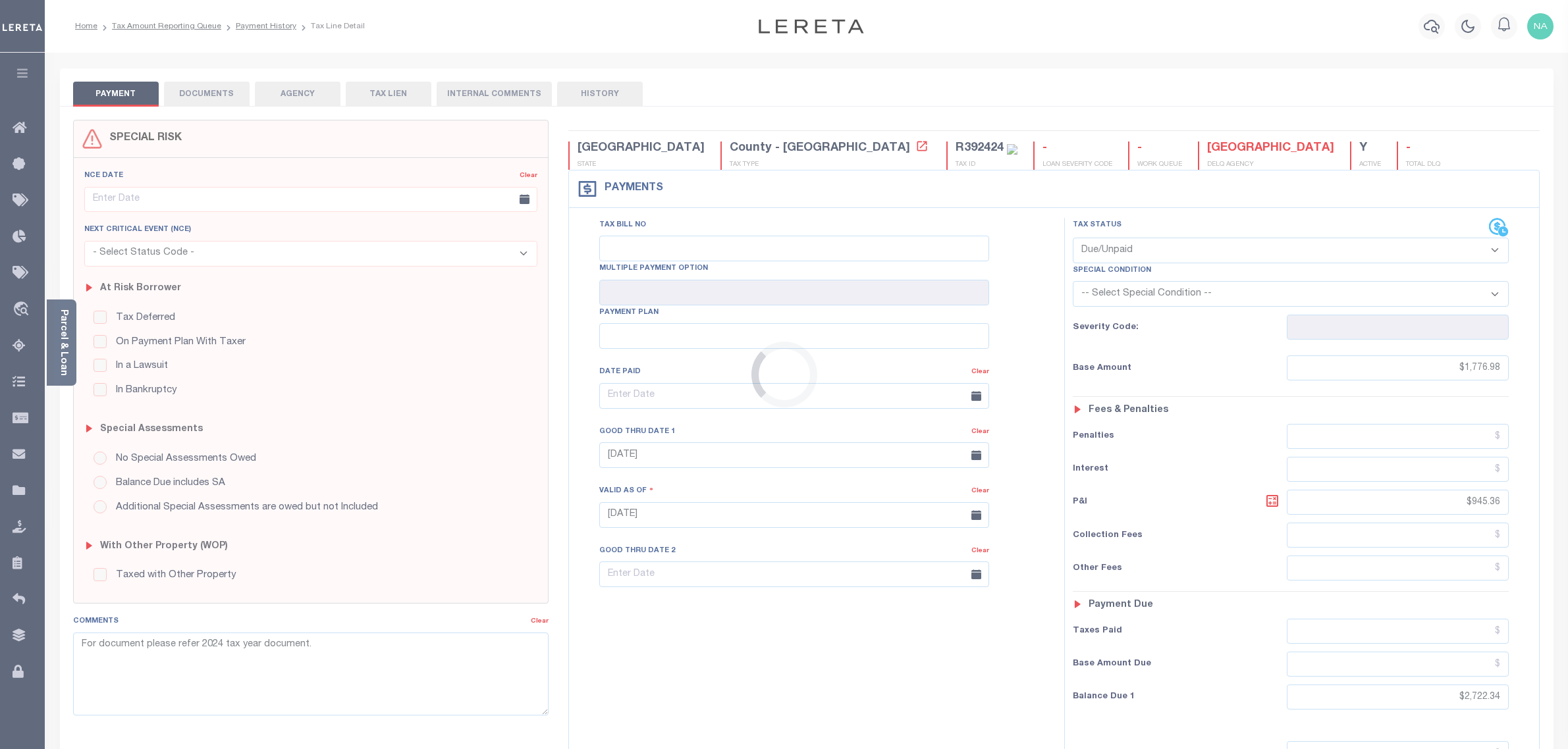
select select "DUE"
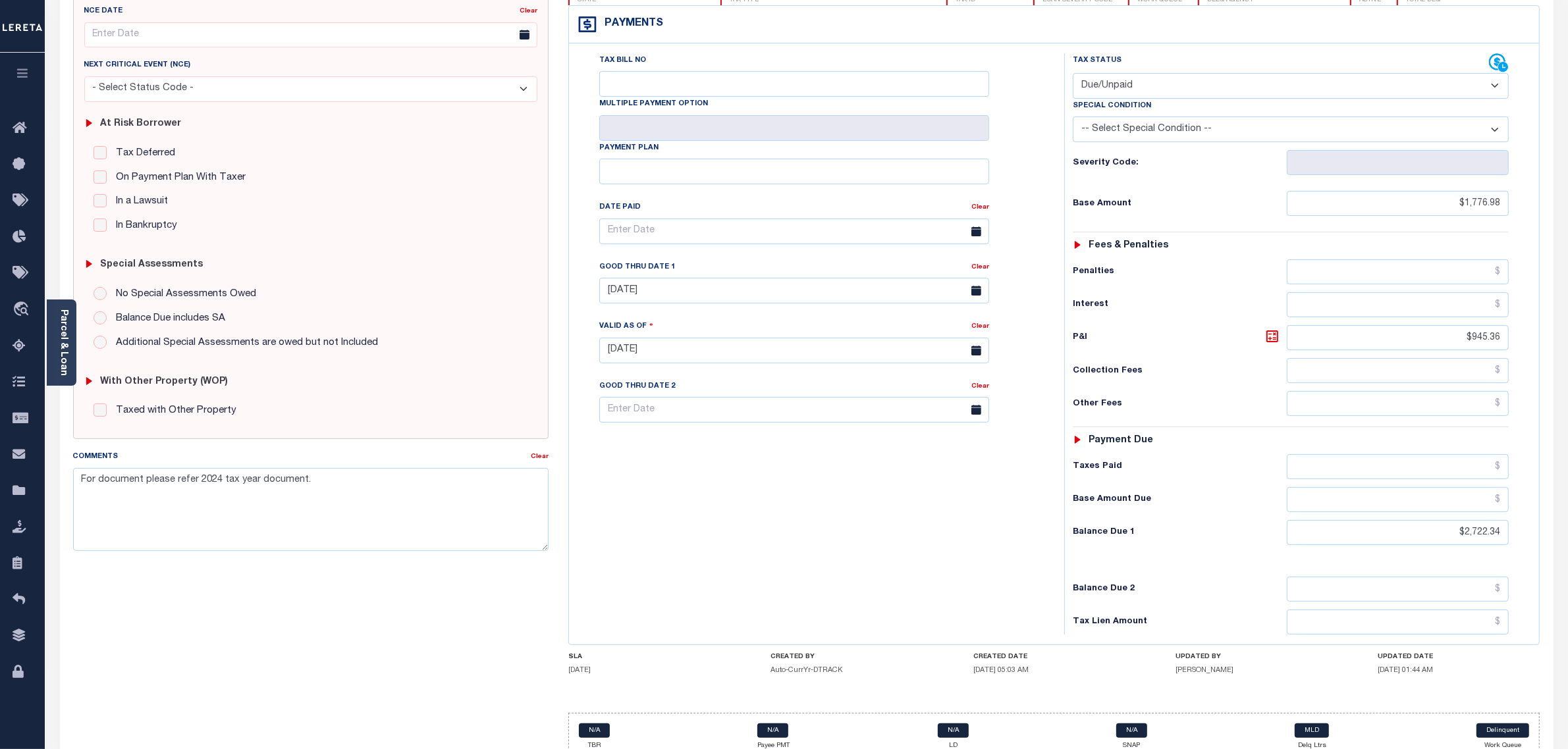
click at [914, 547] on div "Tax Bill No Multiple Payment Option Payment Plan Clear" at bounding box center [813, 344] width 482 height 581
click at [1445, 539] on input "$2,722.34" at bounding box center [1398, 532] width 223 height 25
click at [1426, 478] on input "text" at bounding box center [1398, 466] width 223 height 25
type input "$0.00"
click at [996, 580] on div "Tax Bill No Multiple Payment Option Payment Plan Clear" at bounding box center [813, 344] width 482 height 581
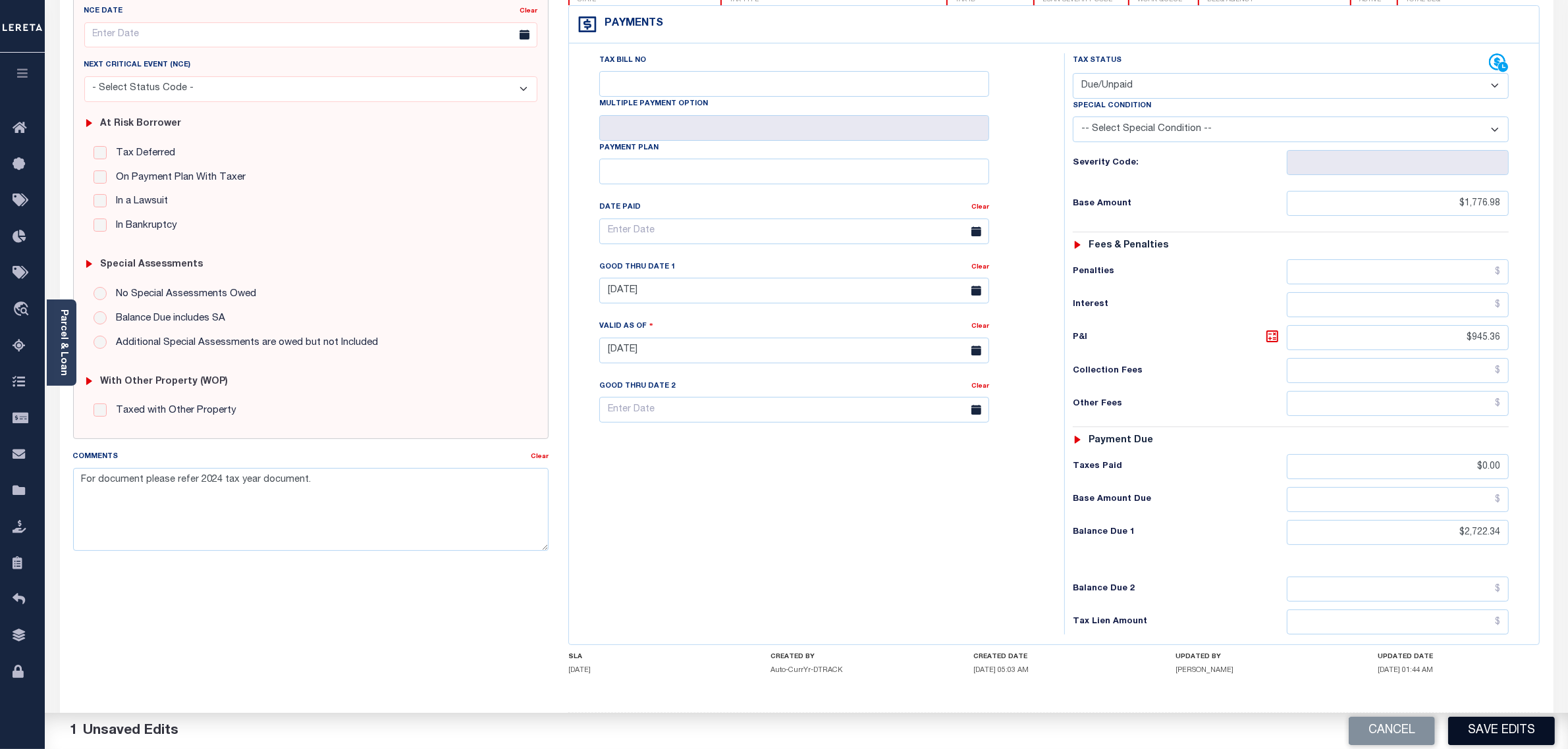
click at [1505, 727] on button "Save Edits" at bounding box center [1502, 731] width 107 height 28
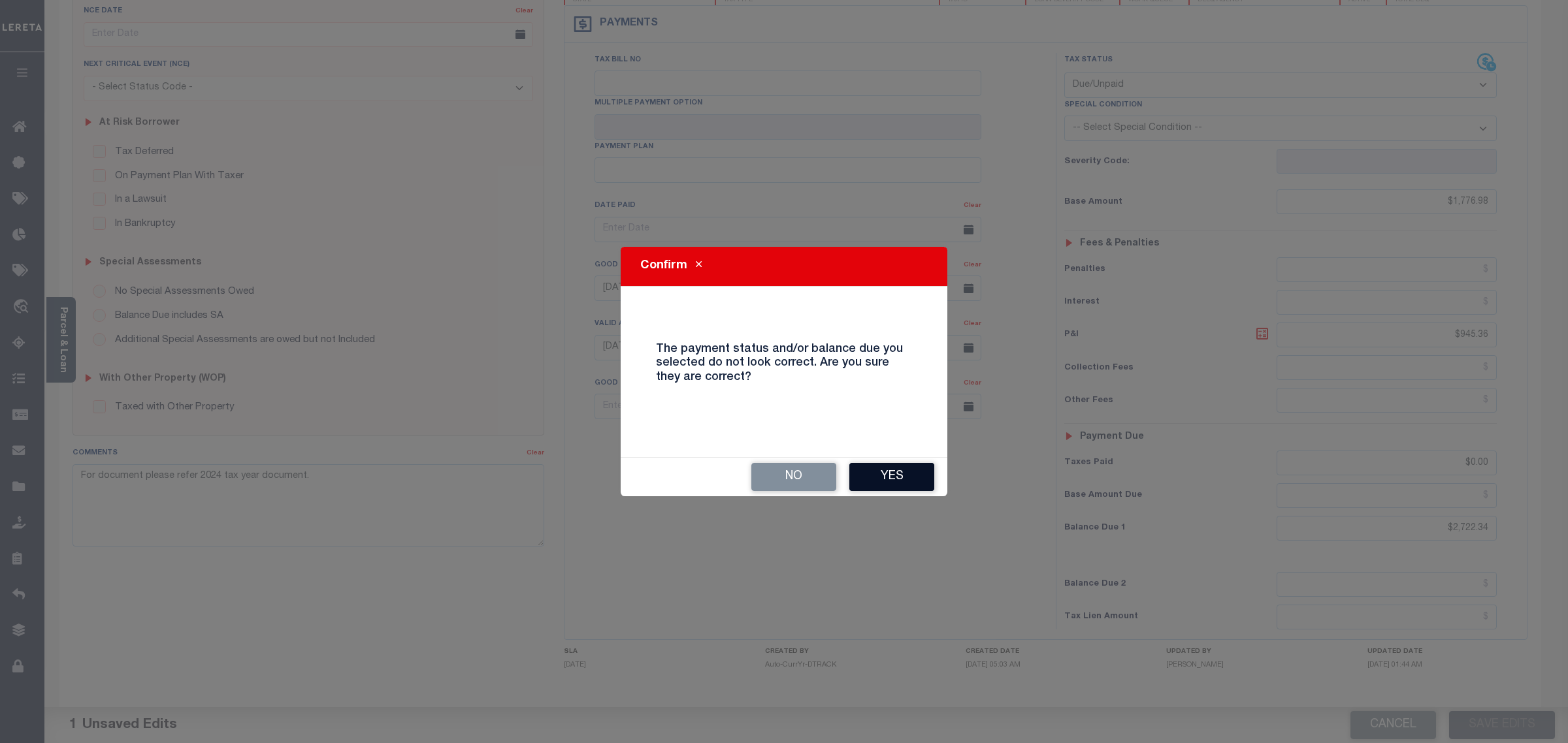
click at [907, 466] on button "Yes" at bounding box center [892, 477] width 85 height 28
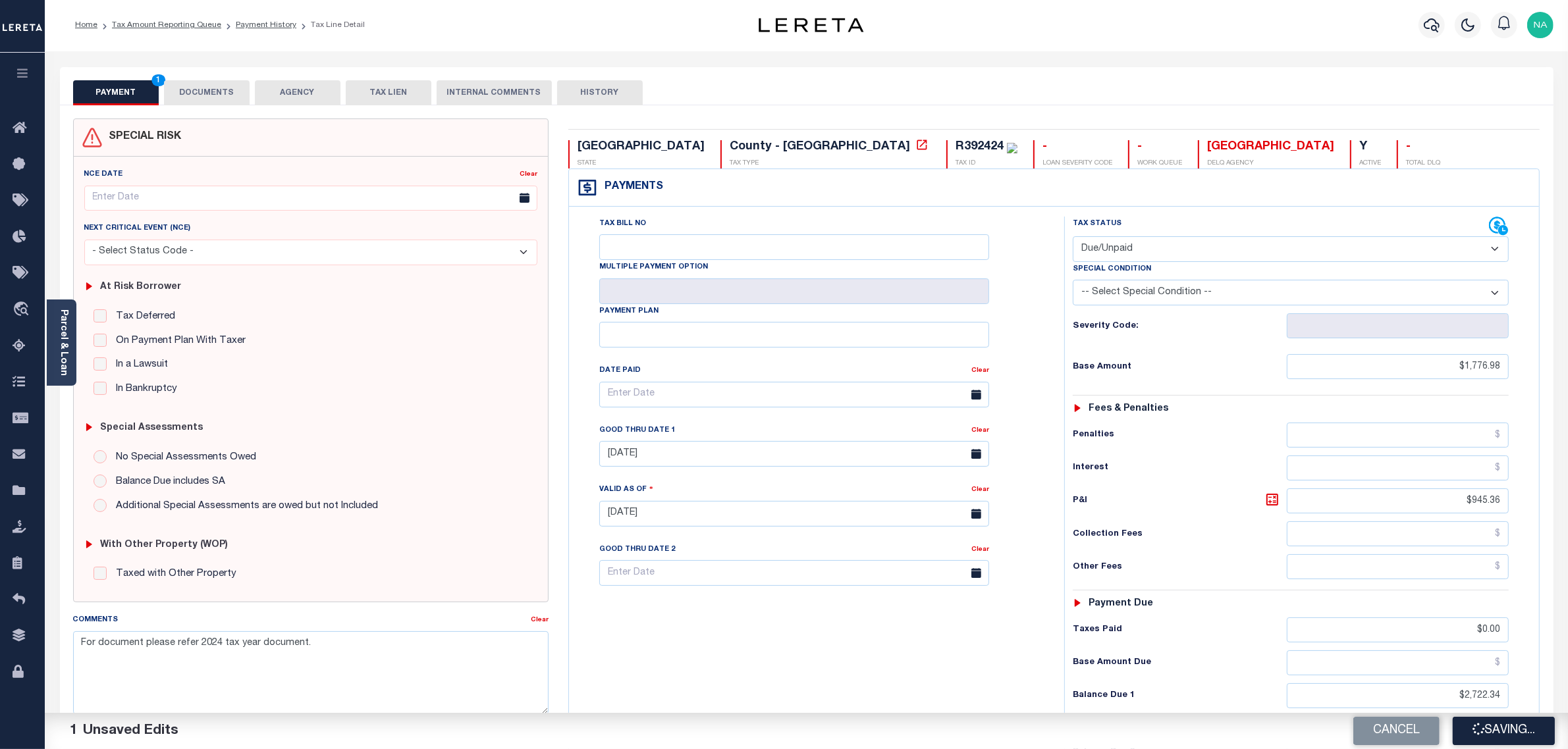
scroll to position [0, 0]
click at [833, 646] on div "Tax Bill No Multiple Payment Option Payment Plan Clear" at bounding box center [813, 508] width 482 height 581
click at [1120, 254] on select "- Select Status Code - Open Due/Unpaid Paid Incomplete No Tax Due Internal Refu…" at bounding box center [1291, 250] width 437 height 26
click at [957, 654] on div "Tax Bill No Multiple Payment Option Payment Plan Clear" at bounding box center [813, 508] width 482 height 581
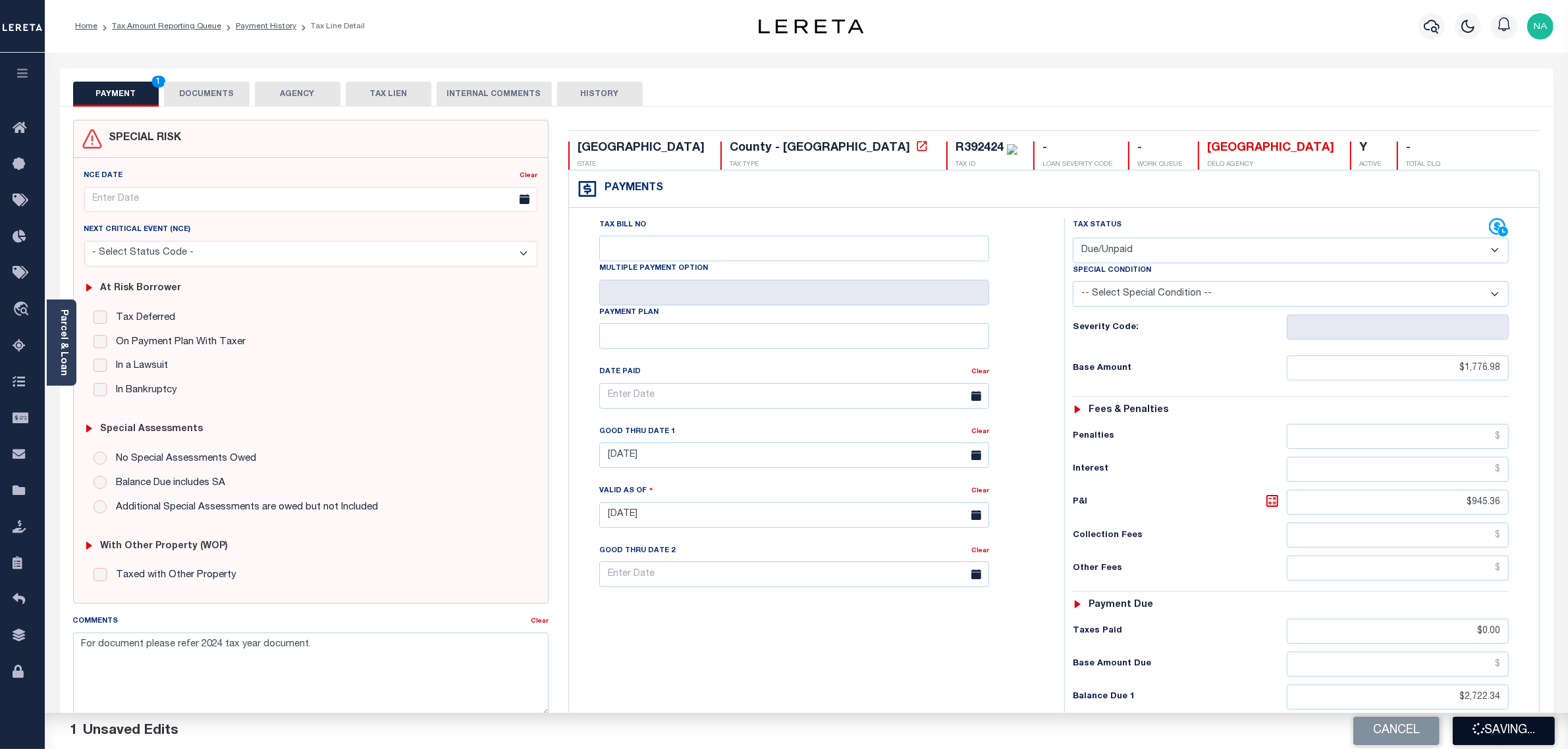
click at [1496, 727] on button "Saving..." at bounding box center [1504, 731] width 102 height 28
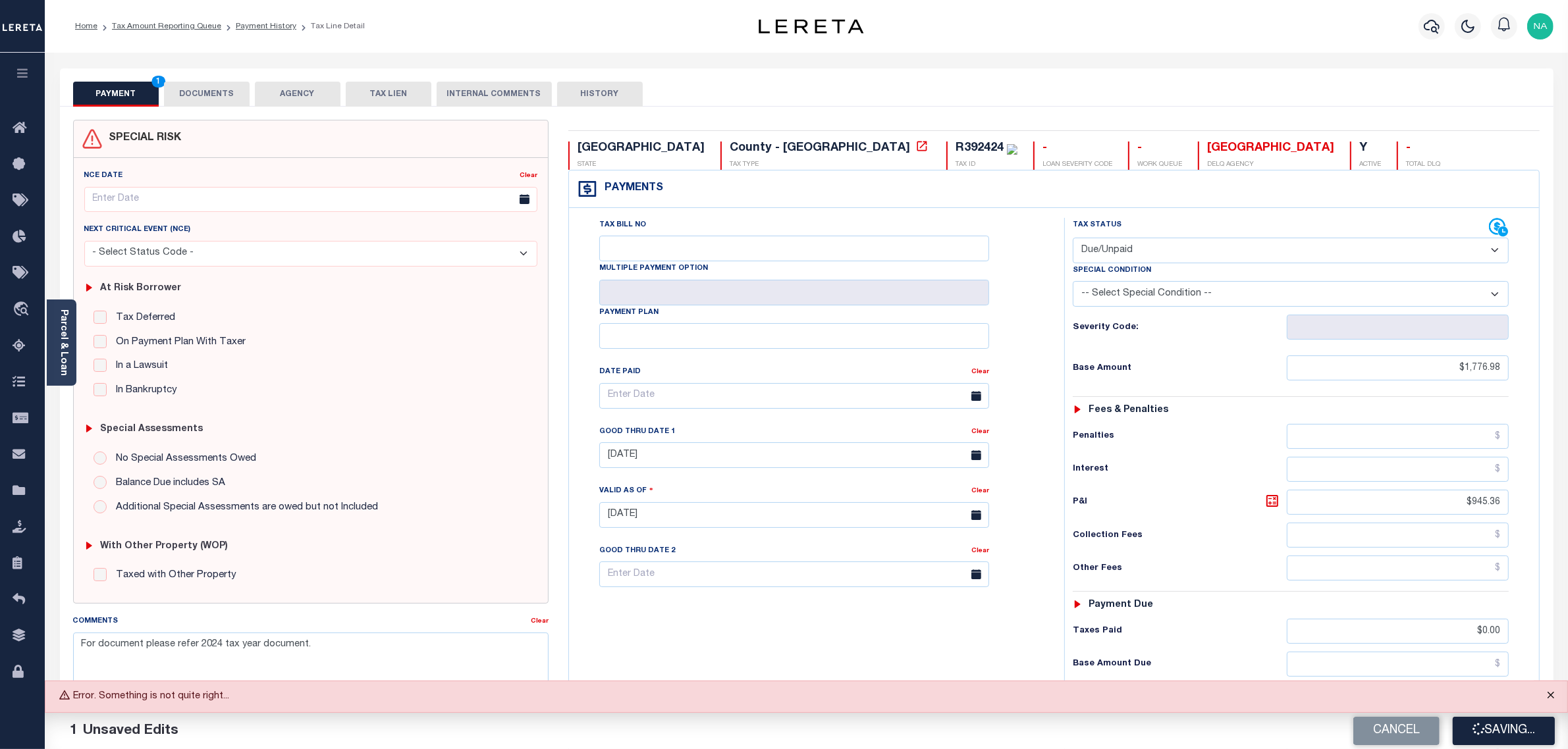
click at [1550, 696] on button "Close" at bounding box center [1551, 696] width 33 height 29
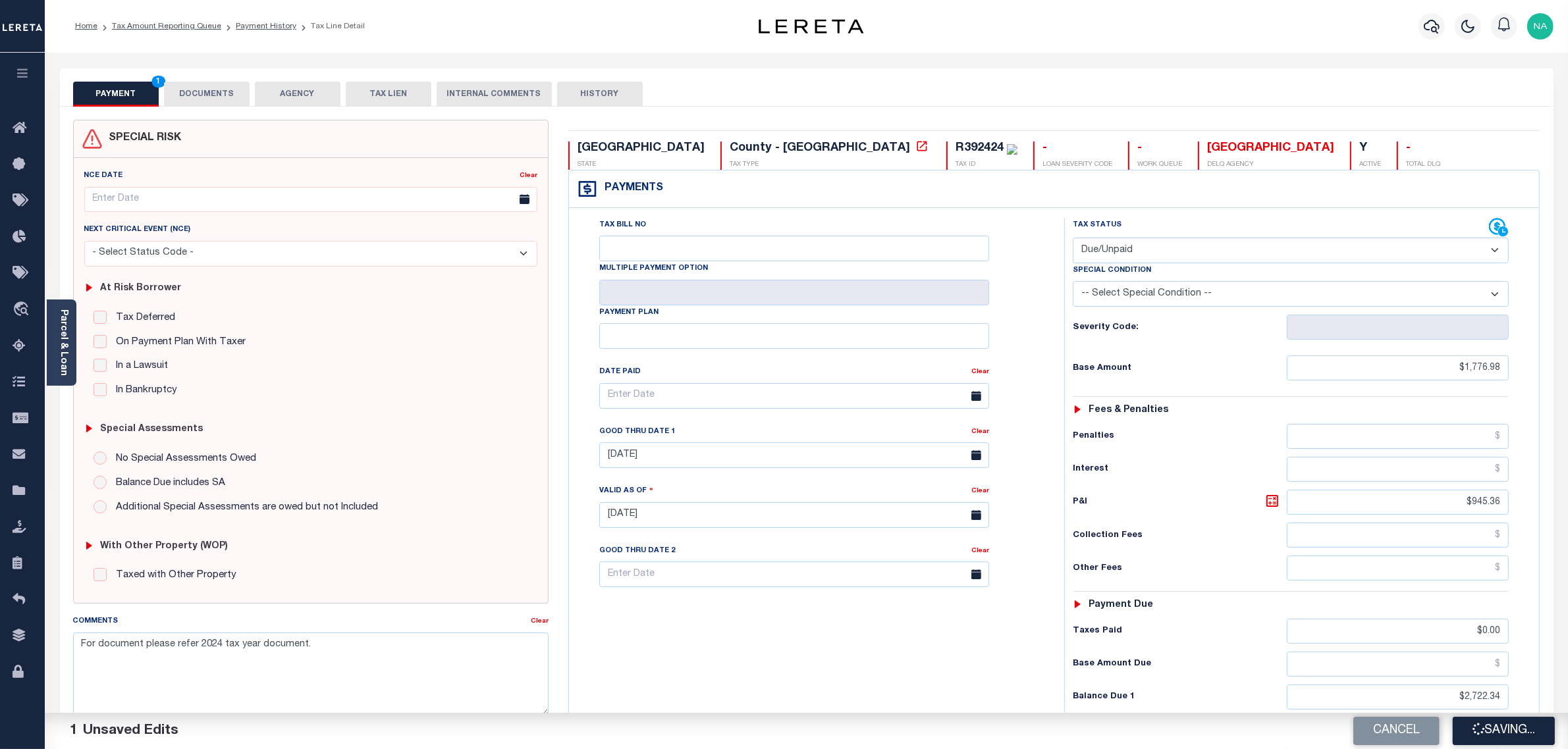
scroll to position [226, 0]
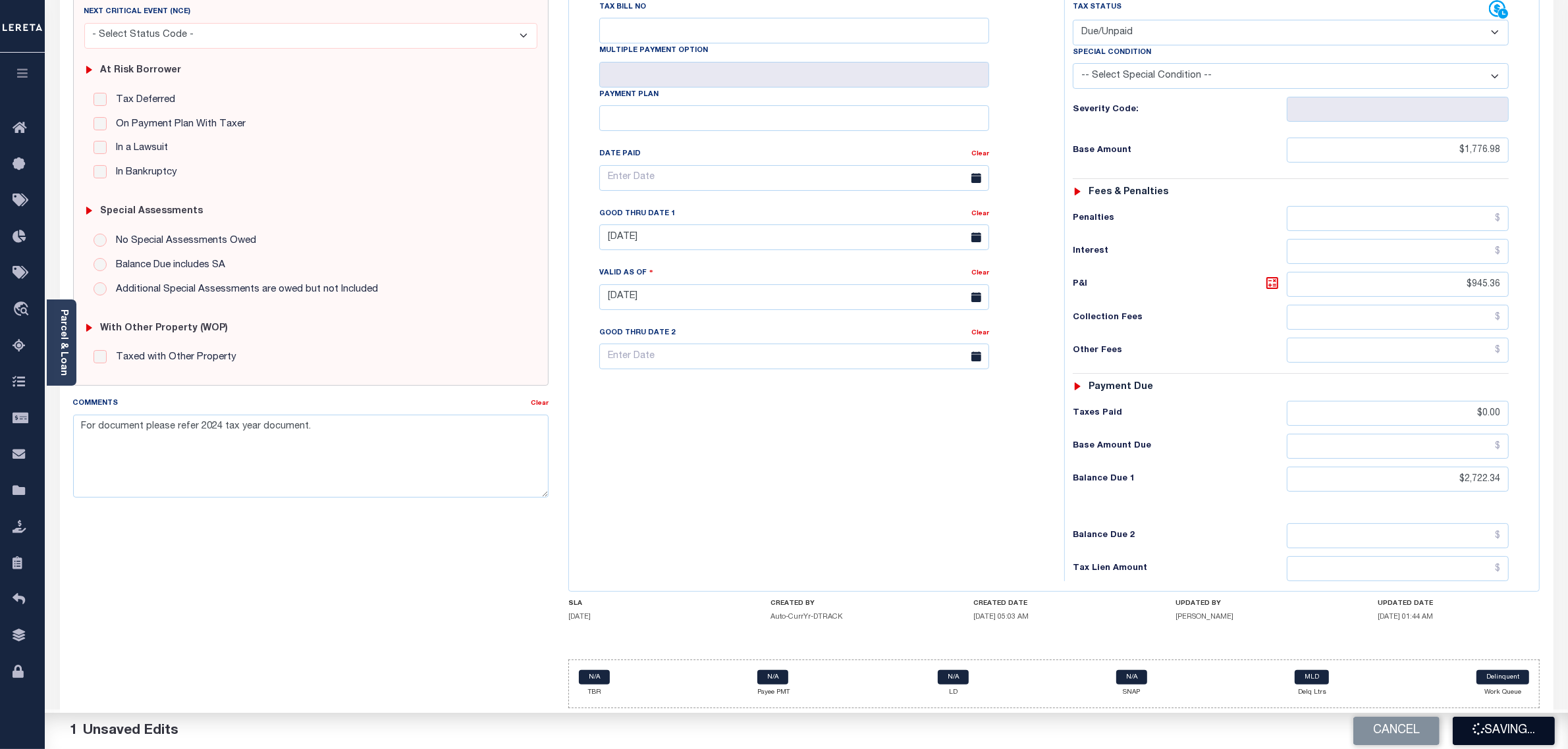
click at [1506, 728] on button "Saving..." at bounding box center [1504, 731] width 102 height 28
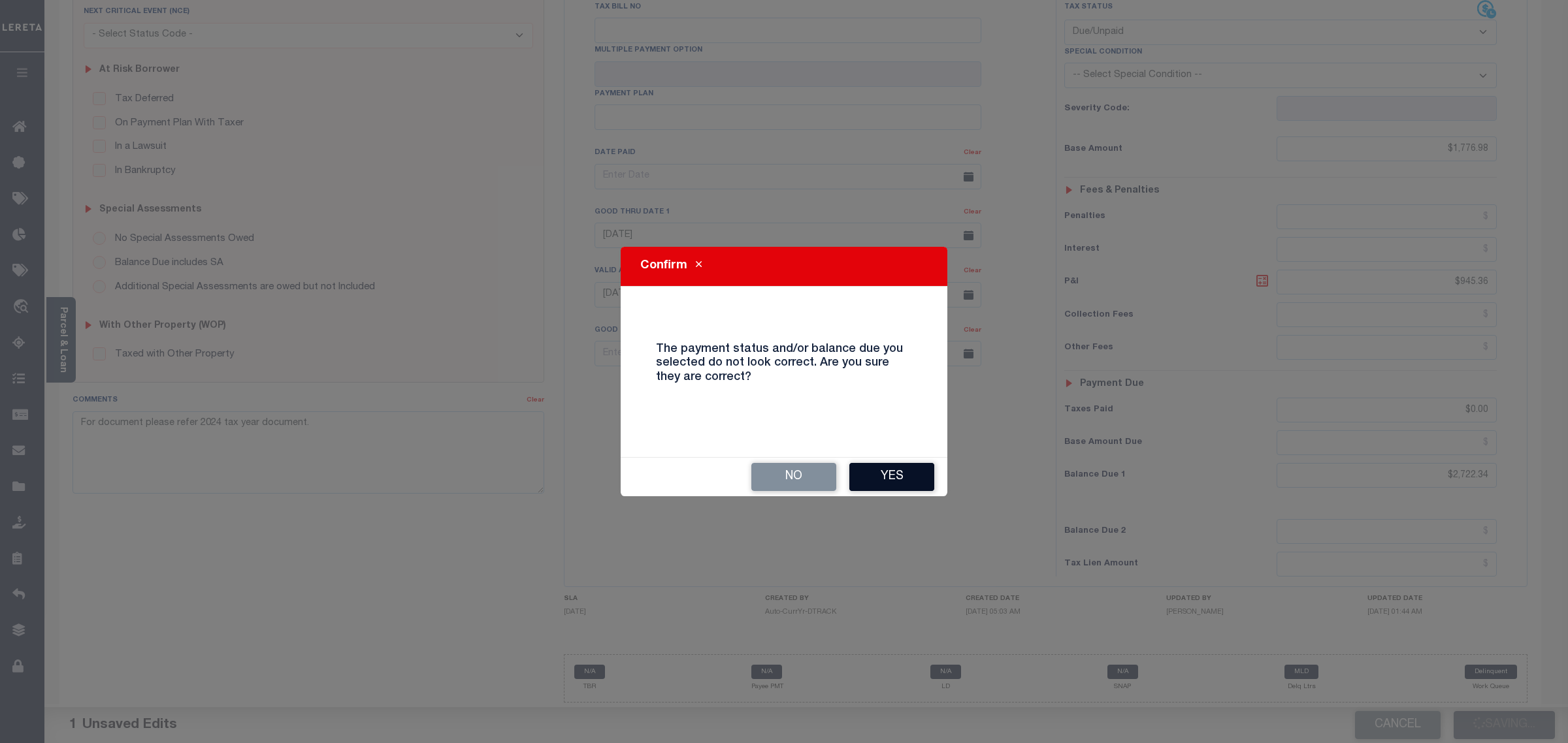
click at [896, 475] on button "Yes" at bounding box center [892, 477] width 85 height 28
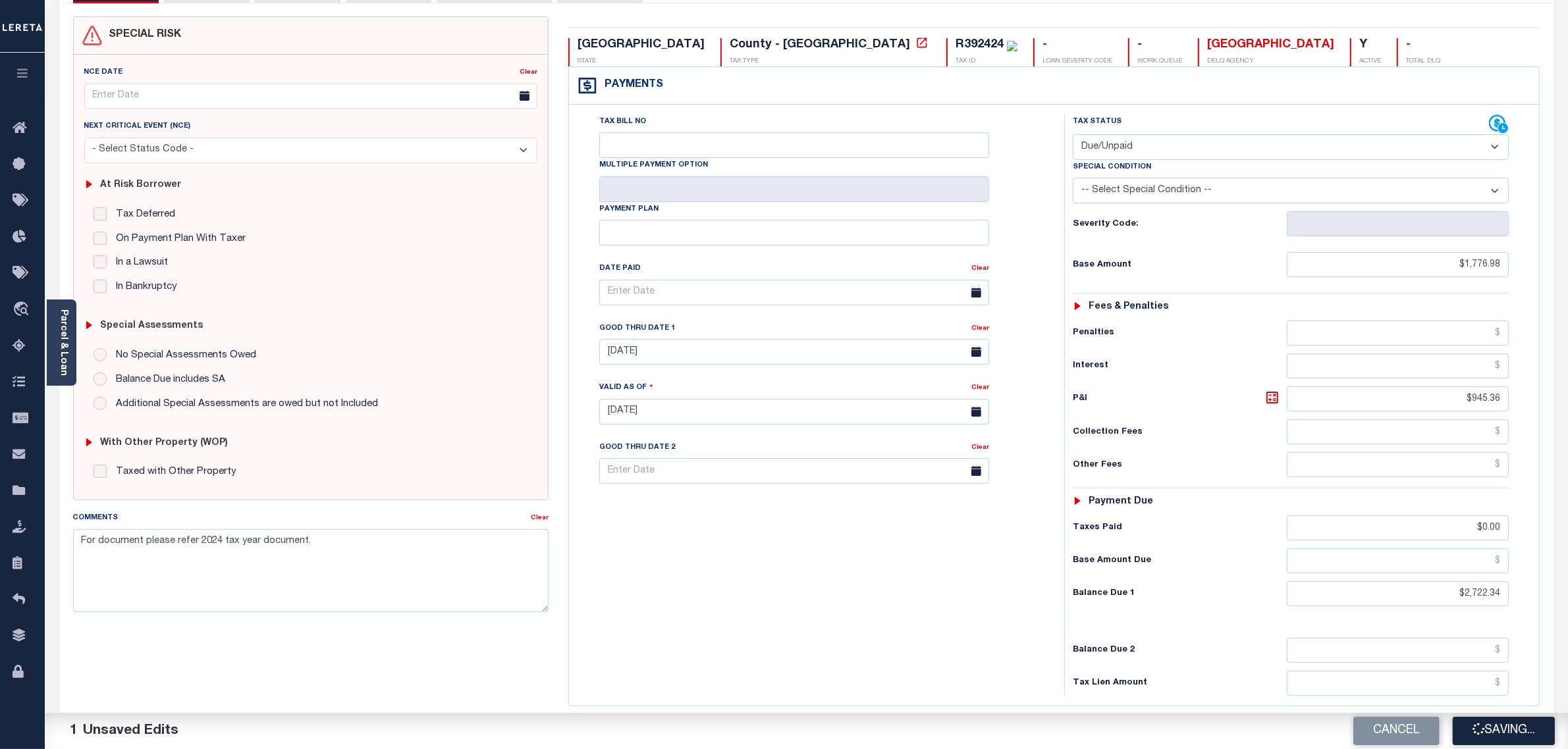
scroll to position [0, 0]
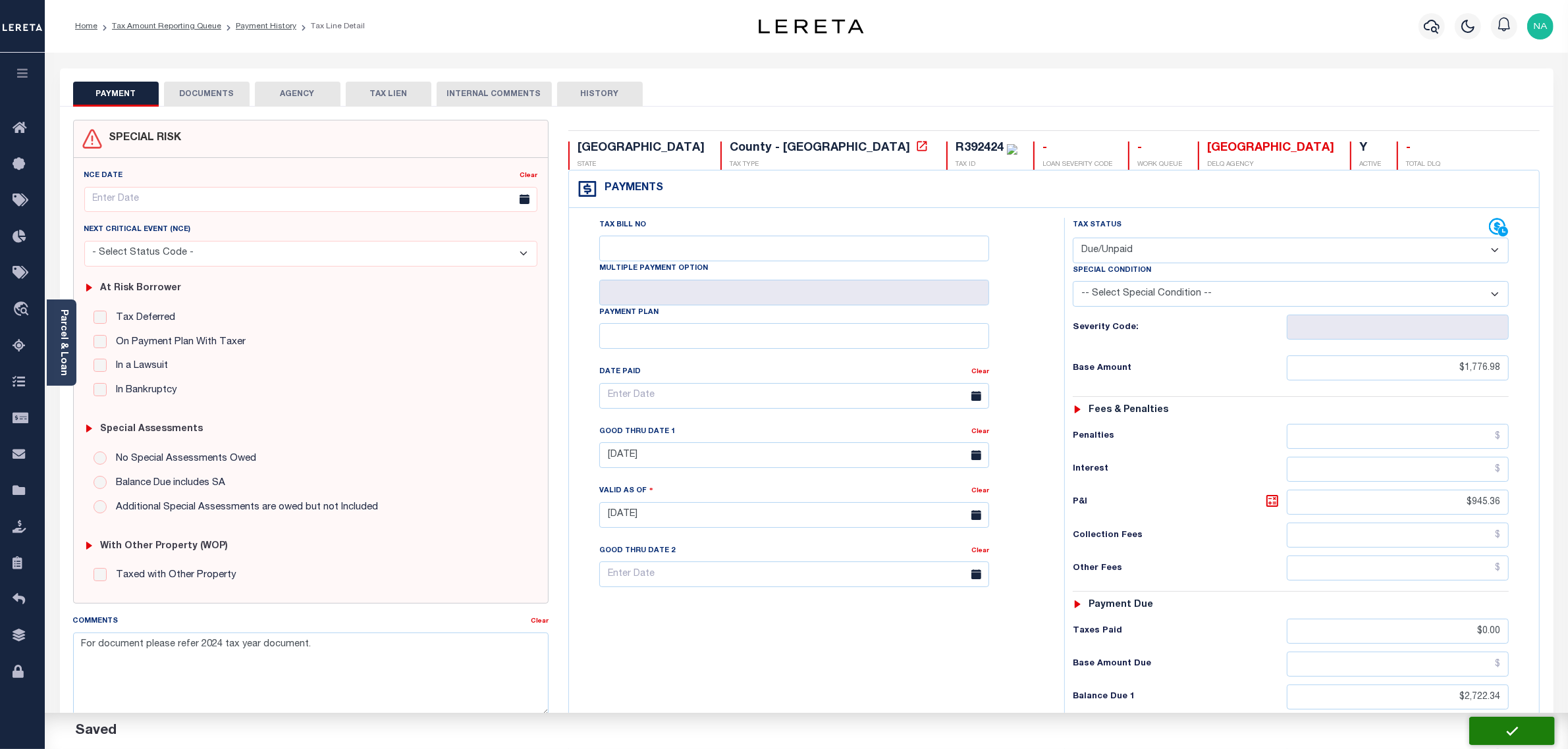
checkbox input "false"
type input "$1,776.98"
type input "$0"
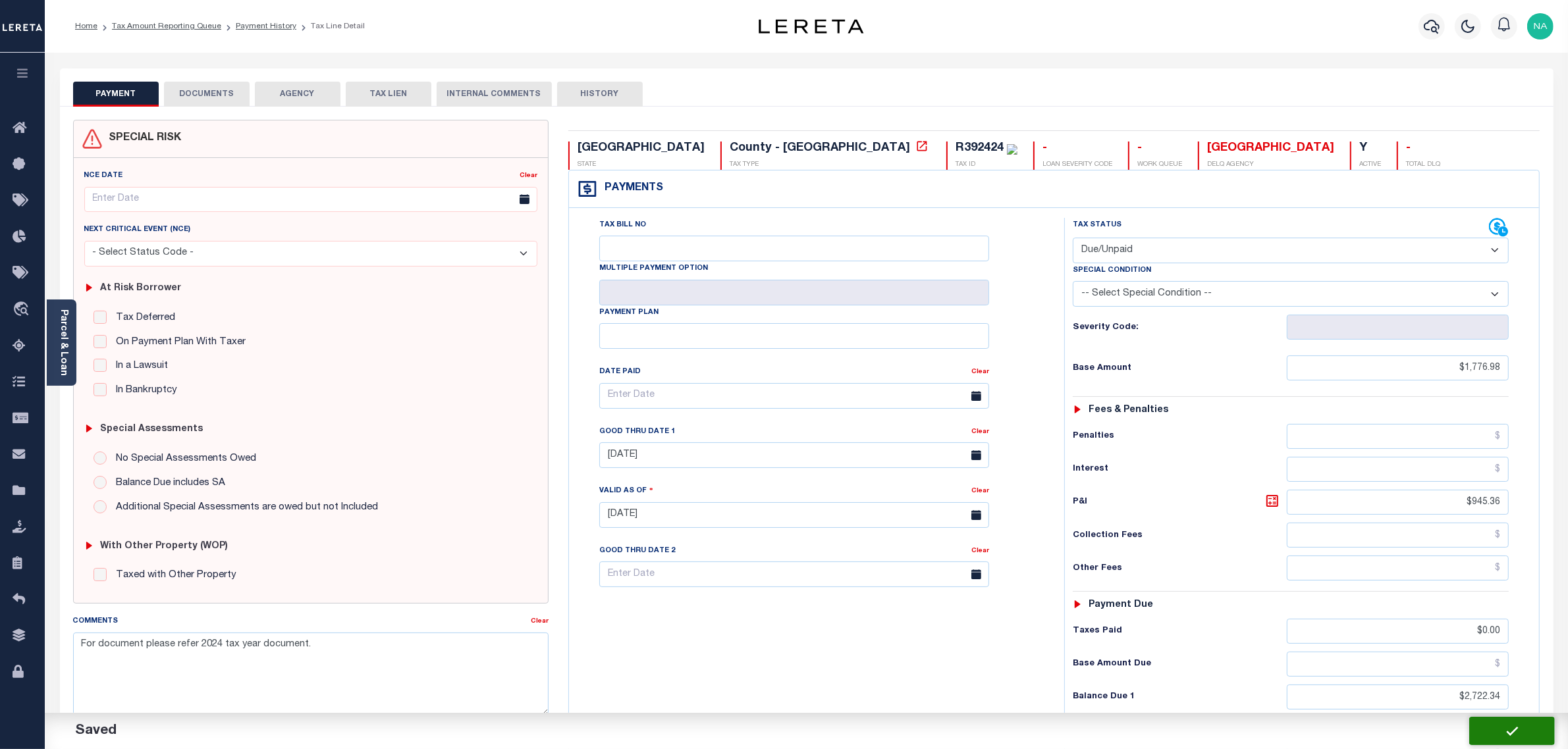
type input "$2,722.34"
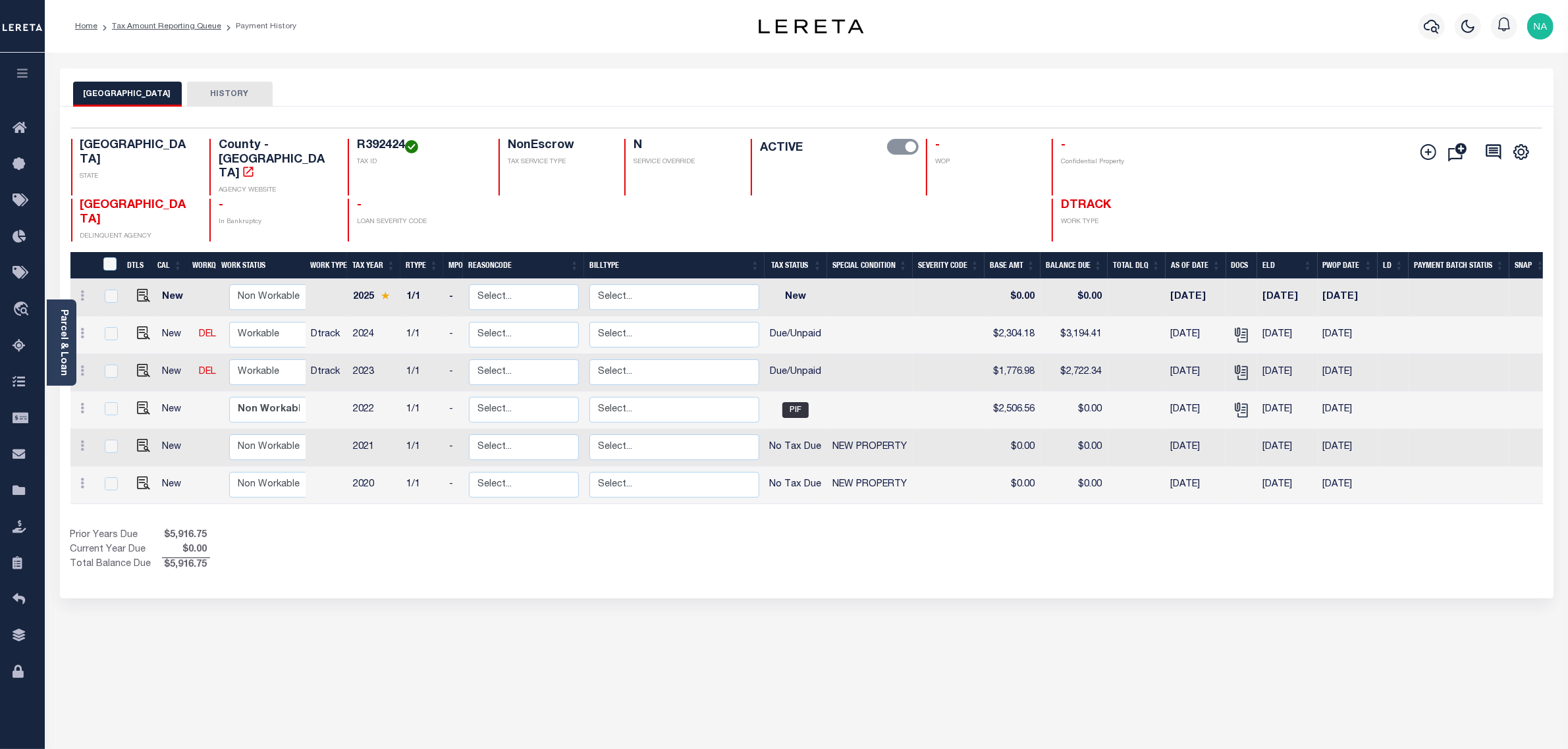
click at [357, 149] on h4 "R392424" at bounding box center [420, 145] width 126 height 14
copy h4 "R392424"
click at [56, 331] on div "Parcel & Loan" at bounding box center [62, 342] width 30 height 86
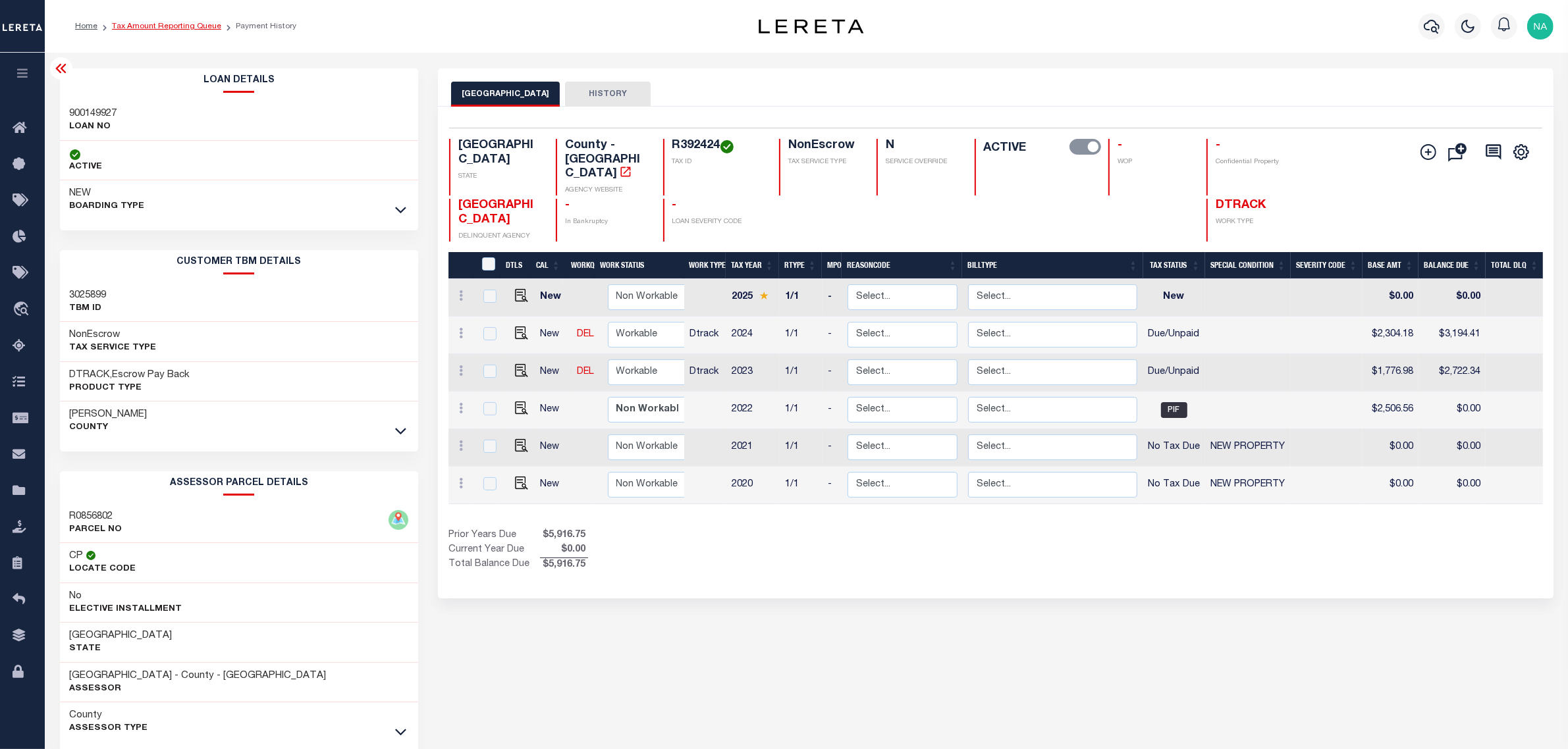
click at [179, 30] on link "Tax Amount Reporting Queue" at bounding box center [166, 26] width 109 height 8
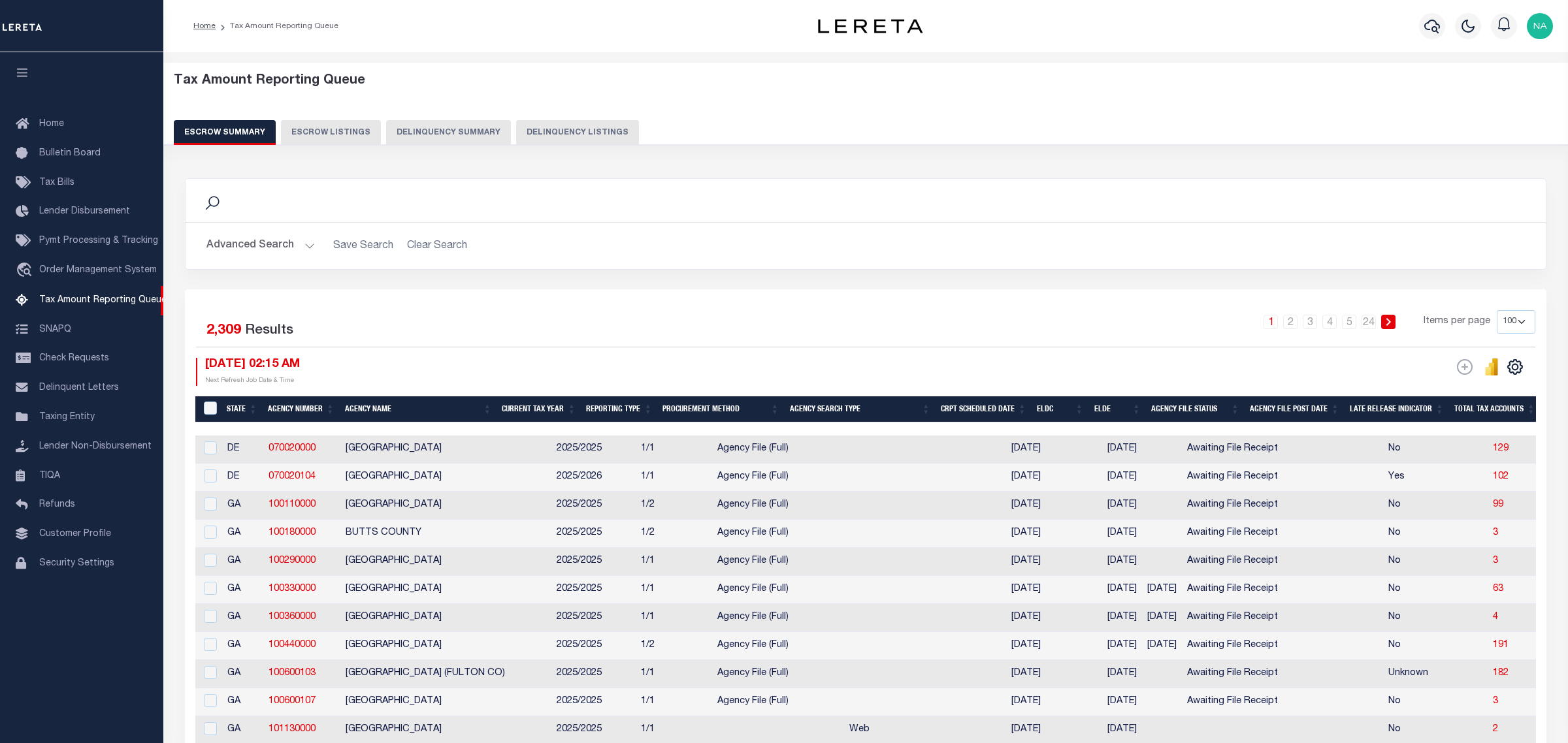
click at [556, 135] on button "Delinquency Listings" at bounding box center [578, 132] width 123 height 25
select select "100"
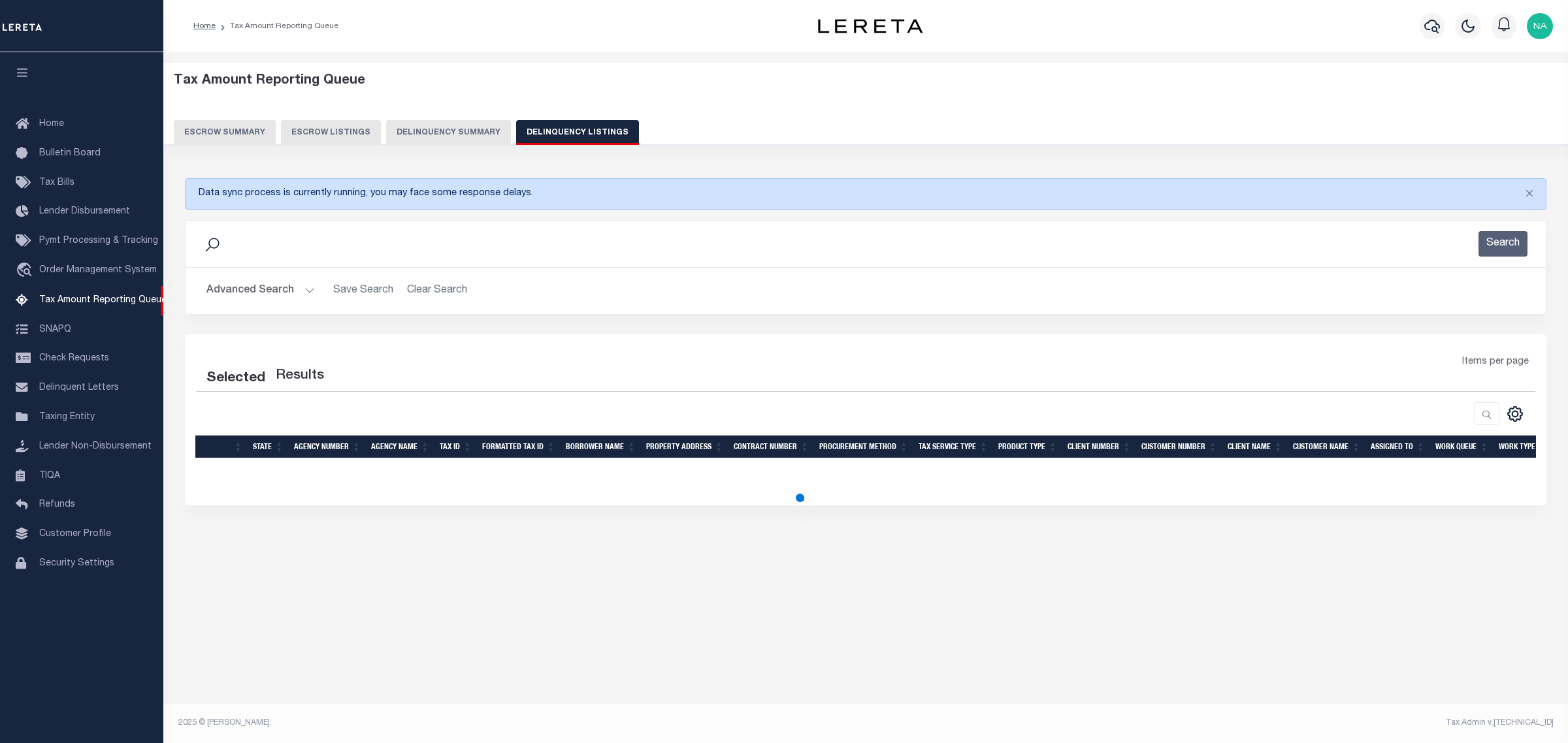
select select "100"
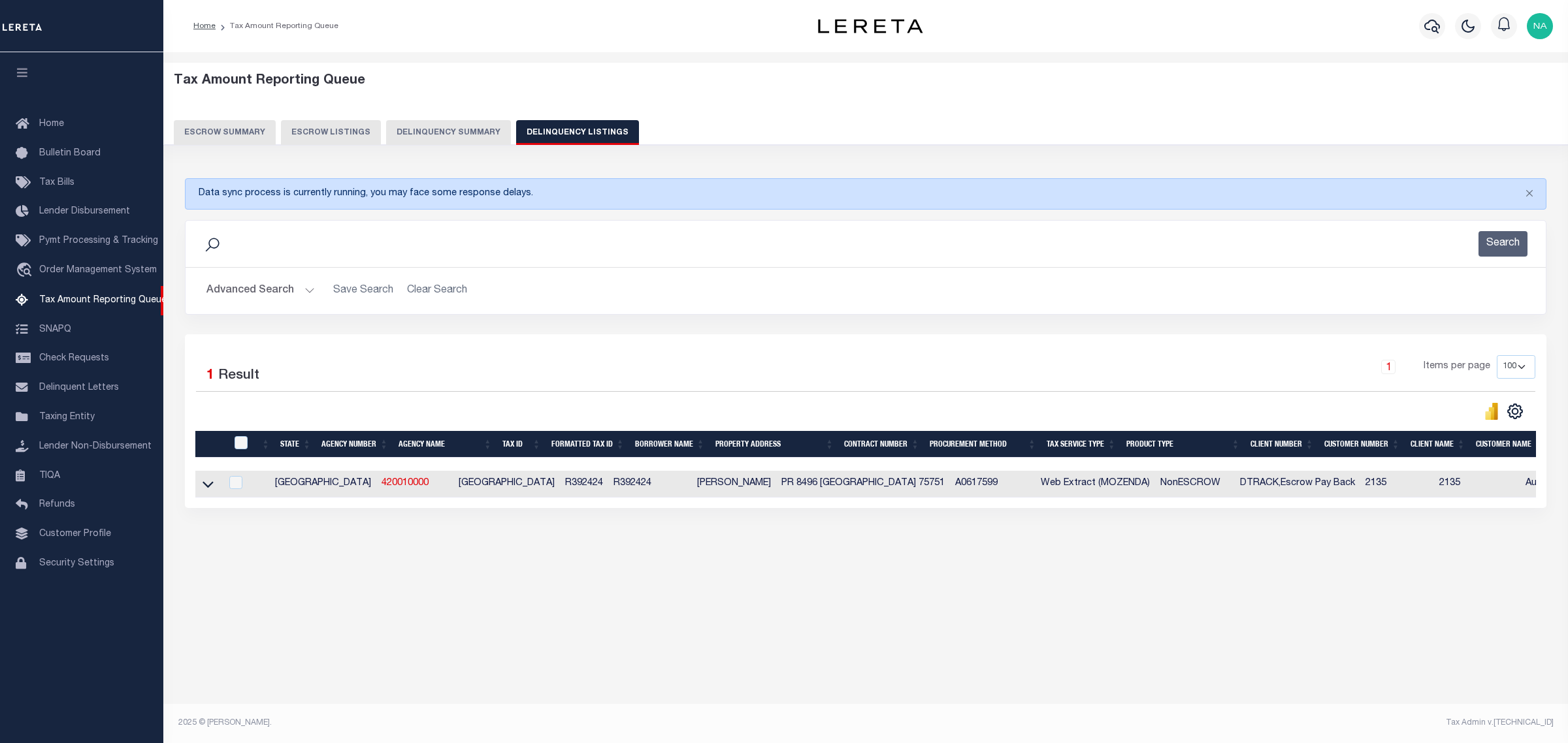
click at [278, 294] on button "Advanced Search" at bounding box center [260, 291] width 108 height 26
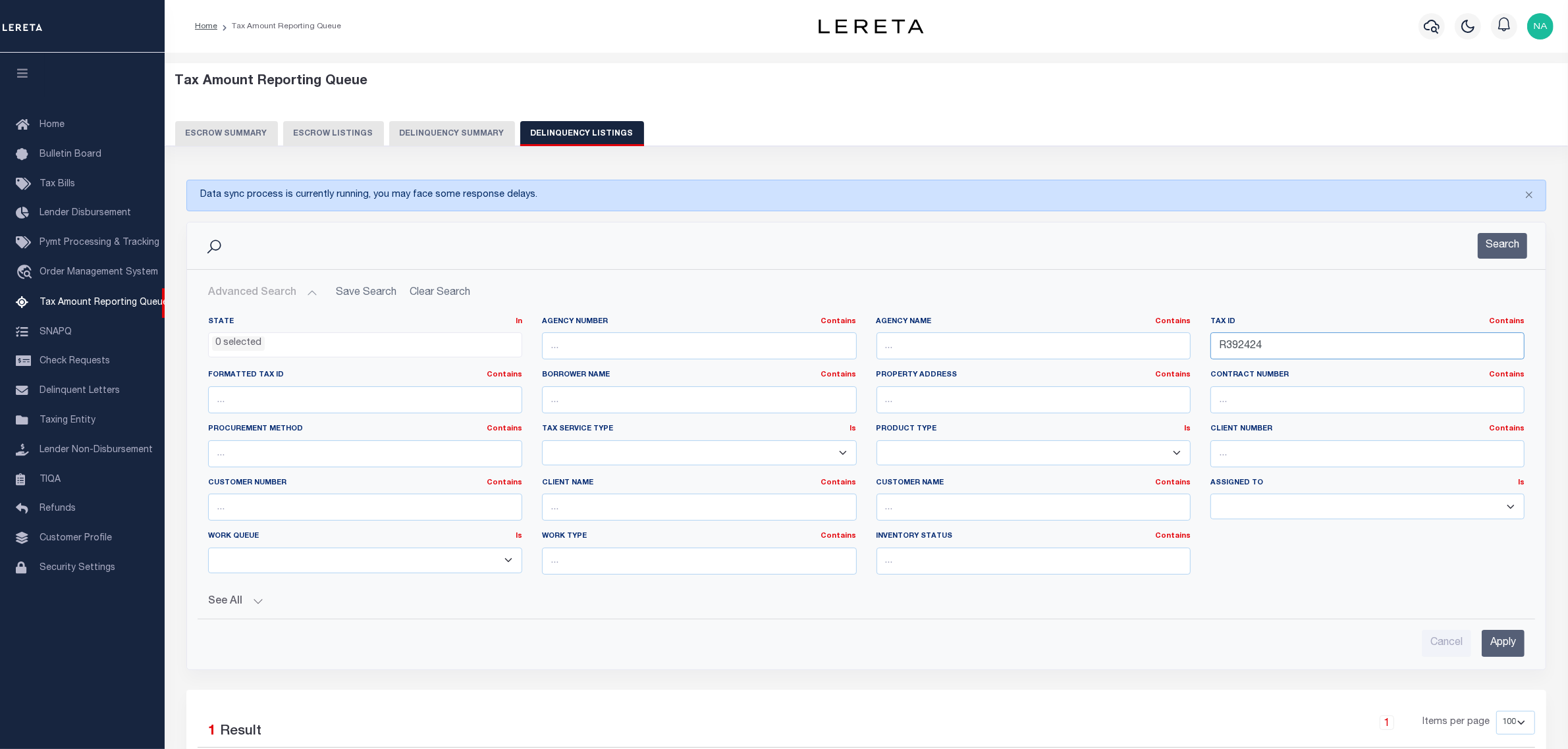
drag, startPoint x: 1245, startPoint y: 344, endPoint x: 1066, endPoint y: 339, distance: 179.1
click at [1098, 343] on div "State In In AK AL AR AZ CA CO CT DC DE FL GA GU HI IA ID IL IN KS KY LA MA MD M…" at bounding box center [867, 451] width 1336 height 269
paste input "592"
type input "R392592"
click at [1506, 645] on input "Apply" at bounding box center [1503, 643] width 43 height 27
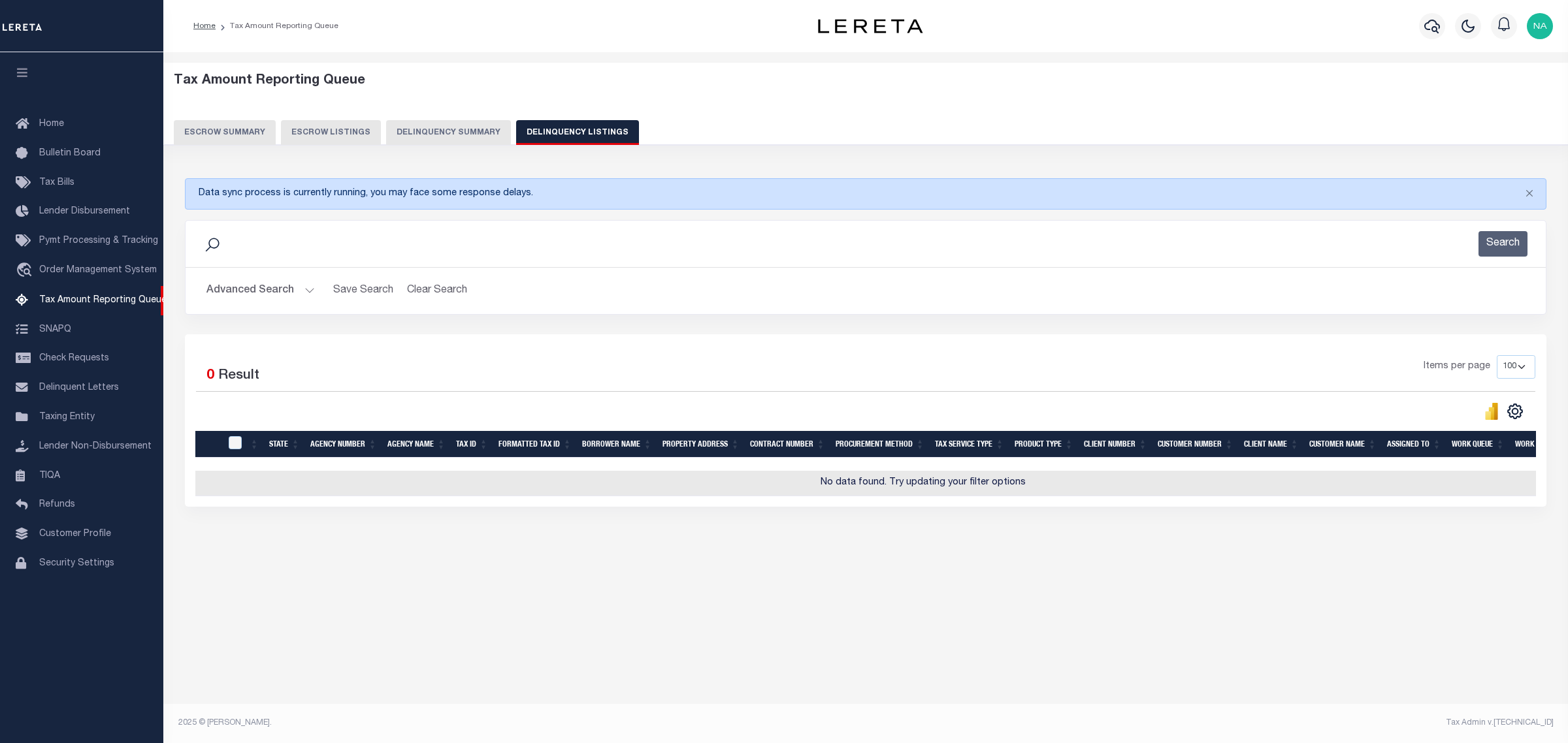
click at [279, 293] on button "Advanced Search" at bounding box center [260, 291] width 108 height 26
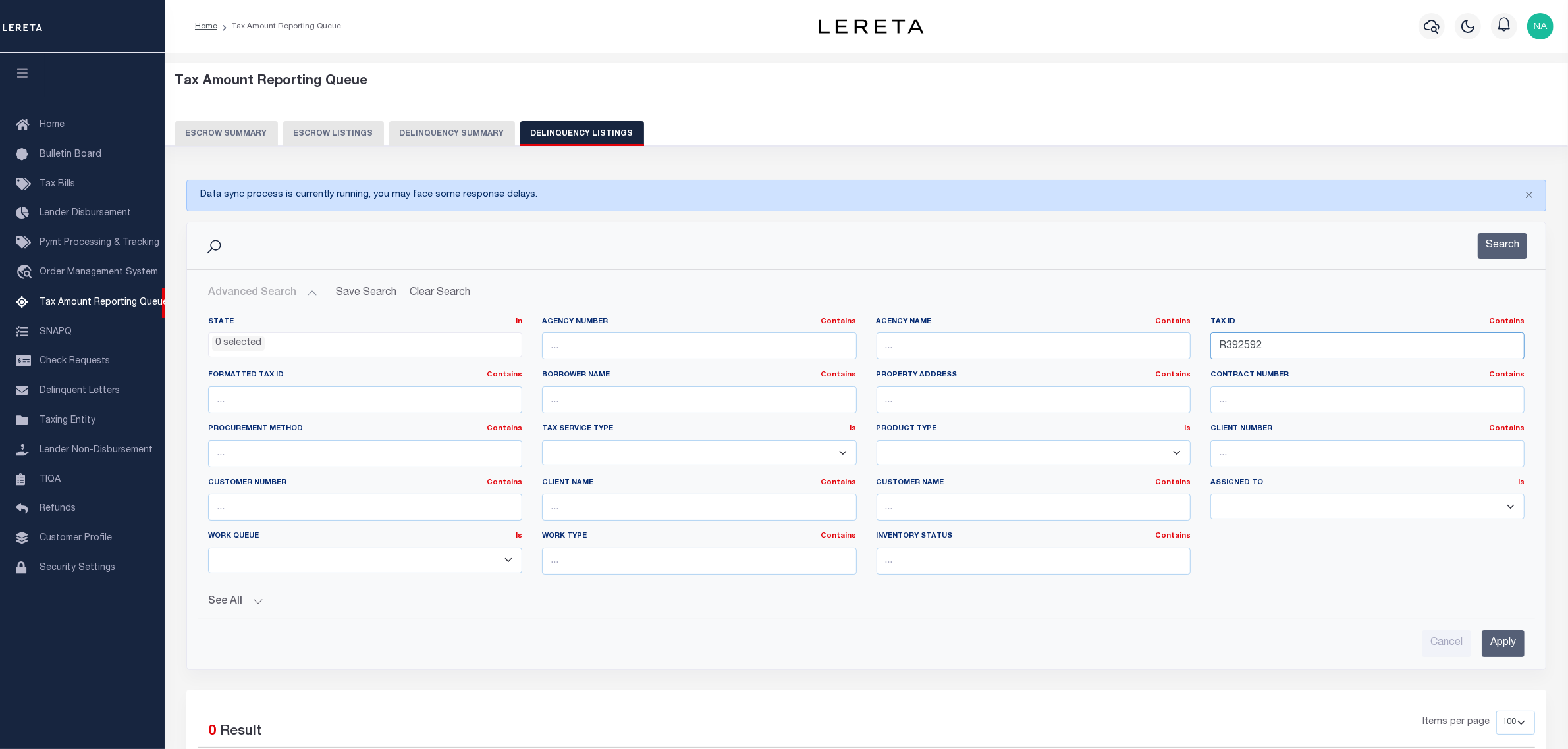
click at [1284, 344] on input "R392592" at bounding box center [1368, 346] width 314 height 27
drag, startPoint x: 1288, startPoint y: 343, endPoint x: 1131, endPoint y: 343, distance: 157.0
click at [1131, 343] on div "State In In AK AL AR AZ CA CO CT DC DE FL GA GU HI IA ID IL IN KS KY LA MA MD M…" at bounding box center [867, 451] width 1336 height 269
click at [1498, 645] on input "Apply" at bounding box center [1503, 643] width 43 height 27
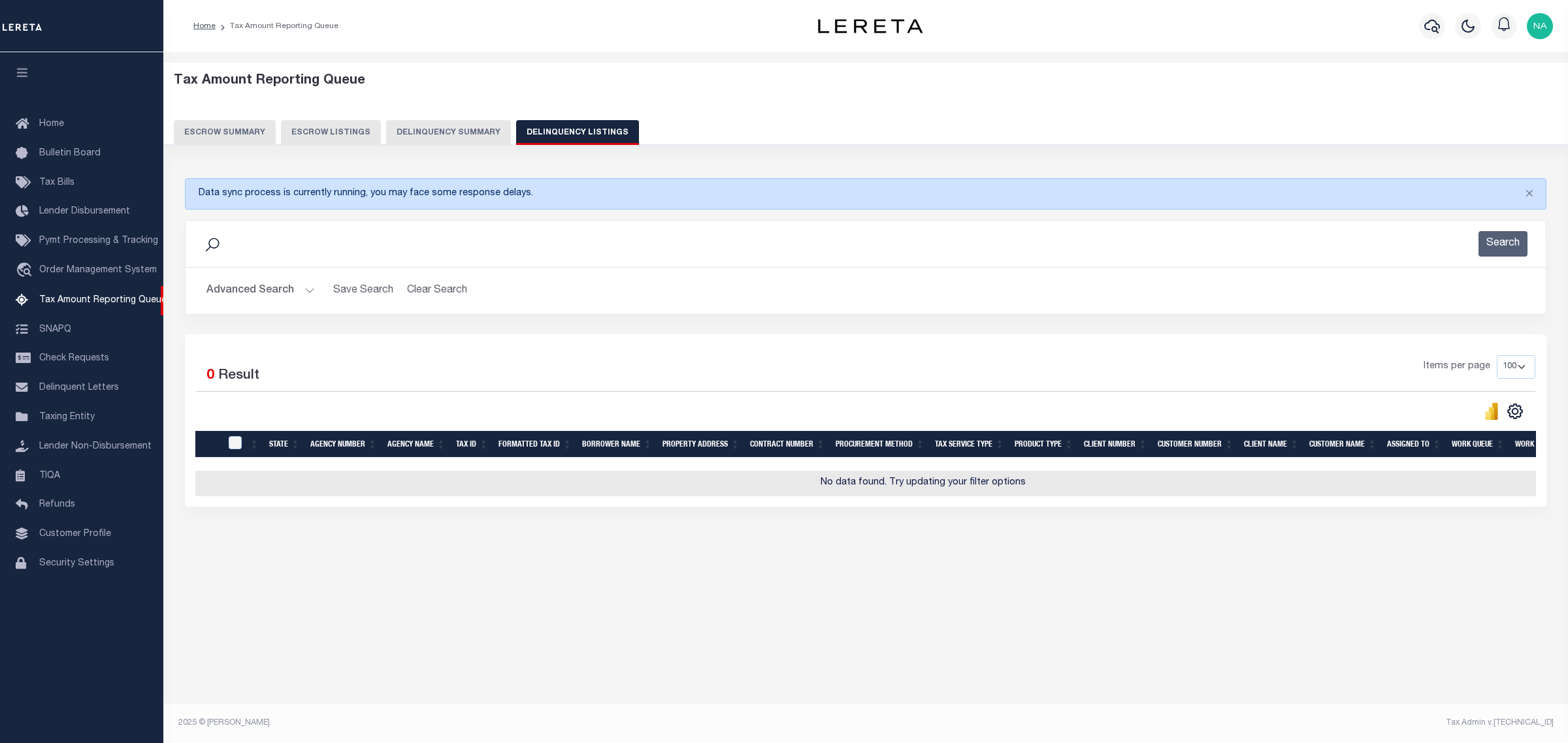
click at [257, 294] on button "Advanced Search" at bounding box center [260, 291] width 108 height 26
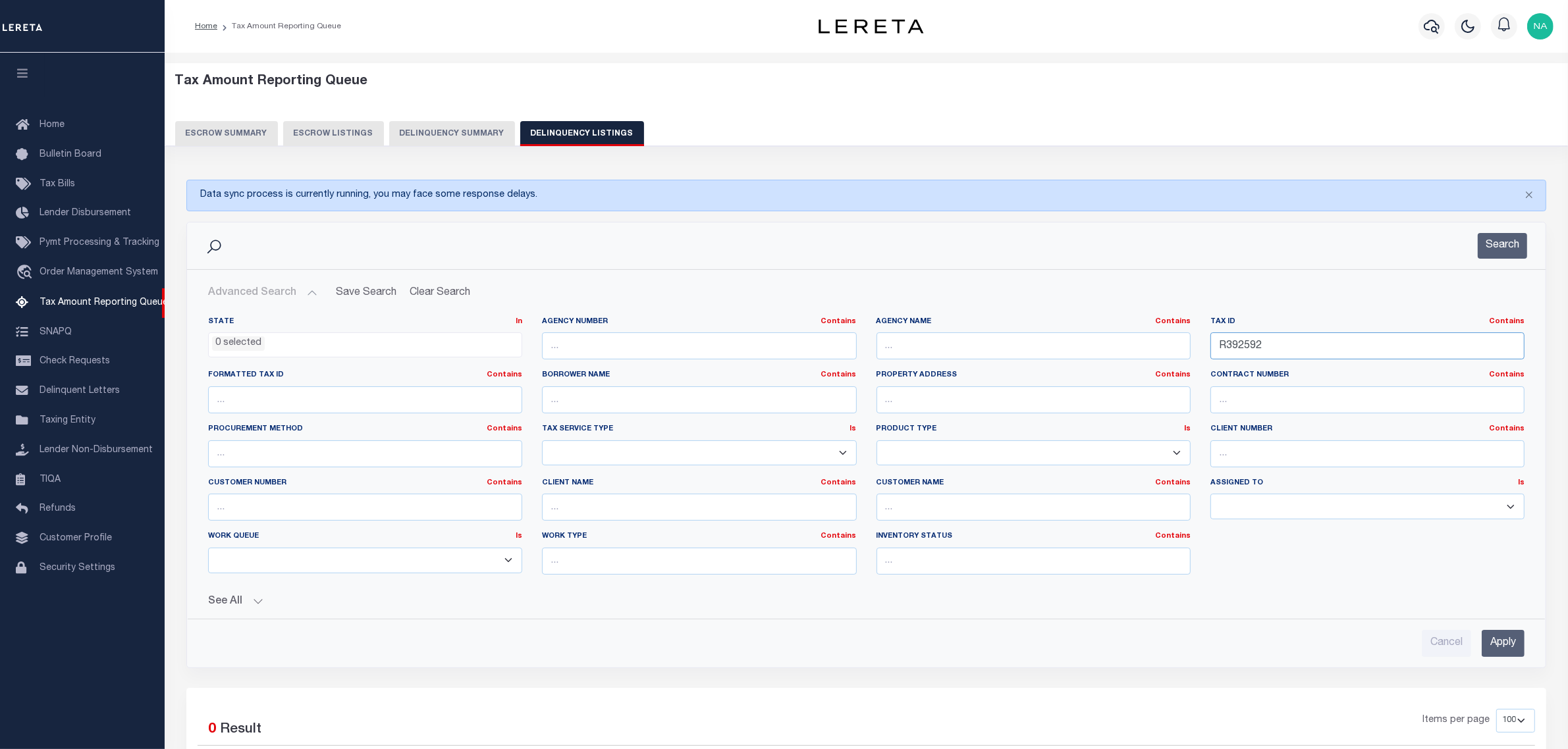
drag, startPoint x: 1276, startPoint y: 347, endPoint x: 1143, endPoint y: 338, distance: 133.3
click at [1143, 338] on div "State In In AK AL AR AZ CA CO CT DC DE FL GA GU HI IA ID IL IN KS KY LA MA MD M…" at bounding box center [867, 451] width 1336 height 269
click at [974, 413] on input "text" at bounding box center [1034, 400] width 314 height 27
paste input "6880 FM 2419"
click at [1503, 649] on input "Apply" at bounding box center [1503, 643] width 43 height 27
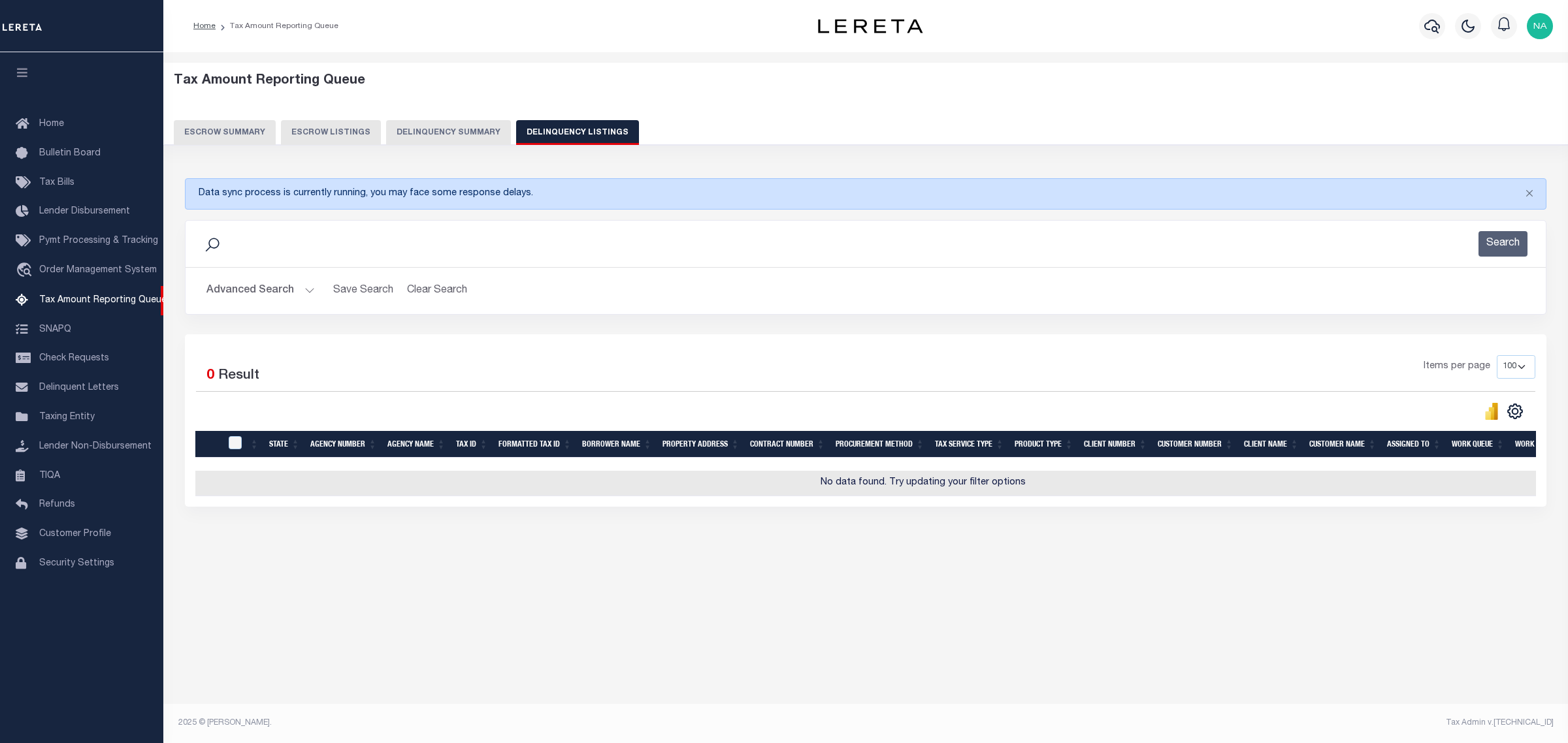
click at [247, 293] on button "Advanced Search" at bounding box center [260, 291] width 108 height 26
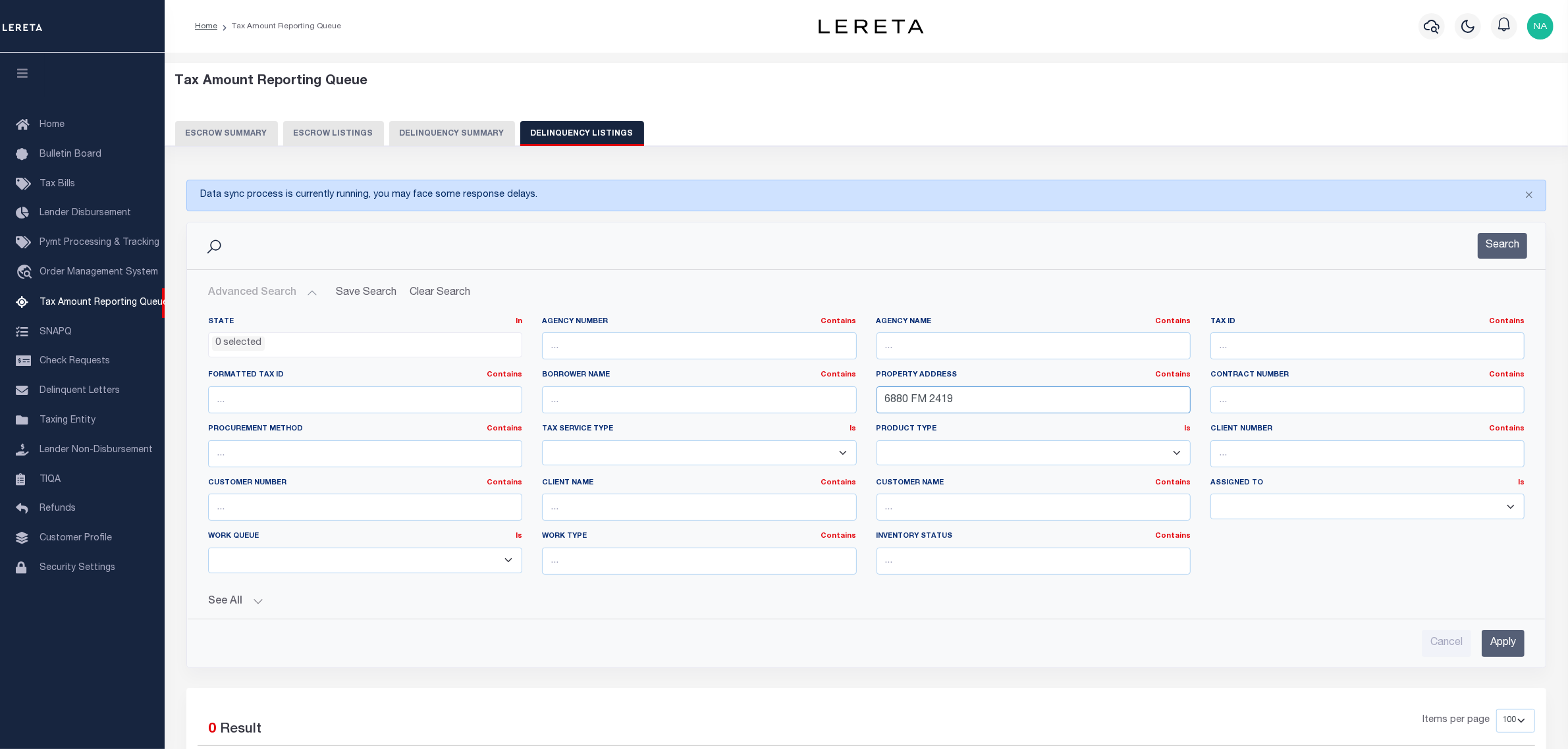
click at [1014, 408] on input "6880 FM 2419" at bounding box center [1034, 400] width 314 height 27
type input "6880"
click at [1506, 653] on input "Apply" at bounding box center [1503, 643] width 43 height 27
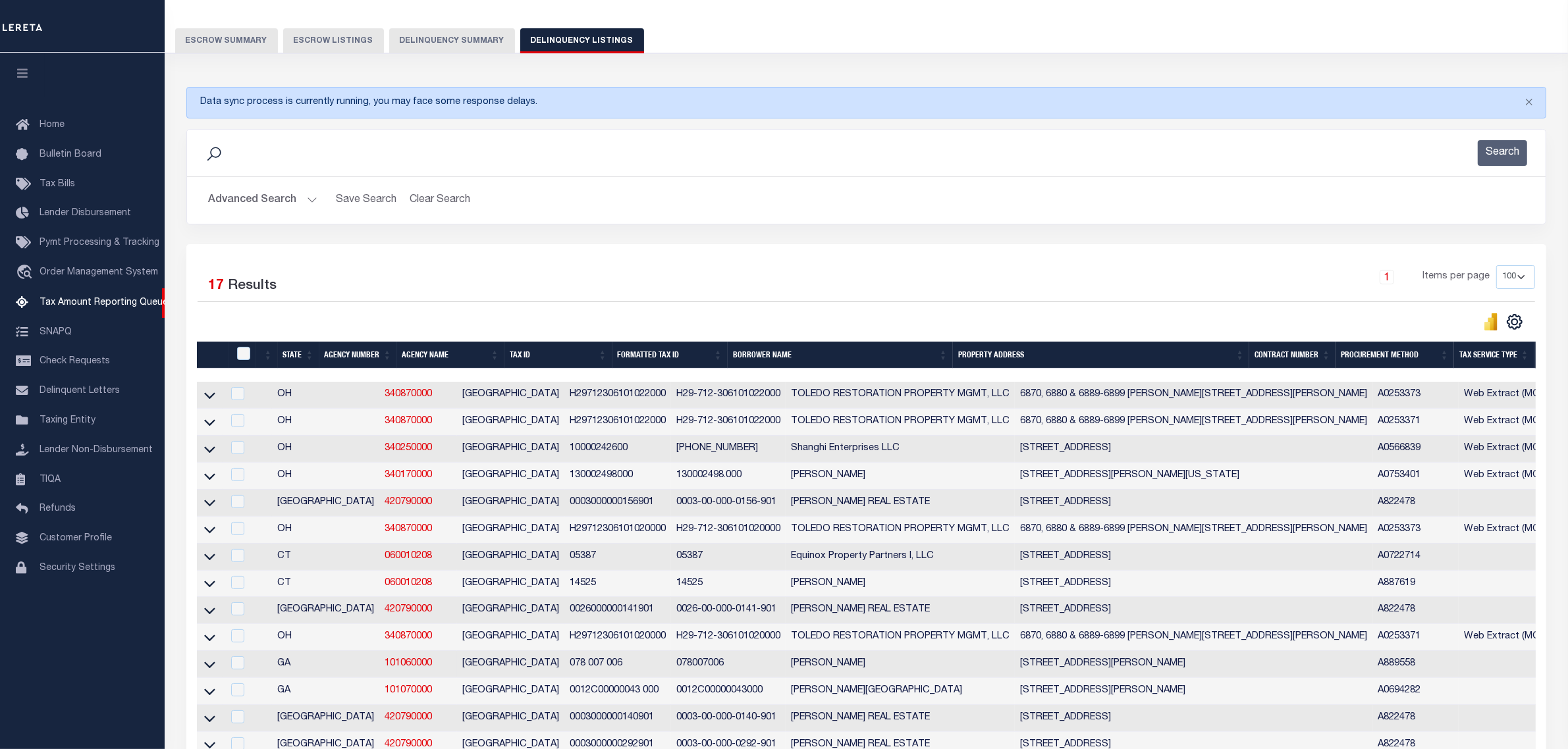
scroll to position [92, 0]
click at [270, 206] on button "Advanced Search" at bounding box center [262, 201] width 109 height 26
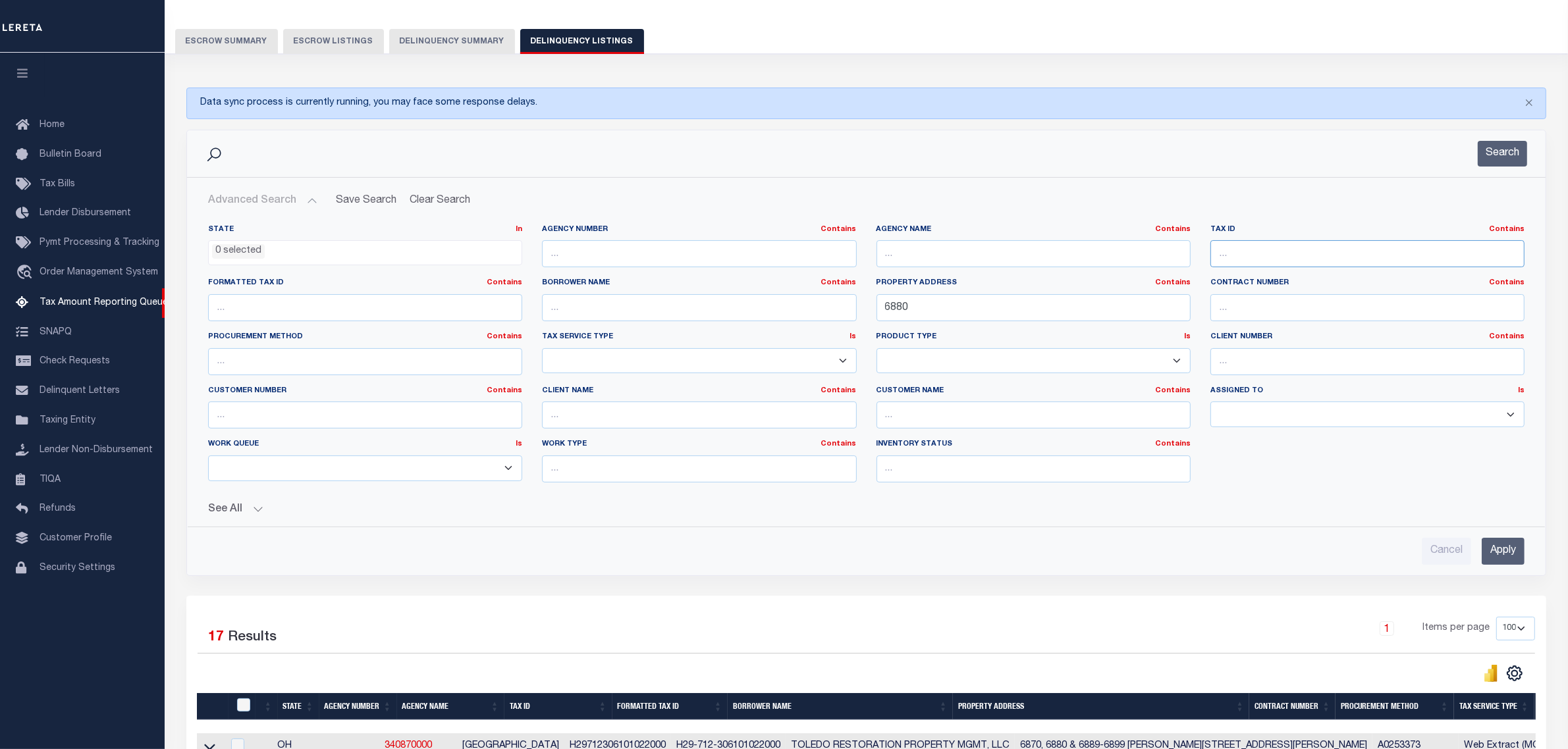
drag, startPoint x: 1293, startPoint y: 255, endPoint x: 1083, endPoint y: 254, distance: 210.0
click at [1049, 255] on div "State In In AK AL AR AZ CA CO CT DC DE FL GA GU HI IA ID IL IN KS KY LA MA MD M…" at bounding box center [867, 359] width 1336 height 269
paste input "0041-0391-0302-0000"
type input "0041-0391-0302-0000"
drag, startPoint x: 889, startPoint y: 314, endPoint x: 680, endPoint y: 309, distance: 209.1
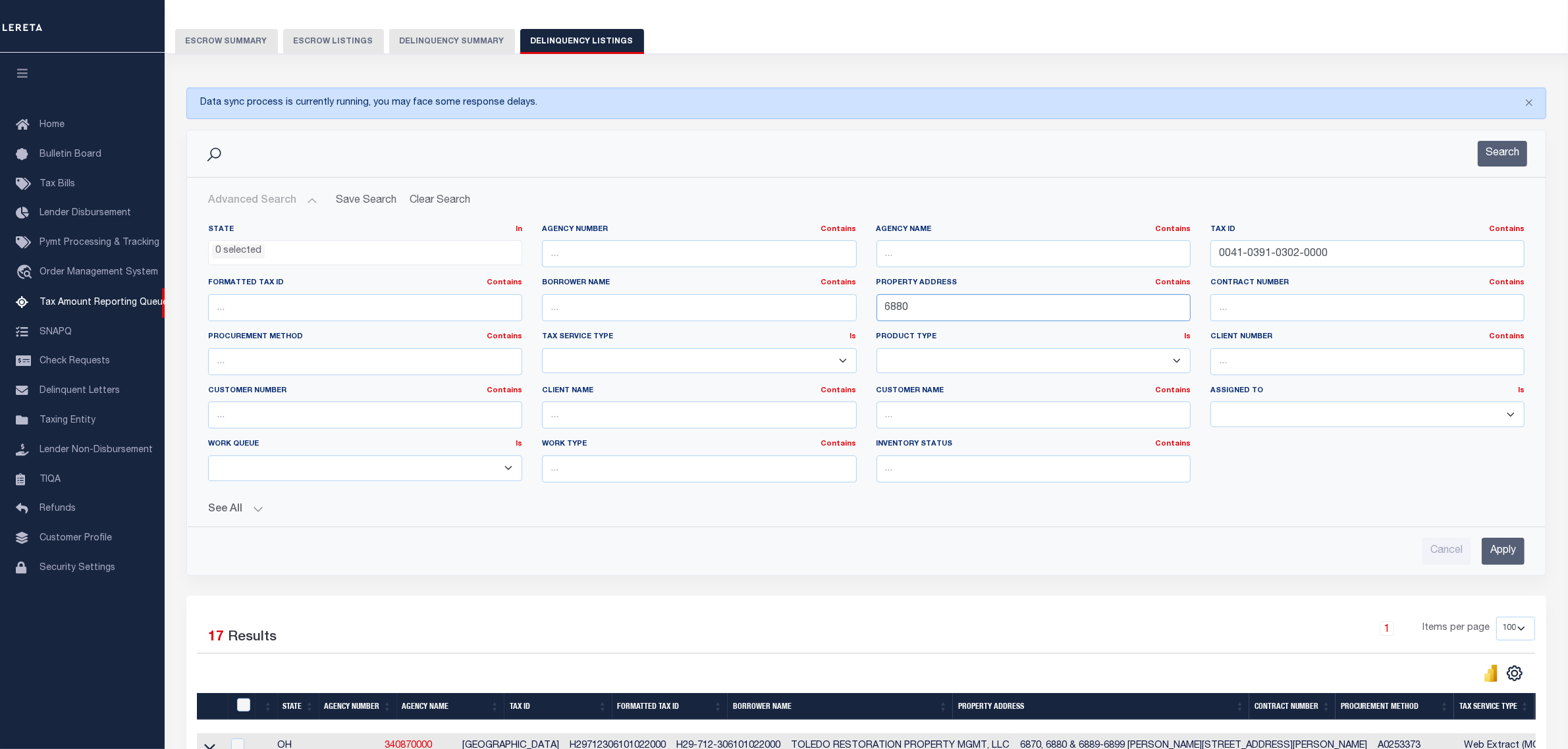
click at [680, 309] on div "State In In AK AL AR AZ CA CO CT DC DE FL GA GU HI IA ID IL IN KS KY LA MA MD M…" at bounding box center [867, 359] width 1336 height 269
click at [1503, 160] on button "Search" at bounding box center [1502, 154] width 49 height 26
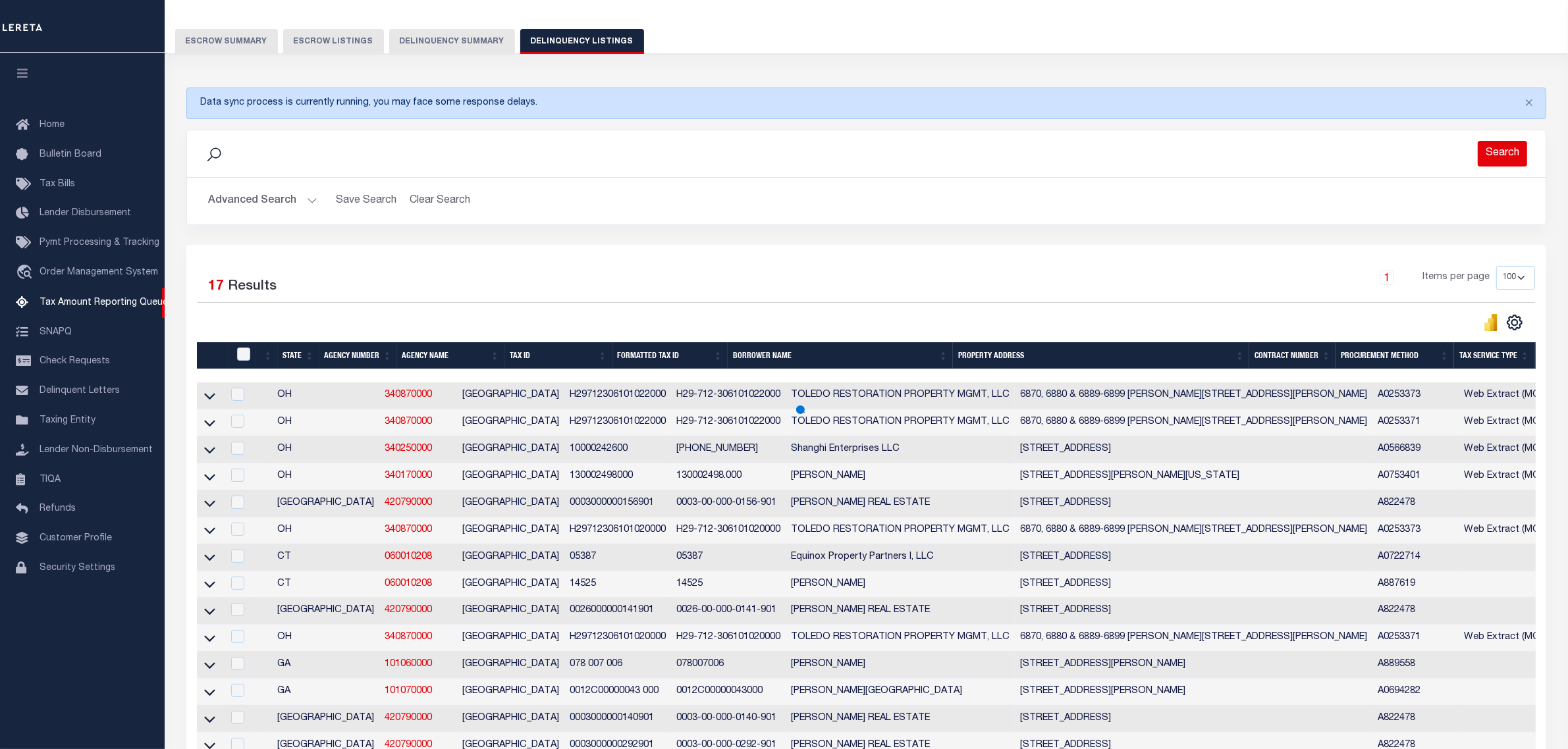
scroll to position [0, 0]
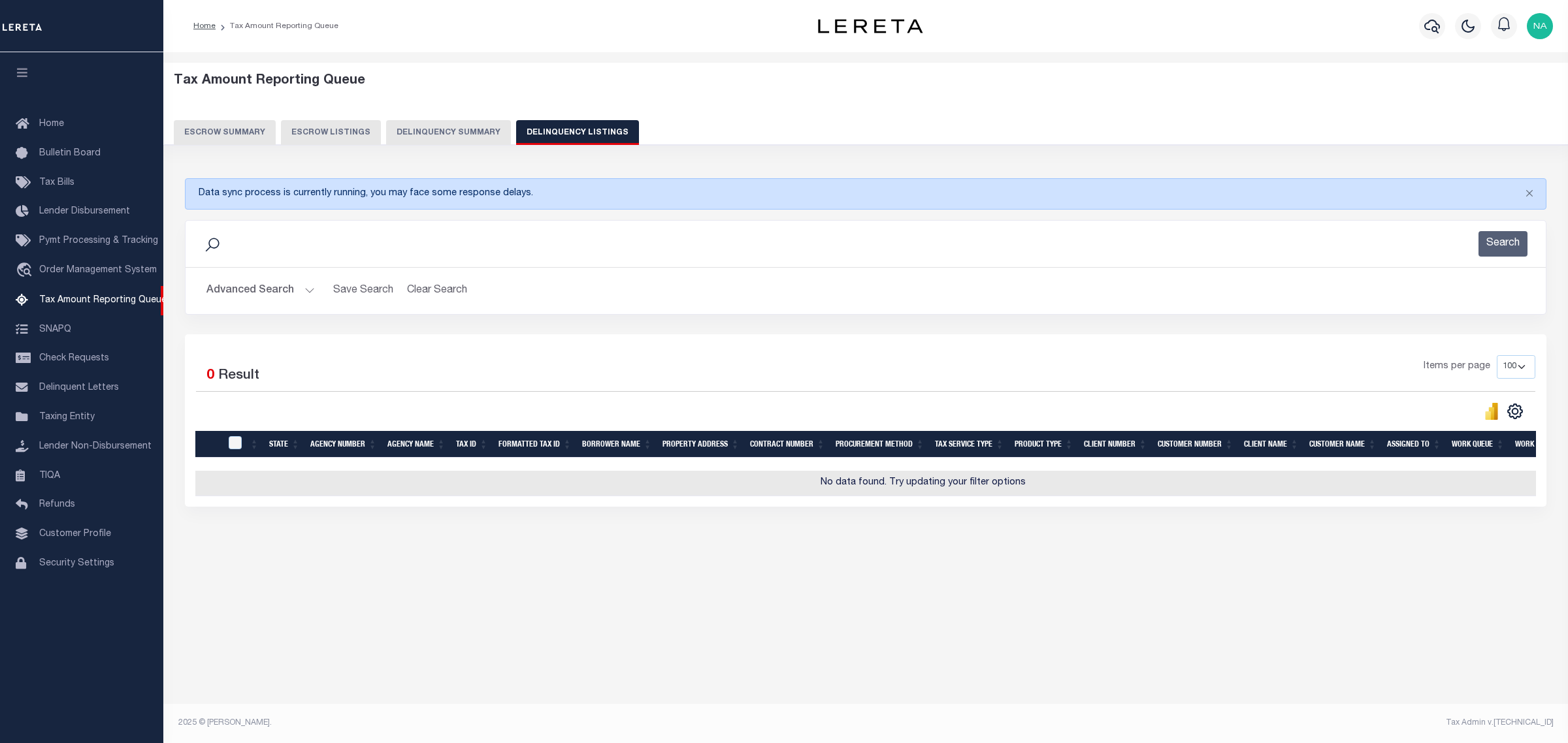
click at [216, 295] on button "Advanced Search" at bounding box center [260, 291] width 108 height 26
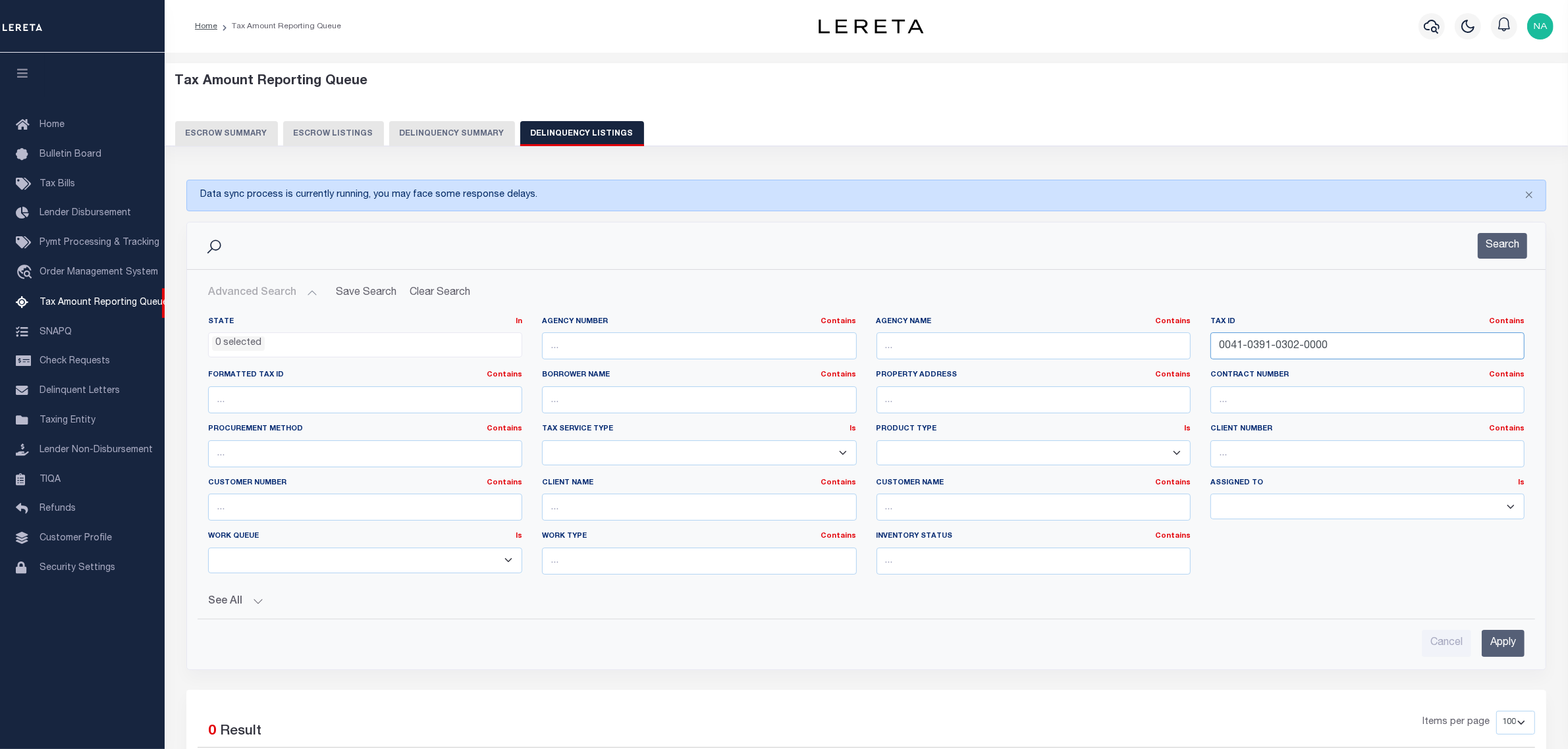
click at [1377, 350] on input "0041-0391-0302-0000" at bounding box center [1368, 346] width 314 height 27
click at [1503, 650] on input "Apply" at bounding box center [1503, 643] width 43 height 27
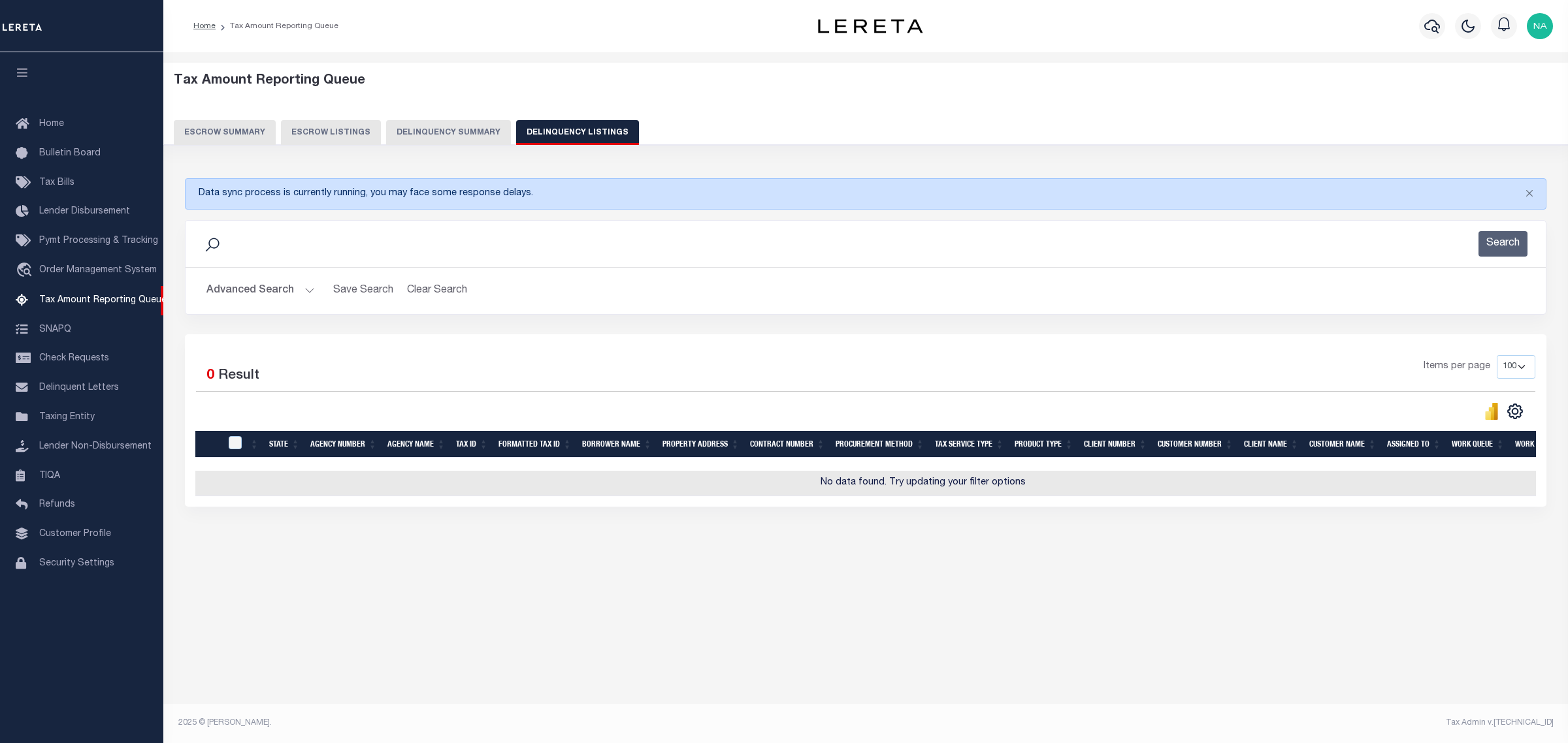
click at [542, 132] on button "Delinquency Listings" at bounding box center [578, 132] width 123 height 25
select select
select select "100"
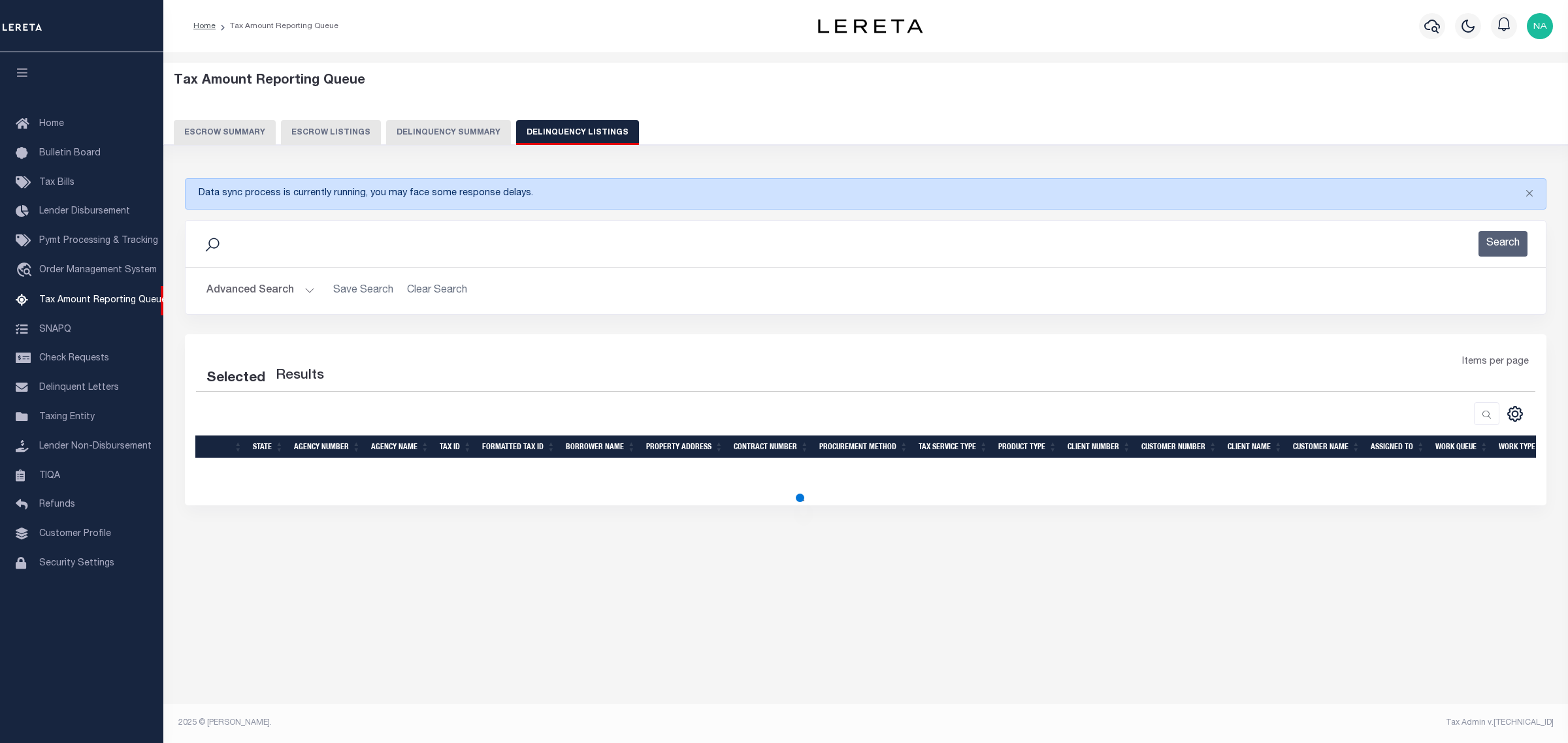
click at [257, 285] on button "Advanced Search" at bounding box center [260, 291] width 108 height 26
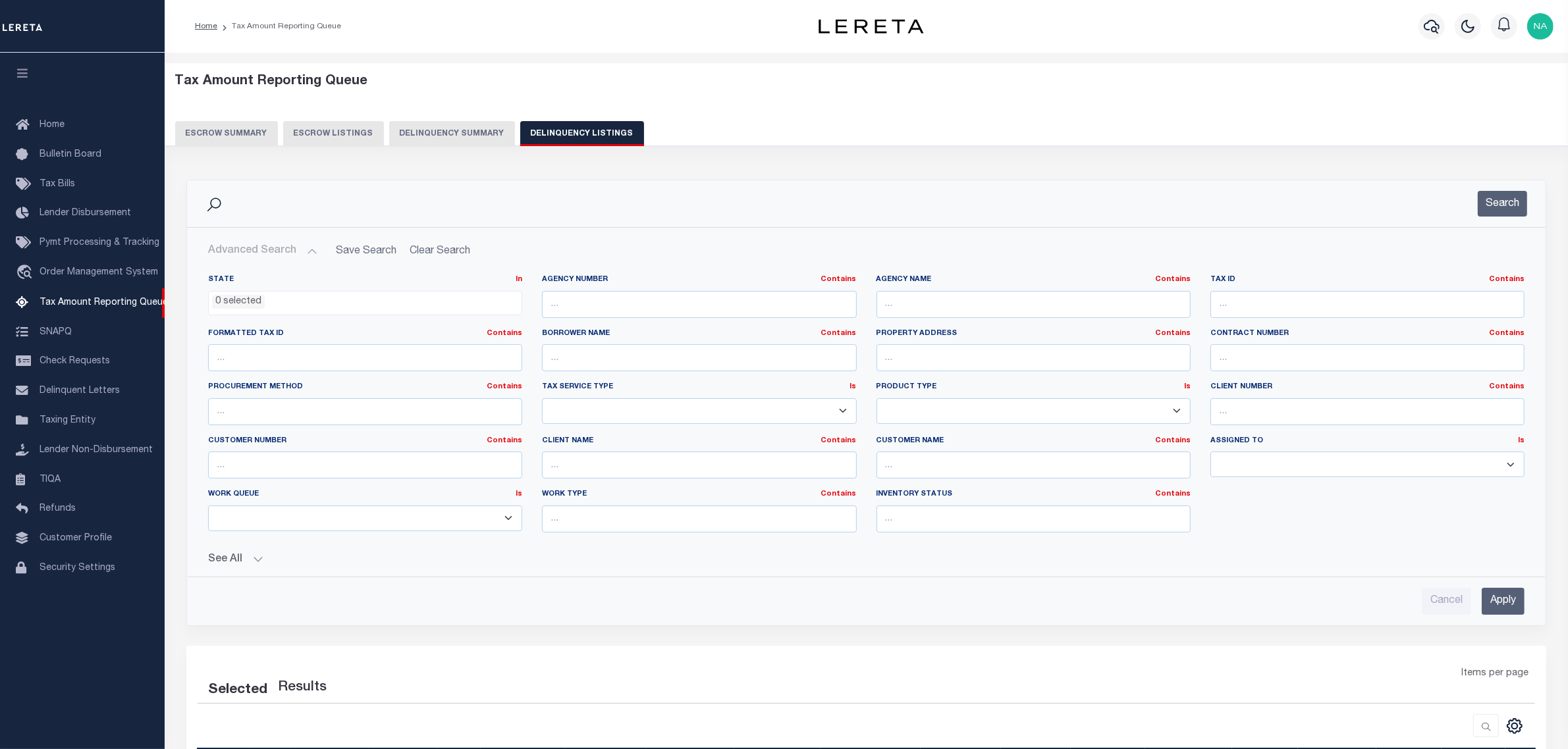
select select "100"
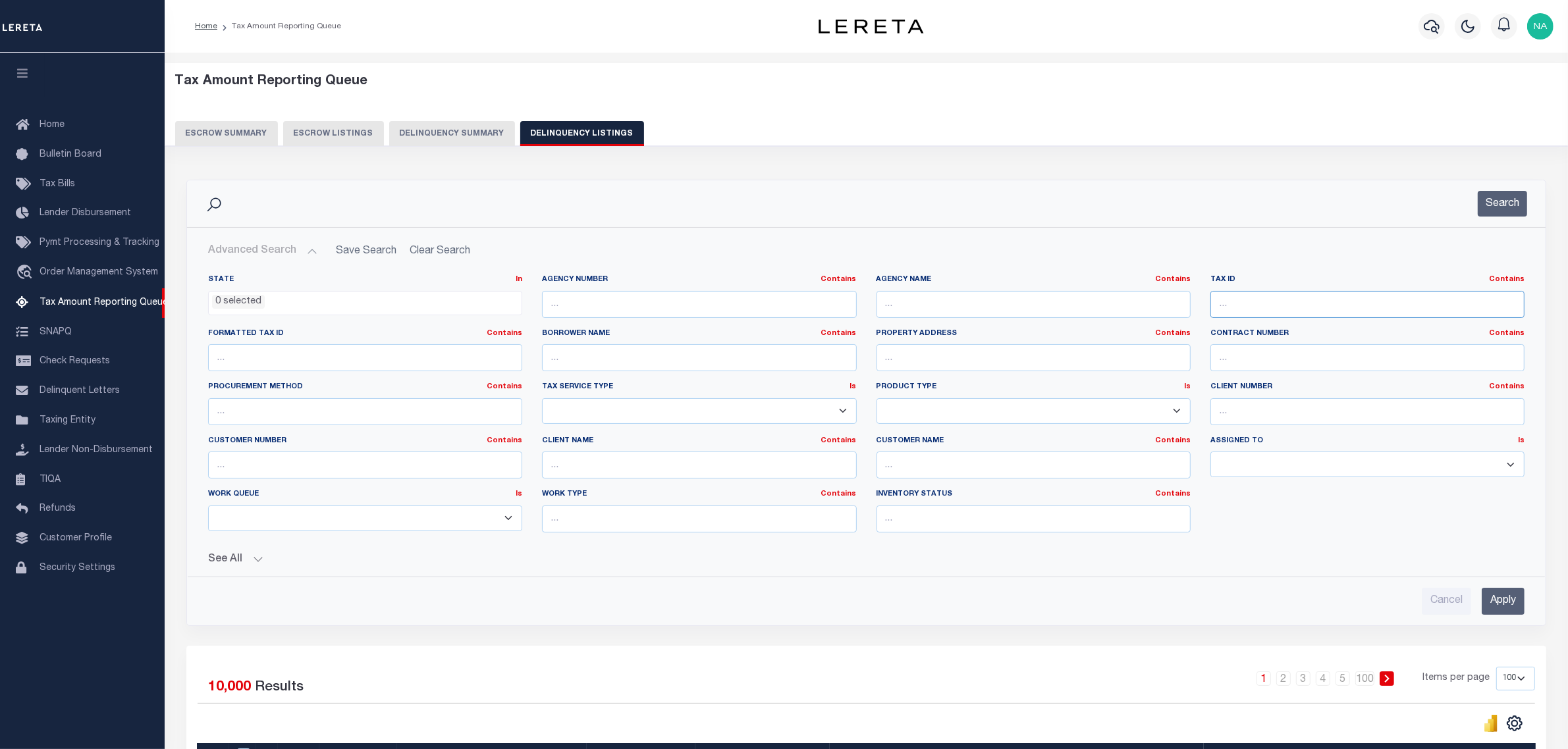
click at [1286, 300] on input "text" at bounding box center [1368, 304] width 314 height 27
paste input "R397604"
type input "R397604"
click at [1496, 603] on input "Apply" at bounding box center [1503, 602] width 43 height 27
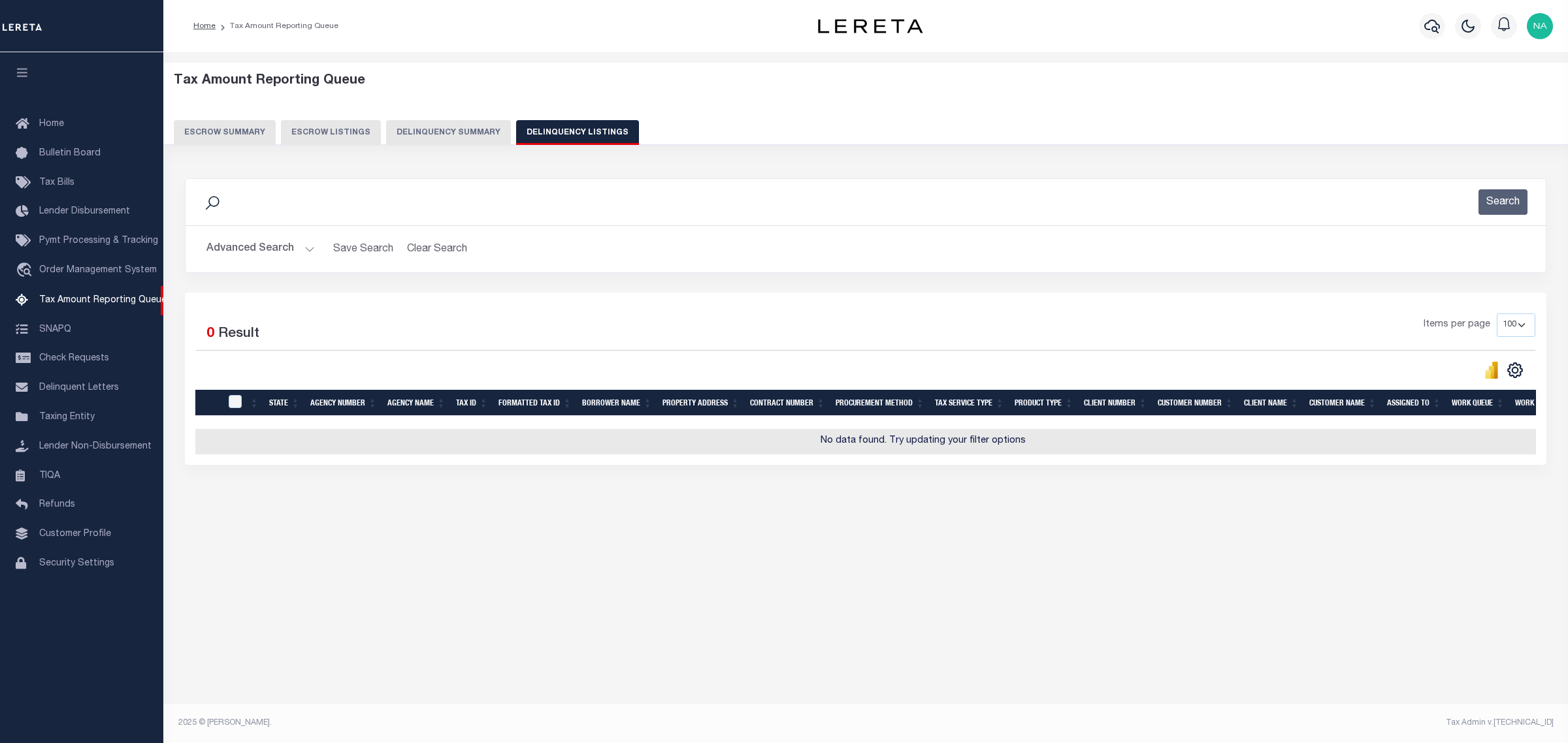
click at [269, 253] on button "Advanced Search" at bounding box center [260, 249] width 108 height 26
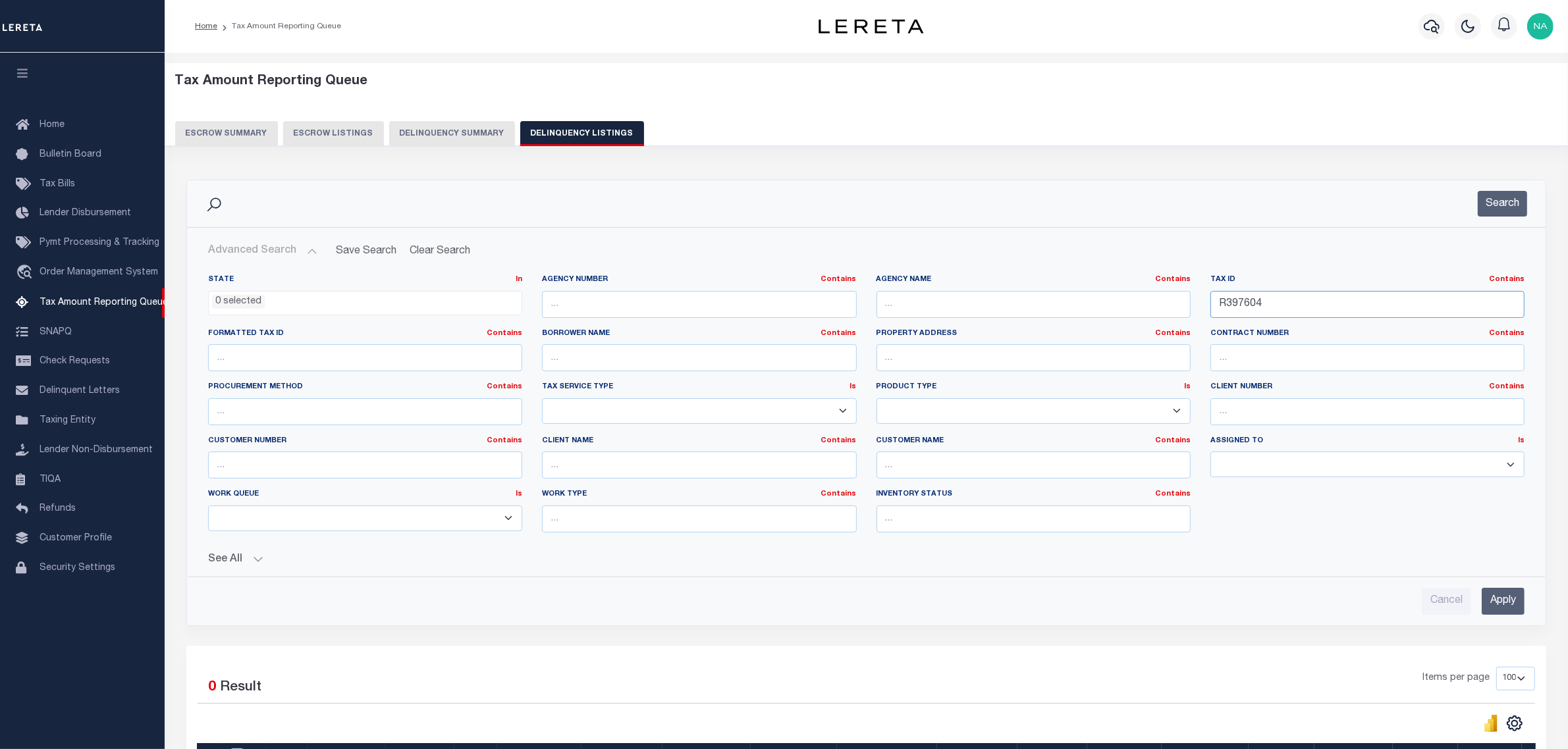
click at [1359, 300] on input "R397604" at bounding box center [1368, 304] width 314 height 27
click at [307, 359] on input "text" at bounding box center [365, 358] width 314 height 27
paste input "0041-0391-0302-0000"
type input "0041-0391-0302-0000"
drag, startPoint x: 1288, startPoint y: 307, endPoint x: 902, endPoint y: 307, distance: 386.0
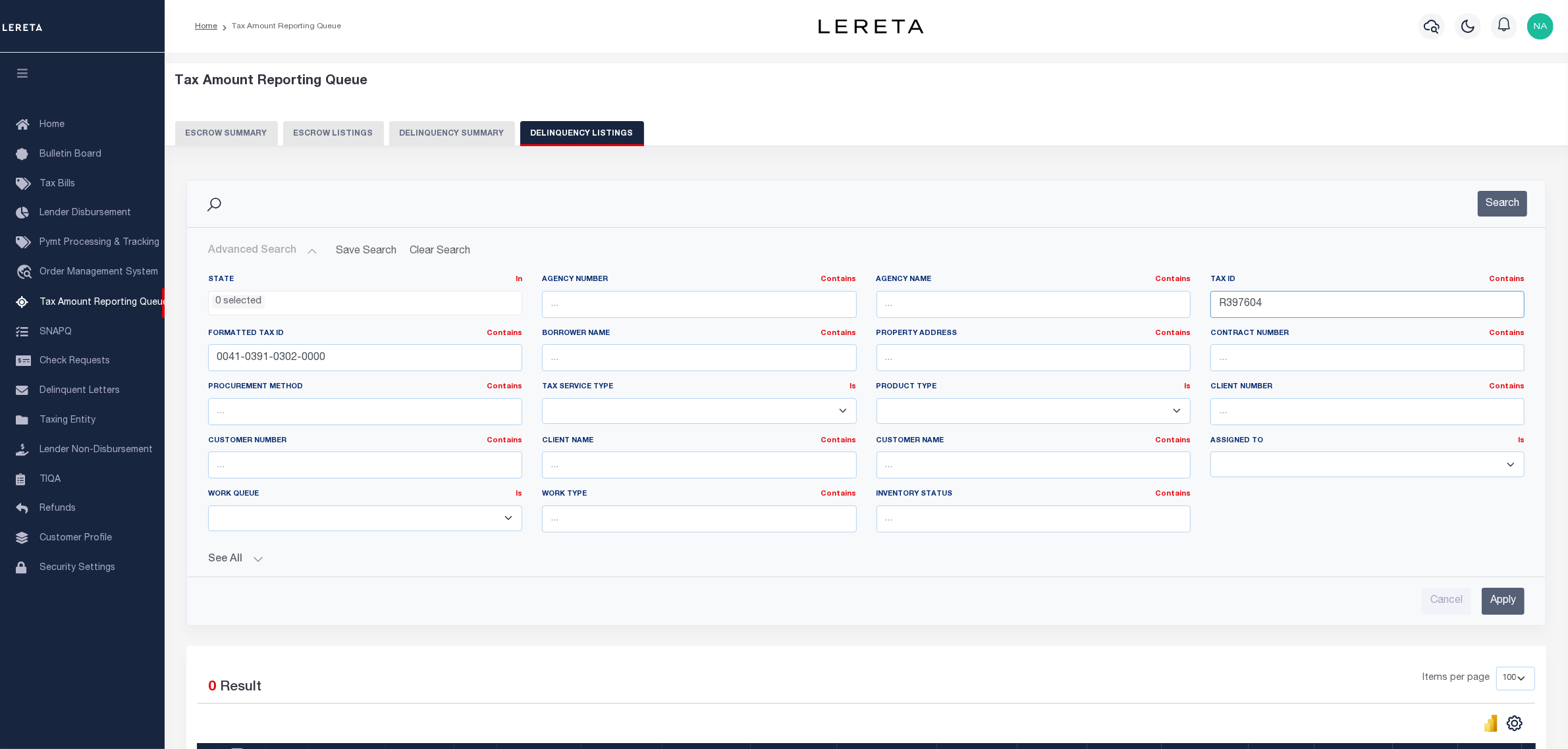
click at [902, 307] on div "State In In AK AL AR AZ CA CO CT DC DE FL GA GU HI IA ID IL IN KS KY LA MA MD M…" at bounding box center [867, 409] width 1336 height 269
click at [1514, 604] on input "Apply" at bounding box center [1503, 602] width 43 height 27
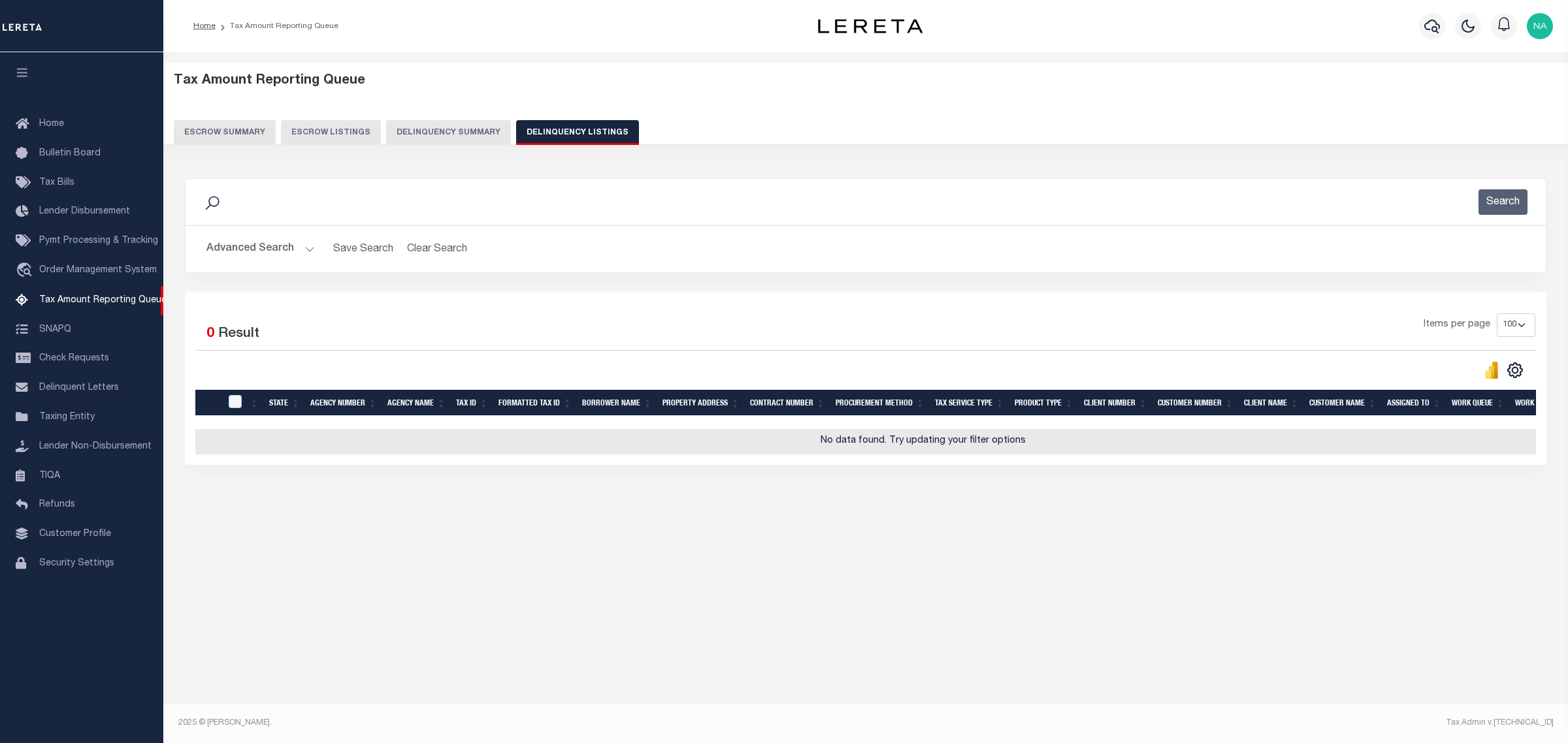
click at [259, 248] on button "Advanced Search" at bounding box center [260, 249] width 108 height 26
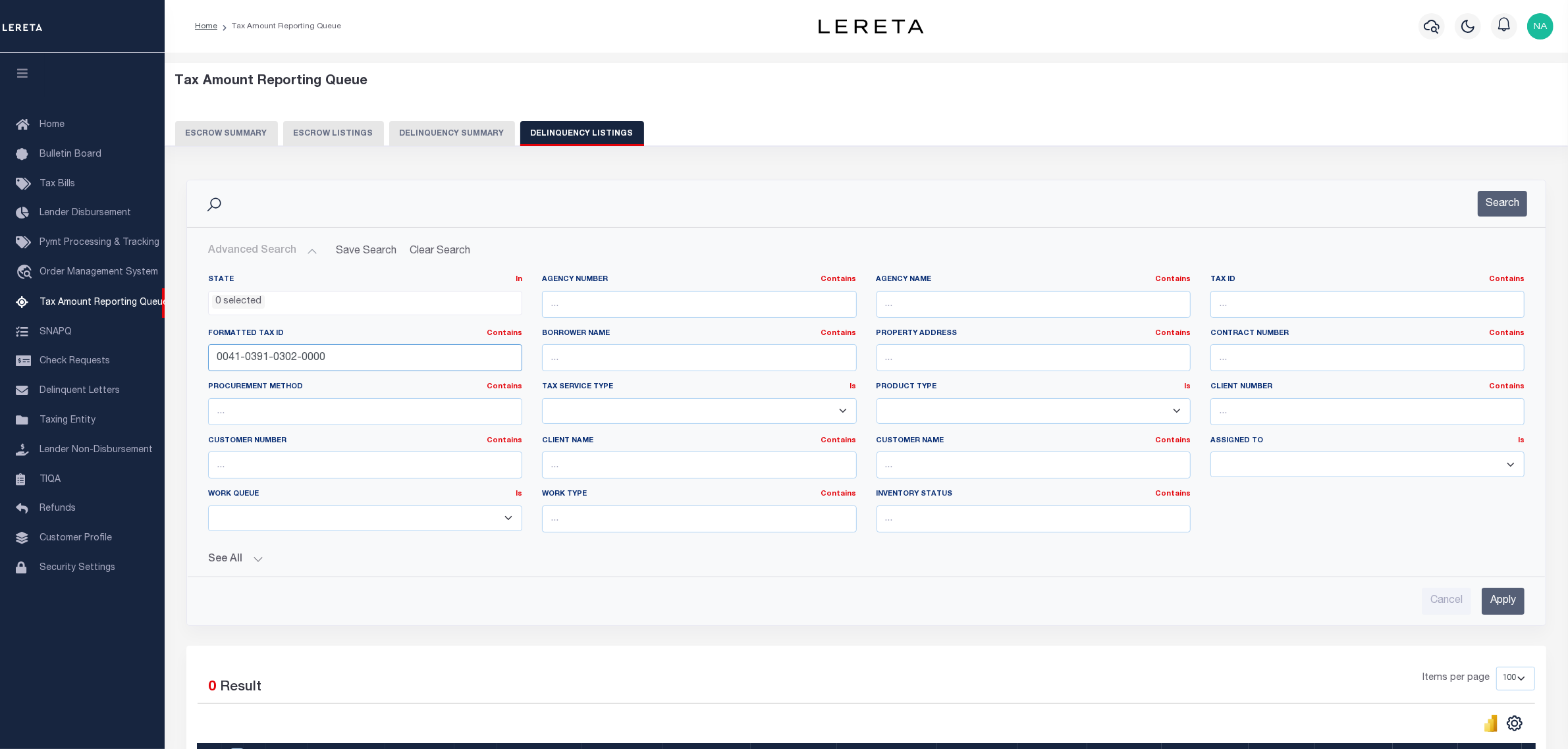
drag, startPoint x: 334, startPoint y: 359, endPoint x: 169, endPoint y: 362, distance: 165.0
click at [169, 362] on div "Tax Amount Reporting Queue Escrow Summary Escrow Listings In" at bounding box center [866, 482] width 1395 height 833
click at [953, 581] on div "Cancel Apply" at bounding box center [867, 595] width 1338 height 37
click at [1243, 308] on input "text" at bounding box center [1368, 304] width 314 height 27
paste input "R397604"
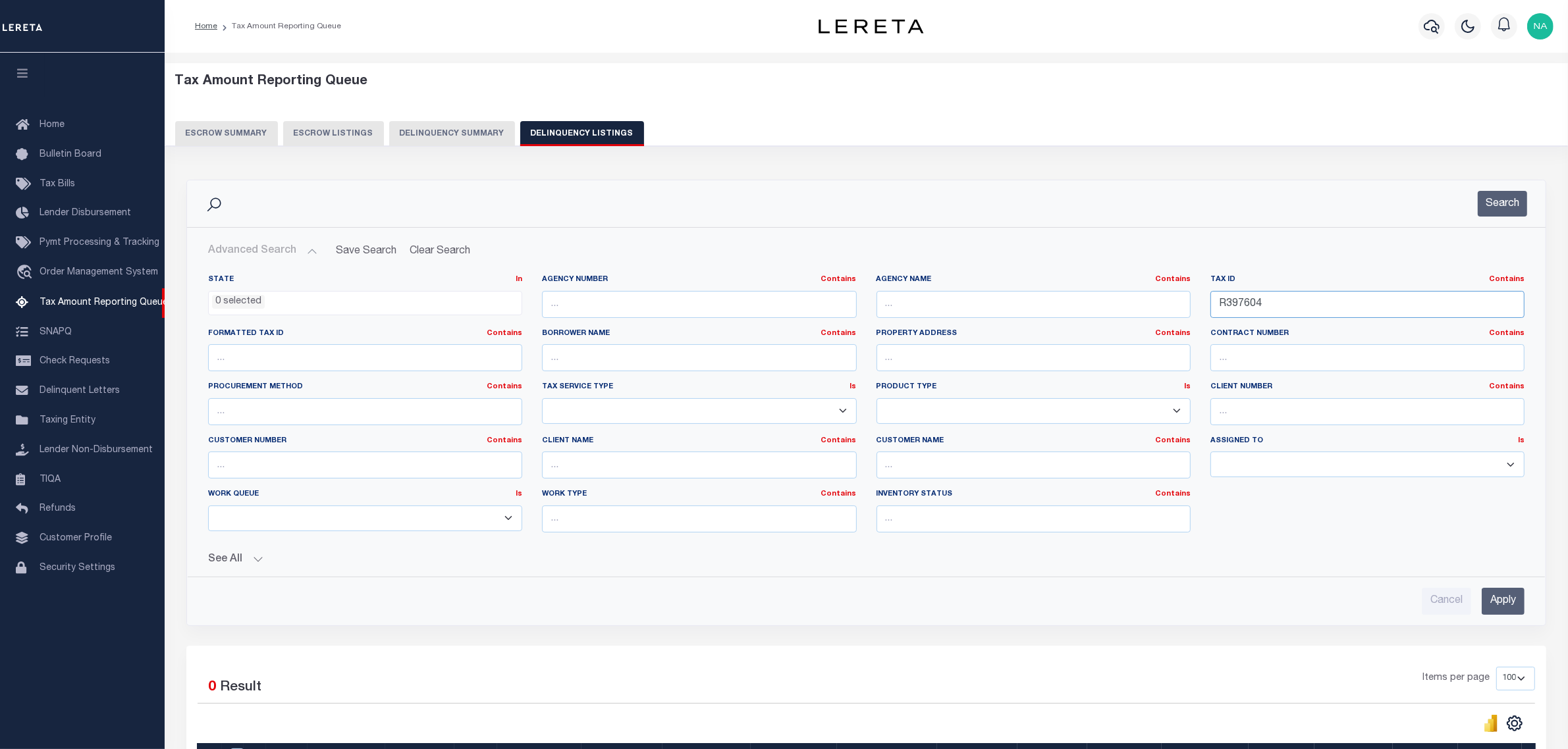
type input "R397604"
click at [1506, 606] on input "Apply" at bounding box center [1503, 602] width 43 height 27
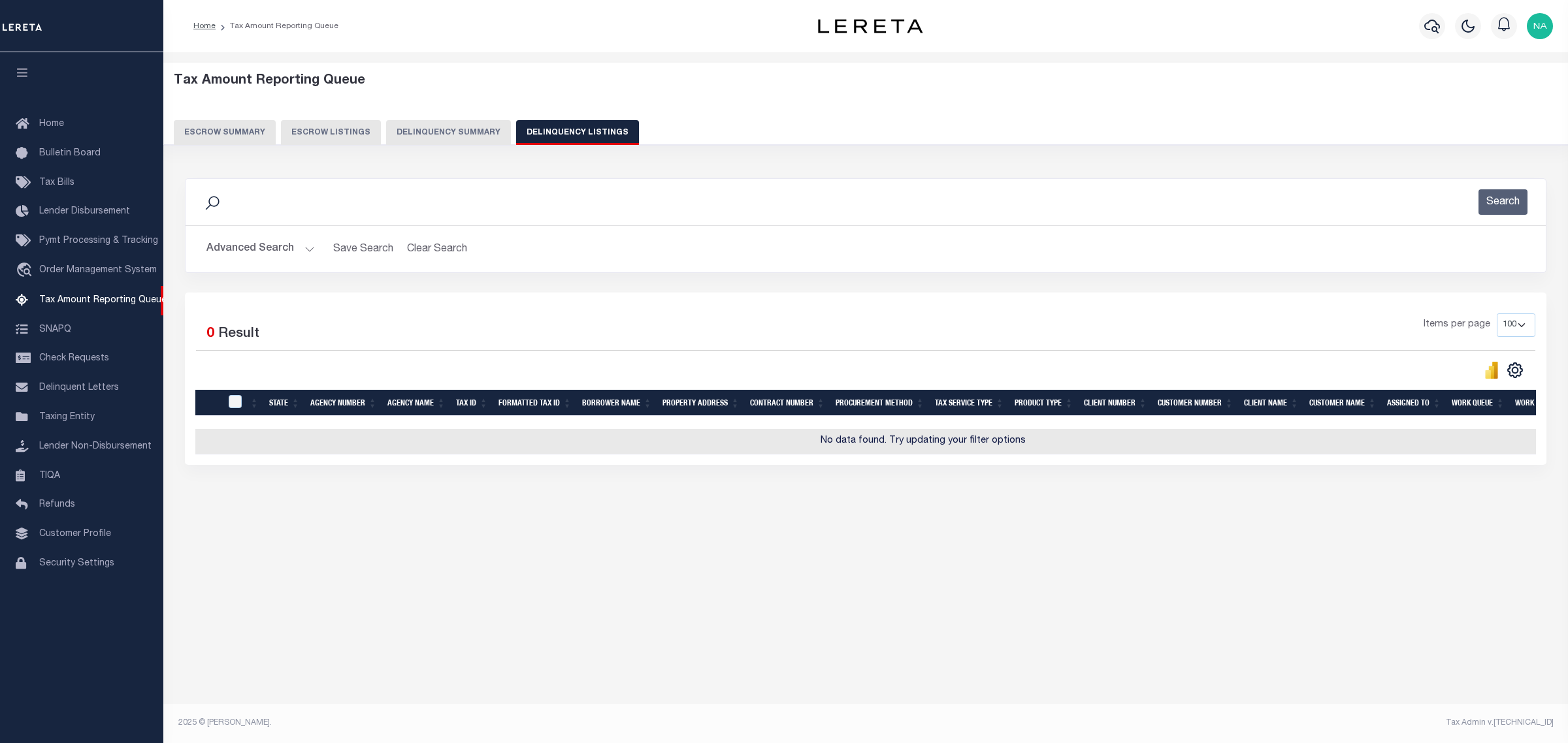
click at [283, 250] on button "Advanced Search" at bounding box center [260, 249] width 108 height 26
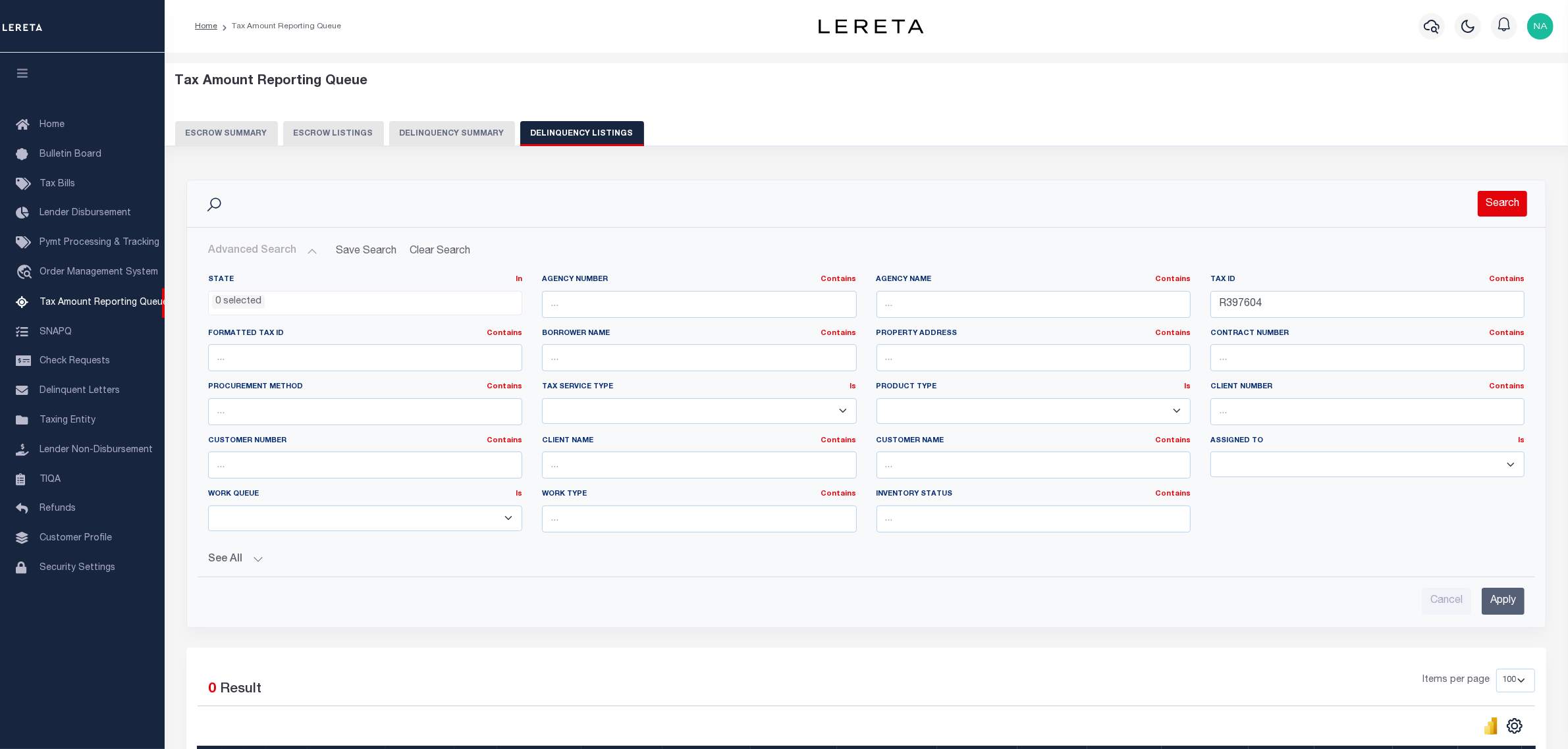
click at [1507, 202] on button "Search" at bounding box center [1502, 204] width 49 height 26
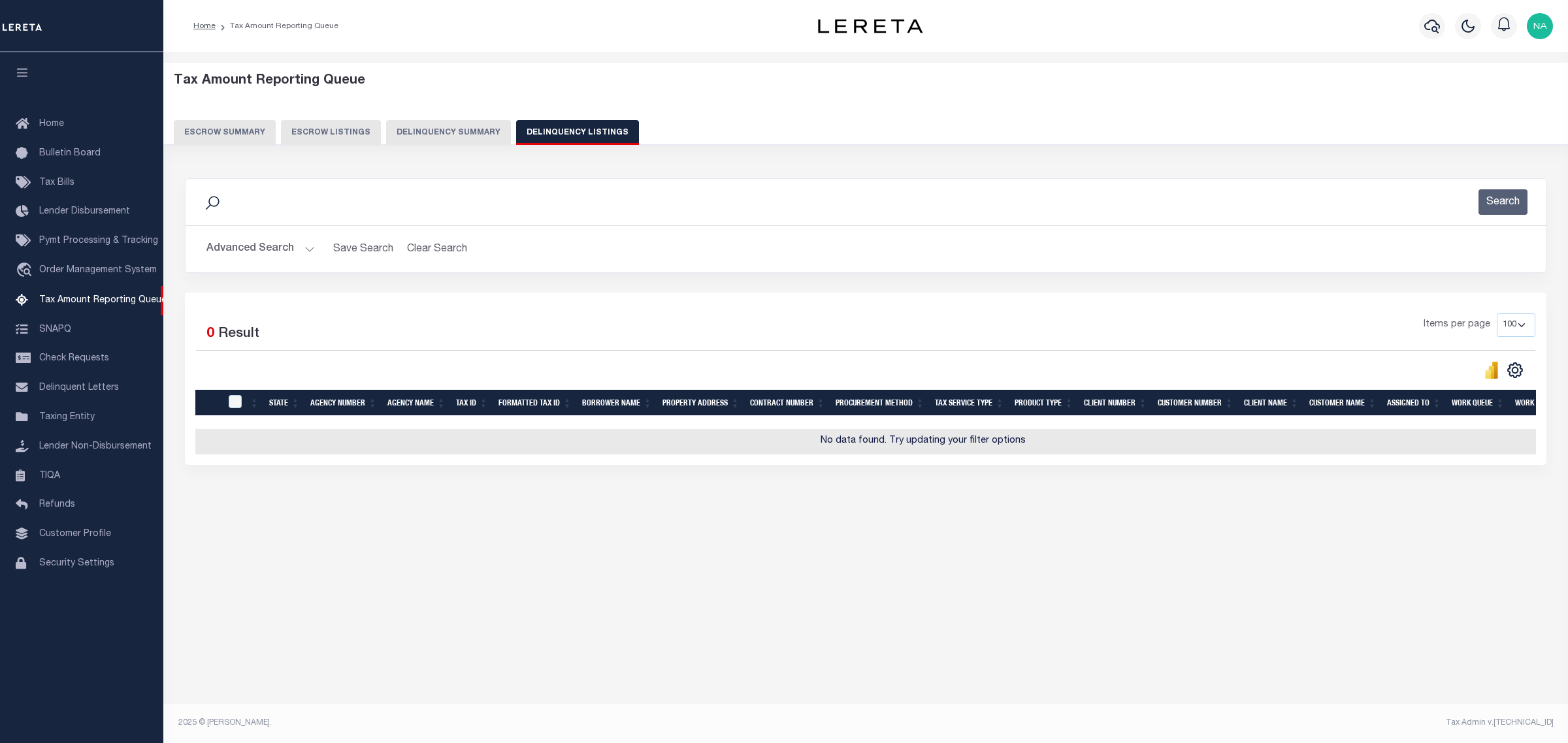
click at [262, 248] on button "Advanced Search" at bounding box center [260, 249] width 108 height 26
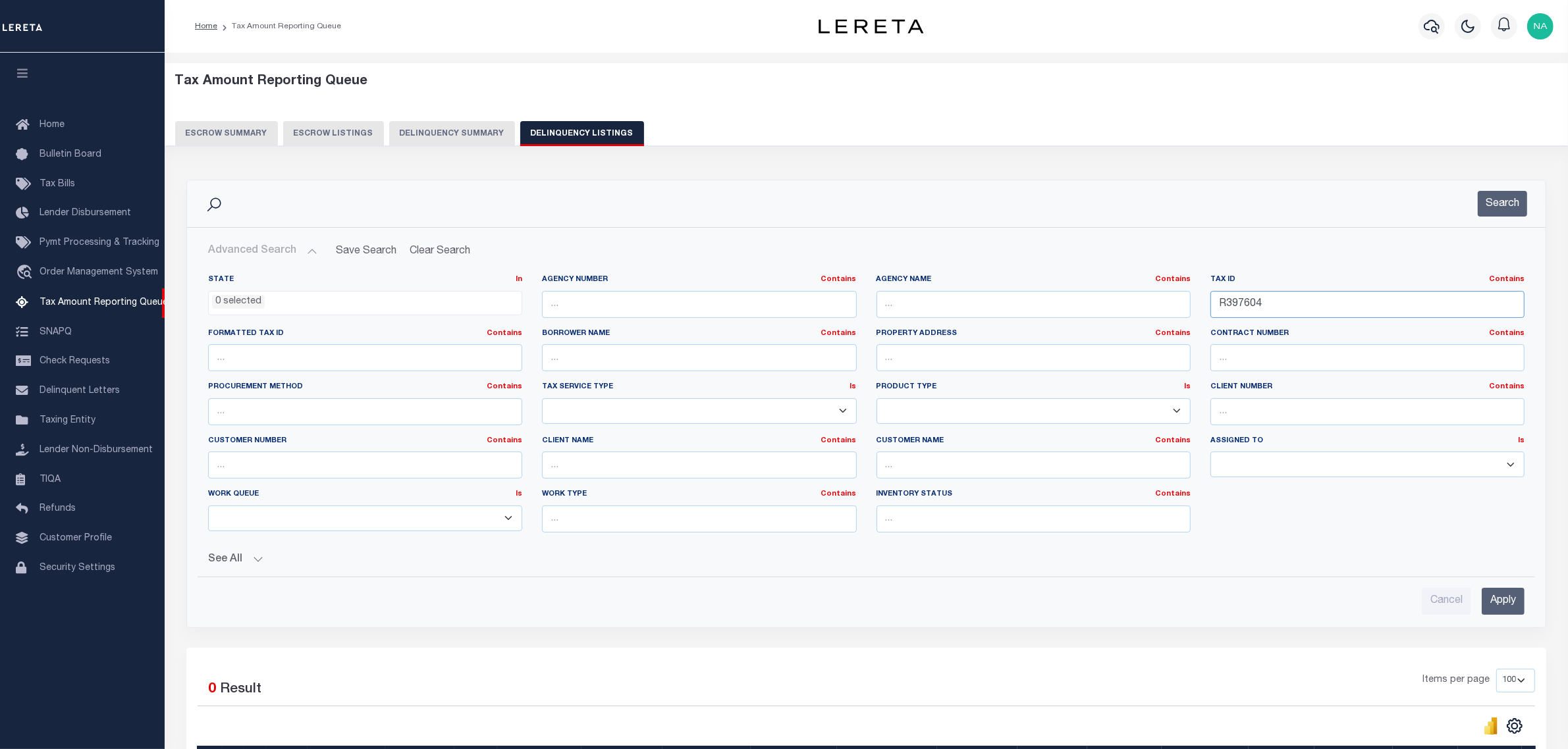
click at [1308, 304] on input "R397604" at bounding box center [1368, 304] width 314 height 27
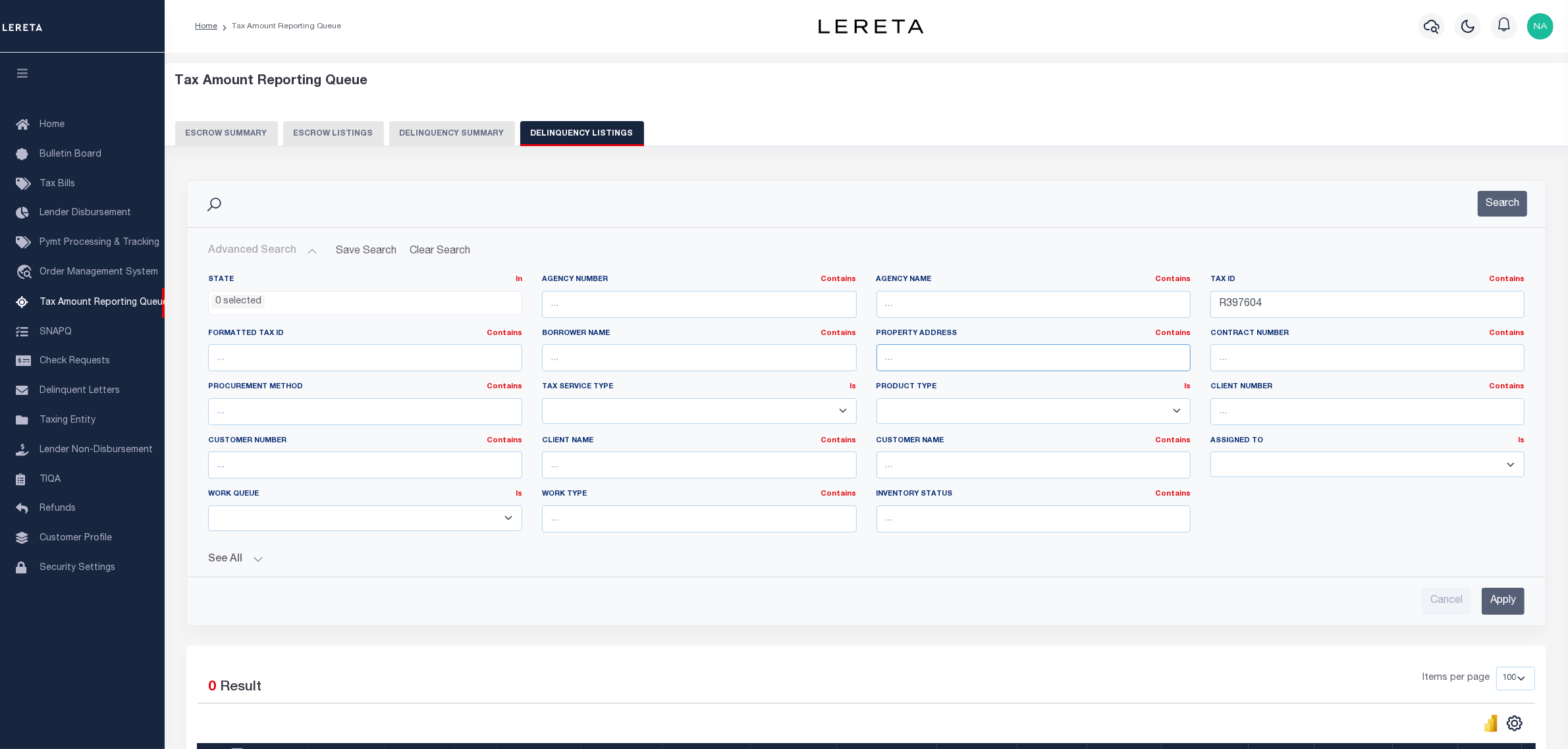
click at [968, 364] on input "text" at bounding box center [1034, 358] width 314 height 27
paste input "2658 AN COUNTY ROAD 163"
type input "2658 AN COUNTY ROAD 163"
drag, startPoint x: 1239, startPoint y: 303, endPoint x: 1144, endPoint y: 303, distance: 95.0
click at [1144, 303] on div "State In In AK AL AR AZ CA CO CT DC DE FL GA GU HI IA ID IL IN KS KY LA MA MD M…" at bounding box center [867, 409] width 1336 height 269
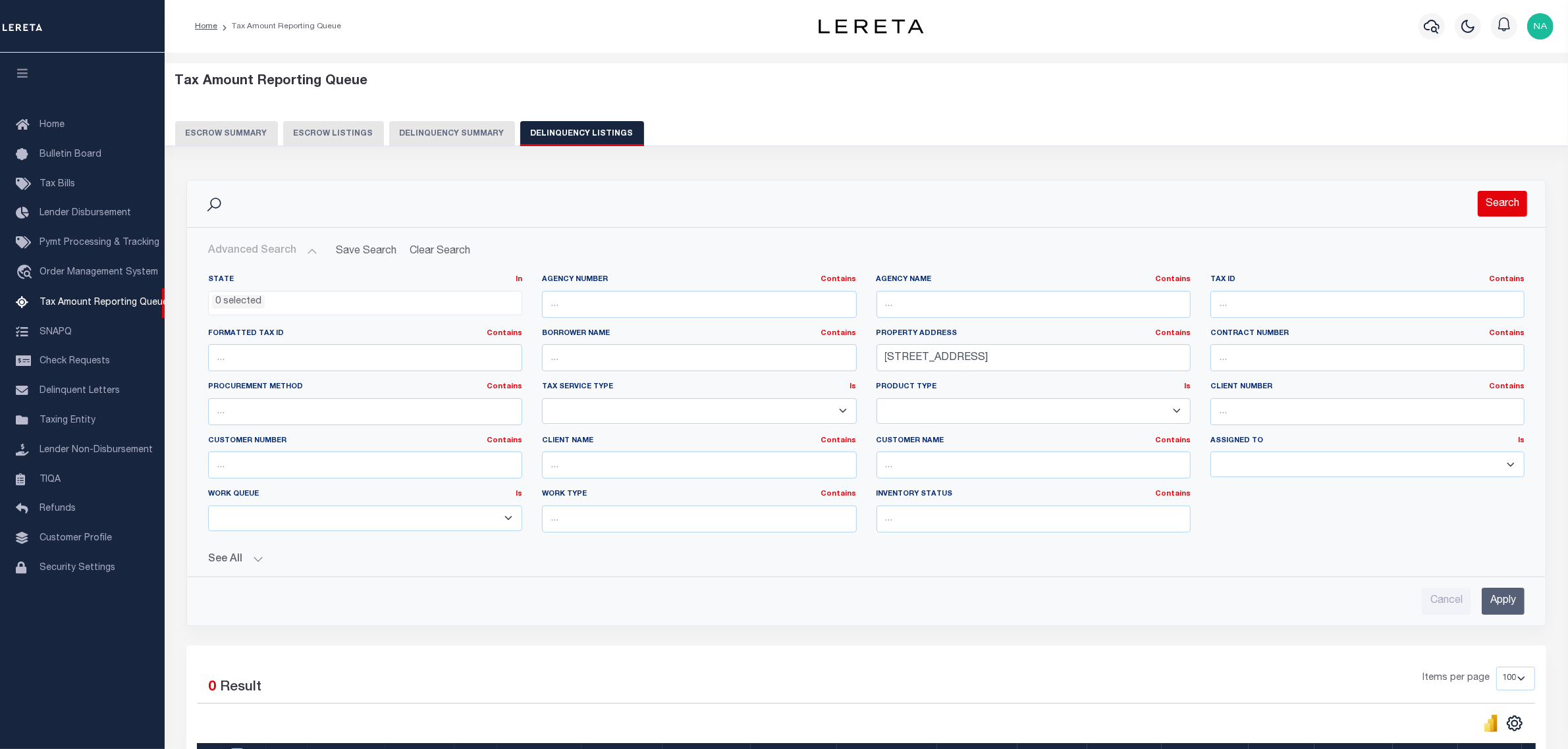
click at [1497, 206] on button "Search" at bounding box center [1502, 204] width 49 height 26
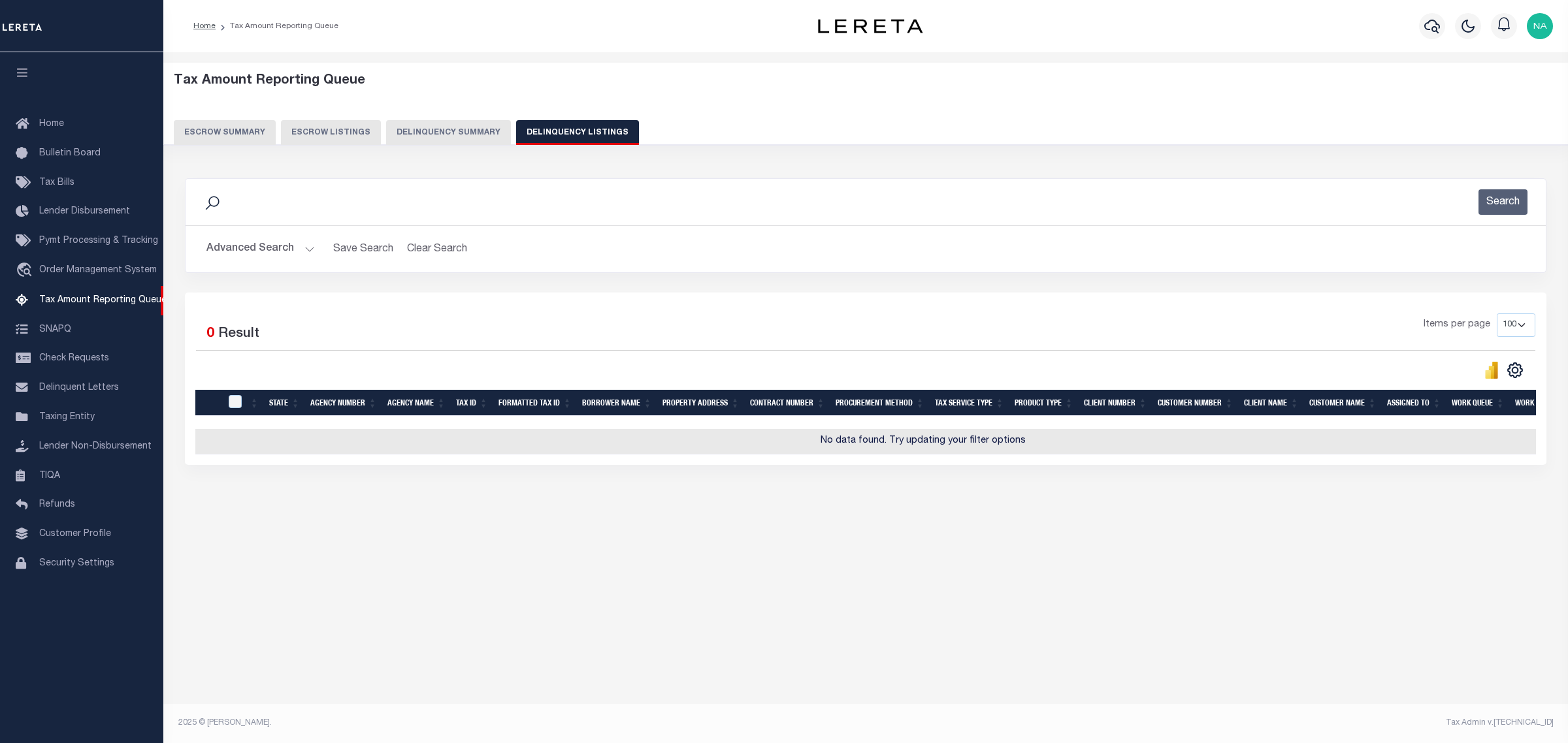
click at [240, 250] on button "Advanced Search" at bounding box center [260, 249] width 108 height 26
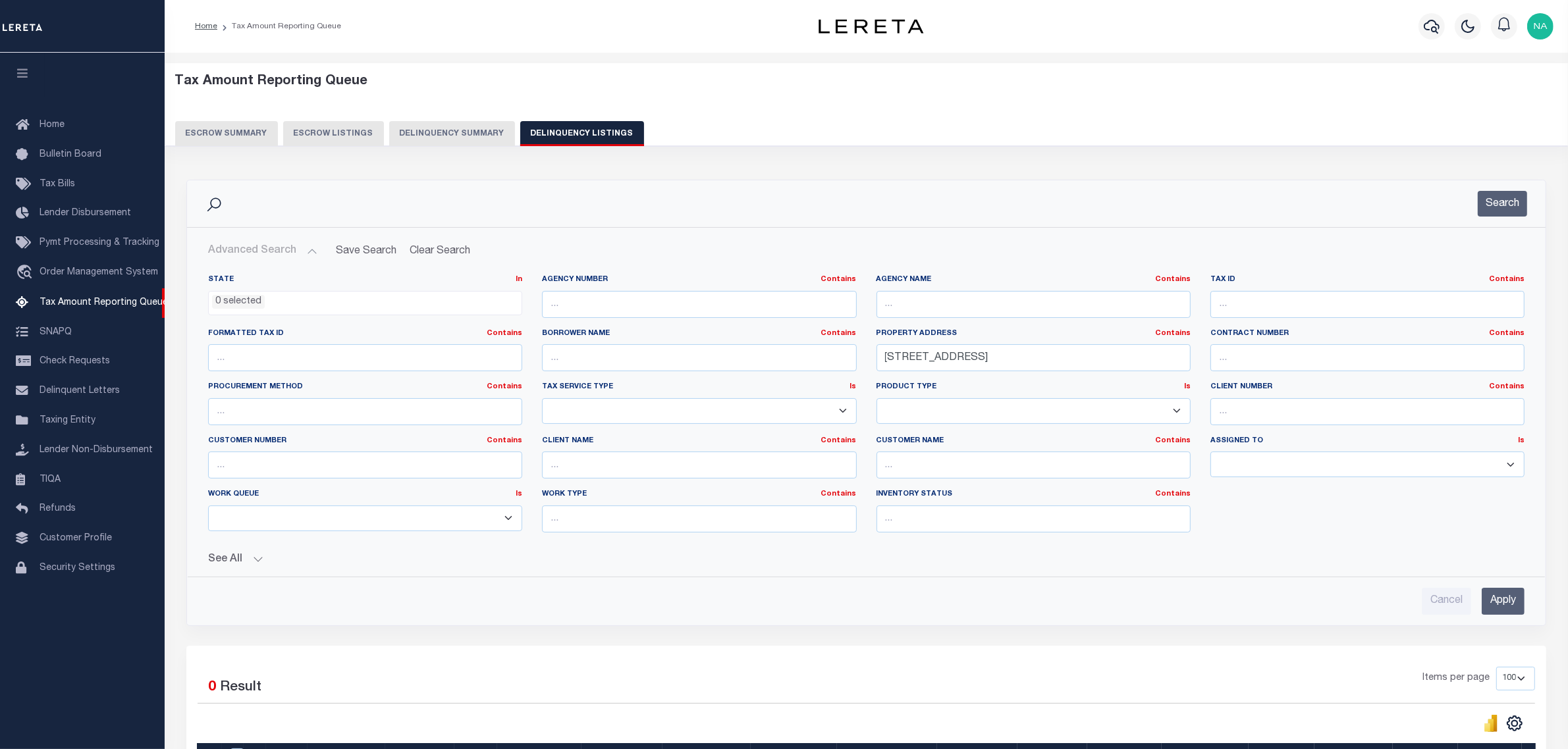
click at [1496, 607] on input "Apply" at bounding box center [1503, 602] width 43 height 27
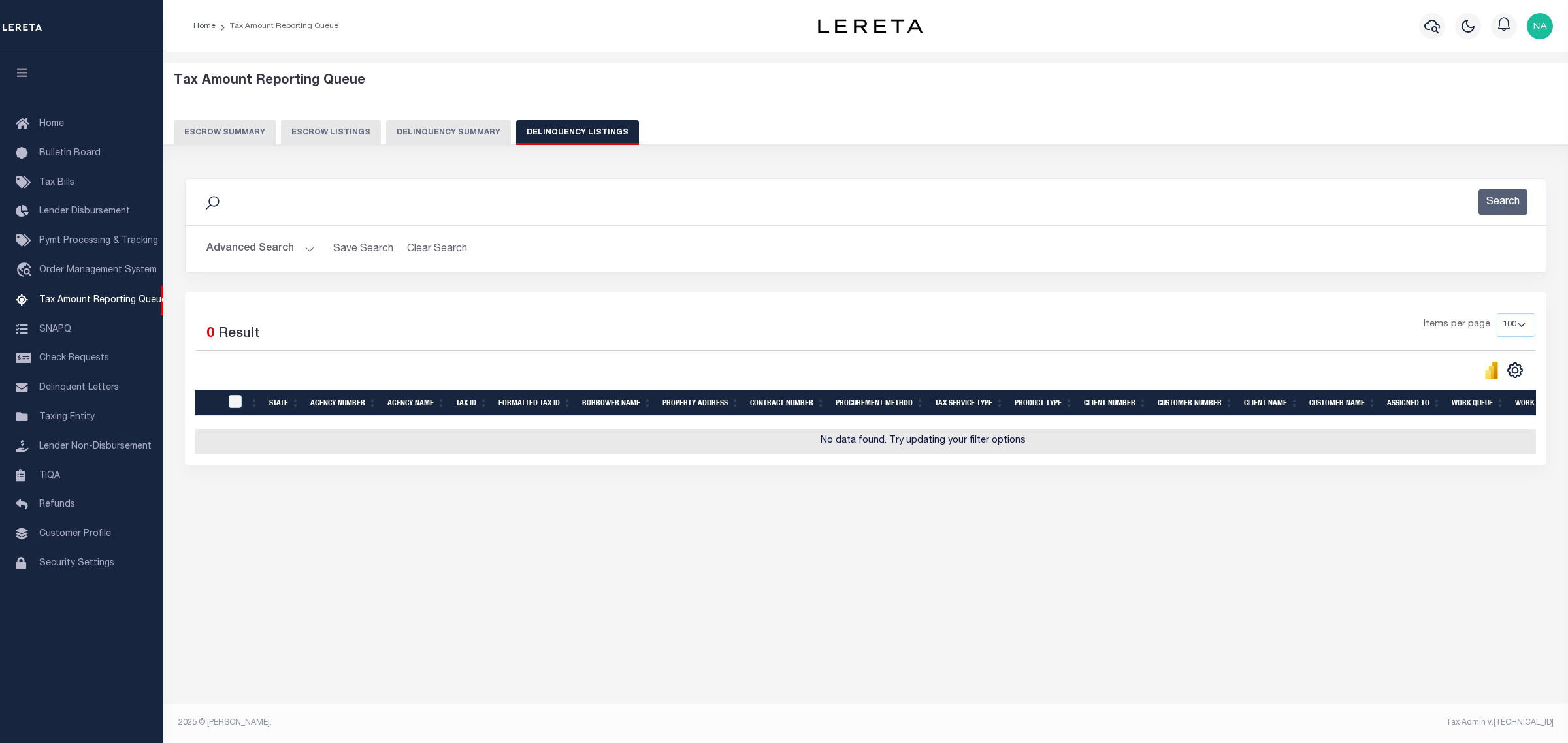
click at [234, 247] on button "Advanced Search" at bounding box center [260, 249] width 108 height 26
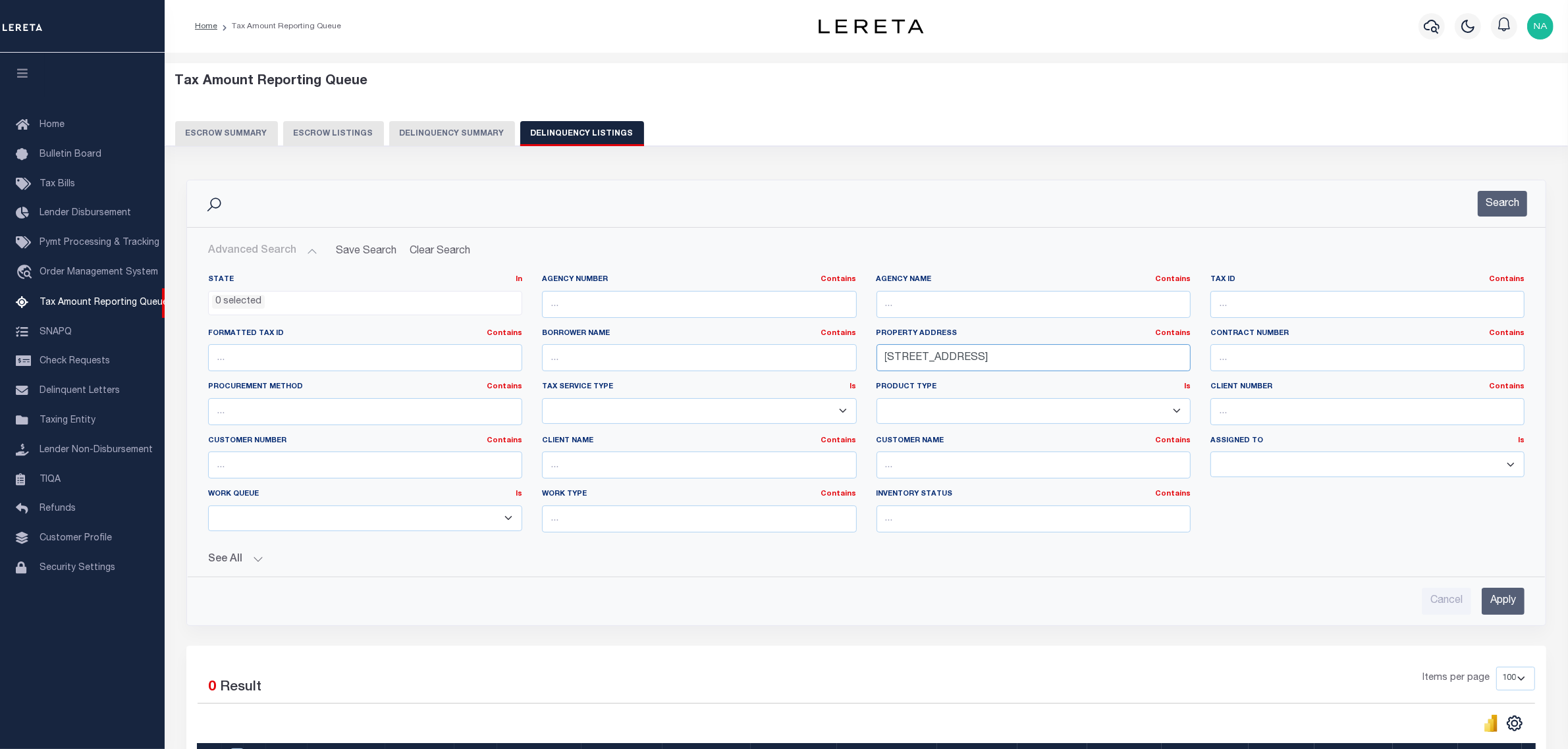
drag, startPoint x: 1043, startPoint y: 348, endPoint x: 676, endPoint y: 344, distance: 367.0
click at [676, 344] on div "State In In AK AL AR AZ CA CO CT DC DE FL GA GU HI IA ID IL IN KS KY LA MA MD M…" at bounding box center [867, 409] width 1336 height 269
click at [1334, 307] on input "text" at bounding box center [1368, 304] width 314 height 27
paste input "0041-0391-0303-0000"
click at [1510, 204] on button "Search" at bounding box center [1502, 204] width 49 height 26
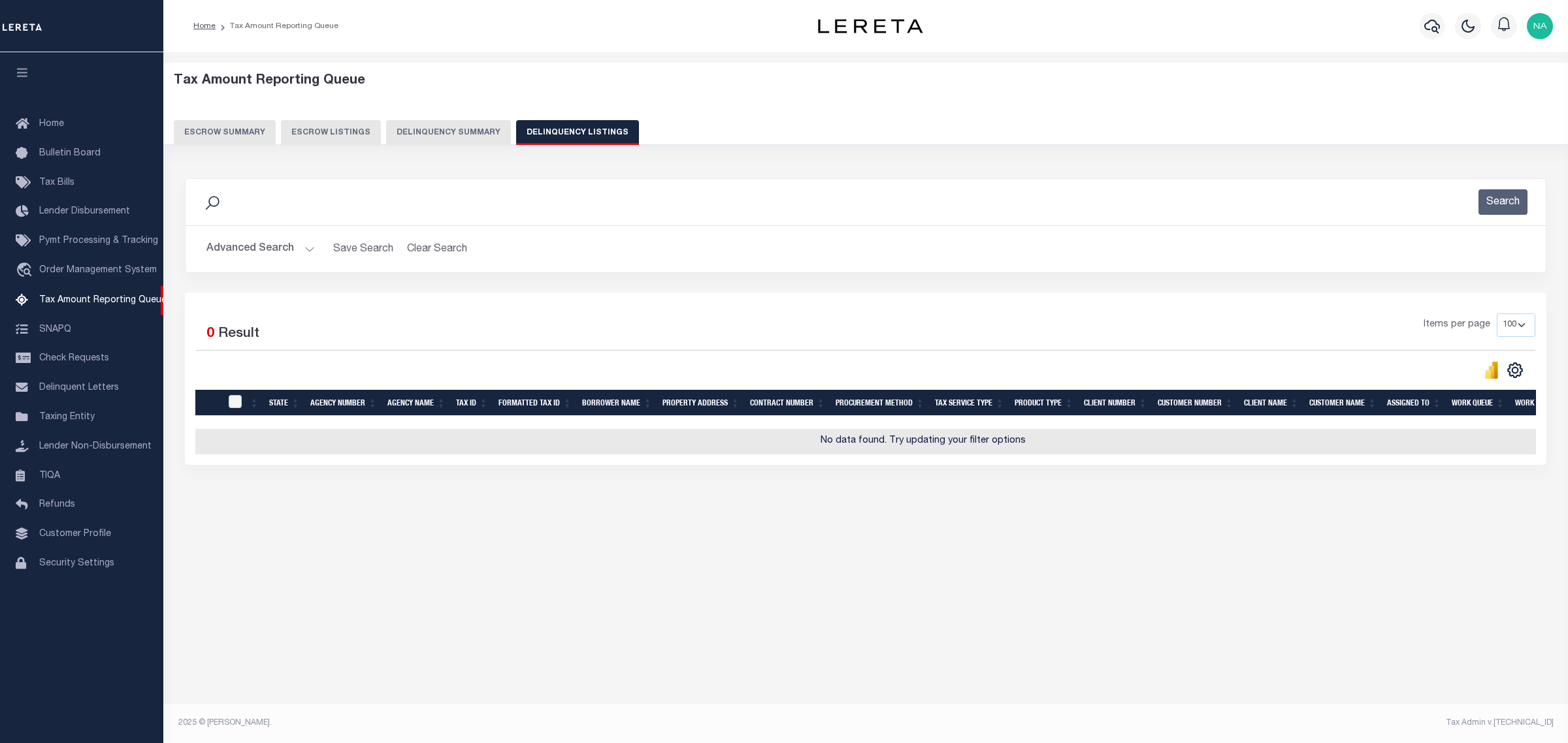
click at [269, 247] on button "Advanced Search" at bounding box center [260, 249] width 108 height 26
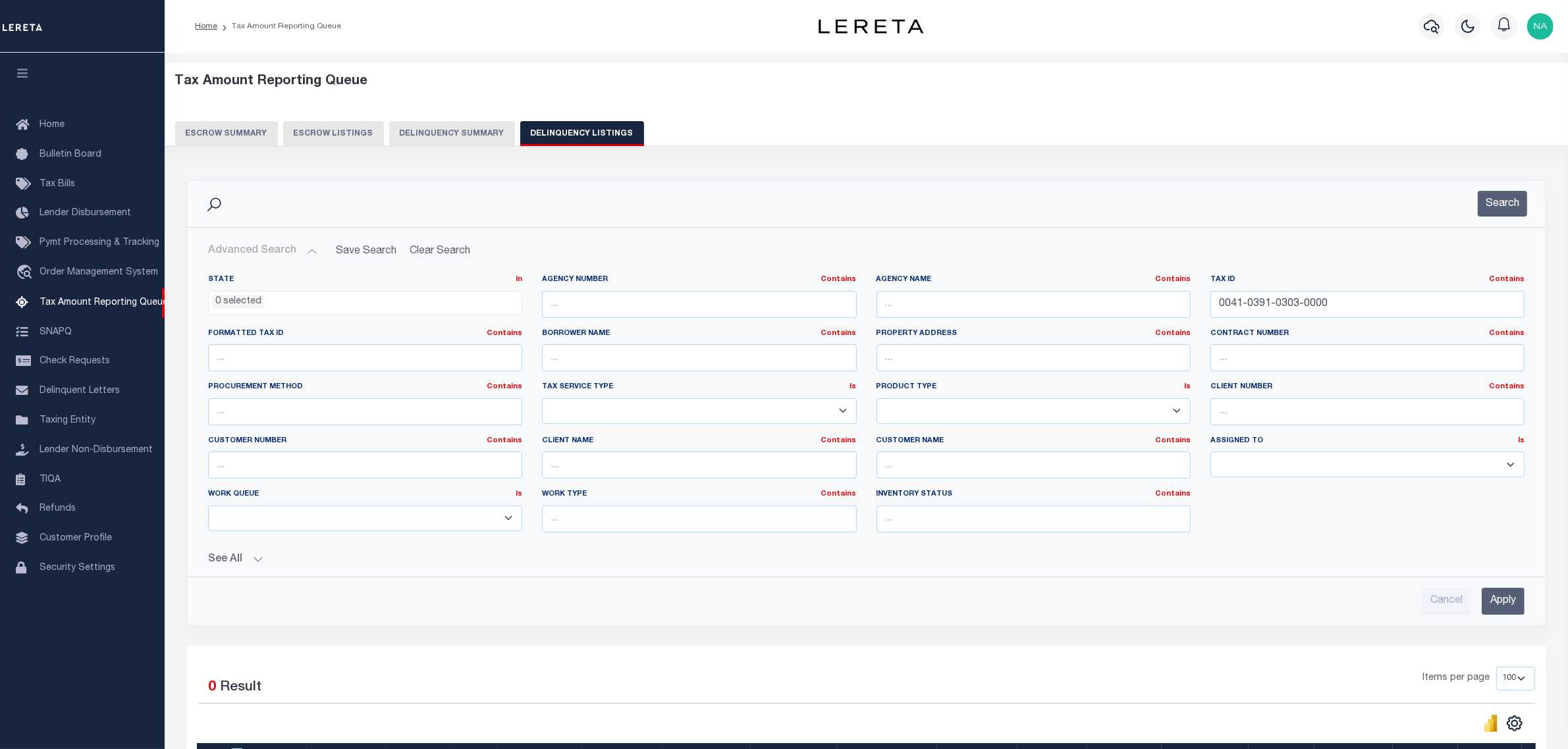
click at [1502, 603] on input "Apply" at bounding box center [1503, 602] width 43 height 27
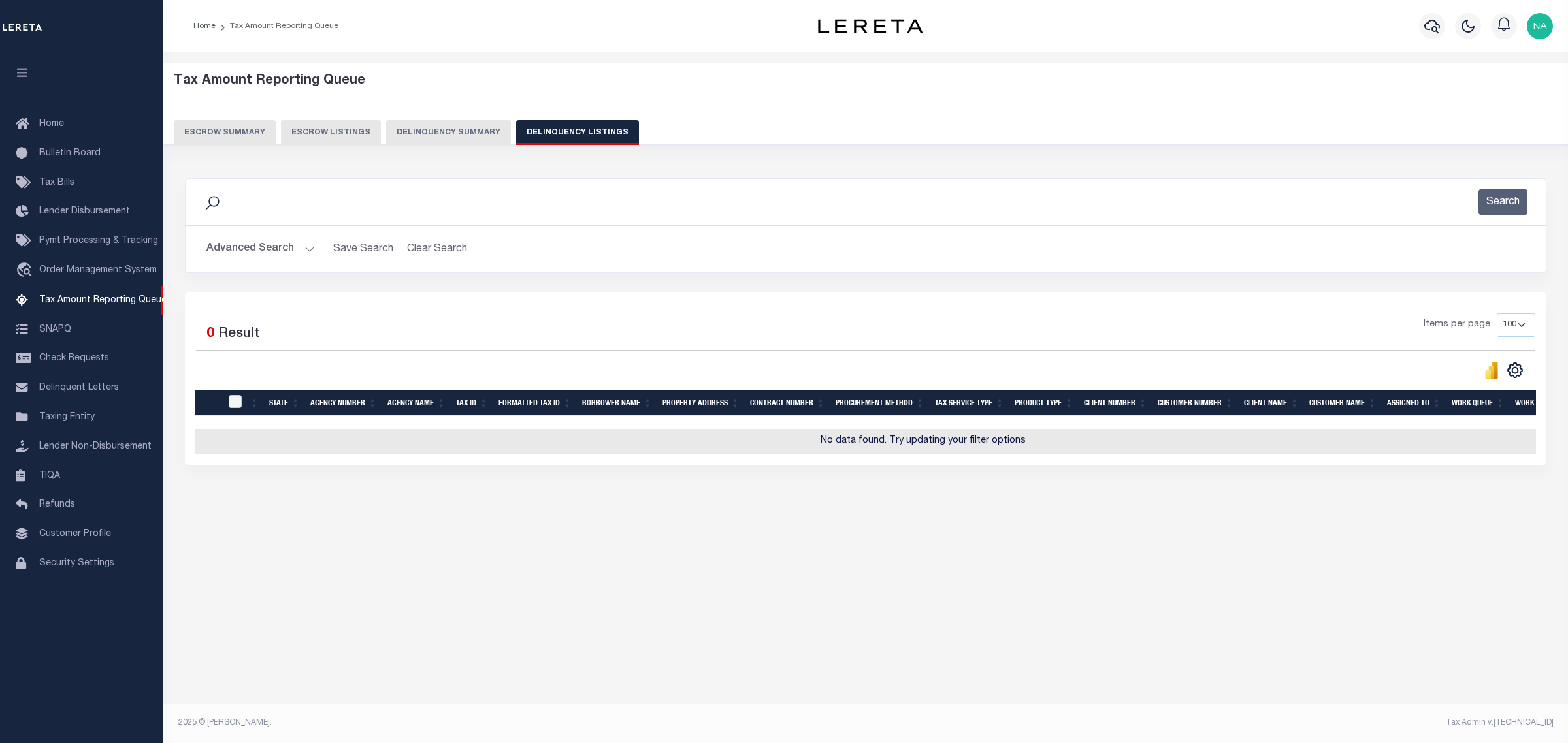
click at [268, 250] on button "Advanced Search" at bounding box center [260, 249] width 108 height 26
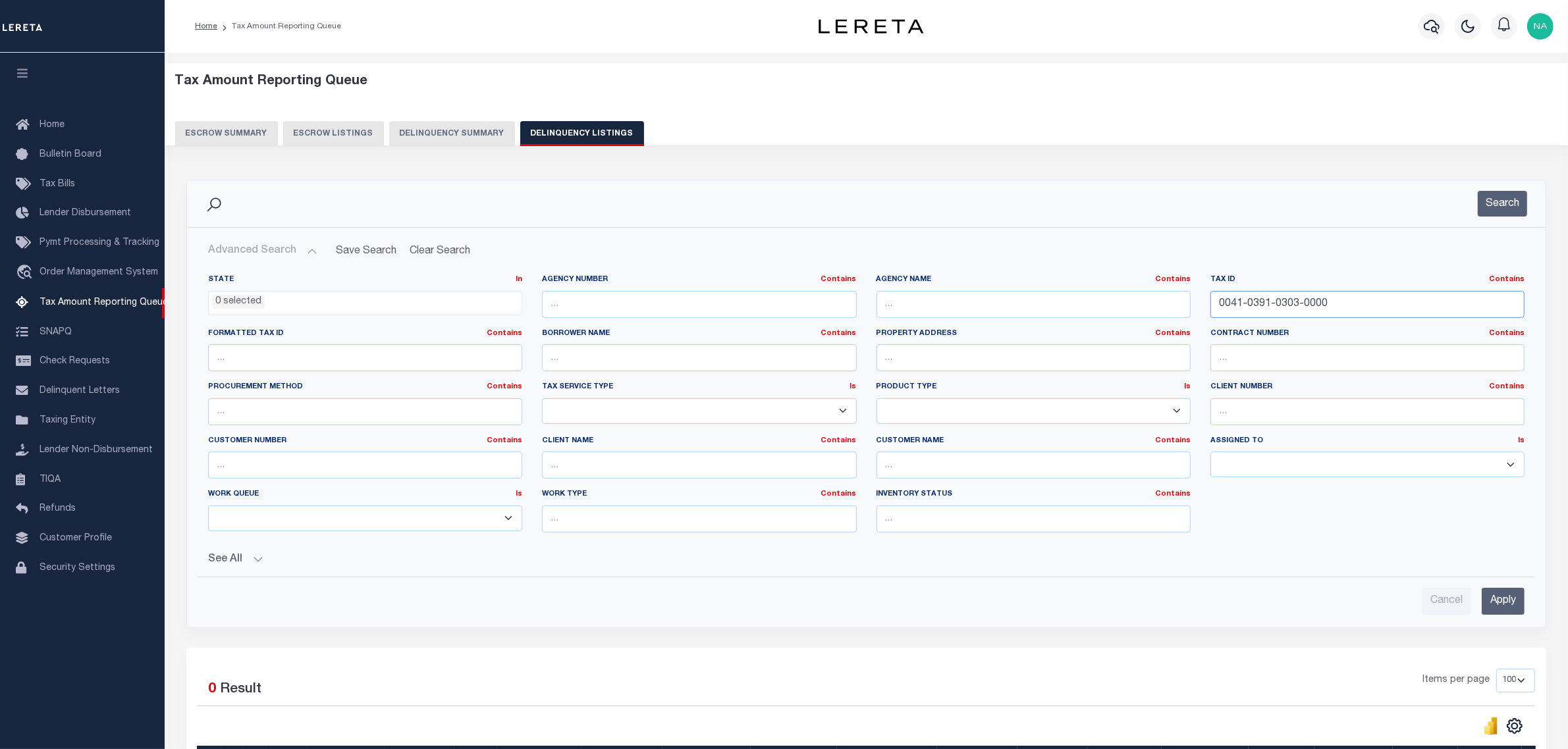
drag, startPoint x: 1368, startPoint y: 304, endPoint x: 980, endPoint y: 306, distance: 388.0
click at [980, 306] on div "State In In AK AL AR AZ CA CO CT DC DE FL GA GU HI IA ID IL IN KS KY LA MA MD M…" at bounding box center [867, 409] width 1336 height 269
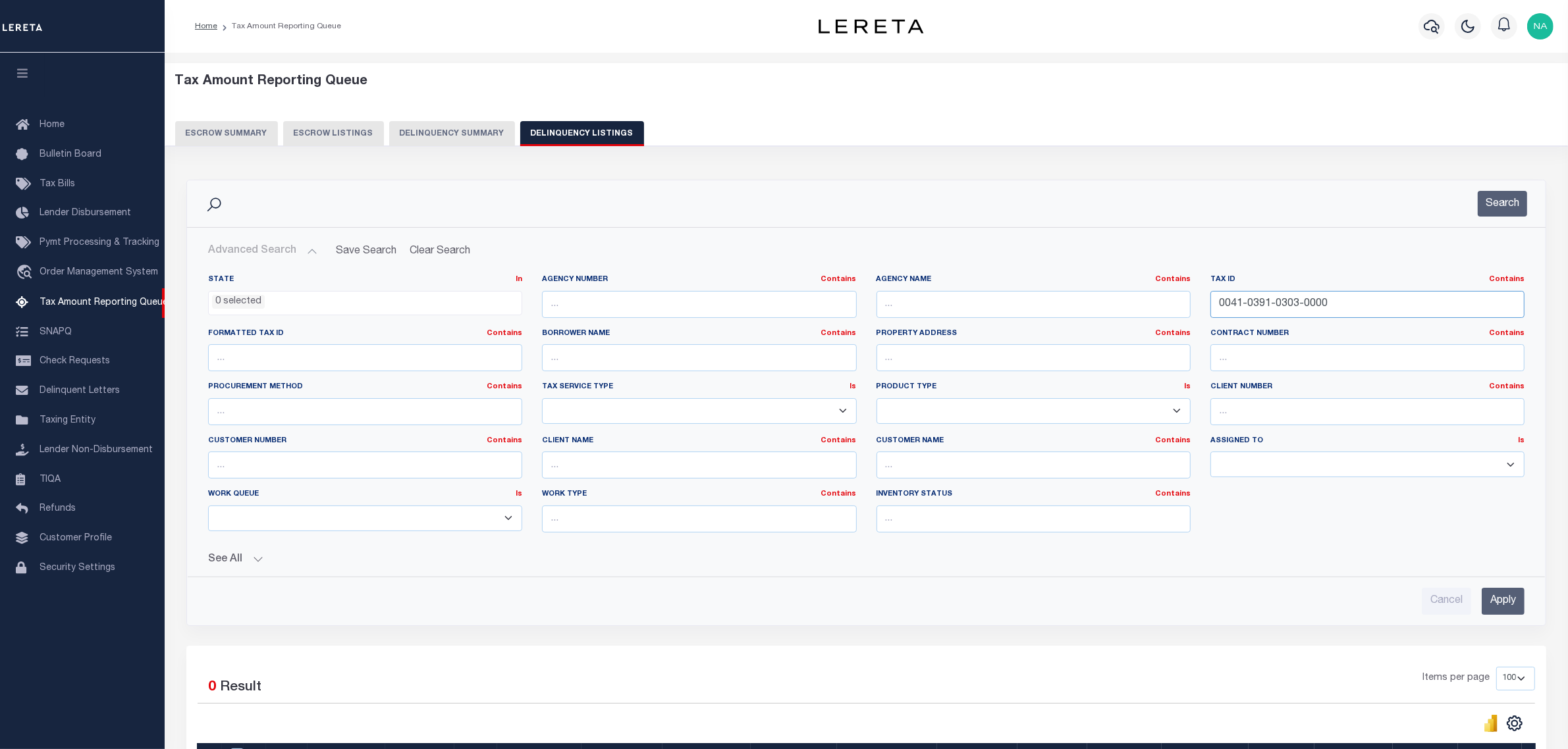
paste input "R35284"
type input "R35284"
click at [1512, 204] on button "Search" at bounding box center [1502, 204] width 49 height 26
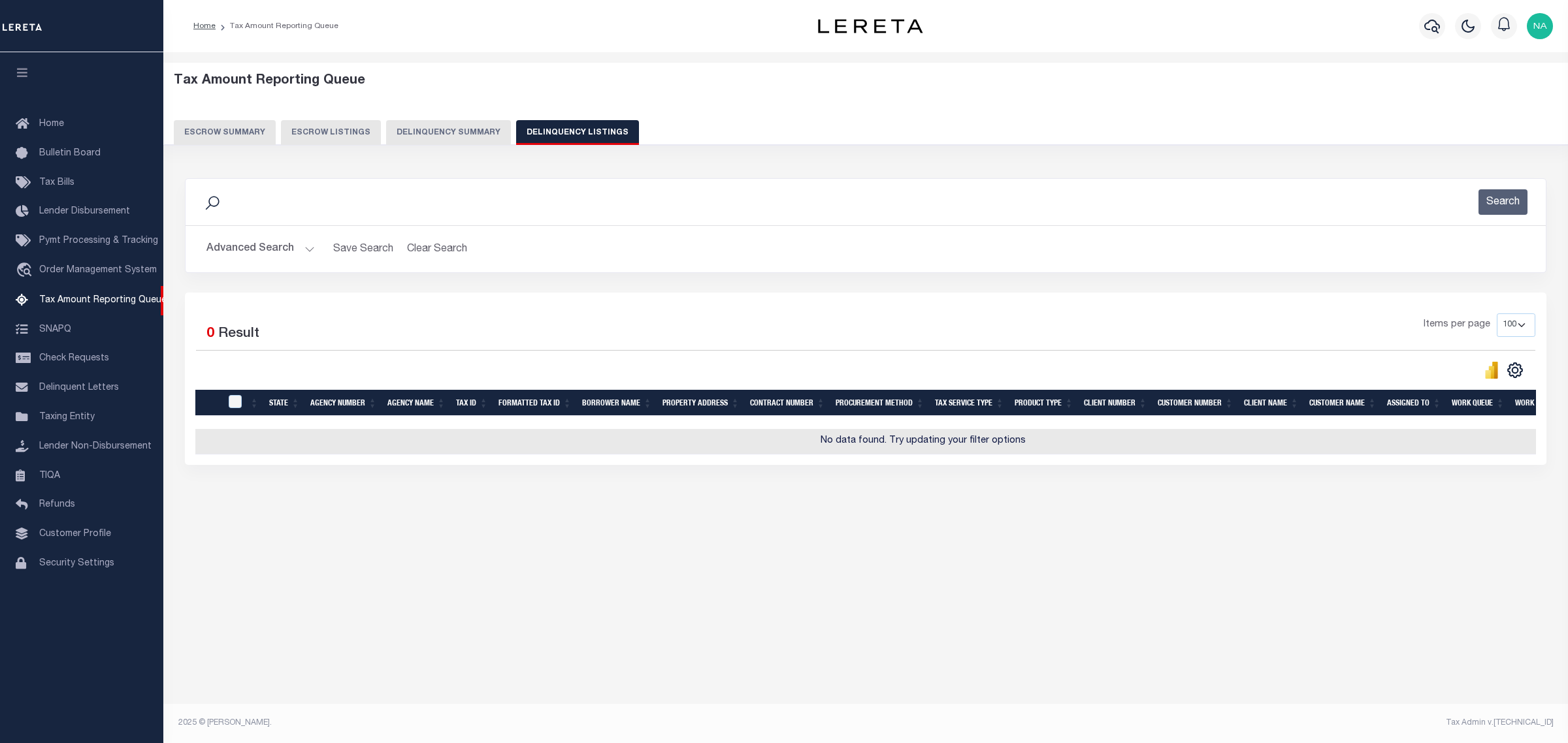
click at [246, 256] on button "Advanced Search" at bounding box center [260, 249] width 108 height 26
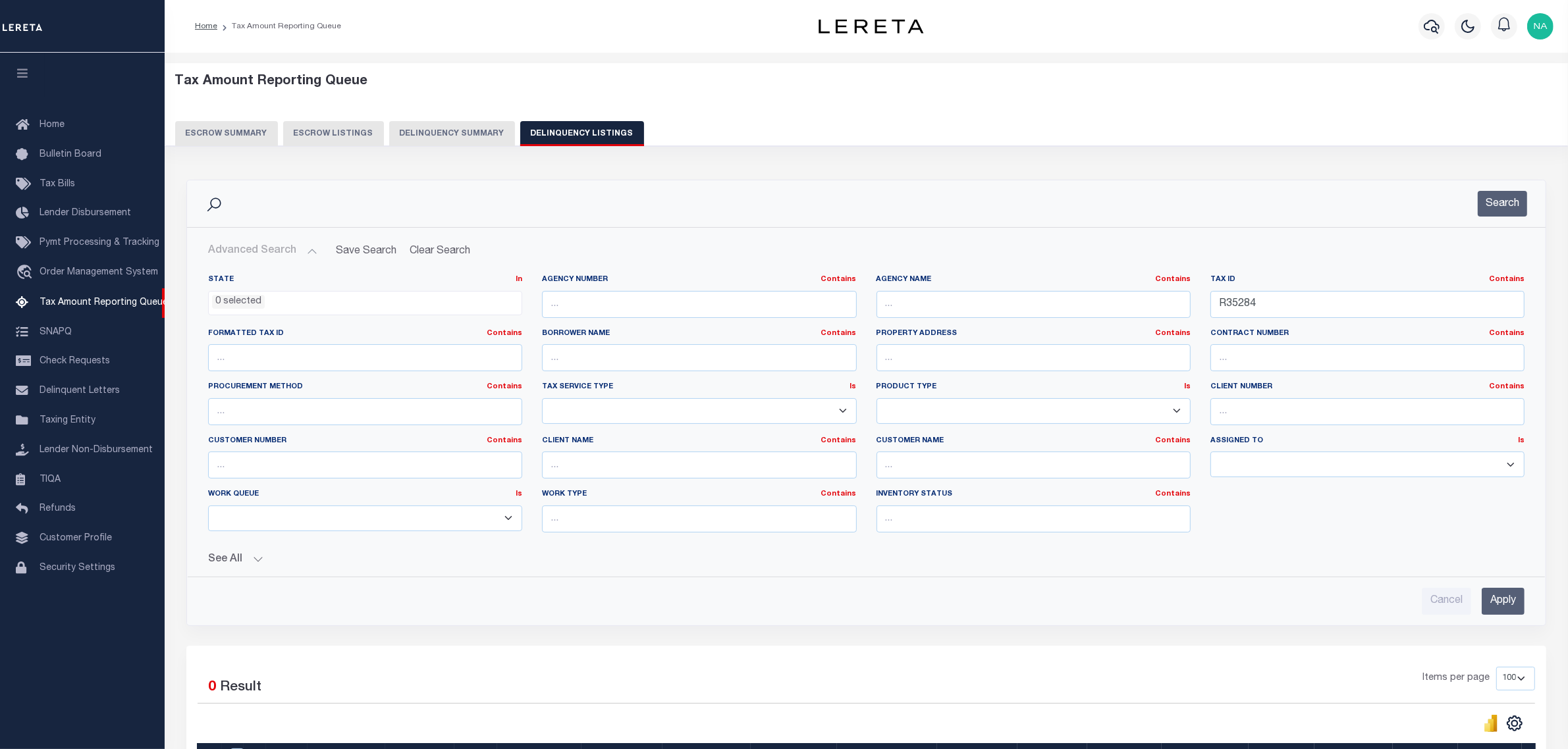
click at [1506, 600] on input "Apply" at bounding box center [1503, 602] width 43 height 27
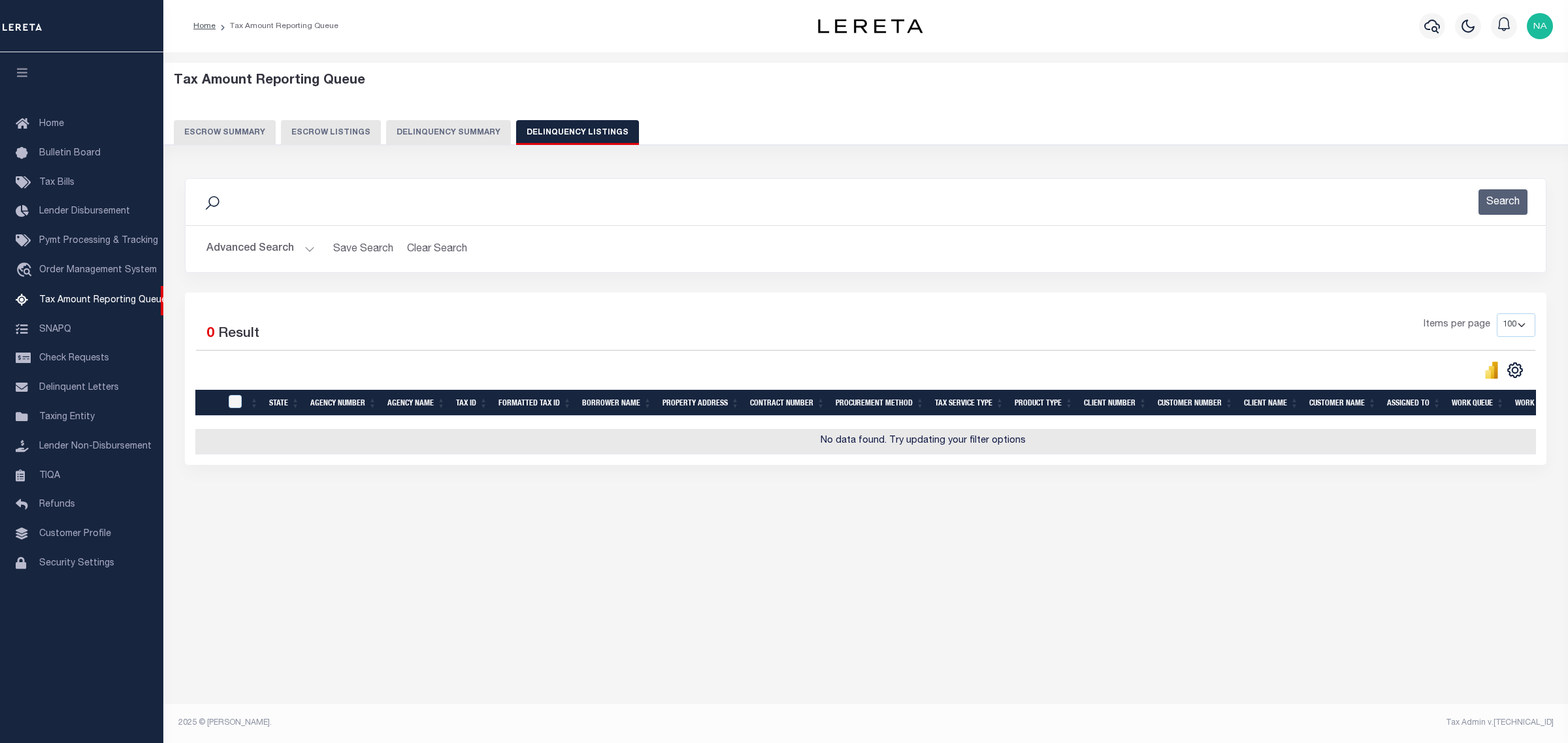
click at [229, 250] on button "Advanced Search" at bounding box center [260, 249] width 108 height 26
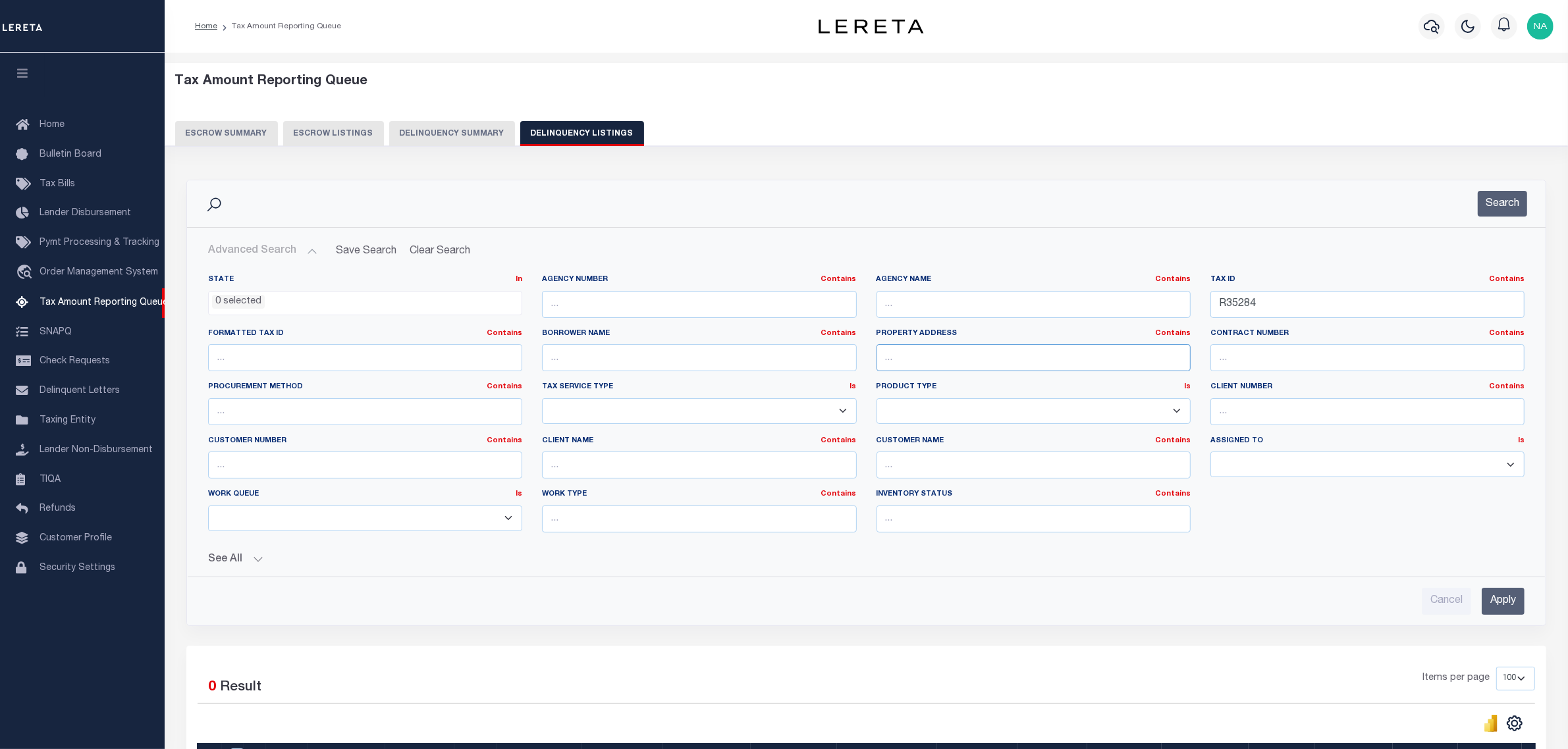
click at [965, 363] on input "text" at bounding box center [1034, 358] width 314 height 27
paste input "110 SOUTHVIEW"
type input "110 SOUTHVIEW"
drag, startPoint x: 1269, startPoint y: 309, endPoint x: 963, endPoint y: 308, distance: 306.0
click at [963, 308] on div "State In In AK AL AR AZ CA CO CT DC DE FL GA GU HI IA ID IL IN KS KY LA MA MD M…" at bounding box center [867, 409] width 1336 height 269
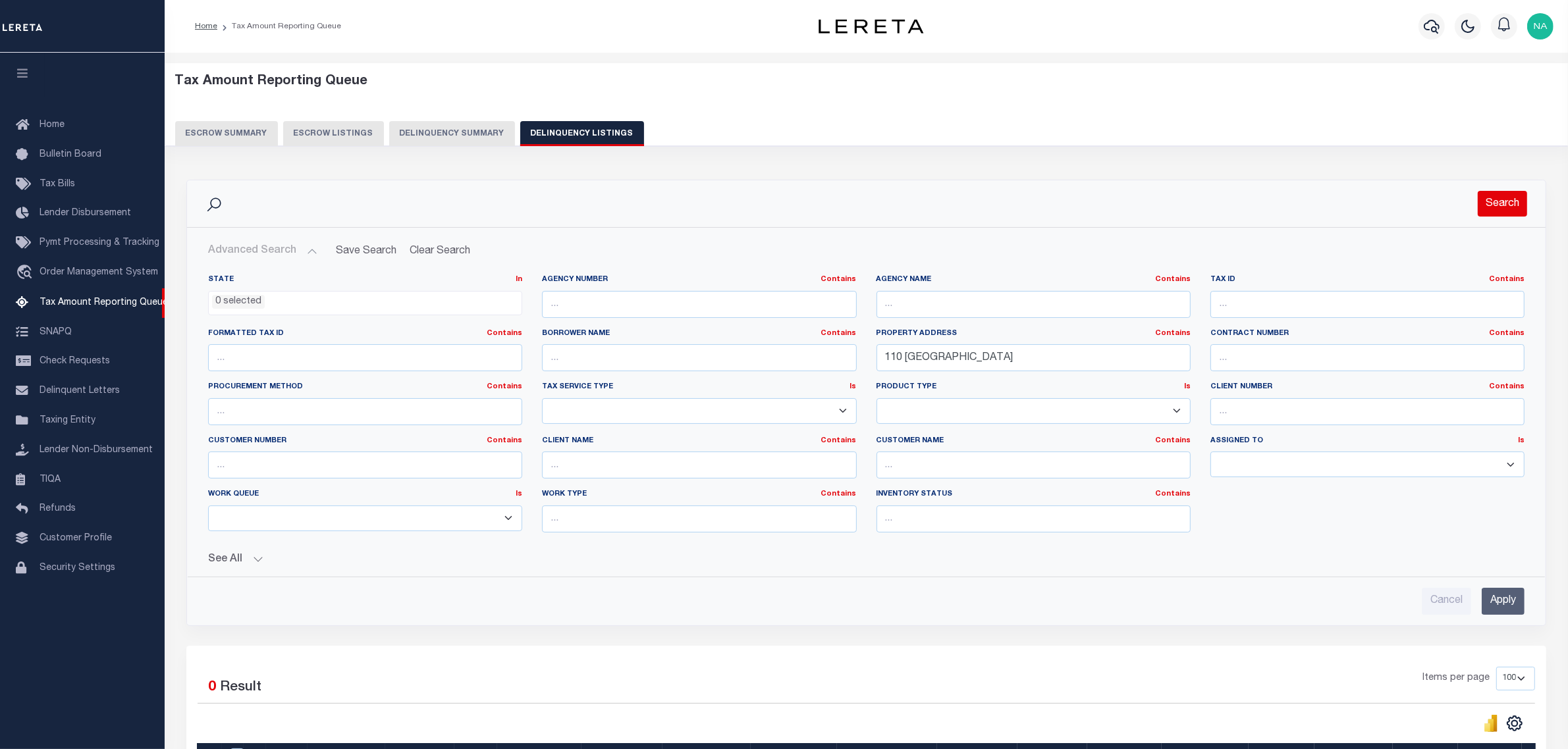
click at [1507, 207] on button "Search" at bounding box center [1502, 204] width 49 height 26
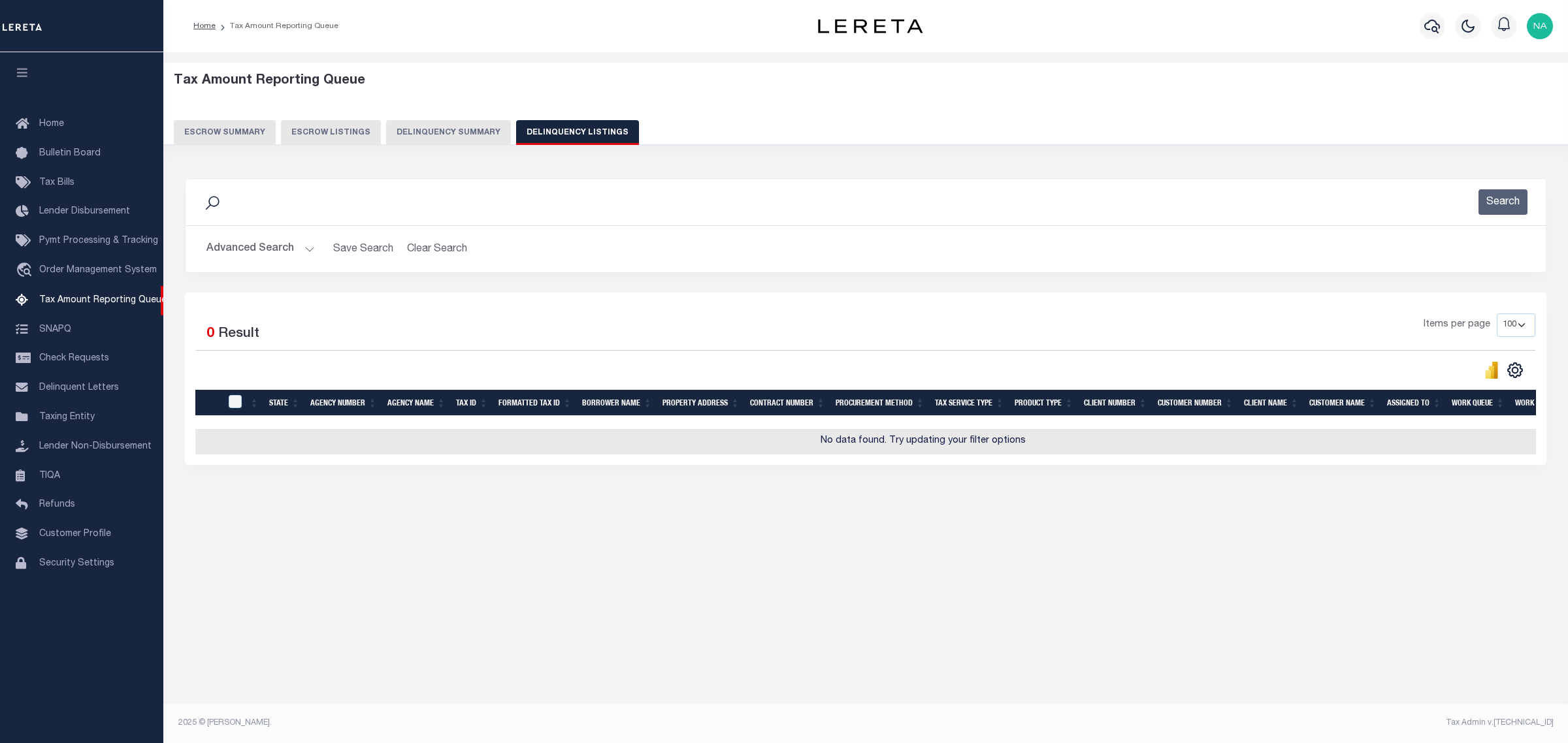
click at [236, 256] on button "Advanced Search" at bounding box center [260, 249] width 108 height 26
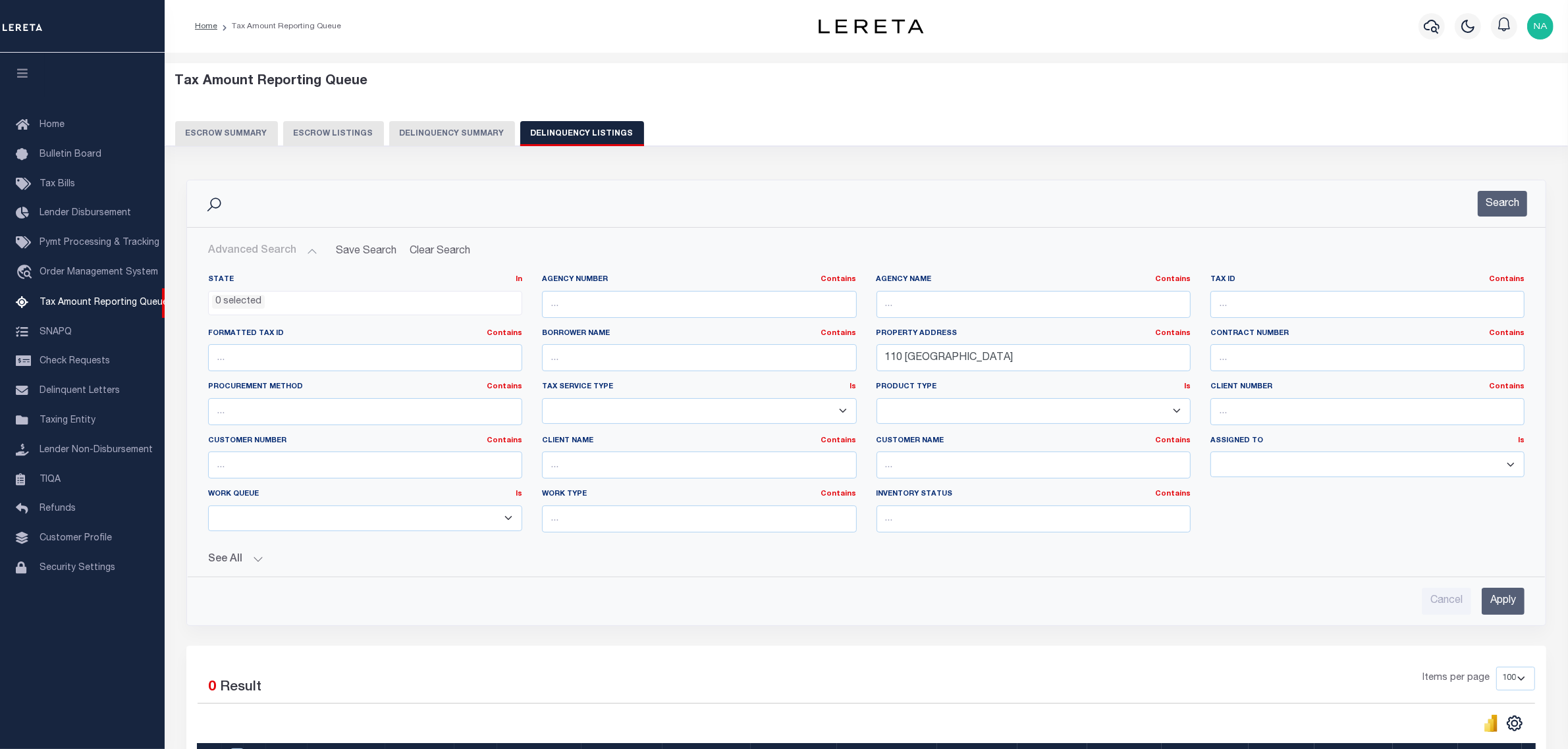
click at [1500, 596] on input "Apply" at bounding box center [1503, 602] width 43 height 27
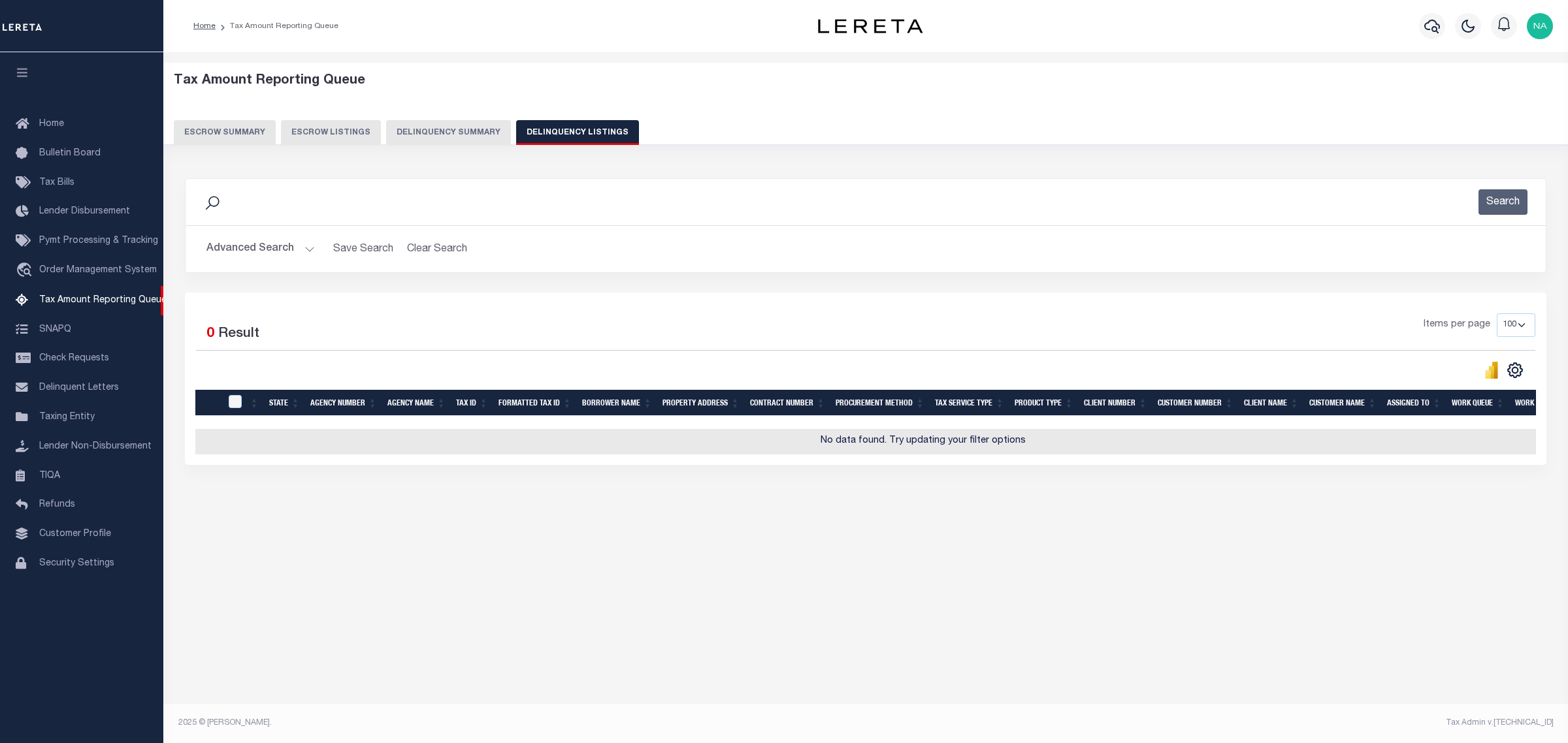
click at [273, 247] on button "Advanced Search" at bounding box center [260, 249] width 108 height 26
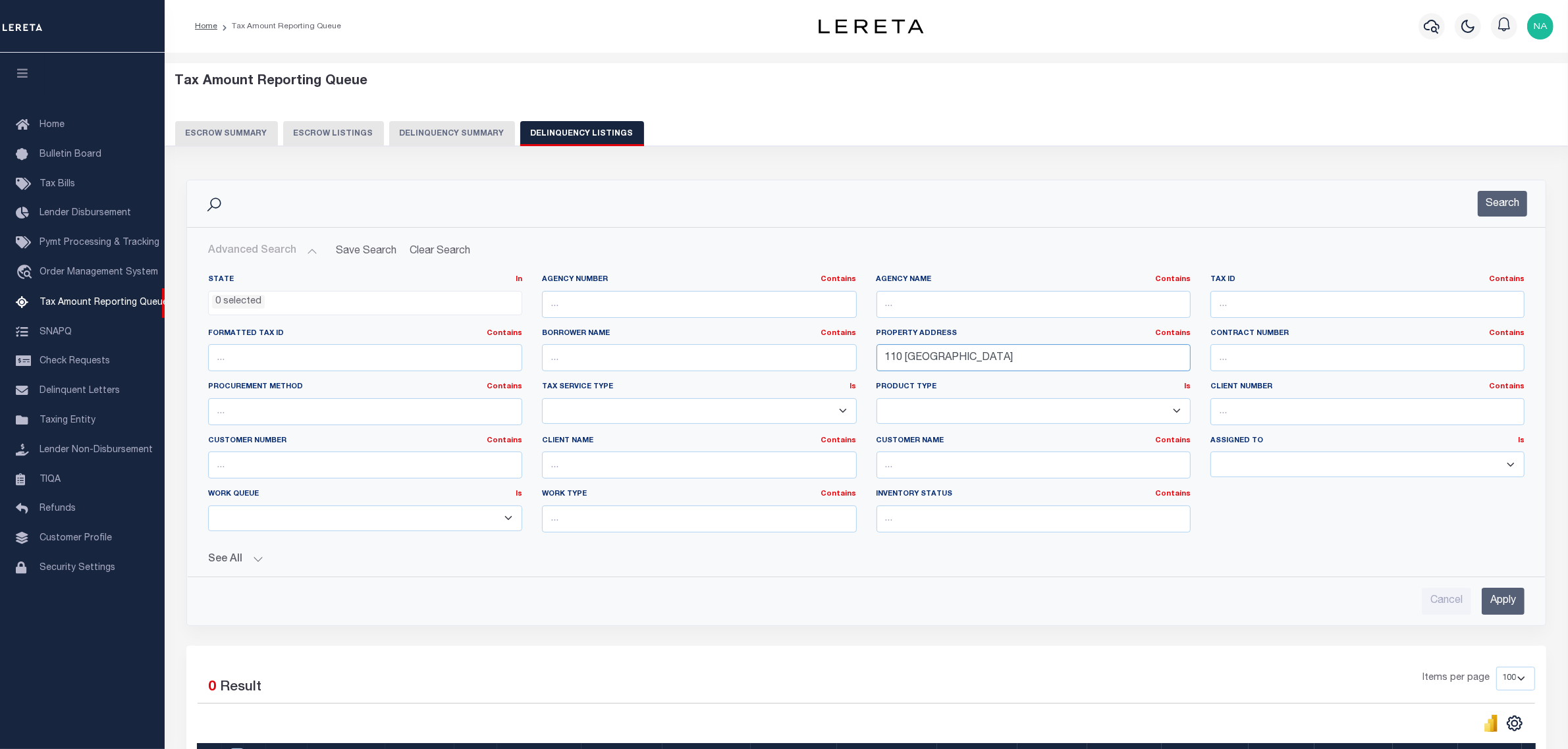
drag, startPoint x: 874, startPoint y: 354, endPoint x: 735, endPoint y: 348, distance: 139.1
click at [735, 348] on div "State In In AK AL AR AZ CA CO CT DC DE FL GA GU HI IA ID IL IN KS KY LA MA MD M…" at bounding box center [867, 409] width 1336 height 269
click at [1324, 307] on input "text" at bounding box center [1368, 304] width 314 height 27
paste input "153"
type input "153"
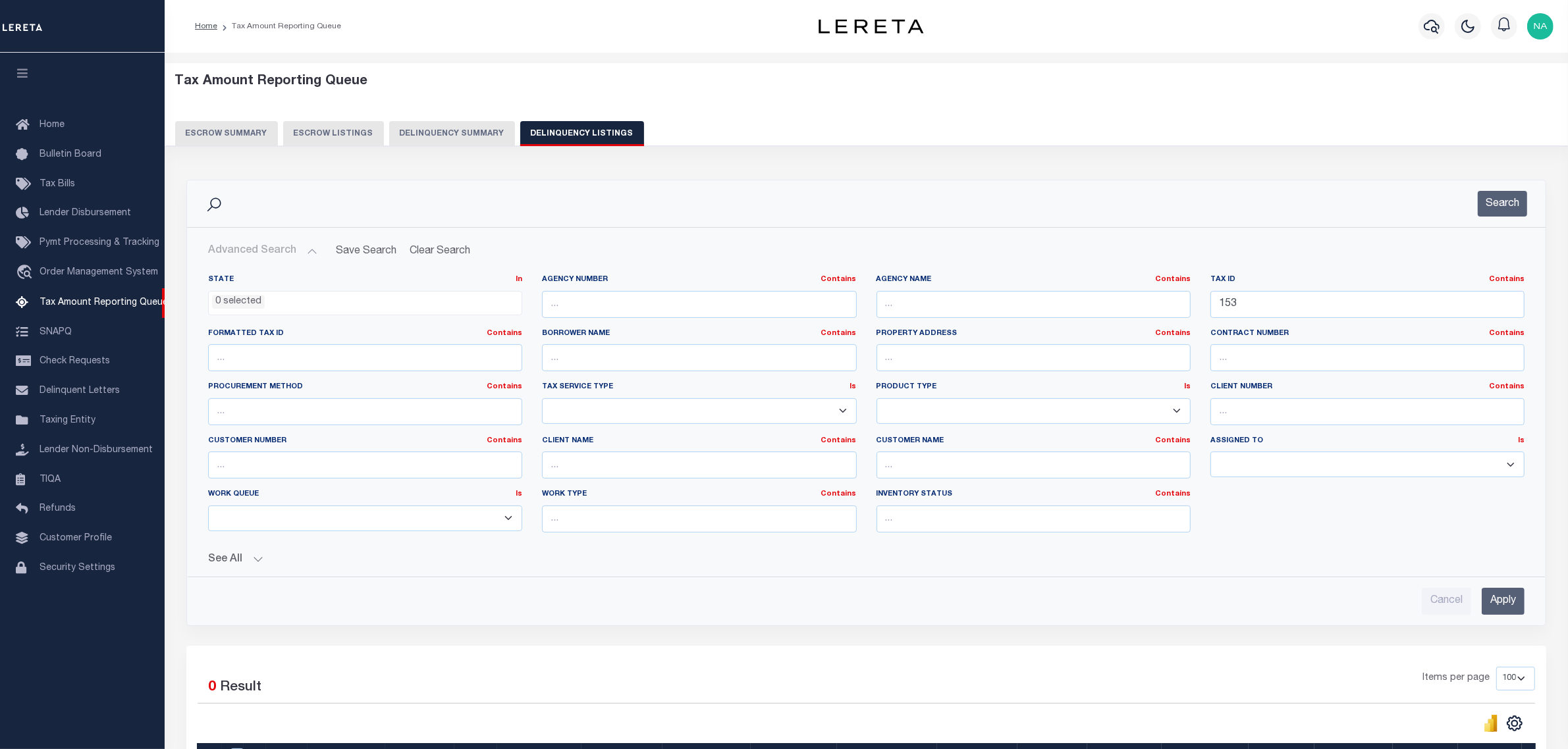
click at [1506, 602] on input "Apply" at bounding box center [1503, 602] width 43 height 27
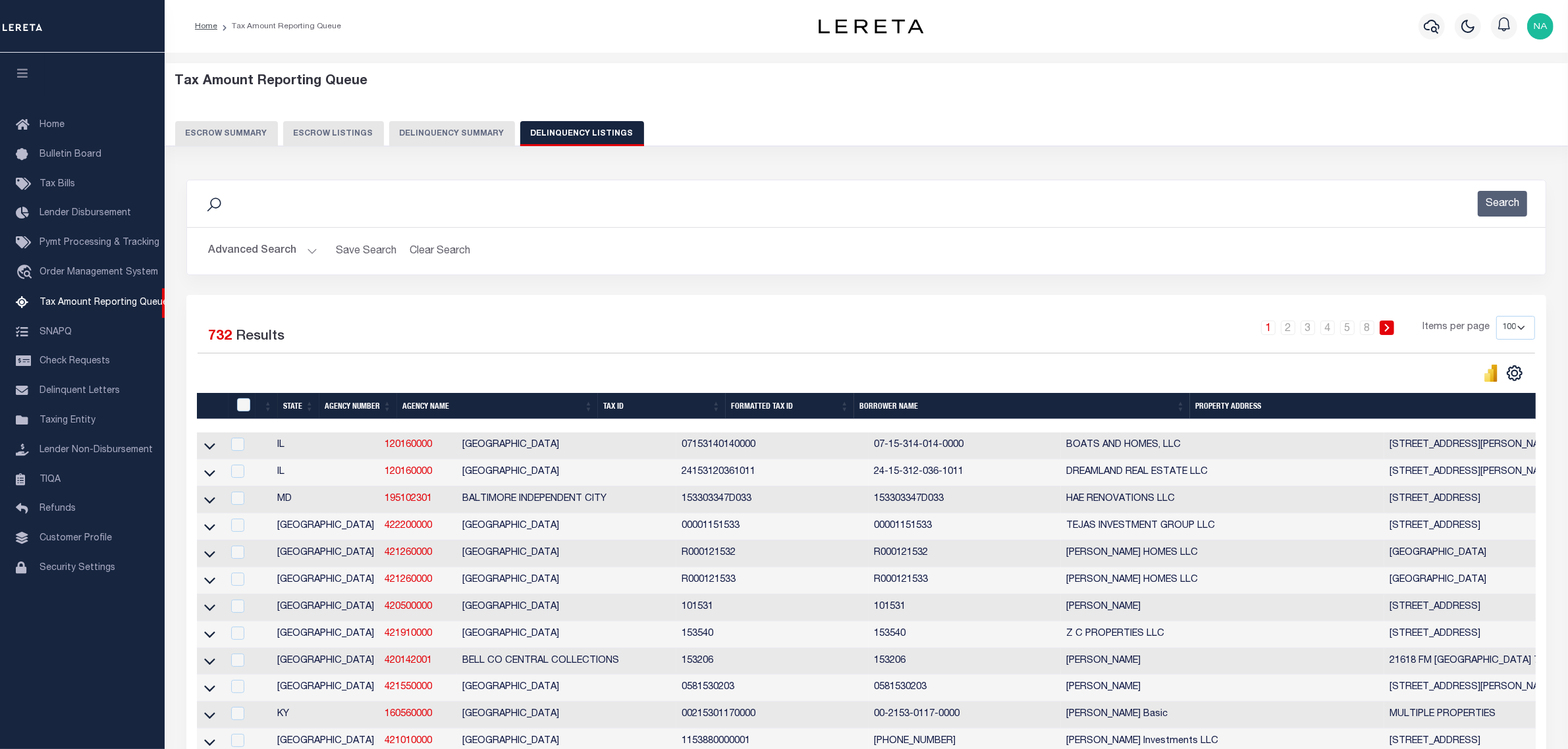
click at [267, 250] on button "Advanced Search" at bounding box center [262, 251] width 109 height 26
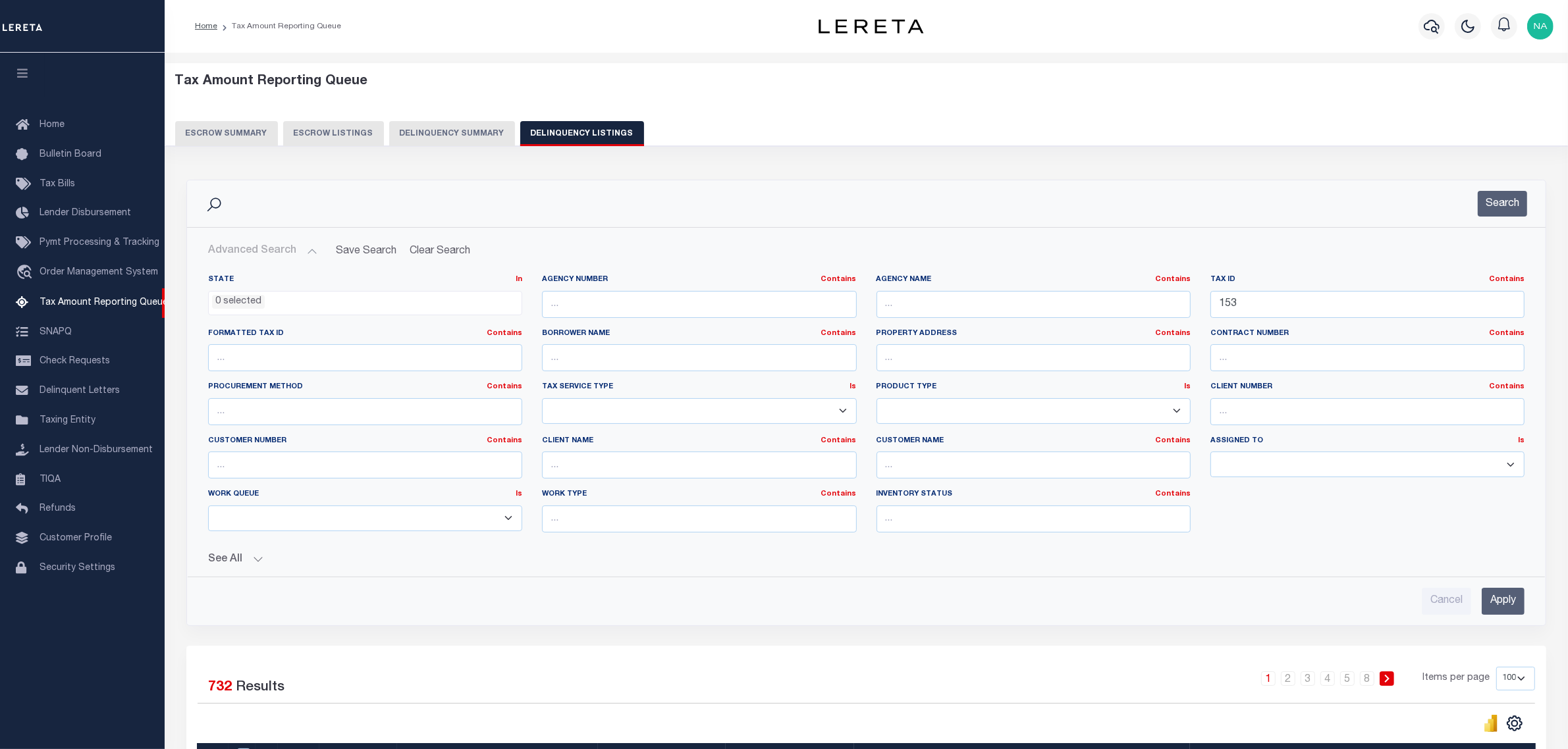
click at [304, 303] on ul "0 selected" at bounding box center [365, 300] width 313 height 18
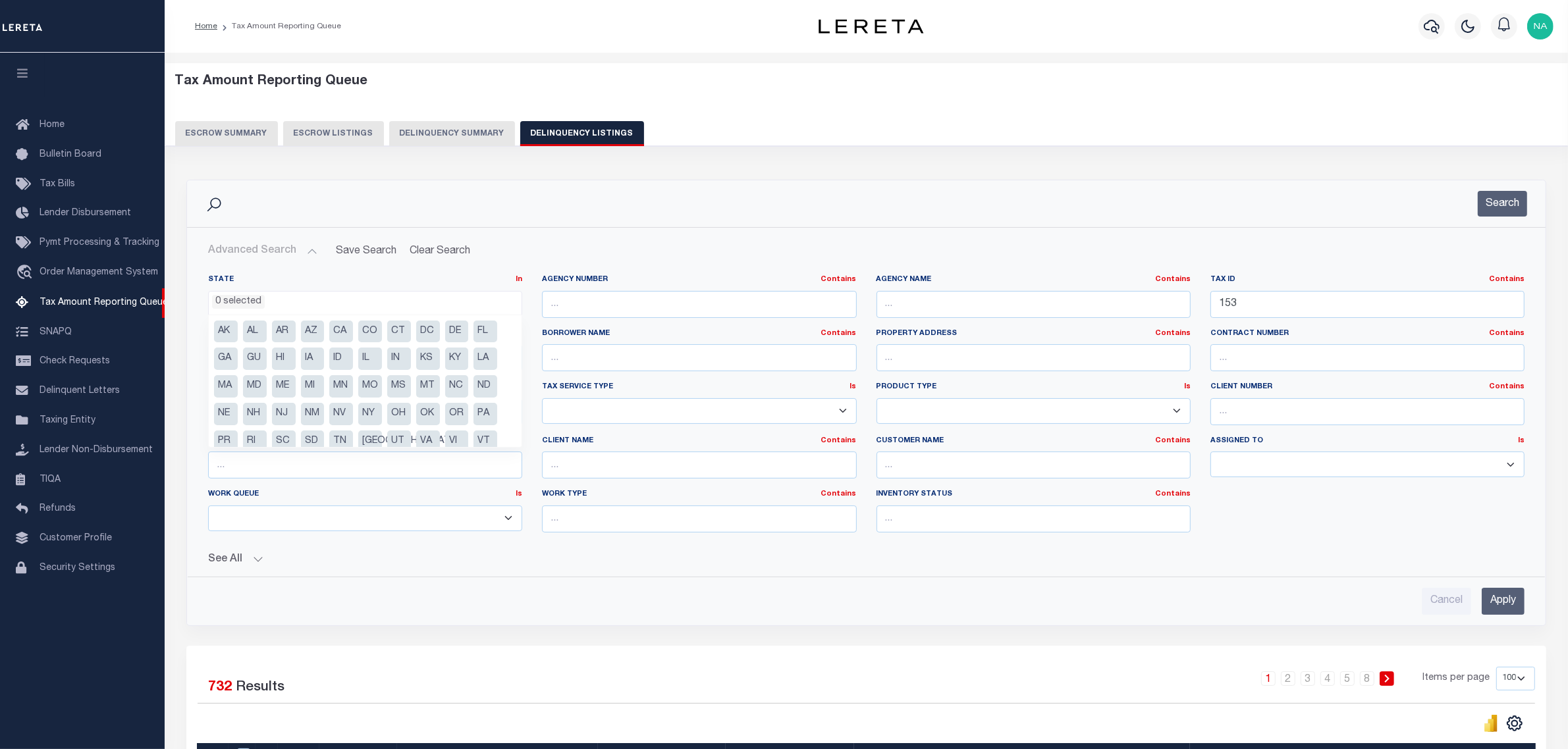
click at [364, 441] on li "[GEOGRAPHIC_DATA]" at bounding box center [370, 441] width 24 height 22
select select "[GEOGRAPHIC_DATA]"
click at [666, 581] on div "Cancel Apply" at bounding box center [867, 595] width 1338 height 37
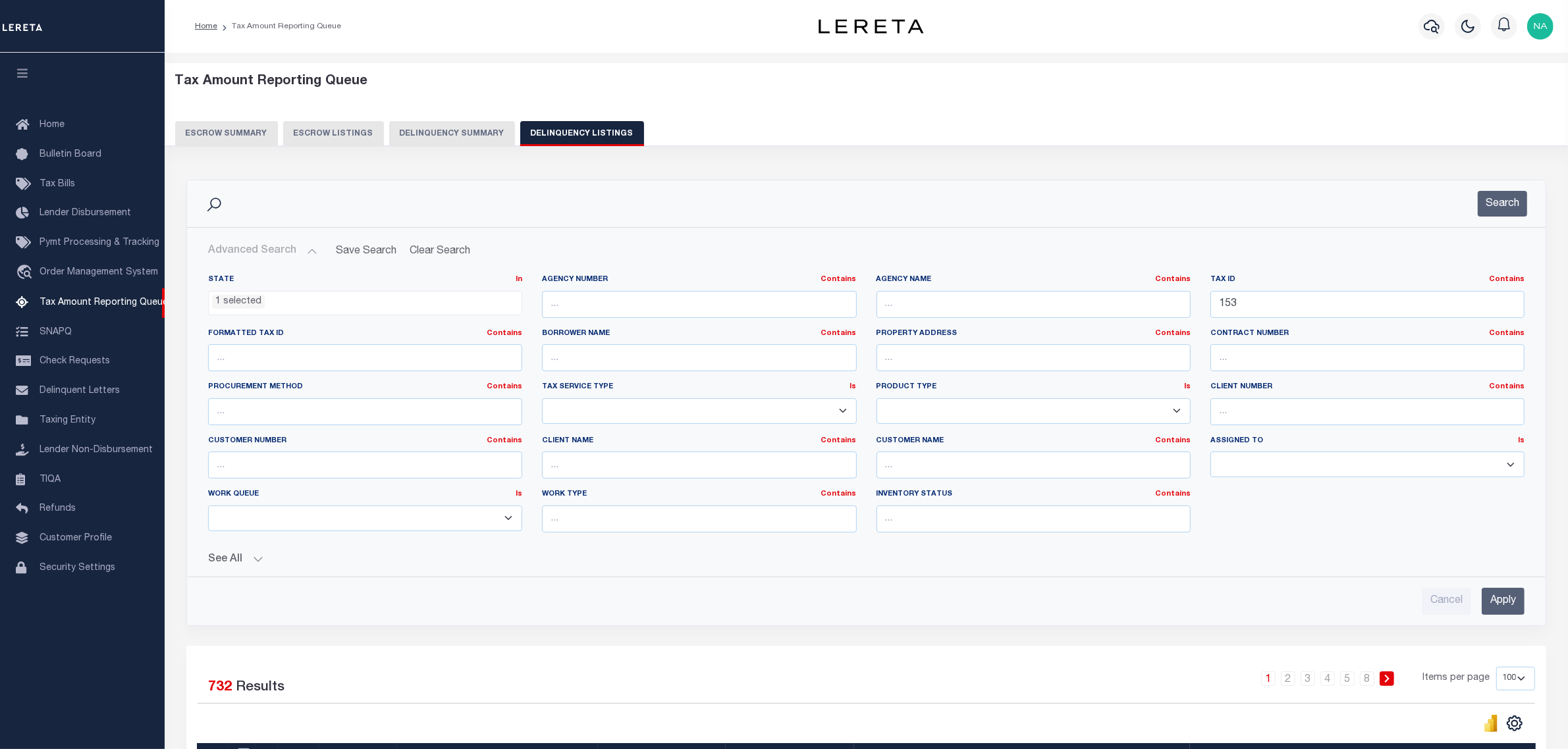
click at [1504, 607] on input "Apply" at bounding box center [1503, 602] width 43 height 27
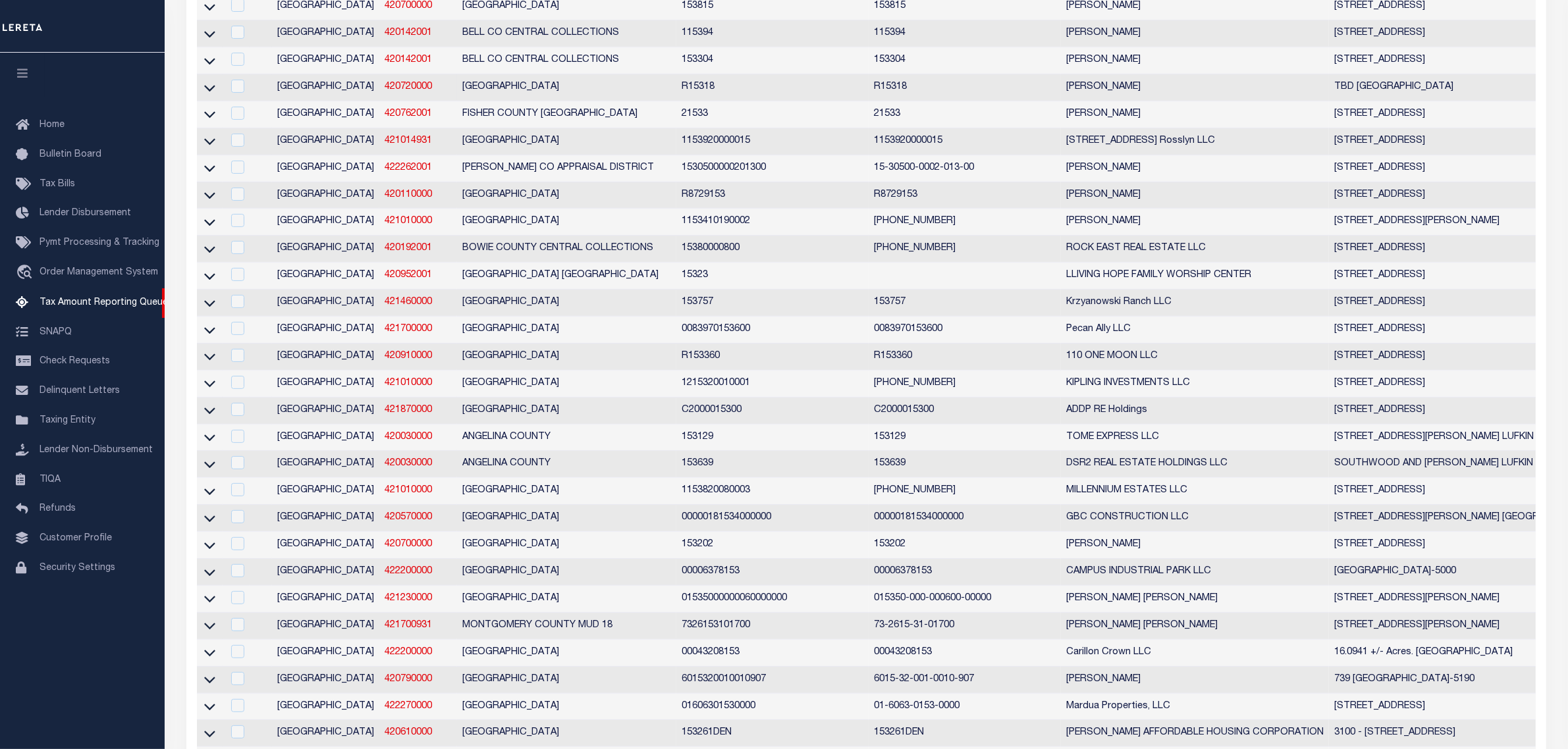
scroll to position [0, 0]
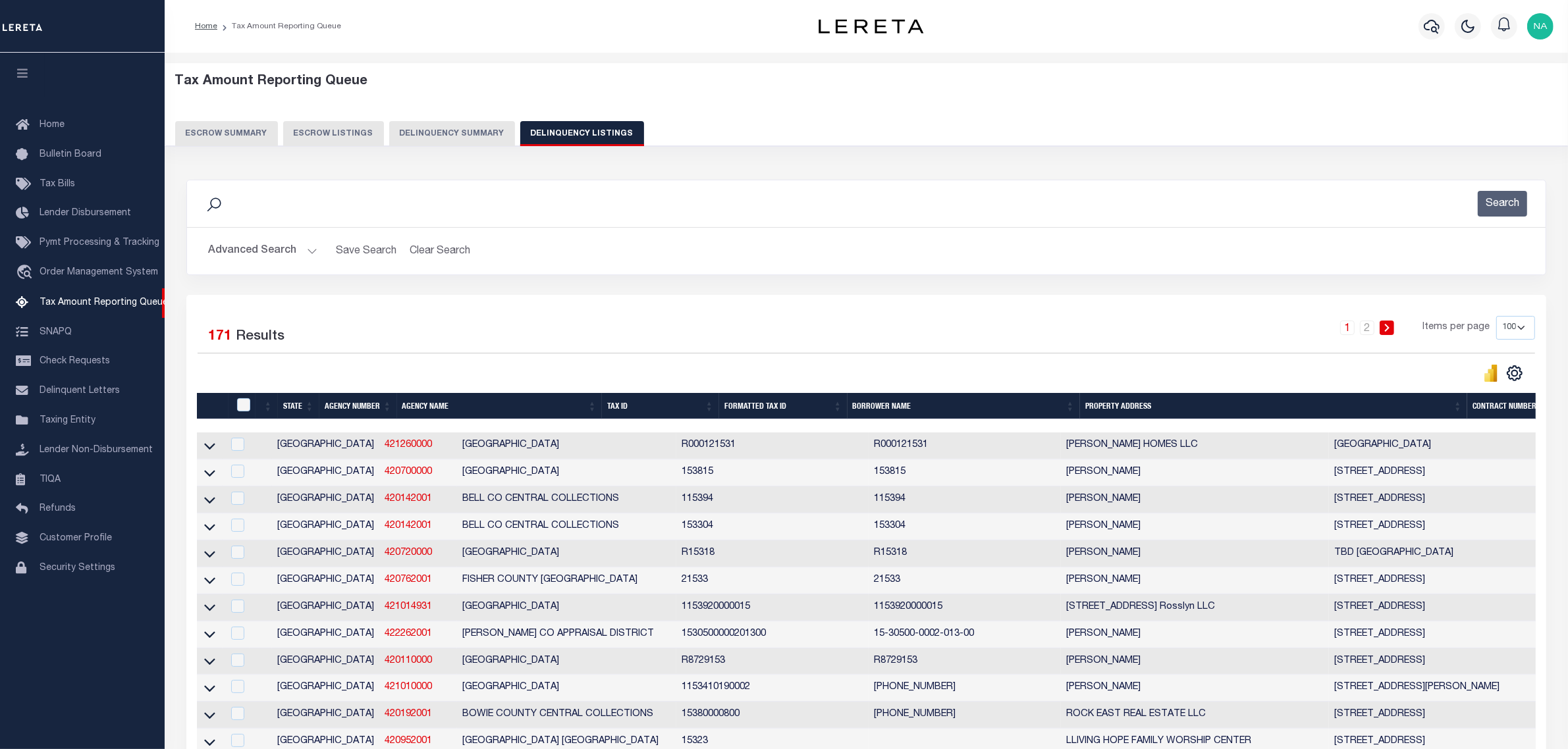
click at [280, 252] on button "Advanced Search" at bounding box center [262, 251] width 109 height 26
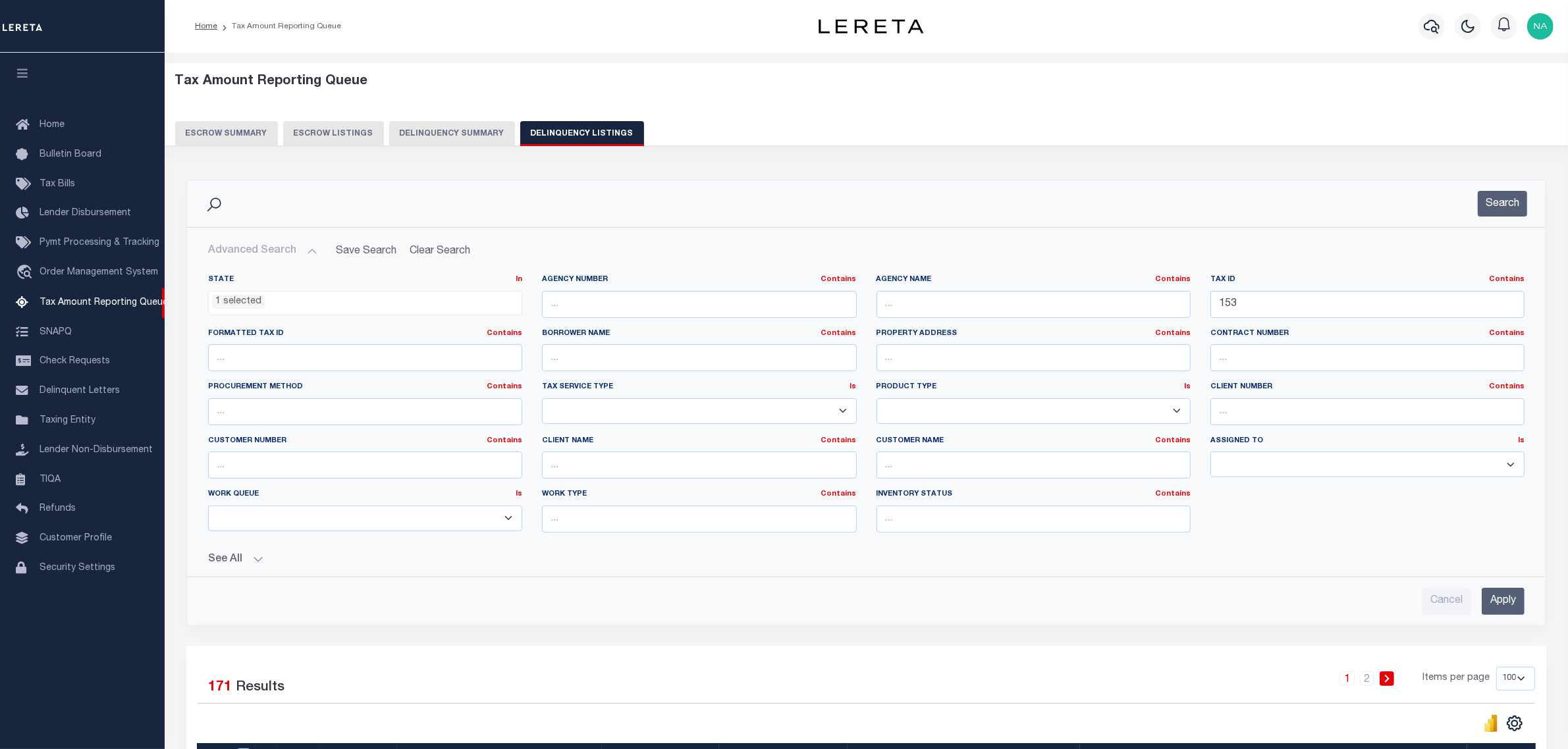
click at [229, 562] on button "See All" at bounding box center [866, 560] width 1317 height 12
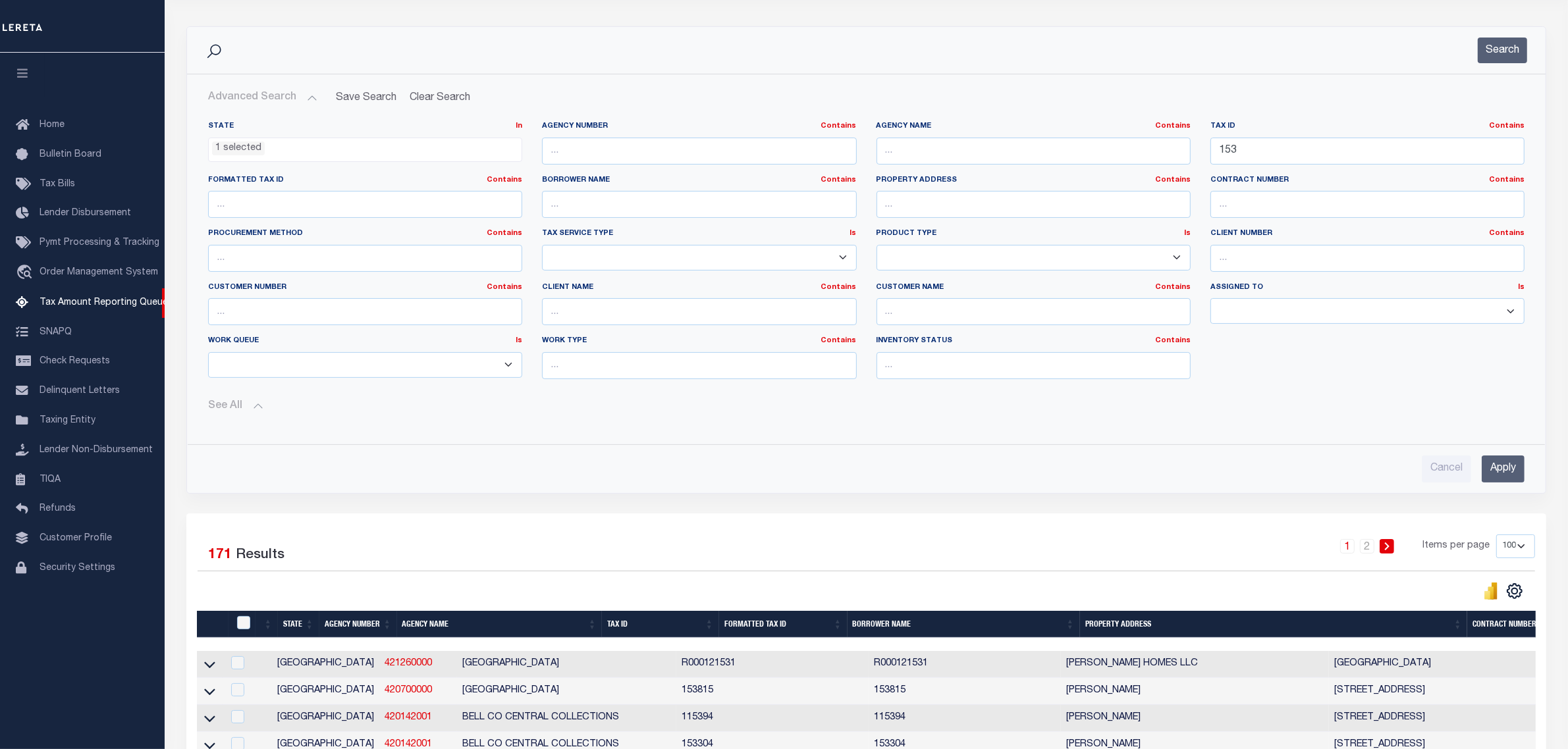
scroll to position [164, 0]
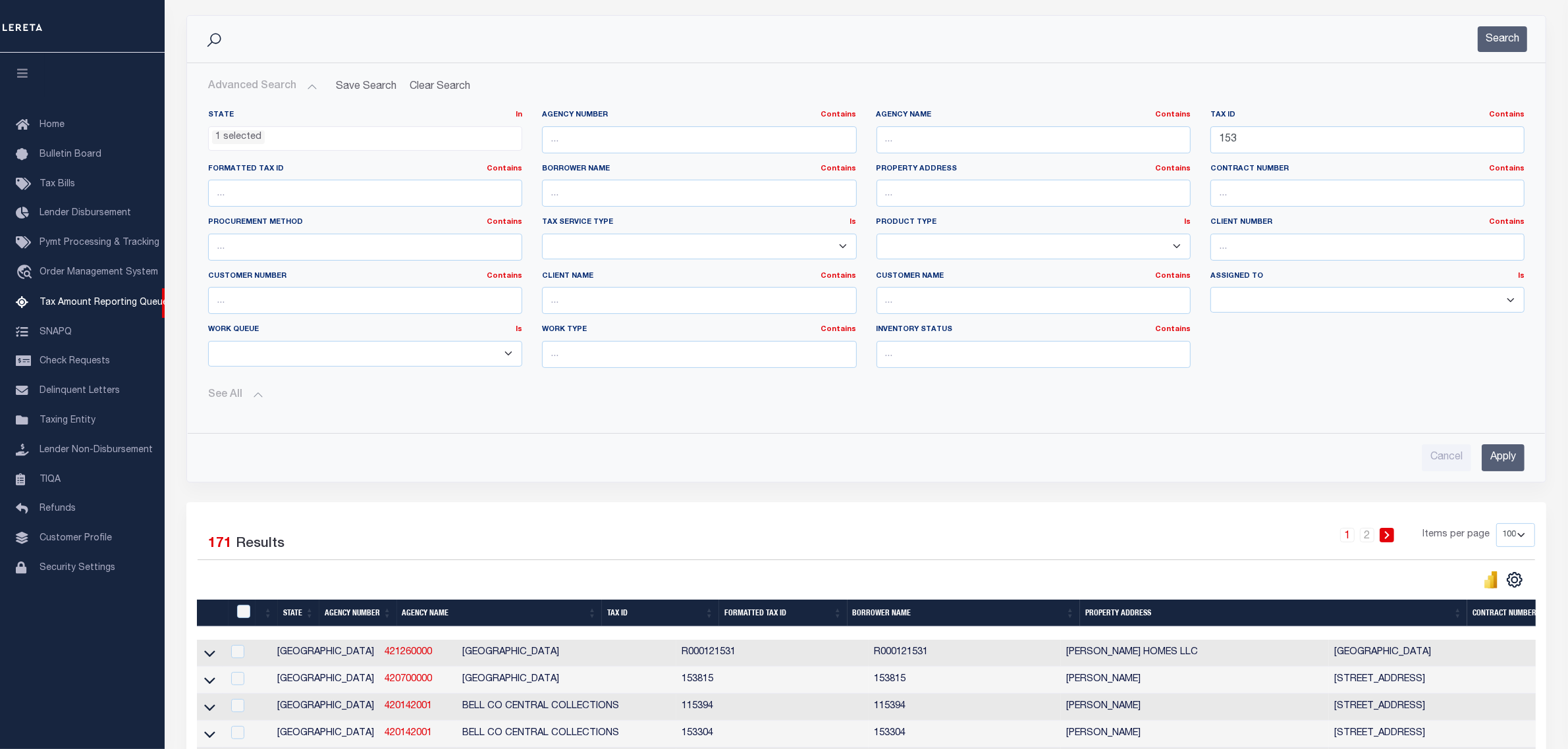
click at [235, 400] on button "See All" at bounding box center [866, 395] width 1317 height 12
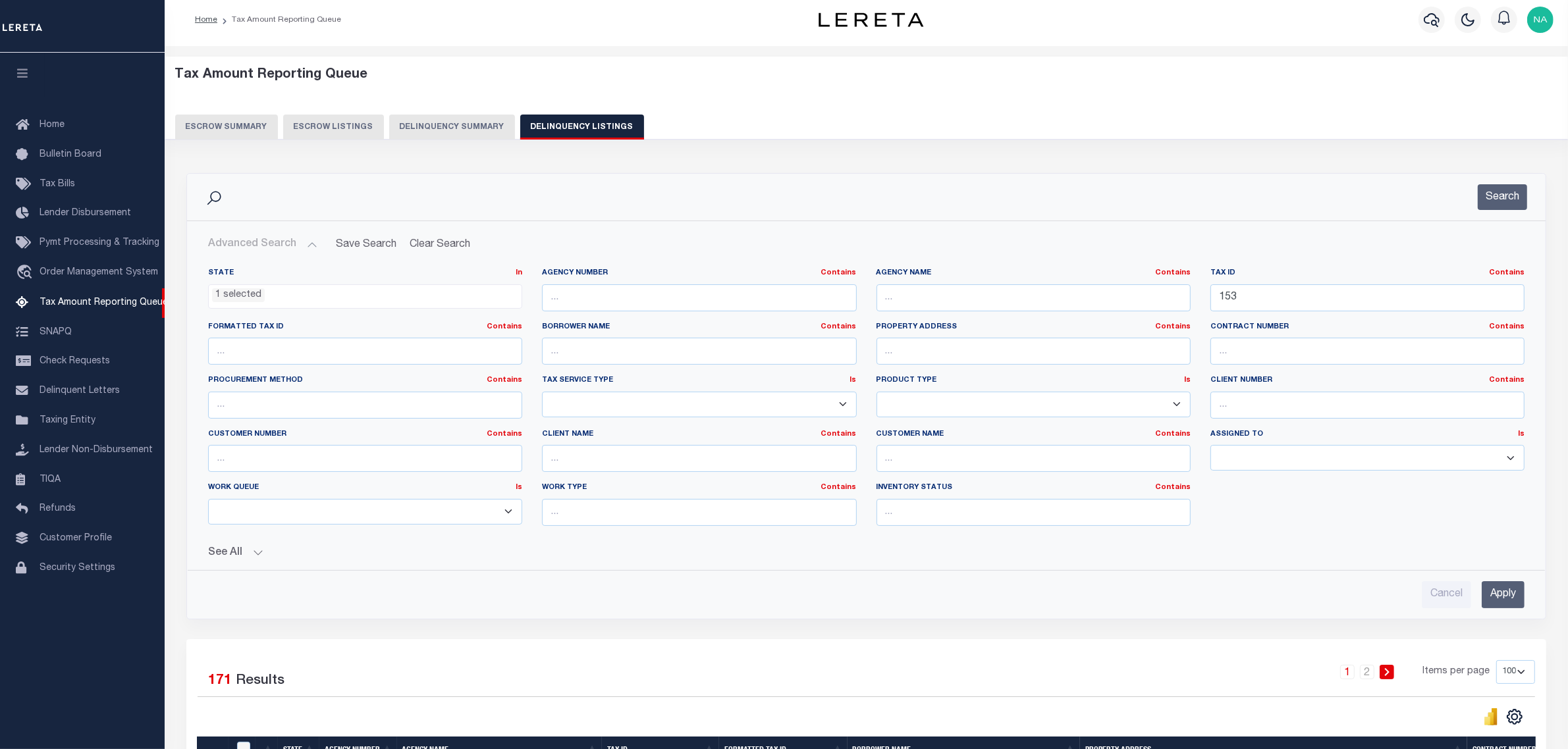
scroll to position [0, 0]
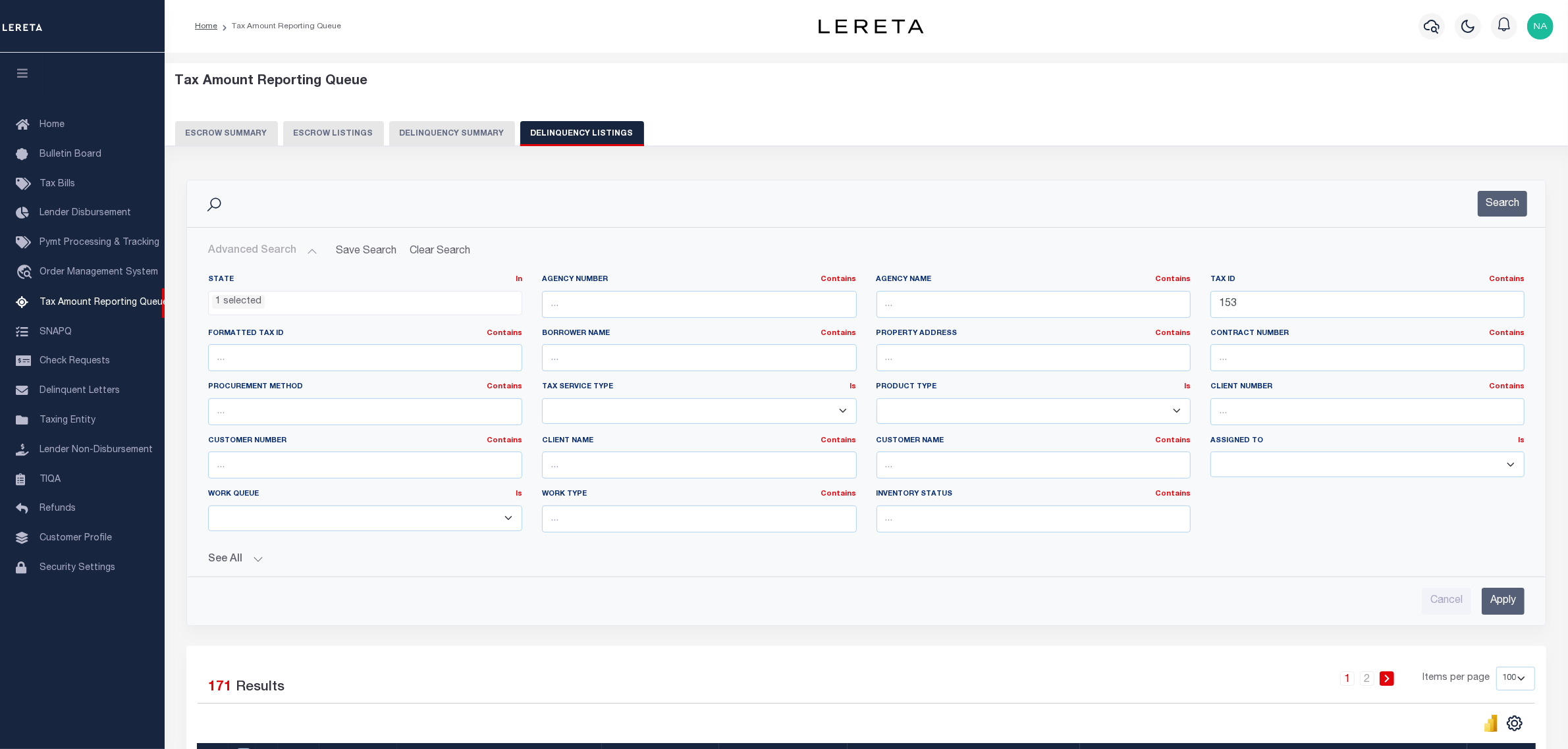
click at [322, 522] on select "--ALL-- Delinquent Escrow" at bounding box center [365, 518] width 314 height 26
click at [1014, 412] on select "--ALL-- Escrow PayBack Escrow Pay Direct DTRACK Annual Delinquency" at bounding box center [1034, 411] width 314 height 26
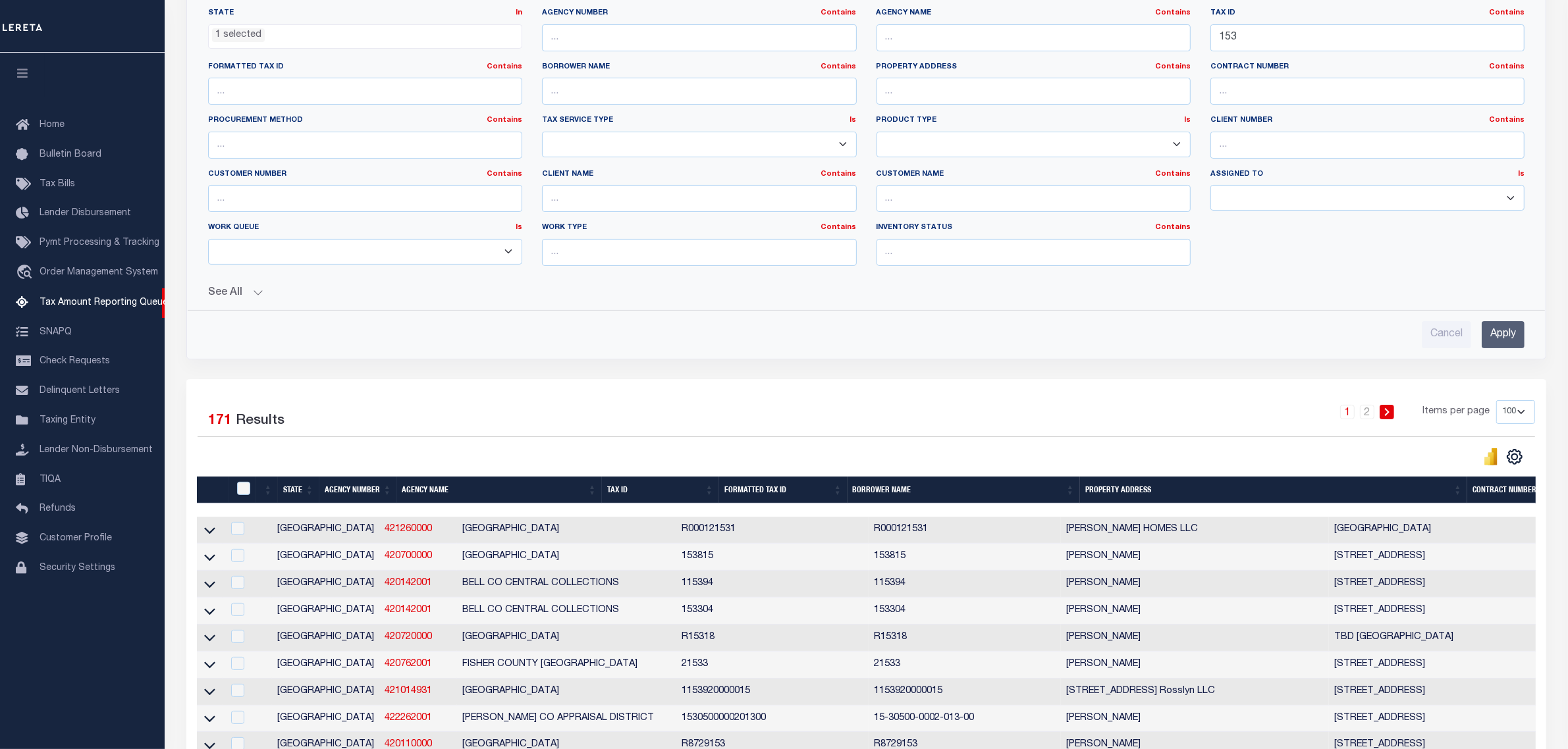
scroll to position [329, 0]
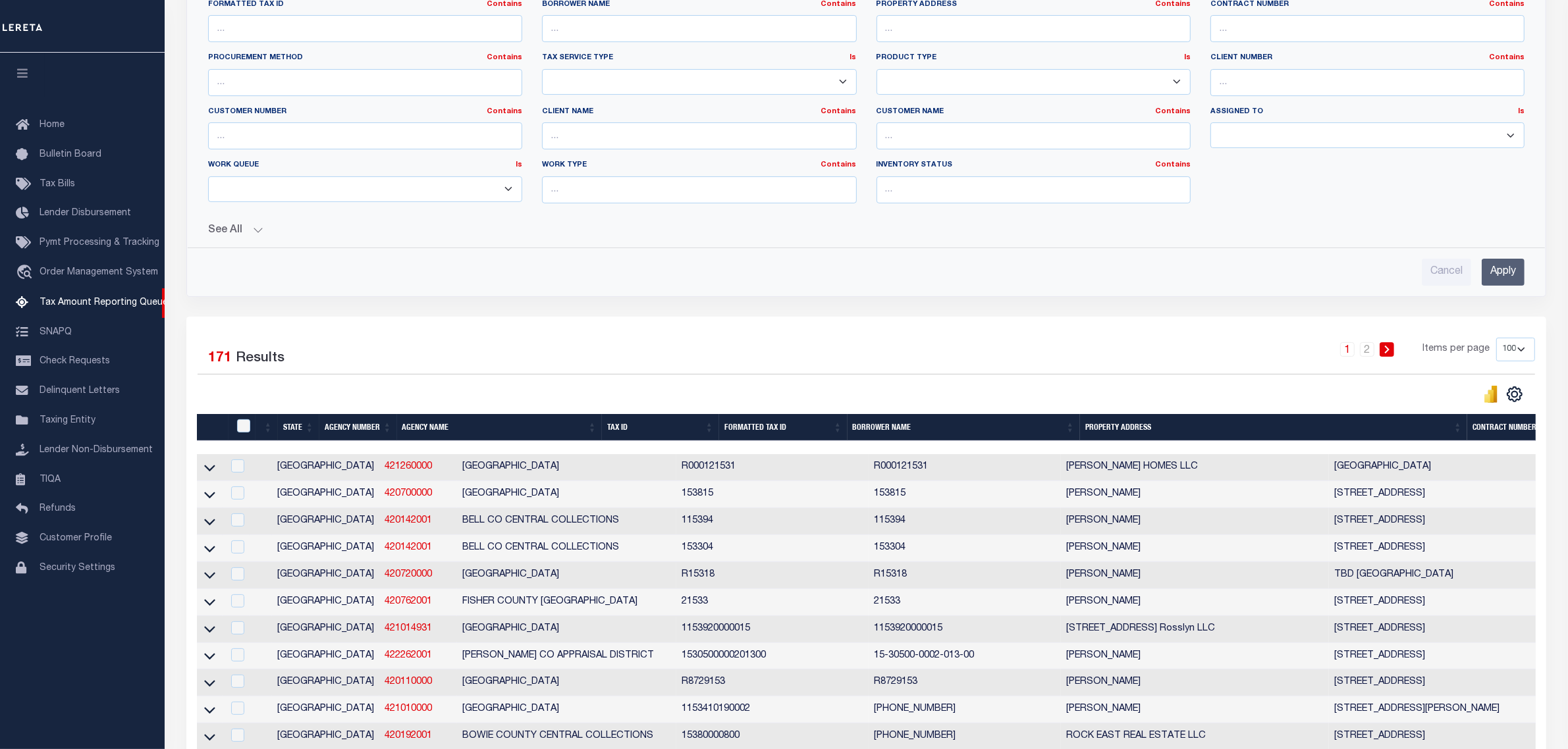
click at [819, 351] on div "1 2 Items per page 10 25 50 100 500" at bounding box center [1036, 355] width 999 height 35
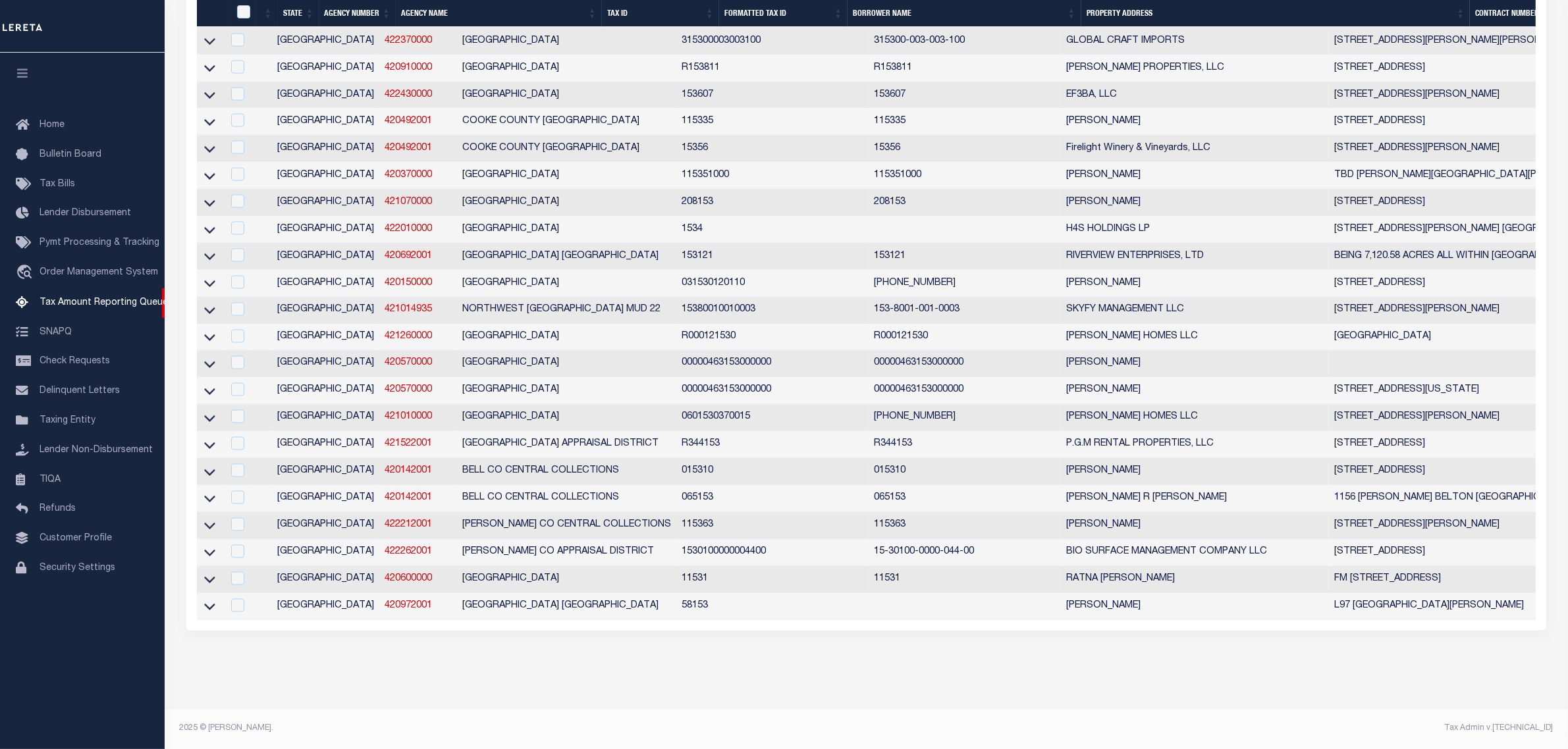
scroll to position [2945, 0]
click at [385, 225] on link "422010000" at bounding box center [408, 229] width 47 height 9
checkbox input "true"
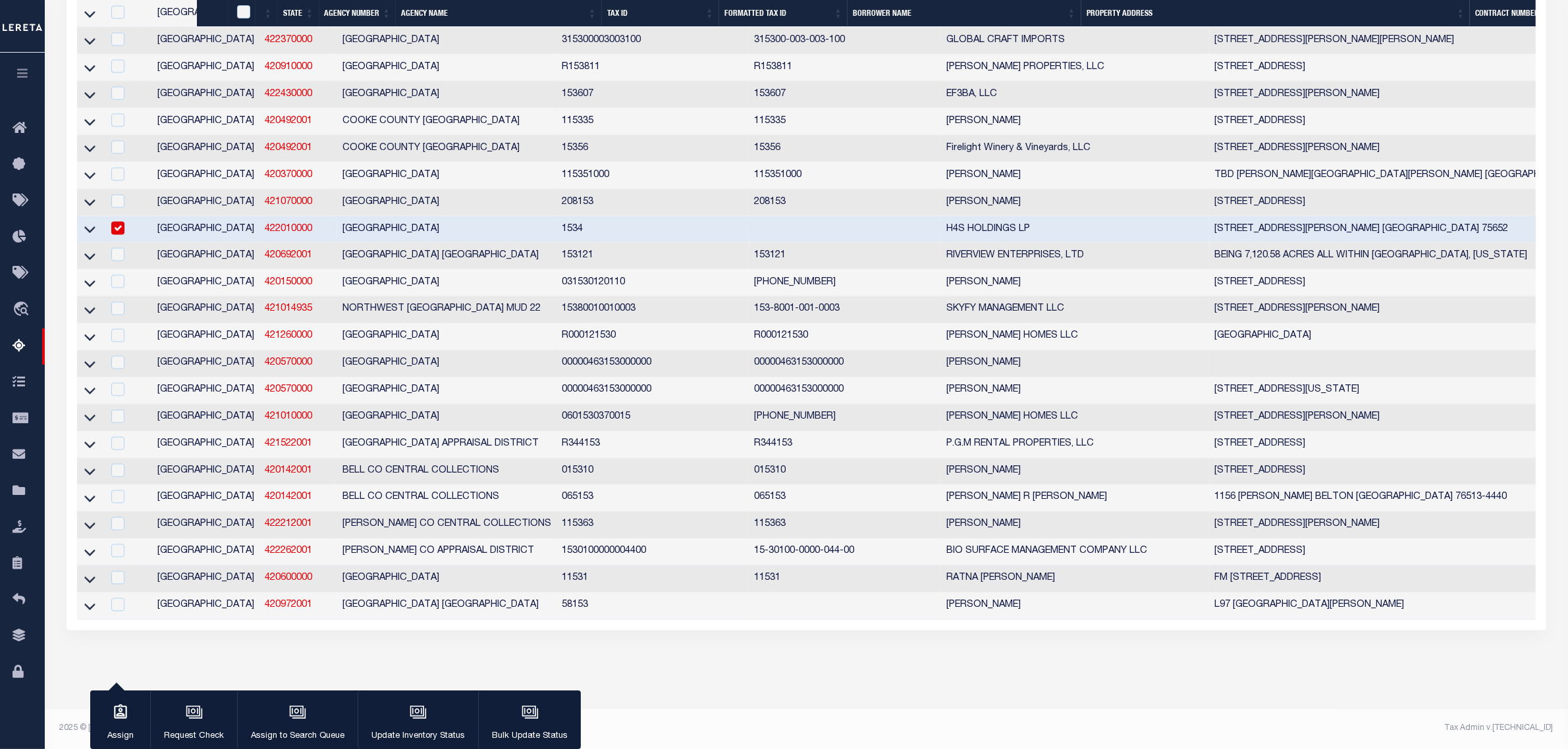
scroll to position [2943, 0]
drag, startPoint x: 93, startPoint y: 206, endPoint x: 738, endPoint y: 7, distance: 675.0
click at [93, 223] on icon at bounding box center [90, 229] width 12 height 14
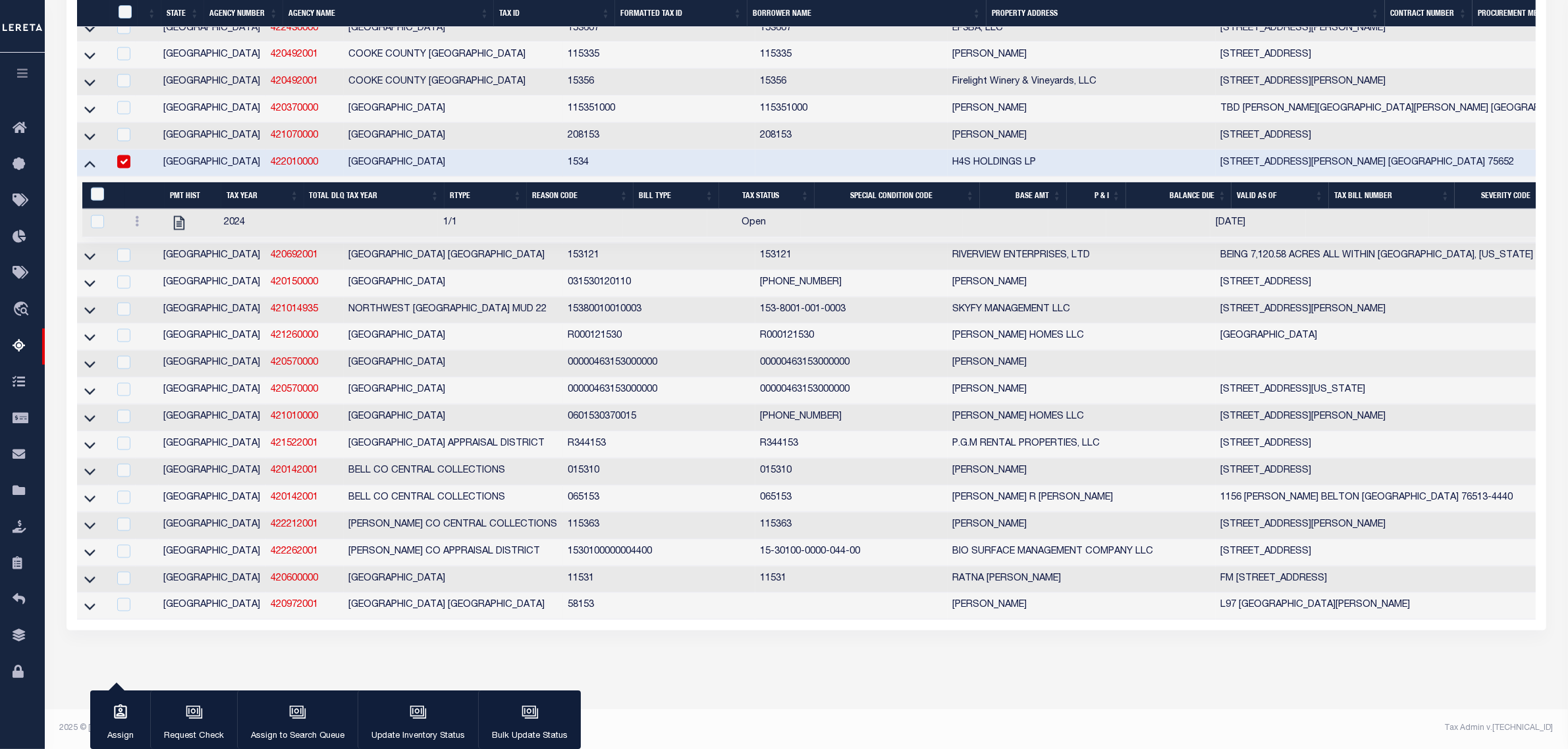
scroll to position [2945, 0]
click at [174, 230] on icon "" at bounding box center [179, 223] width 11 height 14
checkbox input "true"
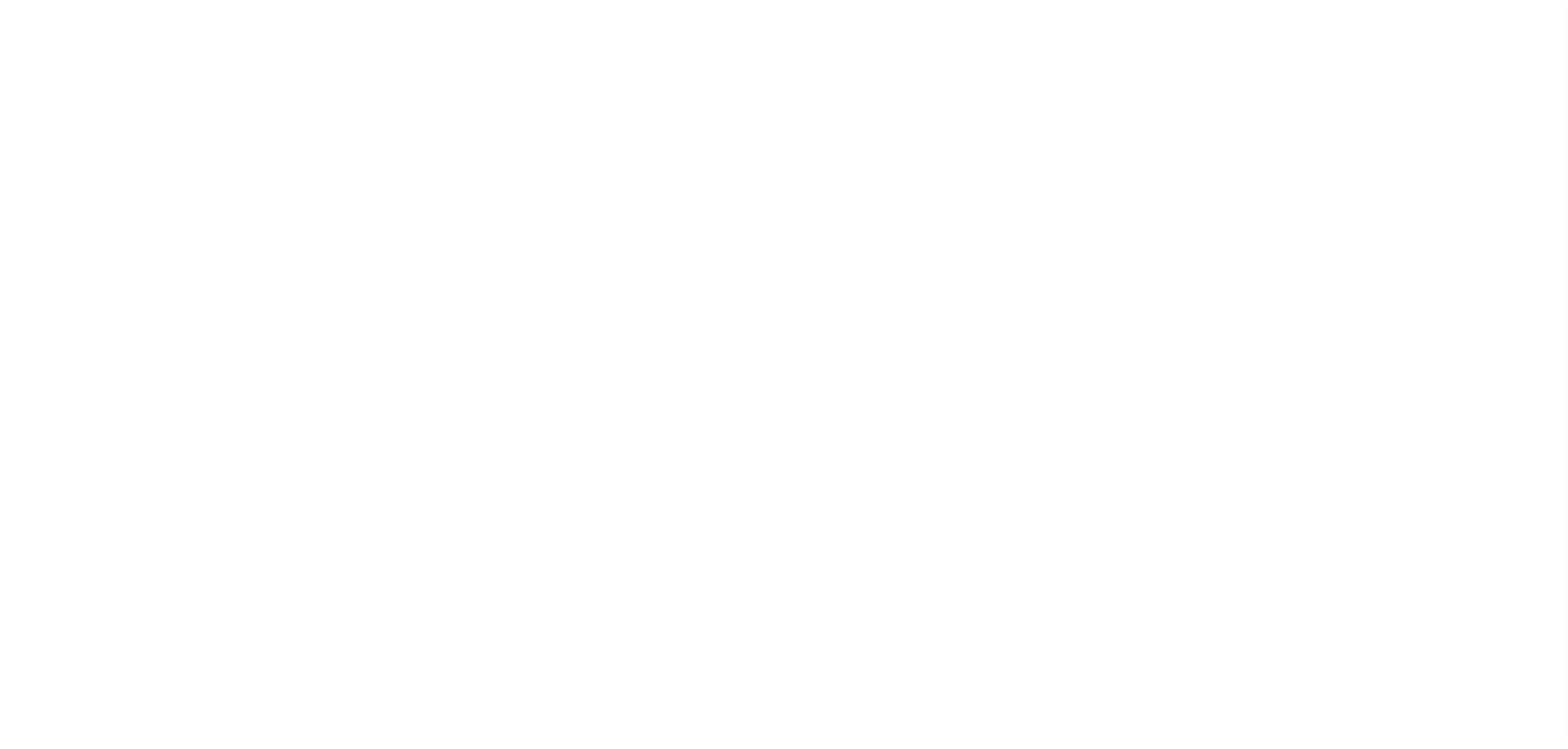
select select
checkbox input "false"
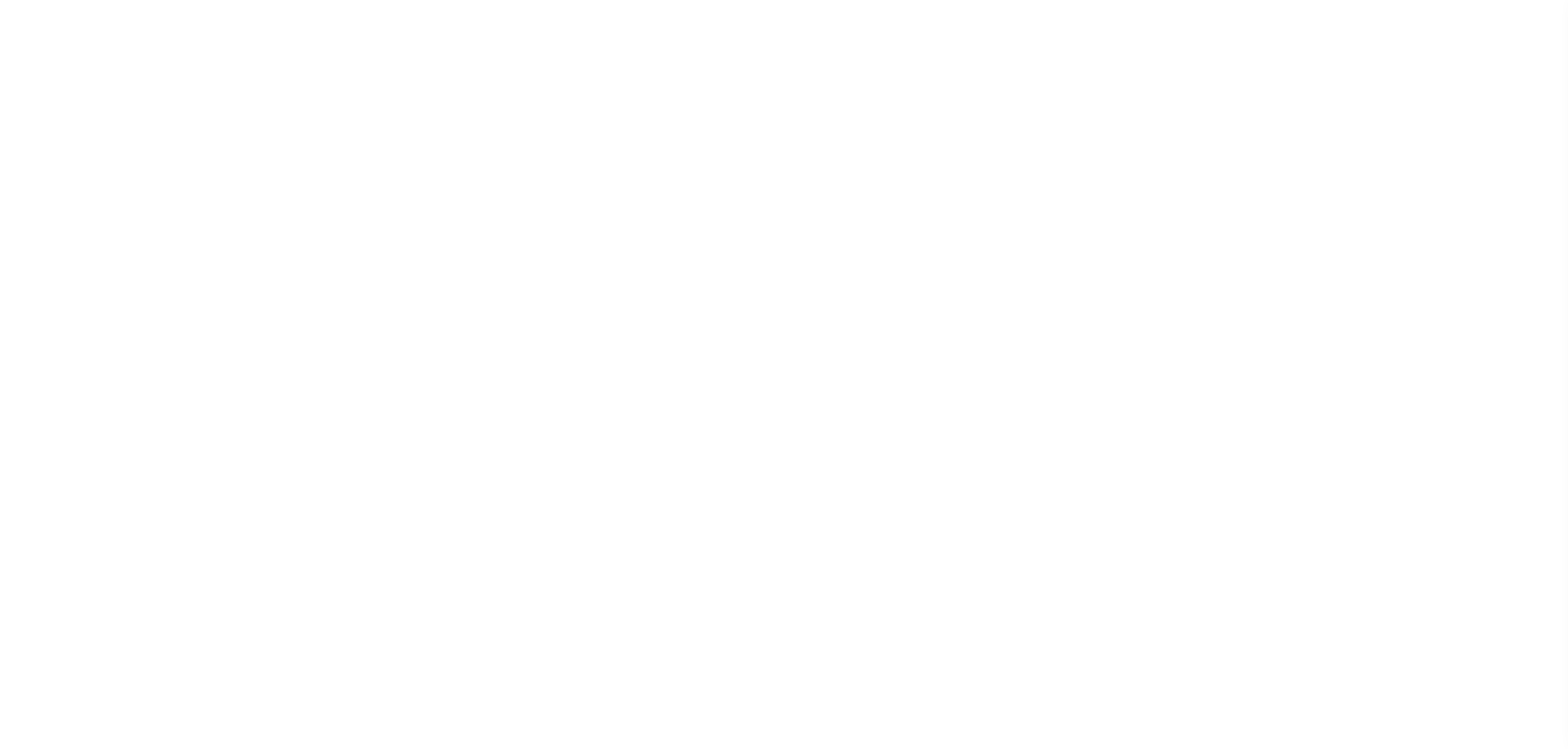
checkbox input "false"
type input "4840100000"
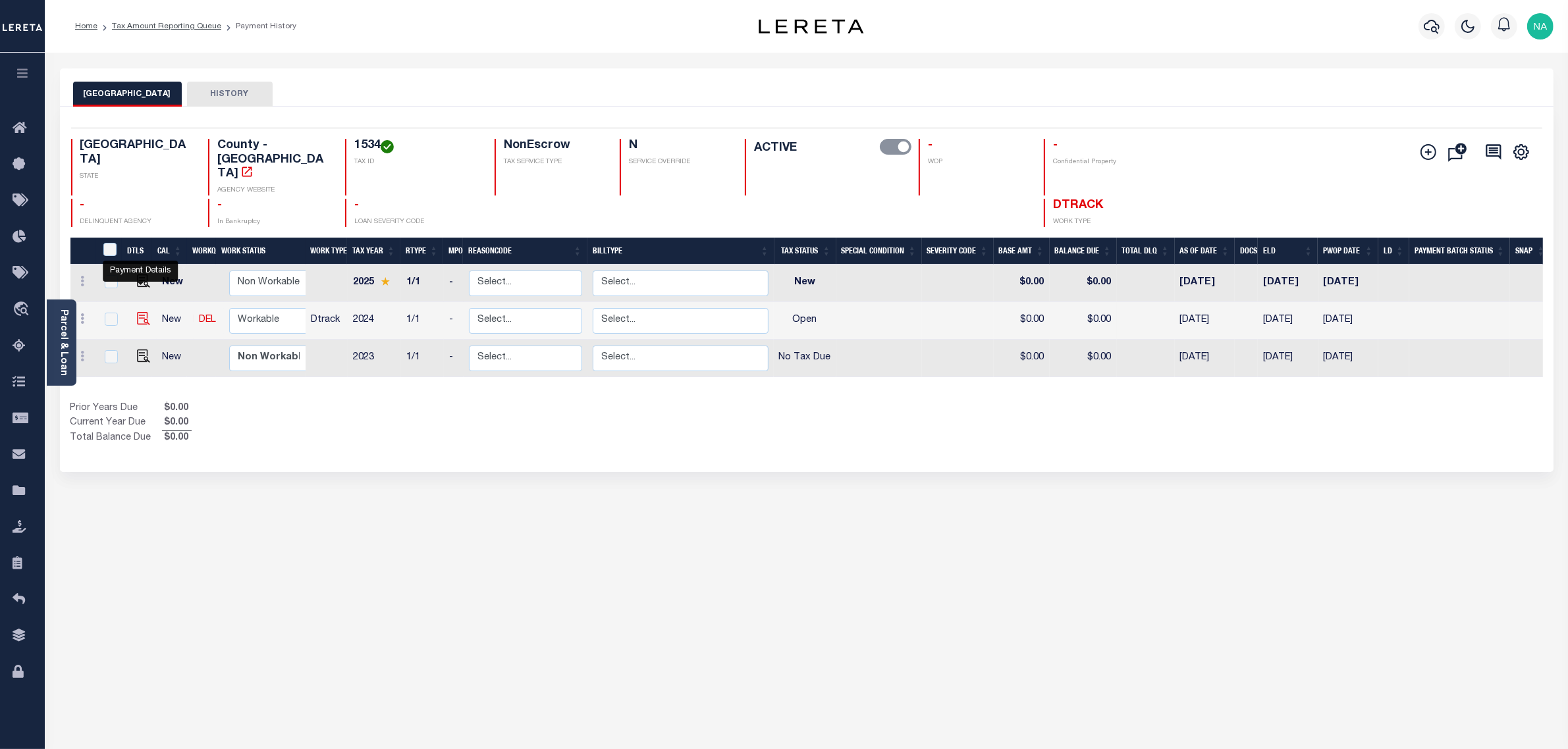
click at [138, 312] on img "" at bounding box center [143, 318] width 13 height 13
checkbox input "true"
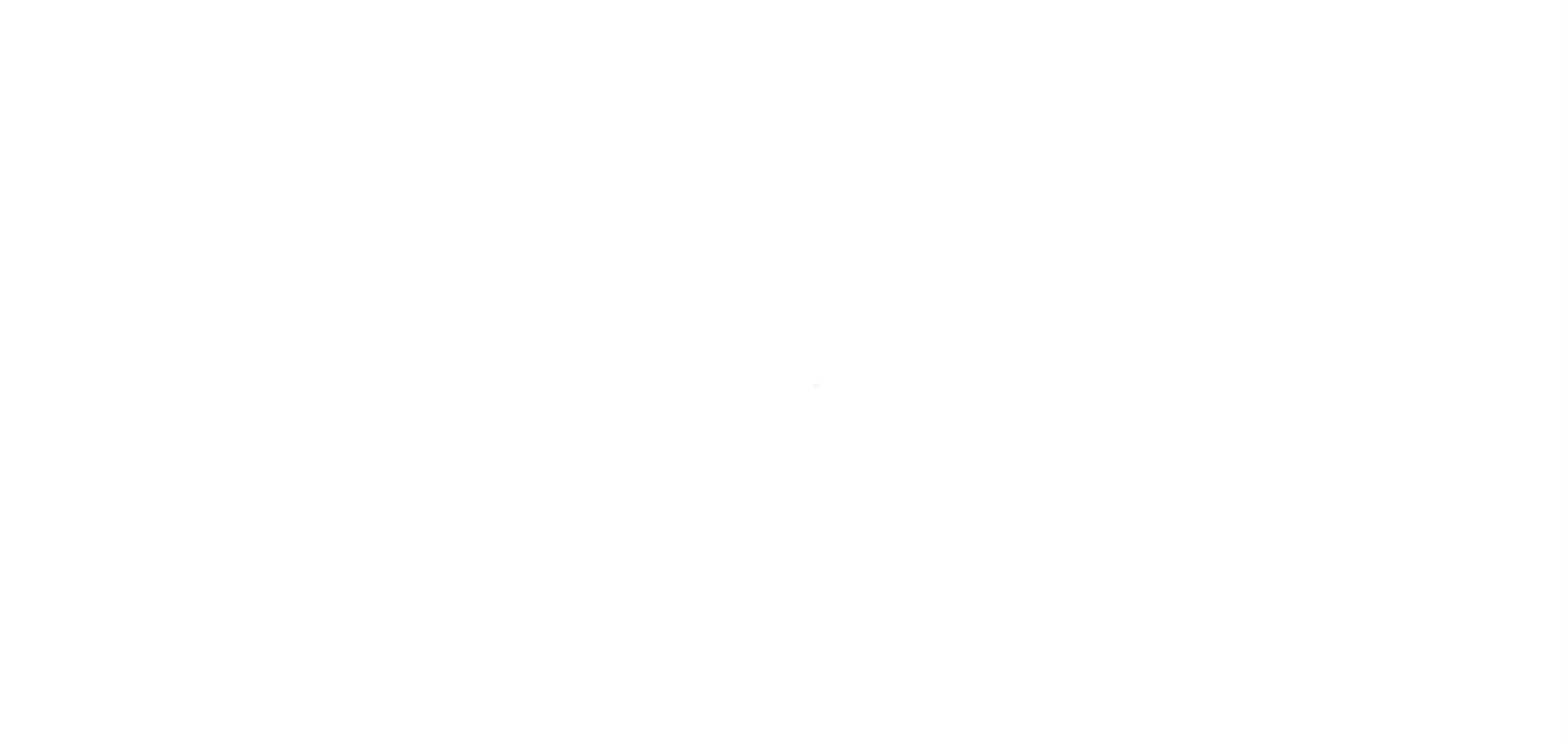
checkbox input "false"
type input "[DATE]"
select select "OP2"
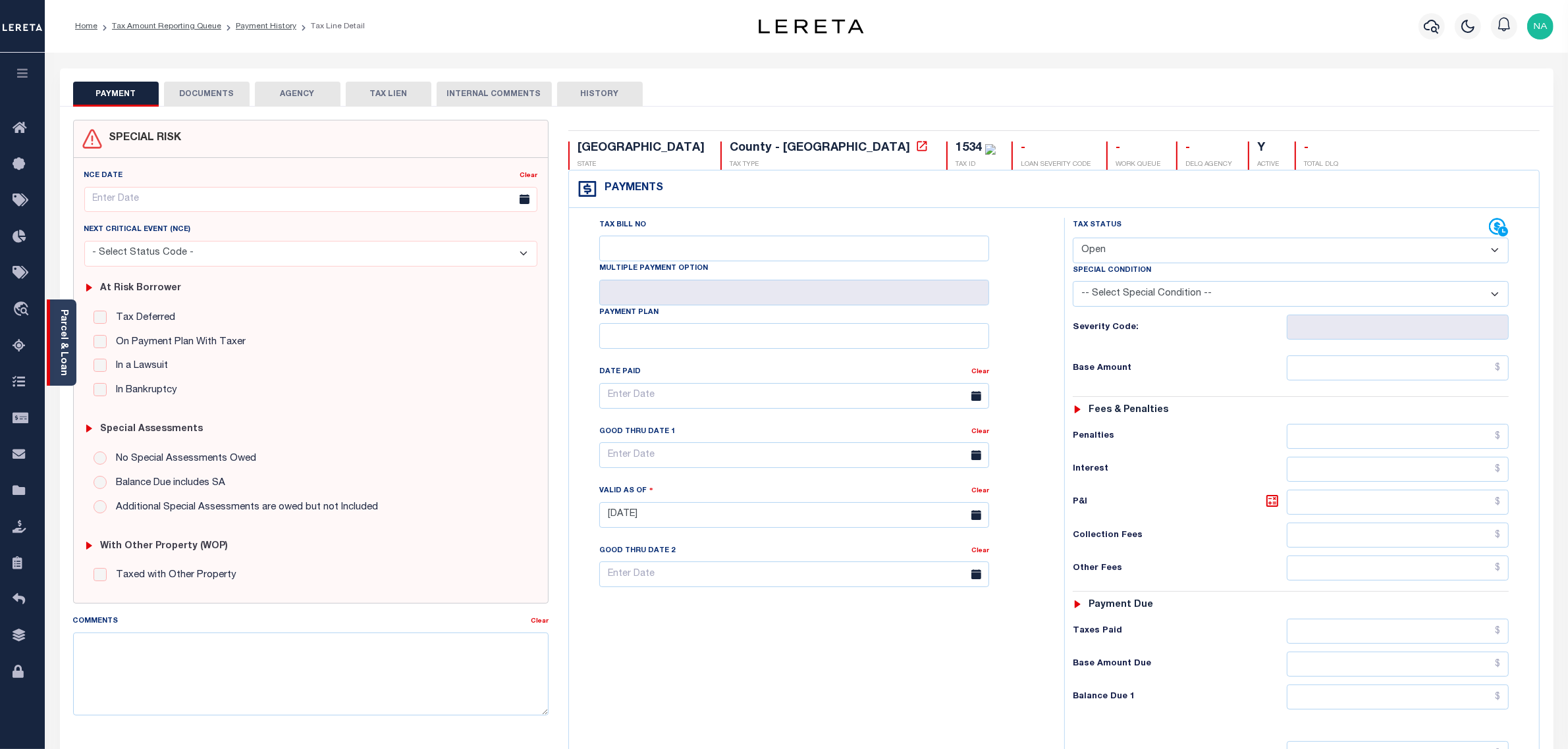
click at [61, 340] on link "Parcel & Loan" at bounding box center [64, 342] width 9 height 66
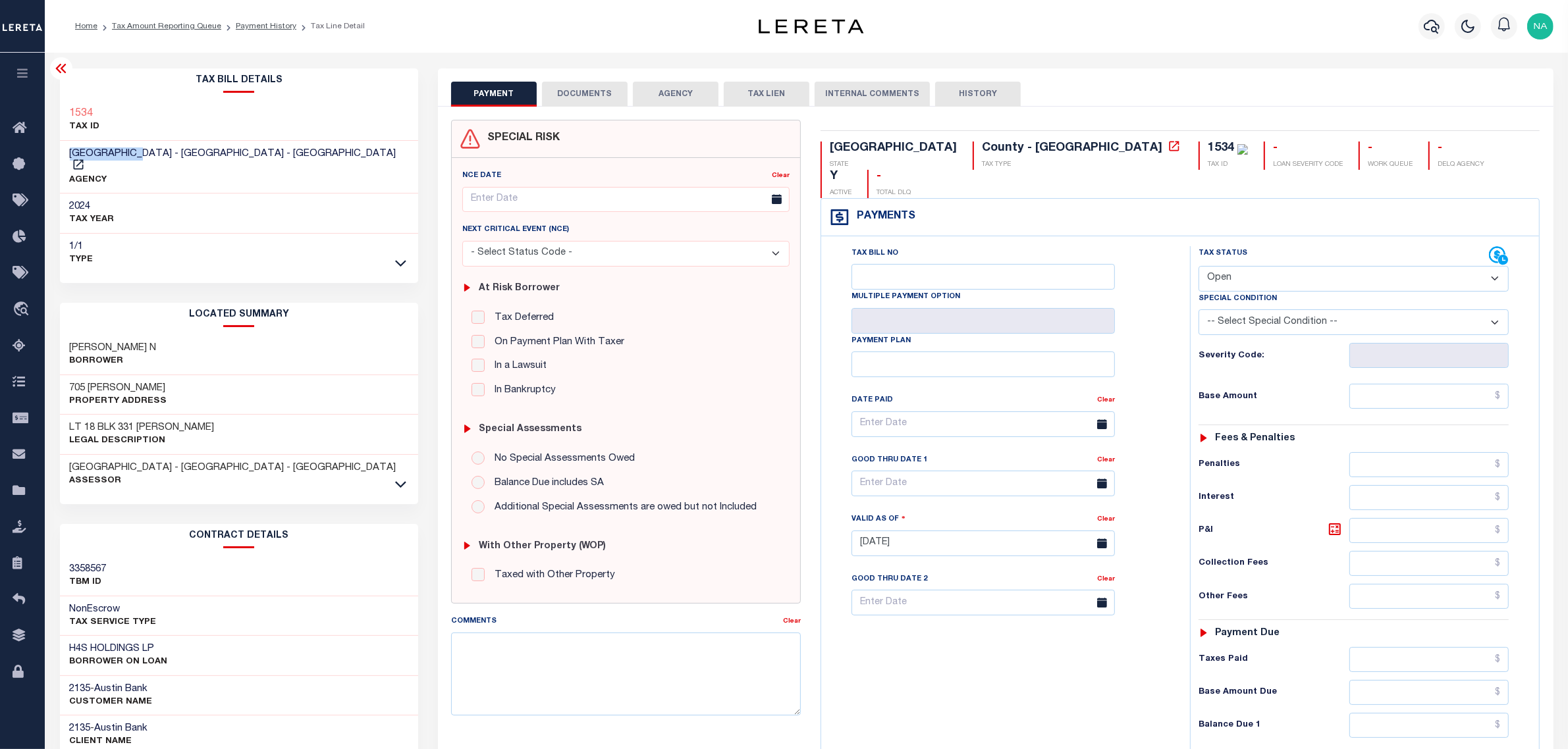
drag, startPoint x: 139, startPoint y: 147, endPoint x: 69, endPoint y: 153, distance: 70.3
click at [70, 153] on h3 "[GEOGRAPHIC_DATA] - [GEOGRAPHIC_DATA] - [GEOGRAPHIC_DATA]" at bounding box center [239, 160] width 339 height 26
drag, startPoint x: 101, startPoint y: 110, endPoint x: 62, endPoint y: 112, distance: 39.1
click at [62, 112] on div "1534 TAX ID" at bounding box center [240, 120] width 359 height 40
copy h3 "1534"
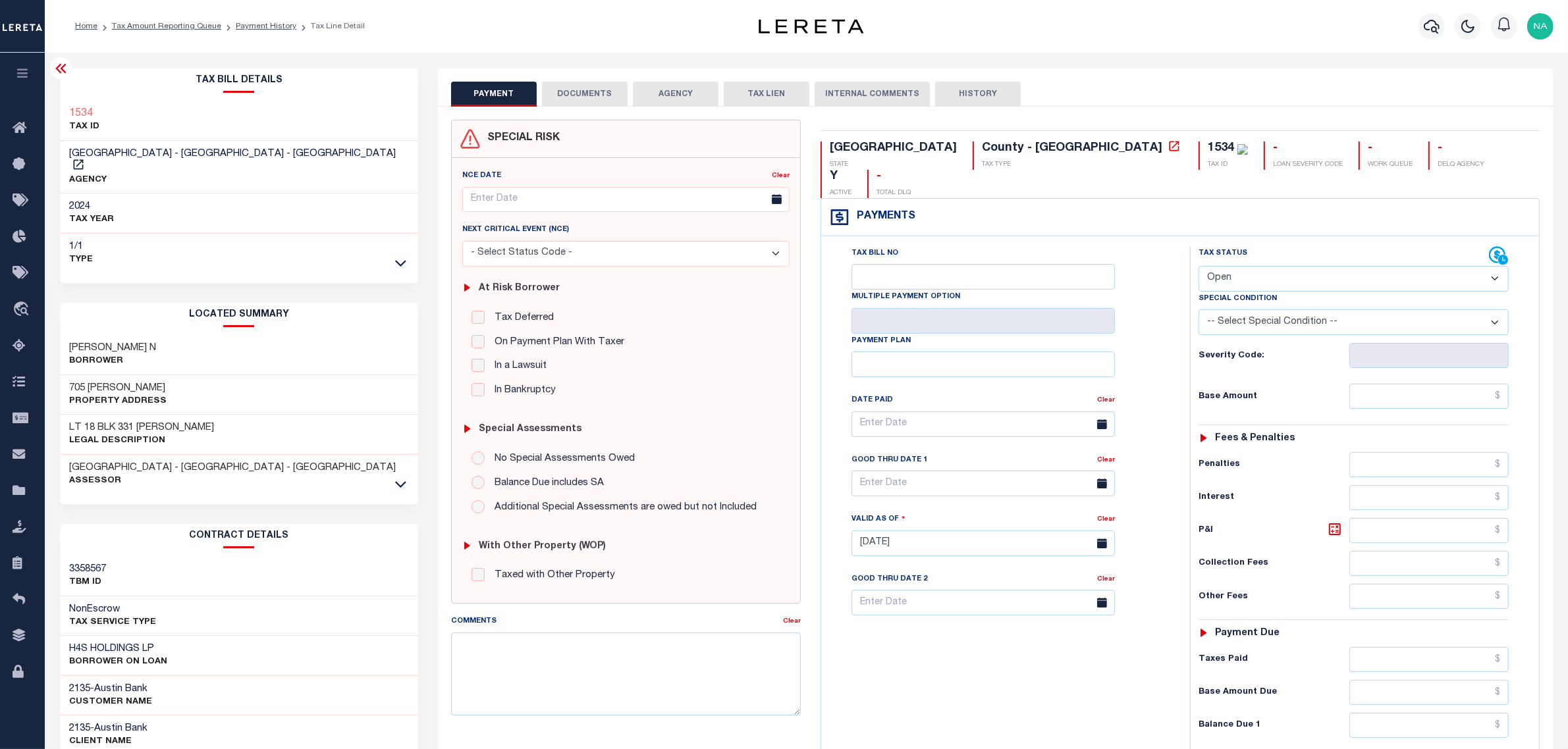
click at [908, 658] on div "Tax Bill No Multiple Payment Option Payment Plan Clear" at bounding box center [1002, 537] width 355 height 581
click at [202, 26] on link "Tax Amount Reporting Queue" at bounding box center [166, 26] width 109 height 8
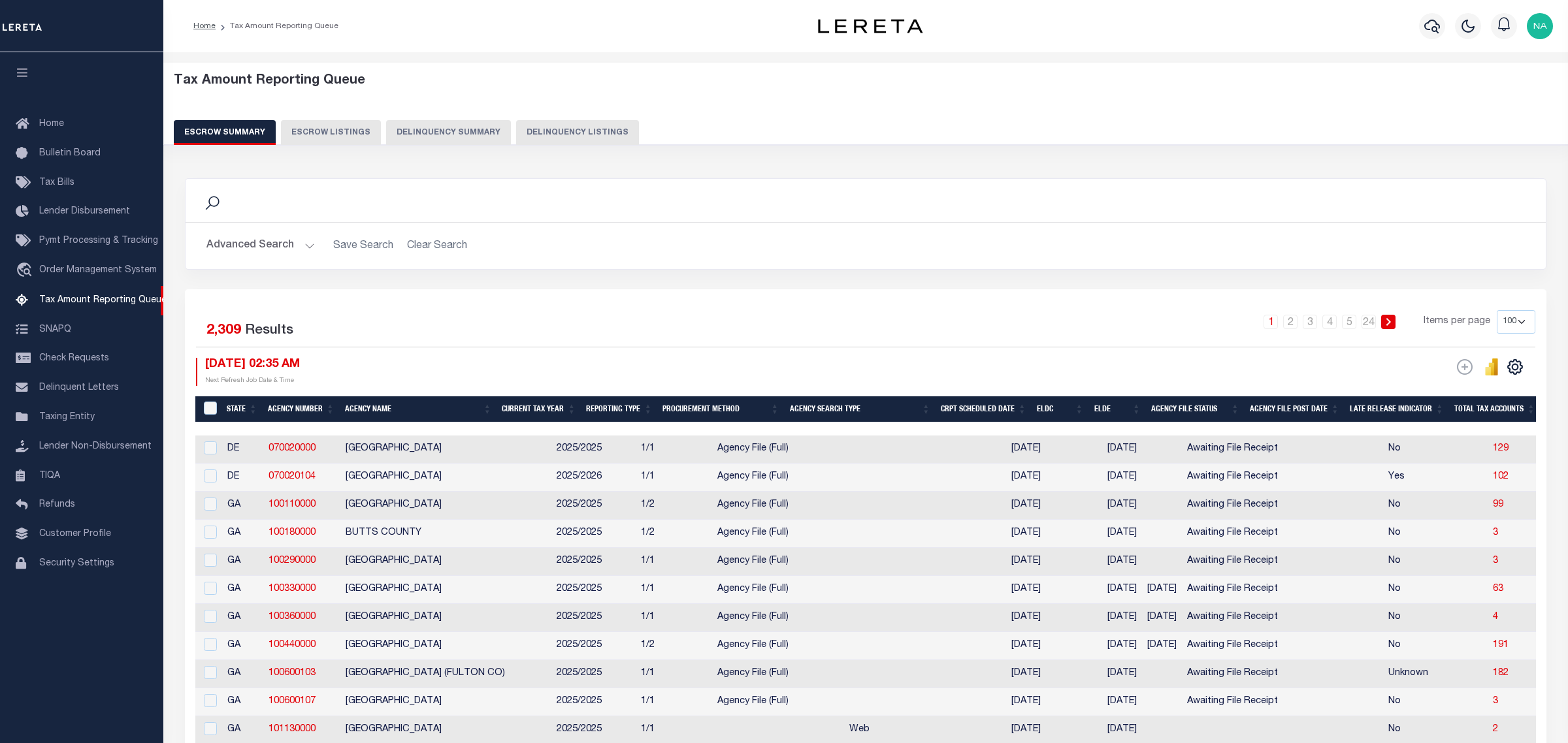
select select "100"
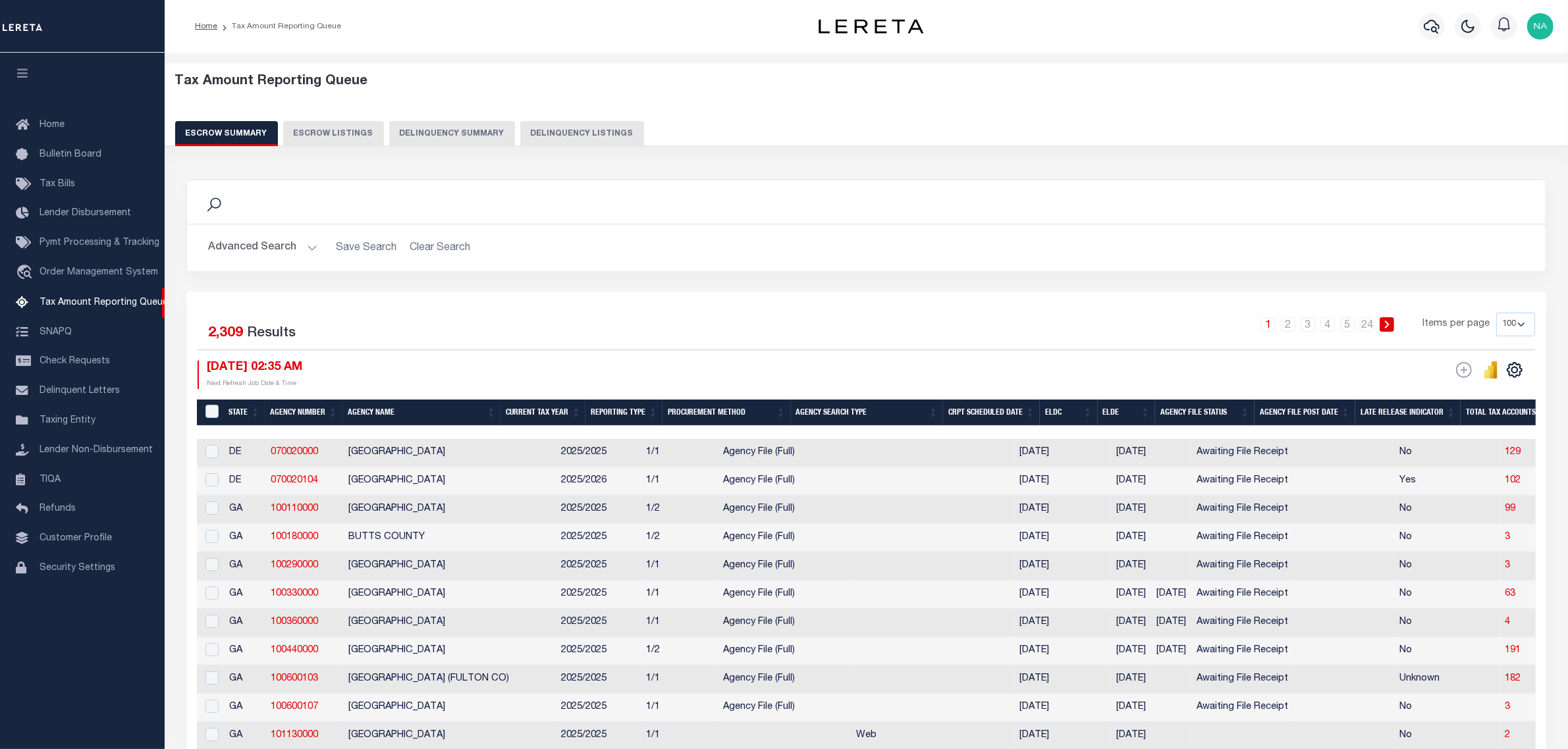
click at [578, 138] on button "Delinquency Listings" at bounding box center [582, 133] width 124 height 25
select select "100"
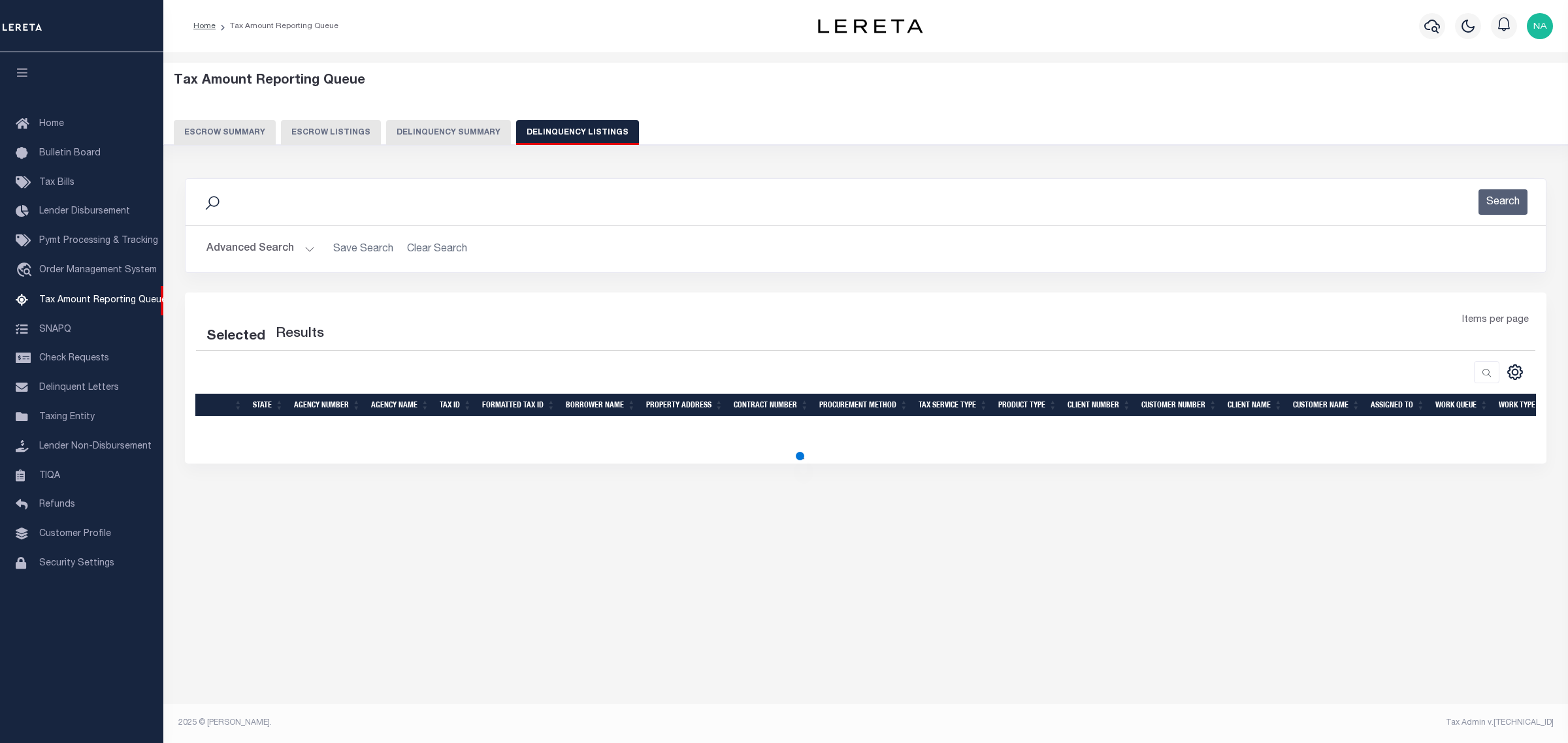
select select "100"
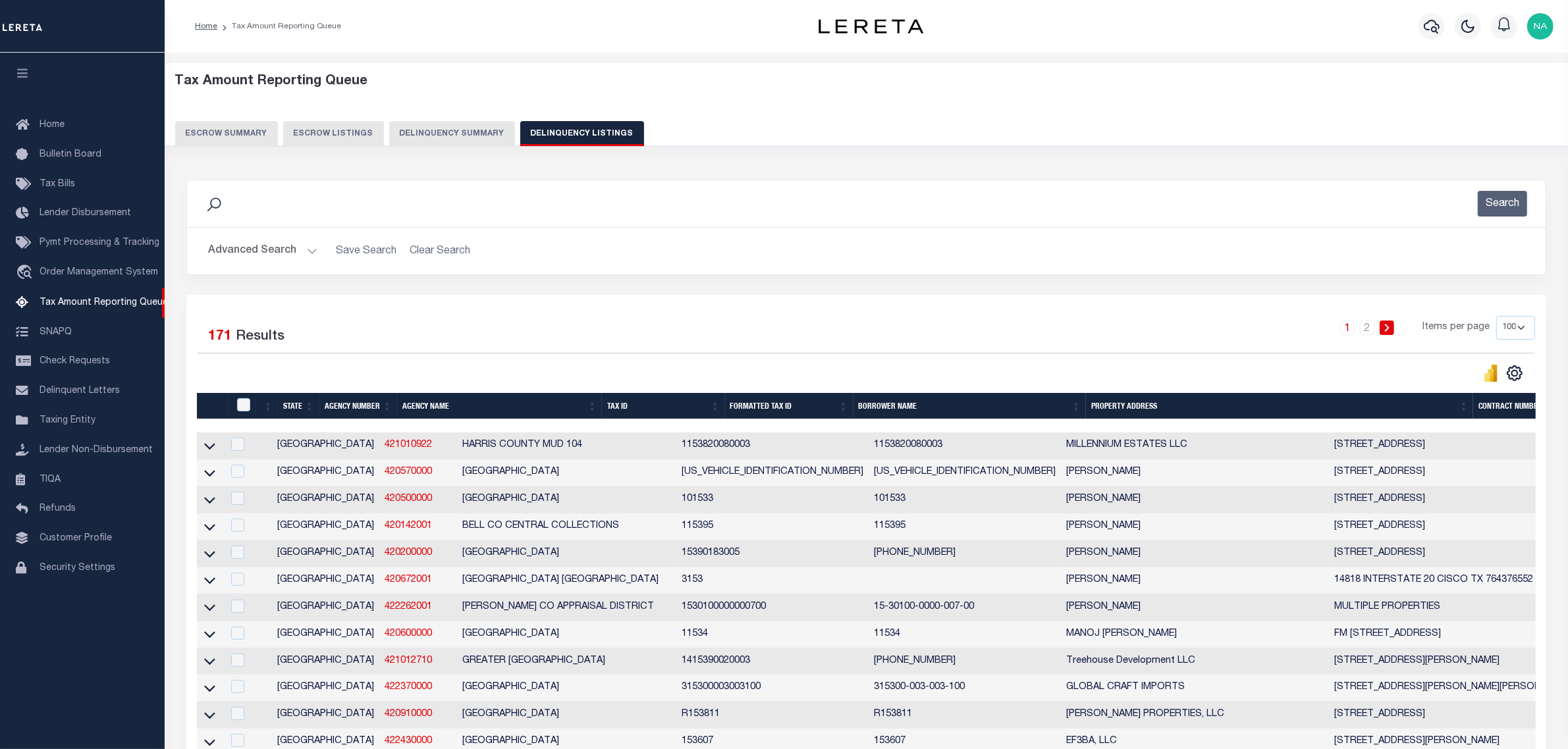
click at [281, 251] on button "Advanced Search" at bounding box center [262, 251] width 109 height 26
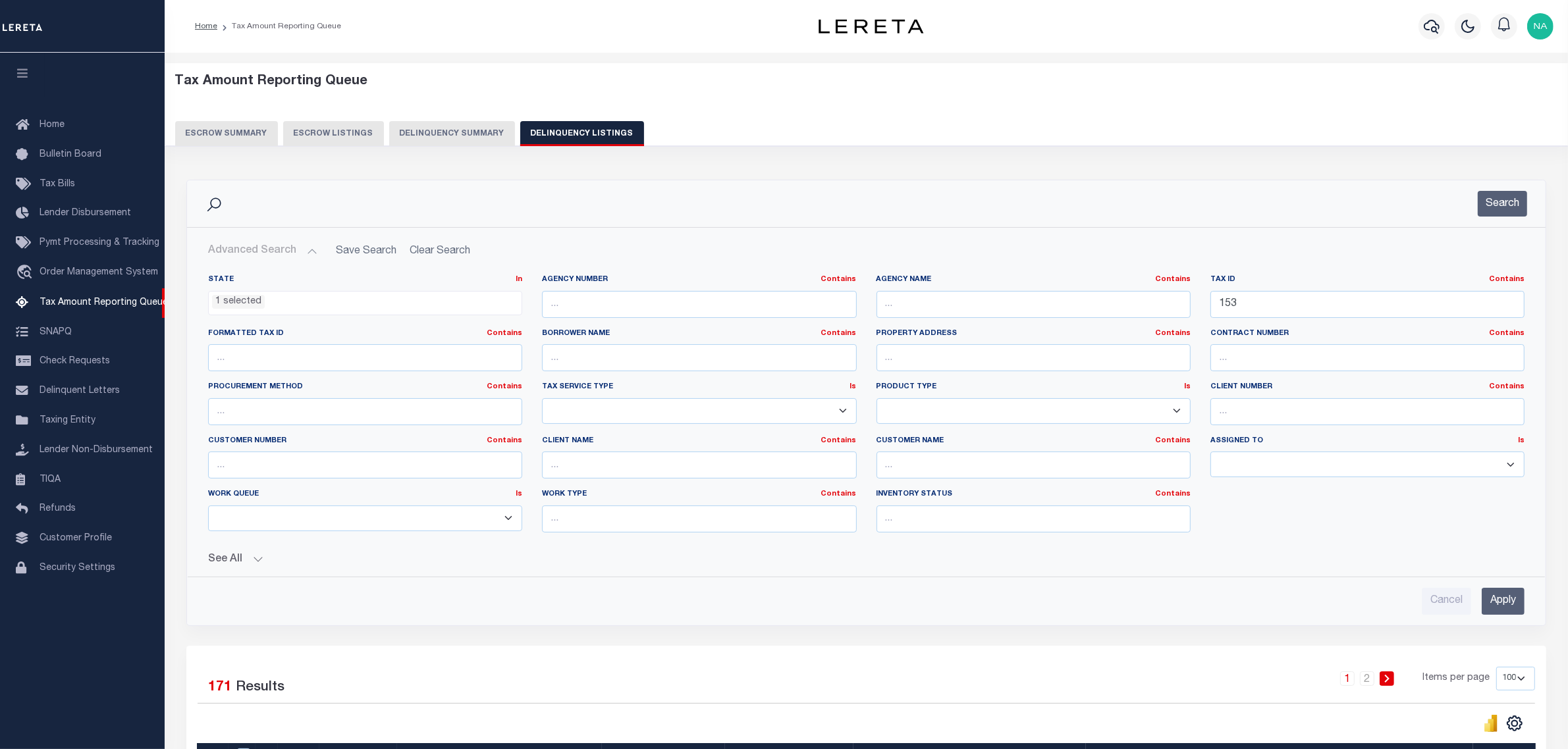
click at [281, 251] on button "Advanced Search" at bounding box center [262, 251] width 109 height 26
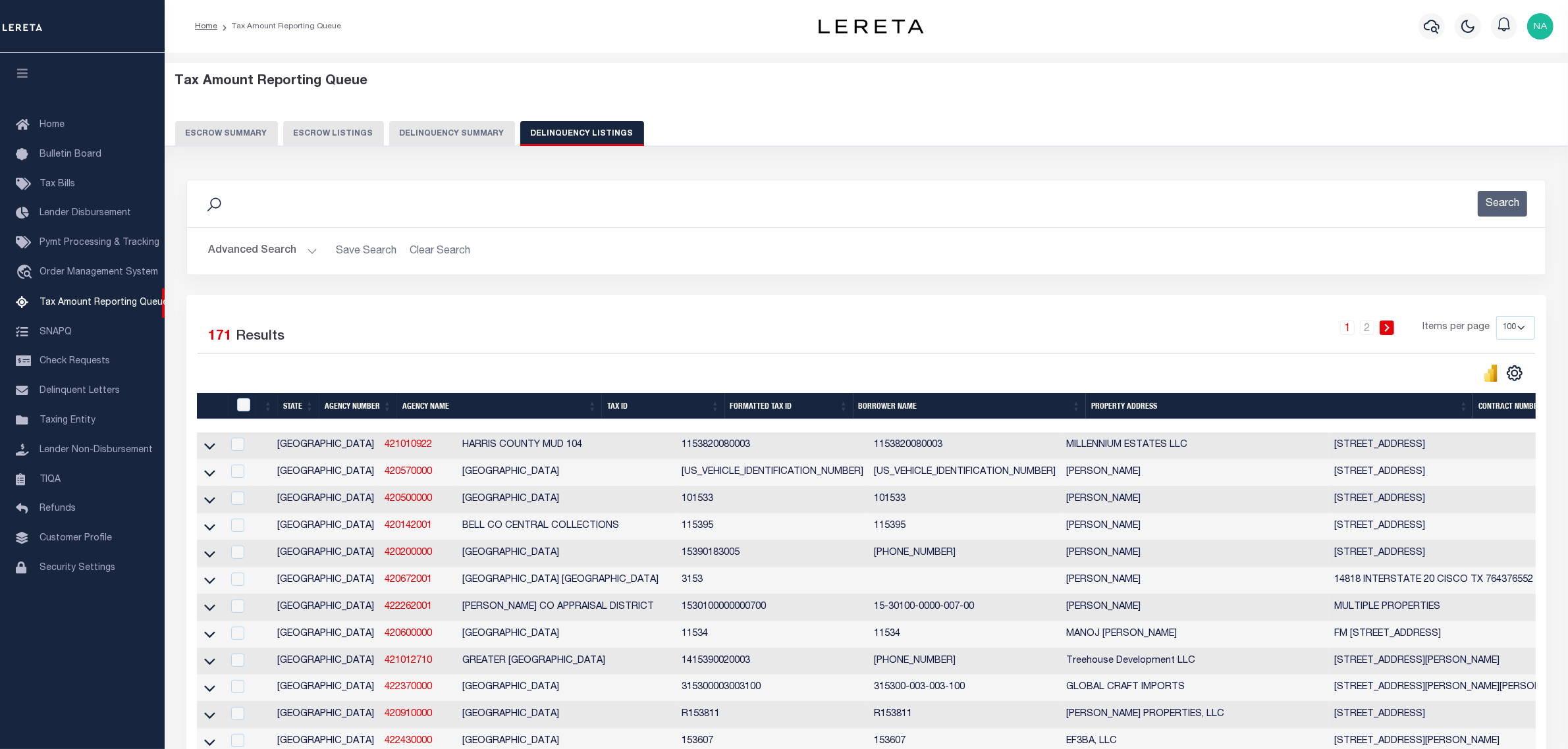
click at [281, 251] on button "Advanced Search" at bounding box center [262, 251] width 109 height 26
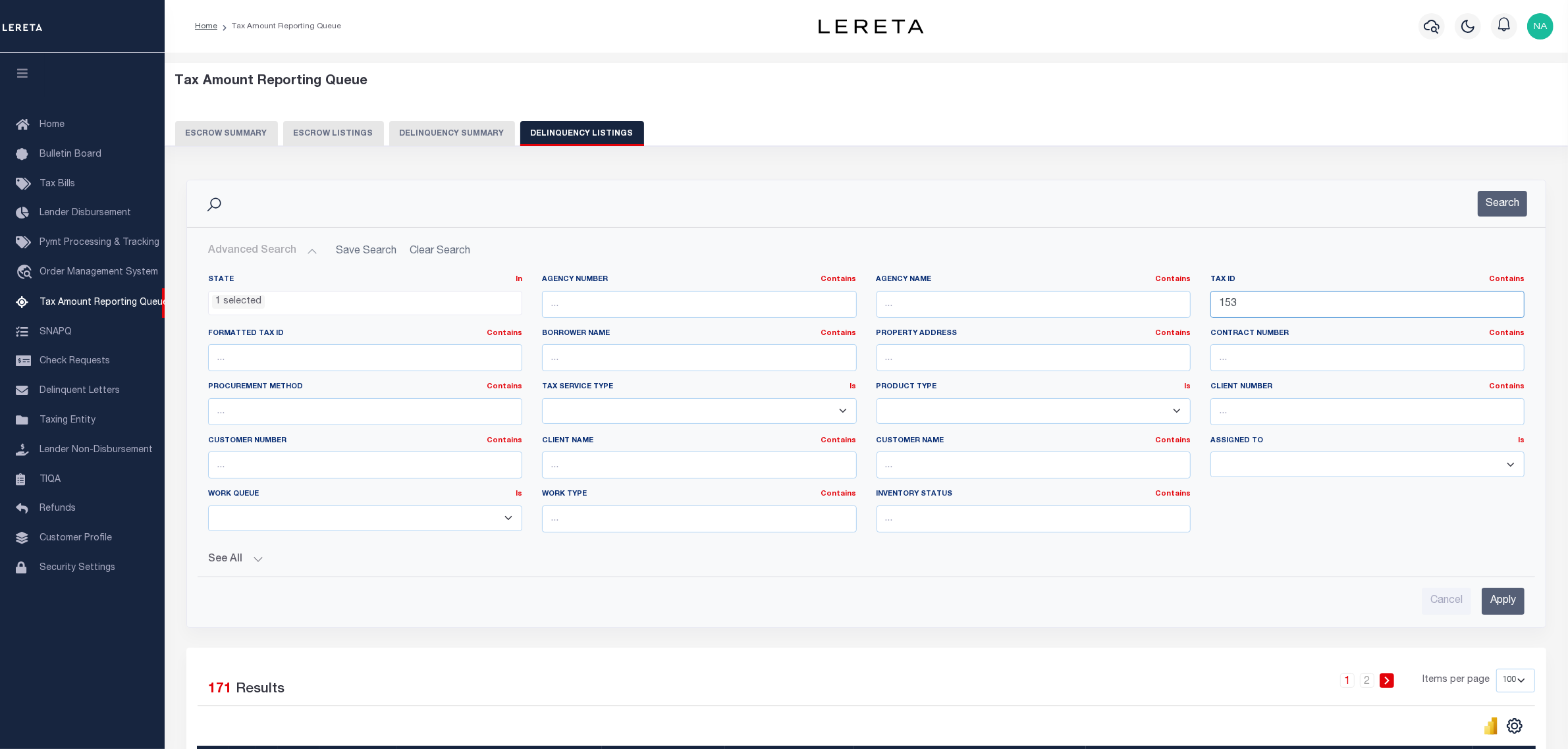
click at [1265, 302] on input "153" at bounding box center [1368, 304] width 314 height 27
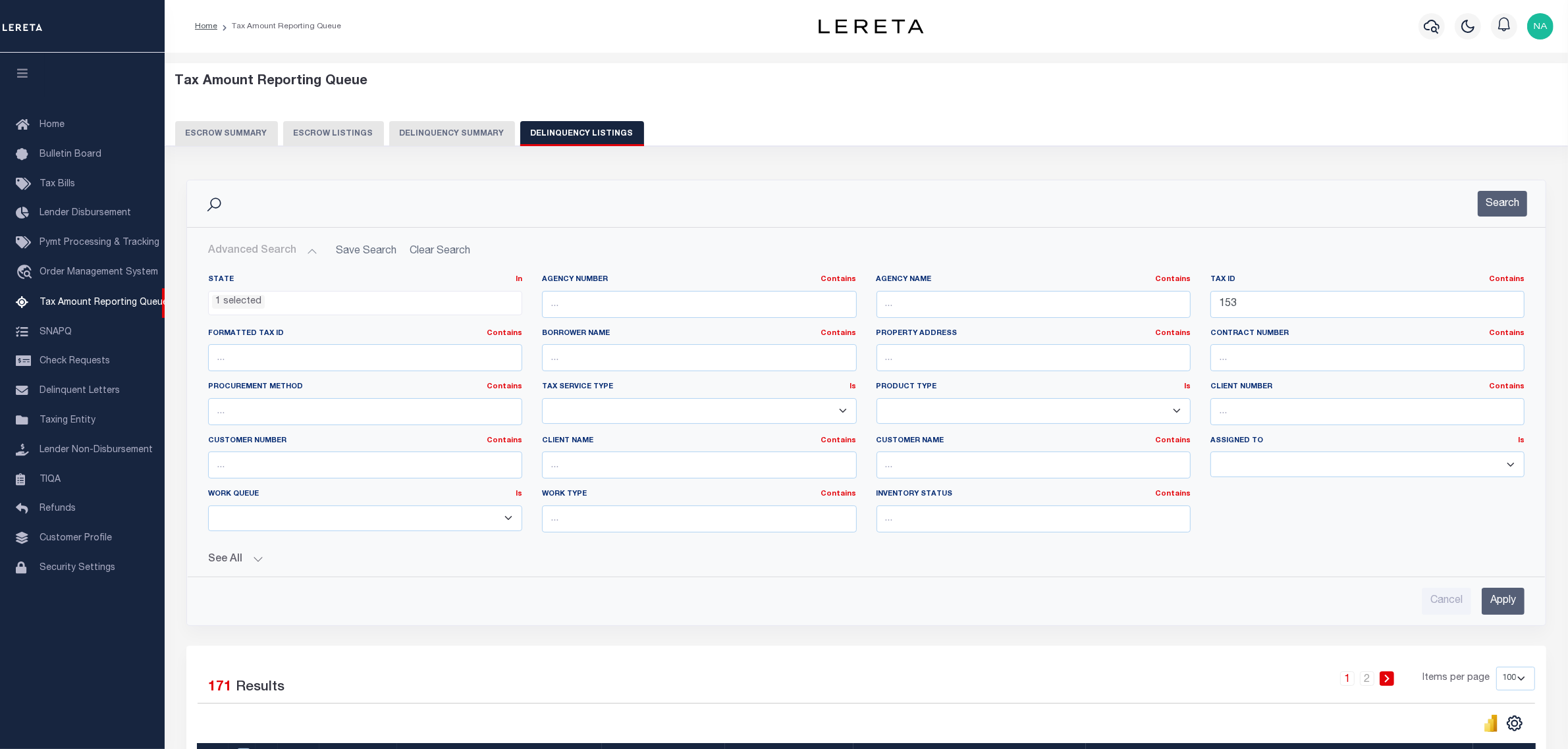
click at [356, 310] on span "1 selected" at bounding box center [365, 303] width 314 height 25
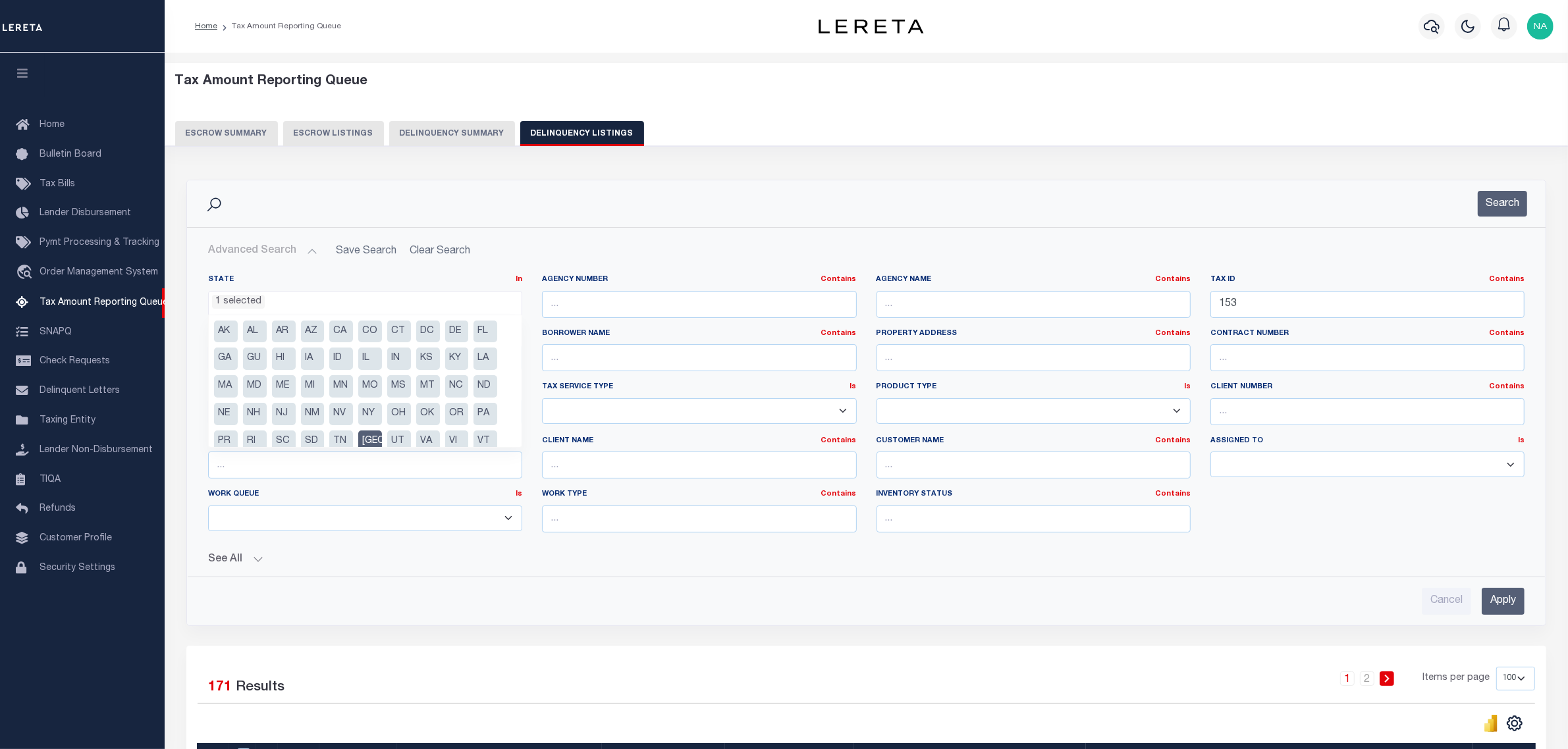
click at [356, 308] on ul "1 selected" at bounding box center [365, 300] width 313 height 18
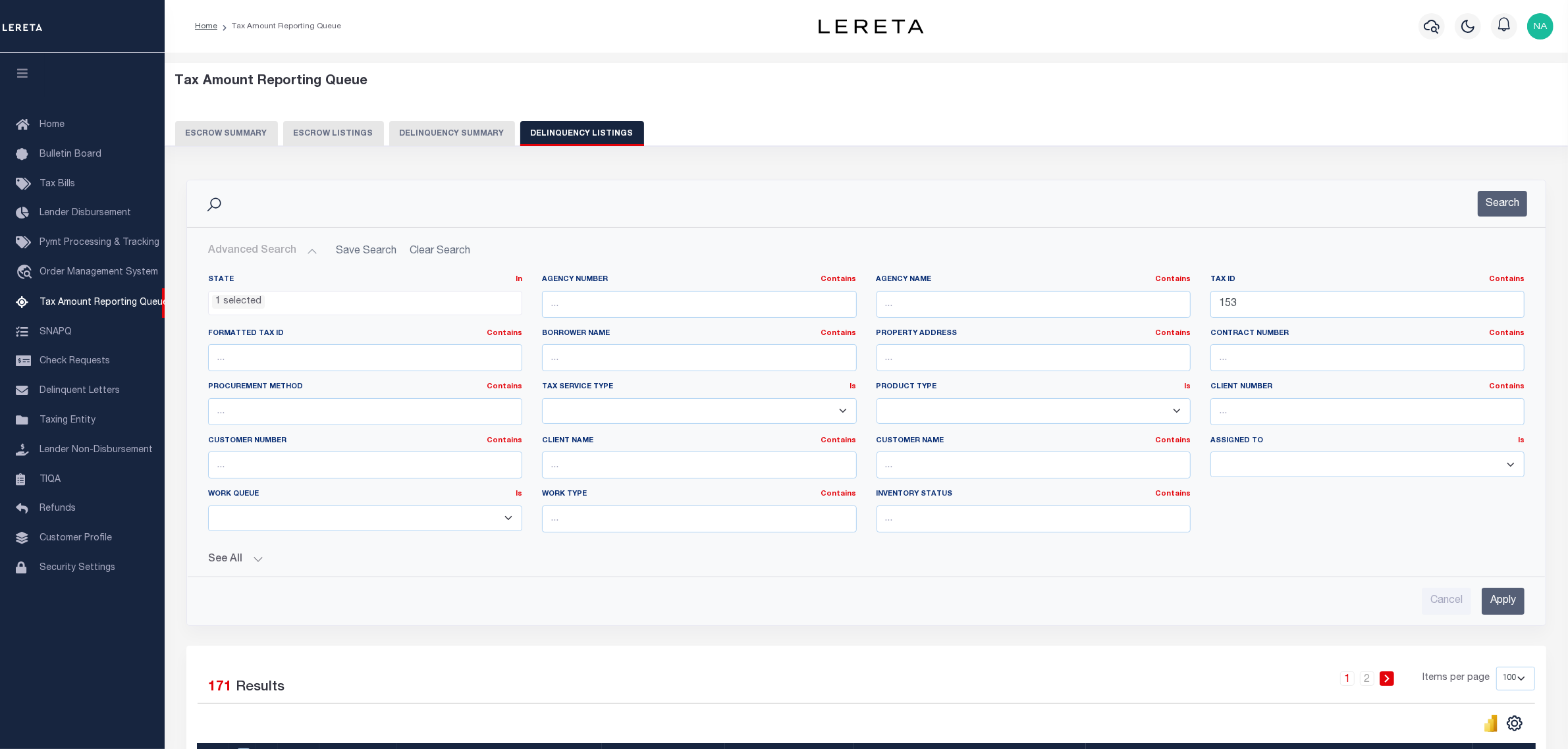
click at [1498, 600] on input "Apply" at bounding box center [1503, 602] width 43 height 27
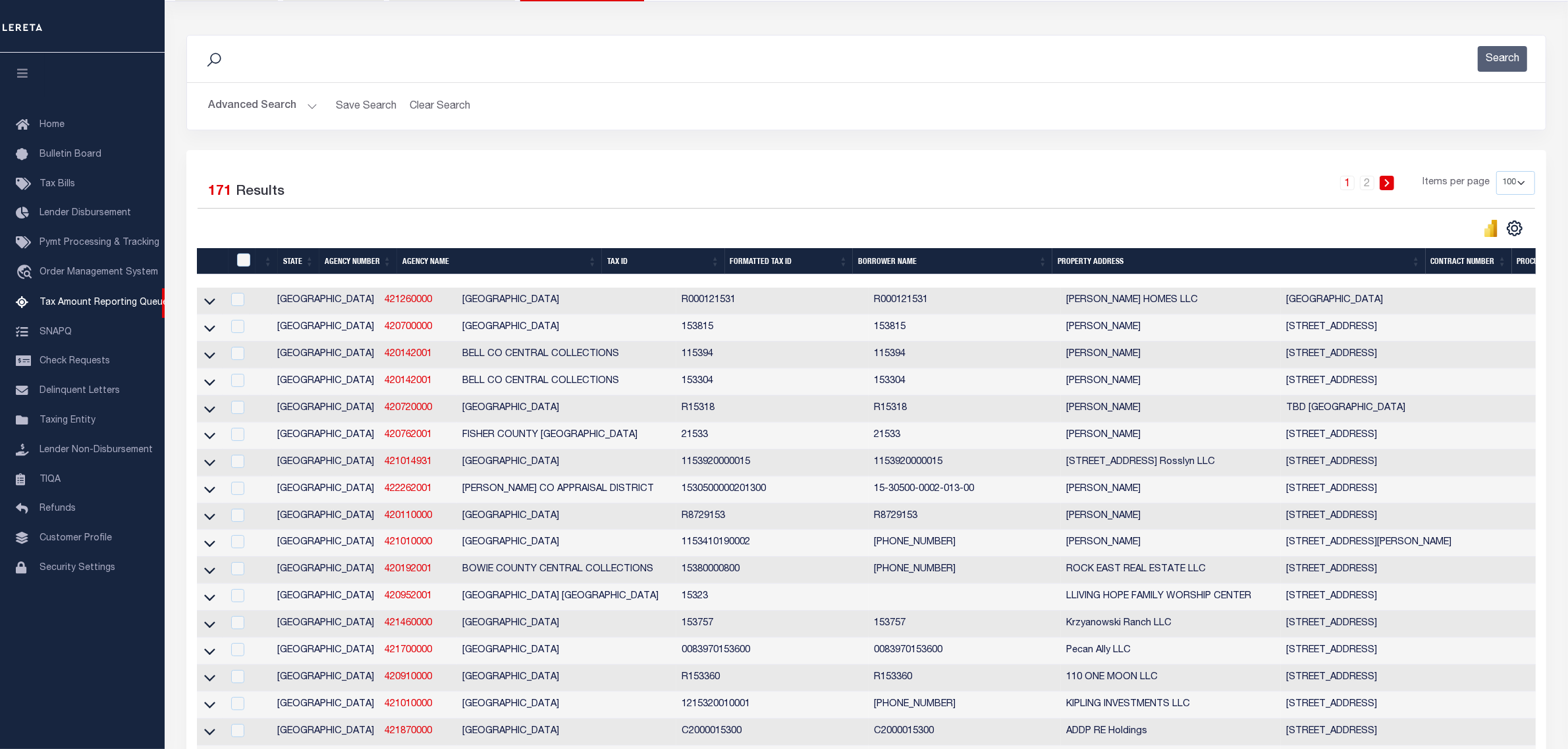
scroll to position [164, 0]
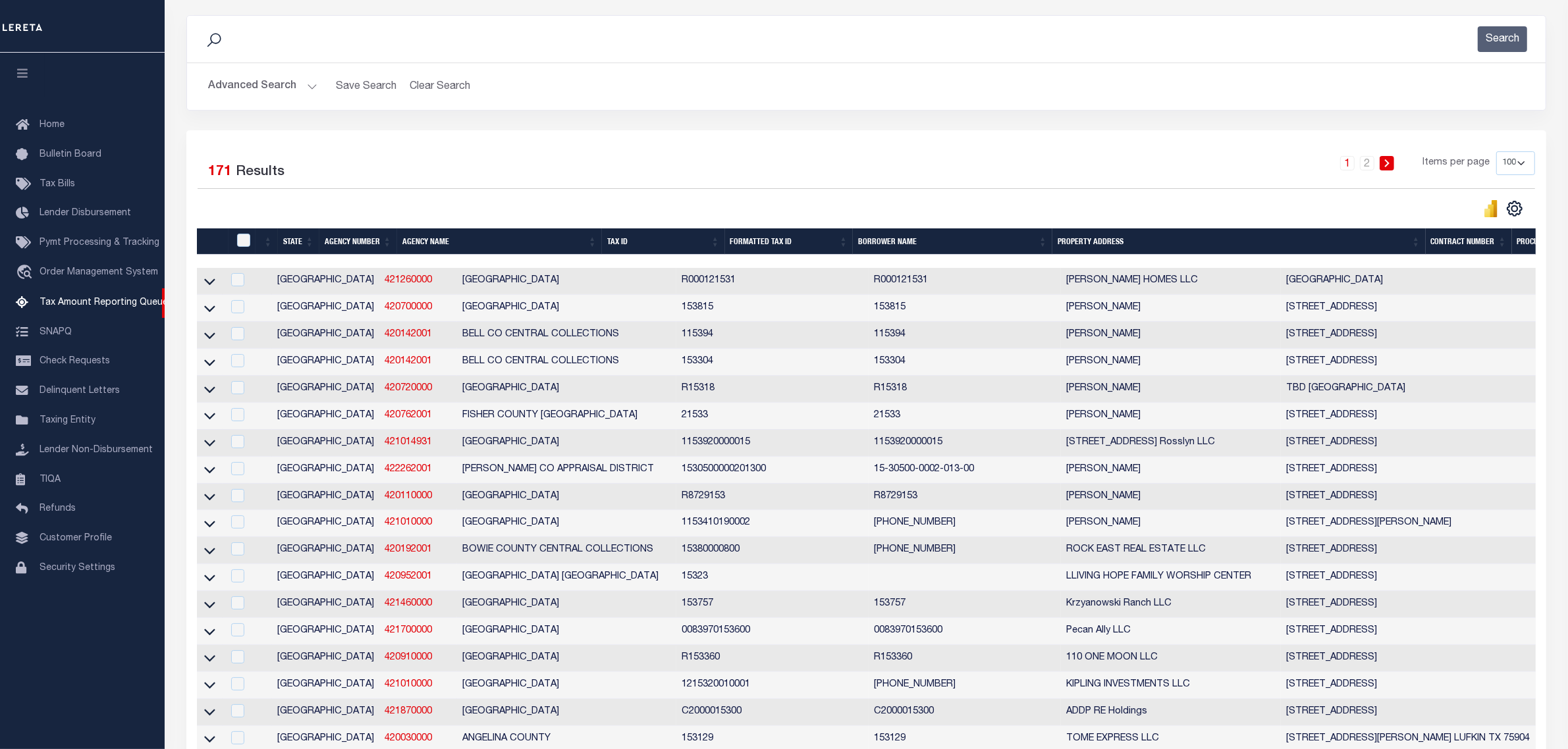
click at [690, 171] on div "1 2 Items per page 10 25 50 100 500" at bounding box center [1036, 168] width 999 height 35
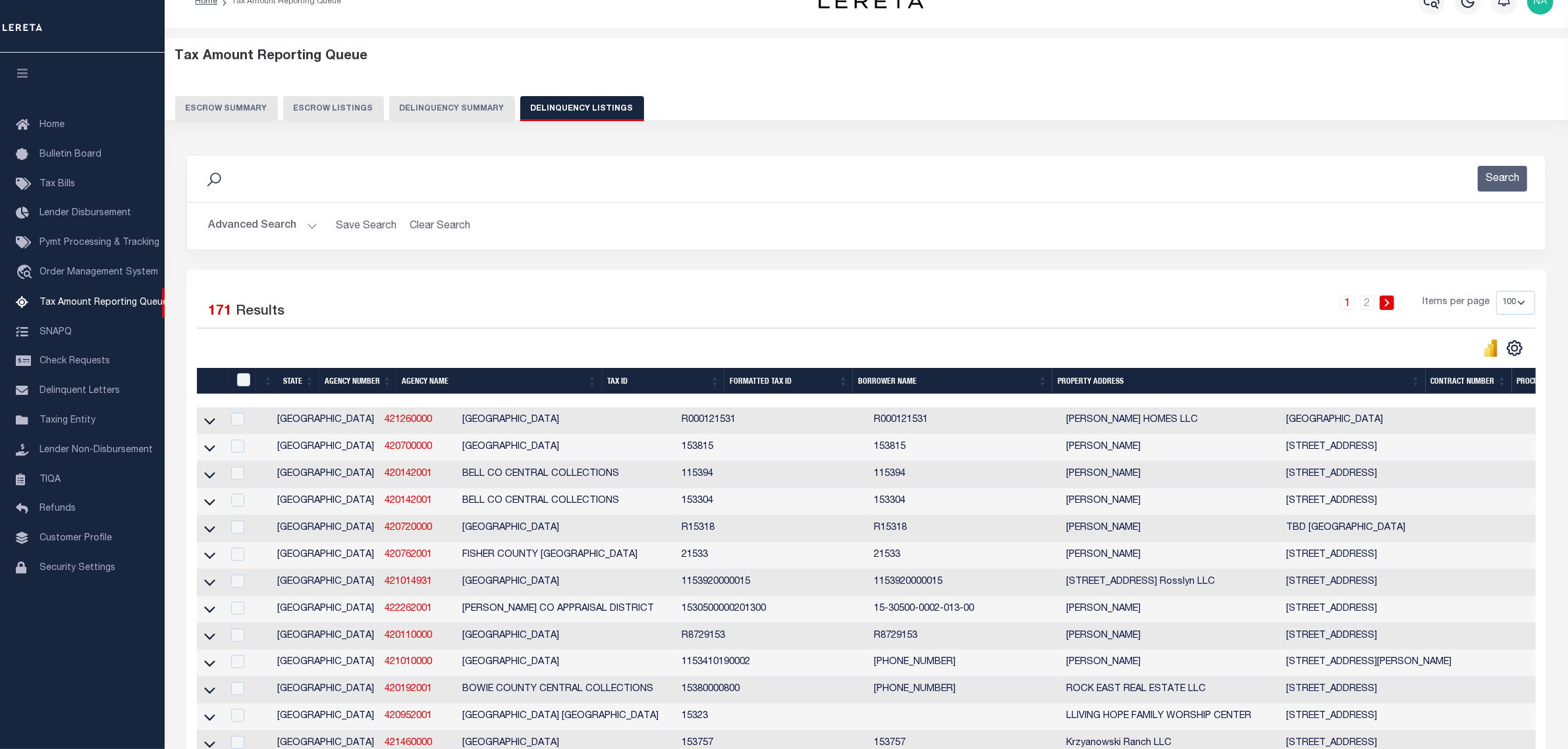
scroll to position [0, 0]
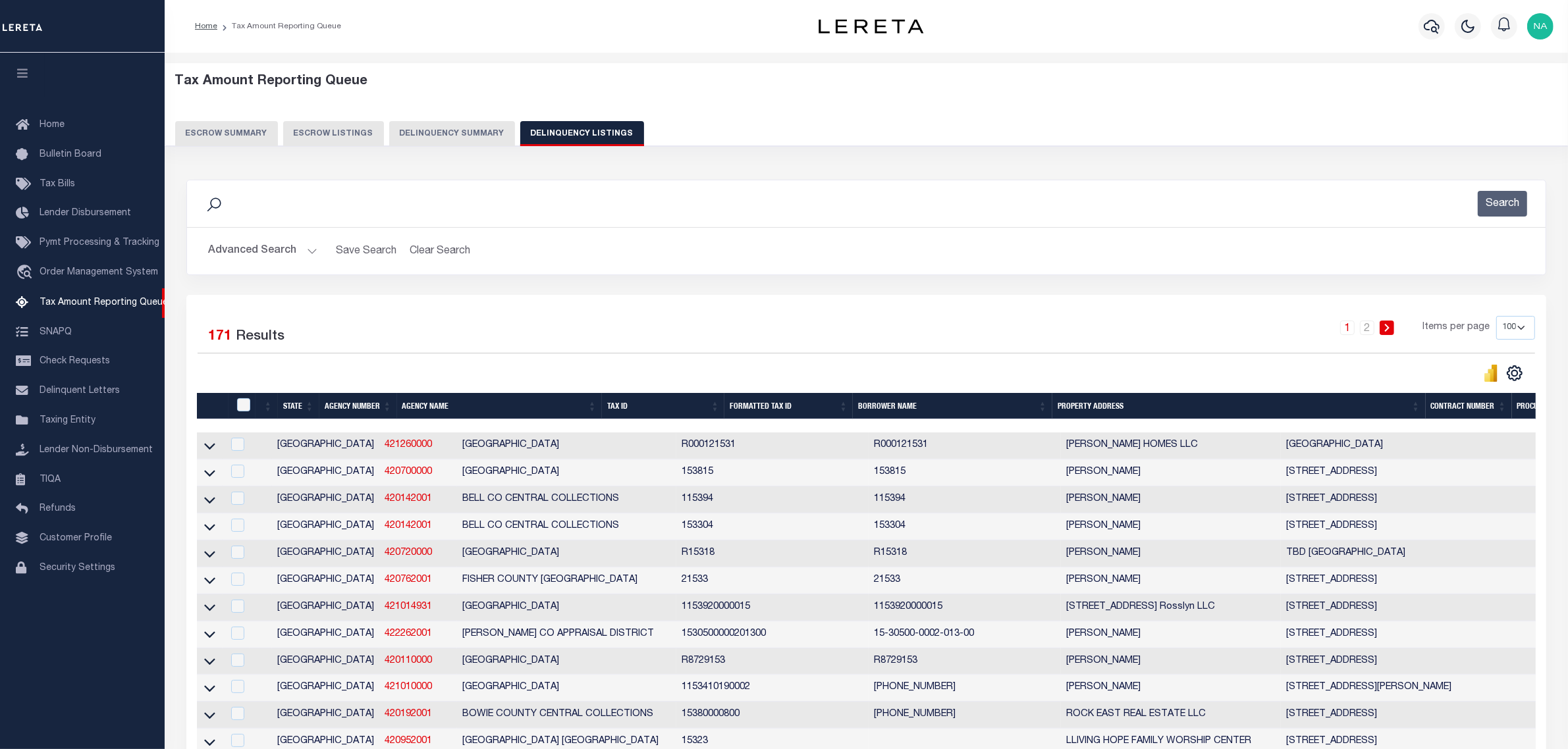
click at [257, 251] on button "Advanced Search" at bounding box center [262, 251] width 109 height 26
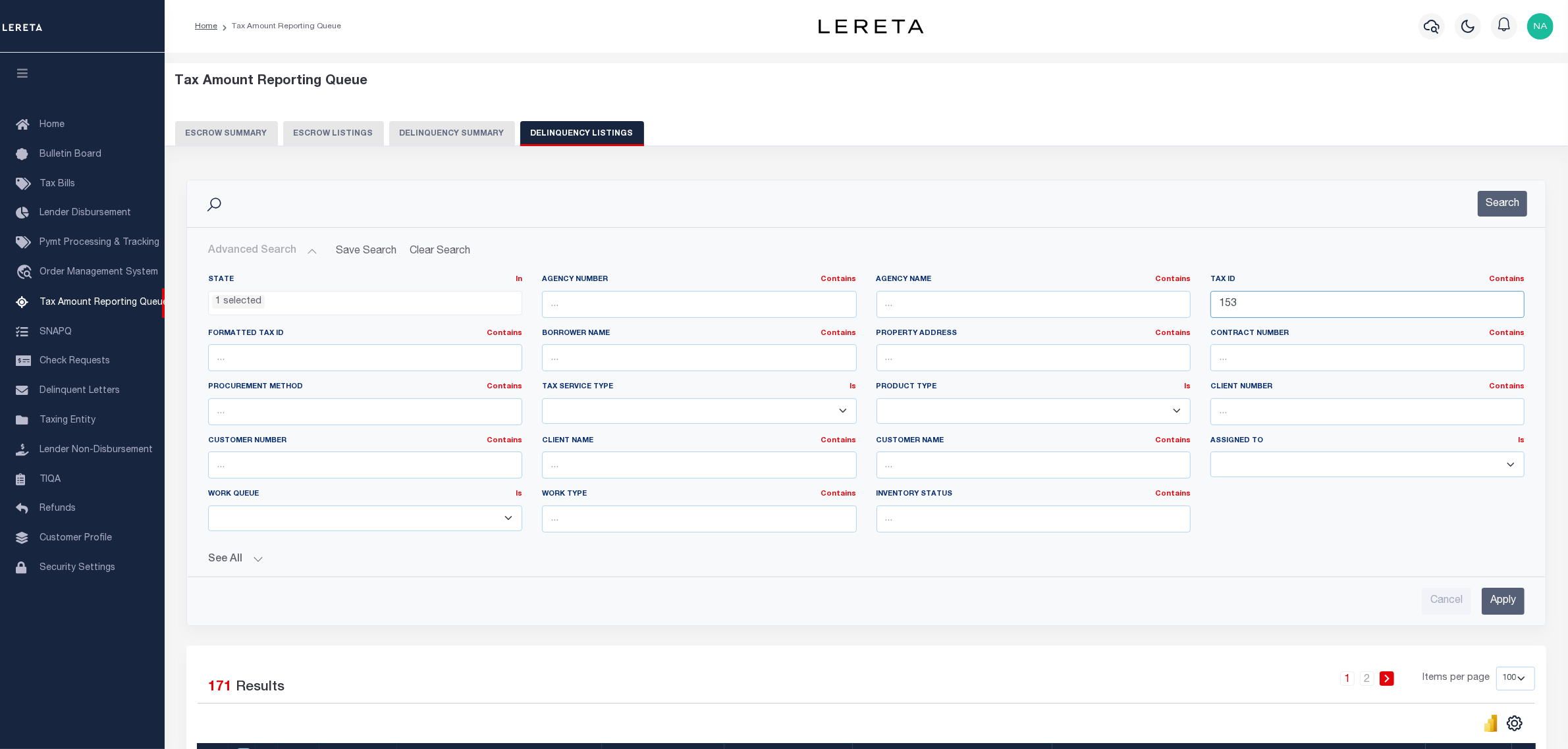
click at [1273, 303] on input "153" at bounding box center [1368, 304] width 314 height 27
drag, startPoint x: 1259, startPoint y: 307, endPoint x: 1196, endPoint y: 304, distance: 63.1
click at [1199, 304] on div "State In In AK AL AR AZ CA CO CT DC DE FL GA GU HI IA ID IL IN KS [GEOGRAPHIC_D…" at bounding box center [867, 409] width 1336 height 269
click at [1009, 363] on input "text" at bounding box center [1034, 358] width 314 height 27
type input "18597"
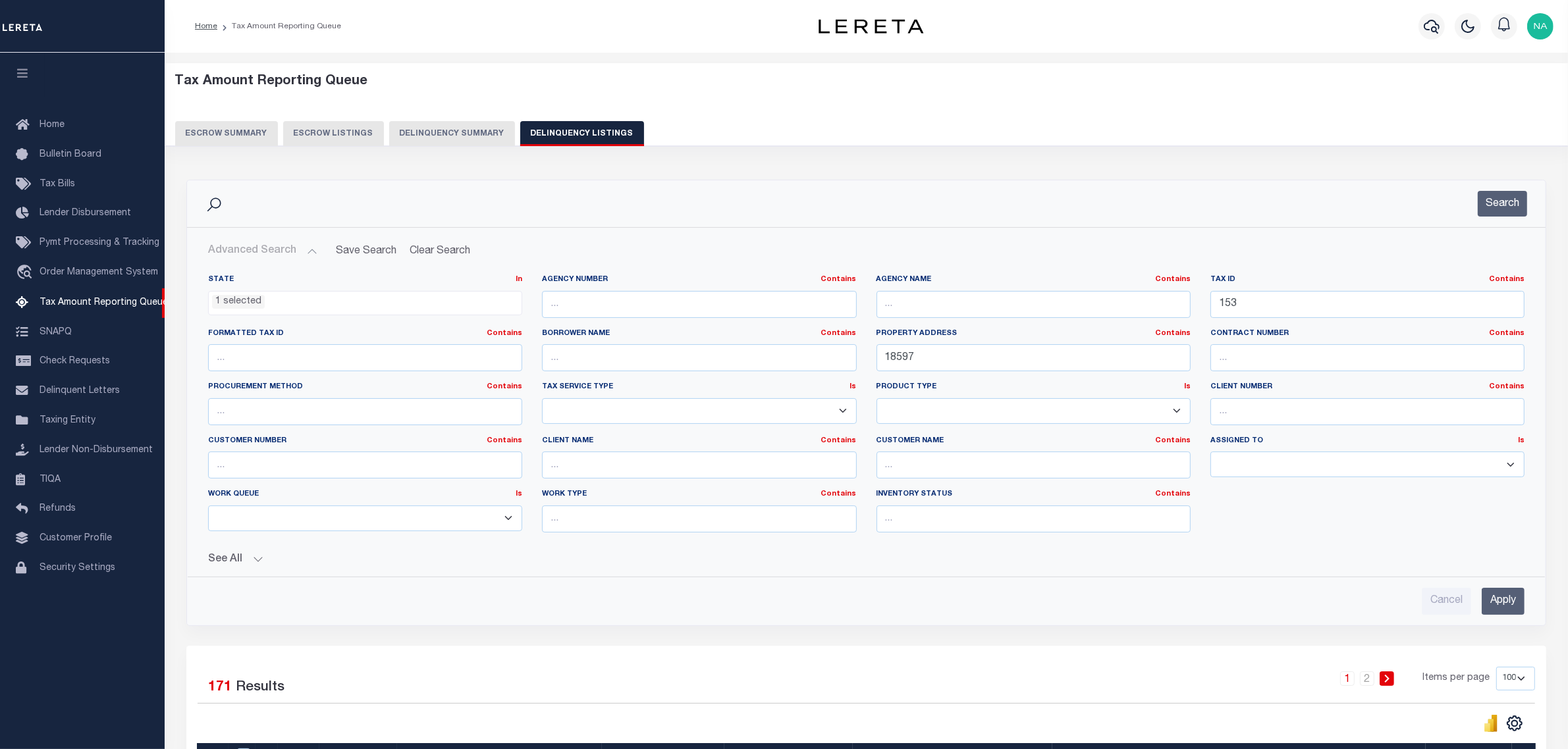
click at [1498, 604] on input "Apply" at bounding box center [1503, 602] width 43 height 27
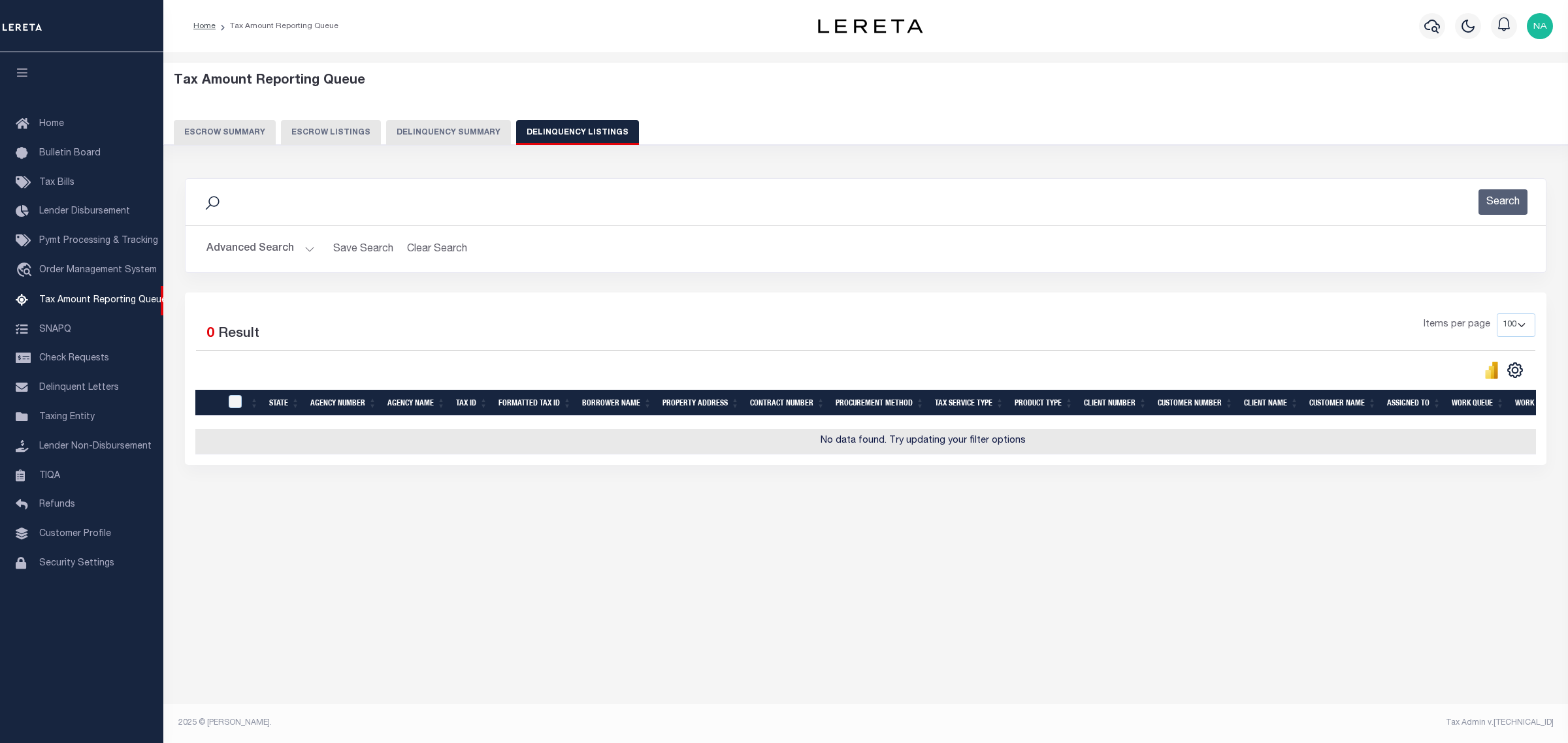
click at [258, 252] on button "Advanced Search" at bounding box center [260, 249] width 108 height 26
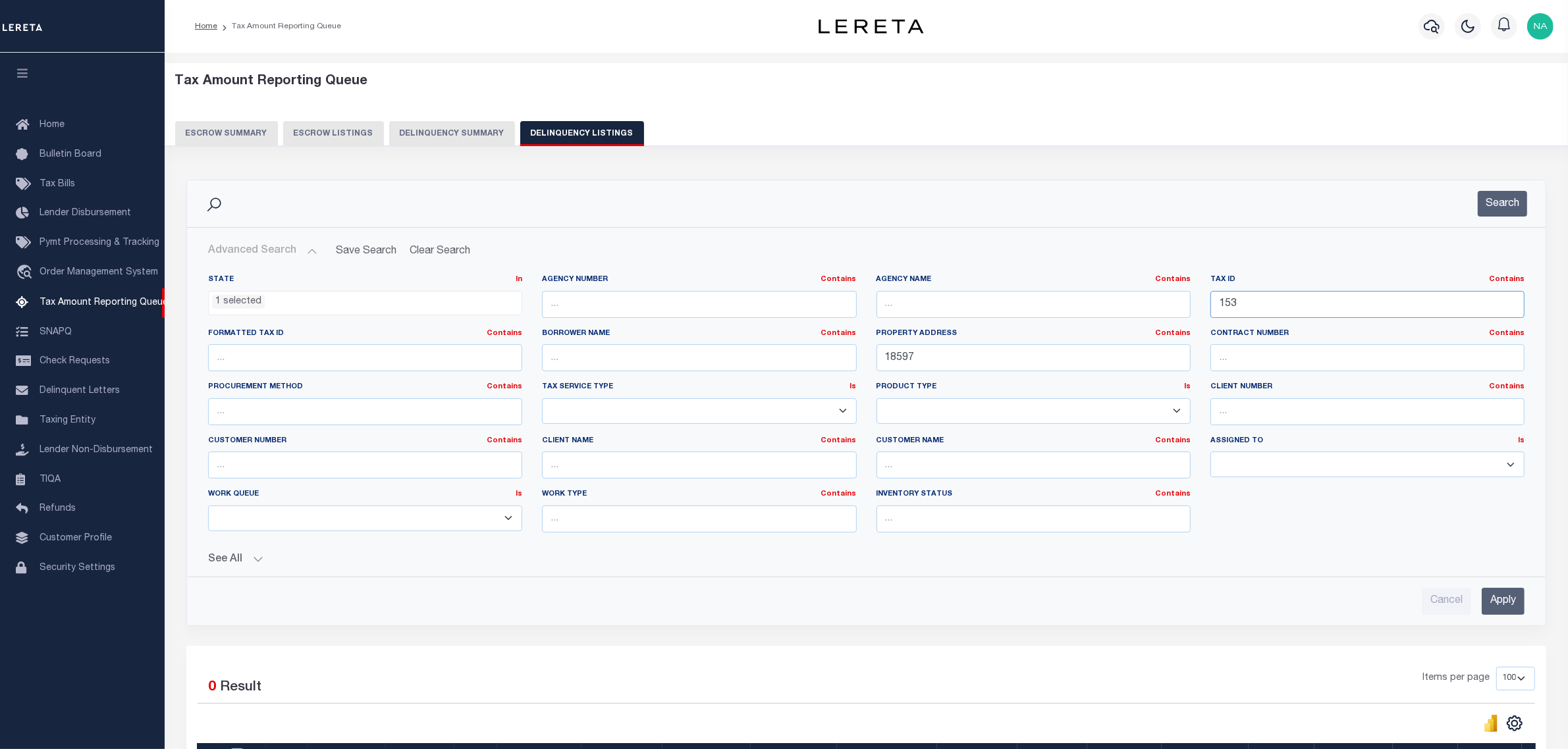
drag, startPoint x: 1111, startPoint y: 308, endPoint x: 1101, endPoint y: 307, distance: 10.0
click at [1101, 307] on div "State In In AK AL AR AZ CA CO CT DC DE FL GA GU HI IA ID IL IN KS [GEOGRAPHIC_D…" at bounding box center [867, 409] width 1336 height 269
paste input "29"
type input "293"
drag, startPoint x: 956, startPoint y: 363, endPoint x: 817, endPoint y: 363, distance: 139.0
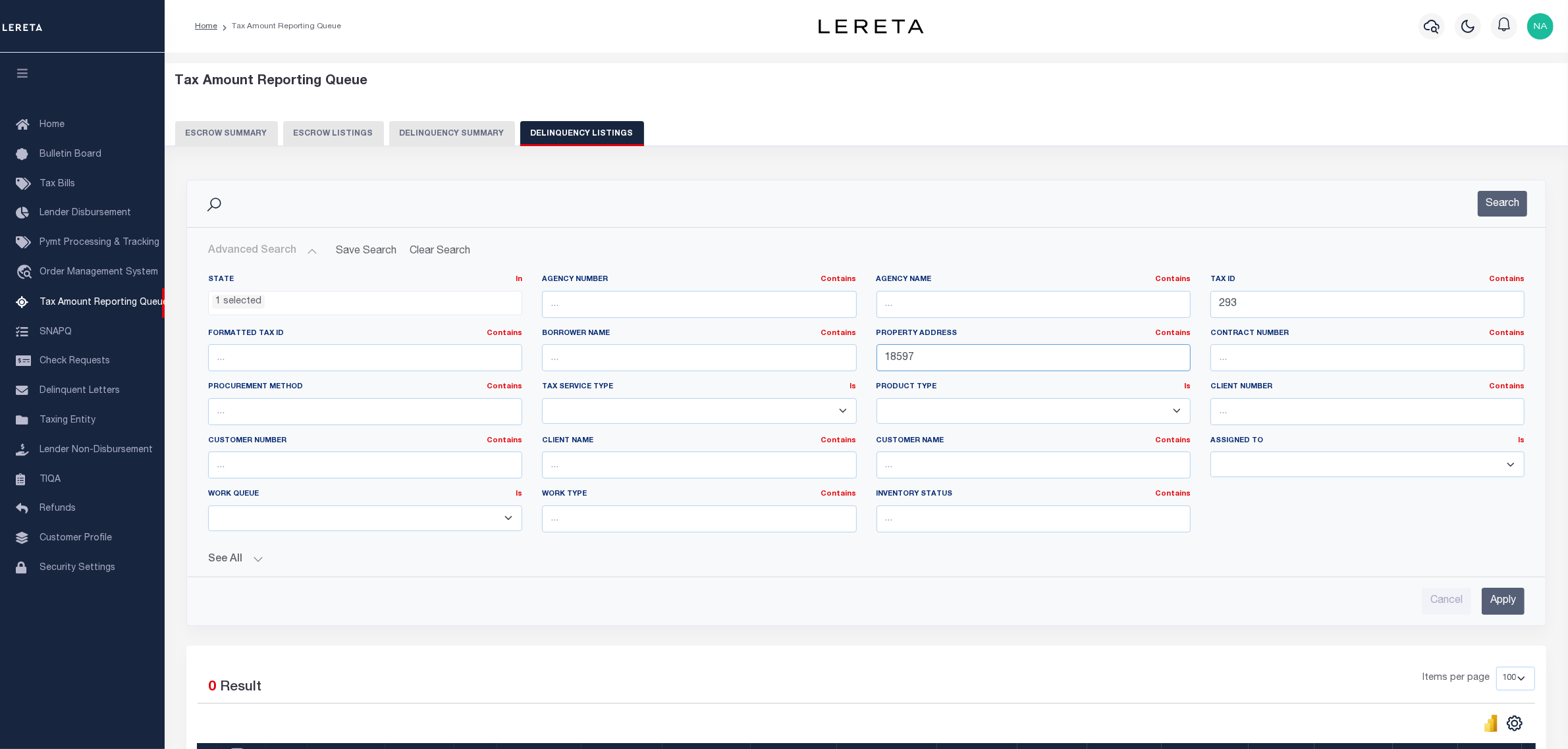
click at [817, 363] on div "State In In AK AL AR AZ CA CO CT DC DE FL GA GU HI IA ID IL IN KS [GEOGRAPHIC_D…" at bounding box center [867, 409] width 1336 height 269
click at [1495, 597] on input "Apply" at bounding box center [1503, 602] width 43 height 27
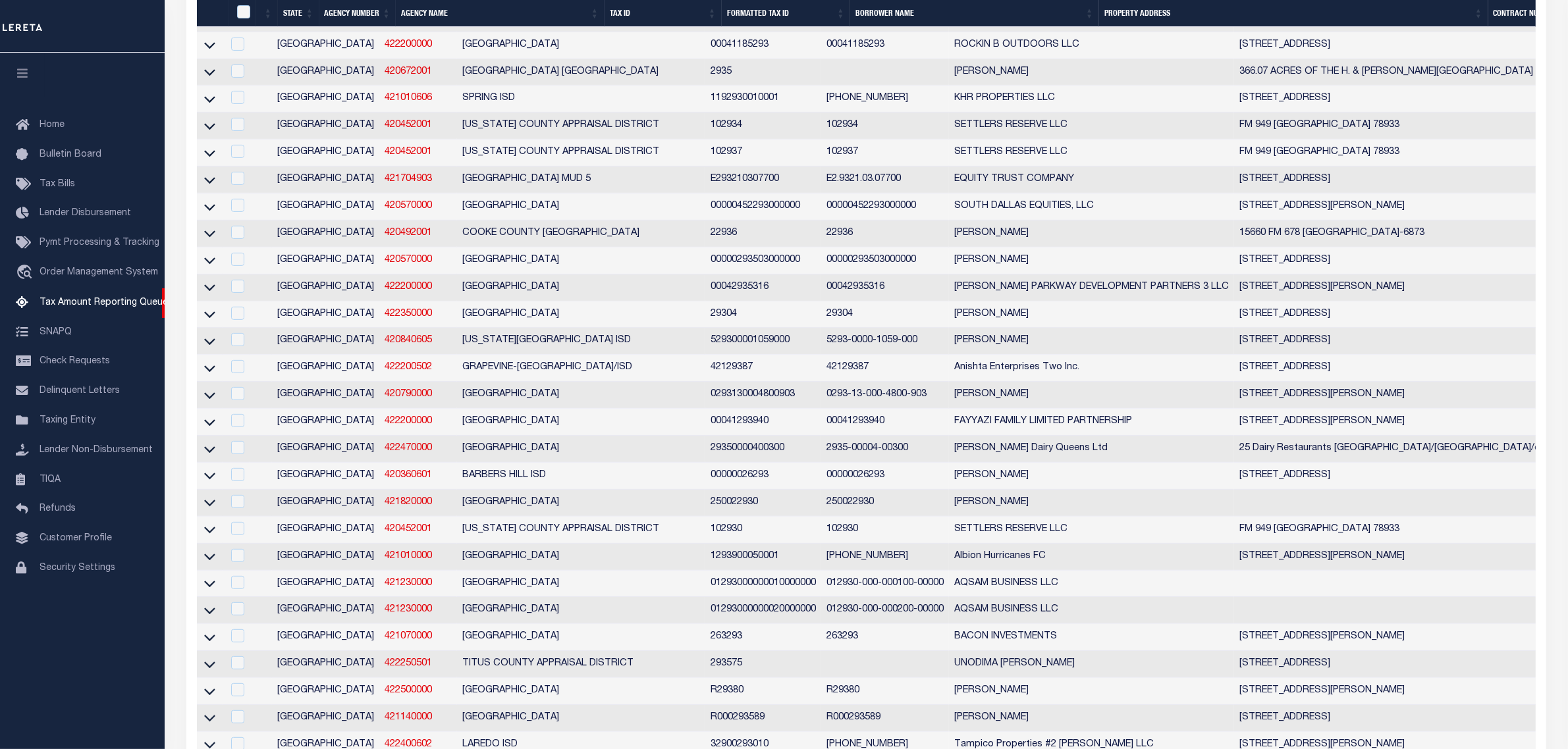
scroll to position [83, 0]
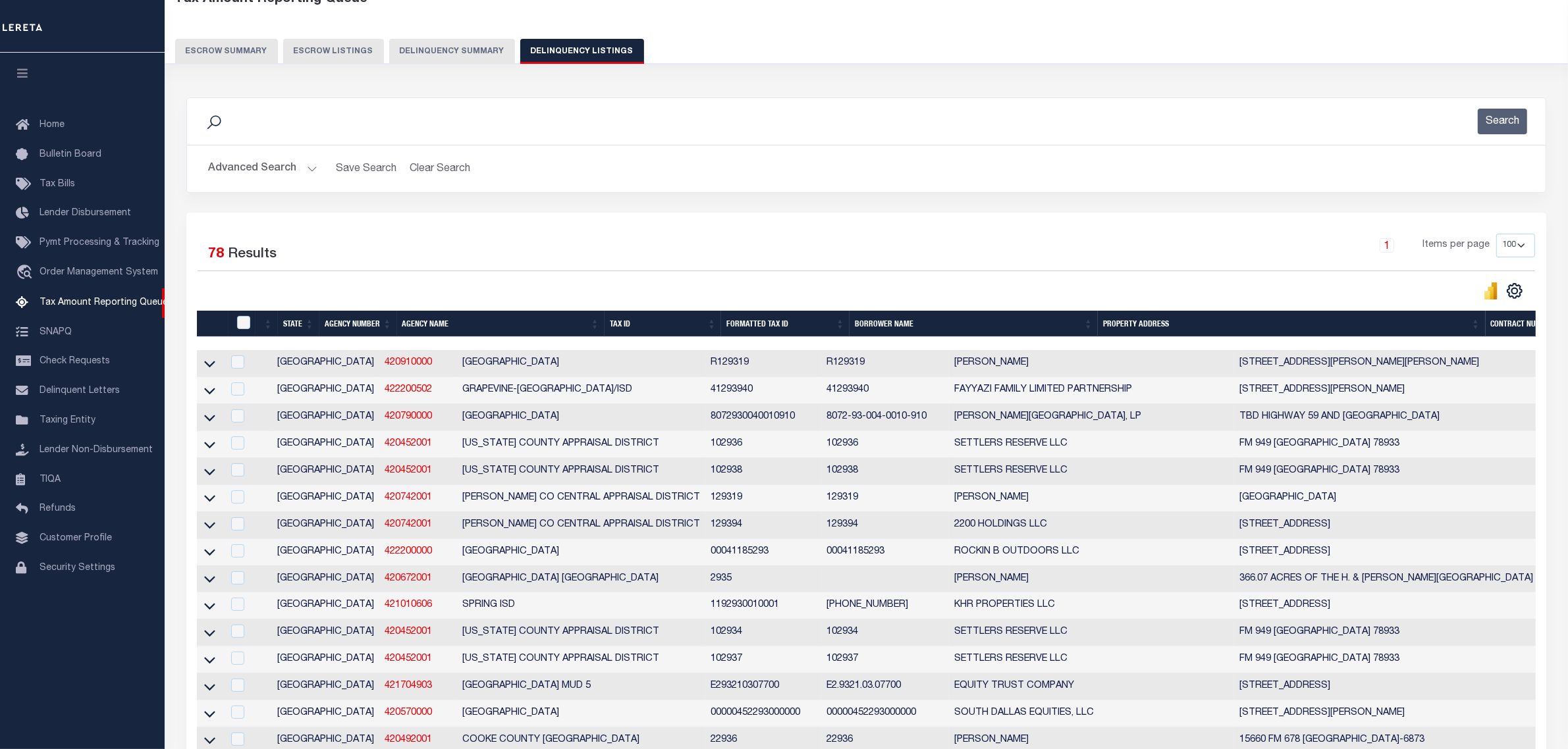
click at [812, 175] on h2 "Advanced Search Save Search Clear Search tblassign_wrapper_dynamictable_____Def…" at bounding box center [867, 169] width 1338 height 26
